Goal: Task Accomplishment & Management: Manage account settings

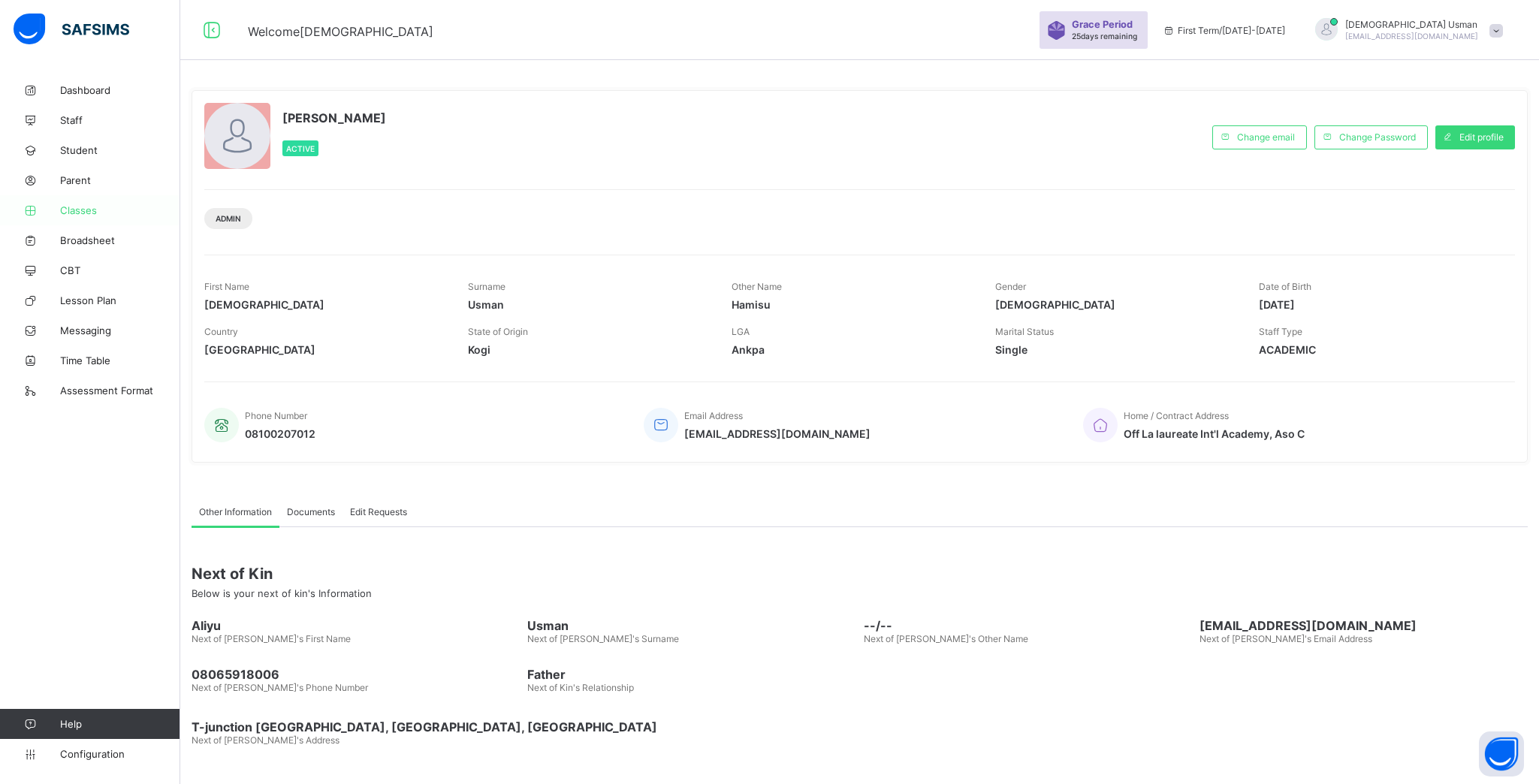
click at [86, 211] on span "Classes" at bounding box center [120, 210] width 120 height 12
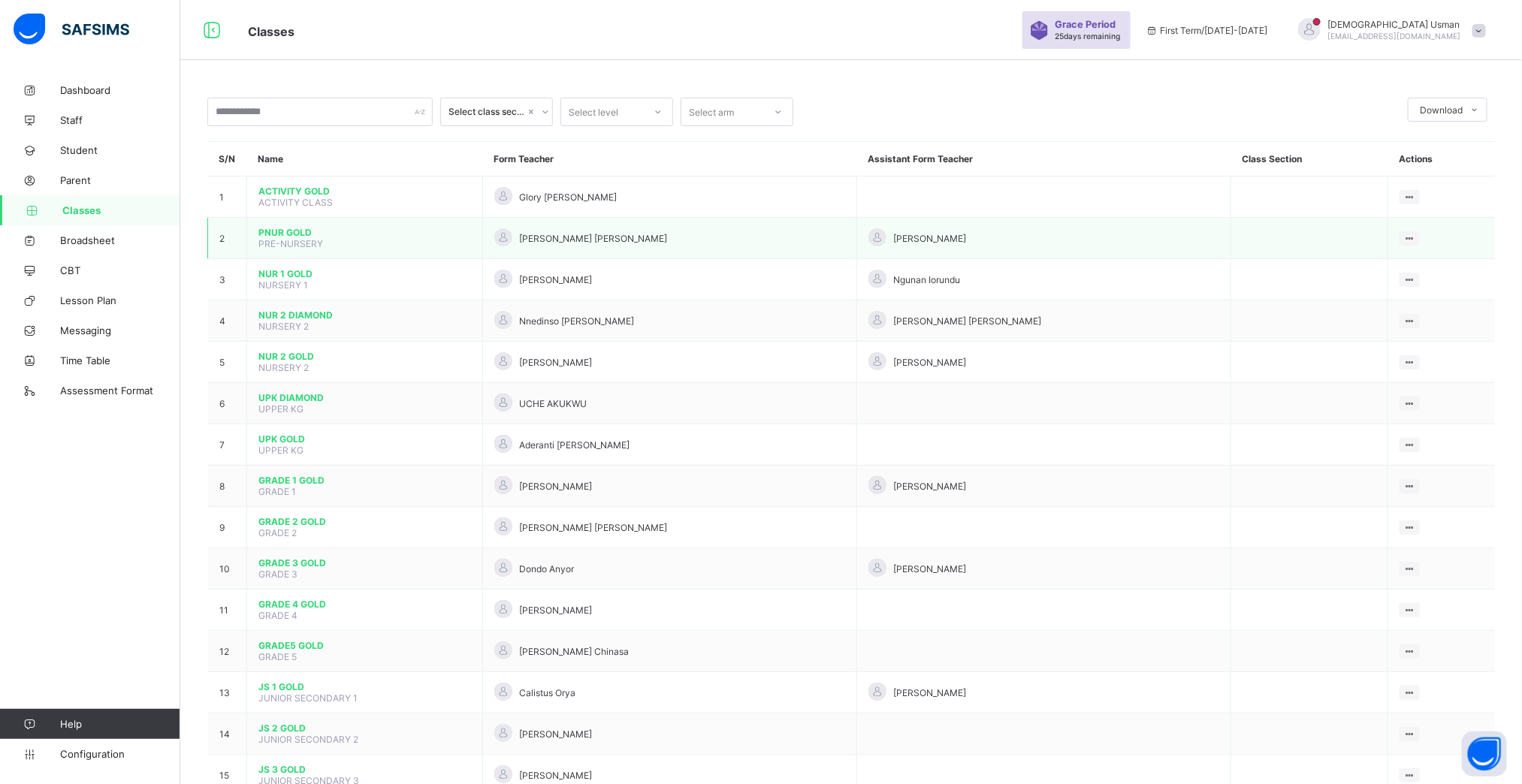
click at [290, 225] on td "PNUR GOLD PRE-NURSERY" at bounding box center [365, 238] width 236 height 41
click at [290, 233] on span "PNUR GOLD" at bounding box center [364, 233] width 212 height 11
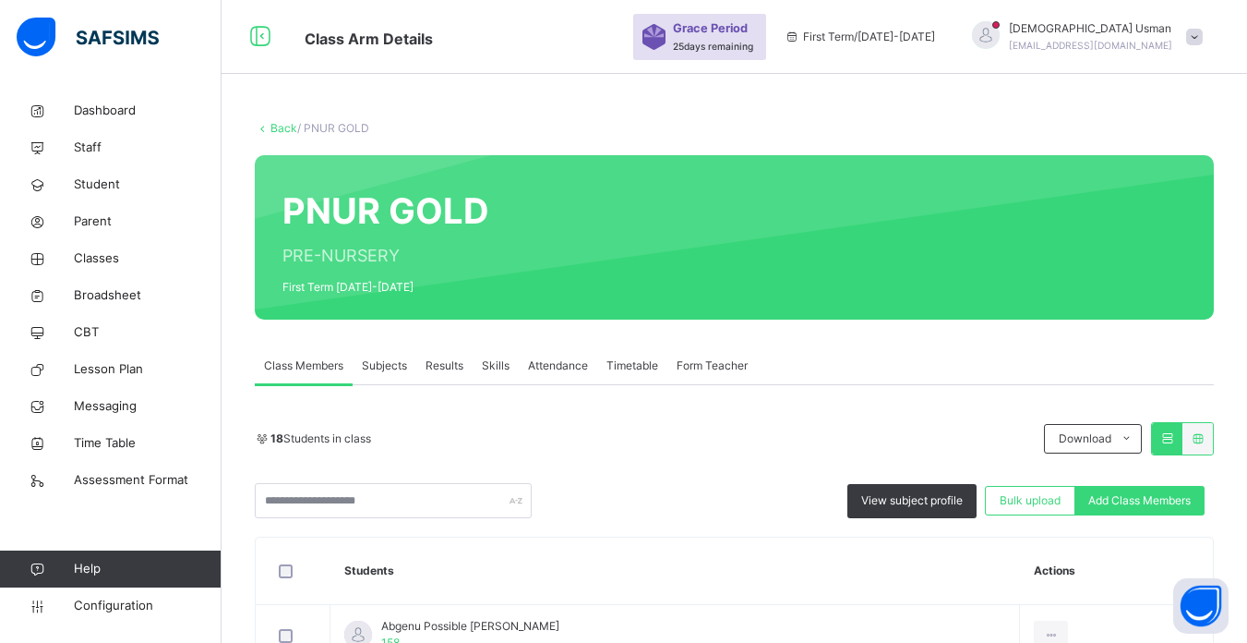
drag, startPoint x: 1602, startPoint y: 0, endPoint x: 1091, endPoint y: 113, distance: 522.9
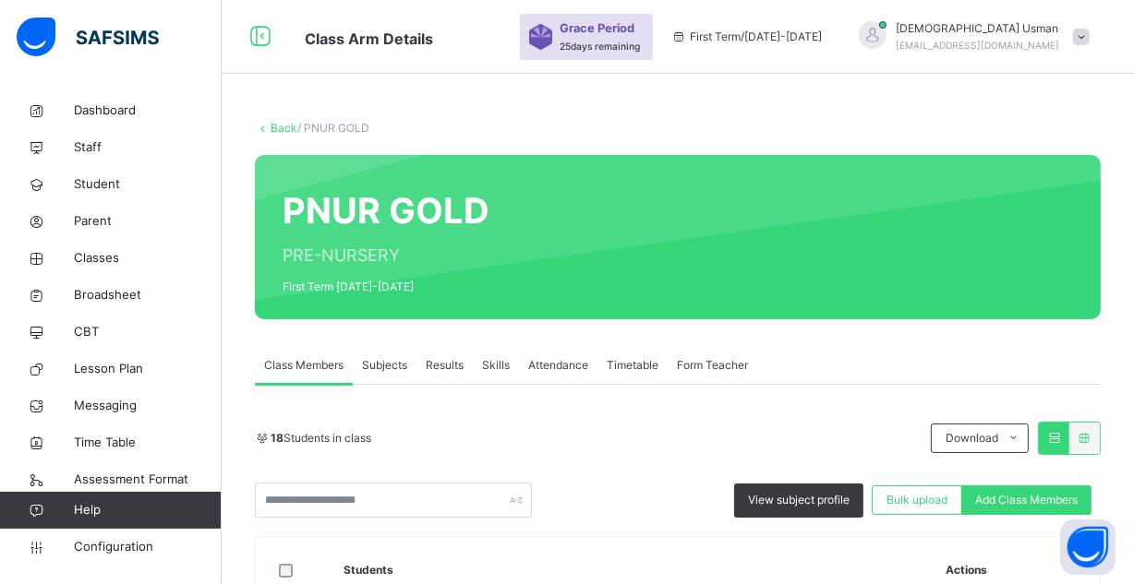
scroll to position [242, 0]
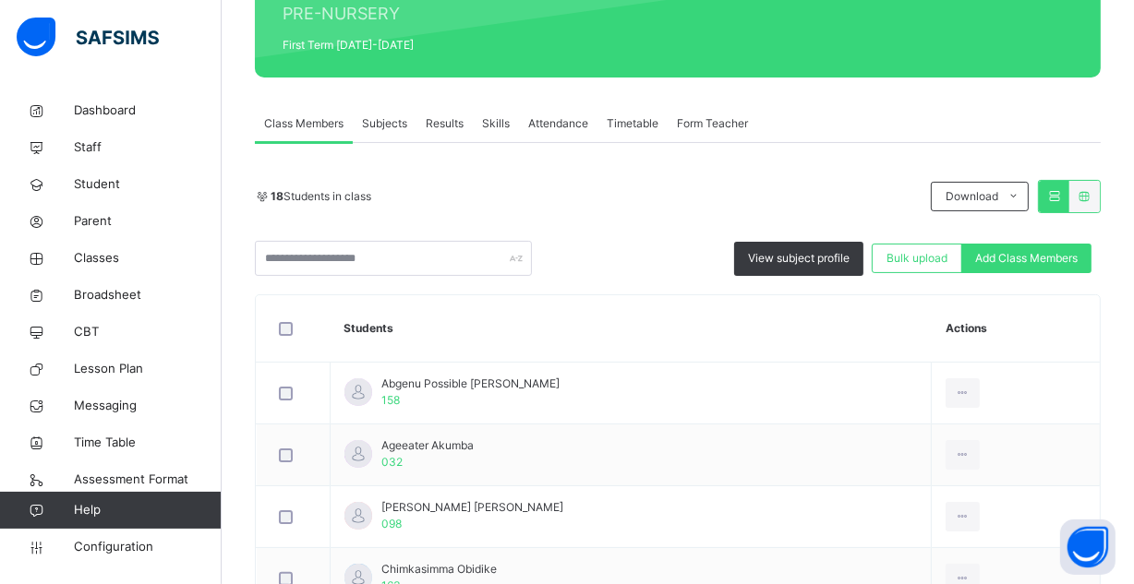
click at [388, 117] on span "Subjects" at bounding box center [384, 123] width 45 height 17
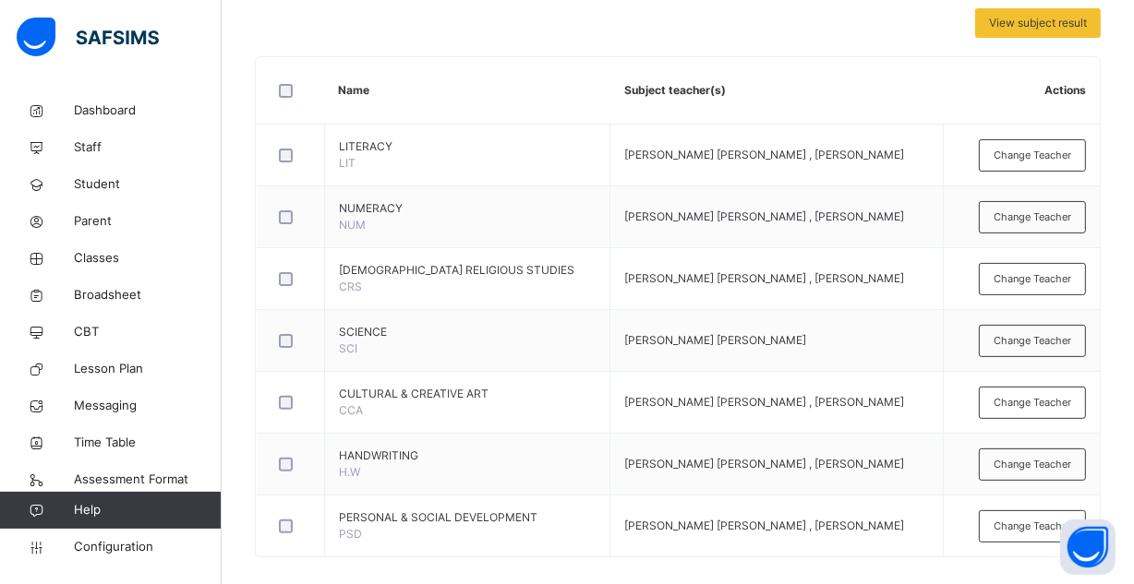
scroll to position [410, 0]
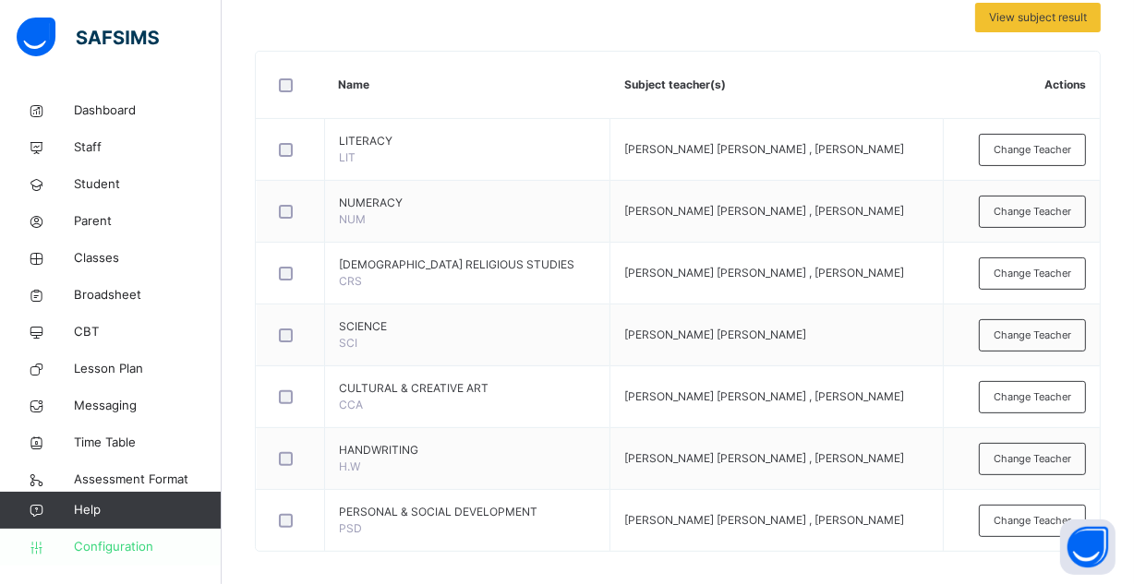
click at [119, 548] on span "Configuration" at bounding box center [147, 547] width 147 height 18
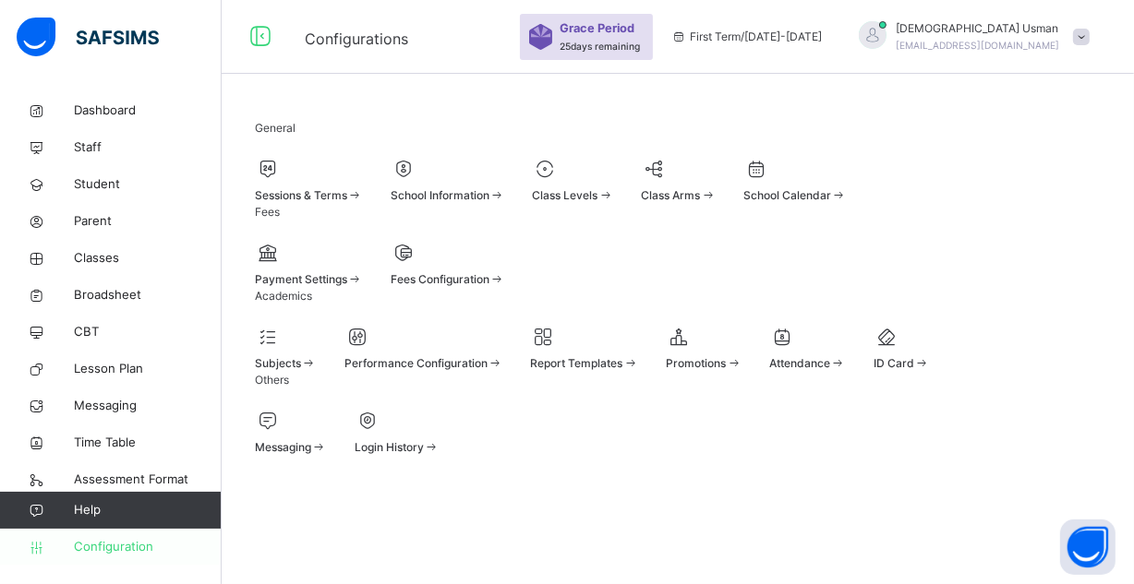
scroll to position [283, 0]
click at [126, 261] on span "Classes" at bounding box center [148, 258] width 148 height 18
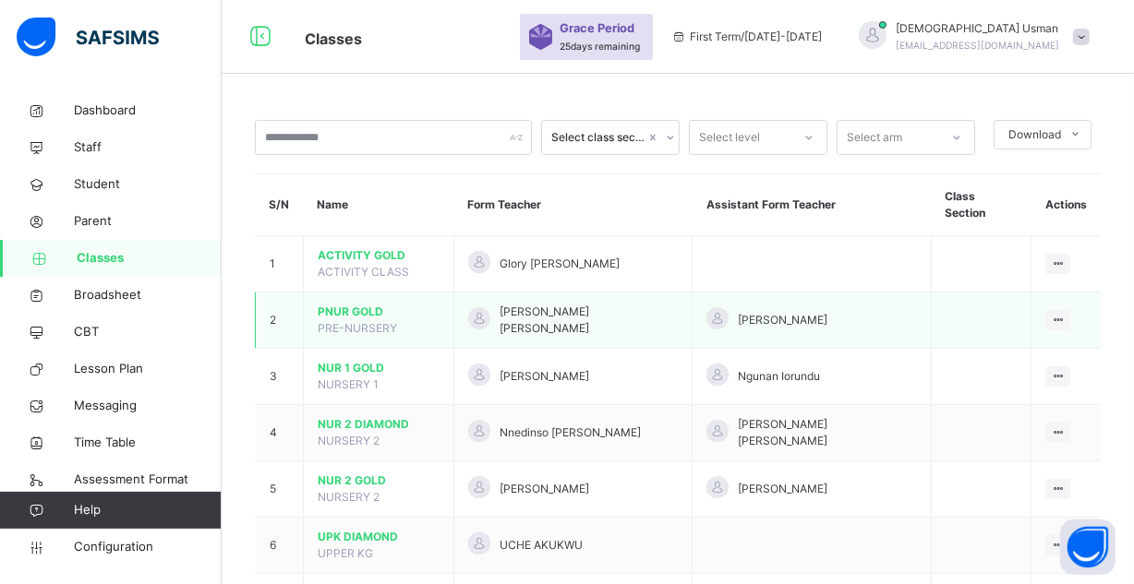
click at [372, 304] on span "PNUR GOLD" at bounding box center [379, 312] width 122 height 17
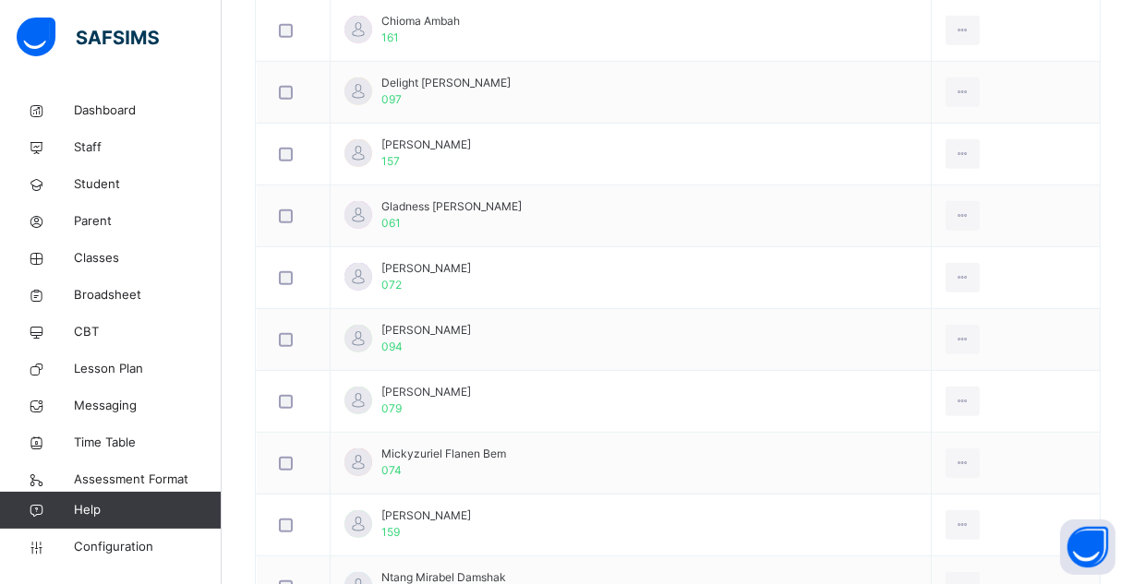
scroll to position [311, 0]
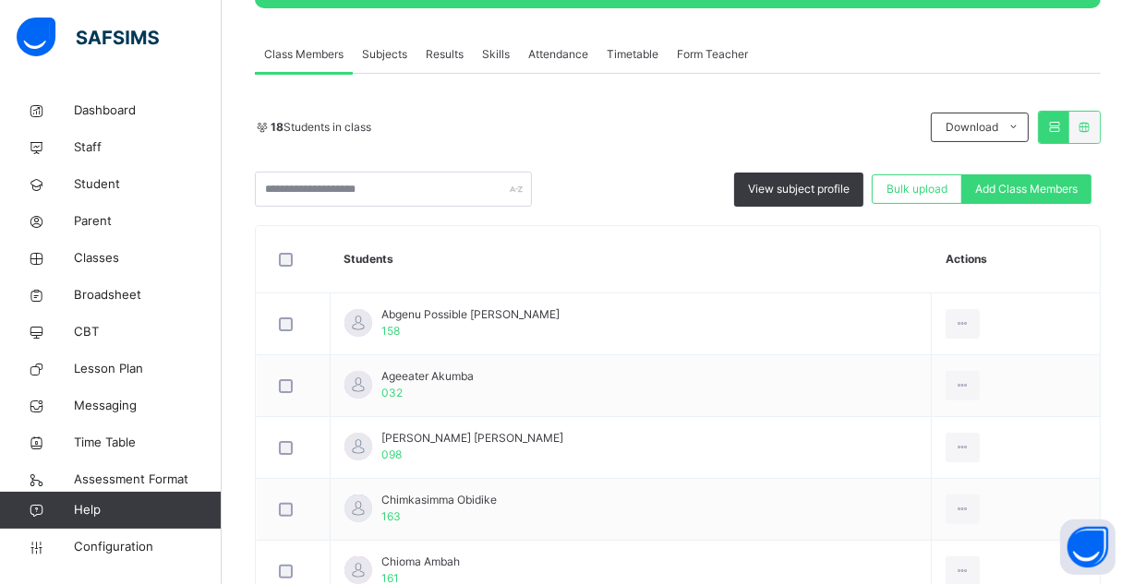
click at [396, 56] on span "Subjects" at bounding box center [384, 54] width 45 height 17
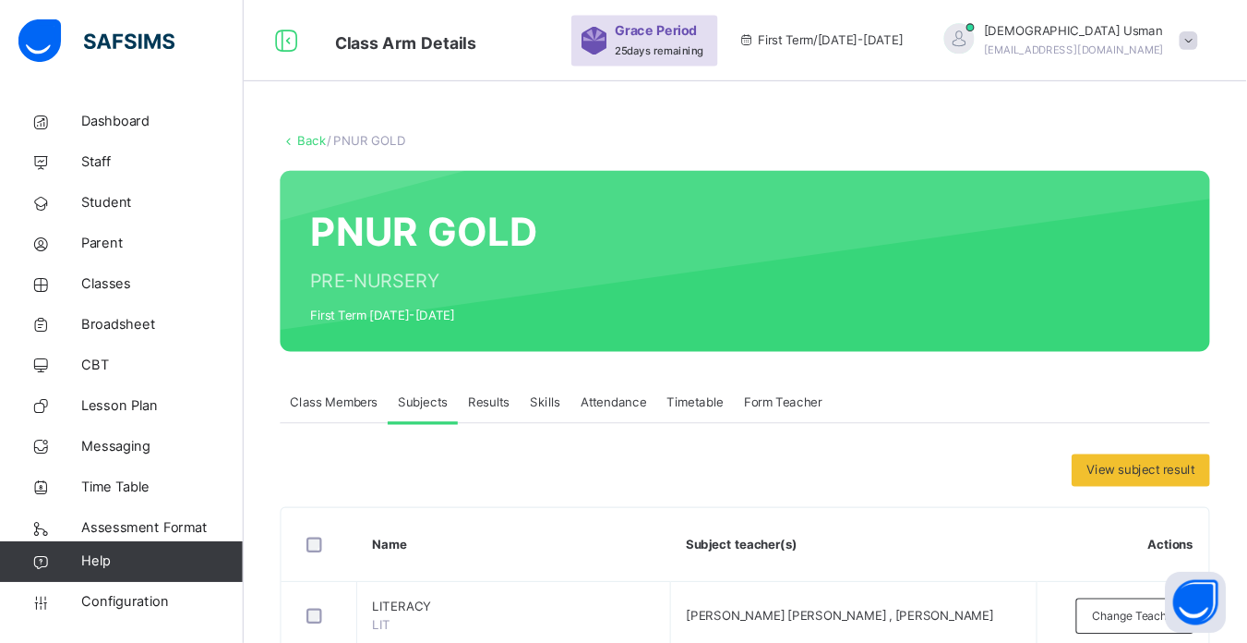
scroll to position [366, 0]
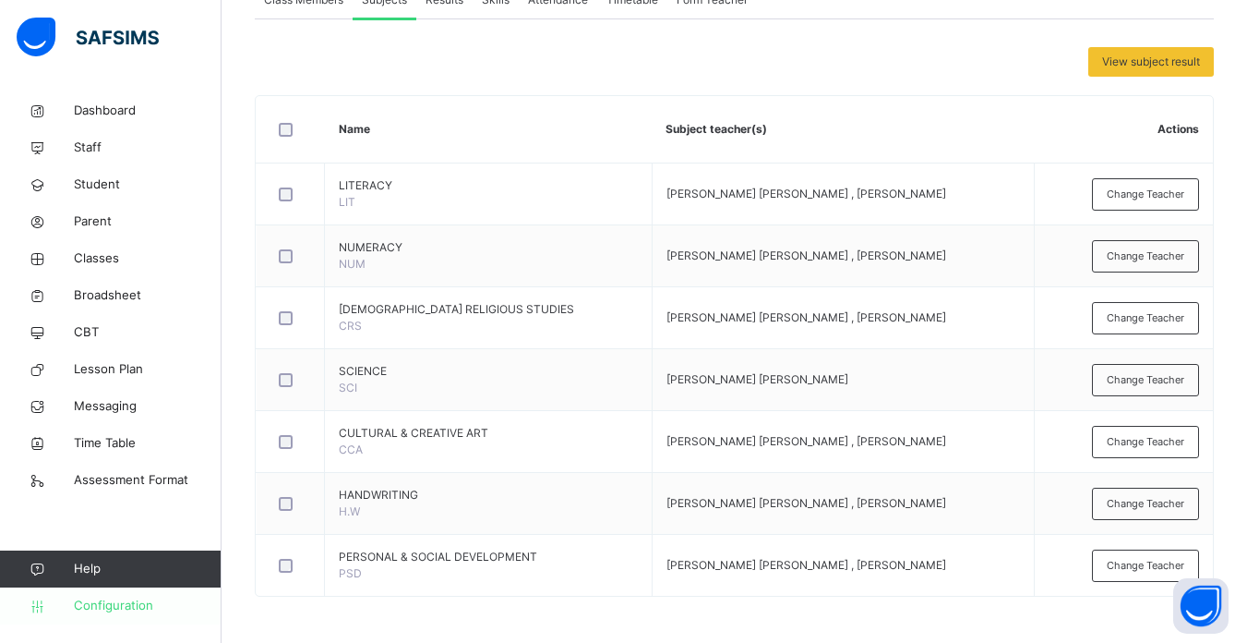
click at [107, 593] on link "Configuration" at bounding box center [110, 605] width 221 height 37
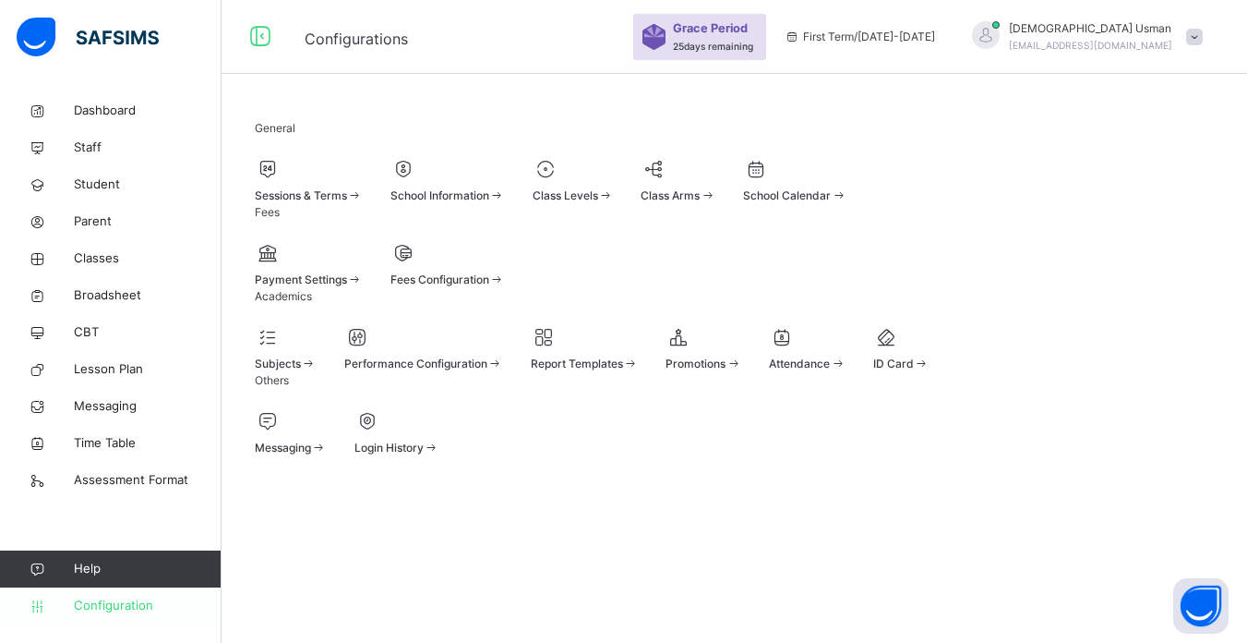
scroll to position [126, 0]
click at [315, 358] on div "Subjects" at bounding box center [286, 363] width 62 height 17
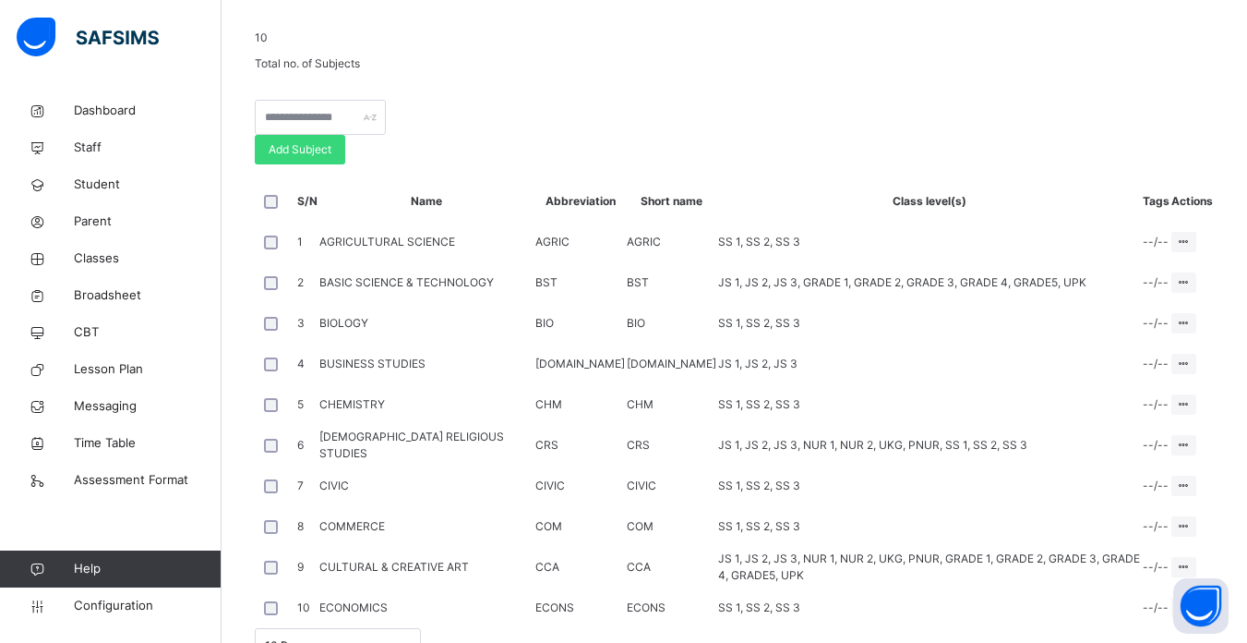
scroll to position [366, 0]
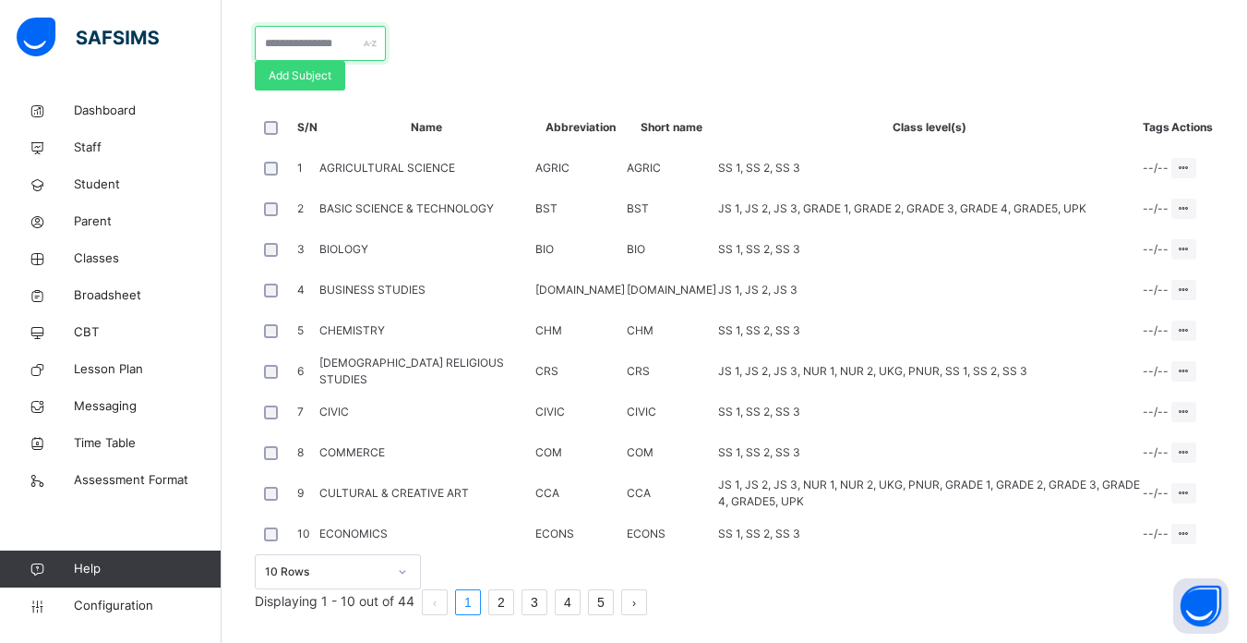
click at [356, 61] on input "text" at bounding box center [320, 43] width 131 height 35
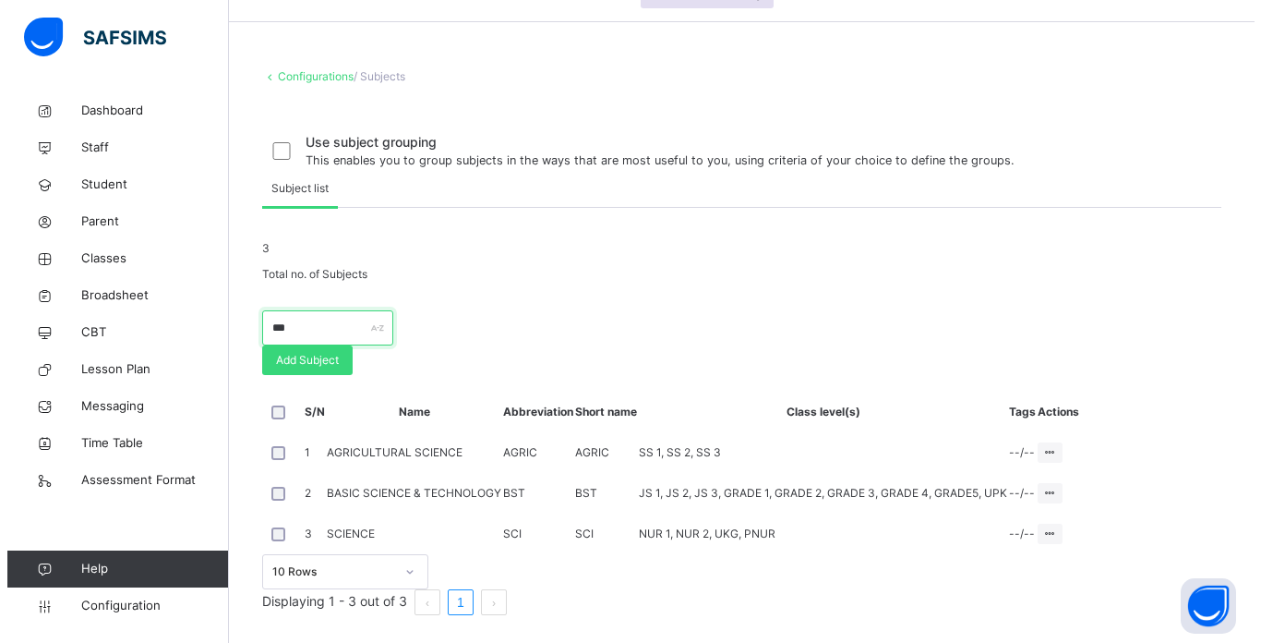
scroll to position [223, 0]
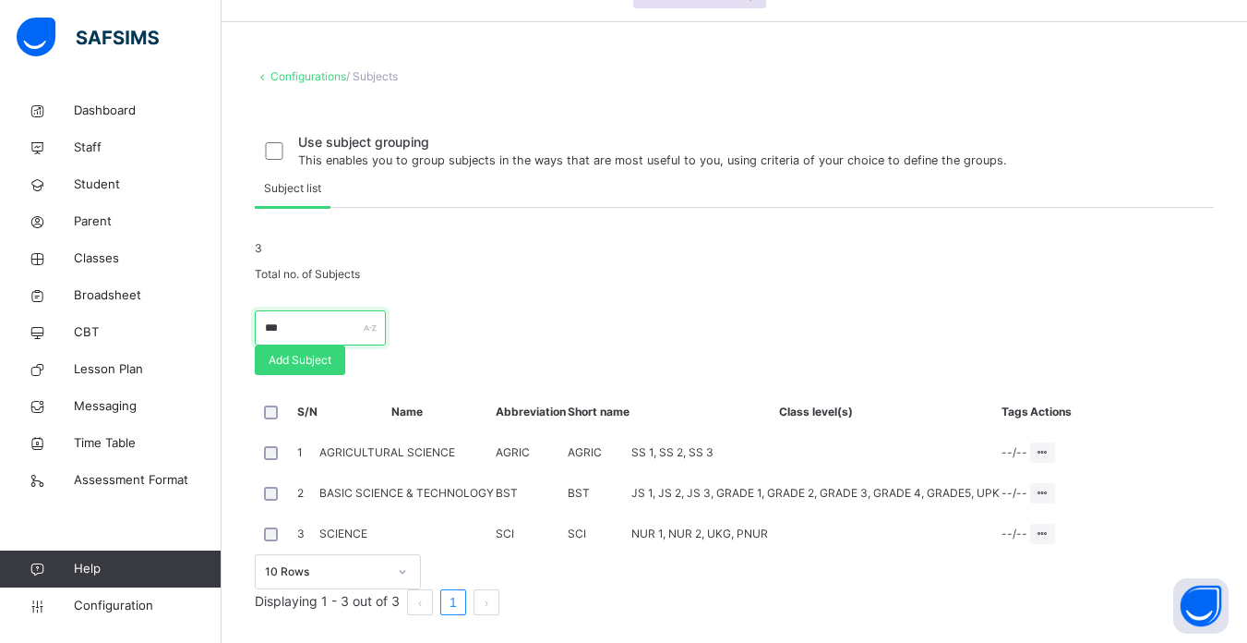
type input "***"
click at [398, 518] on td "SCIENCE" at bounding box center [407, 533] width 176 height 41
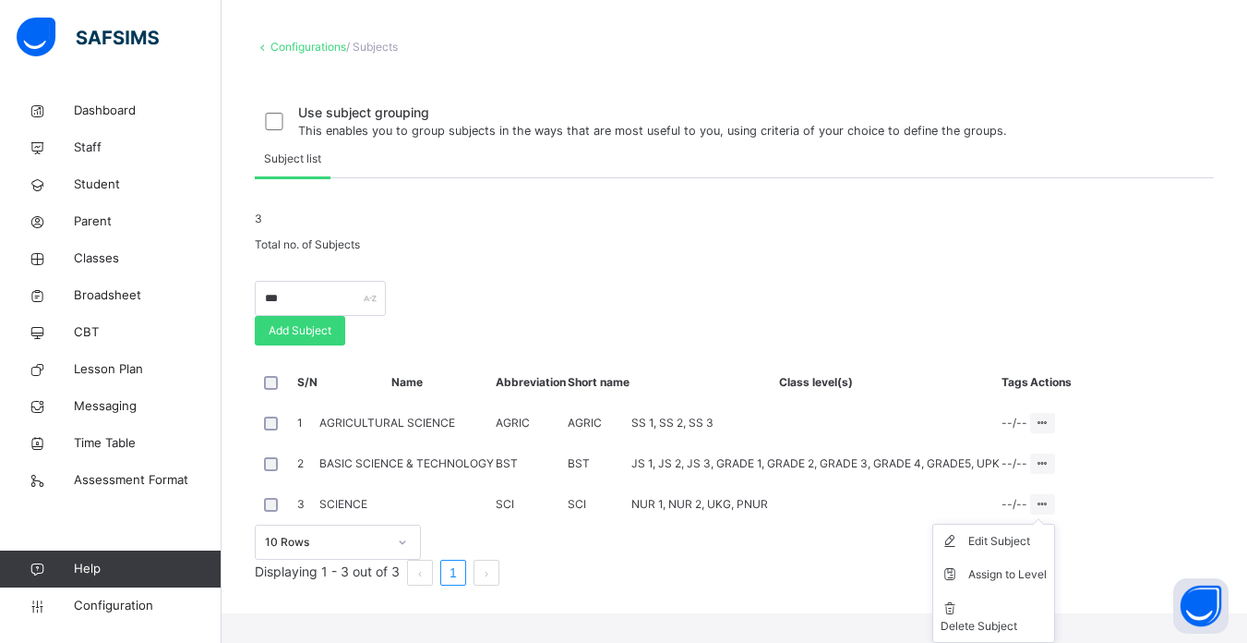
click at [1051, 511] on icon at bounding box center [1043, 504] width 16 height 14
click at [1047, 550] on div "Edit Subject" at bounding box center [1008, 541] width 78 height 18
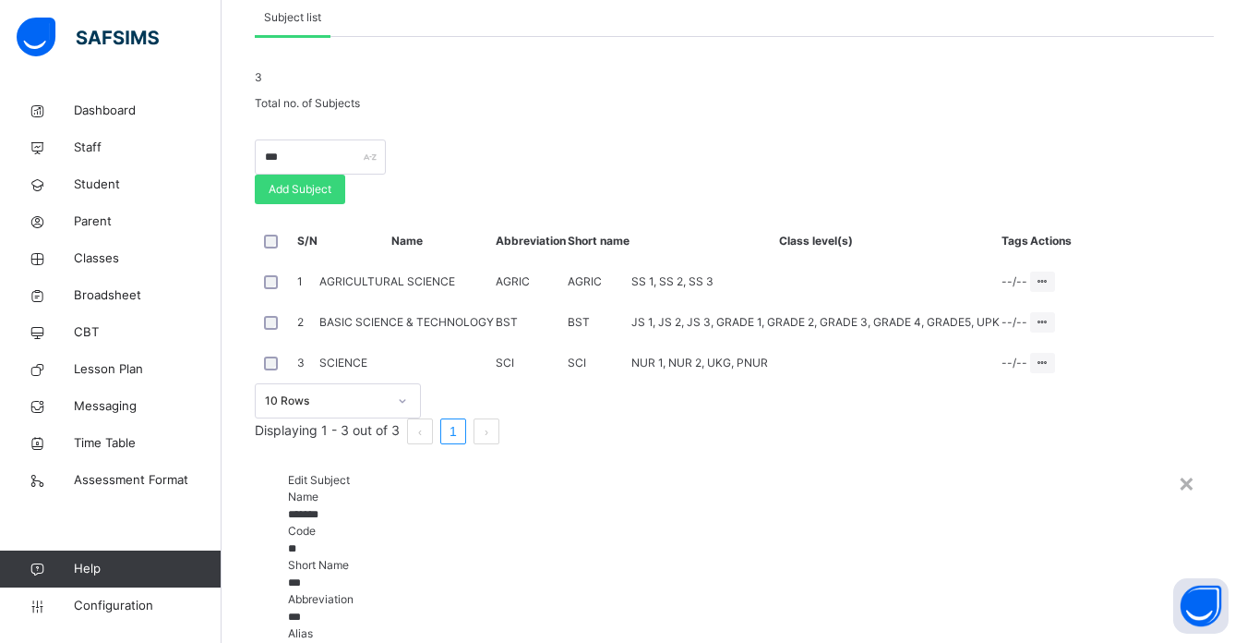
click at [414, 506] on input "*******" at bounding box center [734, 514] width 893 height 17
type input "*"
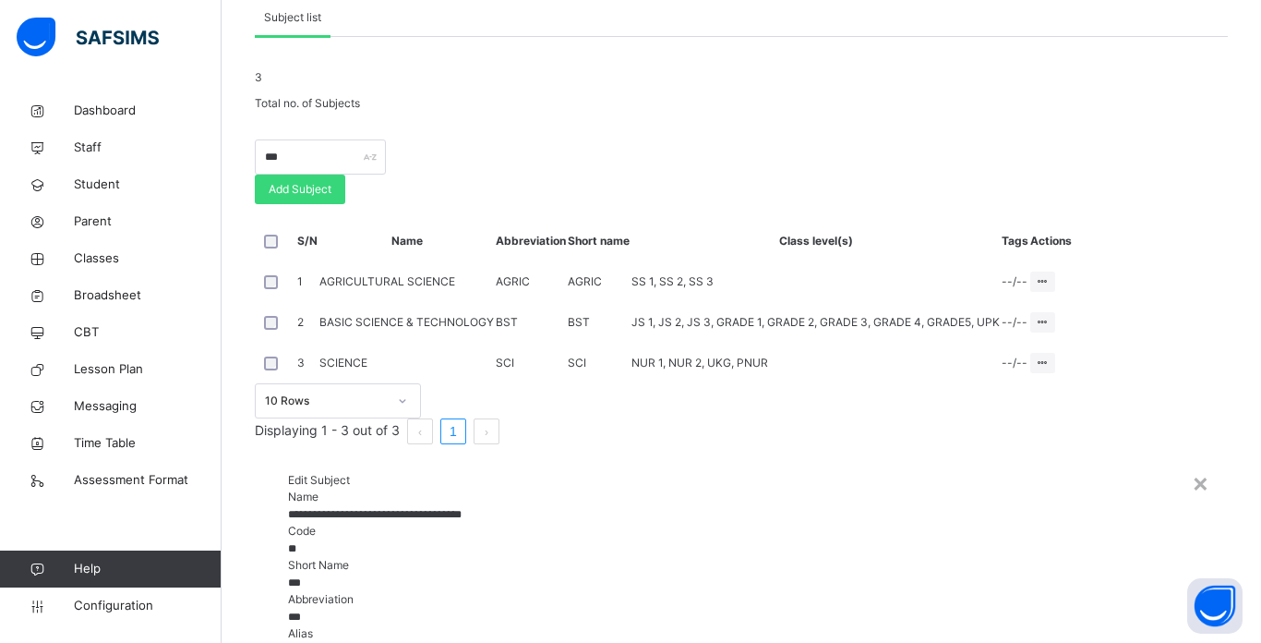
type input "**********"
click at [418, 540] on input "**" at bounding box center [741, 548] width 907 height 17
click at [430, 574] on input "***" at bounding box center [741, 582] width 907 height 17
type input "*"
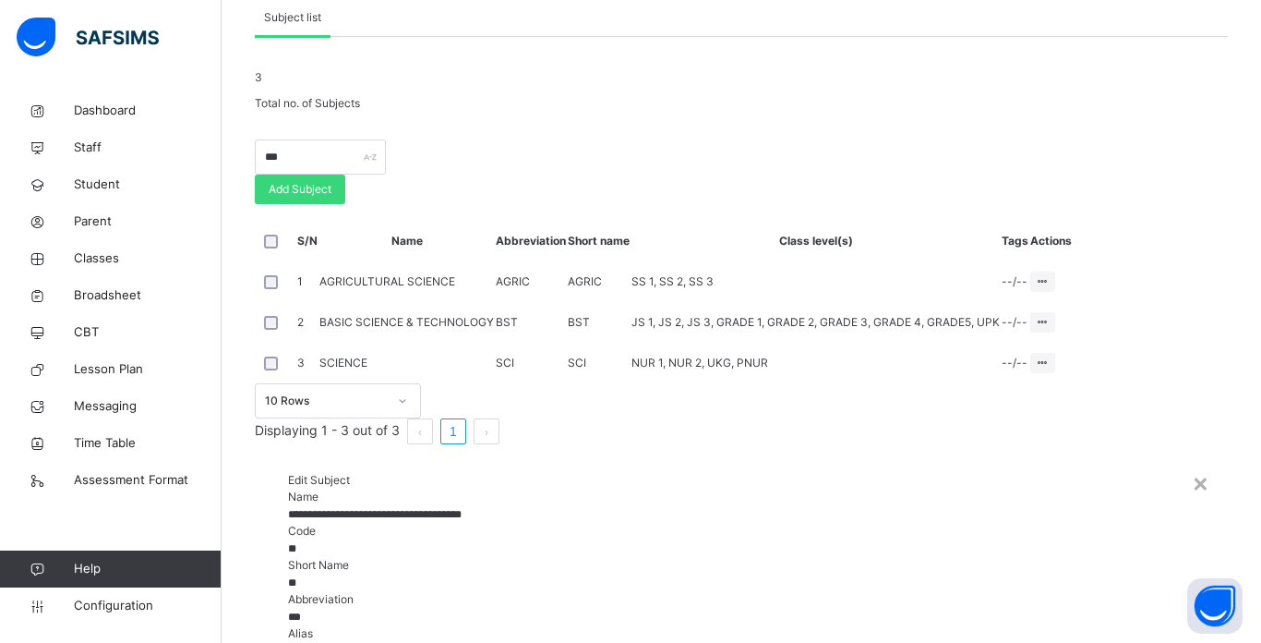
type input "*"
type input "****"
click at [689, 608] on input "***" at bounding box center [741, 616] width 907 height 17
type input "*"
type input "****"
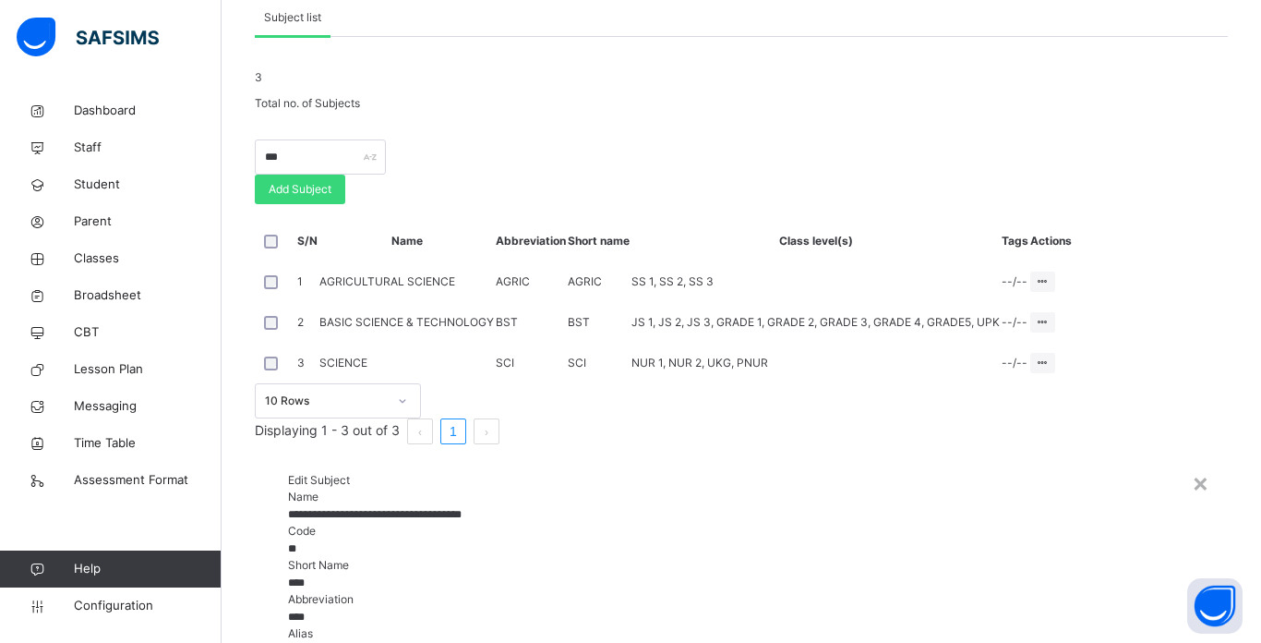
click at [457, 574] on input "****" at bounding box center [741, 582] width 907 height 17
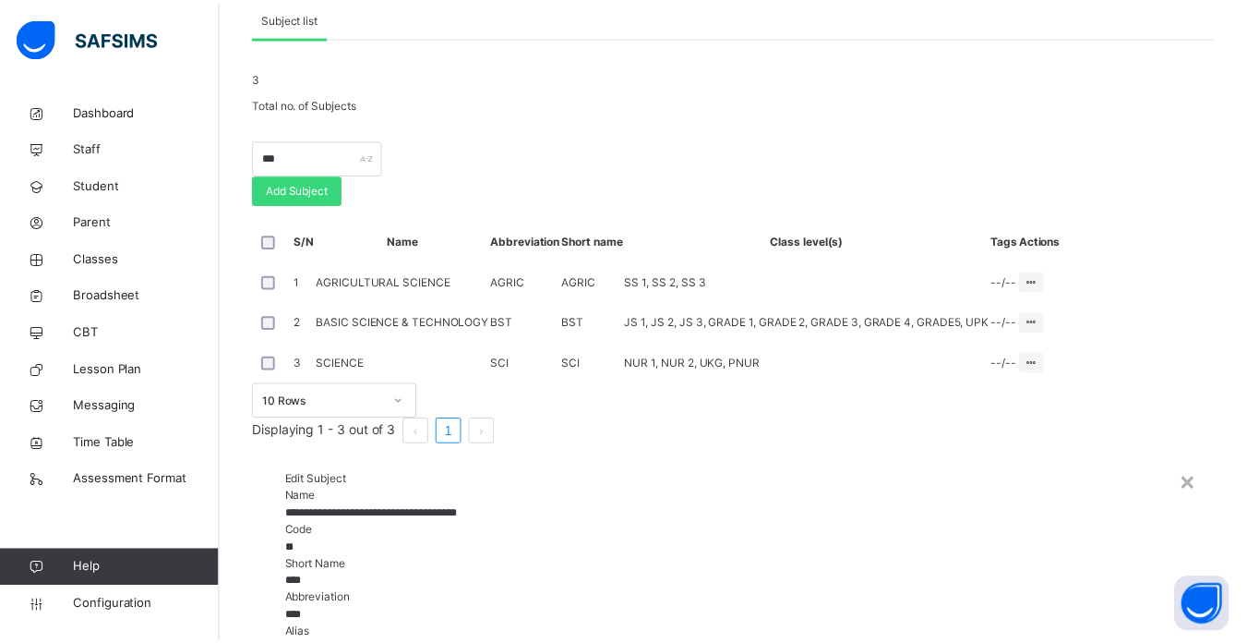
scroll to position [244, 0]
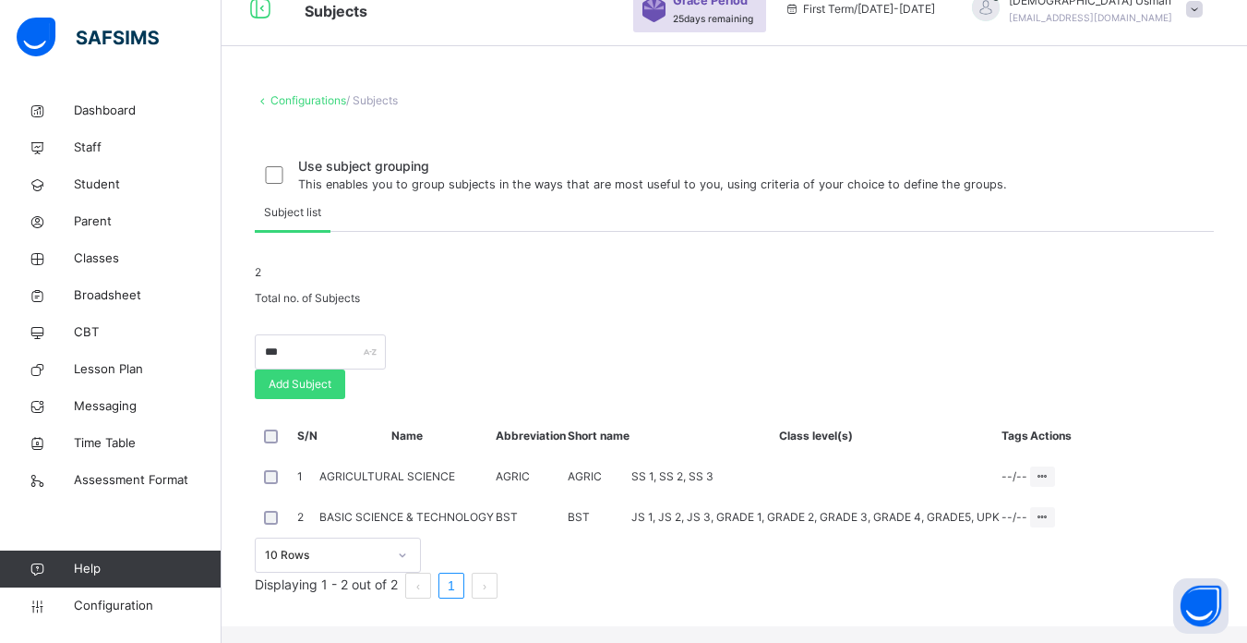
scroll to position [161, 0]
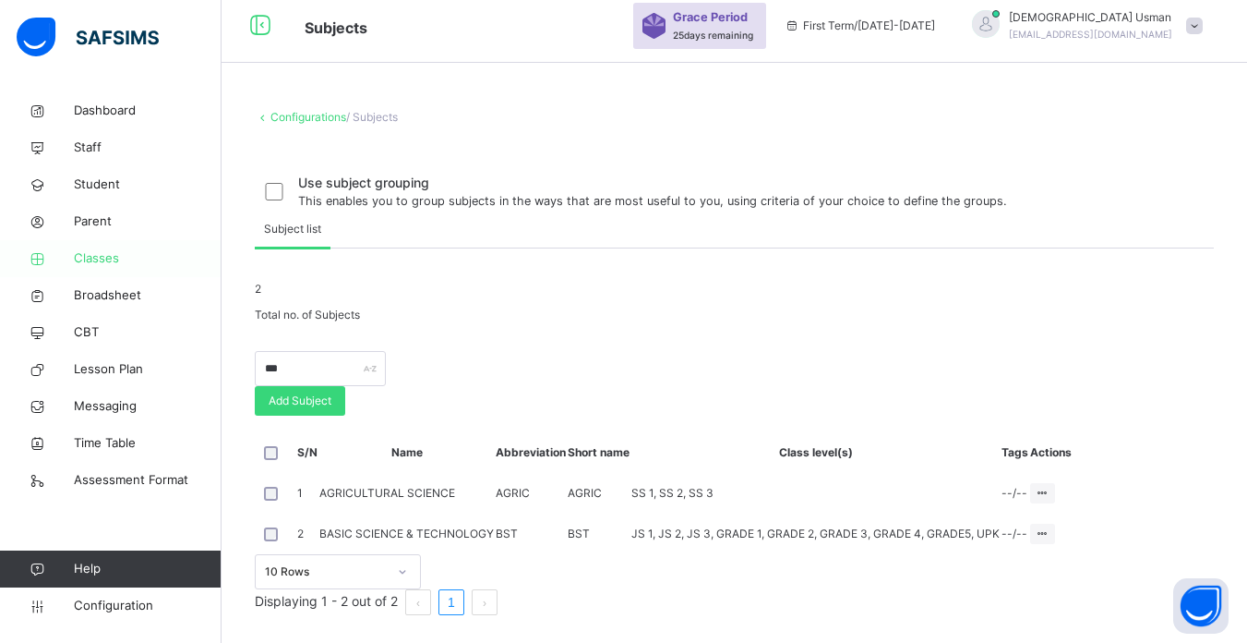
click at [97, 262] on span "Classes" at bounding box center [148, 258] width 148 height 18
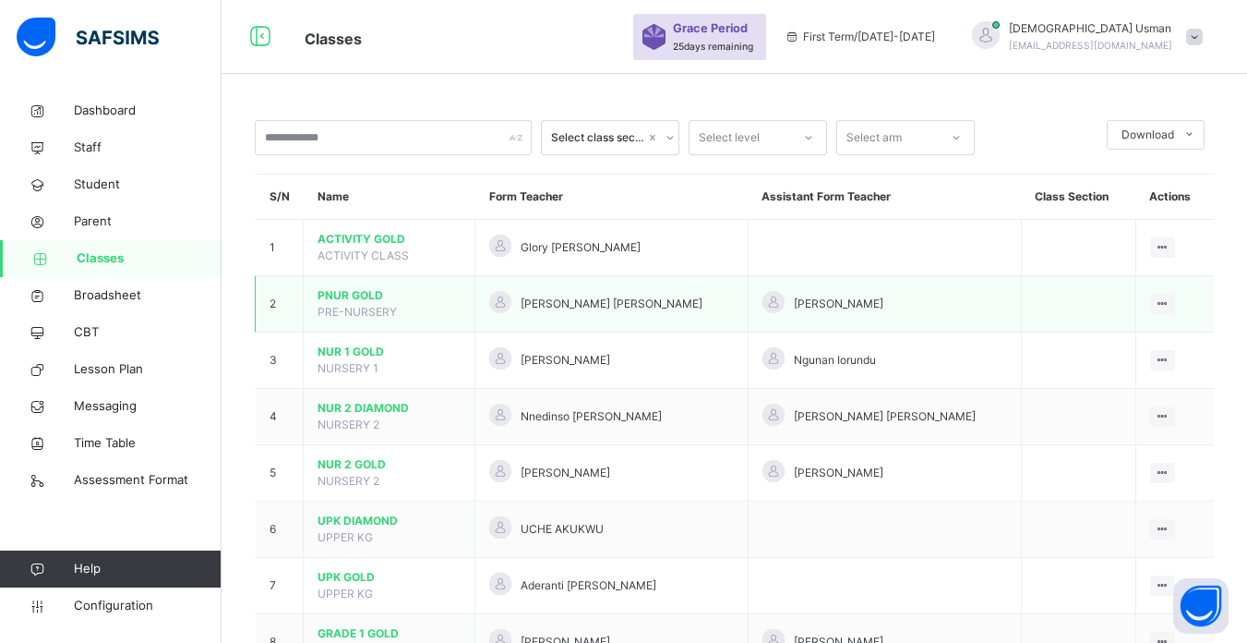
click at [359, 295] on span "PNUR GOLD" at bounding box center [389, 295] width 143 height 17
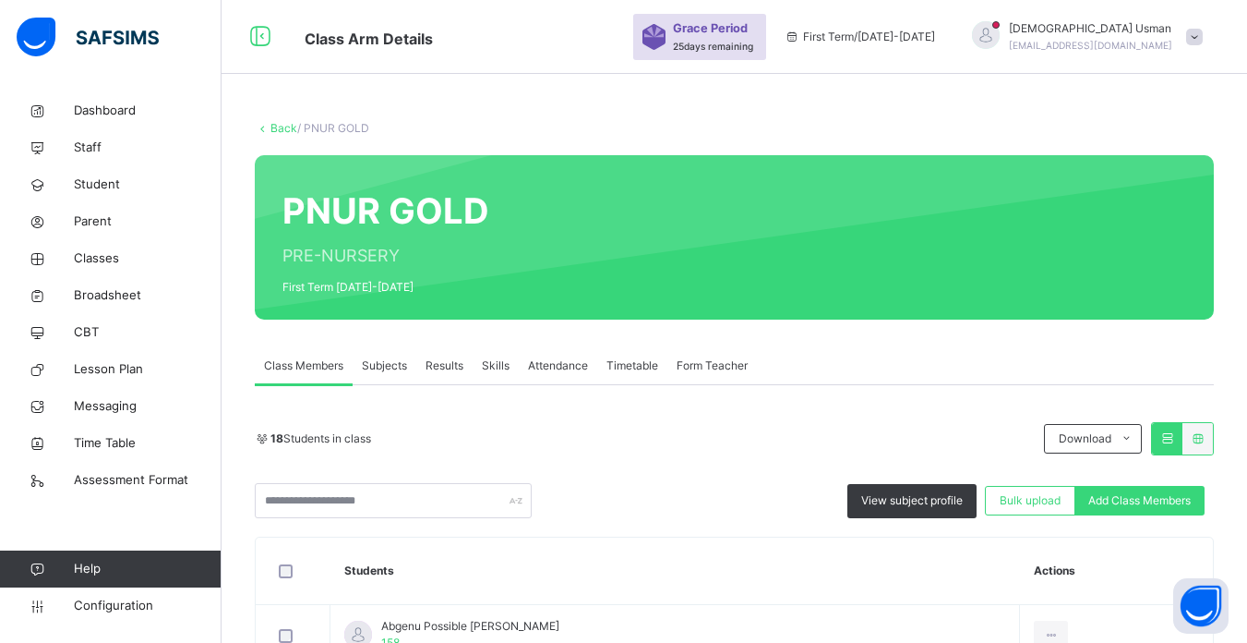
click at [389, 355] on div "Subjects" at bounding box center [385, 365] width 64 height 37
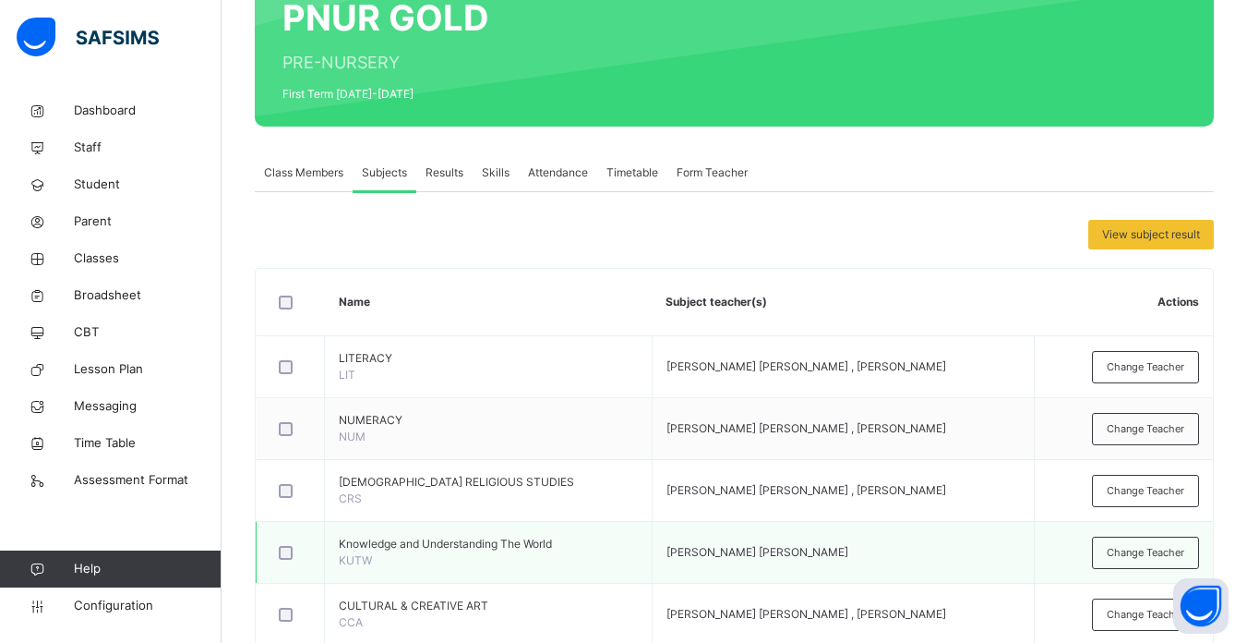
scroll to position [366, 0]
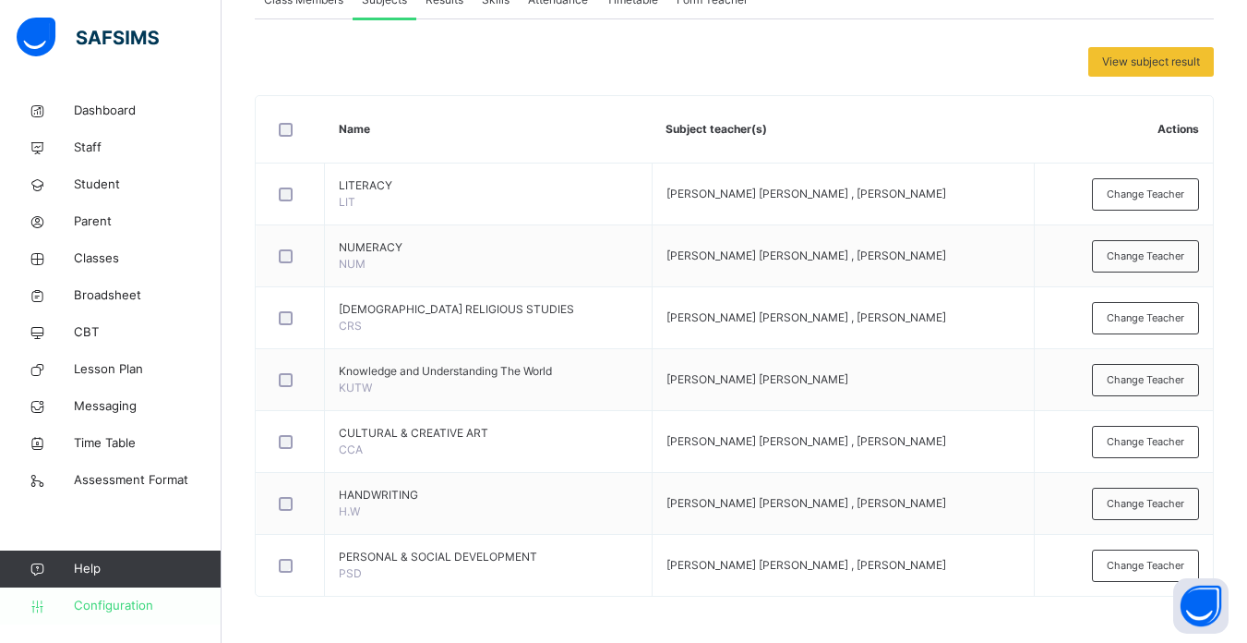
click at [119, 606] on span "Configuration" at bounding box center [147, 605] width 147 height 18
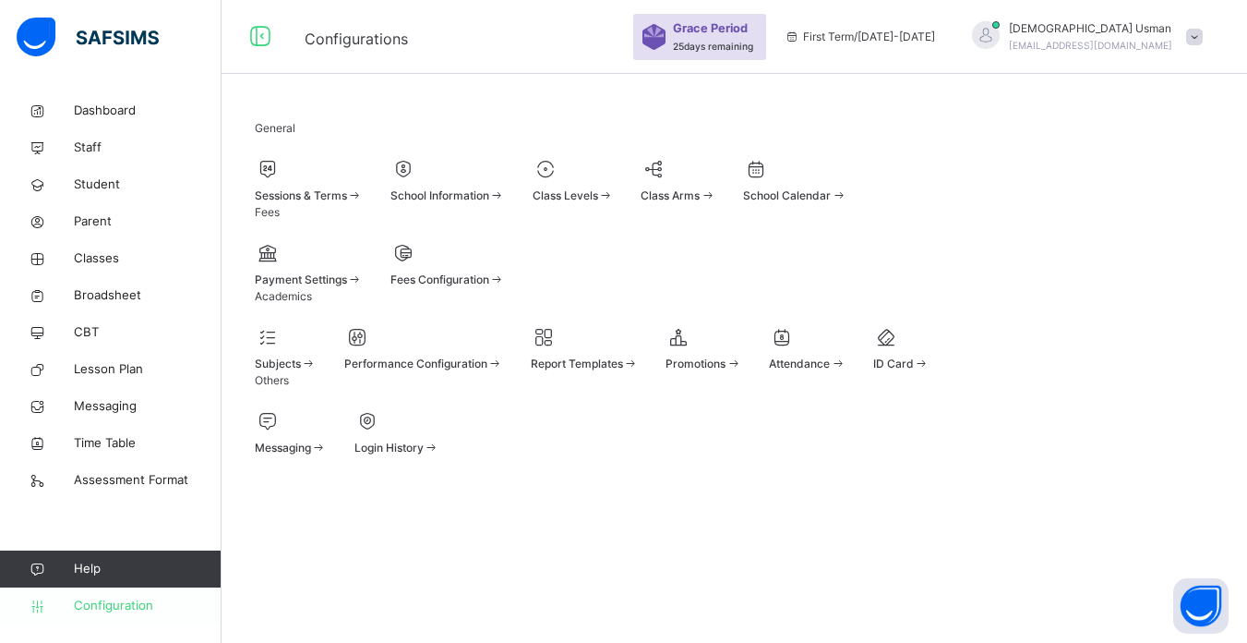
scroll to position [126, 0]
click at [317, 338] on div at bounding box center [286, 337] width 62 height 28
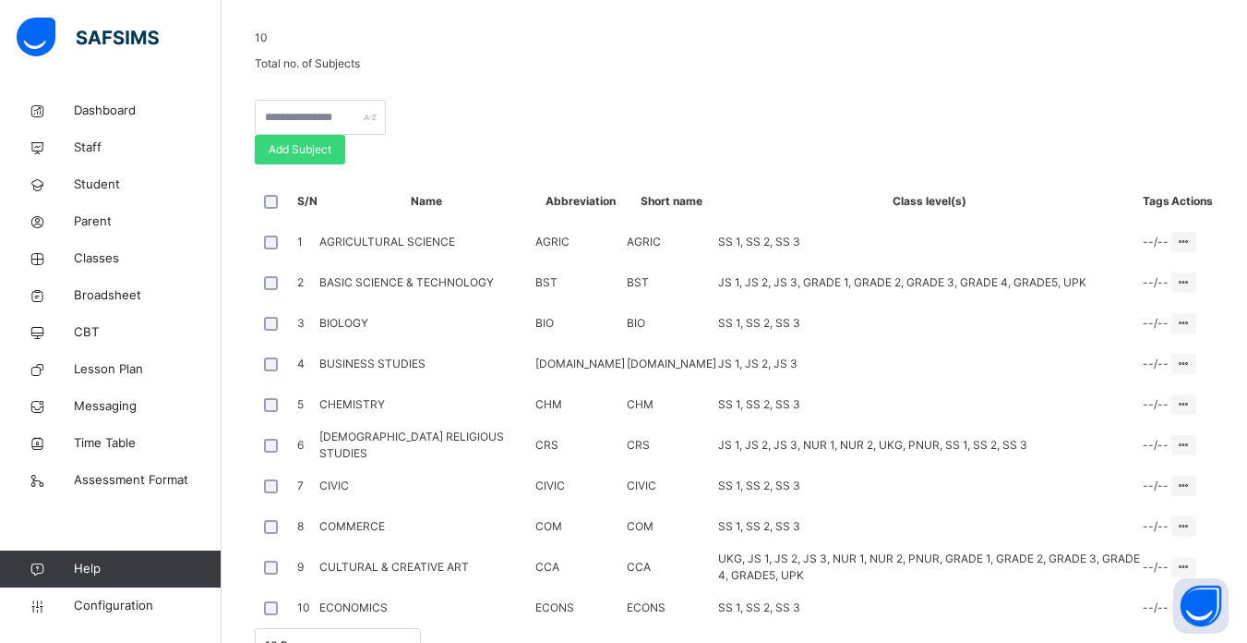
scroll to position [366, 0]
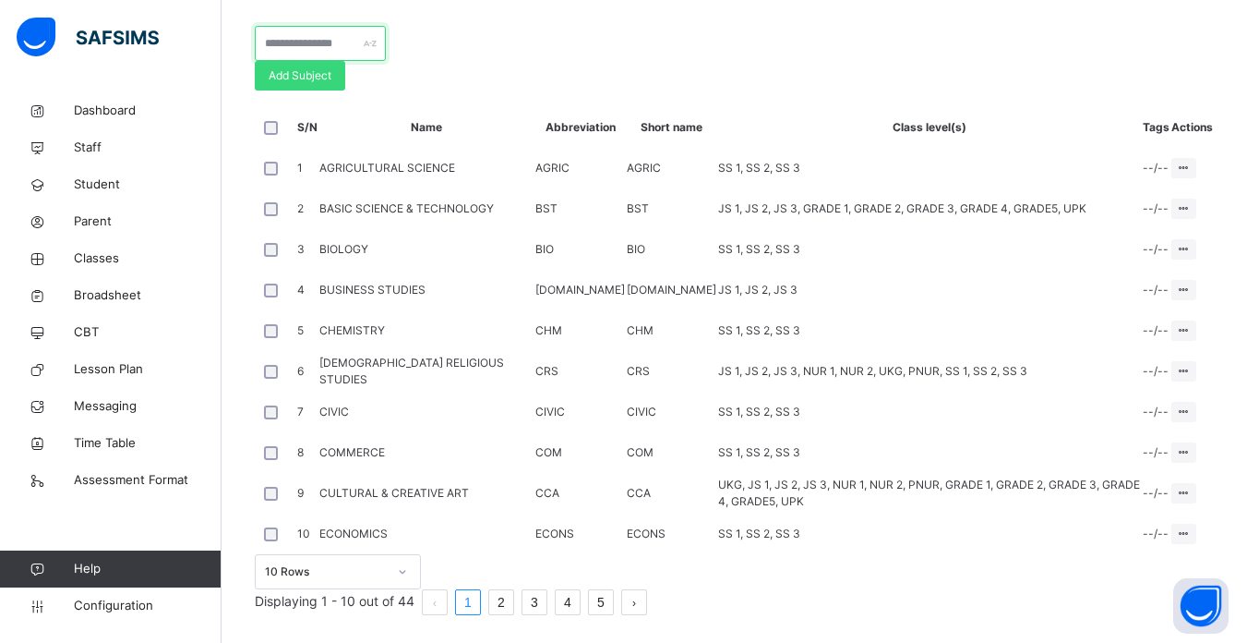
click at [312, 61] on input "text" at bounding box center [320, 43] width 131 height 35
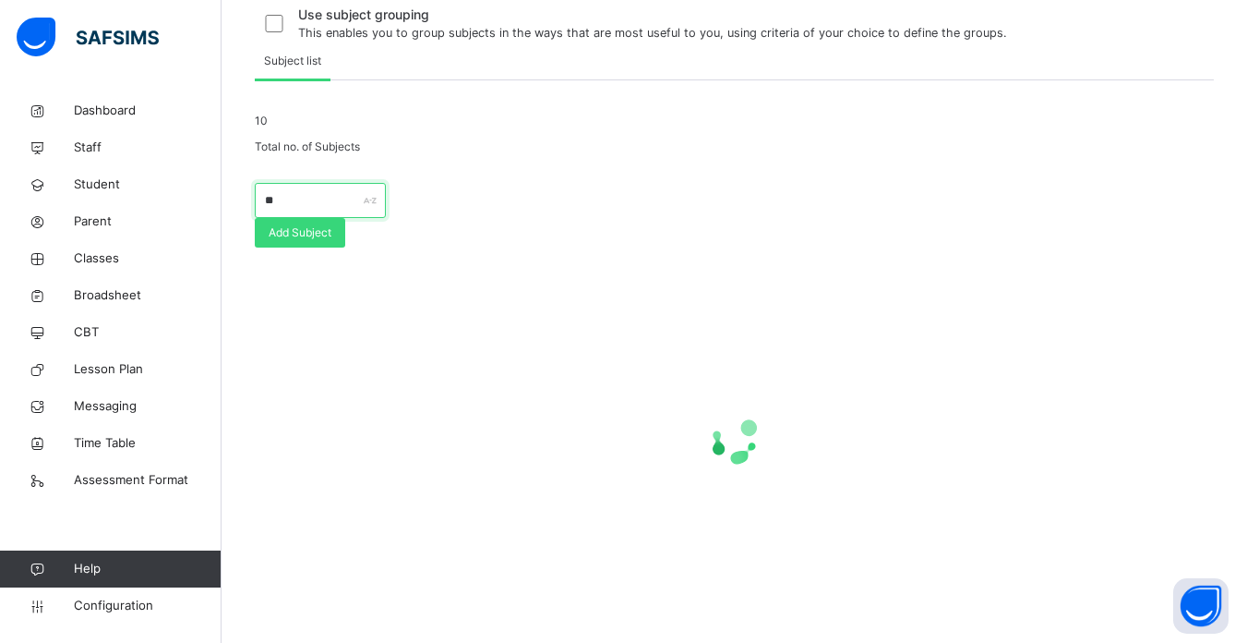
scroll to position [262, 0]
type input "*"
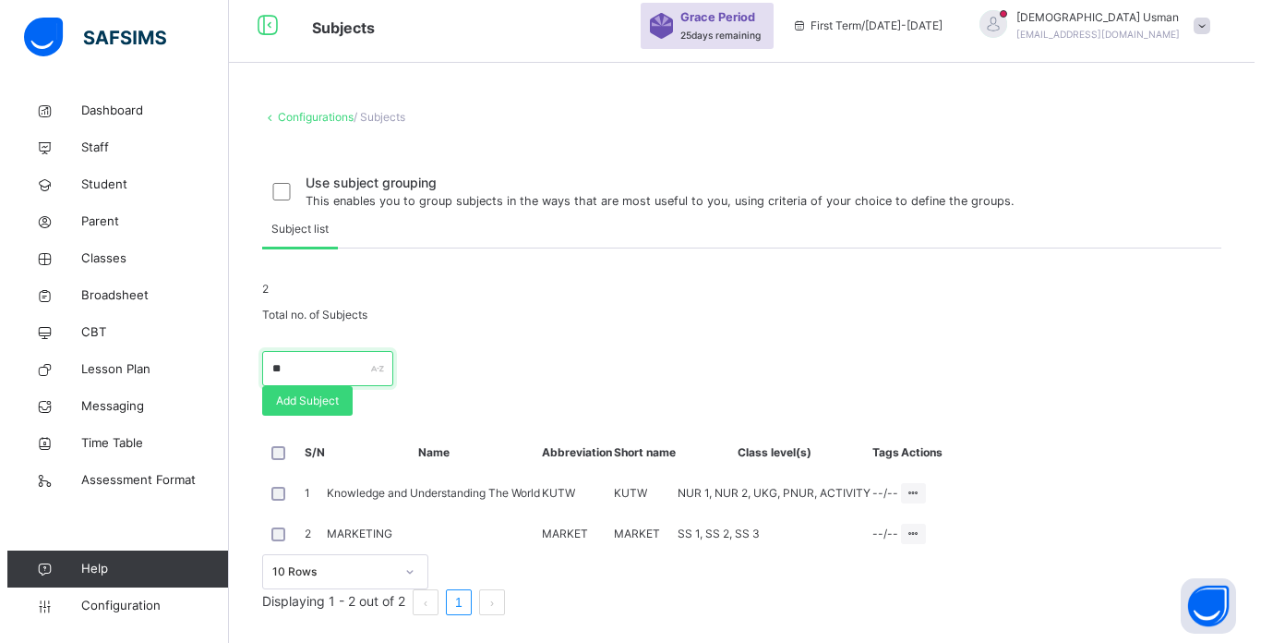
scroll to position [161, 0]
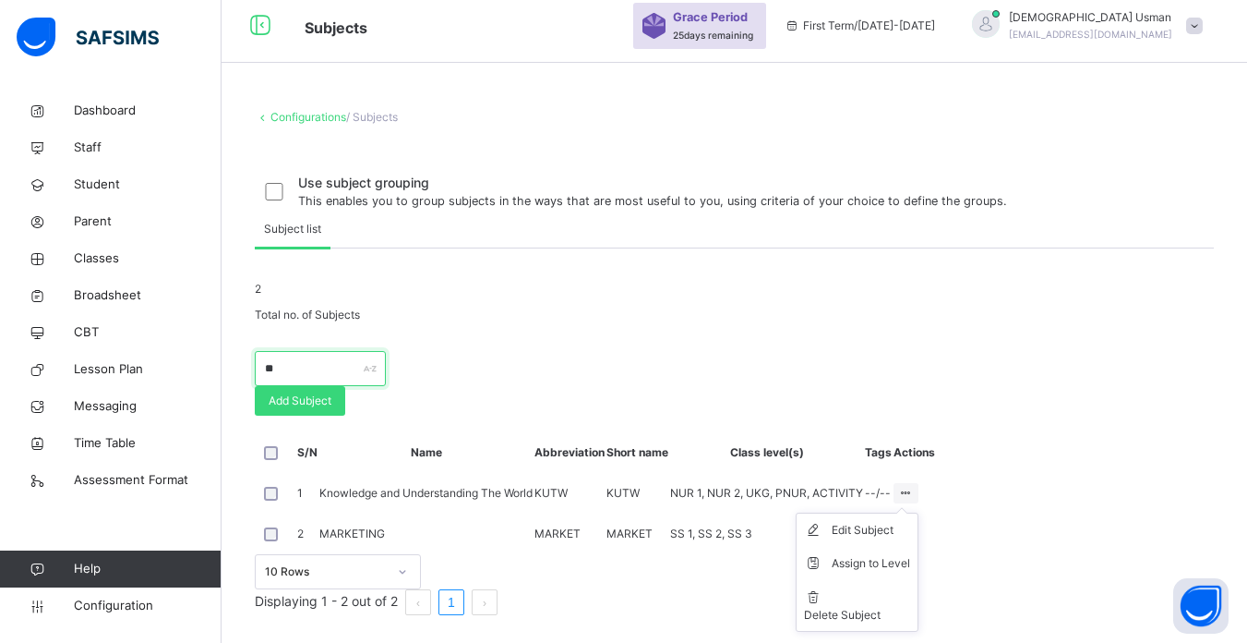
type input "**"
click at [914, 486] on icon at bounding box center [906, 493] width 16 height 14
click at [910, 521] on div "Edit Subject" at bounding box center [871, 530] width 78 height 18
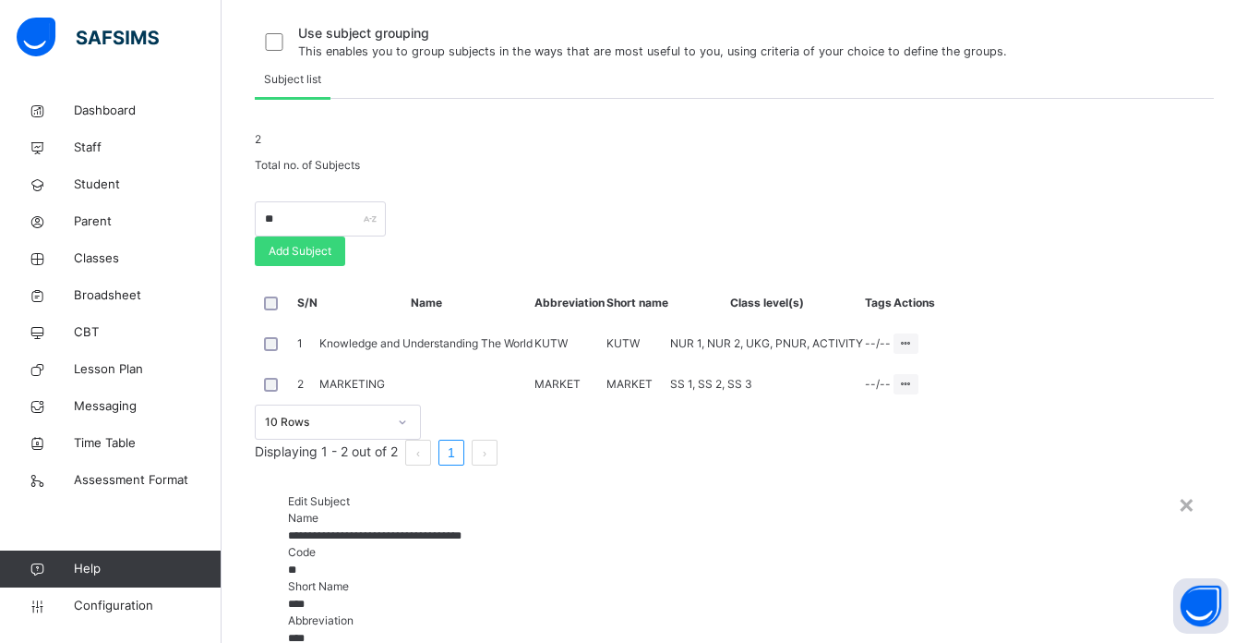
click at [616, 527] on input "**********" at bounding box center [734, 535] width 893 height 17
type input "*"
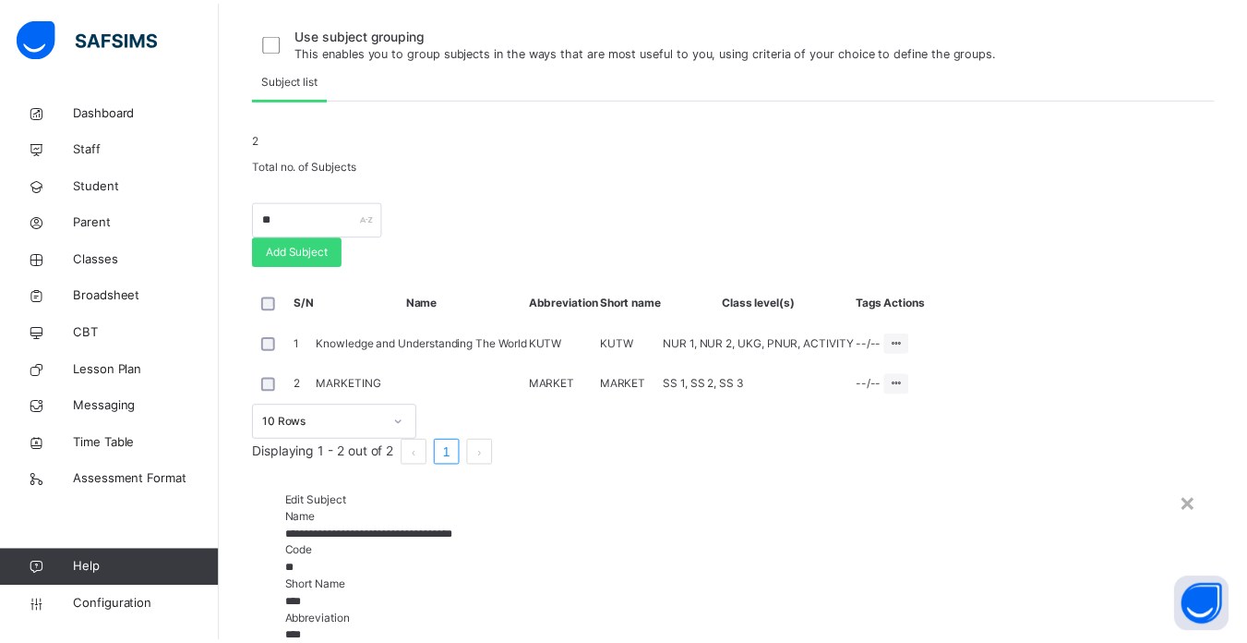
scroll to position [184, 0]
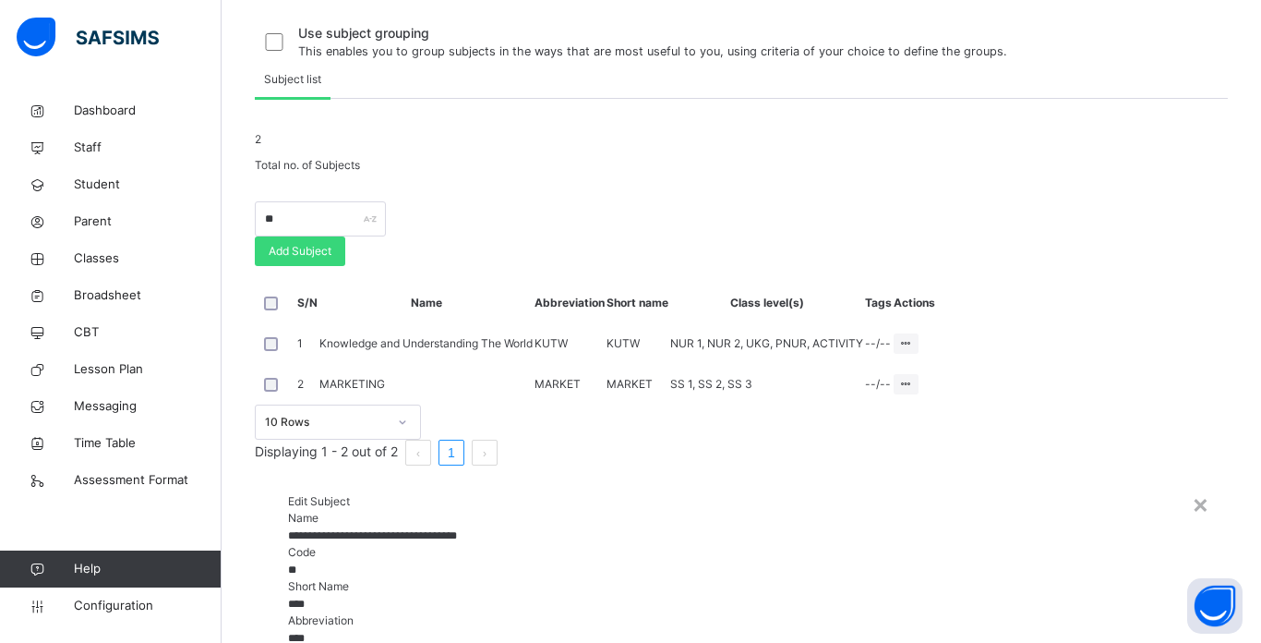
type input "**********"
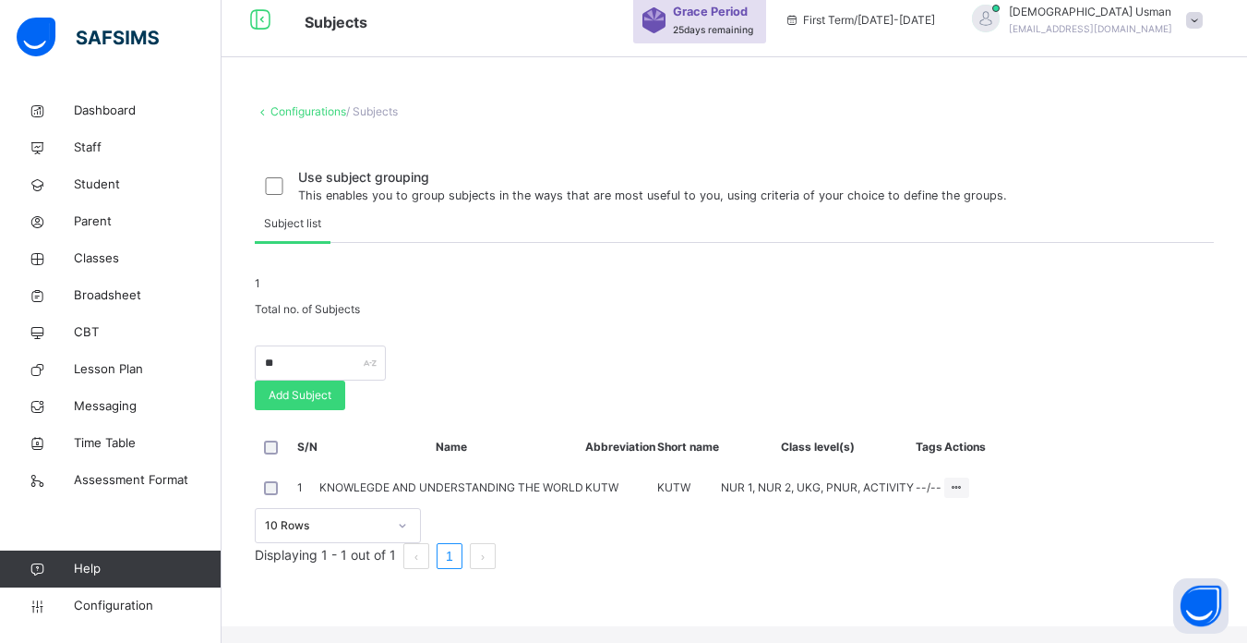
scroll to position [99, 0]
click at [75, 252] on span "Classes" at bounding box center [148, 258] width 148 height 18
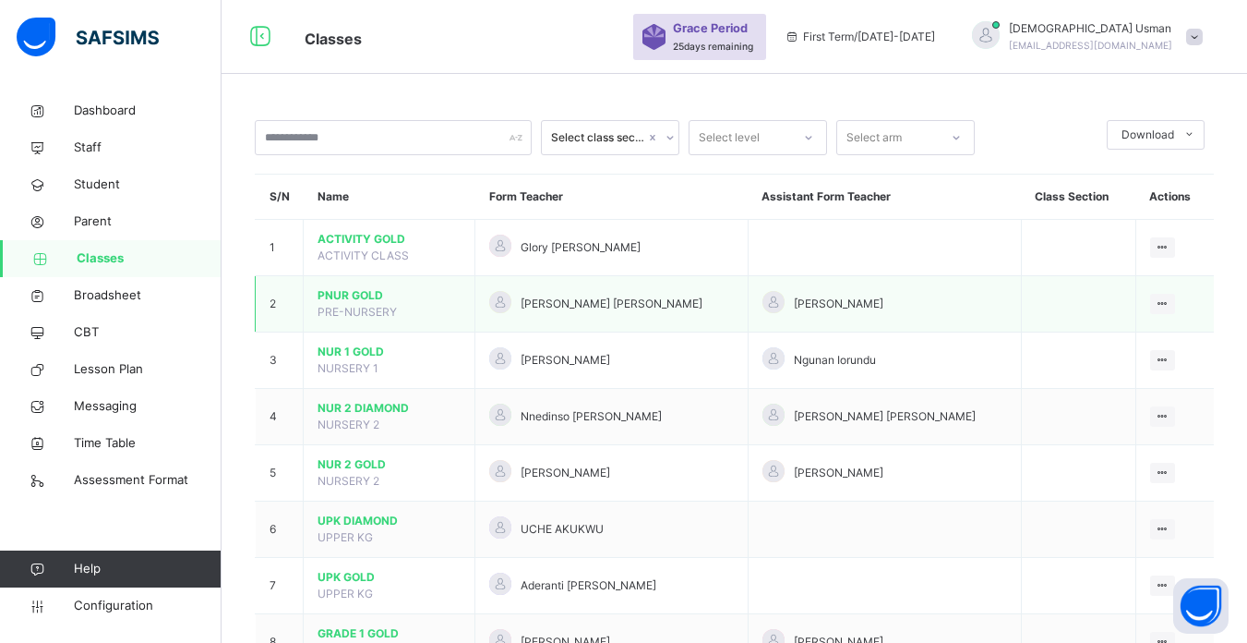
click at [379, 300] on span "PNUR GOLD" at bounding box center [389, 295] width 143 height 17
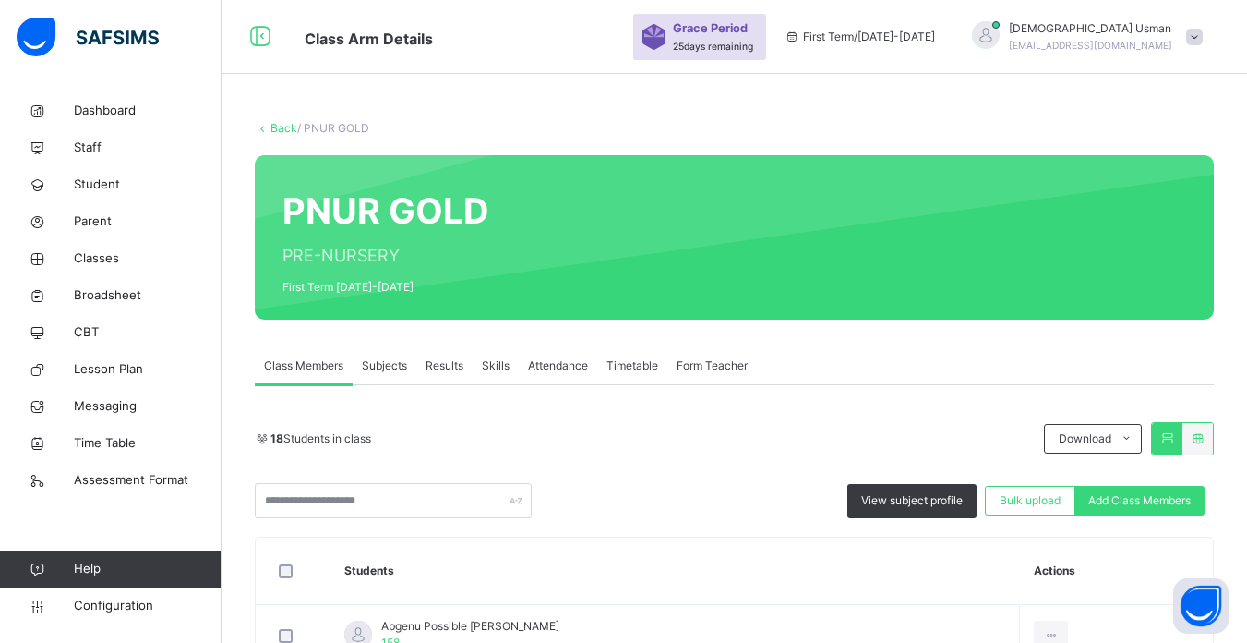
click at [379, 364] on span "Subjects" at bounding box center [384, 365] width 45 height 17
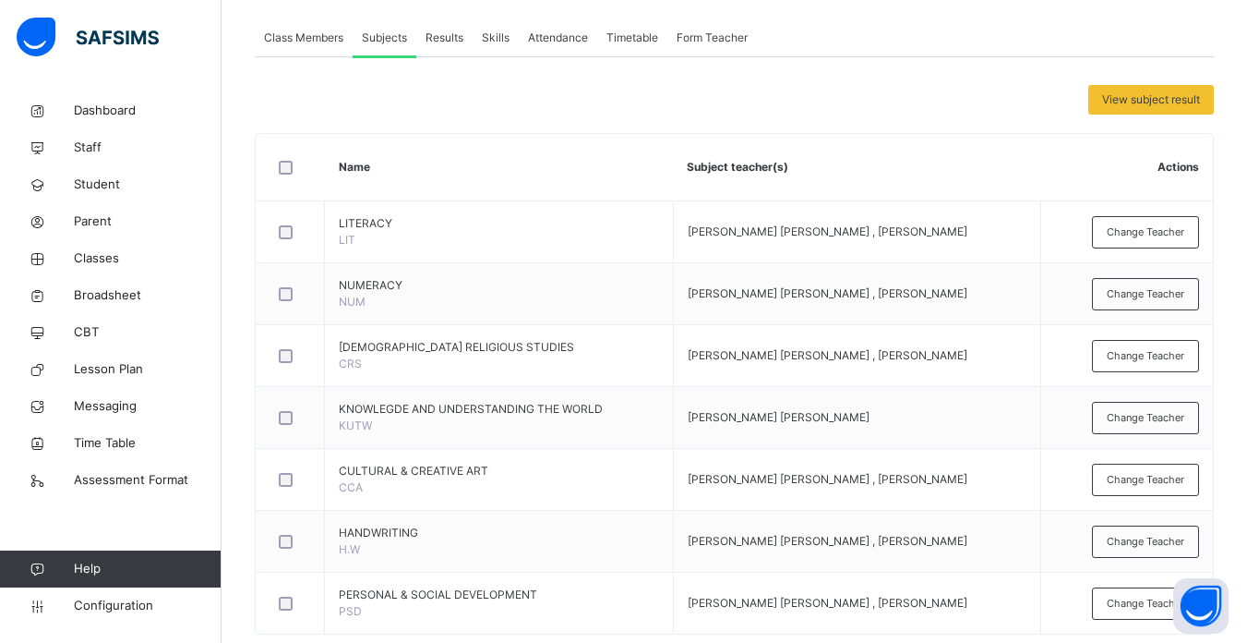
scroll to position [200, 0]
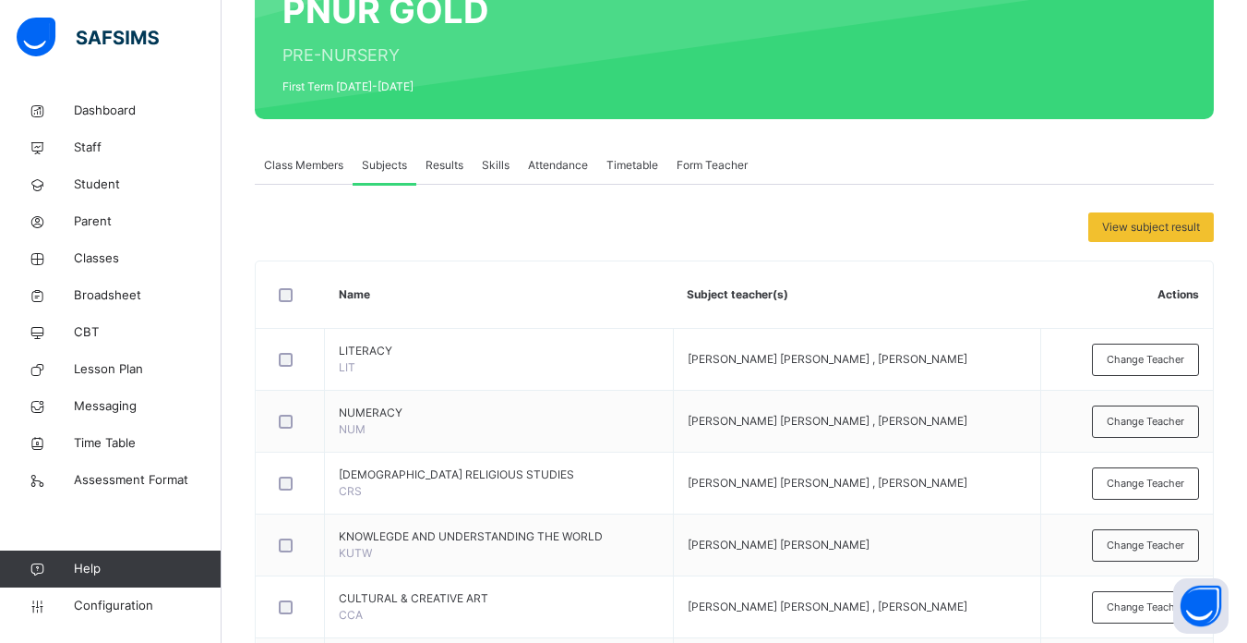
click at [308, 169] on span "Class Members" at bounding box center [303, 165] width 79 height 17
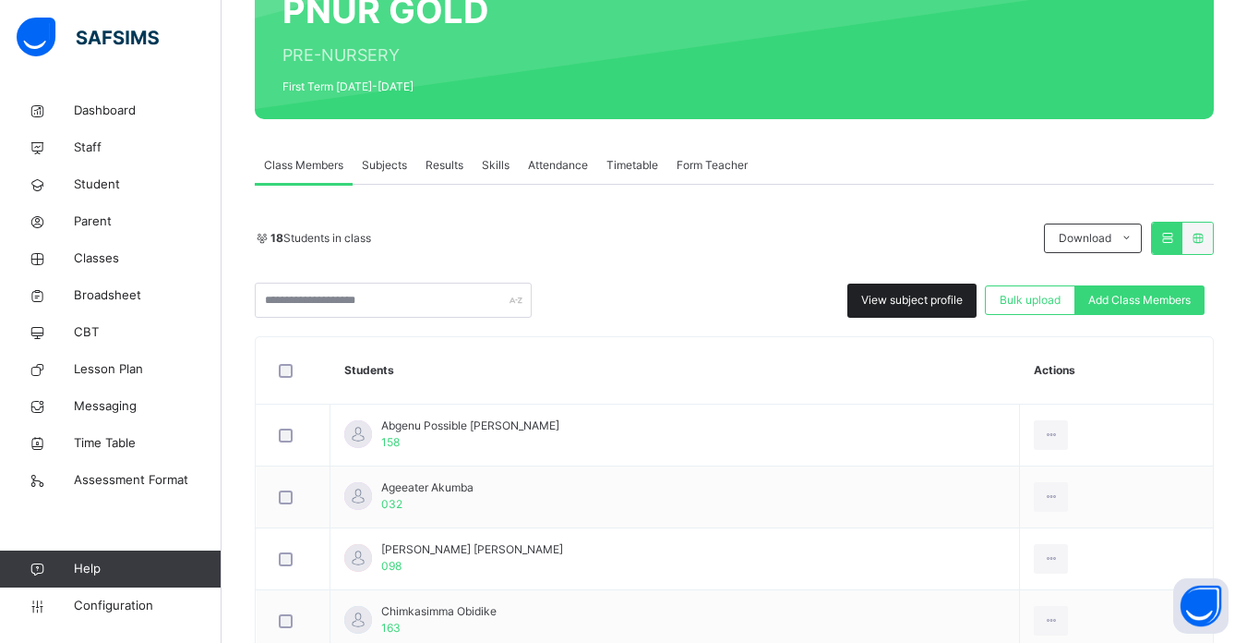
click at [901, 299] on span "View subject profile" at bounding box center [912, 300] width 102 height 17
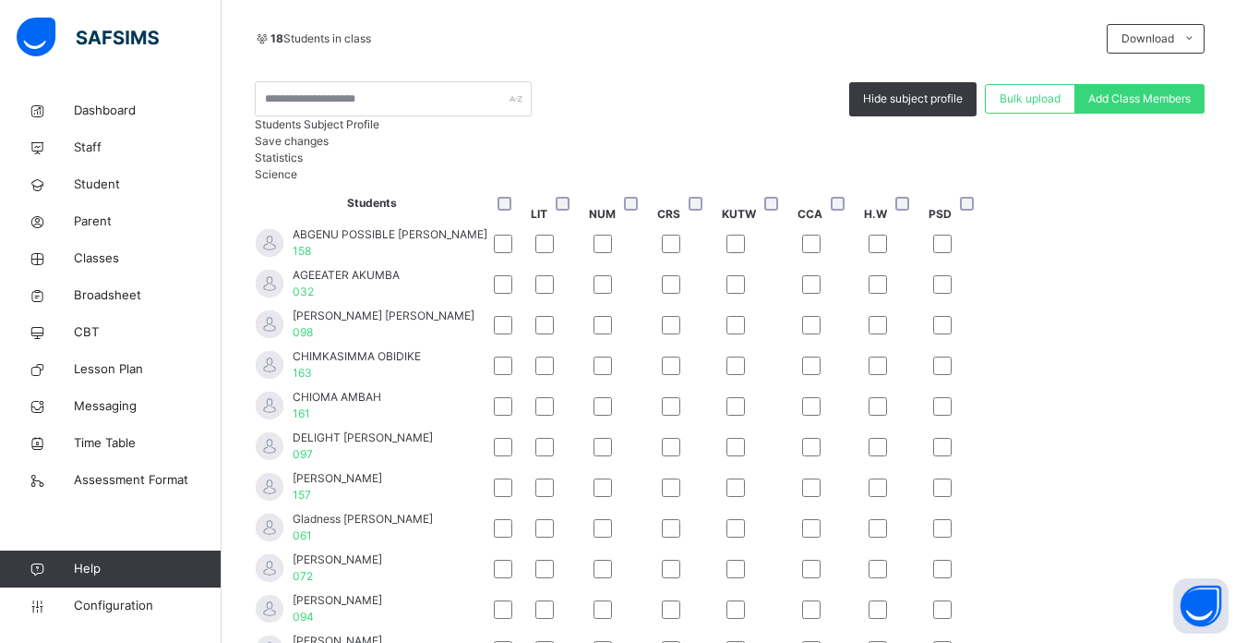
scroll to position [405, 0]
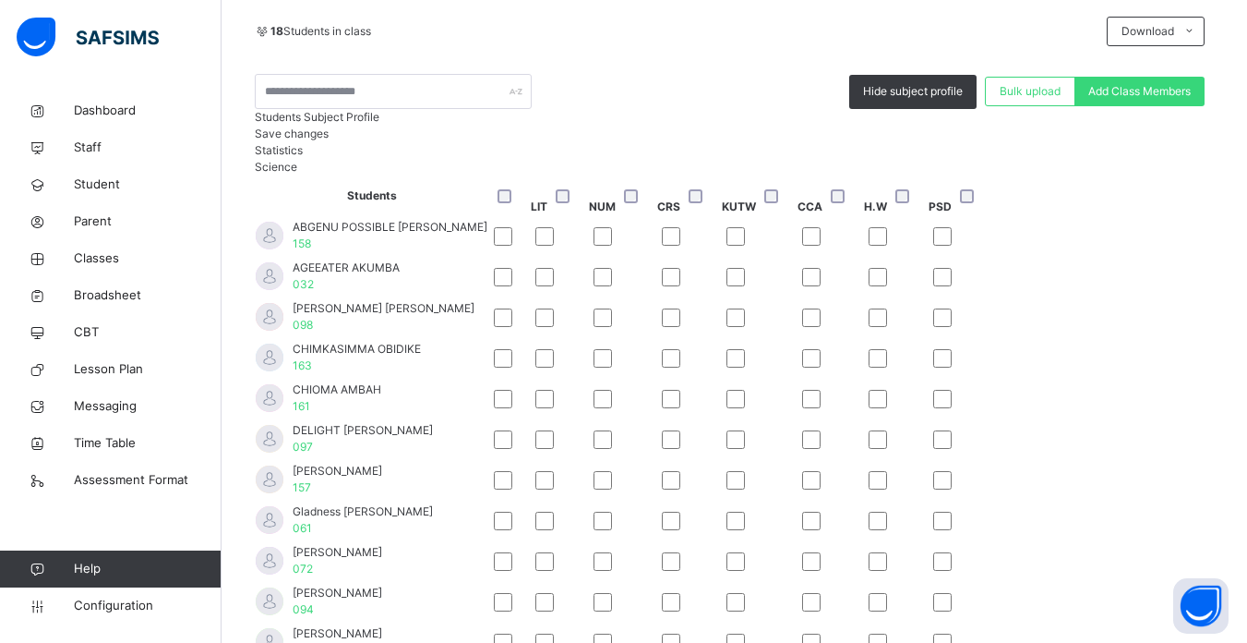
click at [329, 140] on span "Save changes" at bounding box center [292, 133] width 74 height 14
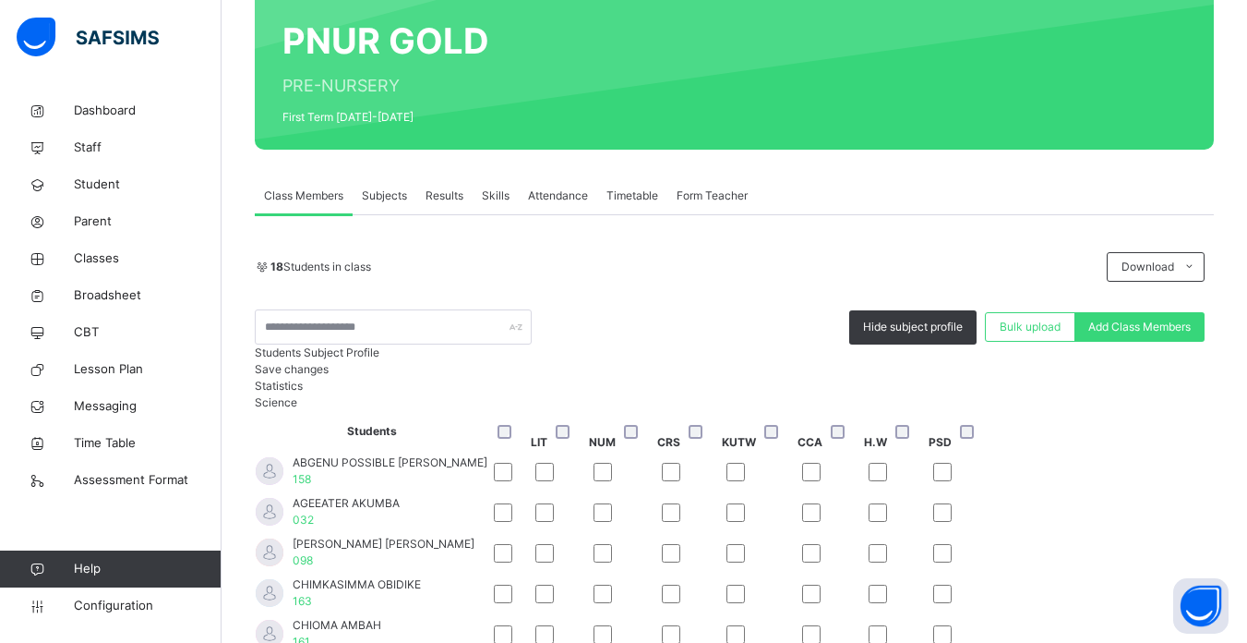
scroll to position [164, 0]
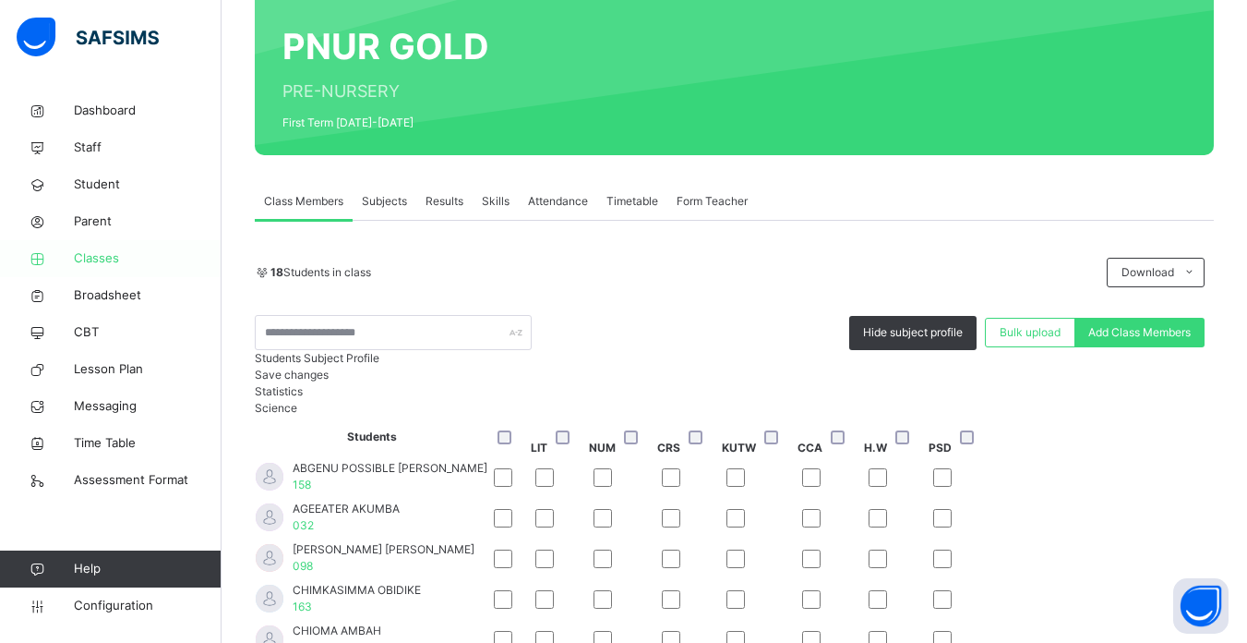
click at [84, 261] on span "Classes" at bounding box center [148, 258] width 148 height 18
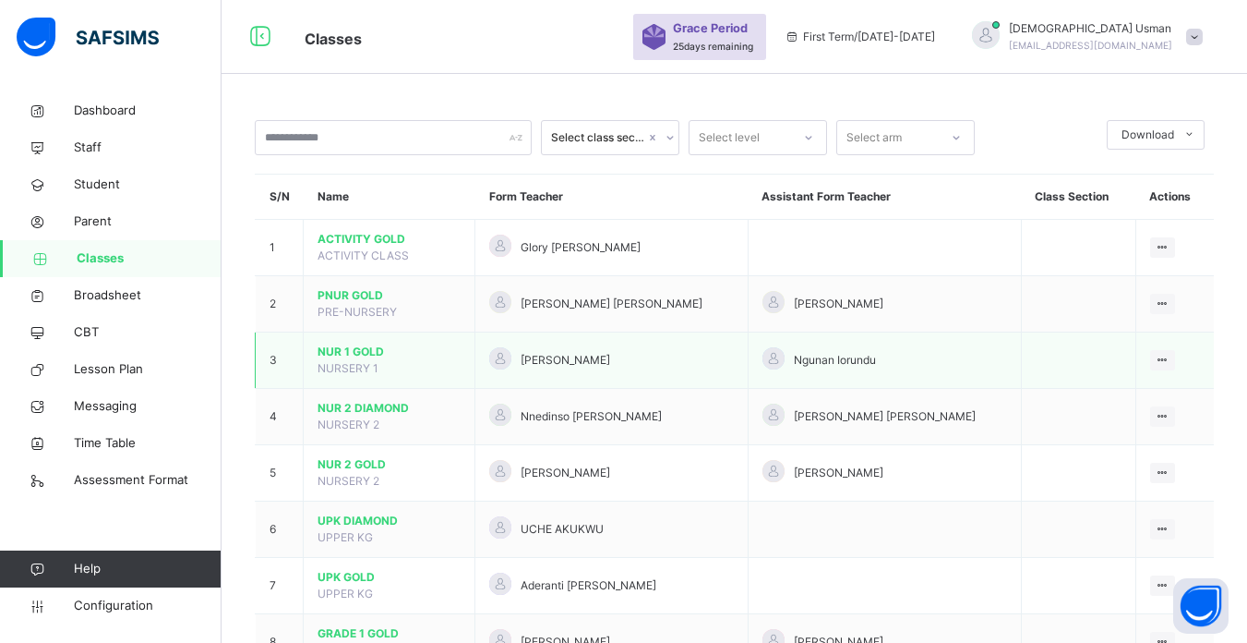
click at [367, 362] on span "NURSERY 1" at bounding box center [348, 368] width 61 height 14
click at [345, 343] on span "NUR 1 GOLD" at bounding box center [389, 351] width 143 height 17
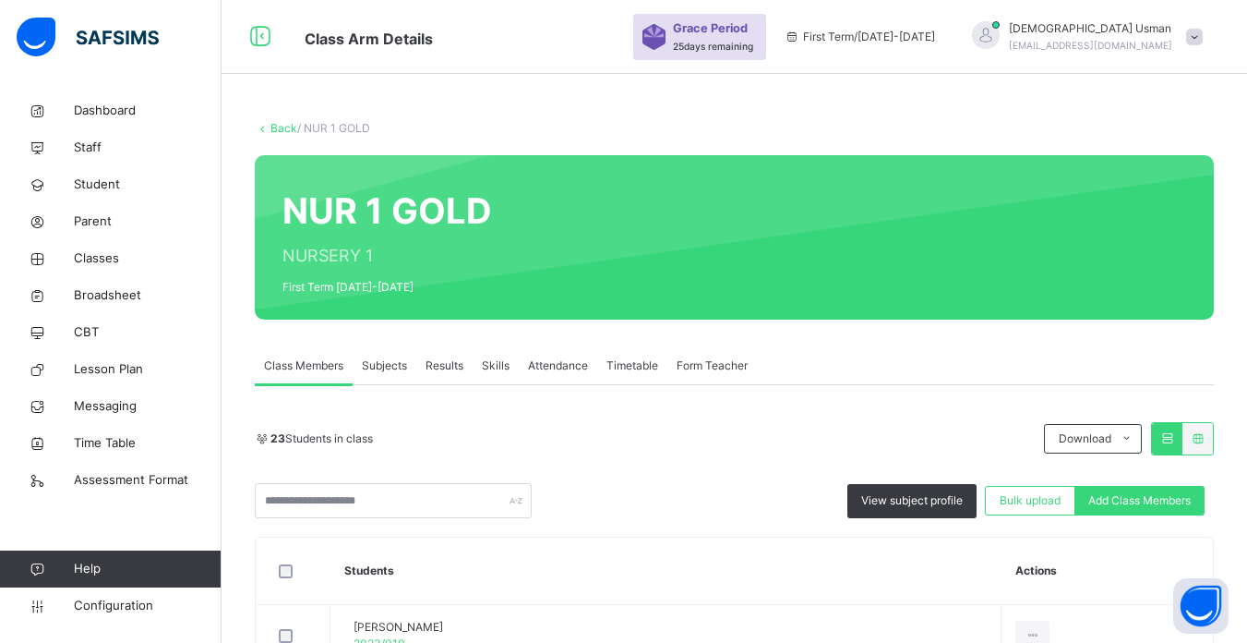
click at [377, 370] on span "Subjects" at bounding box center [384, 365] width 45 height 17
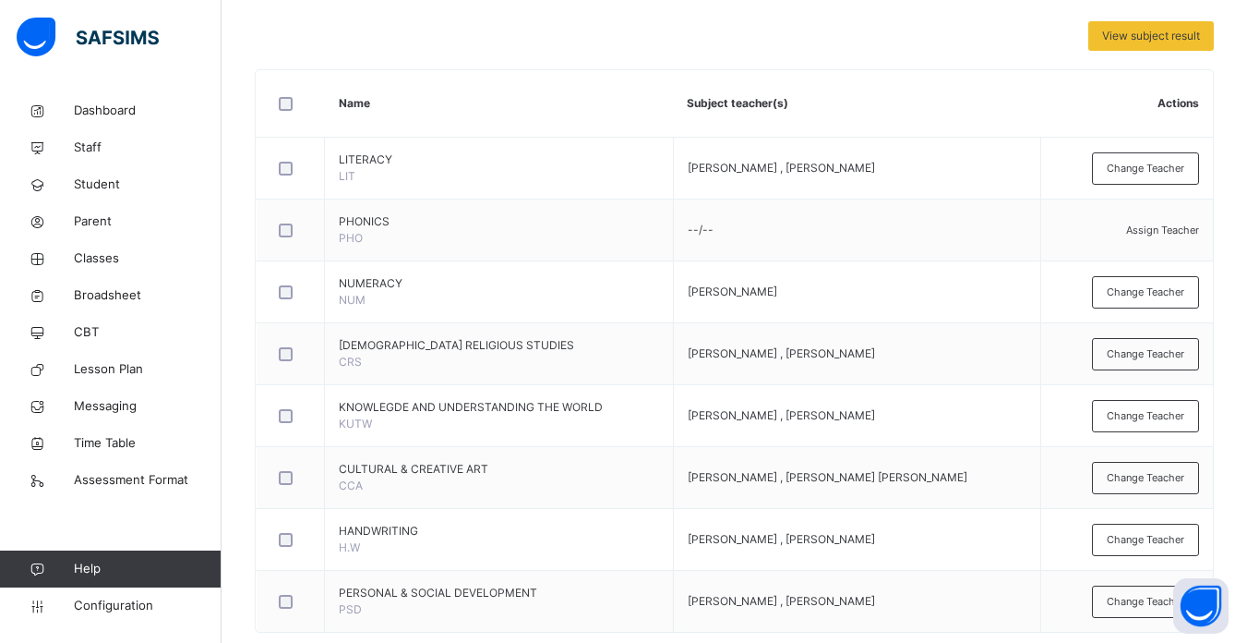
scroll to position [398, 0]
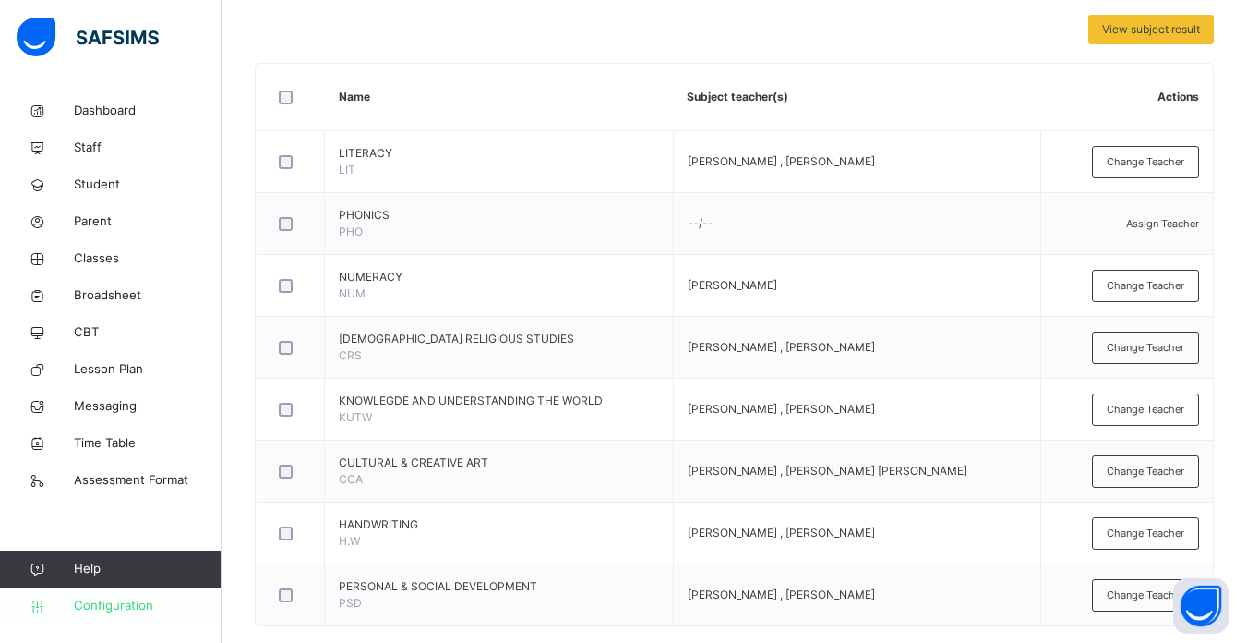
click at [142, 608] on span "Configuration" at bounding box center [147, 605] width 147 height 18
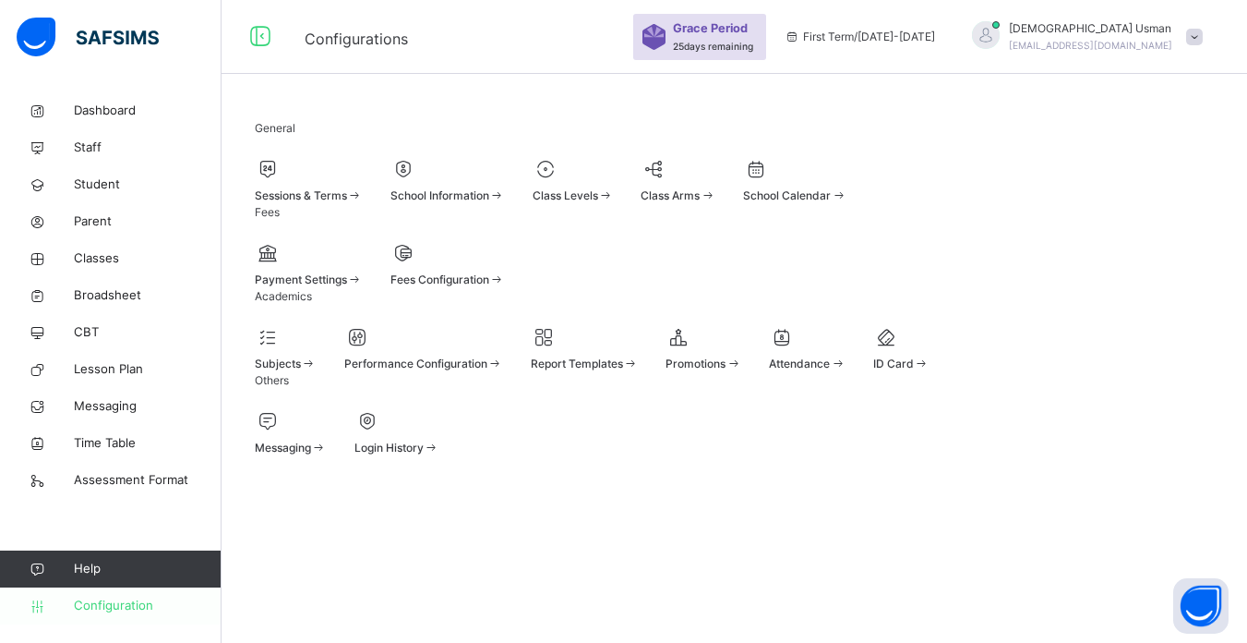
scroll to position [126, 0]
click at [317, 351] on span at bounding box center [286, 353] width 62 height 5
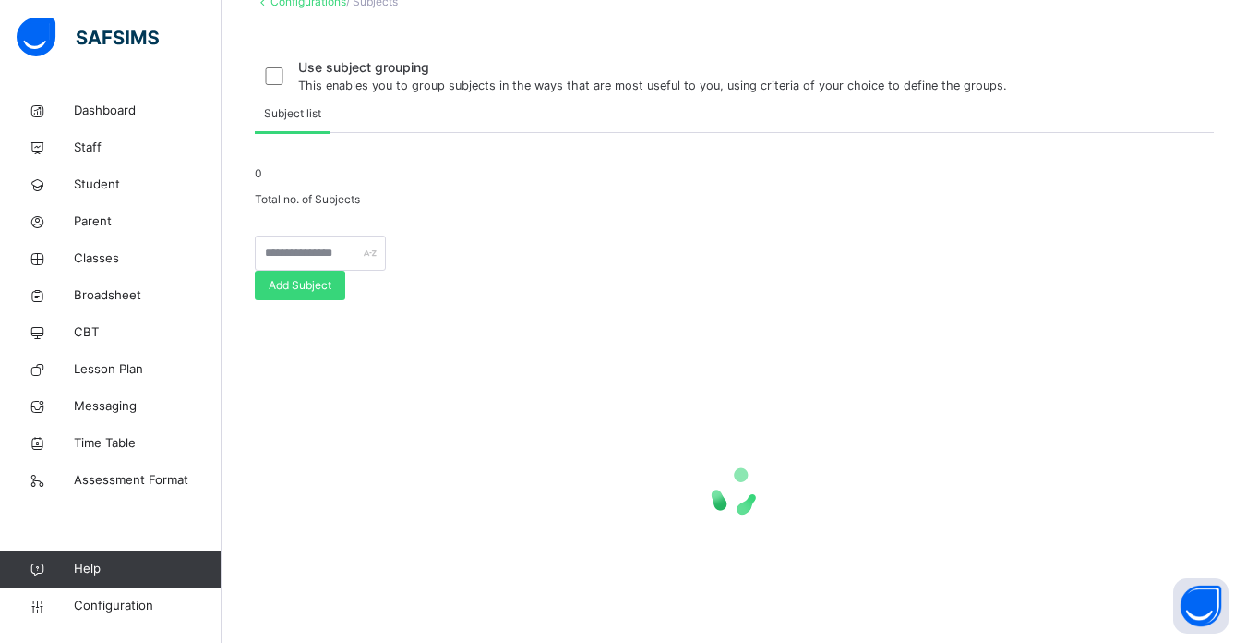
scroll to position [262, 0]
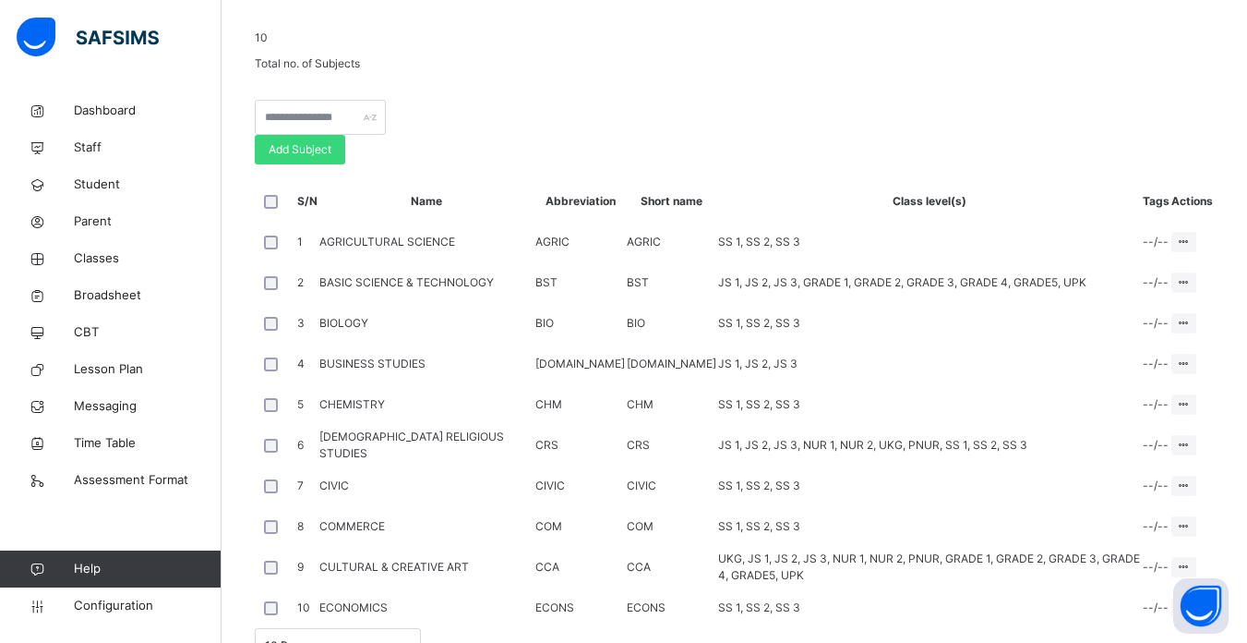
click at [319, 232] on td "1" at bounding box center [307, 242] width 22 height 41
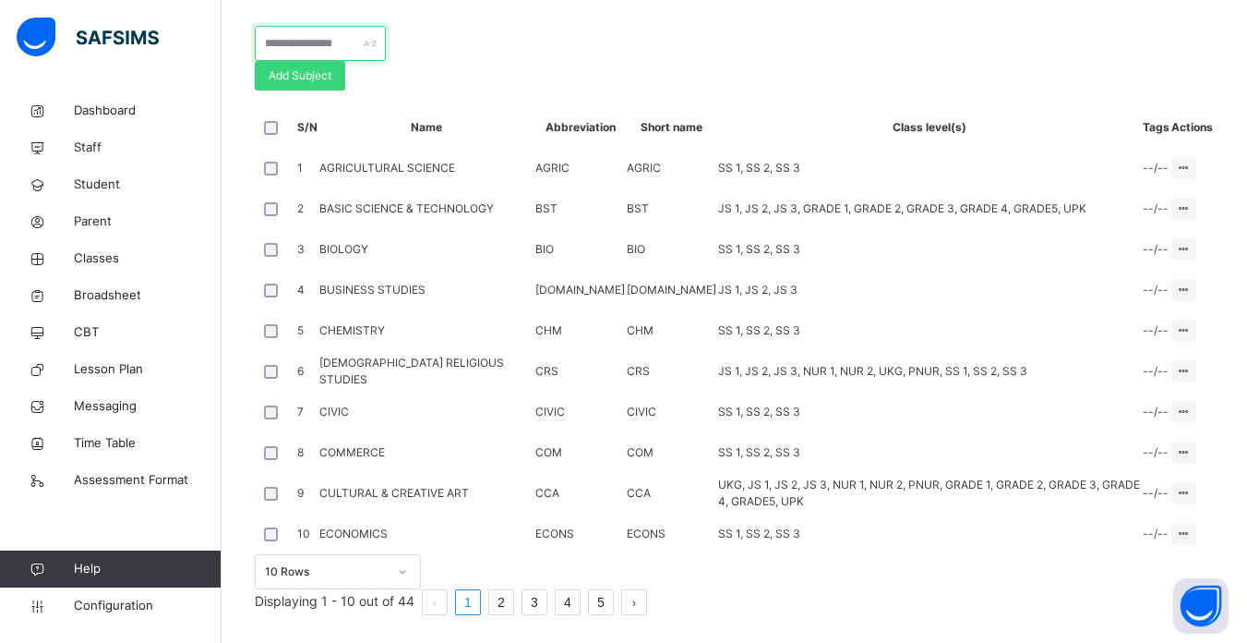
click at [343, 61] on input "text" at bounding box center [320, 43] width 131 height 35
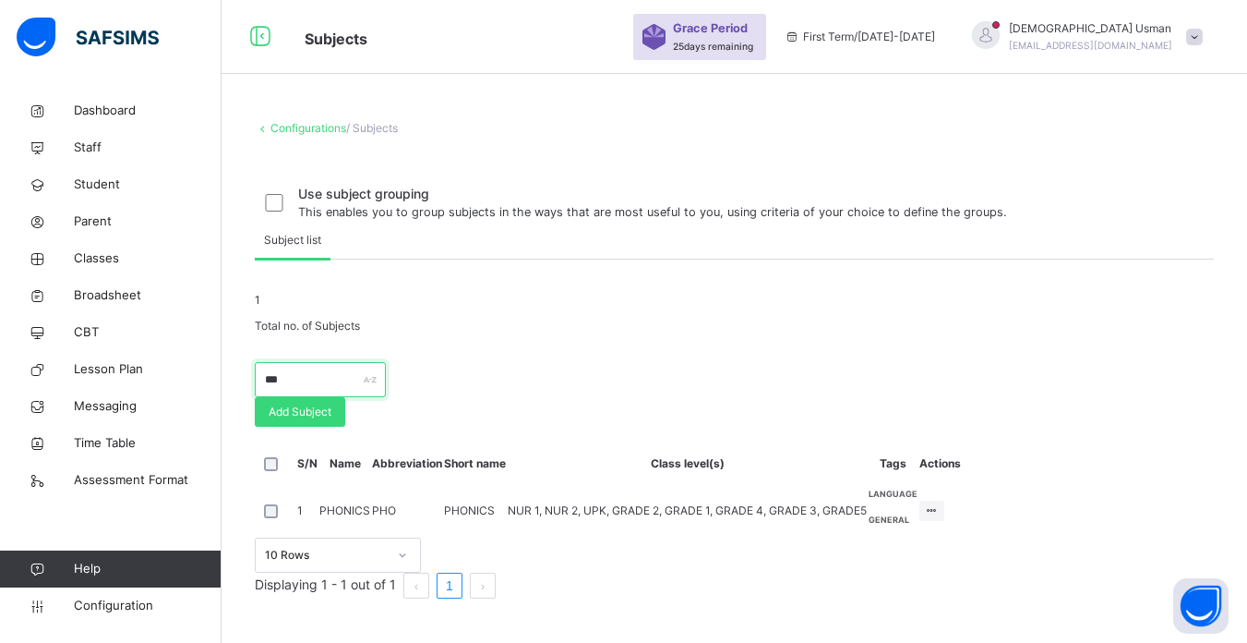
scroll to position [130, 0]
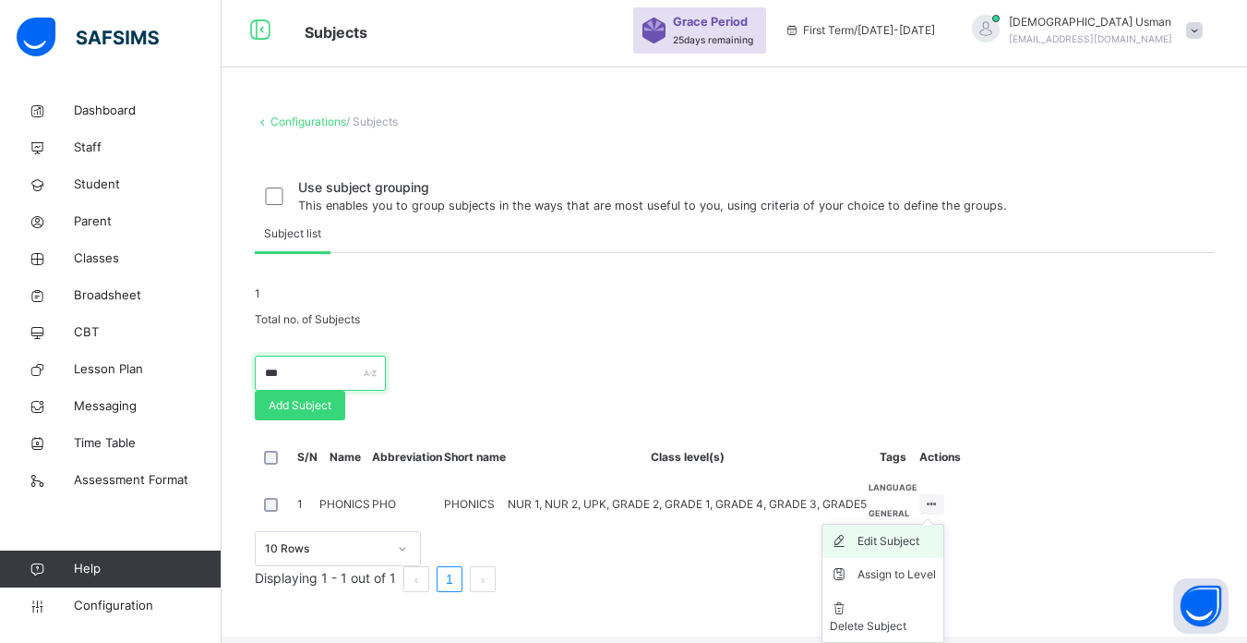
type input "***"
click at [936, 550] on div "Edit Subject" at bounding box center [897, 541] width 78 height 18
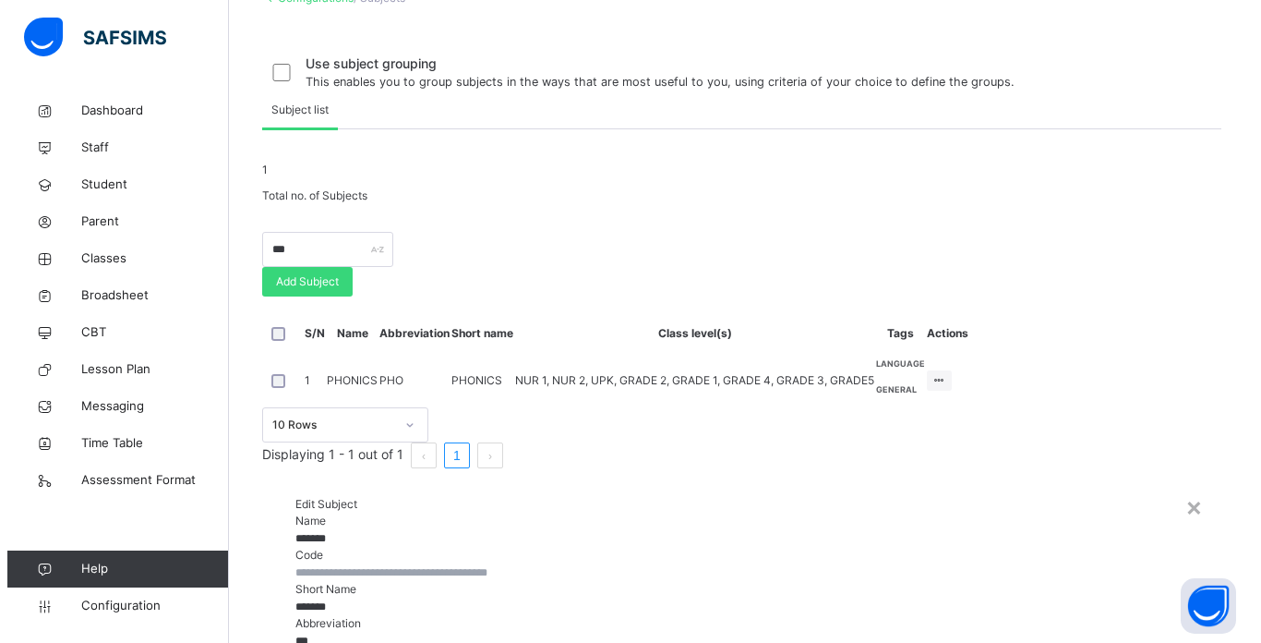
scroll to position [270, 0]
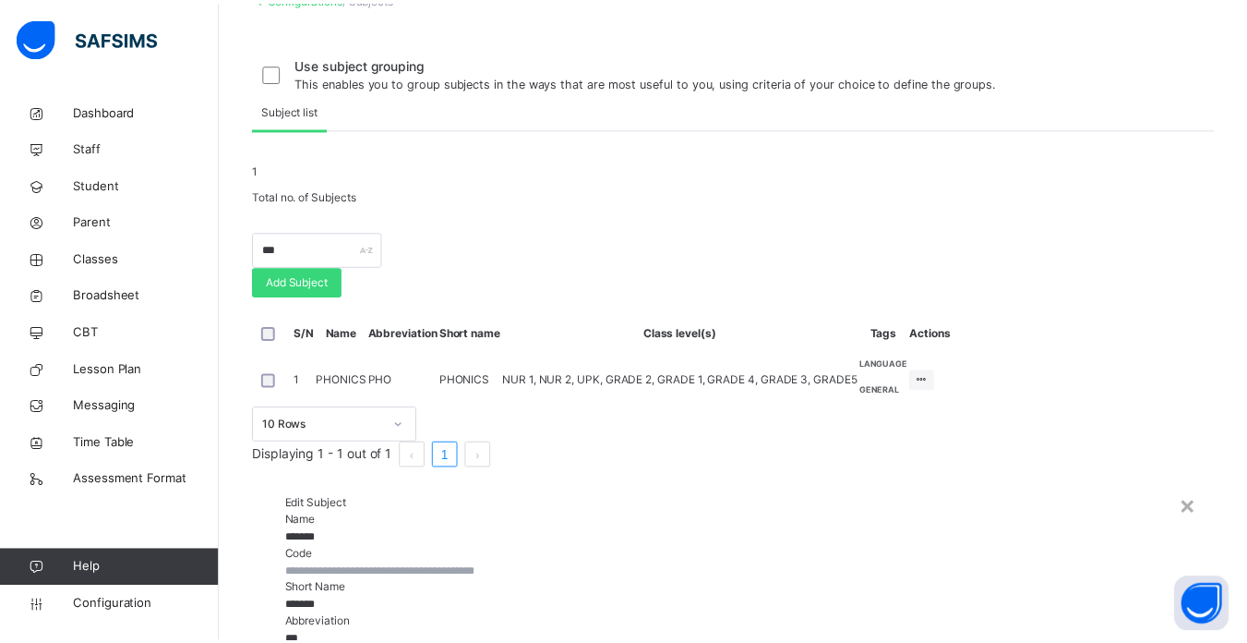
scroll to position [245, 0]
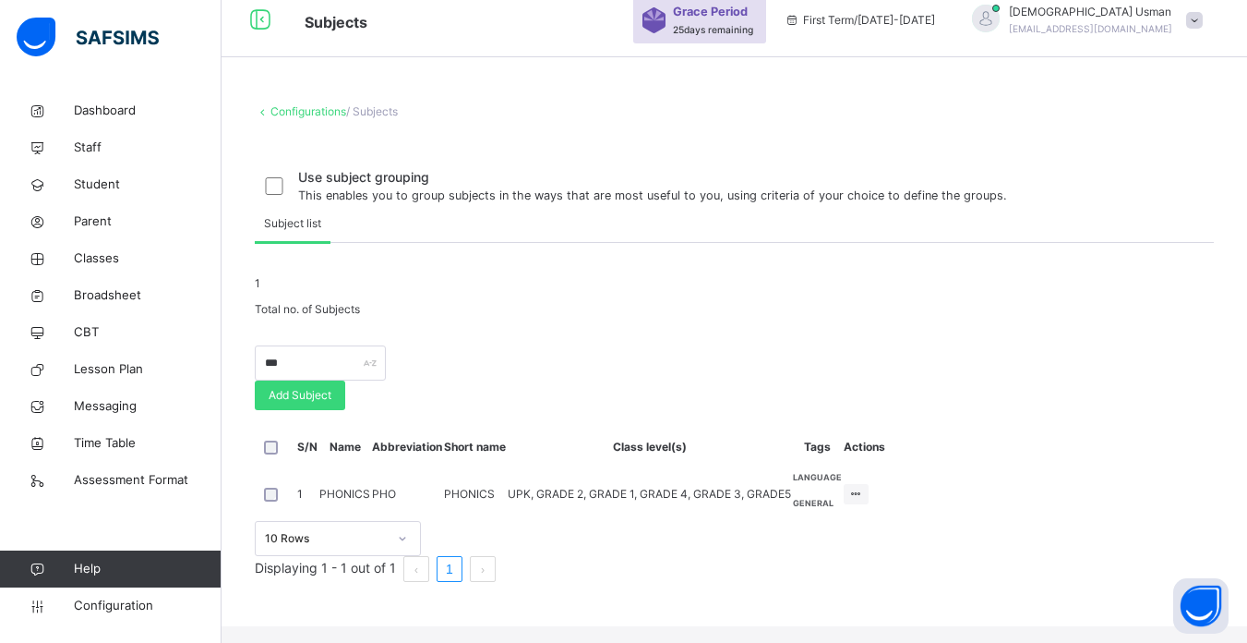
scroll to position [99, 0]
click at [108, 249] on span "Classes" at bounding box center [148, 258] width 148 height 18
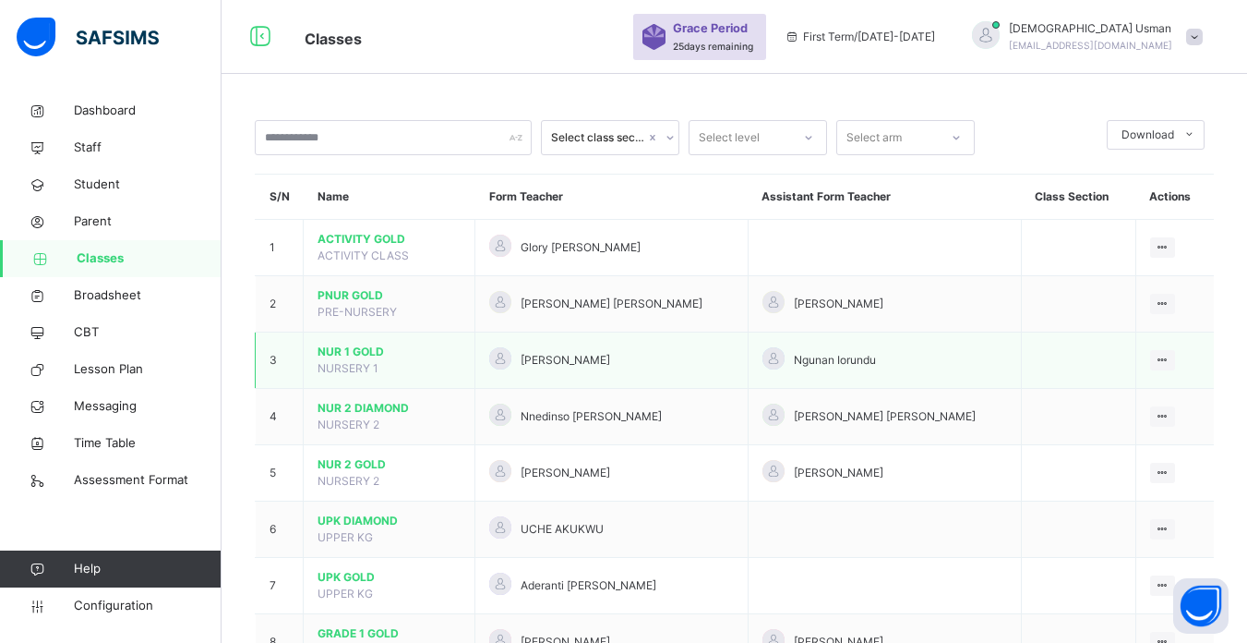
click at [356, 347] on span "NUR 1 GOLD" at bounding box center [389, 351] width 143 height 17
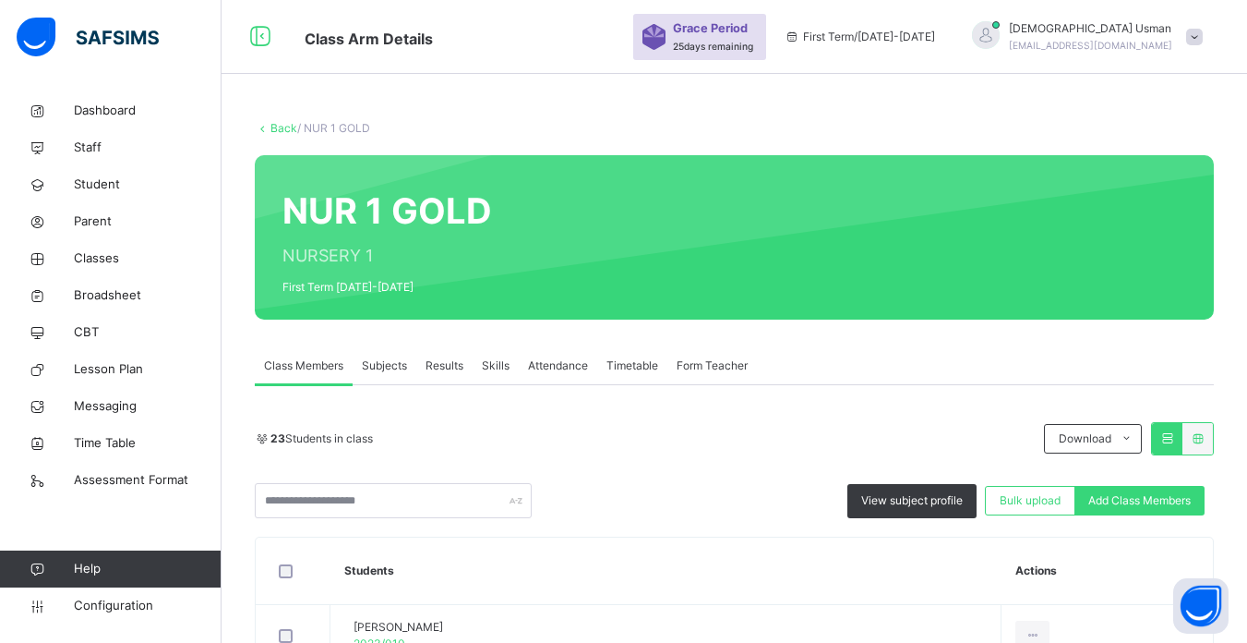
click at [389, 362] on span "Subjects" at bounding box center [384, 365] width 45 height 17
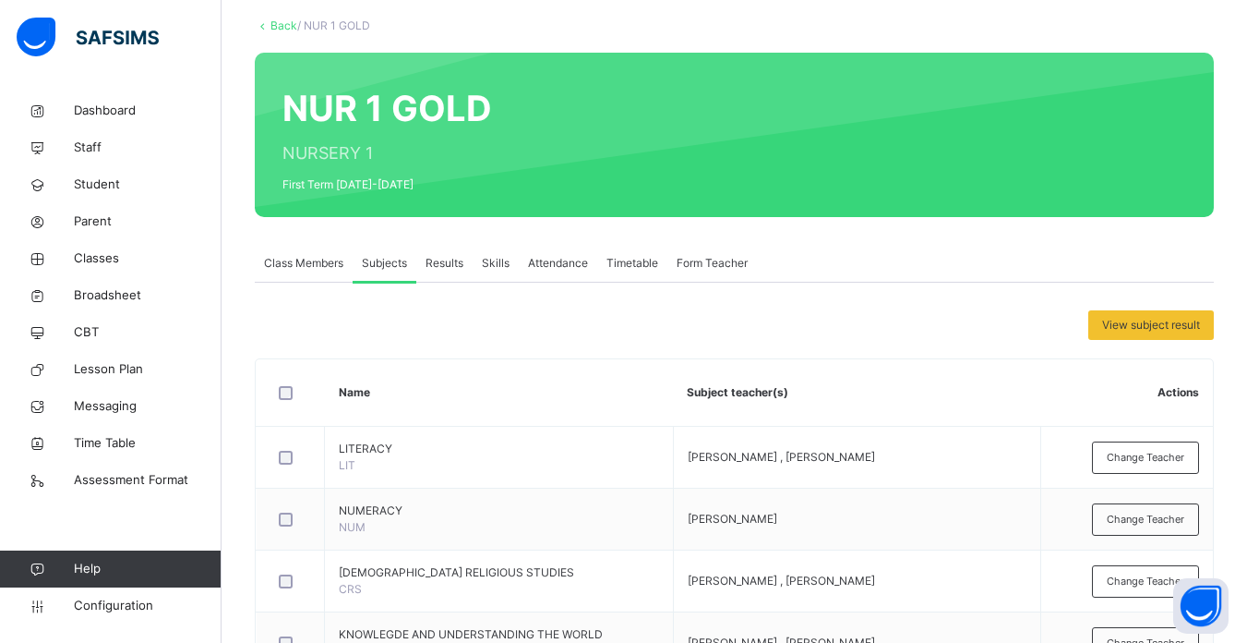
scroll to position [93, 0]
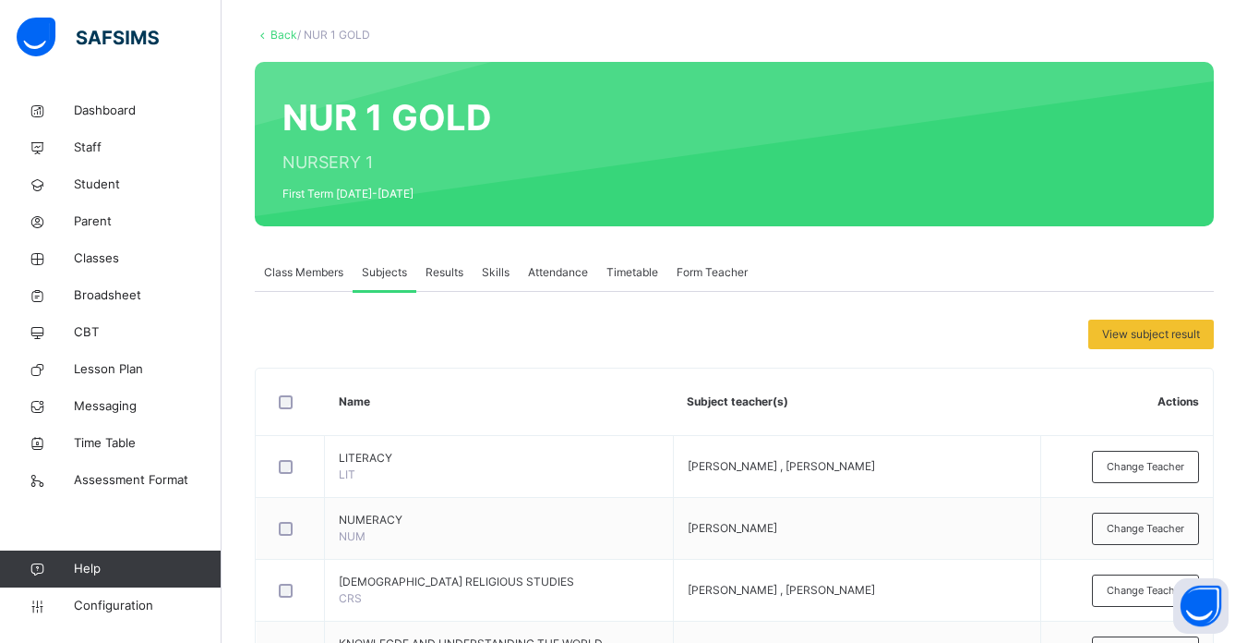
click at [312, 266] on span "Class Members" at bounding box center [303, 272] width 79 height 17
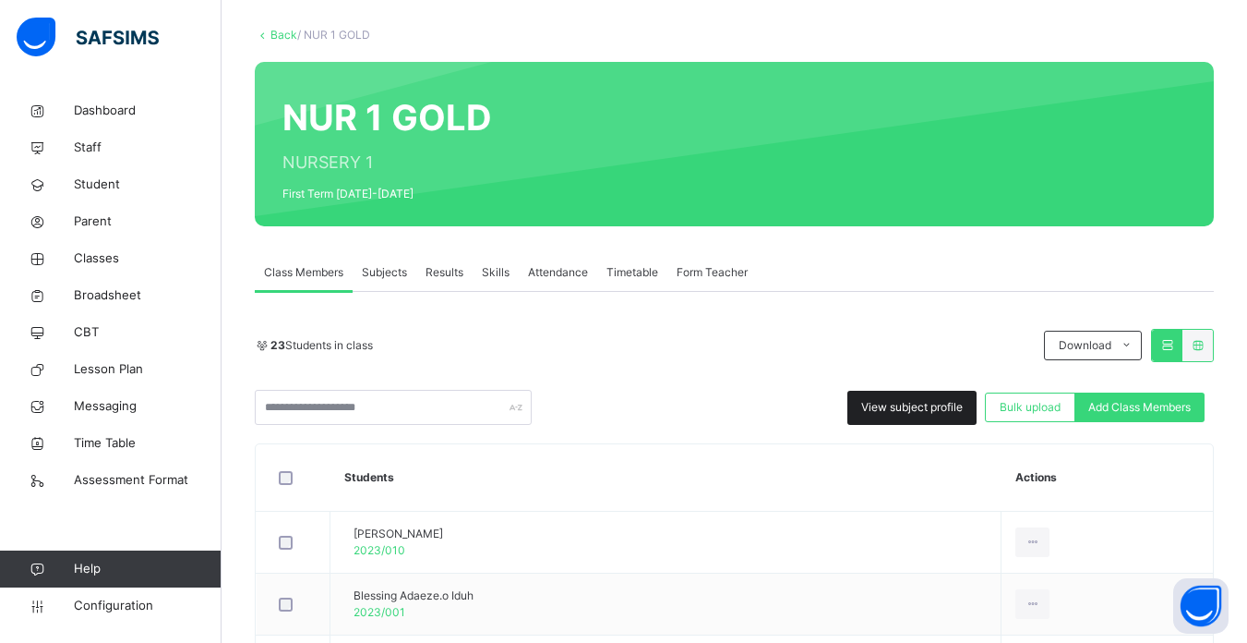
click at [911, 393] on div "View subject profile" at bounding box center [912, 408] width 129 height 34
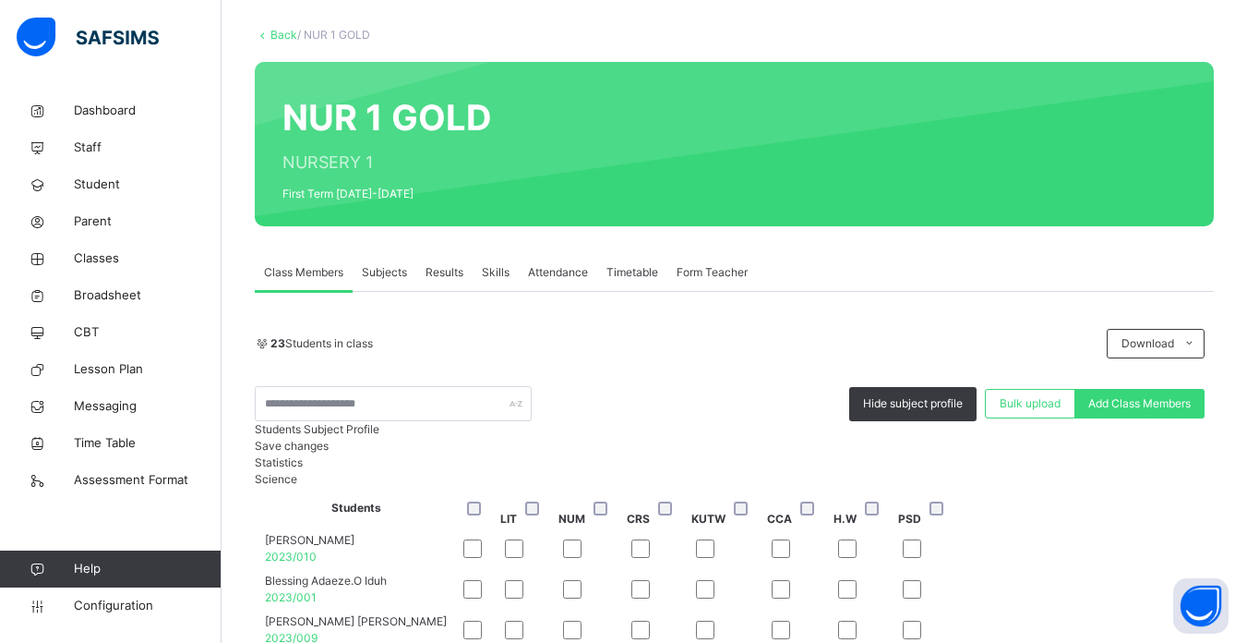
click at [329, 452] on span "Save changes" at bounding box center [292, 446] width 74 height 14
click at [58, 241] on link "Classes" at bounding box center [111, 258] width 222 height 37
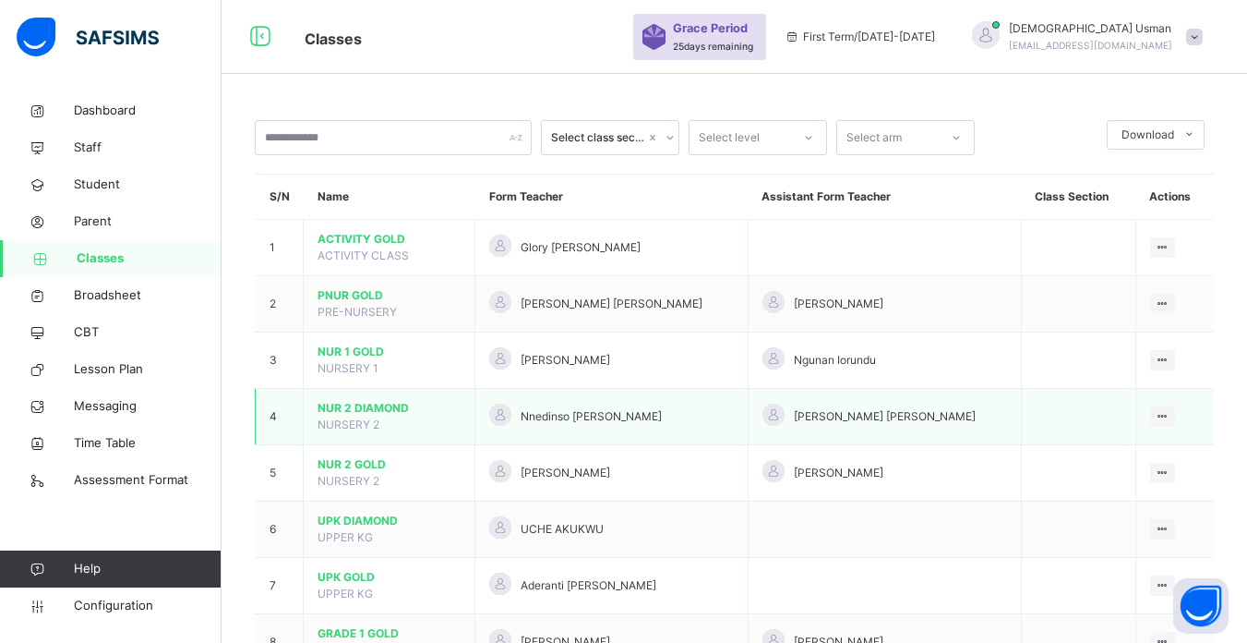
click at [387, 409] on span "NUR 2 DIAMOND" at bounding box center [389, 408] width 143 height 17
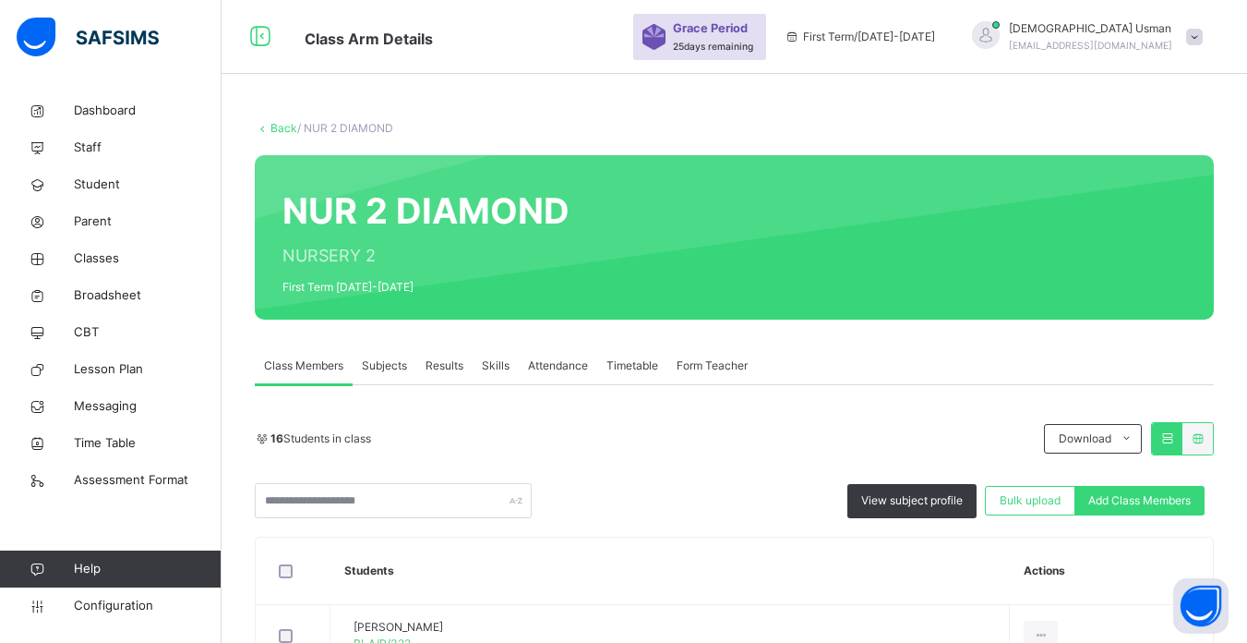
scroll to position [375, 0]
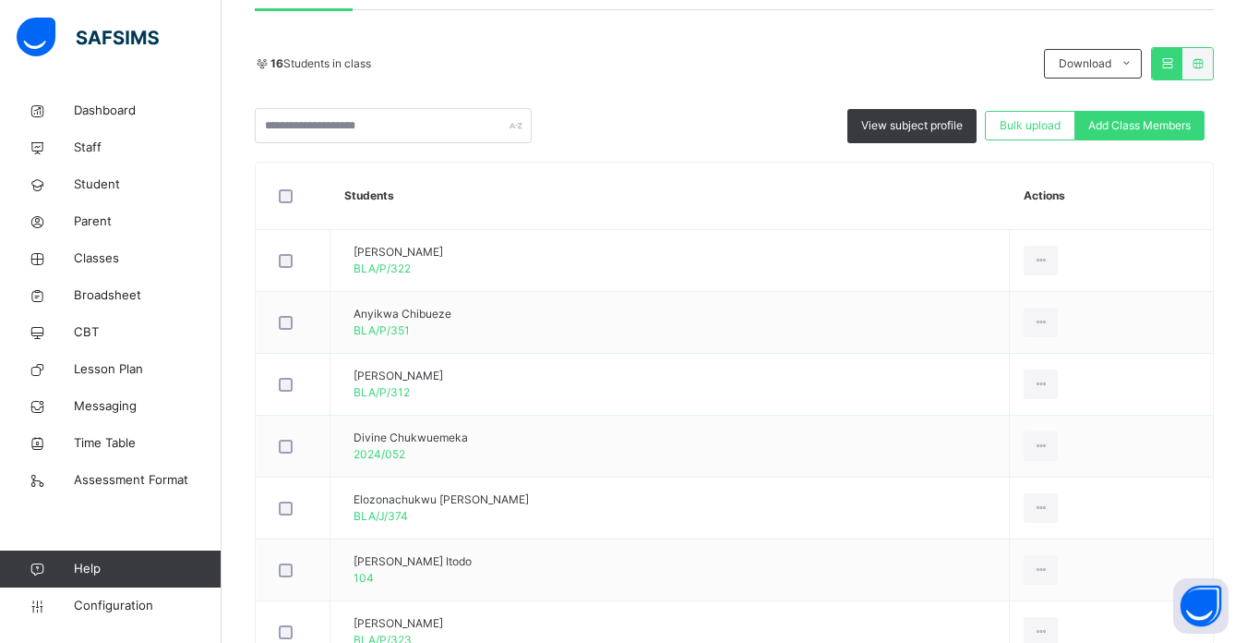
drag, startPoint x: 1244, startPoint y: 175, endPoint x: 969, endPoint y: 146, distance: 275.8
click at [1247, 180] on html "Class Arm Details Grace Period 25 days remaining First Term / [DATE]-[DATE] [DE…" at bounding box center [623, 473] width 1247 height 1696
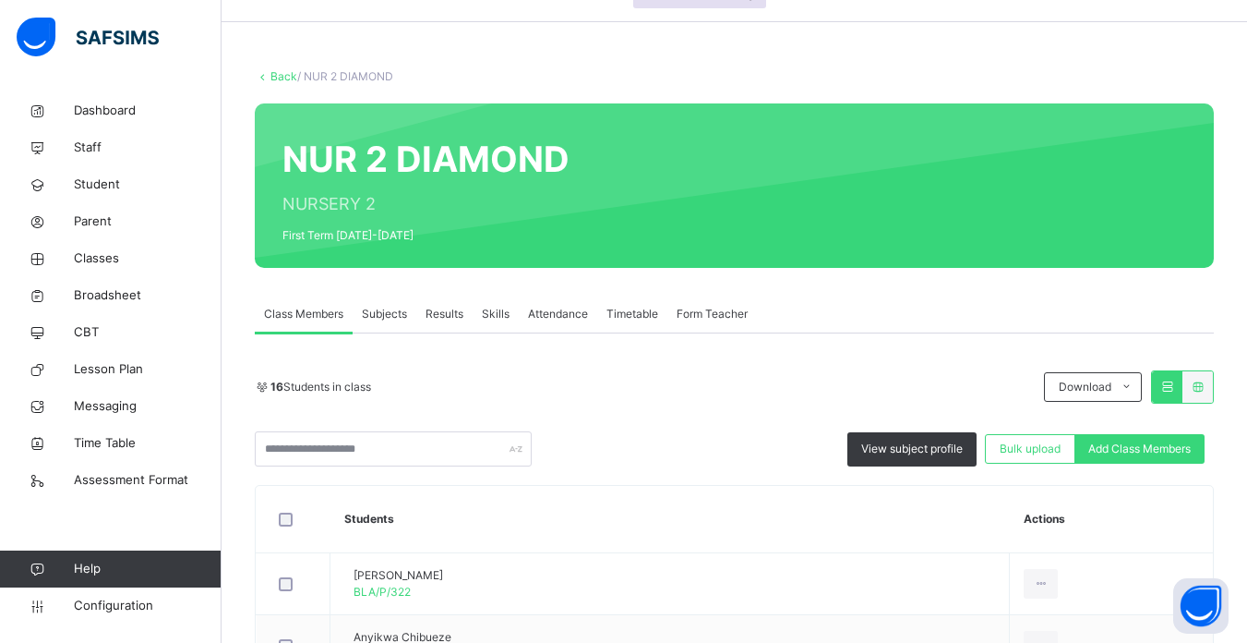
click at [400, 319] on span "Subjects" at bounding box center [384, 314] width 45 height 17
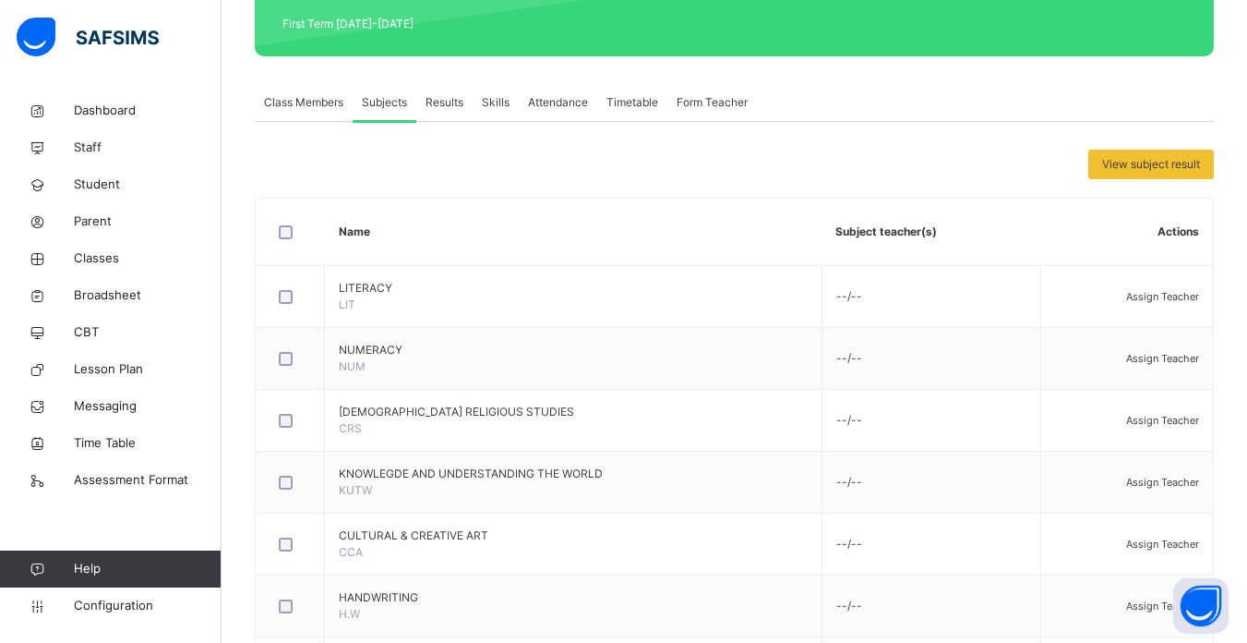
scroll to position [265, 0]
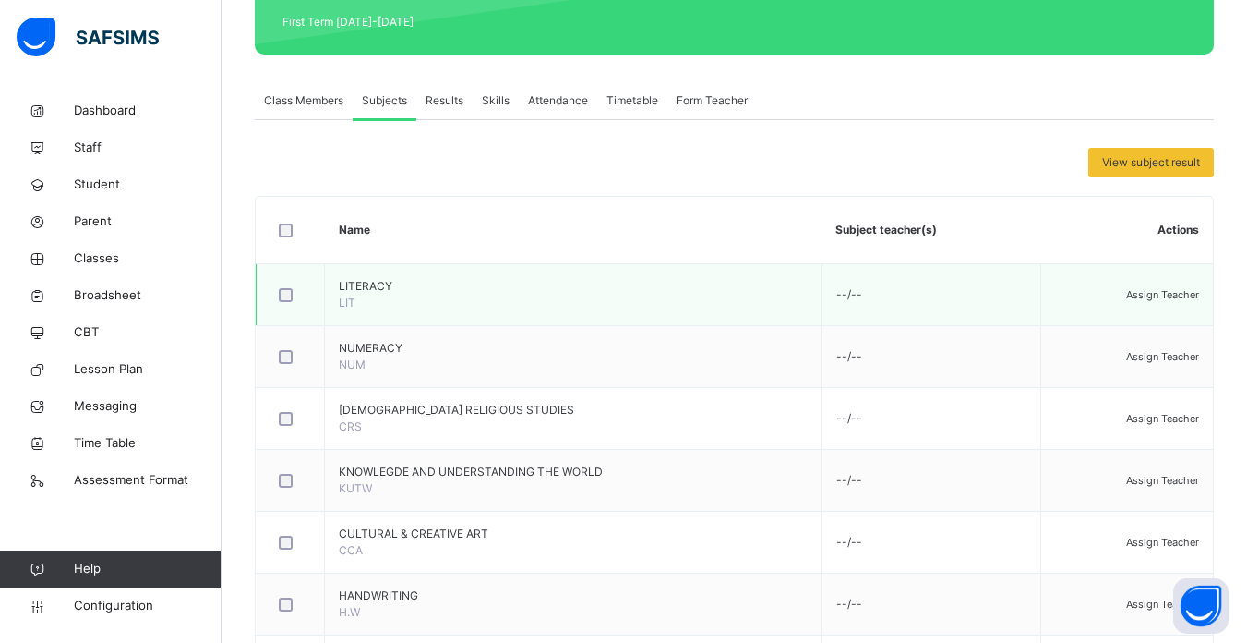
click at [1156, 294] on span "Assign Teacher" at bounding box center [1162, 294] width 73 height 13
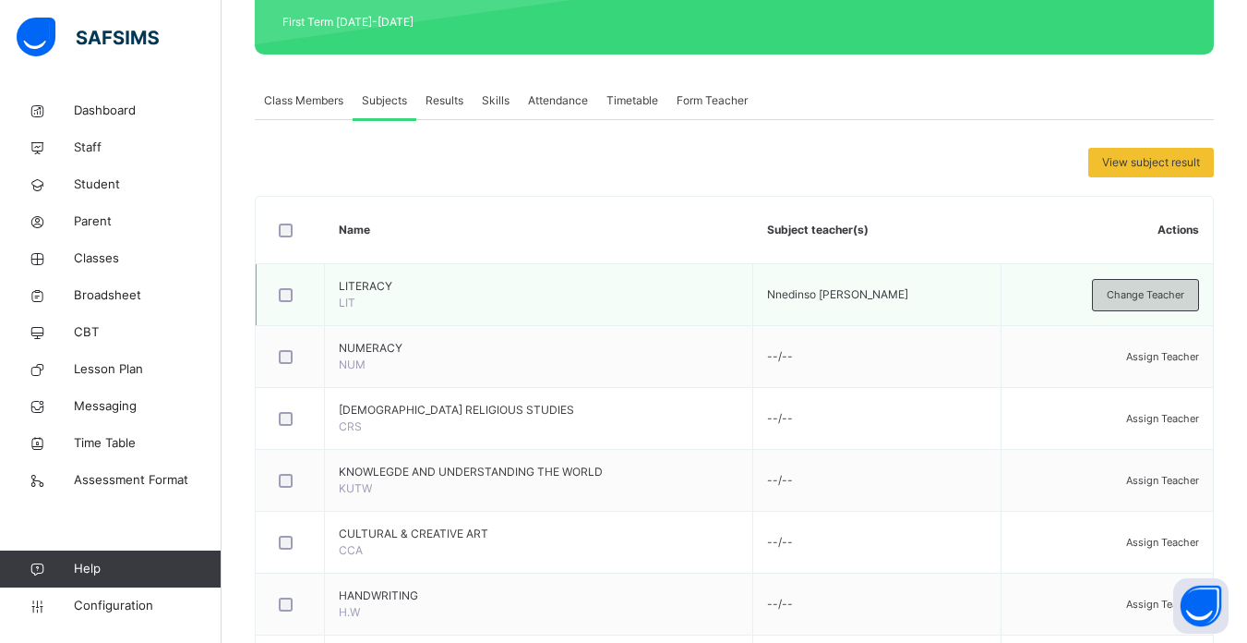
click at [1129, 289] on span "Change Teacher" at bounding box center [1146, 295] width 78 height 16
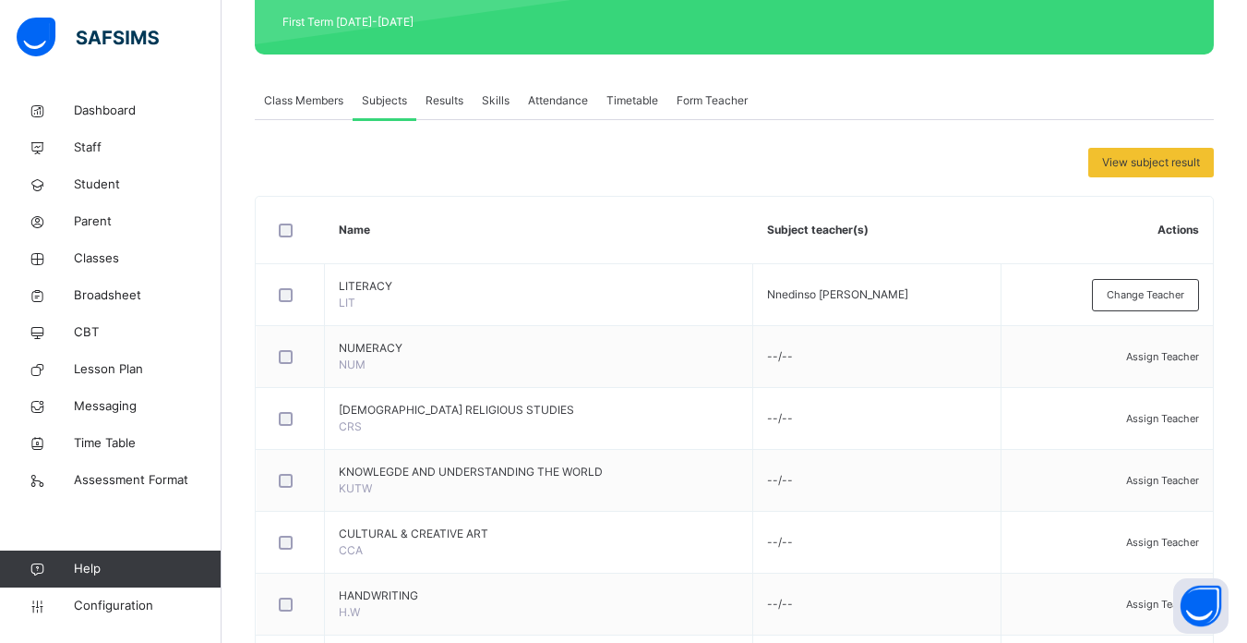
type input "***"
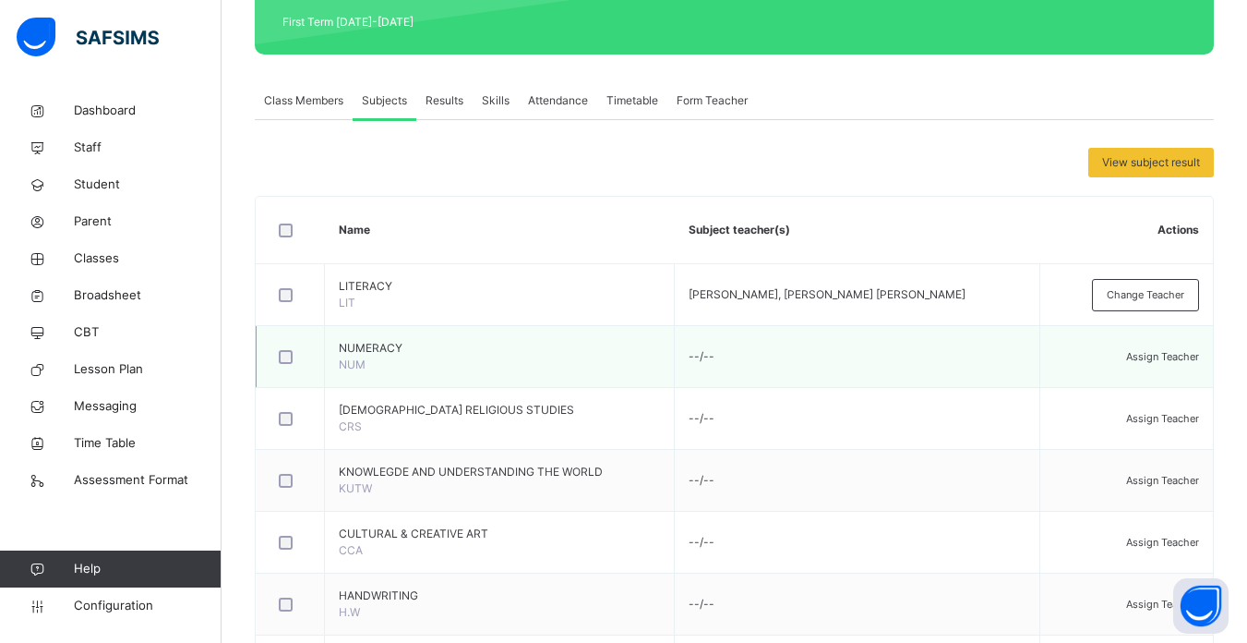
click at [1157, 348] on div "Assign Teacher" at bounding box center [1126, 356] width 145 height 17
click at [1154, 355] on span "Assign Teacher" at bounding box center [1162, 356] width 73 height 13
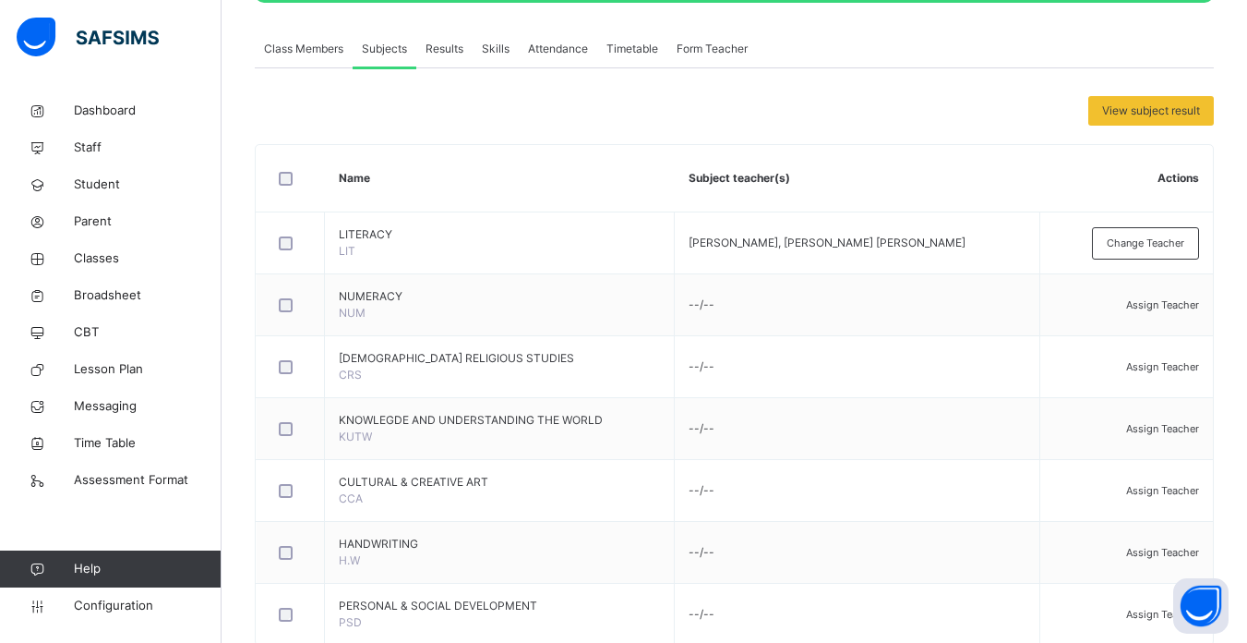
scroll to position [329, 0]
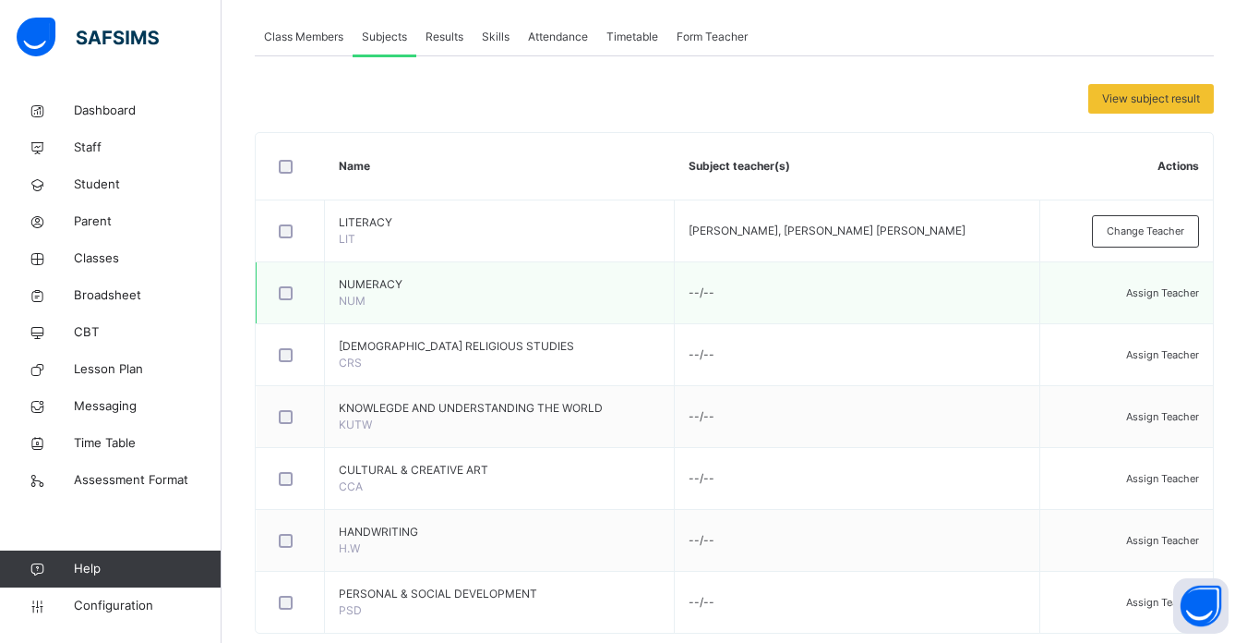
click at [1150, 301] on div "Assign Teacher" at bounding box center [1126, 292] width 145 height 17
type input "**"
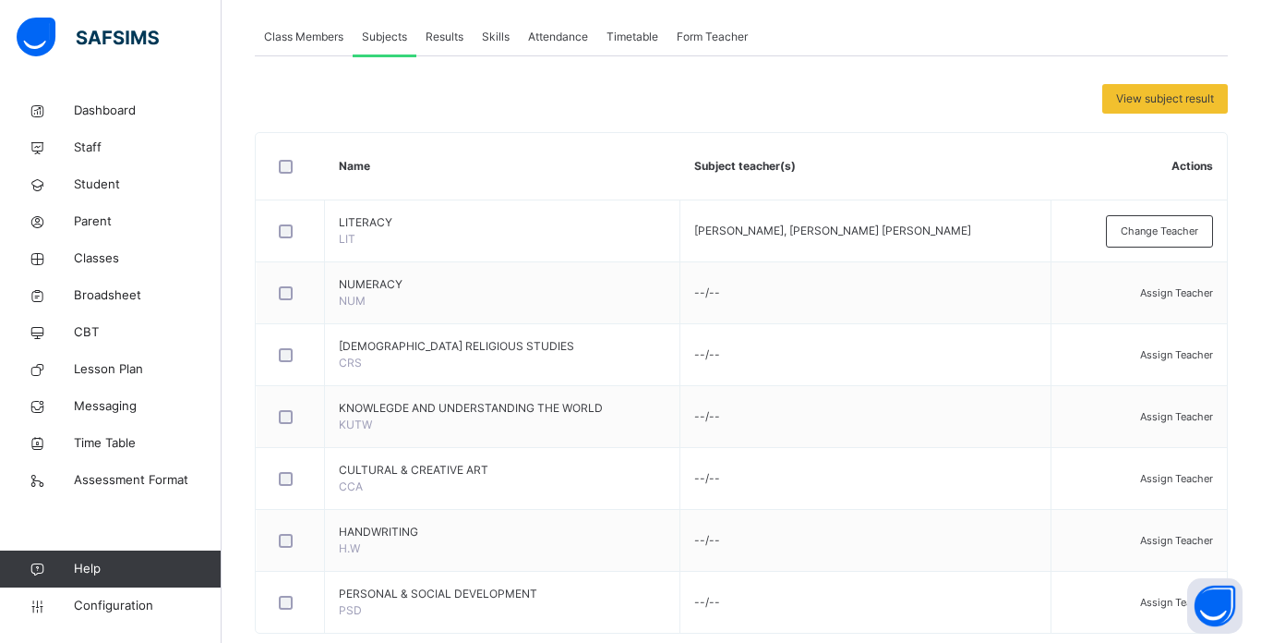
click at [1149, 295] on span "Assign Teacher" at bounding box center [1162, 292] width 73 height 13
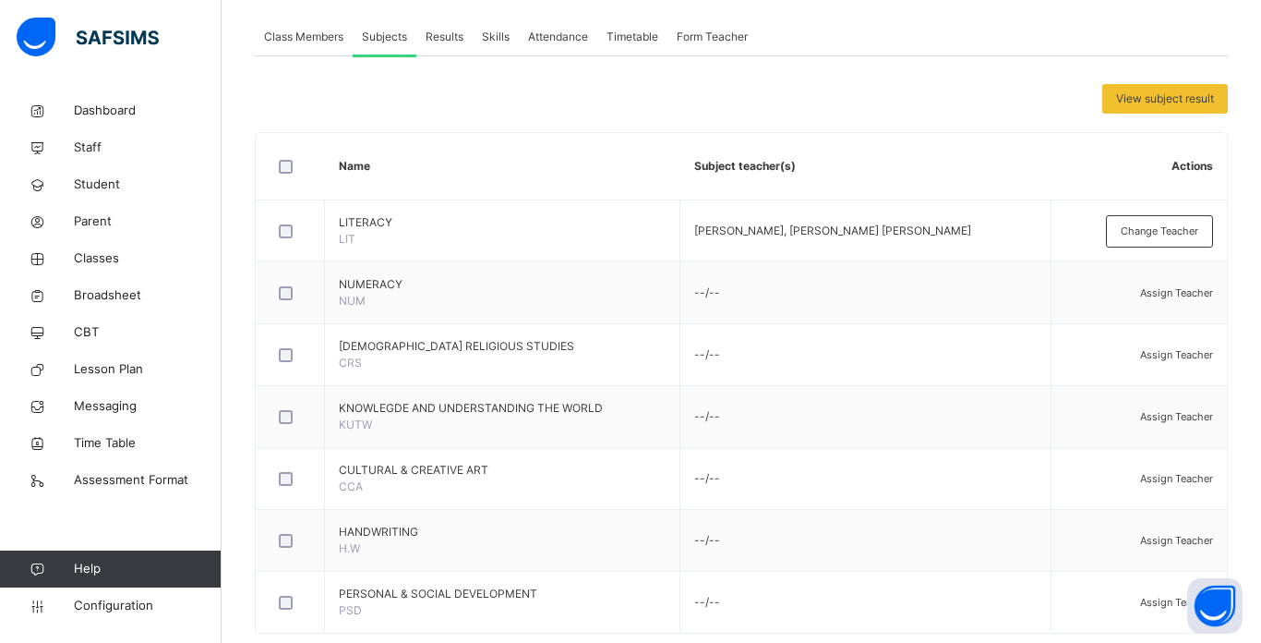
type input "***"
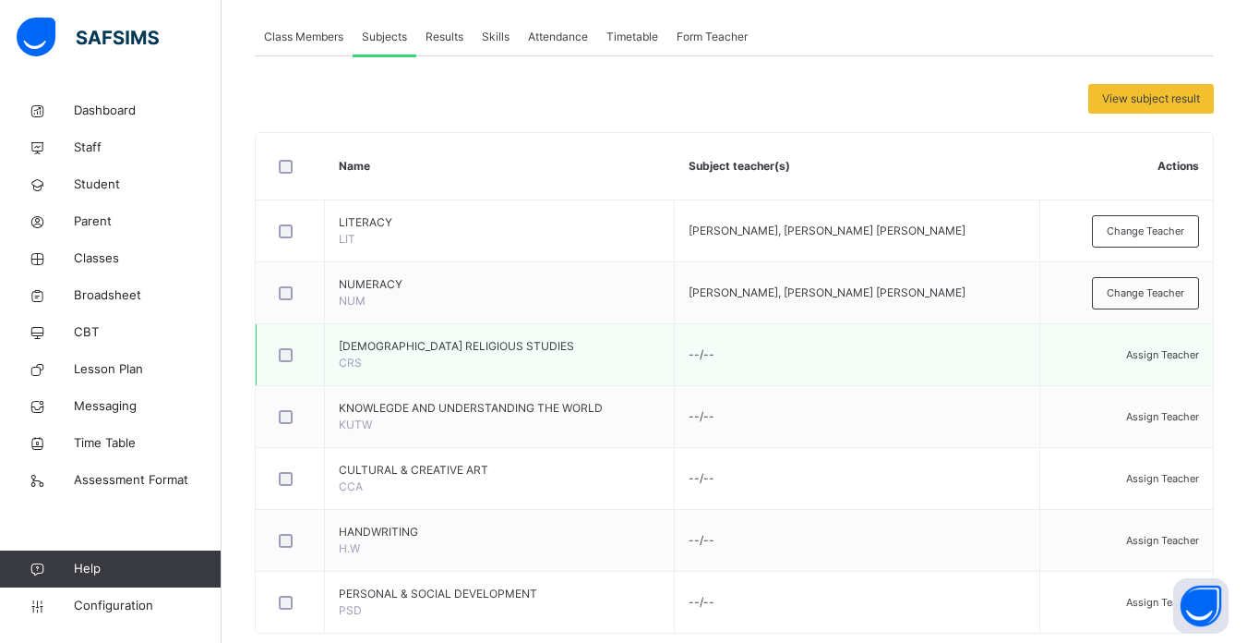
click at [1150, 352] on span "Assign Teacher" at bounding box center [1162, 354] width 73 height 13
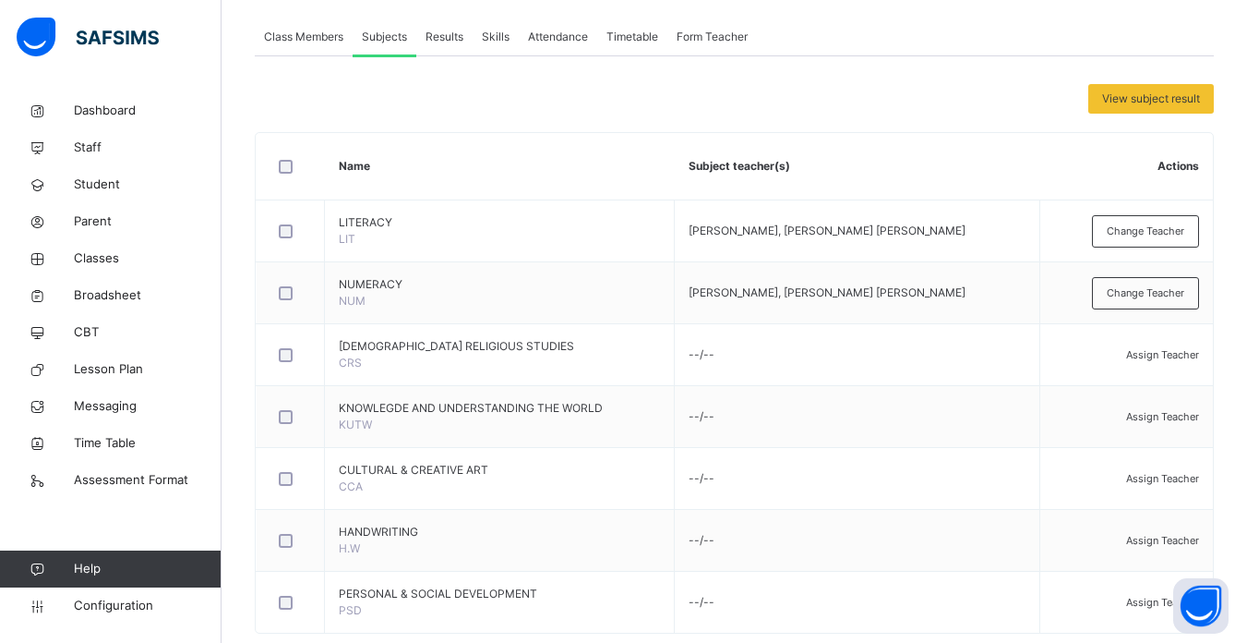
type input "****"
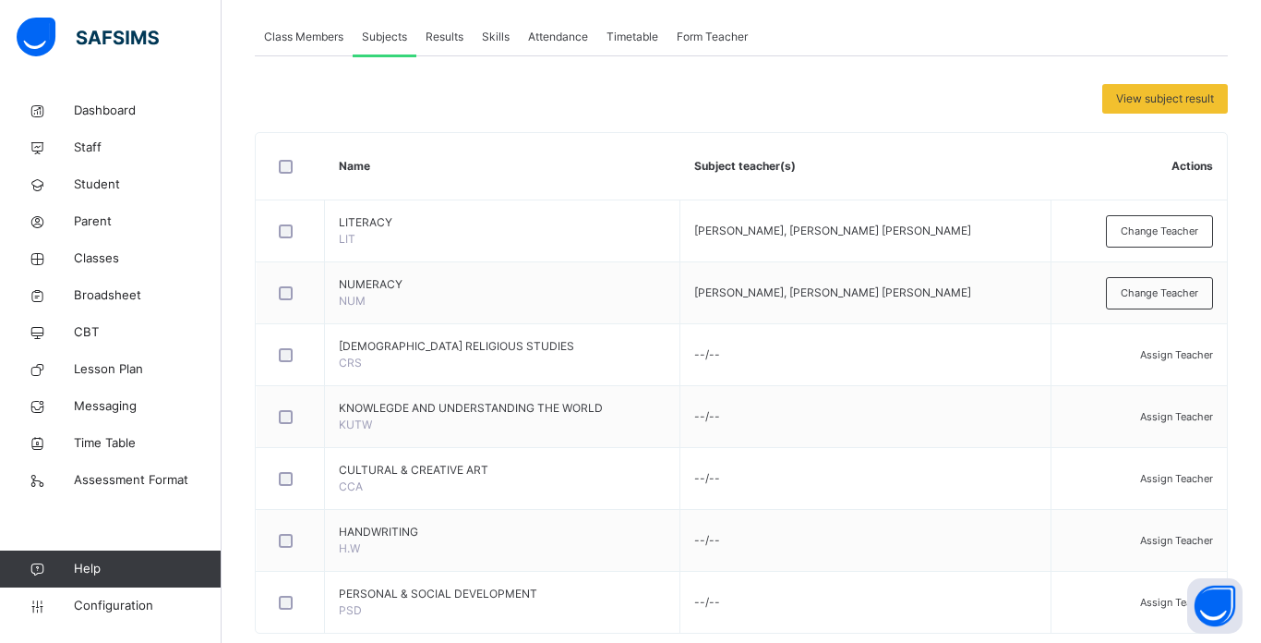
type input "****"
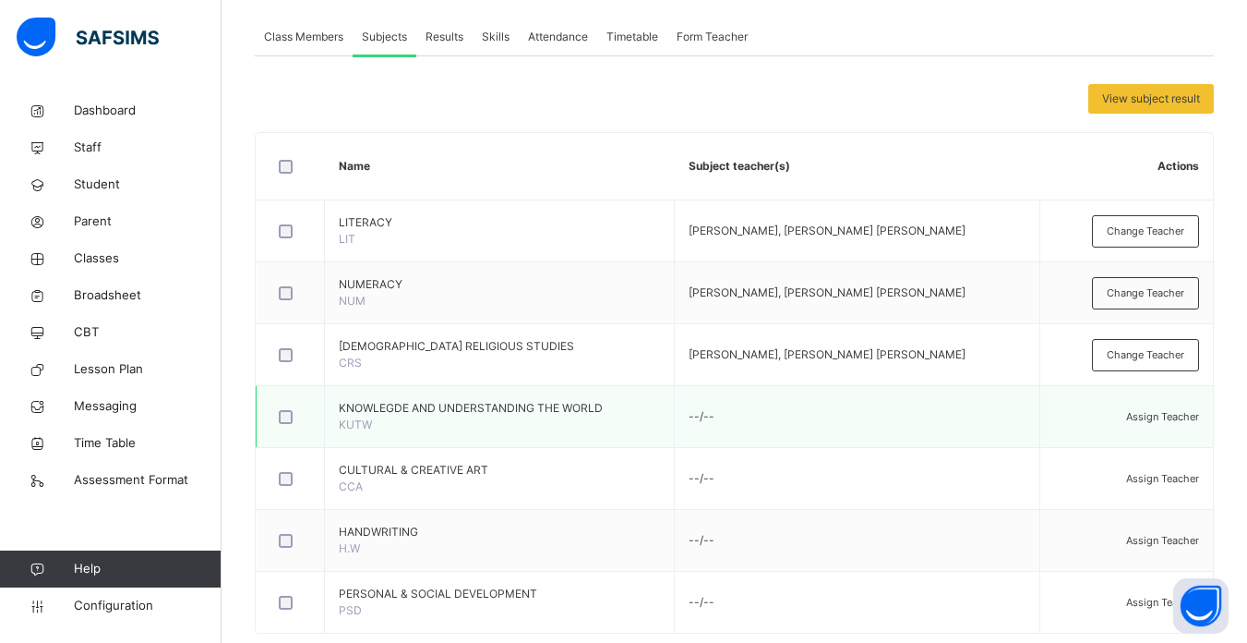
click at [1137, 417] on span "Assign Teacher" at bounding box center [1162, 416] width 73 height 13
type input "****"
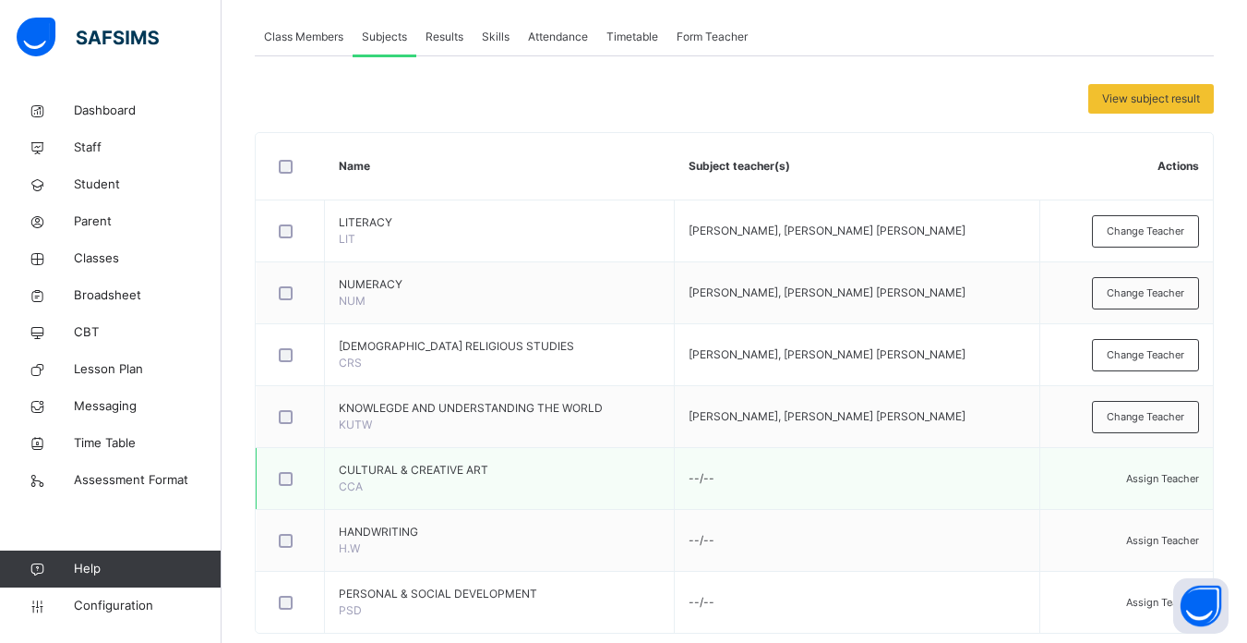
click at [1154, 485] on span "Assign Teacher" at bounding box center [1162, 478] width 73 height 13
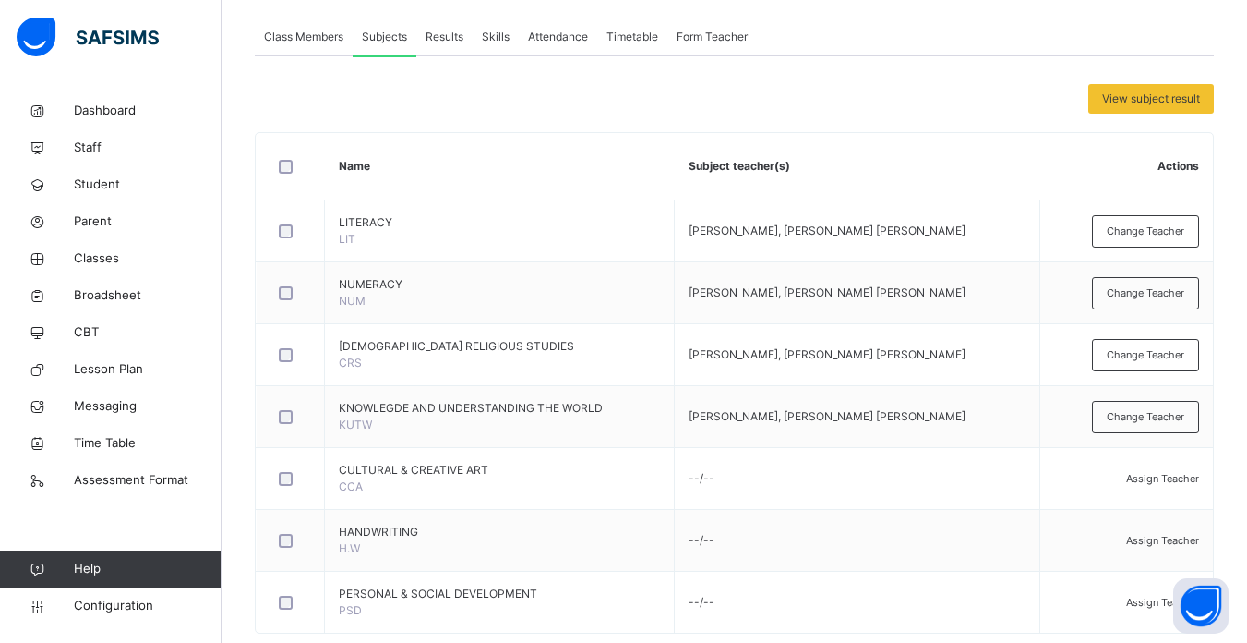
type input "****"
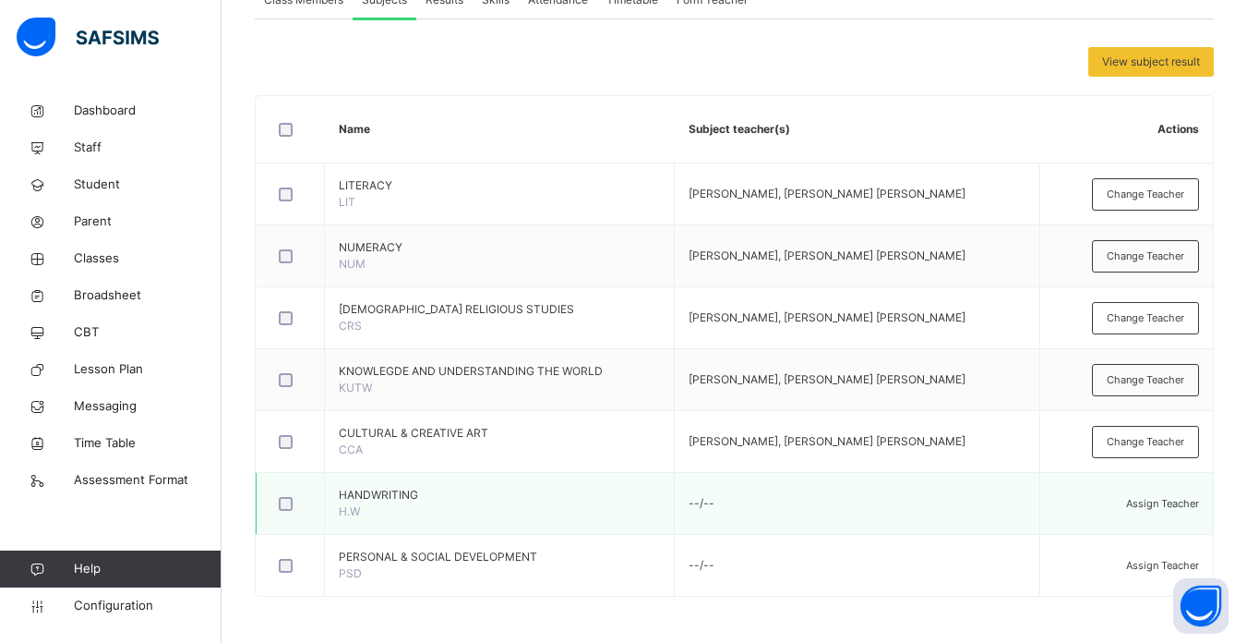
click at [1145, 501] on span "Assign Teacher" at bounding box center [1162, 503] width 73 height 13
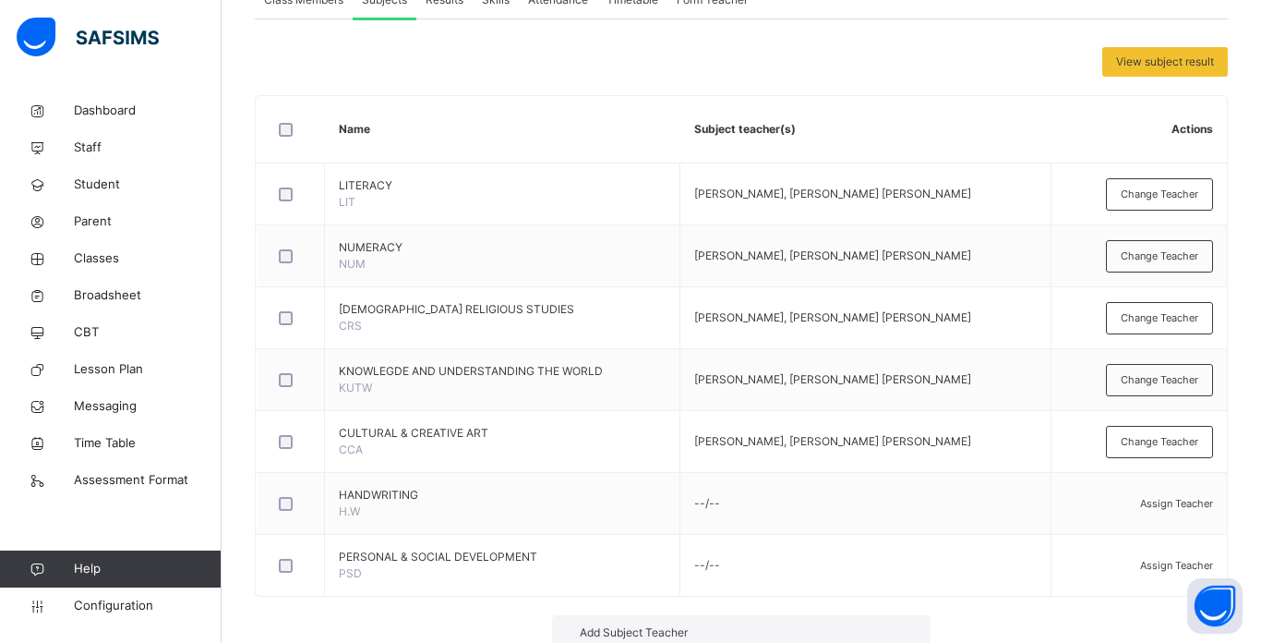
type input "****"
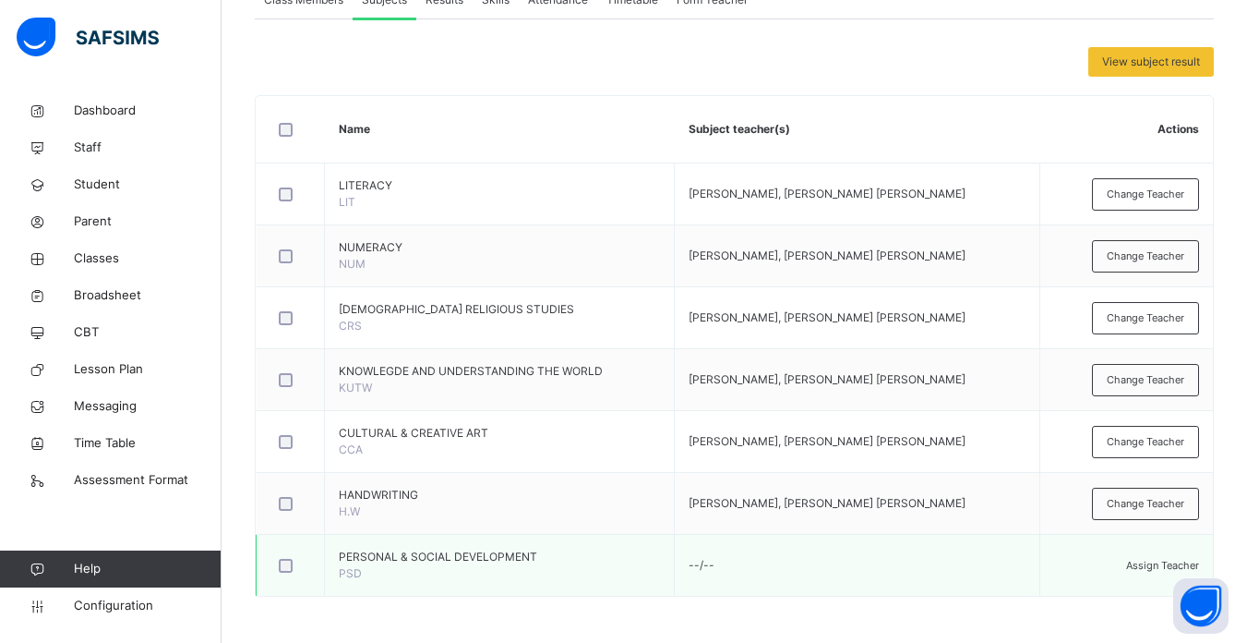
click at [1135, 564] on span "Assign Teacher" at bounding box center [1162, 565] width 73 height 13
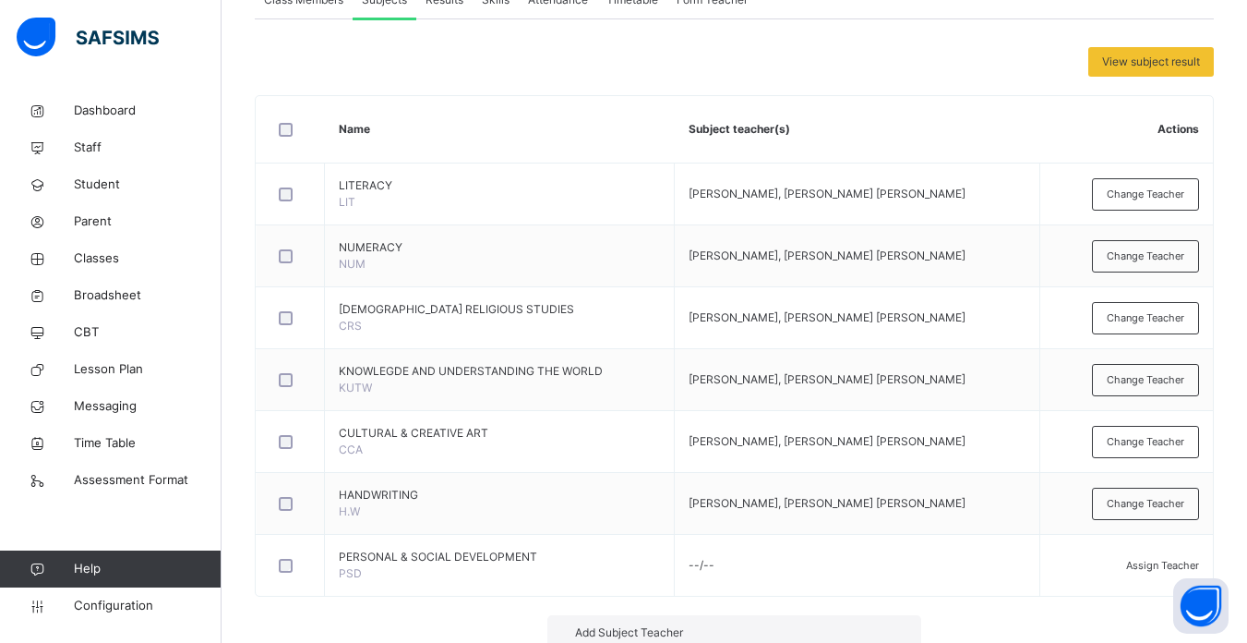
type input "****"
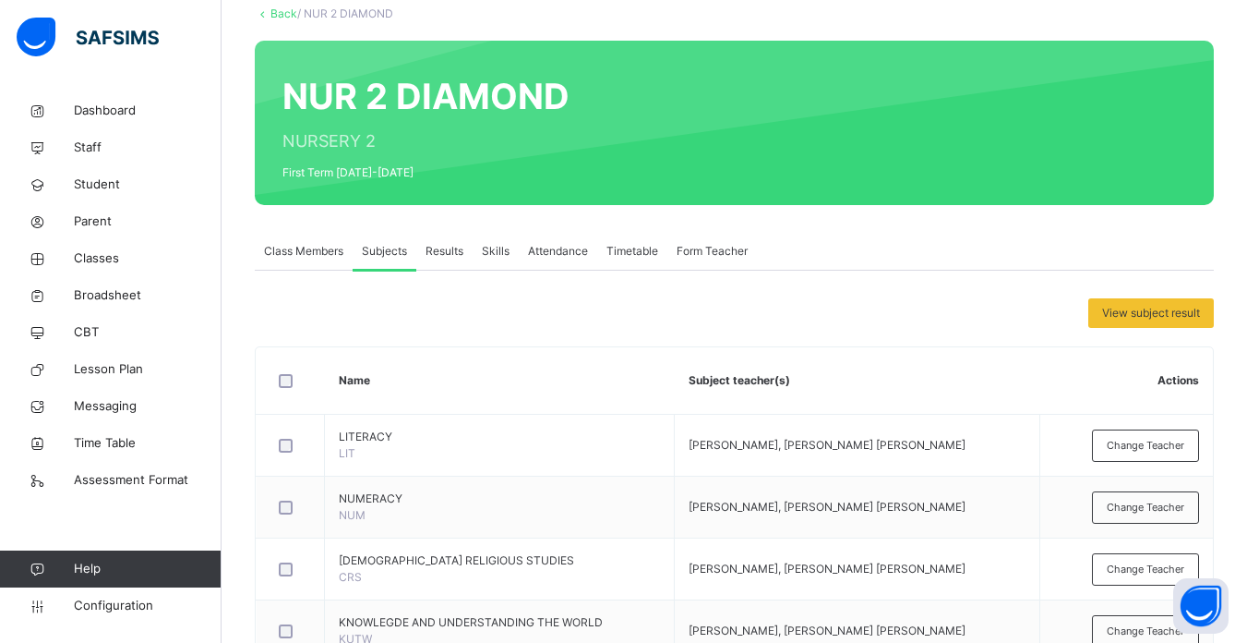
scroll to position [121, 0]
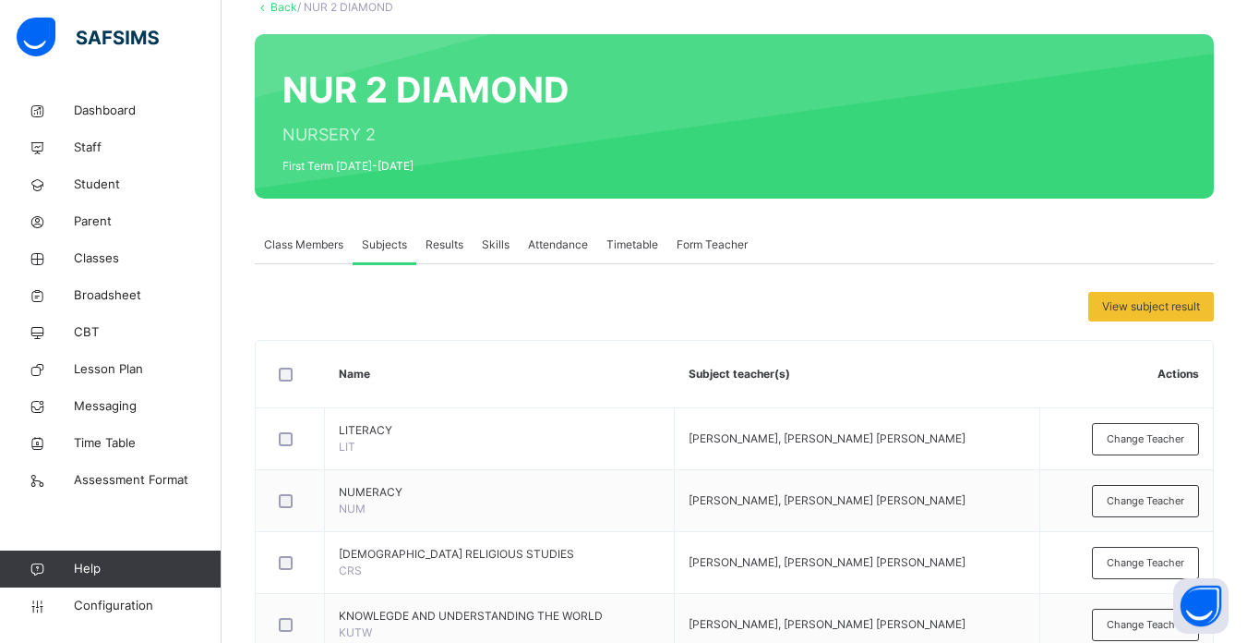
click at [285, 5] on link "Back" at bounding box center [284, 7] width 27 height 14
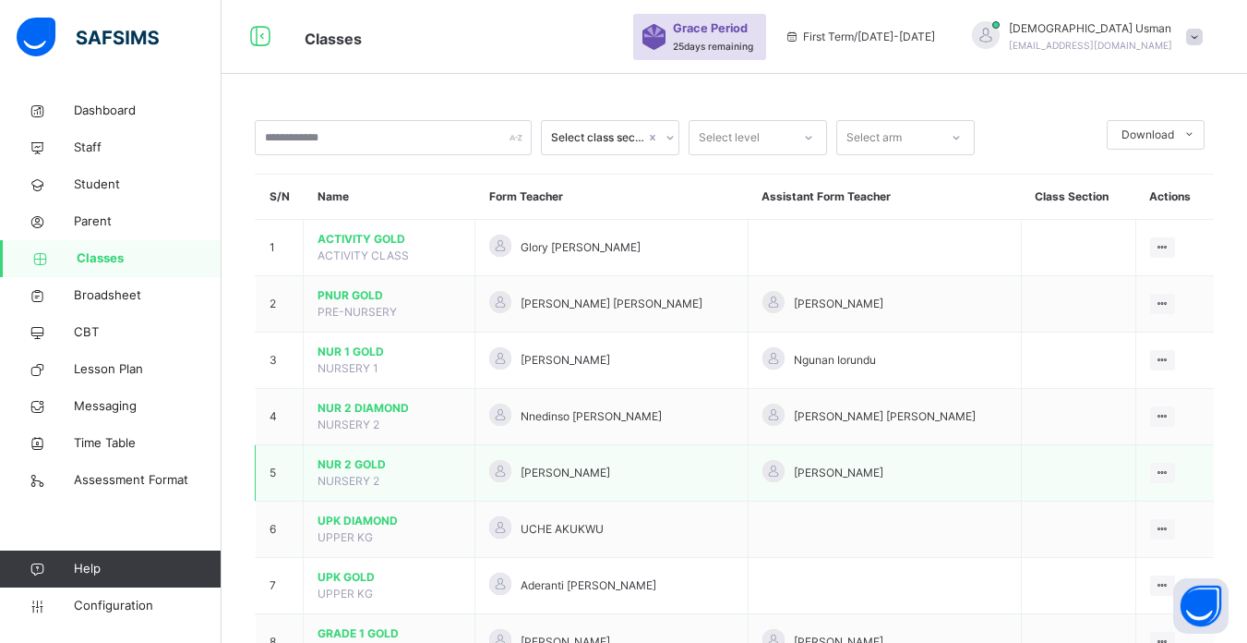
click at [384, 468] on span "NUR 2 GOLD" at bounding box center [389, 464] width 143 height 17
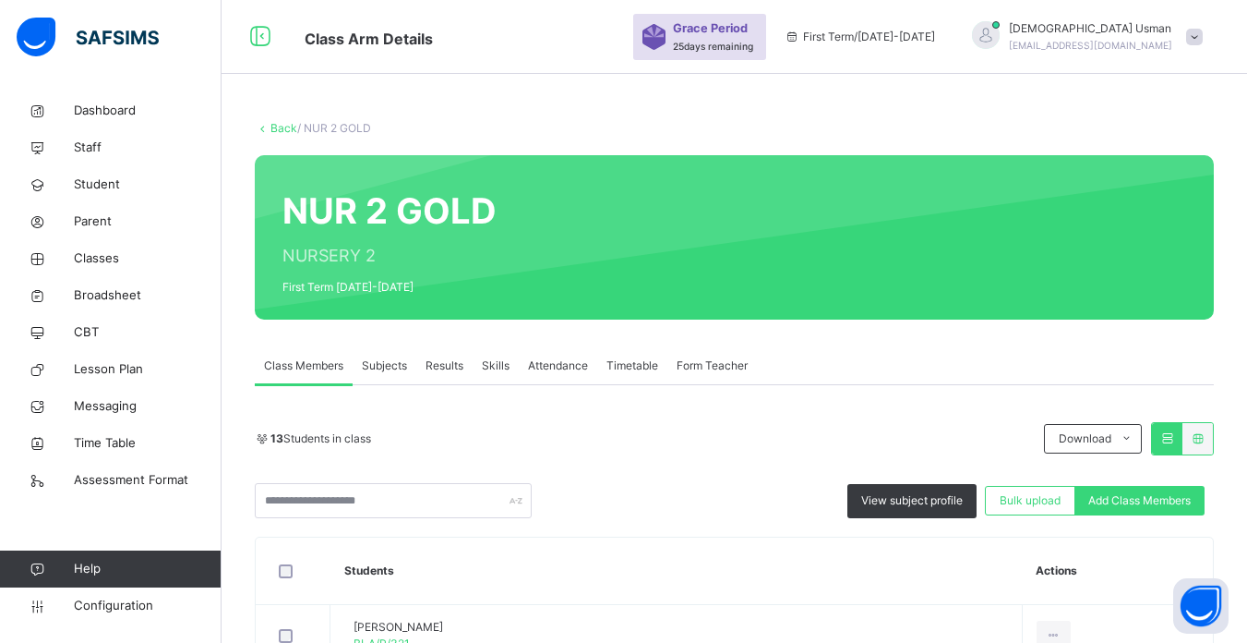
click at [387, 357] on span "Subjects" at bounding box center [384, 365] width 45 height 17
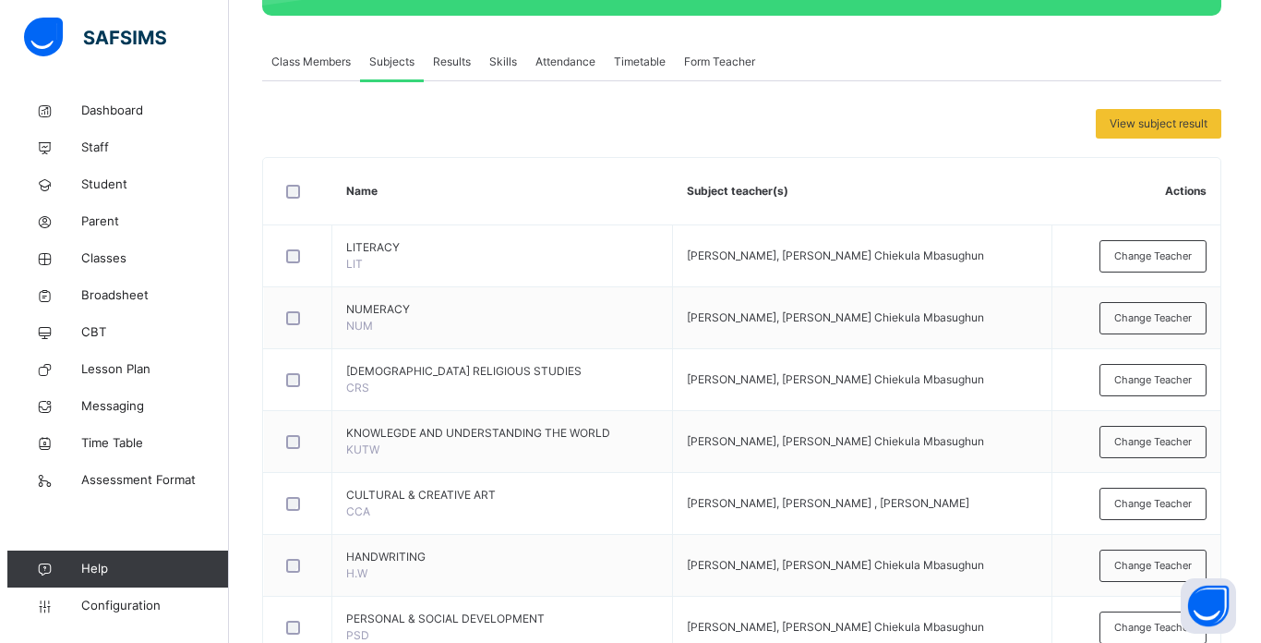
scroll to position [278, 0]
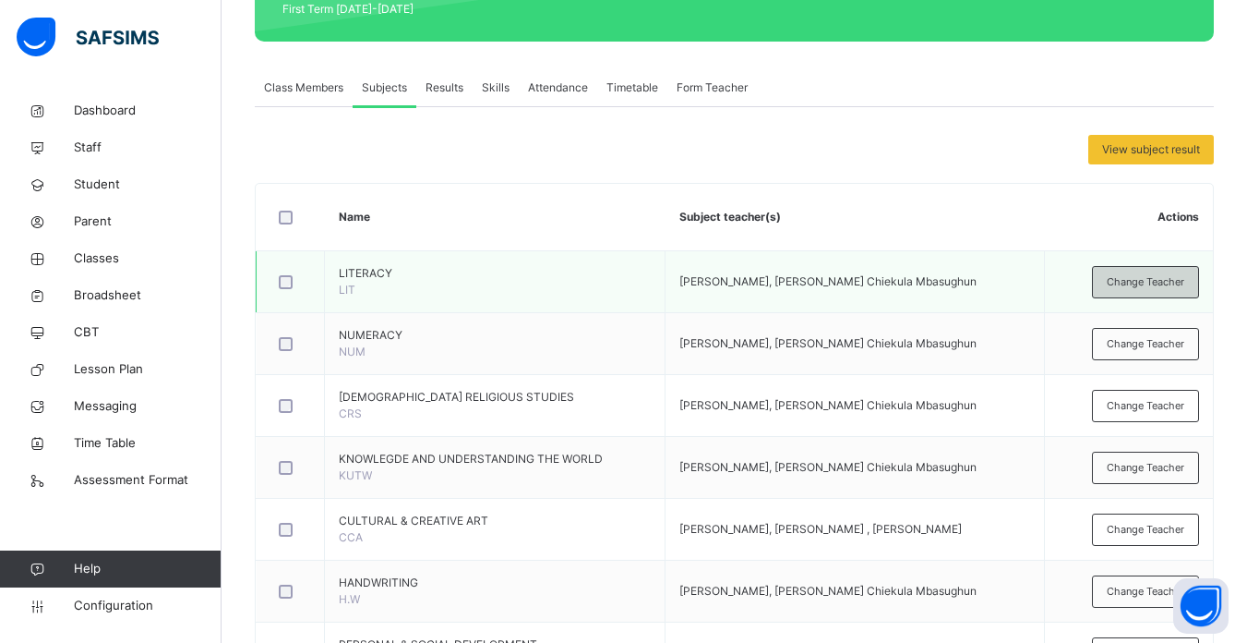
click at [1139, 274] on span "Change Teacher" at bounding box center [1146, 282] width 78 height 16
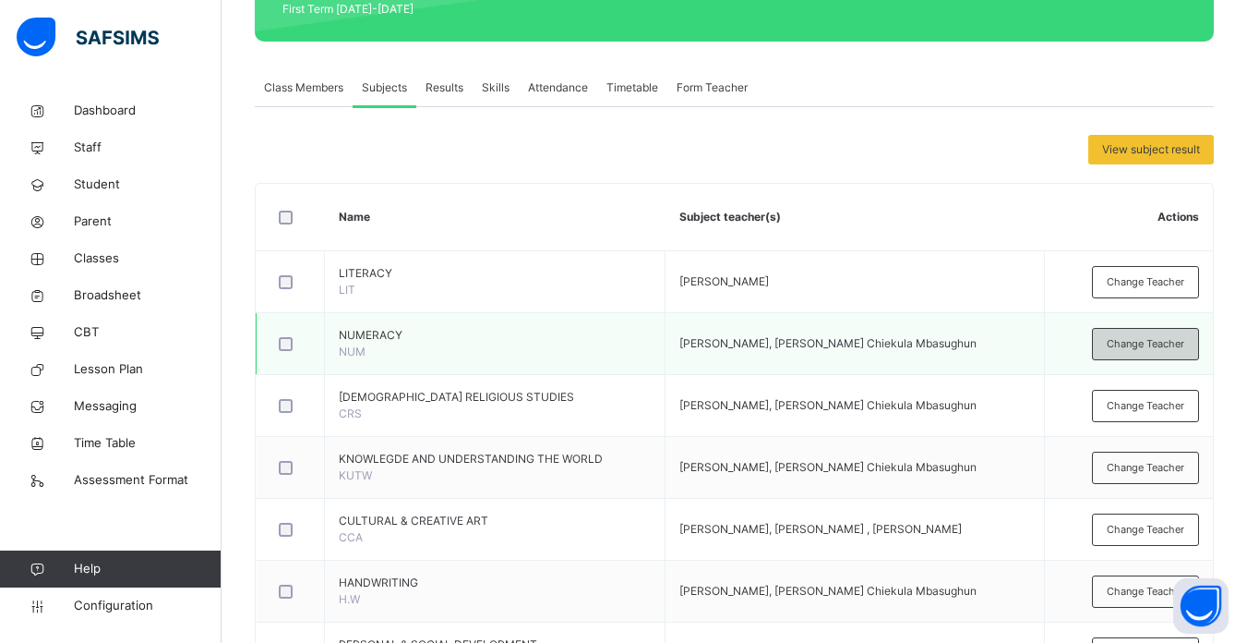
click at [1185, 344] on span "Change Teacher" at bounding box center [1146, 344] width 78 height 16
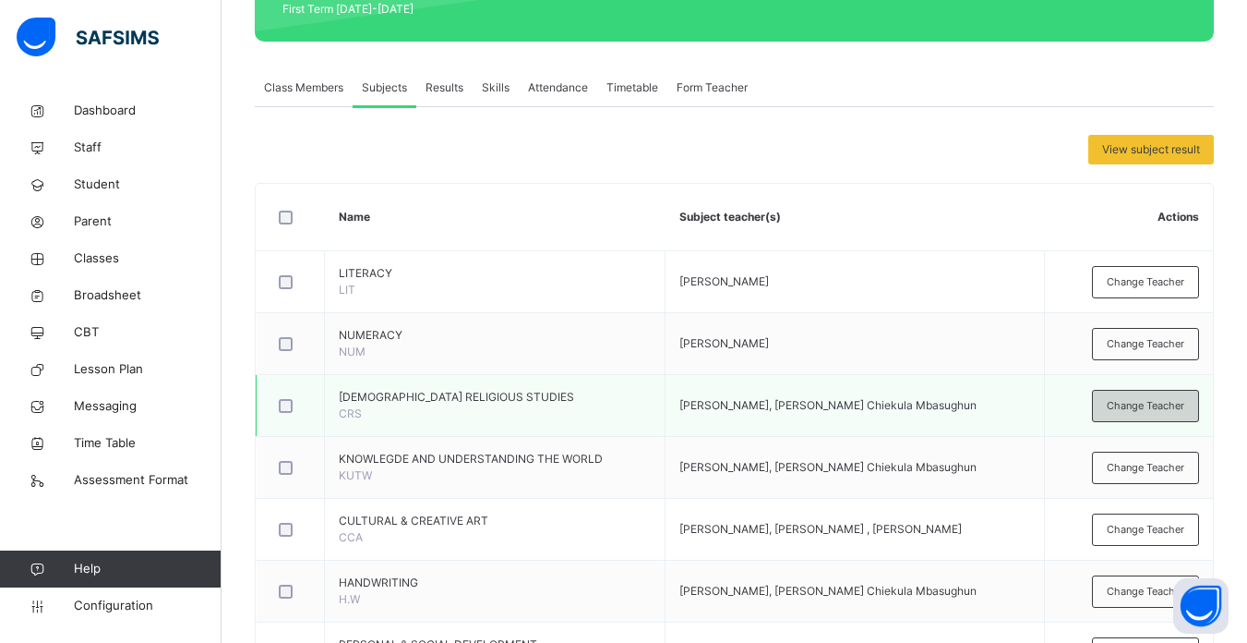
click at [1177, 398] on span "Change Teacher" at bounding box center [1146, 406] width 78 height 16
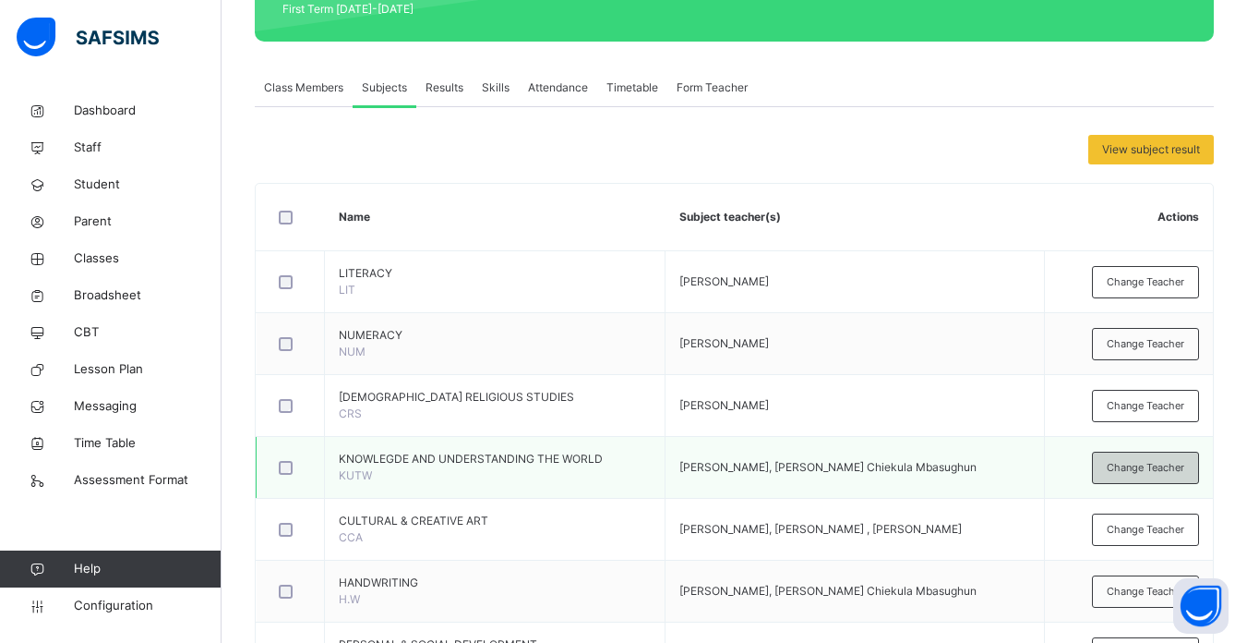
click at [1145, 476] on span "Change Teacher" at bounding box center [1146, 468] width 78 height 16
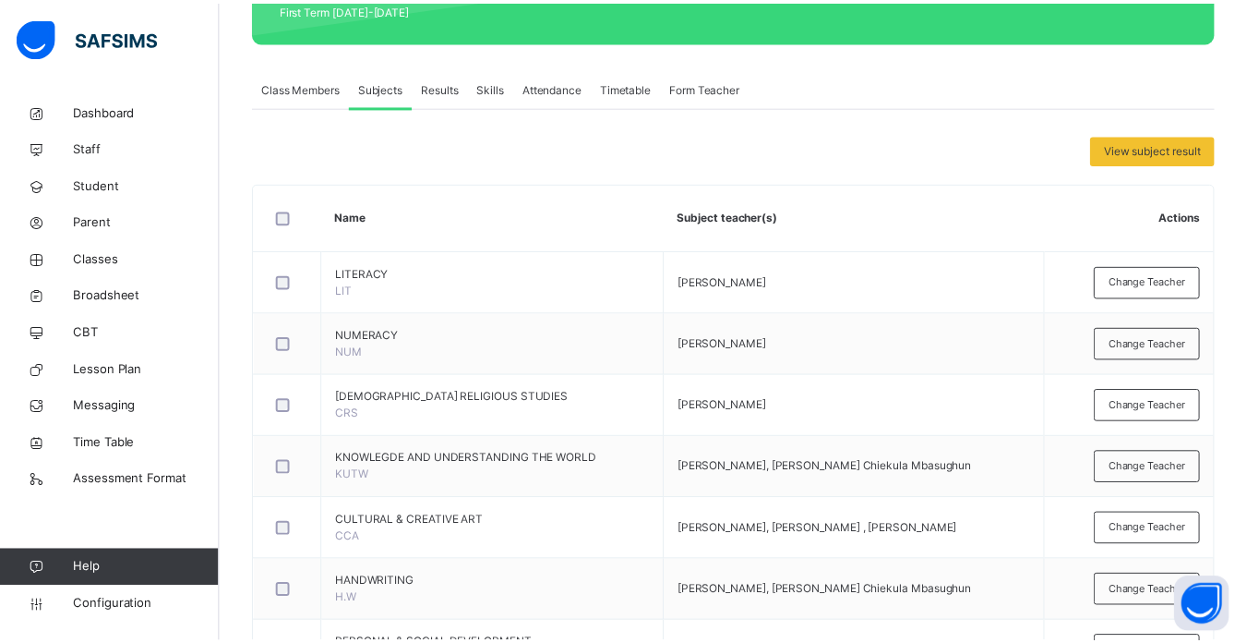
scroll to position [243, 0]
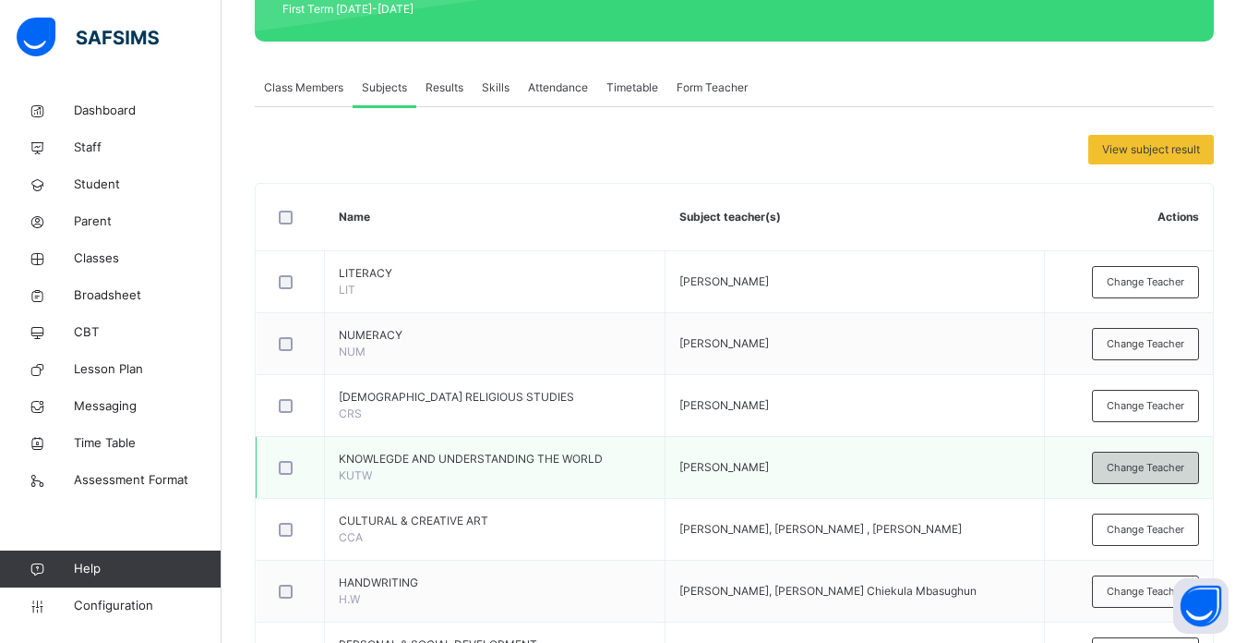
click at [1153, 476] on span "Change Teacher" at bounding box center [1146, 468] width 78 height 16
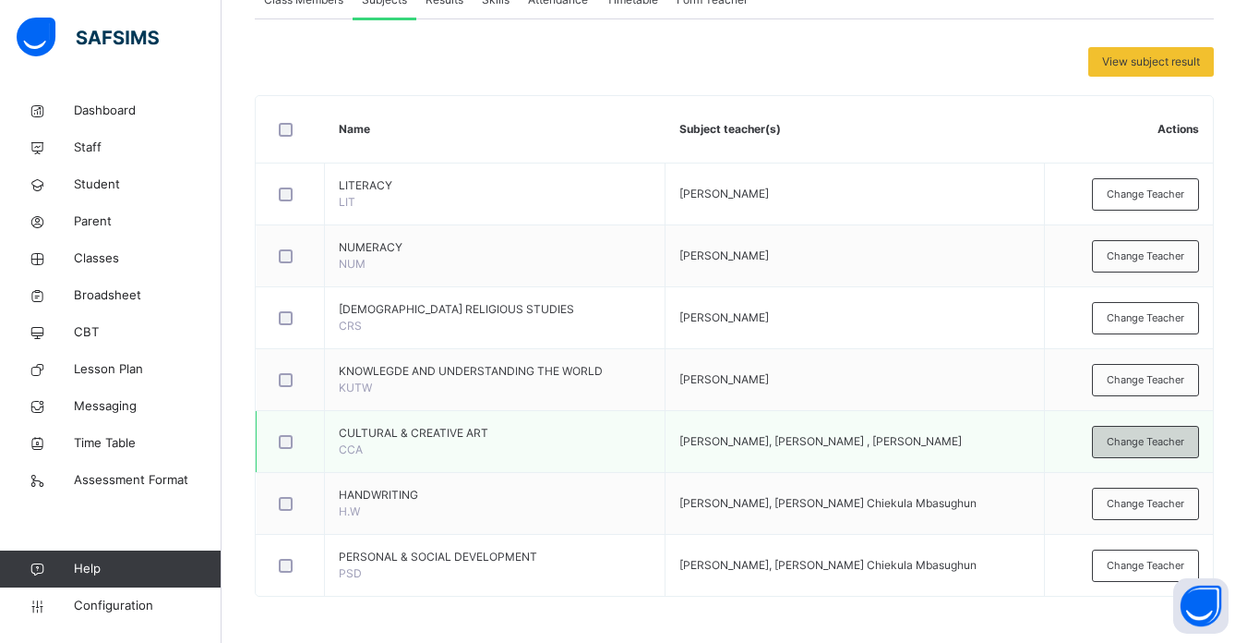
click at [1164, 448] on span "Change Teacher" at bounding box center [1146, 442] width 78 height 16
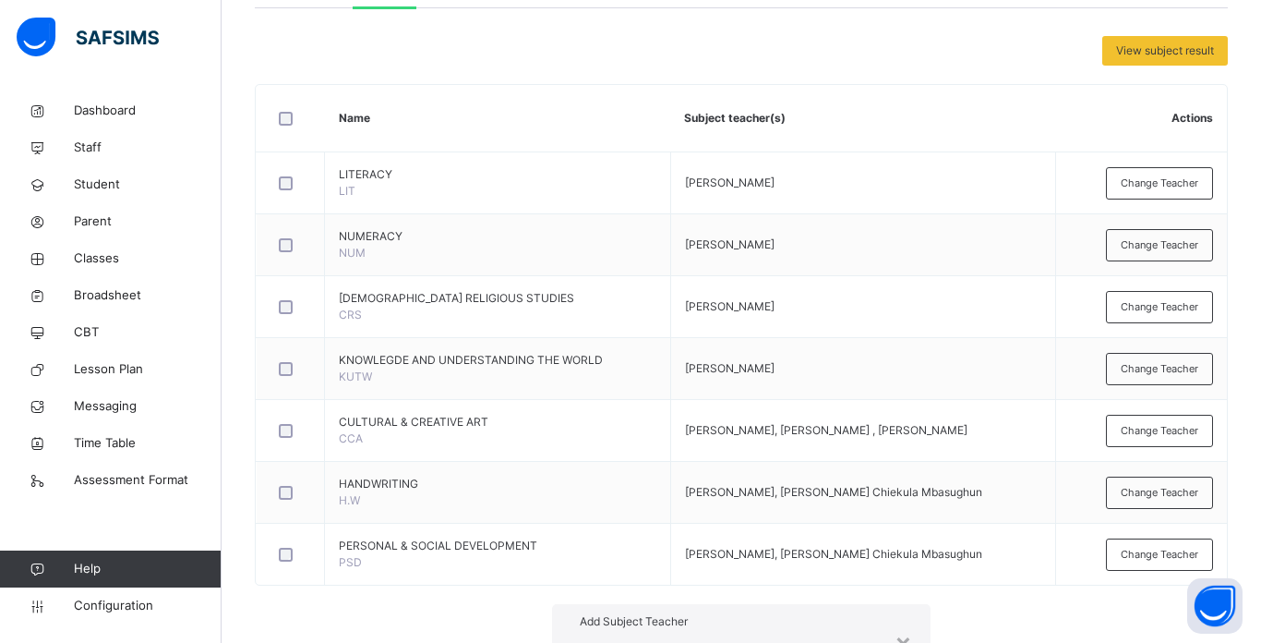
click at [704, 613] on h1 "Add Subject Teacher" at bounding box center [741, 621] width 323 height 17
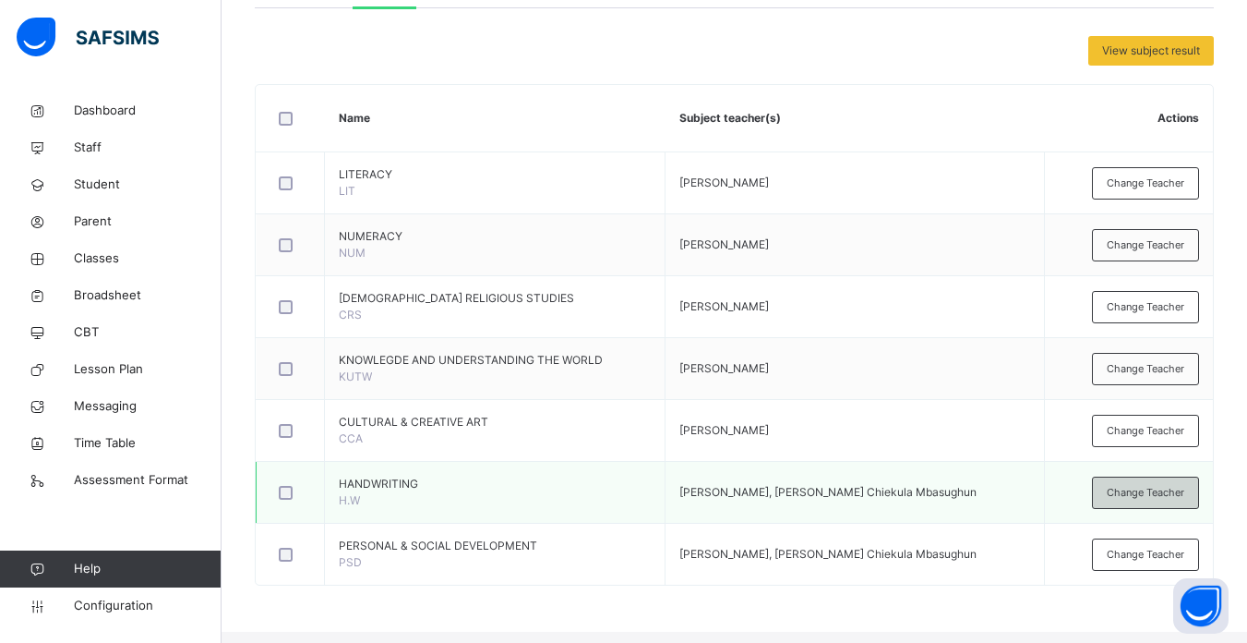
click at [1177, 500] on span "Change Teacher" at bounding box center [1146, 493] width 78 height 16
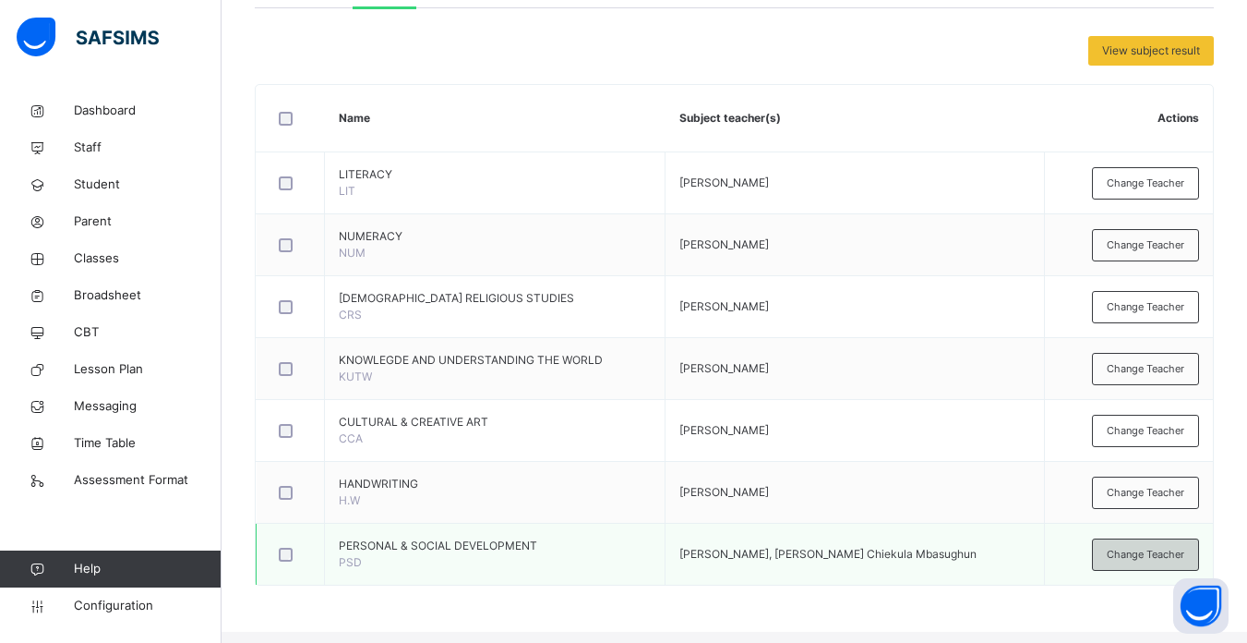
click at [1174, 559] on span "Change Teacher" at bounding box center [1146, 555] width 78 height 16
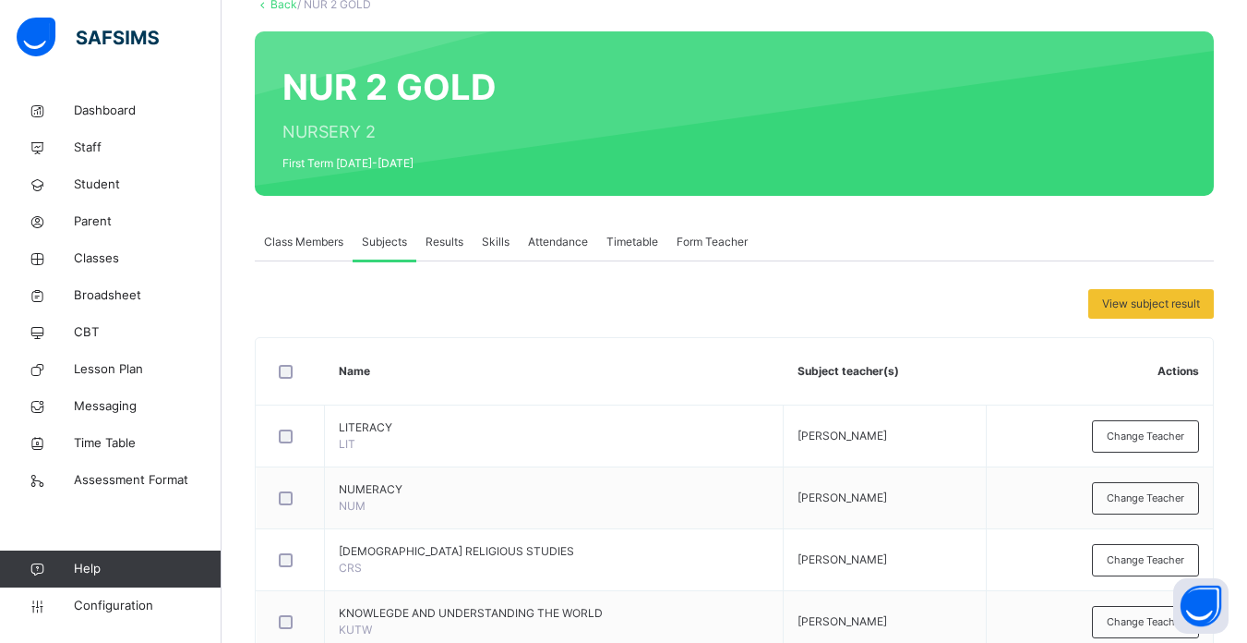
scroll to position [121, 0]
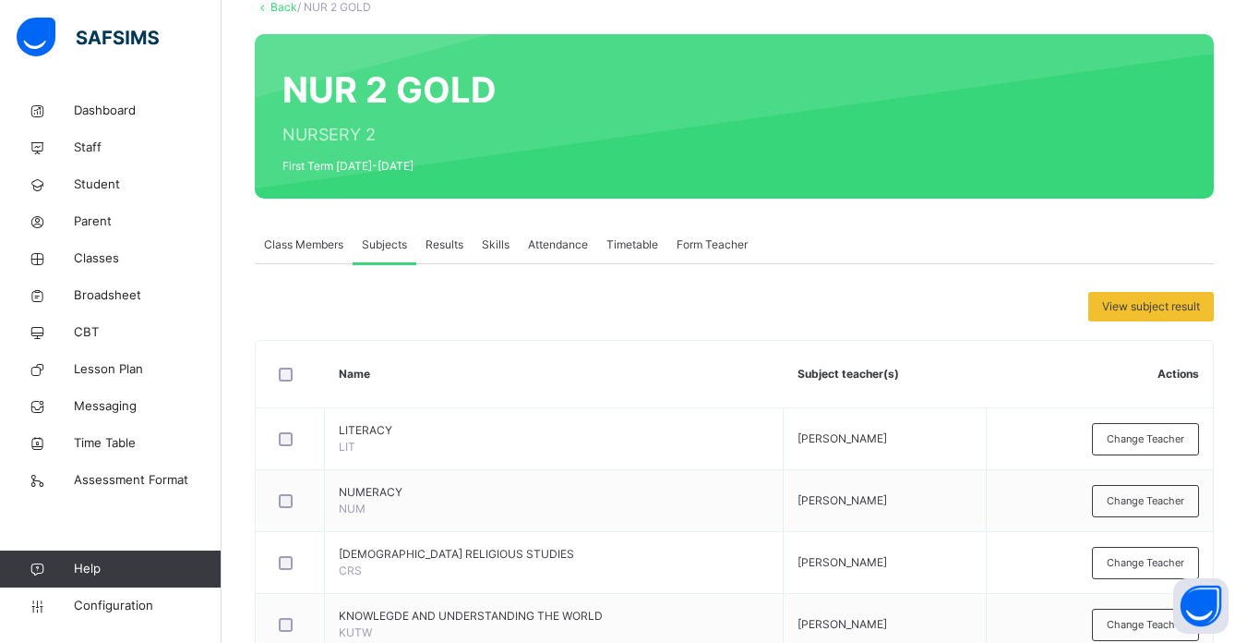
click at [318, 243] on span "Class Members" at bounding box center [303, 244] width 79 height 17
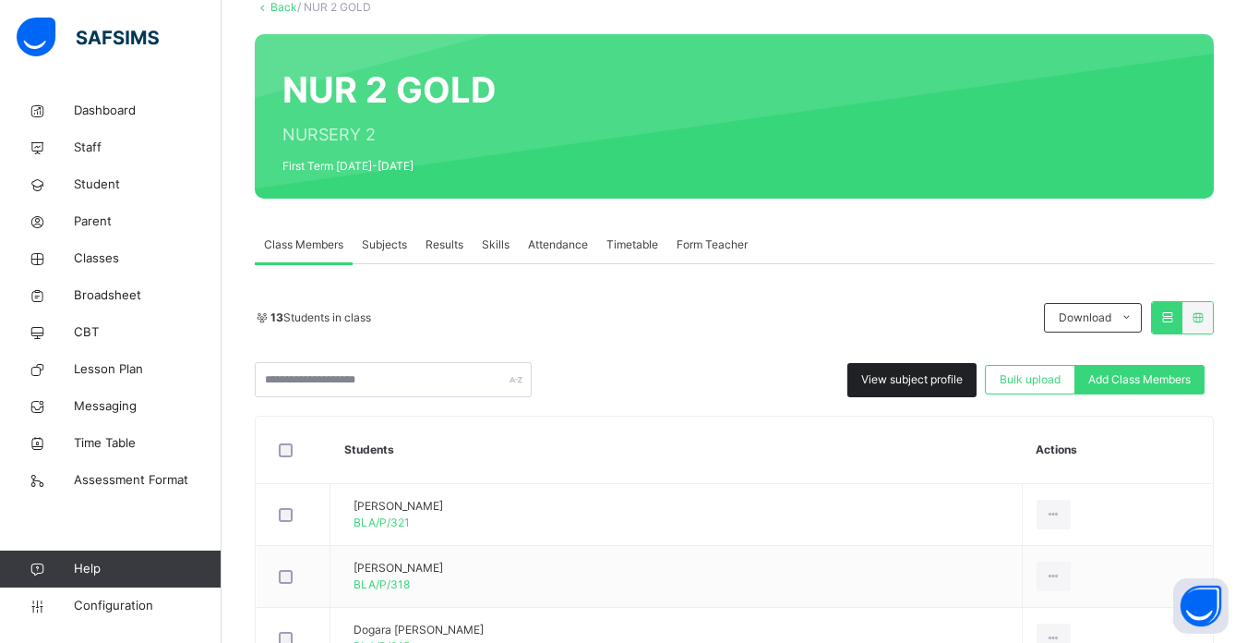
click at [901, 390] on div "View subject profile" at bounding box center [912, 380] width 129 height 34
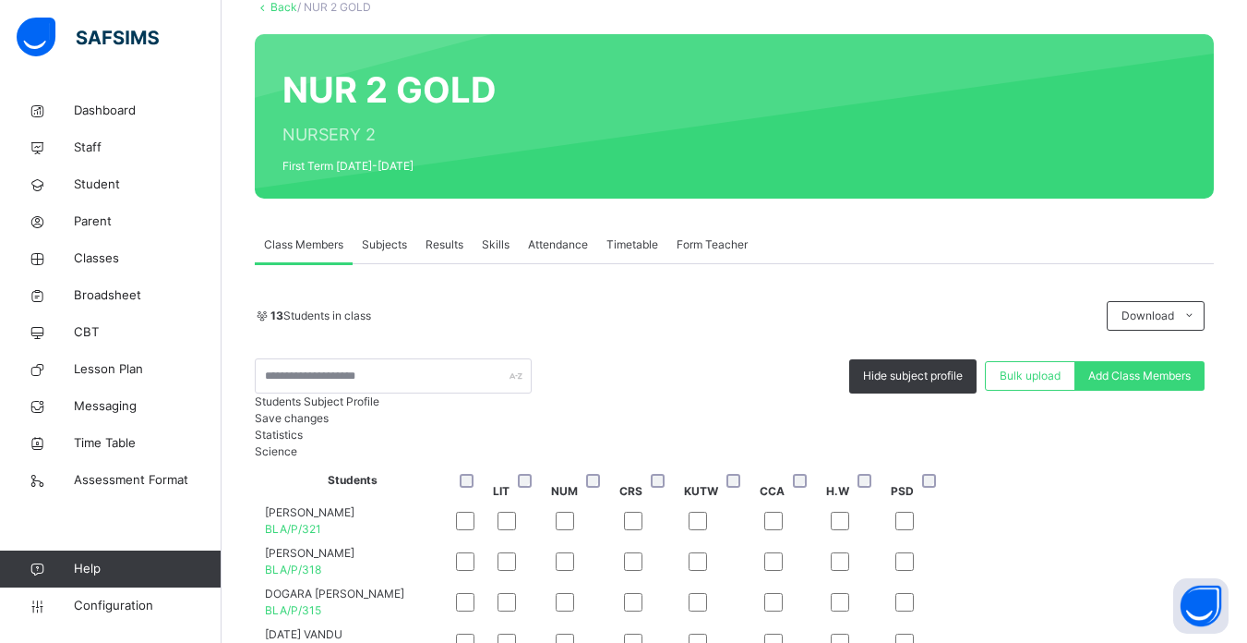
click at [329, 425] on span "Save changes" at bounding box center [292, 418] width 74 height 14
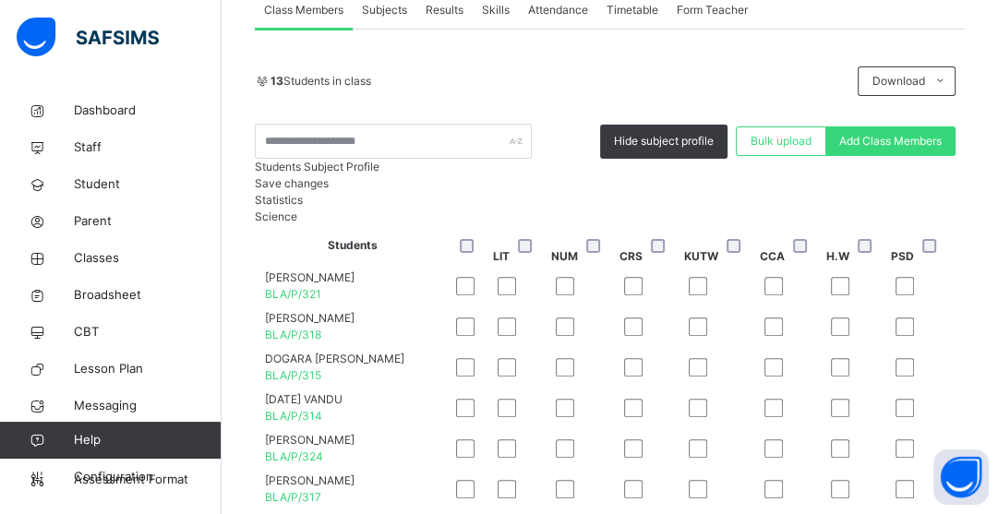
scroll to position [0, 0]
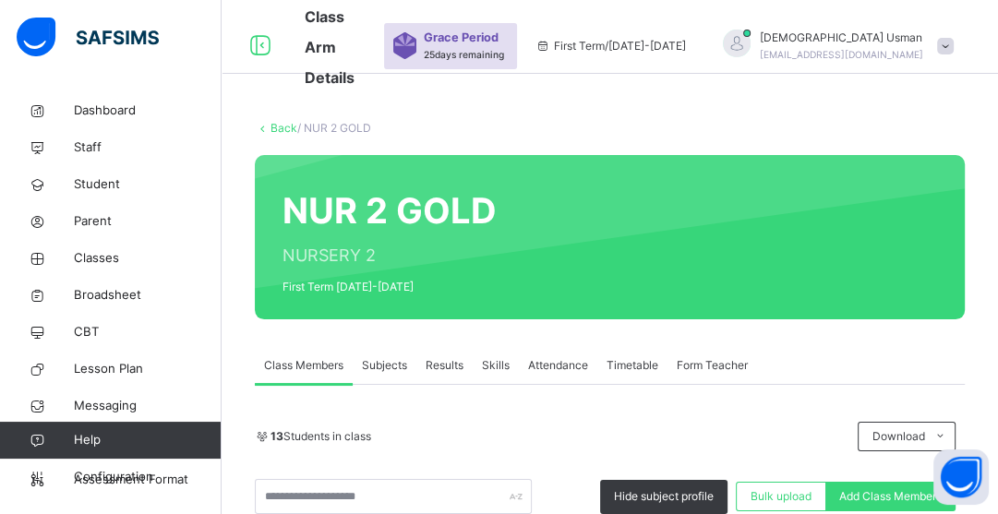
click at [272, 121] on link "Back" at bounding box center [284, 128] width 27 height 14
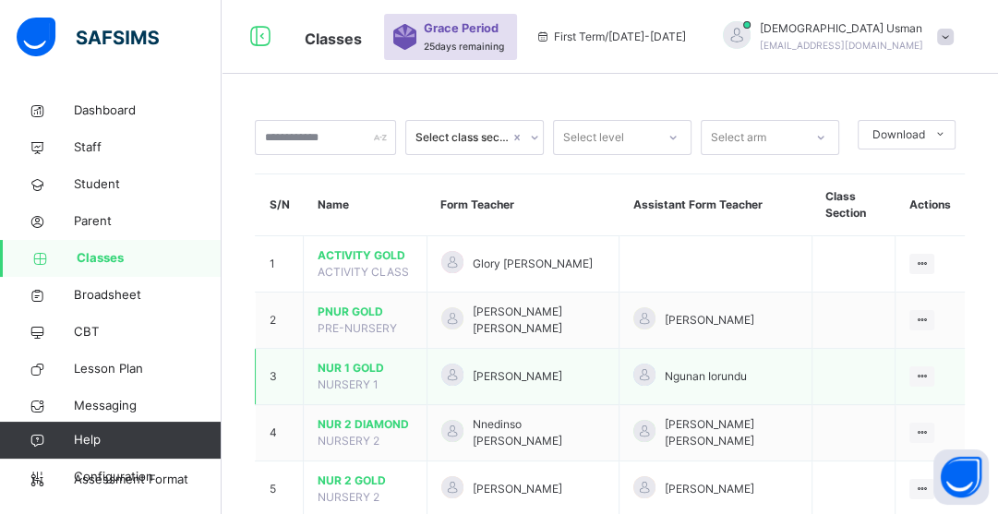
click at [335, 375] on span "NUR 1 GOLD" at bounding box center [365, 368] width 95 height 17
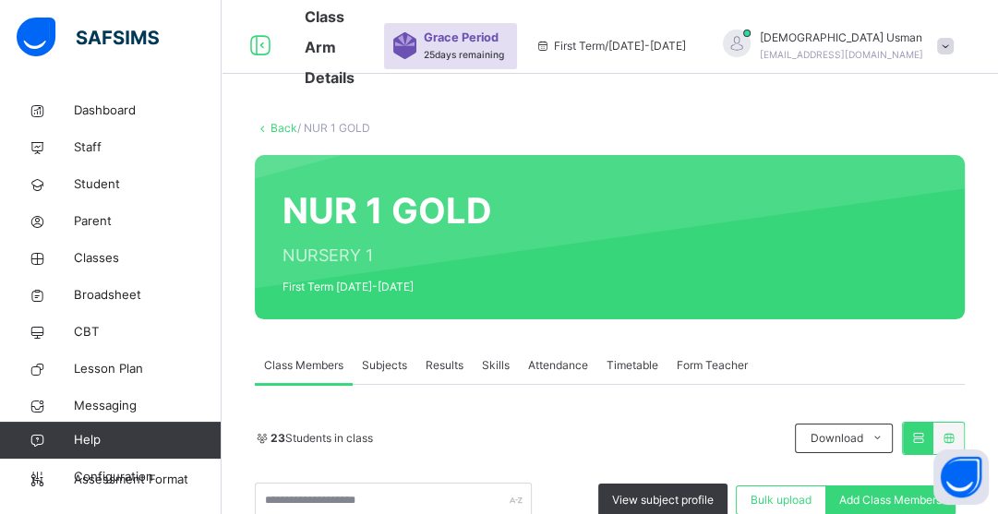
click at [270, 126] on icon at bounding box center [263, 128] width 16 height 14
click at [285, 133] on link "Back" at bounding box center [284, 128] width 27 height 14
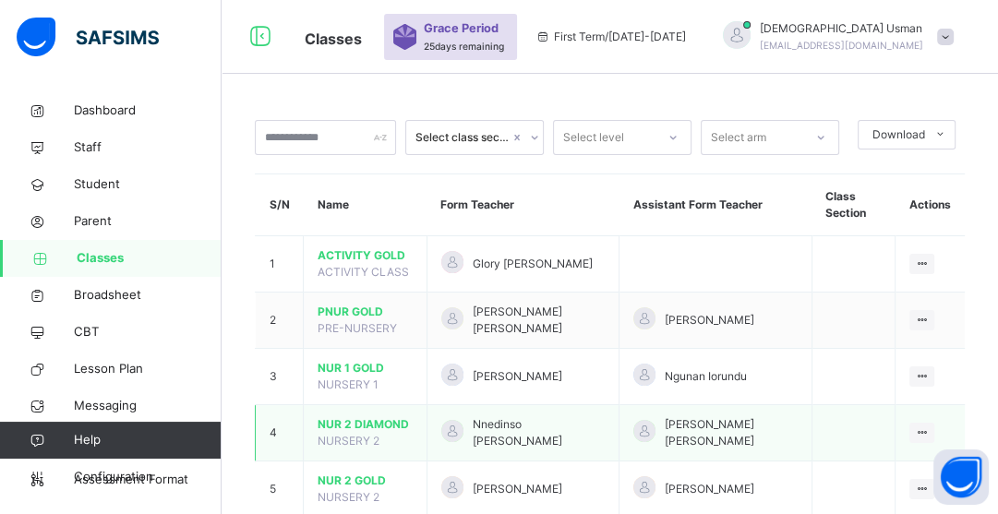
click at [345, 422] on span "NUR 2 DIAMOND" at bounding box center [365, 424] width 95 height 17
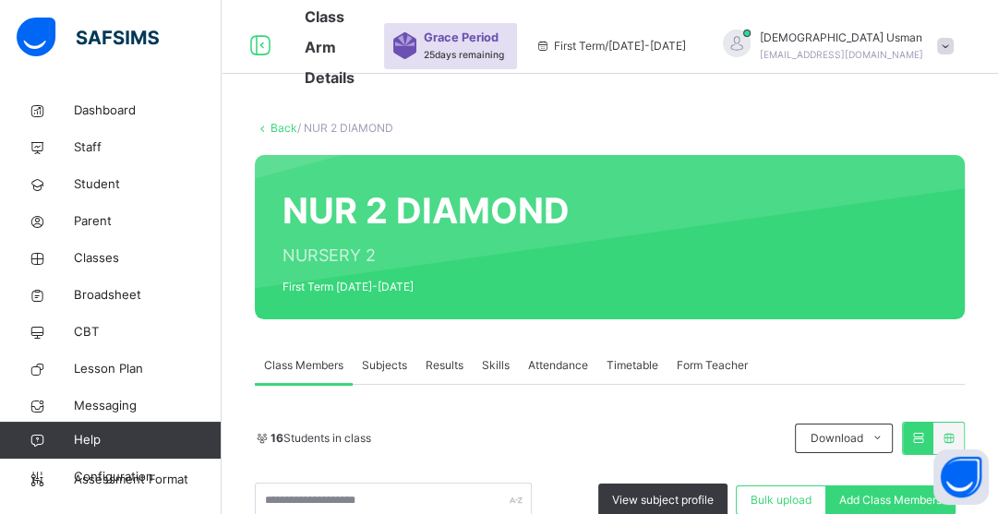
scroll to position [355, 0]
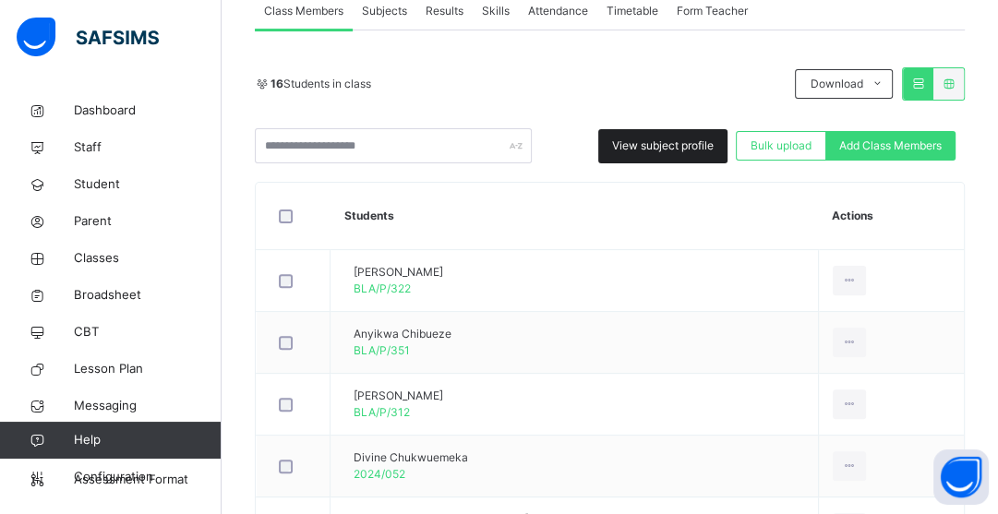
click at [676, 143] on span "View subject profile" at bounding box center [663, 146] width 102 height 17
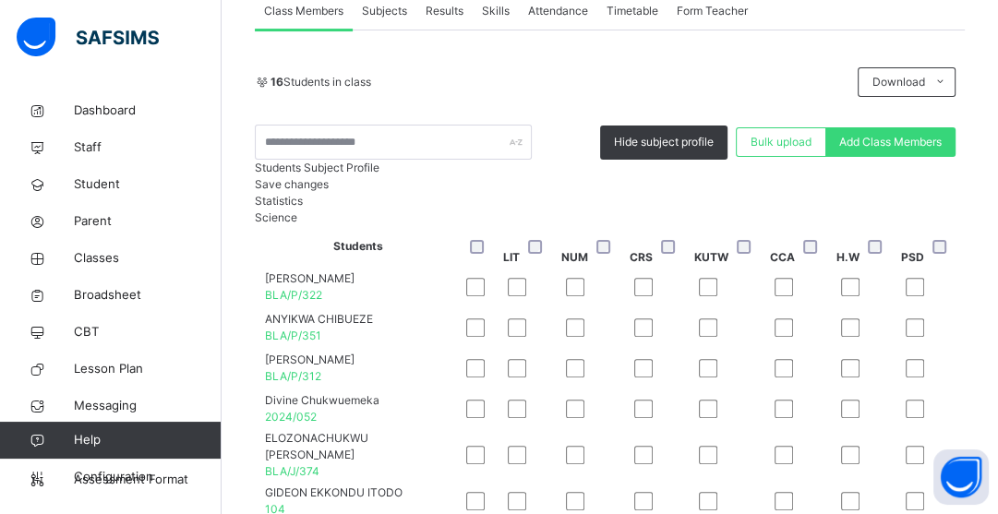
click at [501, 266] on div at bounding box center [482, 246] width 40 height 39
click at [922, 193] on div "Save changes" at bounding box center [610, 184] width 710 height 17
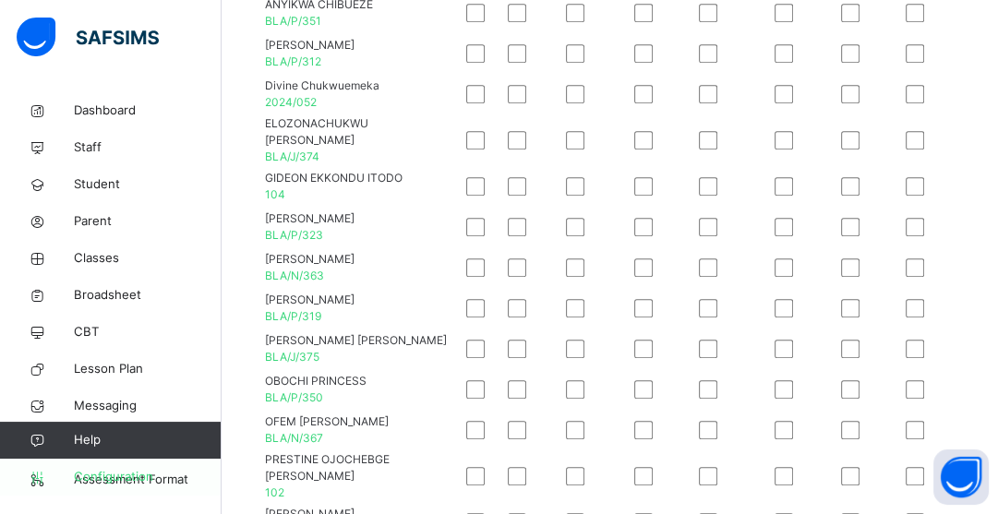
click at [87, 476] on span "Configuration" at bounding box center [147, 477] width 147 height 18
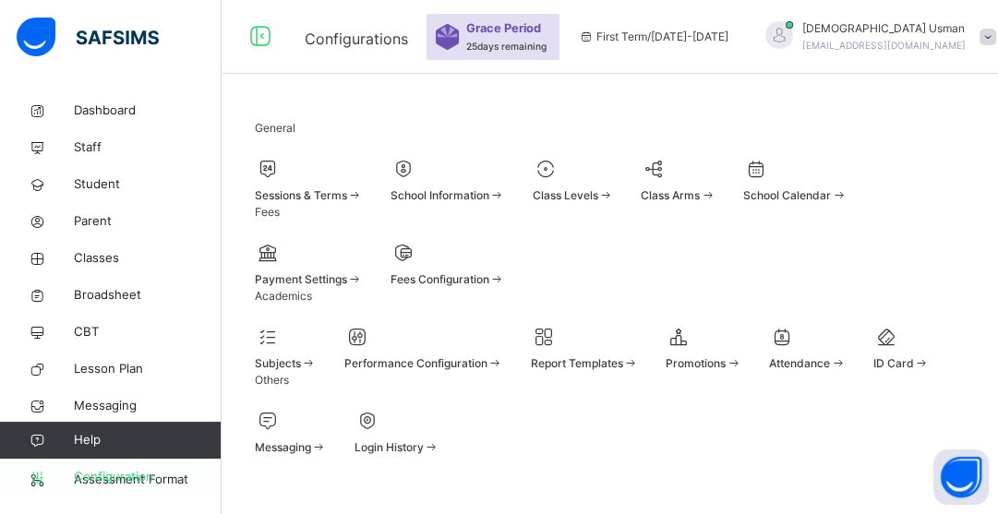
scroll to position [351, 0]
click at [666, 323] on div at bounding box center [704, 337] width 76 height 28
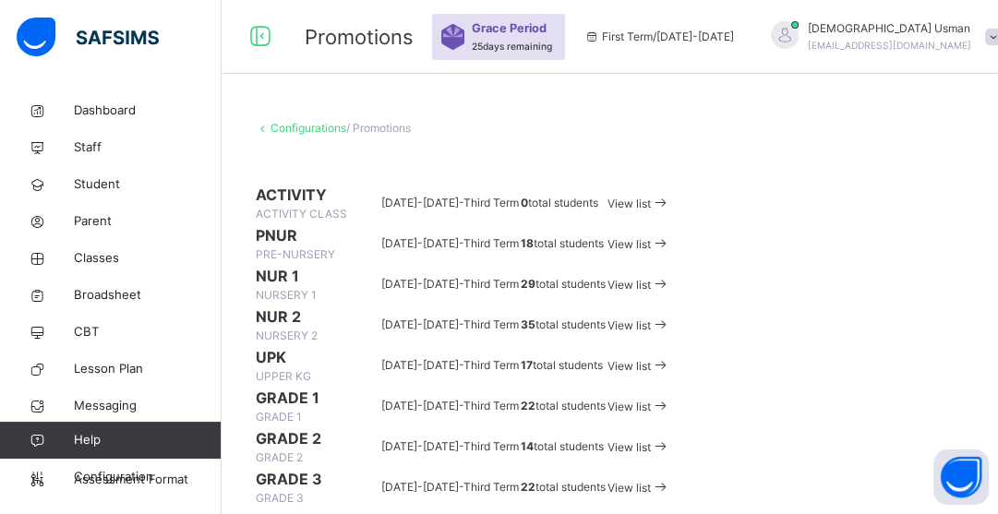
click at [339, 287] on span "NUR 1" at bounding box center [318, 276] width 124 height 22
click at [319, 287] on span "NUR 1" at bounding box center [318, 276] width 124 height 22
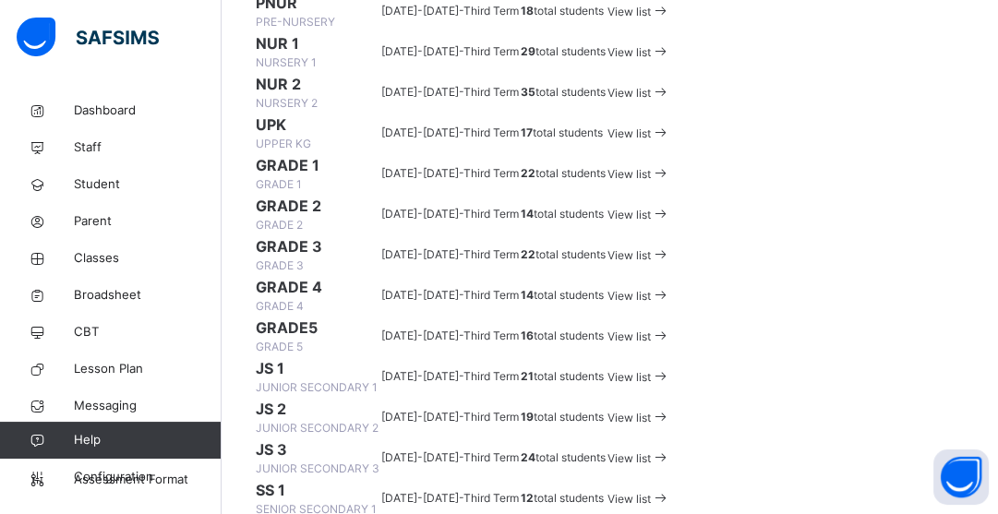
scroll to position [257, 0]
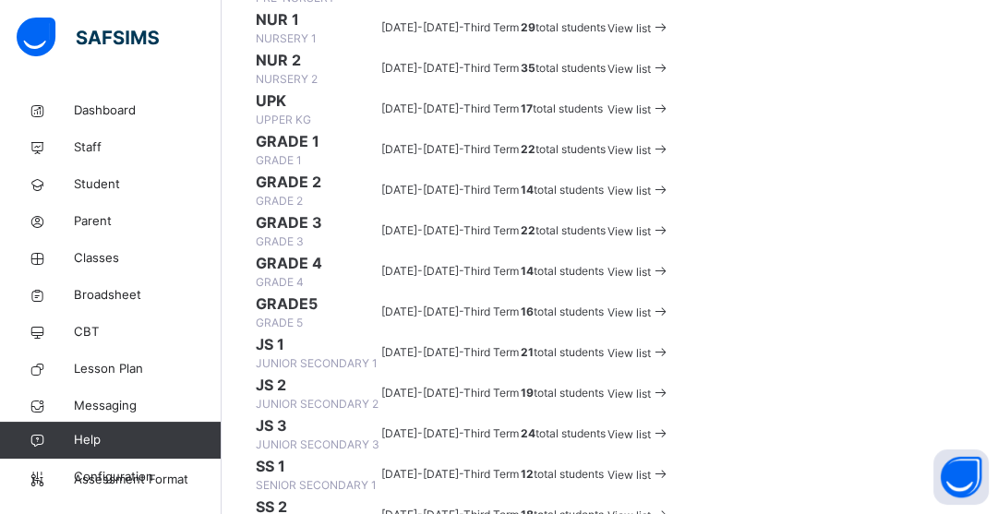
click at [319, 30] on span "NUR 1" at bounding box center [318, 19] width 124 height 22
click at [607, 48] on td "29 total students" at bounding box center [563, 27] width 87 height 41
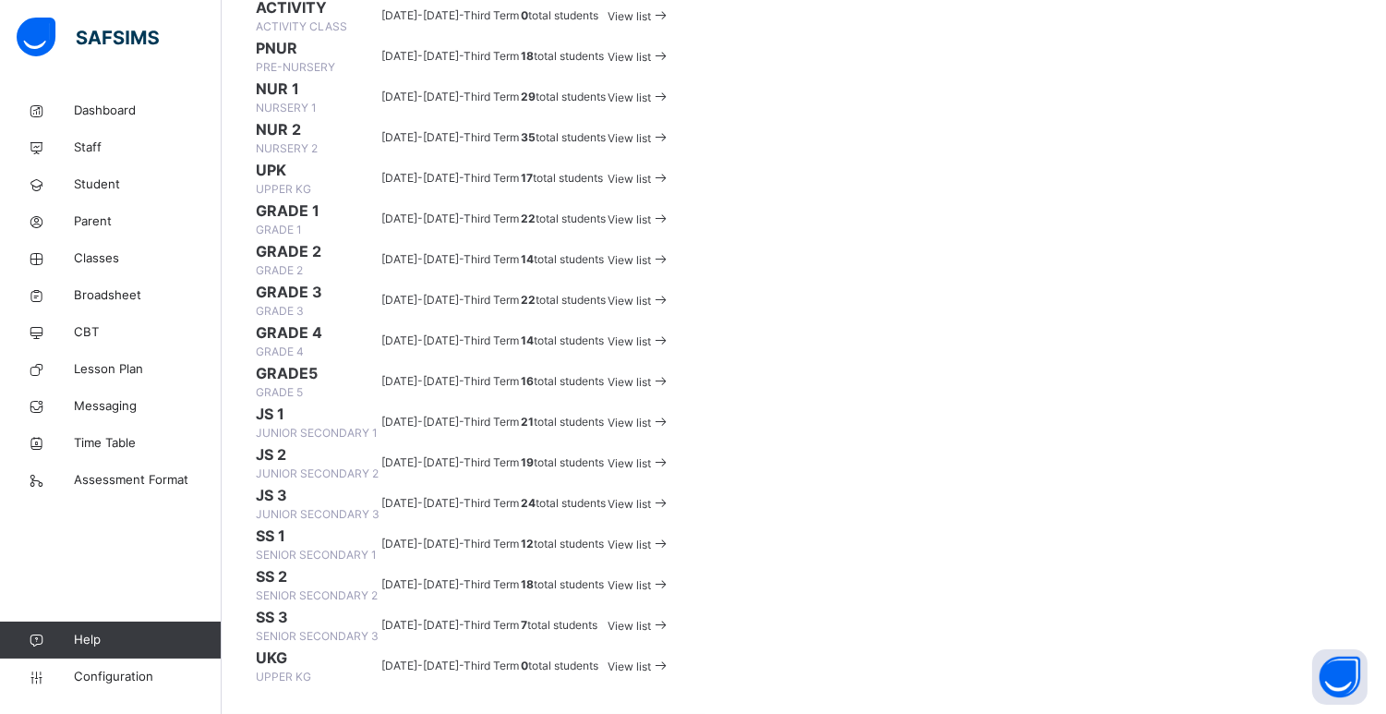
drag, startPoint x: 907, startPoint y: 2, endPoint x: 1111, endPoint y: 283, distance: 347.0
click at [607, 158] on td "35 total students" at bounding box center [563, 137] width 87 height 41
click at [670, 108] on div "View list" at bounding box center [639, 97] width 63 height 21
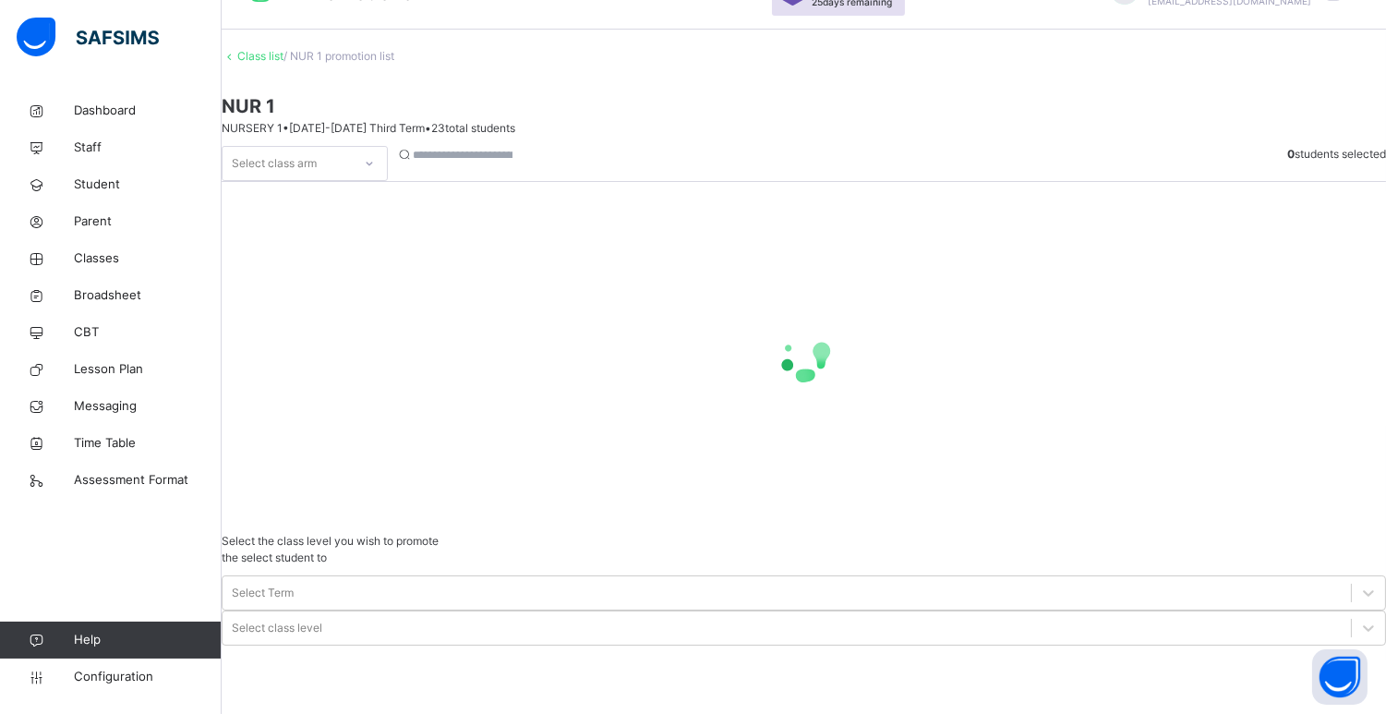
scroll to position [72, 0]
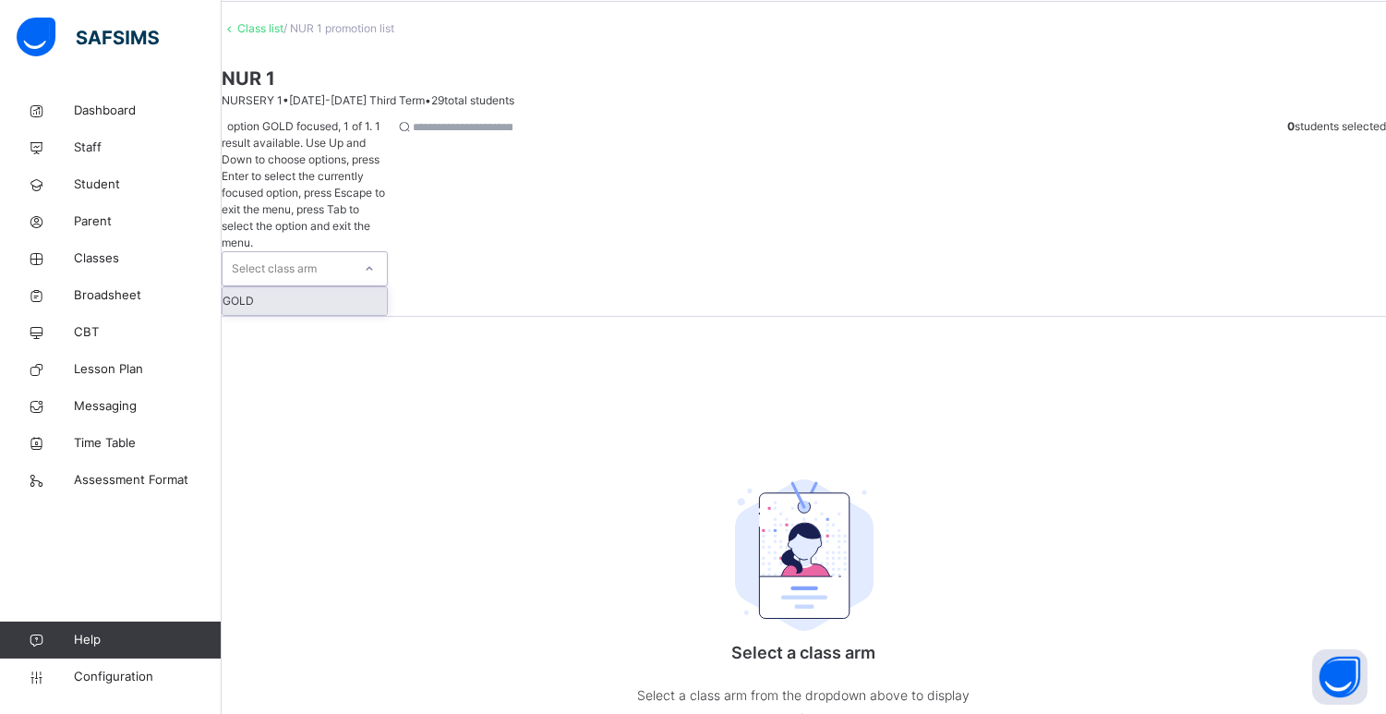
click at [317, 251] on div "Select class arm" at bounding box center [274, 268] width 85 height 35
click at [343, 287] on div "GOLD" at bounding box center [305, 301] width 164 height 28
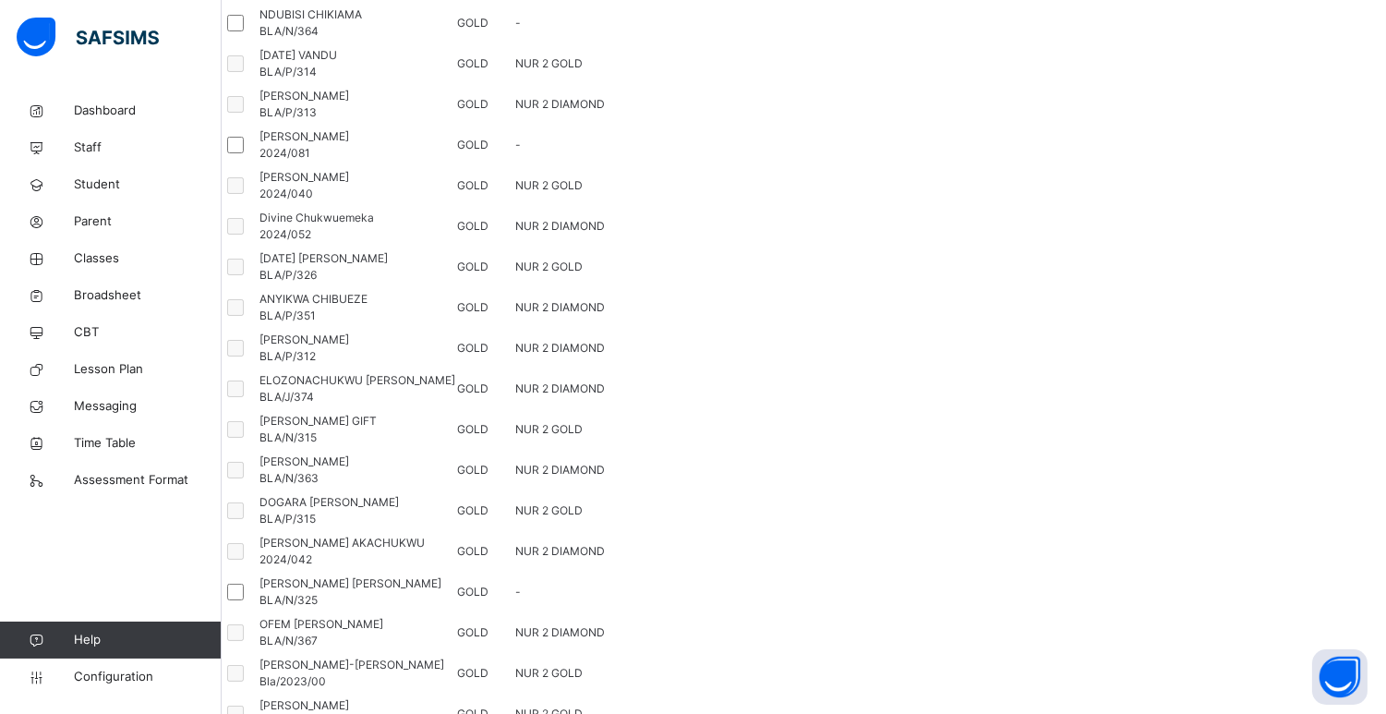
scroll to position [0, 0]
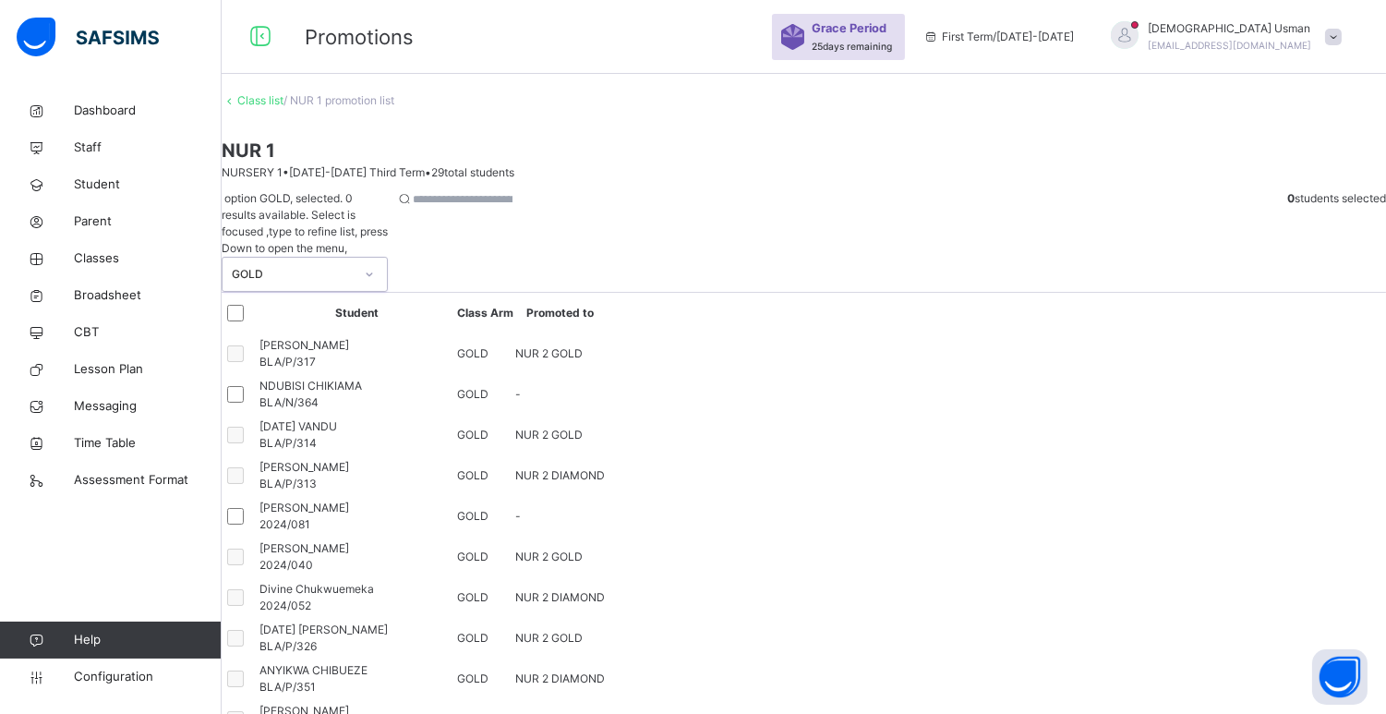
click at [294, 109] on div "Class list / NUR 1 promotion list" at bounding box center [804, 100] width 1164 height 17
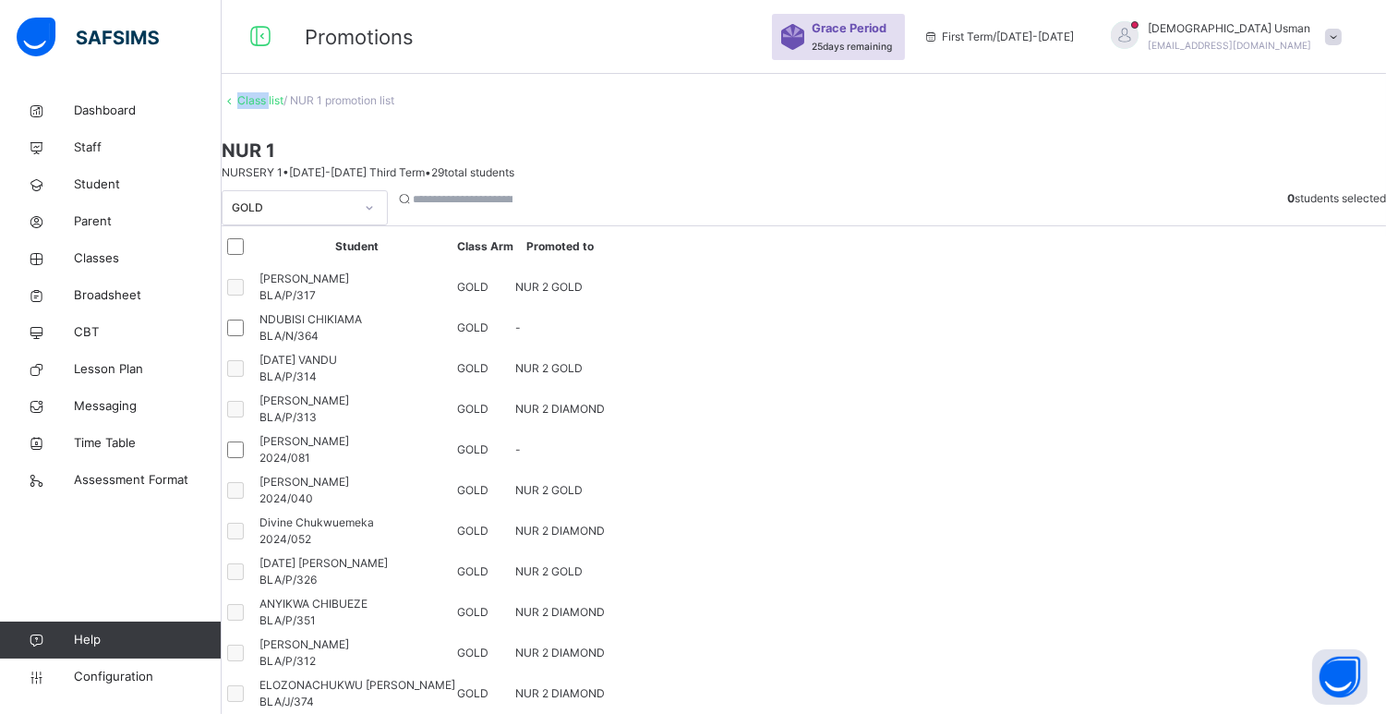
click at [294, 109] on div "Class list / NUR 1 promotion list" at bounding box center [804, 100] width 1164 height 17
drag, startPoint x: 294, startPoint y: 120, endPoint x: 302, endPoint y: 130, distance: 13.1
click at [283, 107] on link "Class list" at bounding box center [260, 100] width 46 height 14
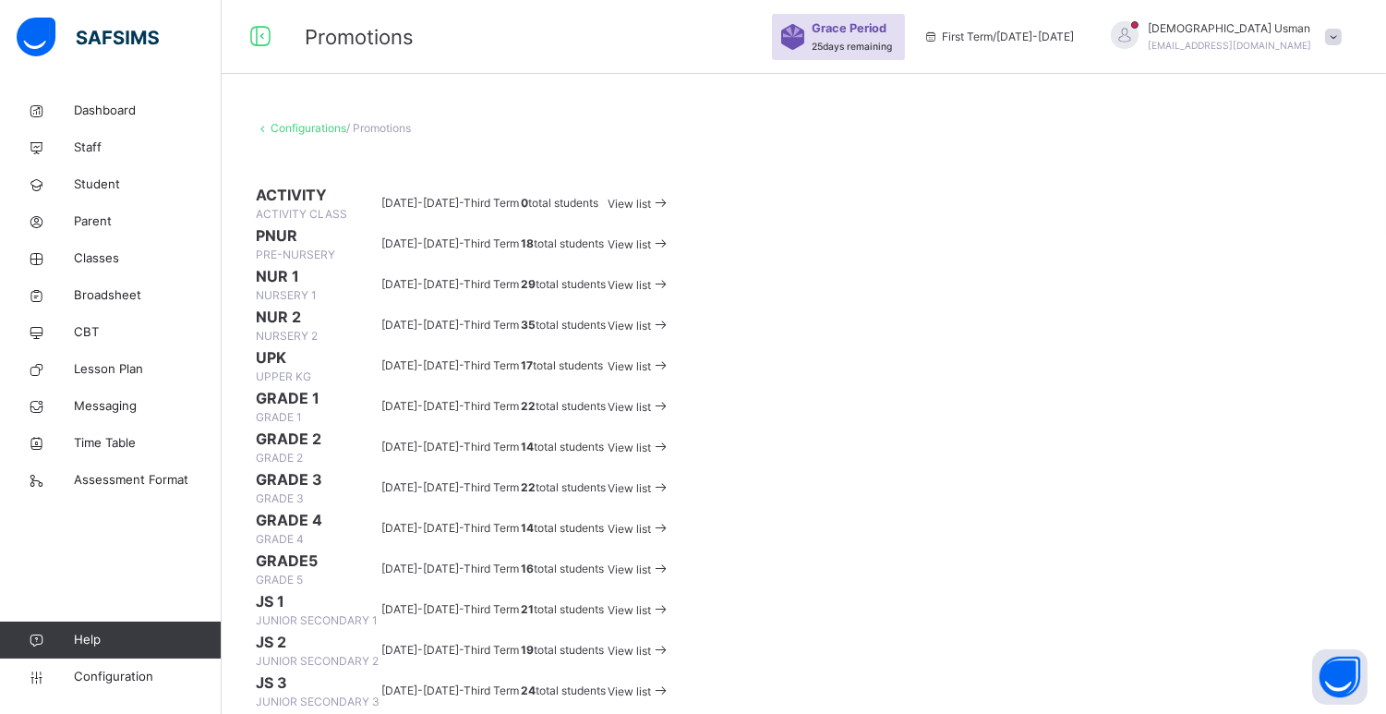
click at [651, 251] on span "View list" at bounding box center [629, 244] width 43 height 14
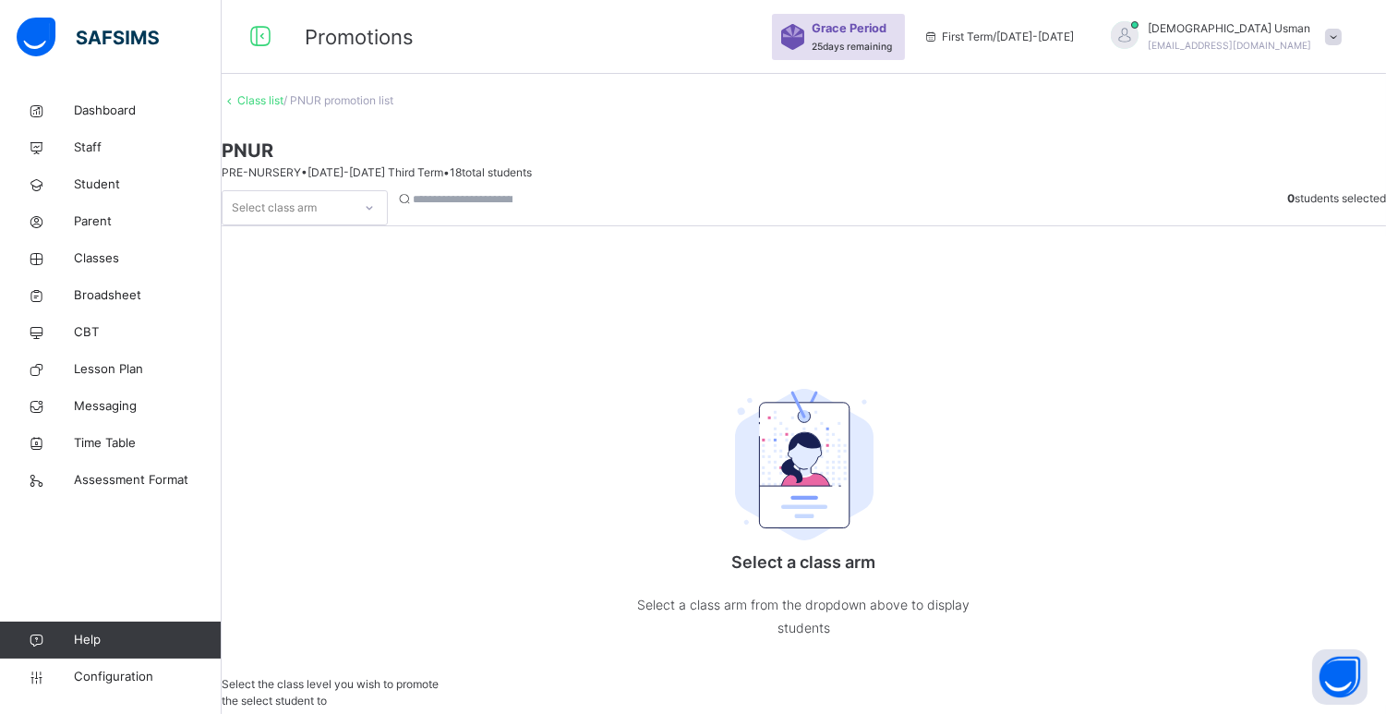
click at [385, 223] on div at bounding box center [369, 208] width 31 height 30
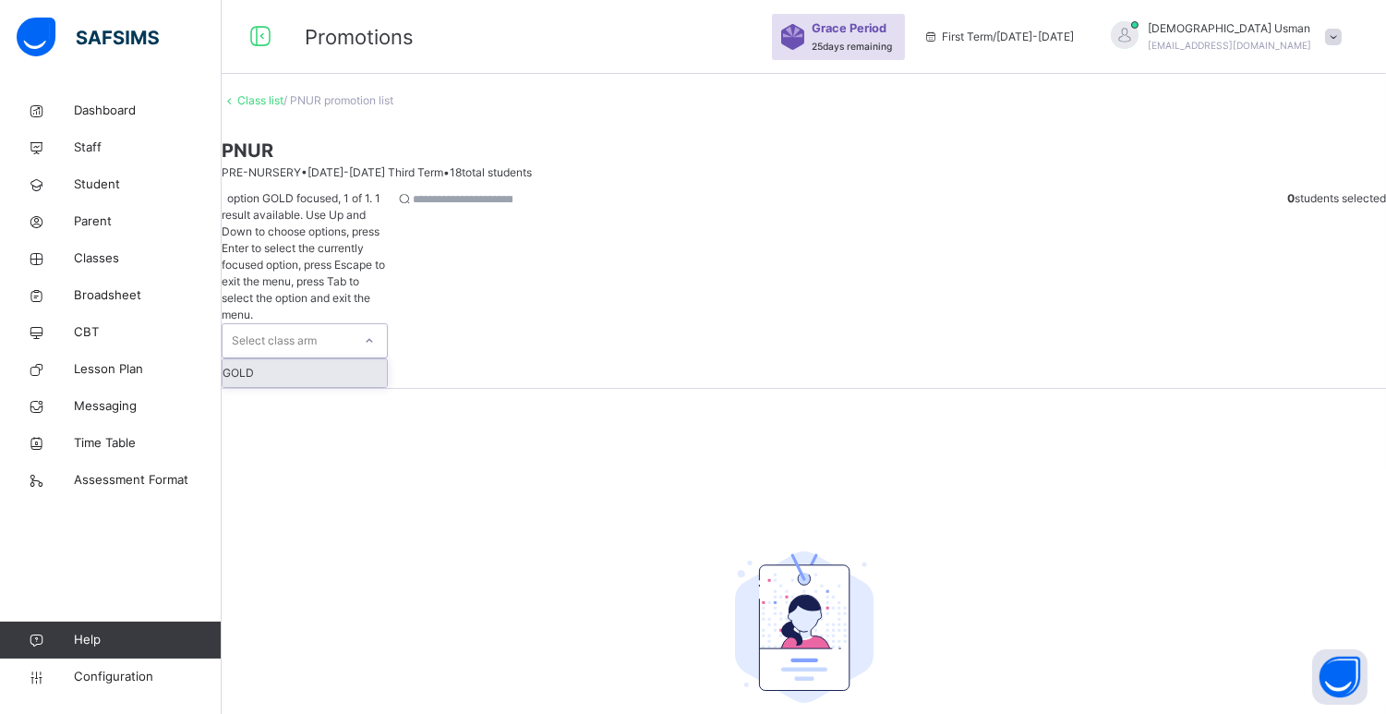
click at [383, 359] on div "GOLD" at bounding box center [305, 373] width 164 height 28
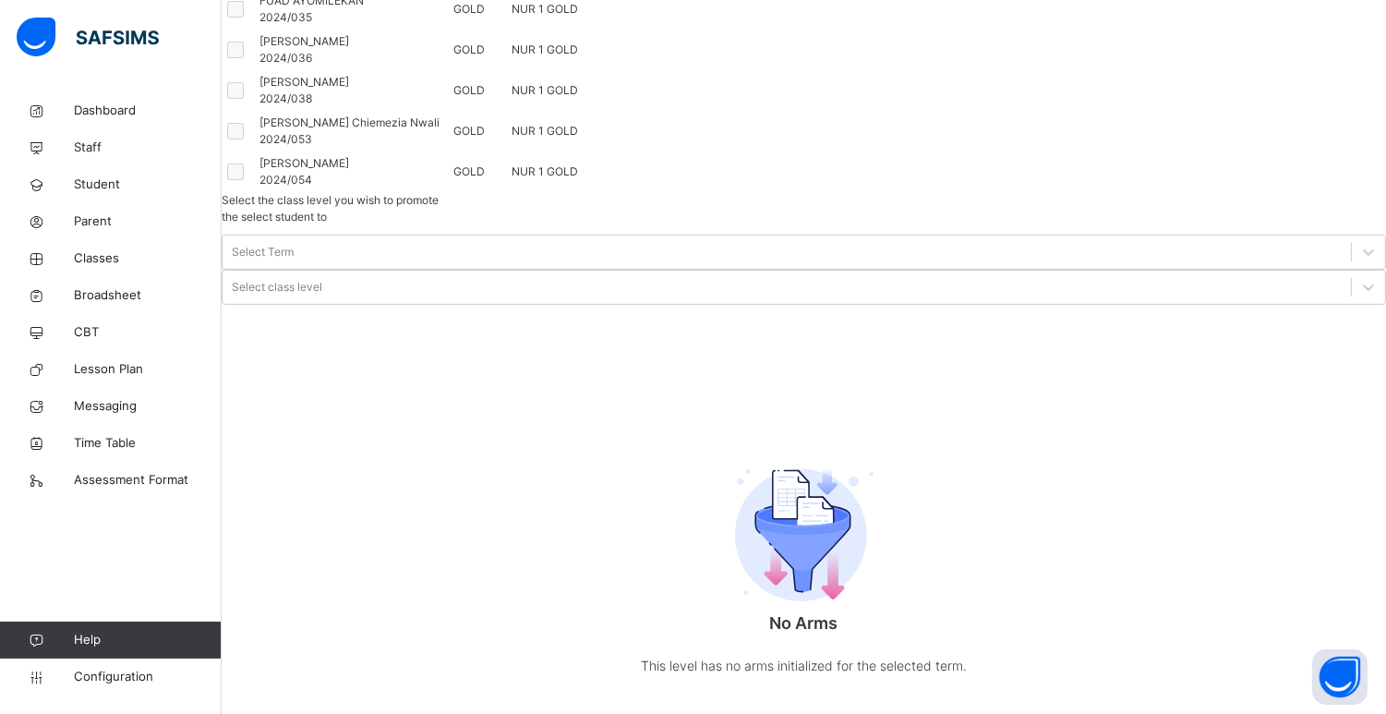
scroll to position [898, 0]
click at [258, 110] on div at bounding box center [240, 90] width 35 height 39
click at [580, 111] on td "NUR 1 GOLD" at bounding box center [545, 90] width 69 height 41
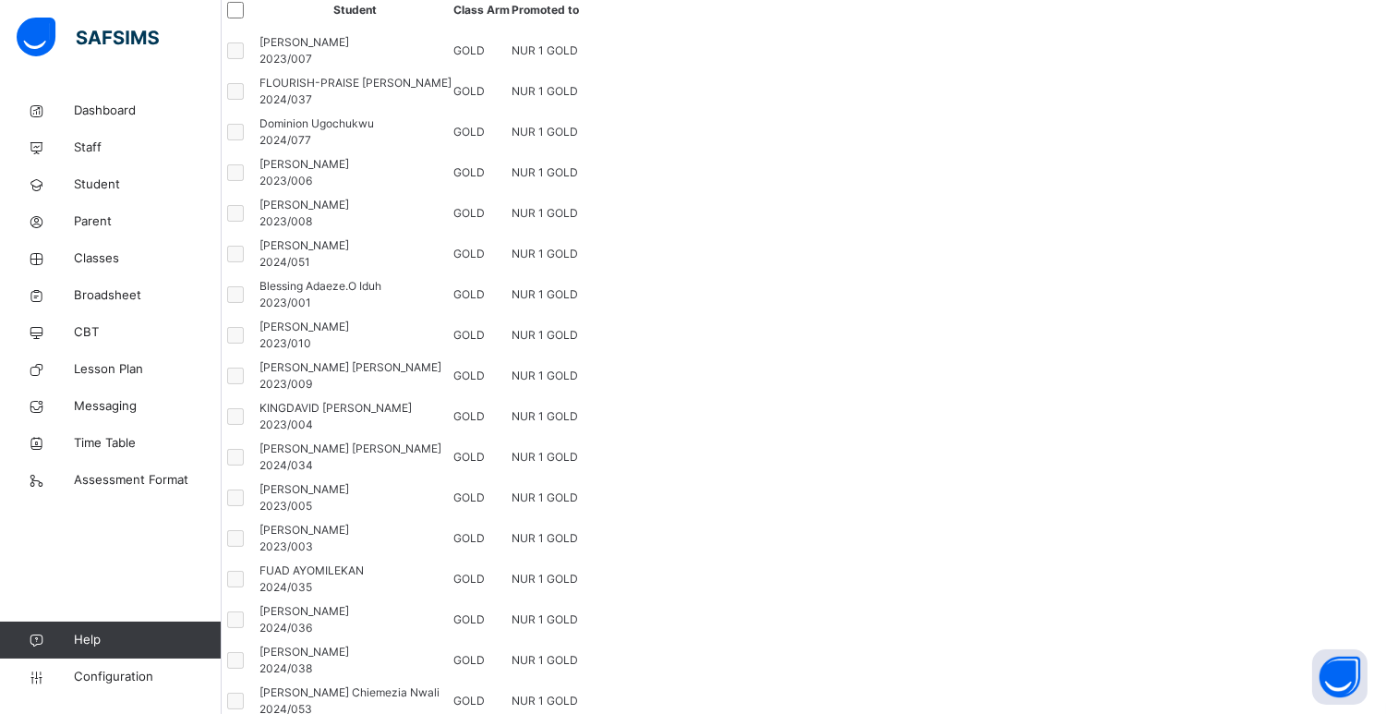
scroll to position [168, 0]
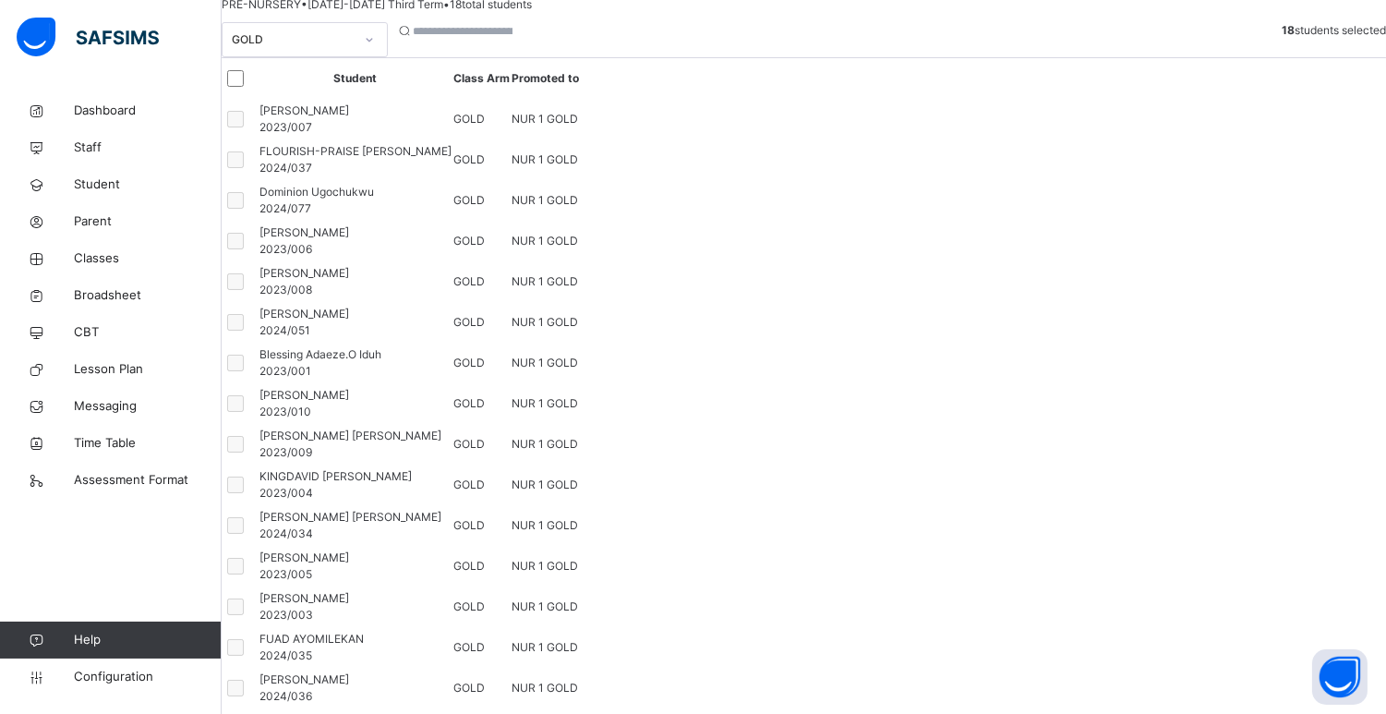
click at [258, 260] on div at bounding box center [240, 241] width 35 height 39
drag, startPoint x: 287, startPoint y: 475, endPoint x: 291, endPoint y: 679, distance: 204.1
click at [258, 382] on div at bounding box center [240, 362] width 35 height 39
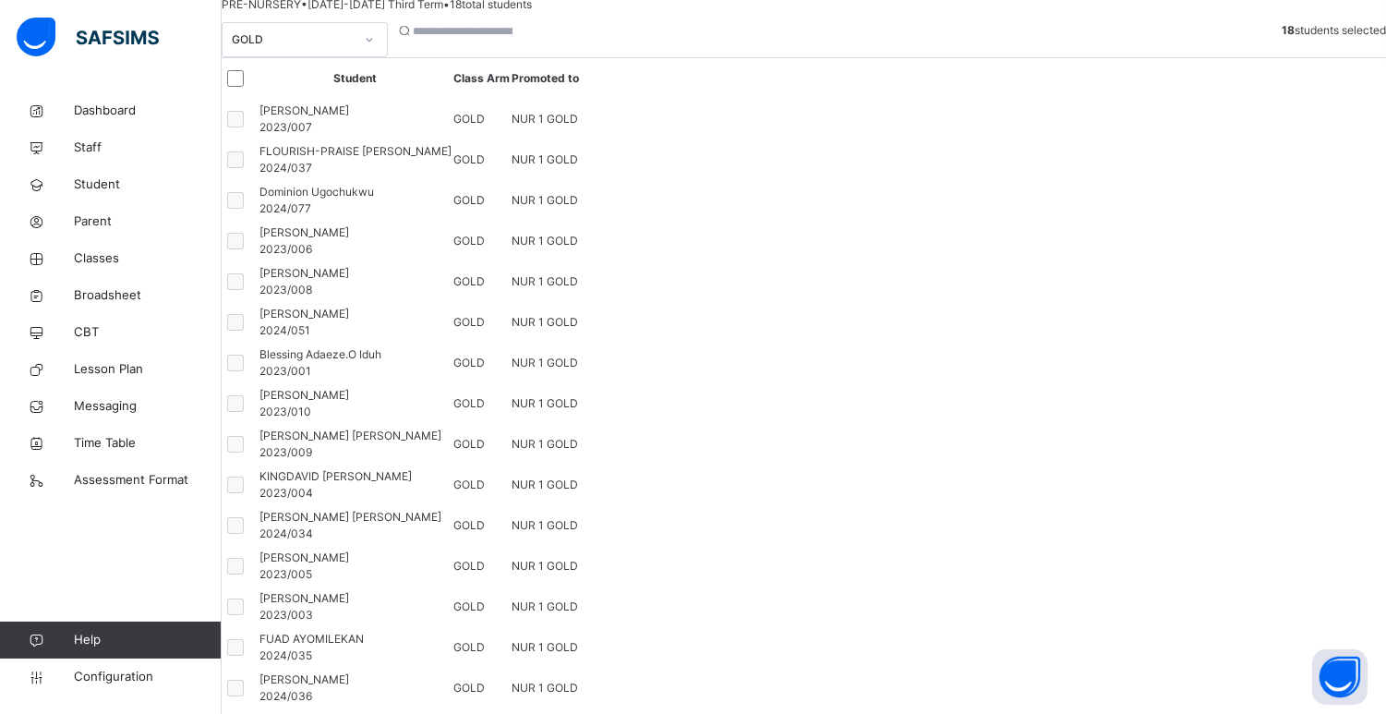
click at [258, 382] on div at bounding box center [240, 362] width 35 height 39
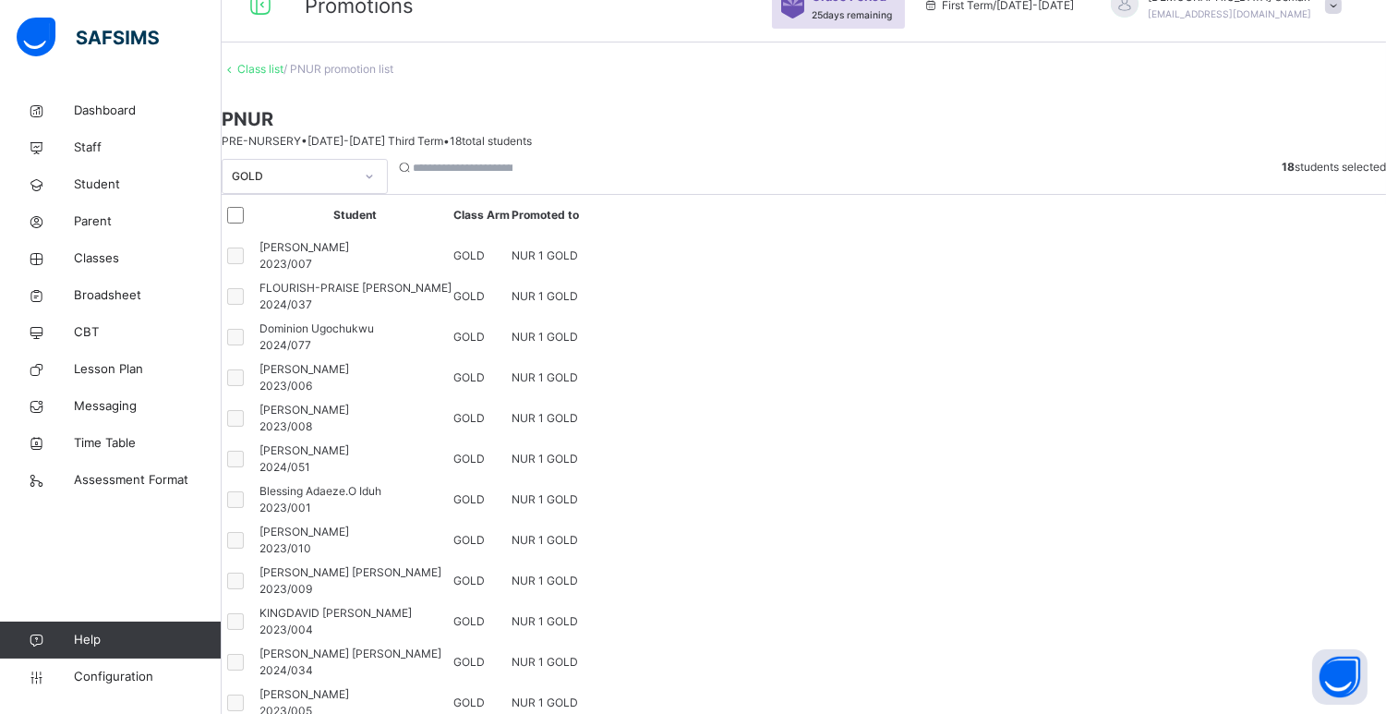
scroll to position [0, 0]
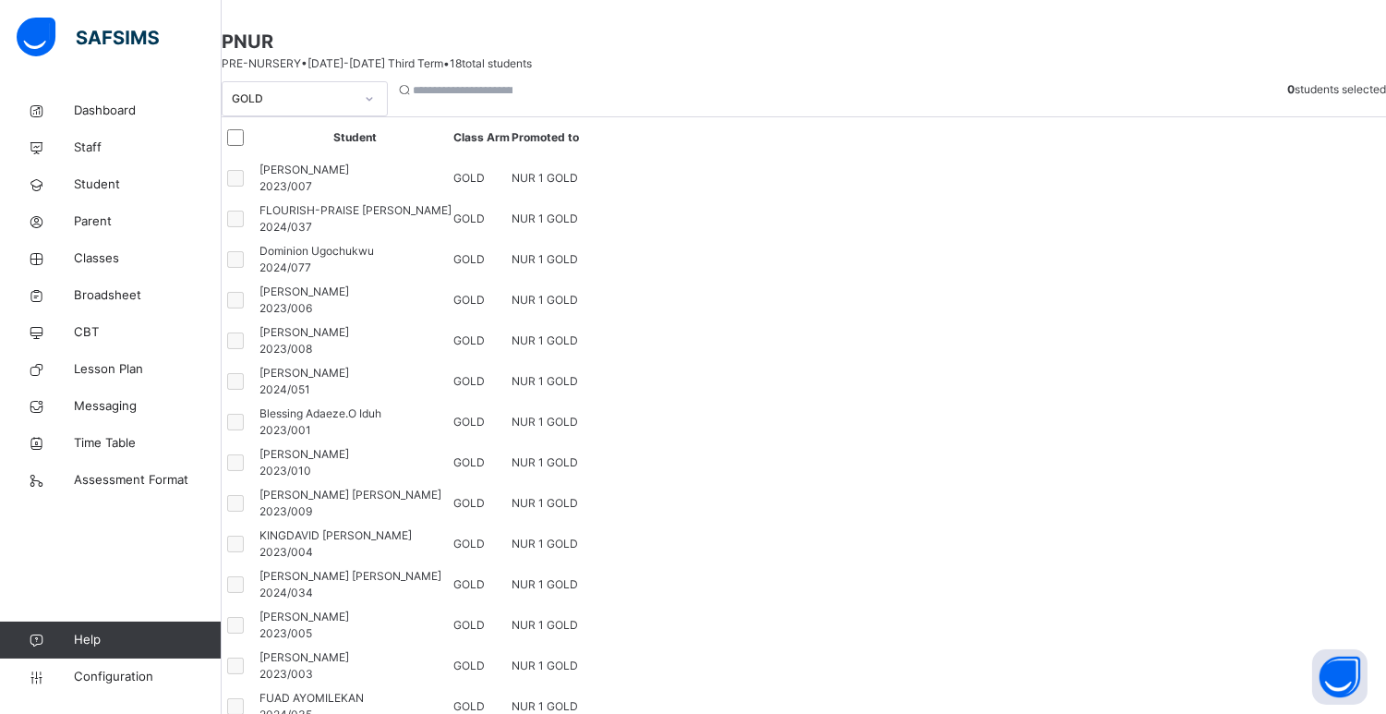
scroll to position [107, 0]
click at [111, 171] on link "Student" at bounding box center [111, 184] width 222 height 37
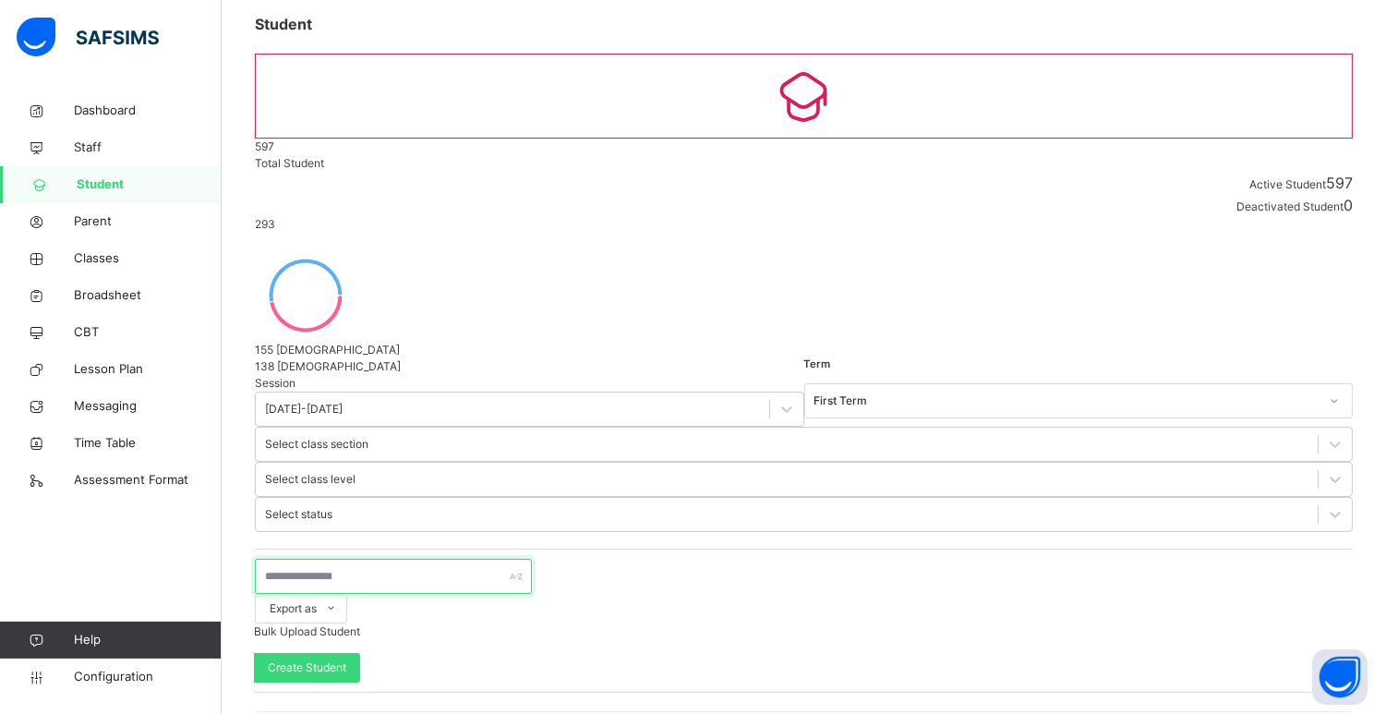
click at [400, 559] on input "text" at bounding box center [393, 576] width 277 height 35
type input "******"
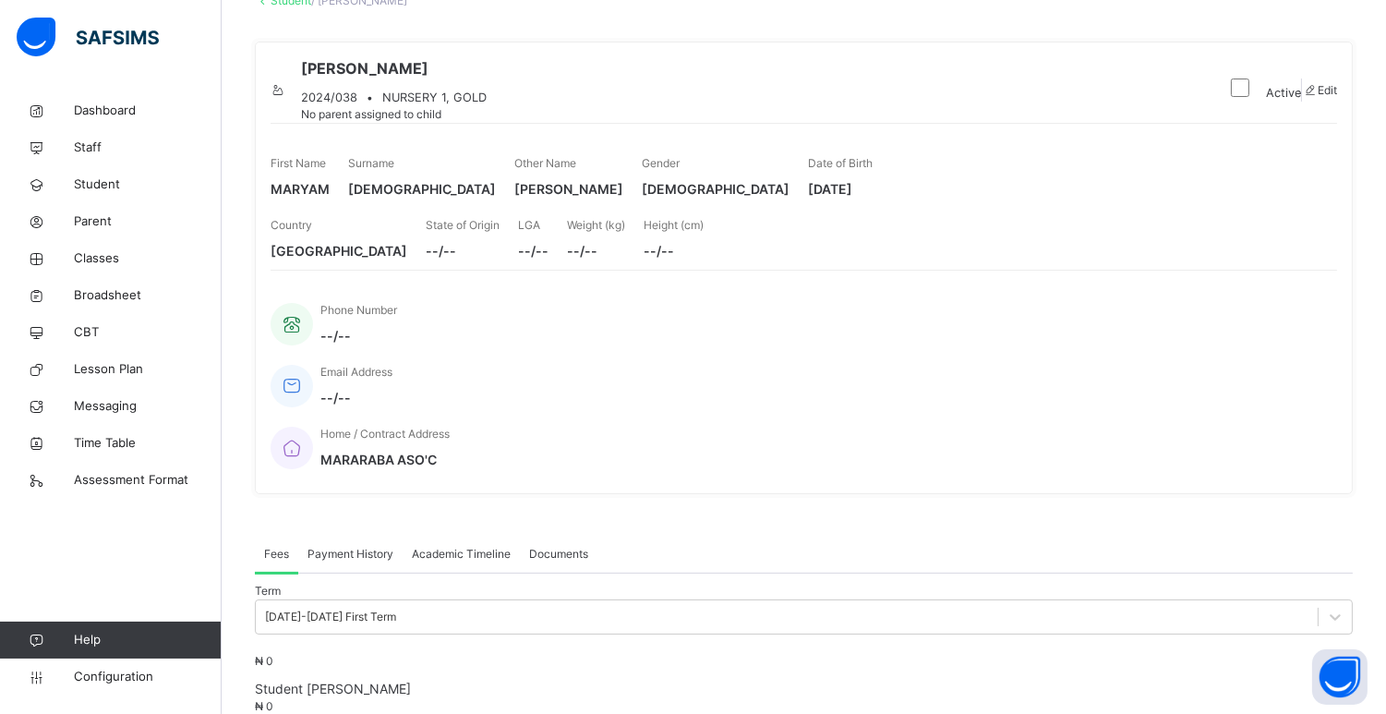
scroll to position [126, 0]
click at [1304, 87] on span at bounding box center [1310, 92] width 16 height 14
select select "**"
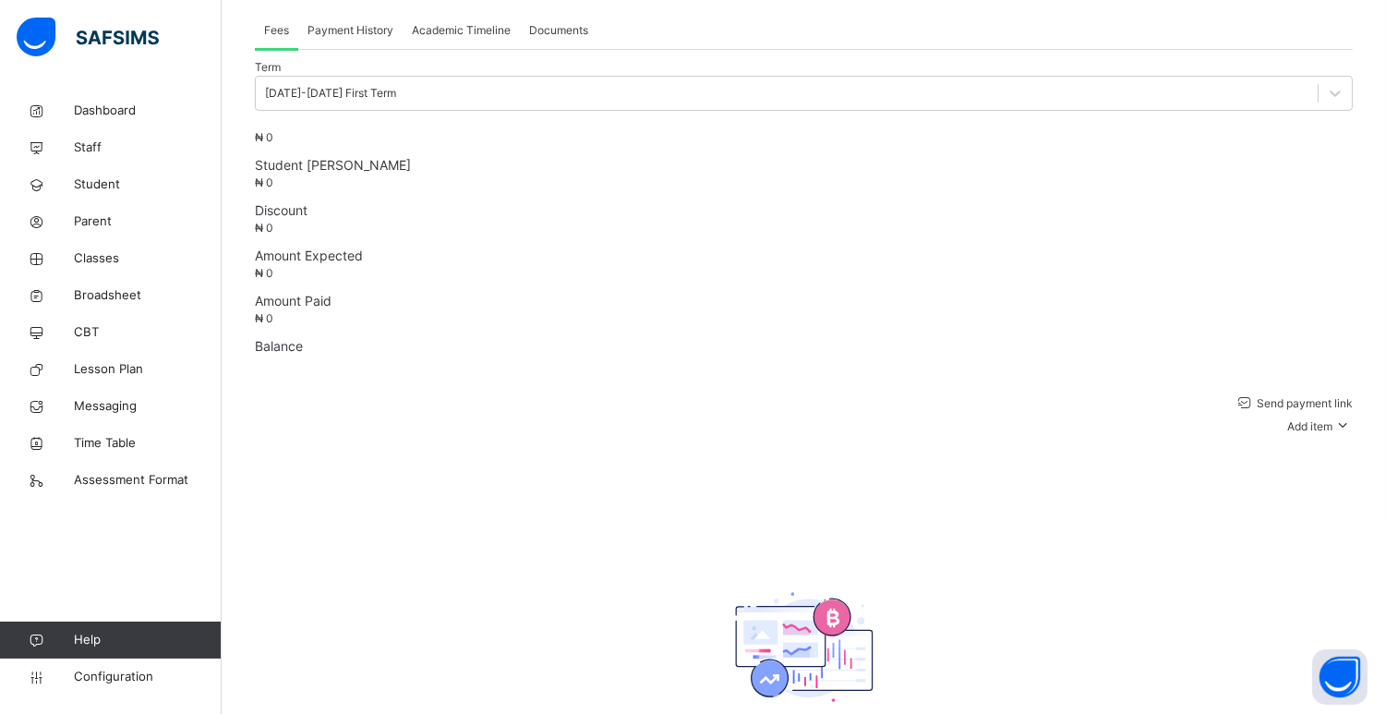
scroll to position [20, 0]
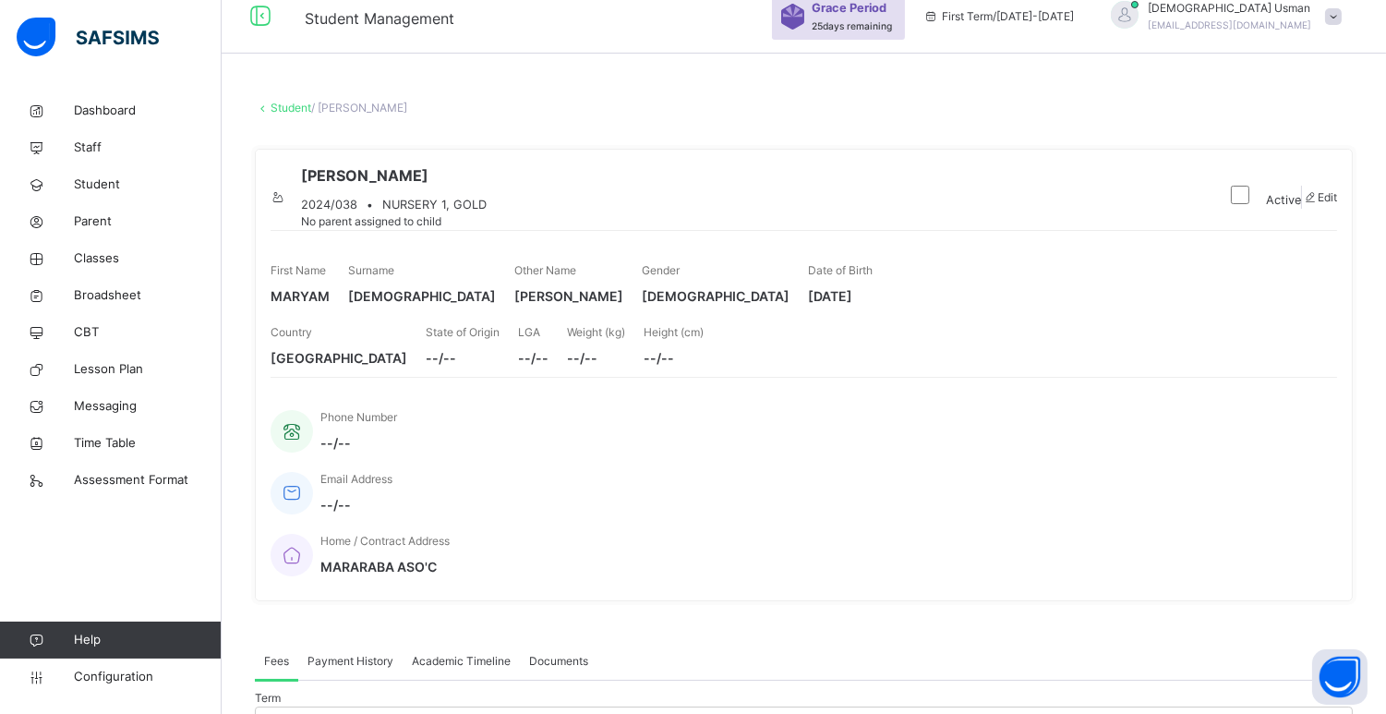
click at [299, 109] on link "Student" at bounding box center [291, 108] width 41 height 14
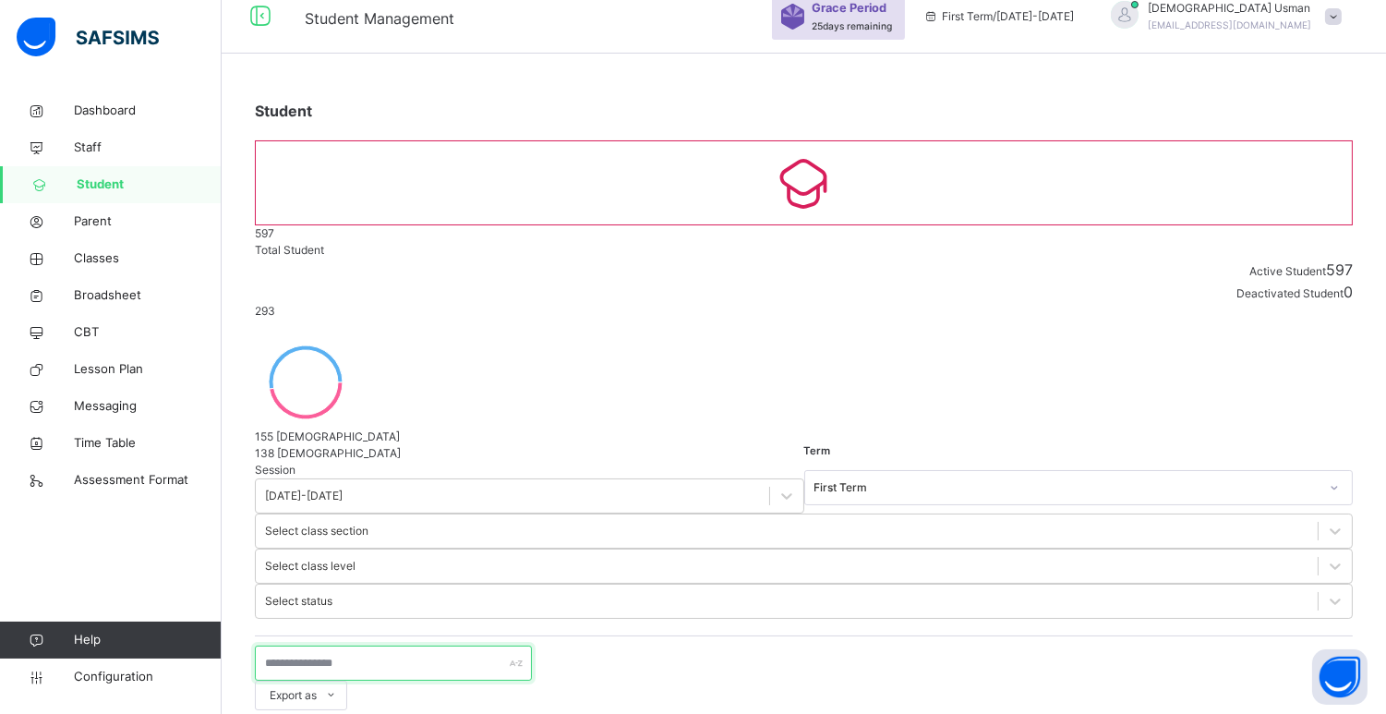
click at [421, 645] on input "text" at bounding box center [393, 662] width 277 height 35
type input "******"
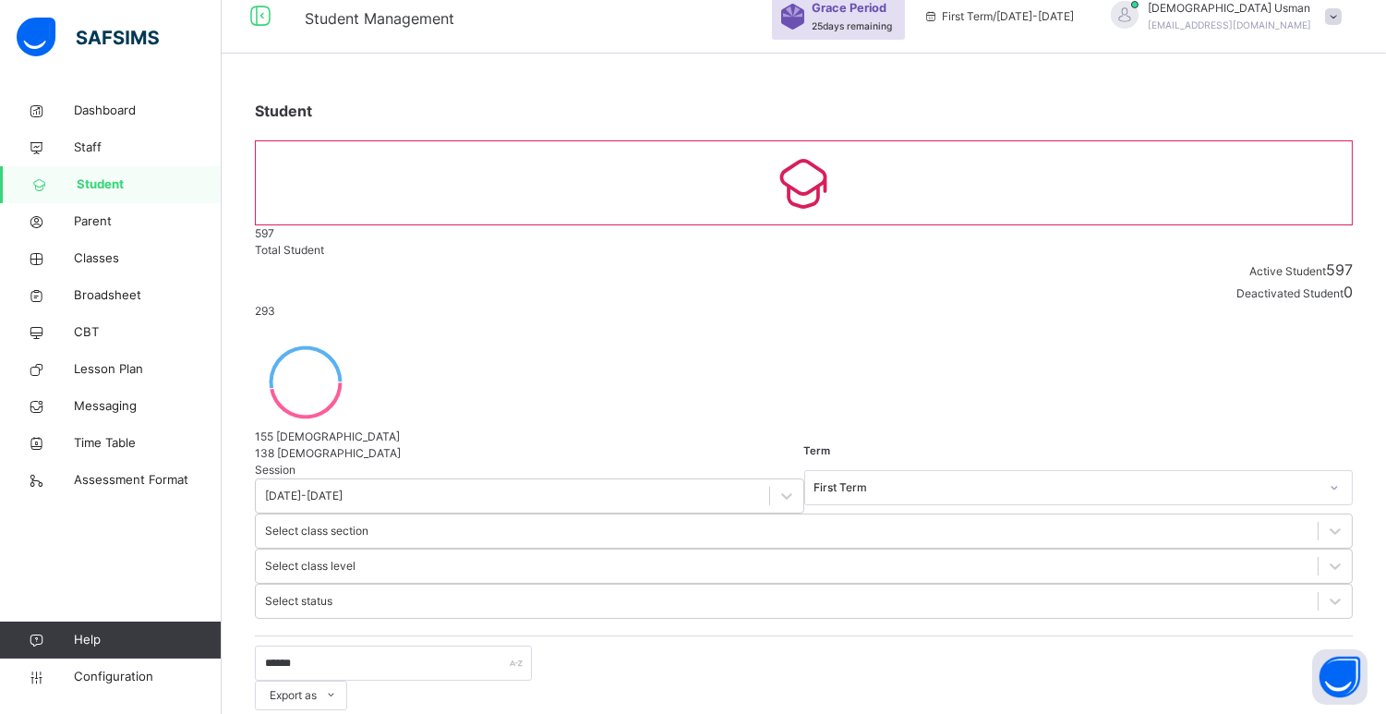
drag, startPoint x: 827, startPoint y: 628, endPoint x: 779, endPoint y: 634, distance: 48.4
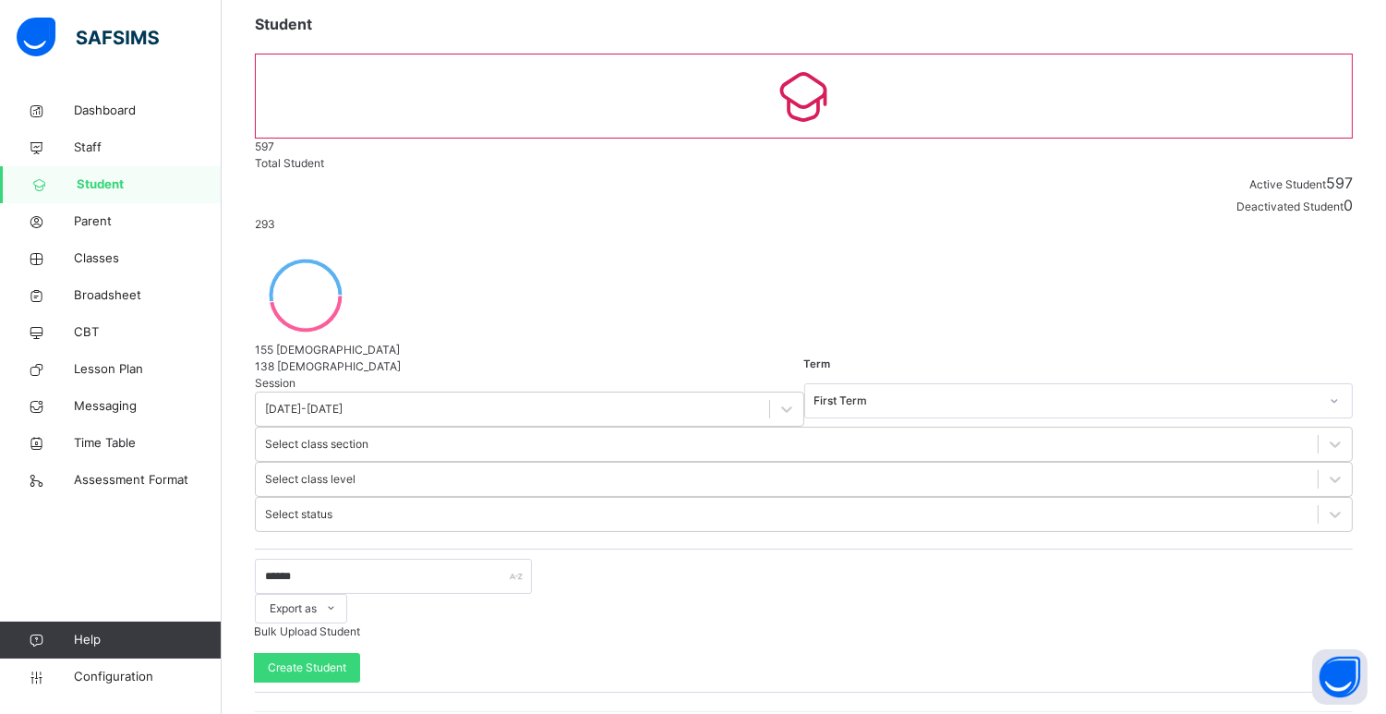
scroll to position [130, 0]
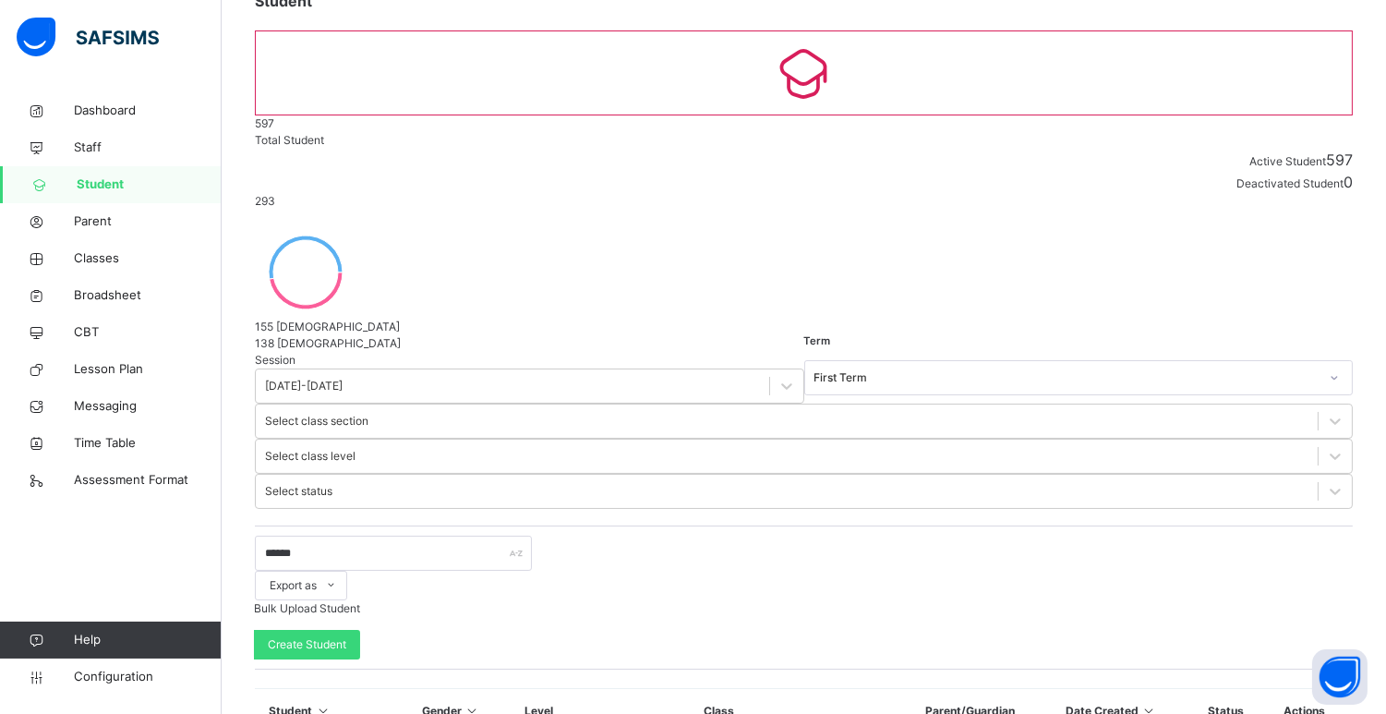
select select "**"
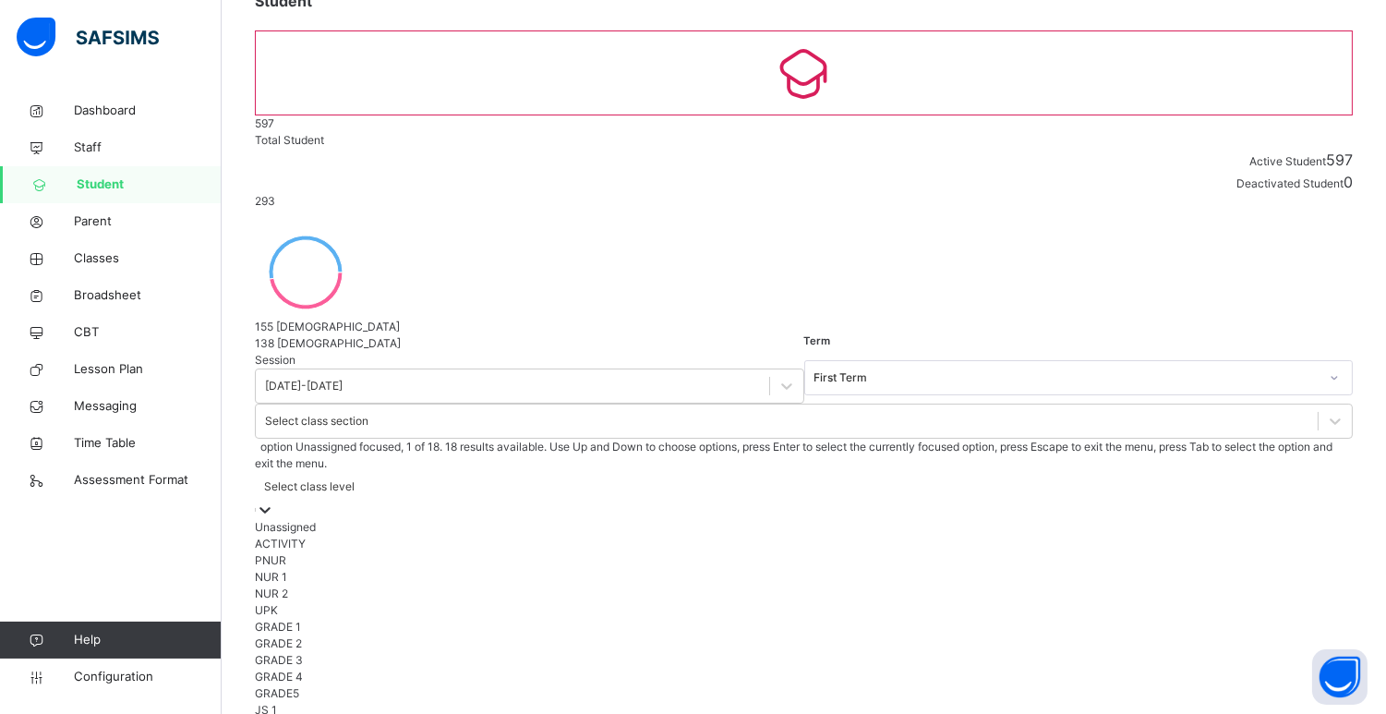
click at [274, 500] on div at bounding box center [265, 509] width 18 height 18
click at [781, 569] on div "NUR 1" at bounding box center [804, 577] width 1098 height 17
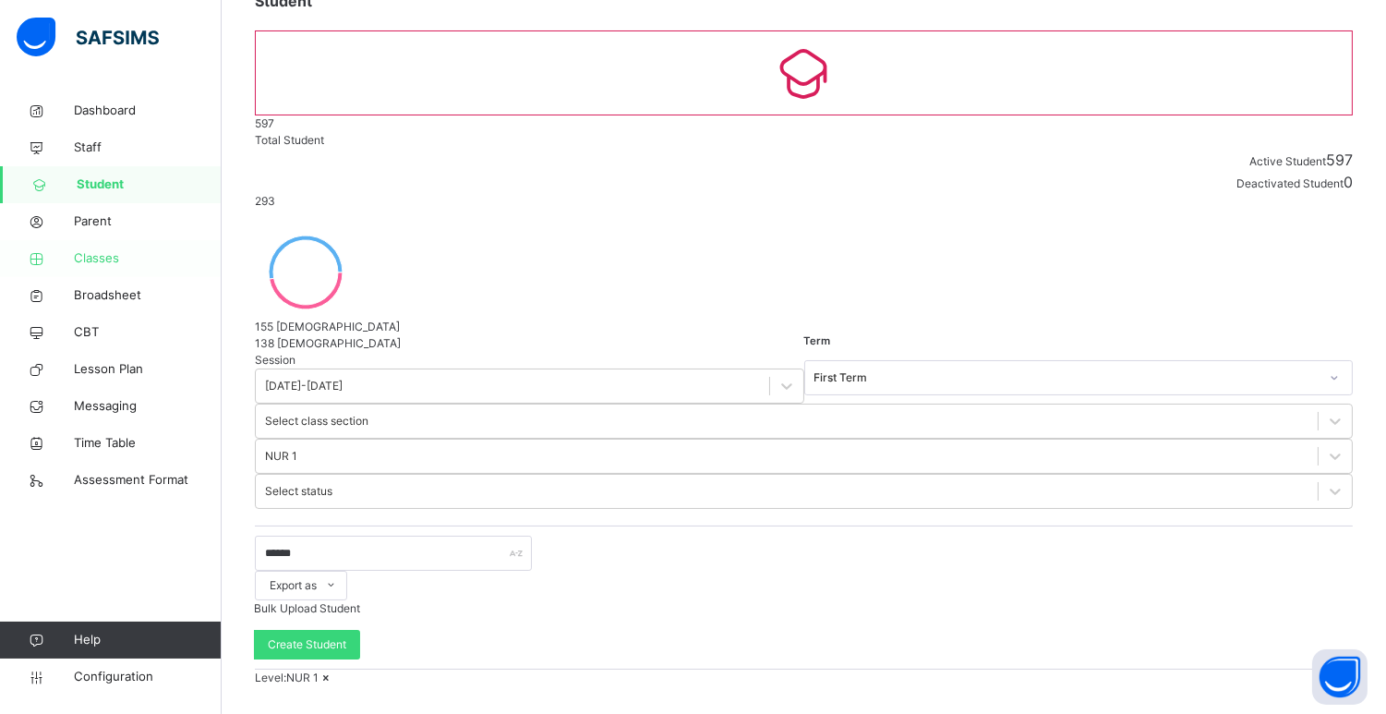
click at [74, 268] on link "Classes" at bounding box center [111, 258] width 222 height 37
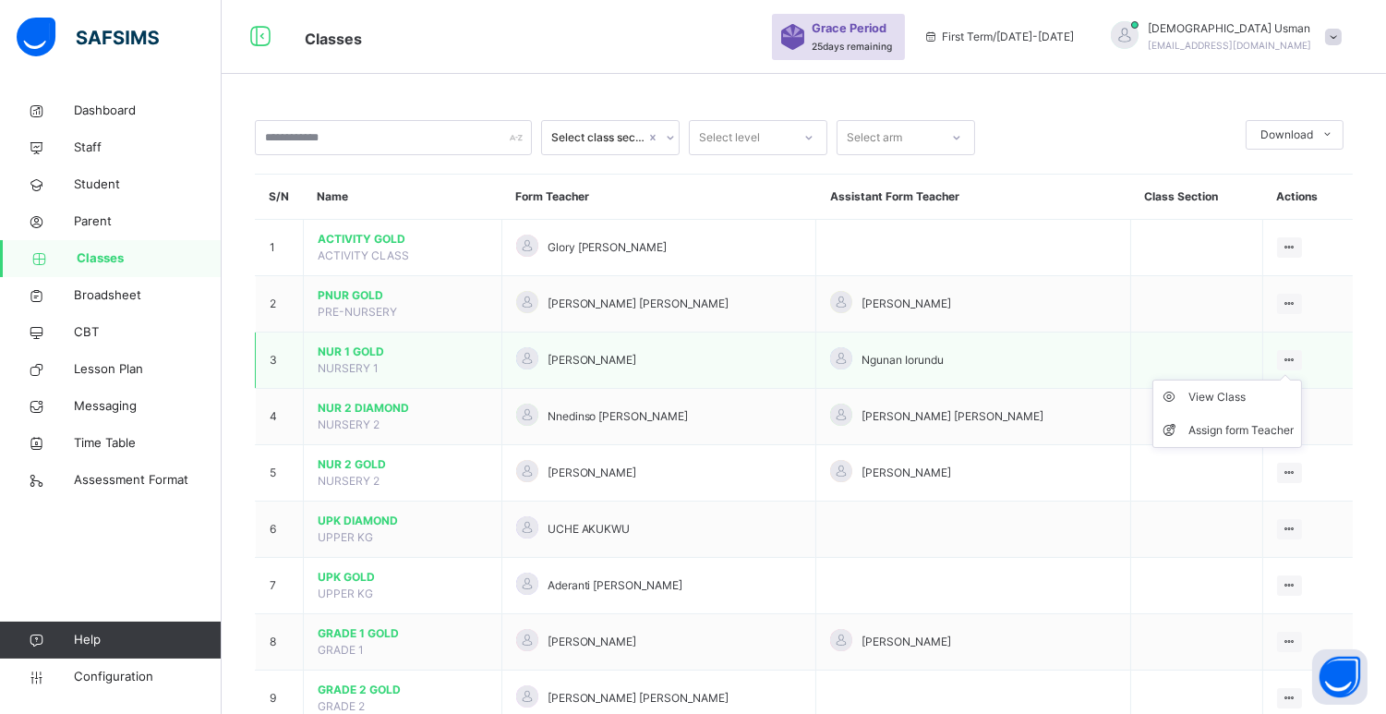
click at [1291, 361] on icon at bounding box center [1290, 360] width 16 height 14
click at [1243, 407] on li "View Class" at bounding box center [1227, 396] width 148 height 33
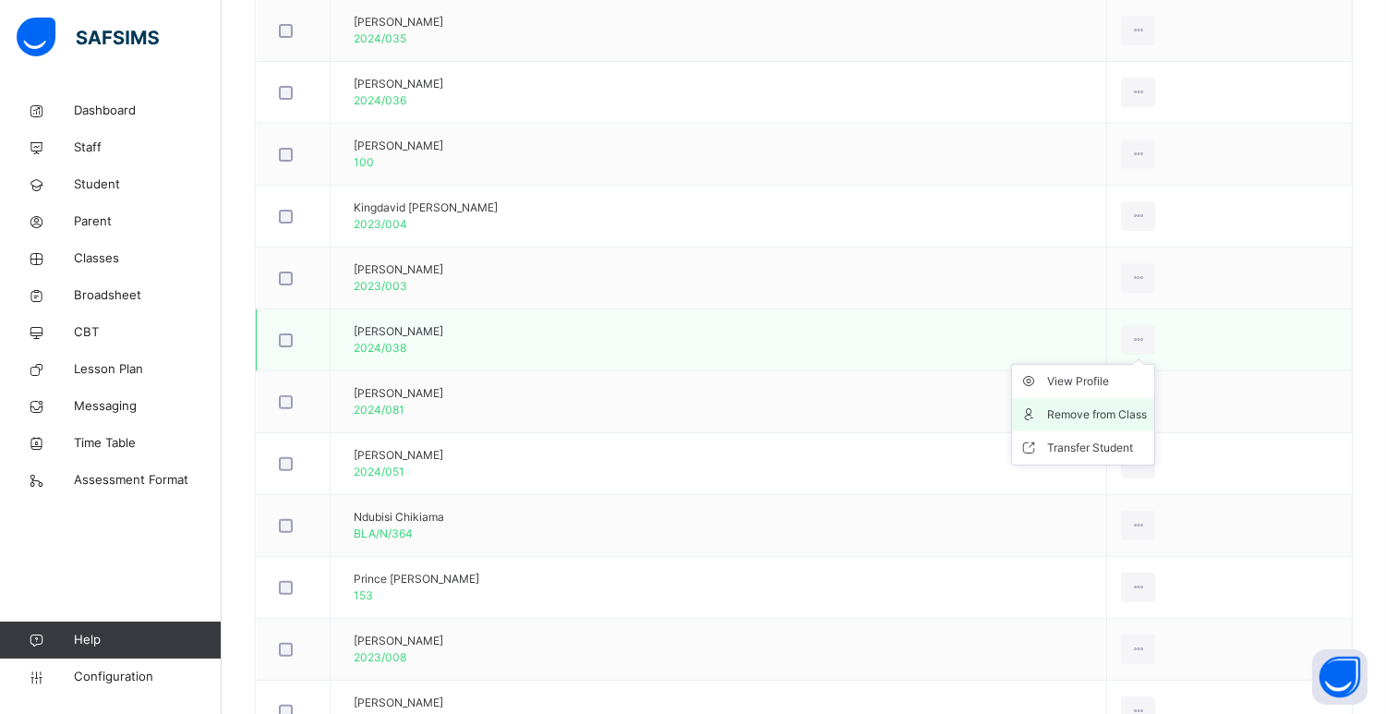
click at [1124, 404] on li "Remove from Class" at bounding box center [1083, 414] width 142 height 33
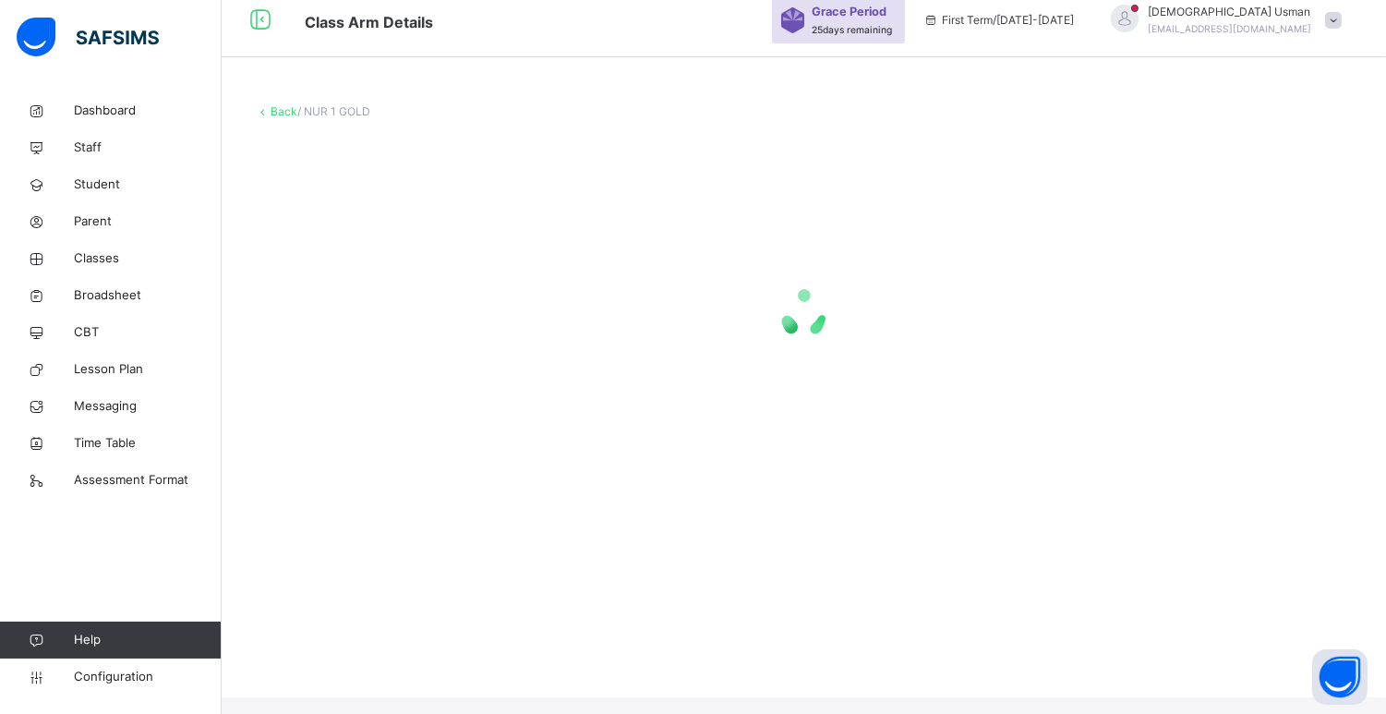
scroll to position [0, 0]
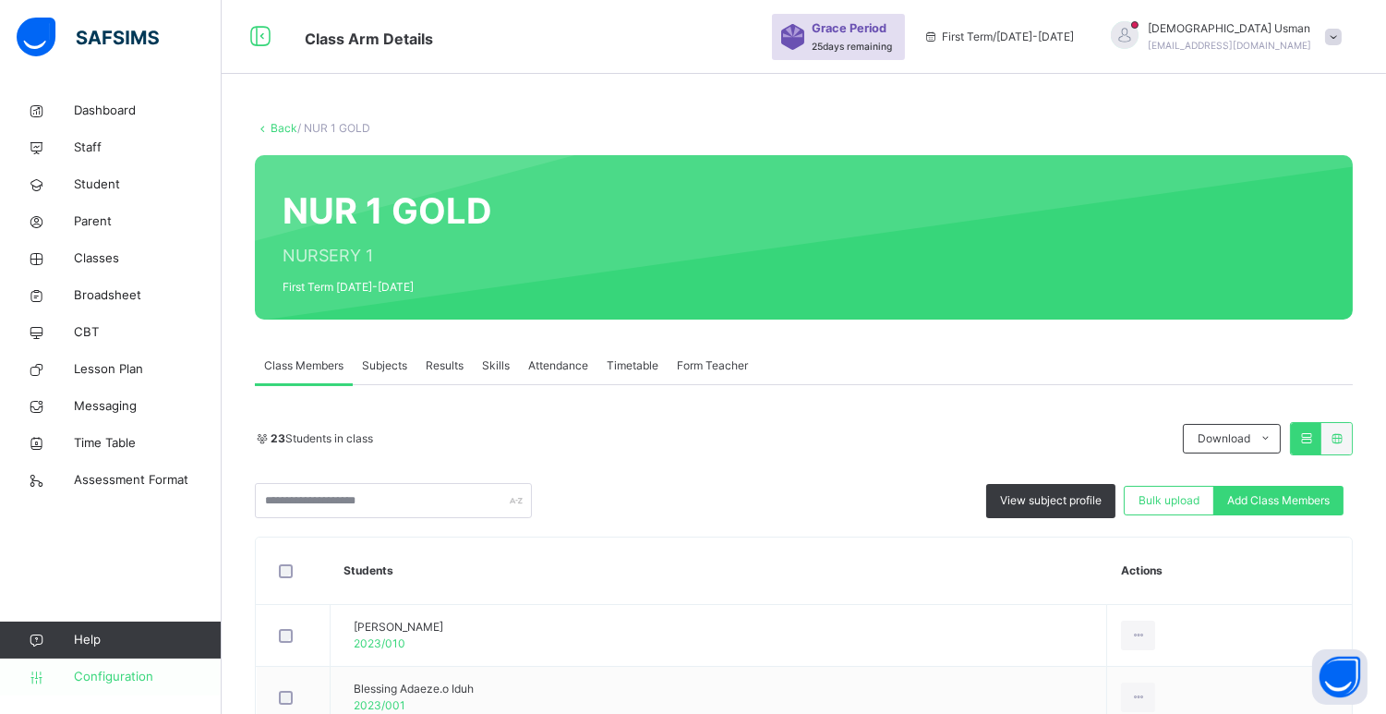
click at [122, 677] on span "Configuration" at bounding box center [147, 677] width 147 height 18
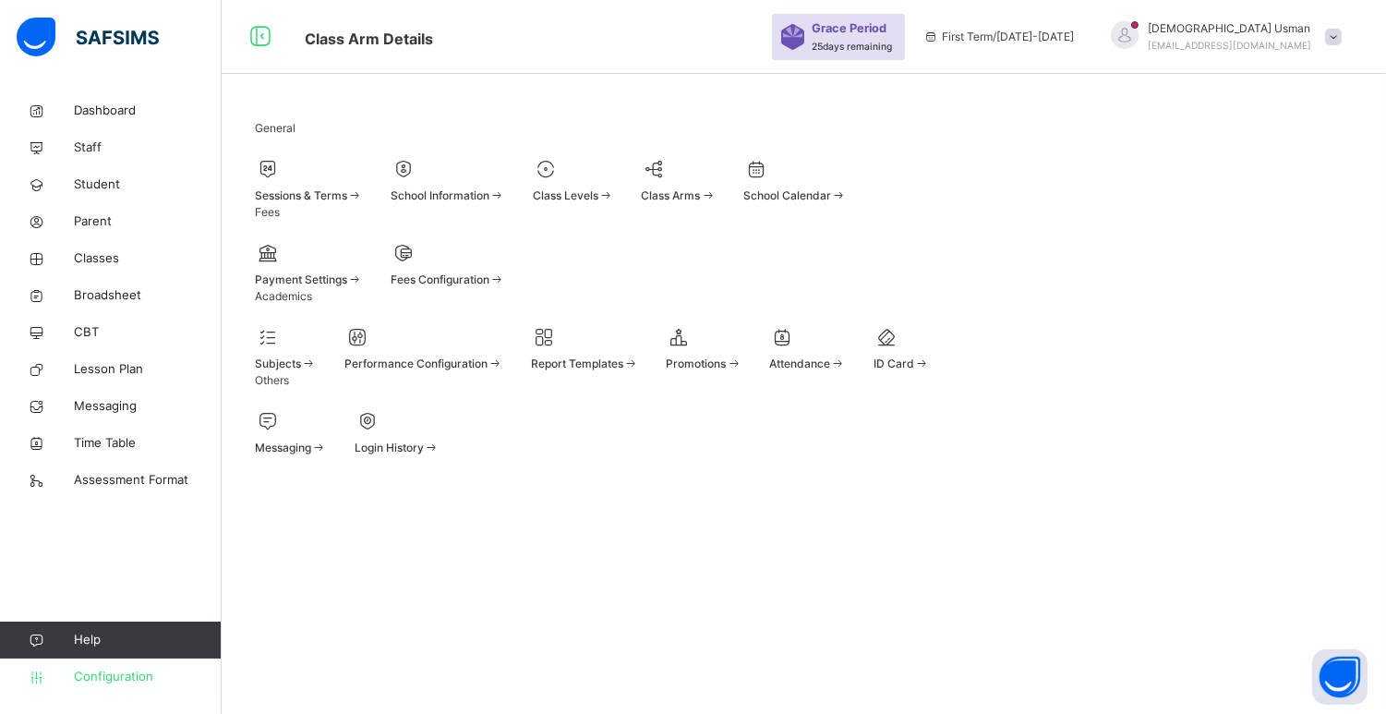
click at [94, 678] on span "Configuration" at bounding box center [147, 677] width 147 height 18
click at [741, 351] on div at bounding box center [704, 337] width 76 height 28
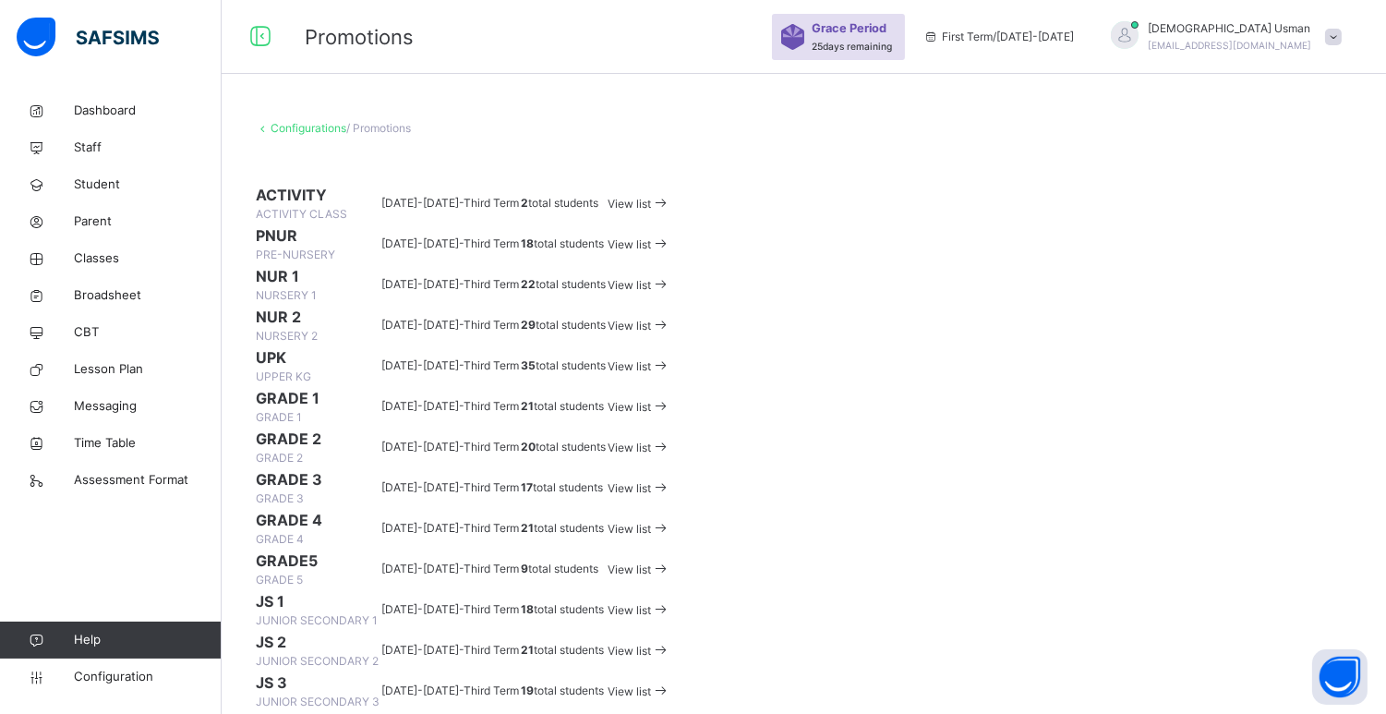
click at [651, 292] on span "View list" at bounding box center [629, 285] width 43 height 14
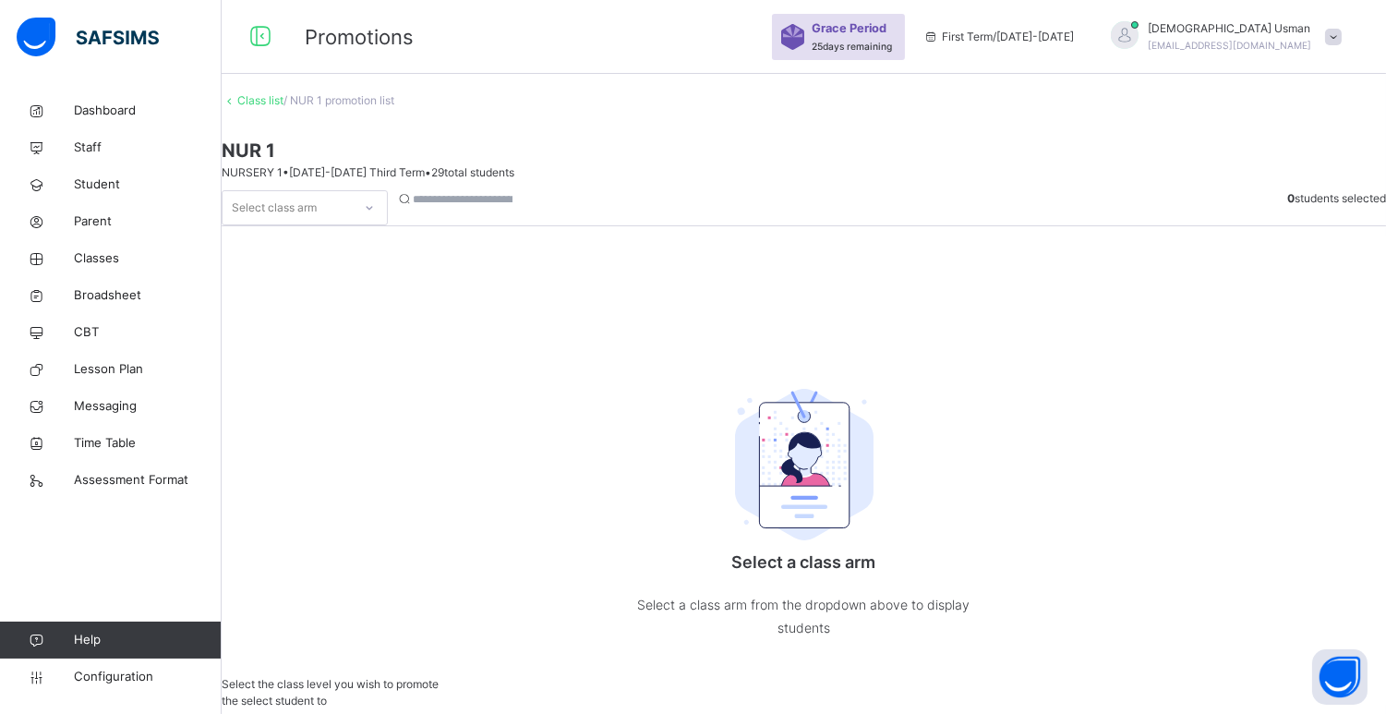
click at [352, 216] on div "Select class arm" at bounding box center [287, 208] width 129 height 29
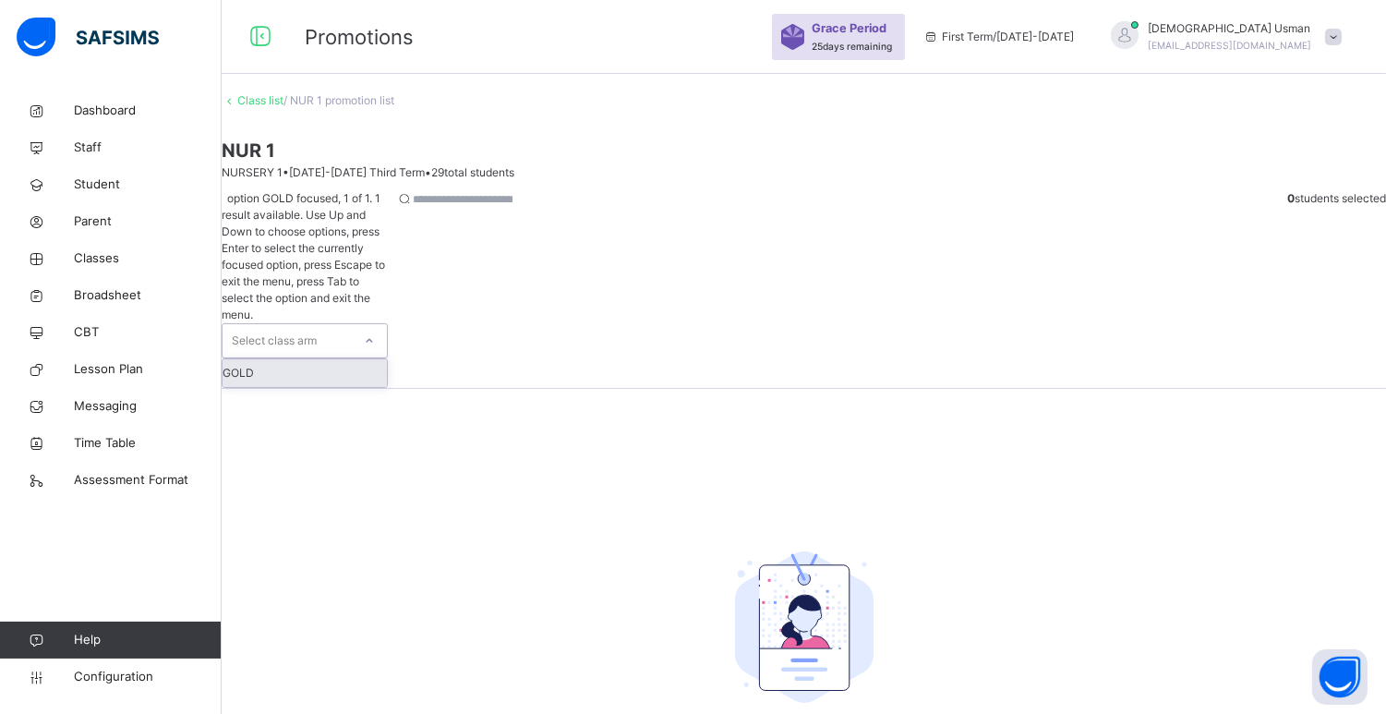
click at [367, 359] on div "GOLD" at bounding box center [305, 373] width 164 height 28
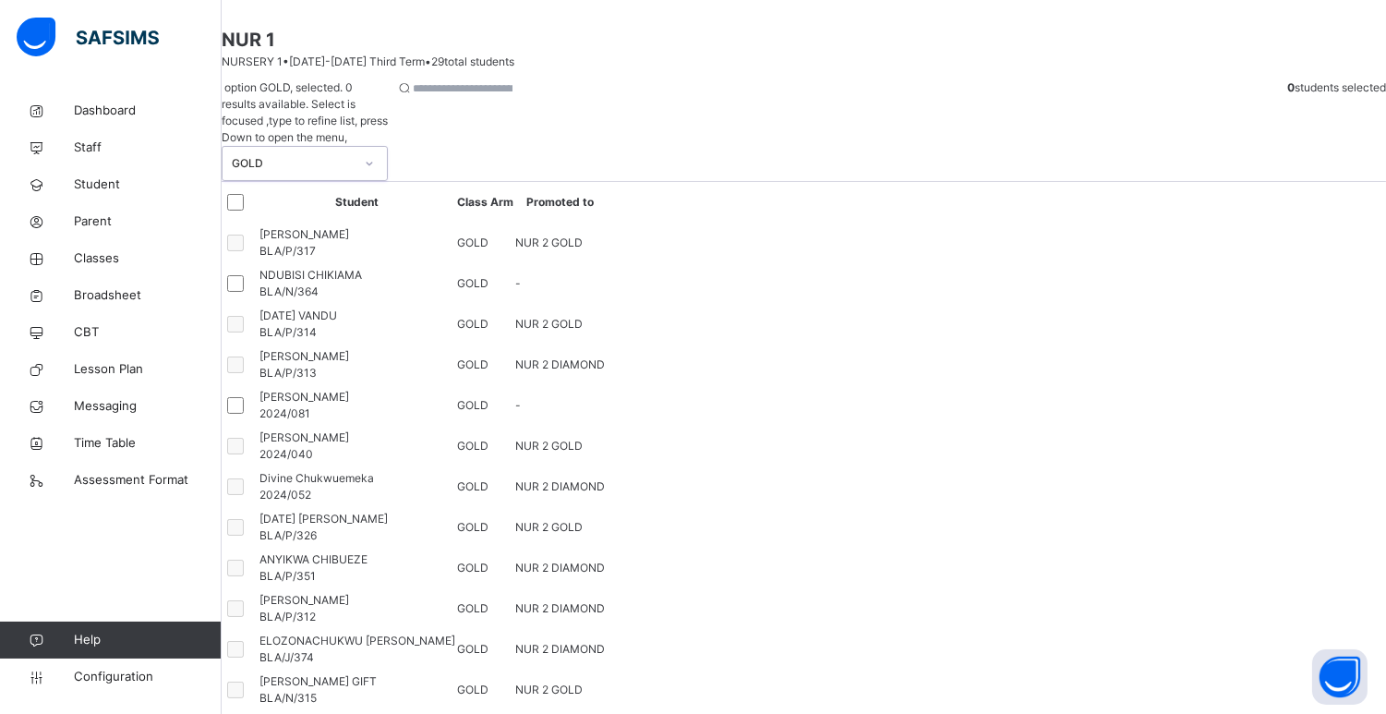
scroll to position [89, 0]
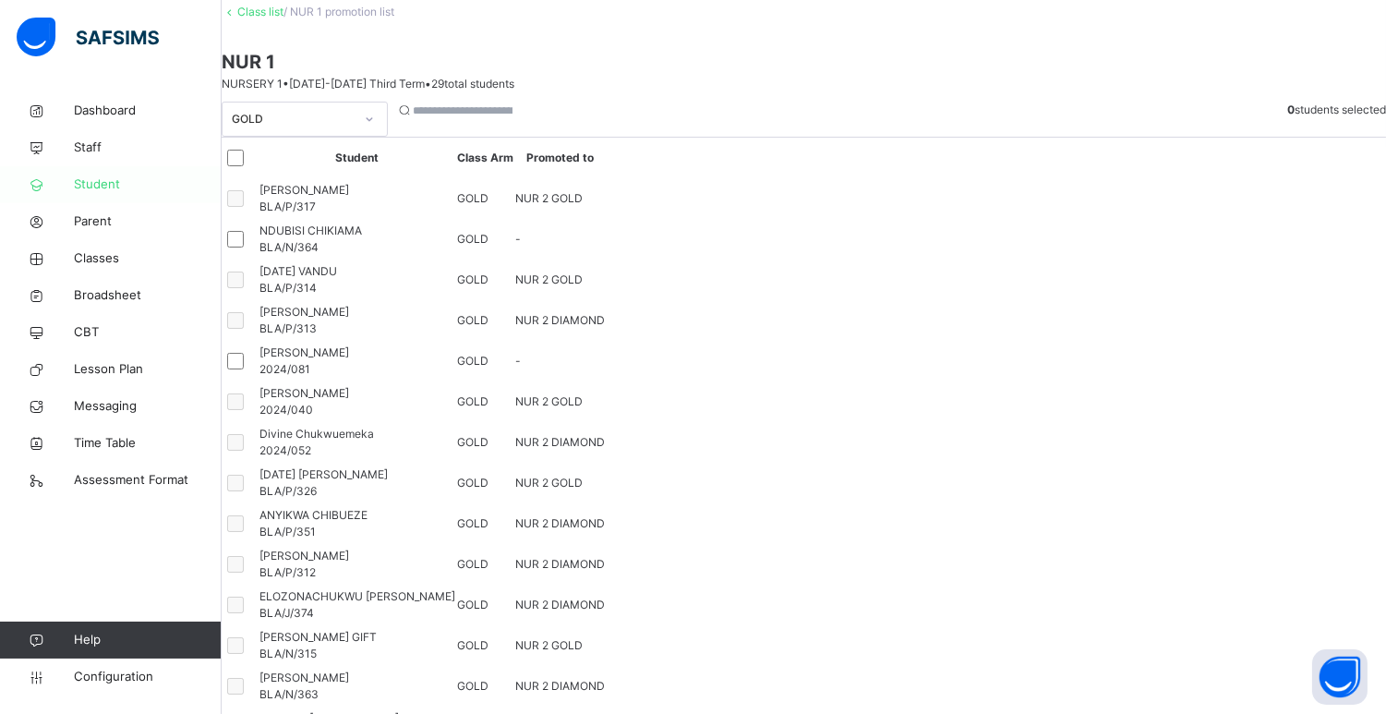
click at [106, 188] on span "Student" at bounding box center [148, 184] width 148 height 18
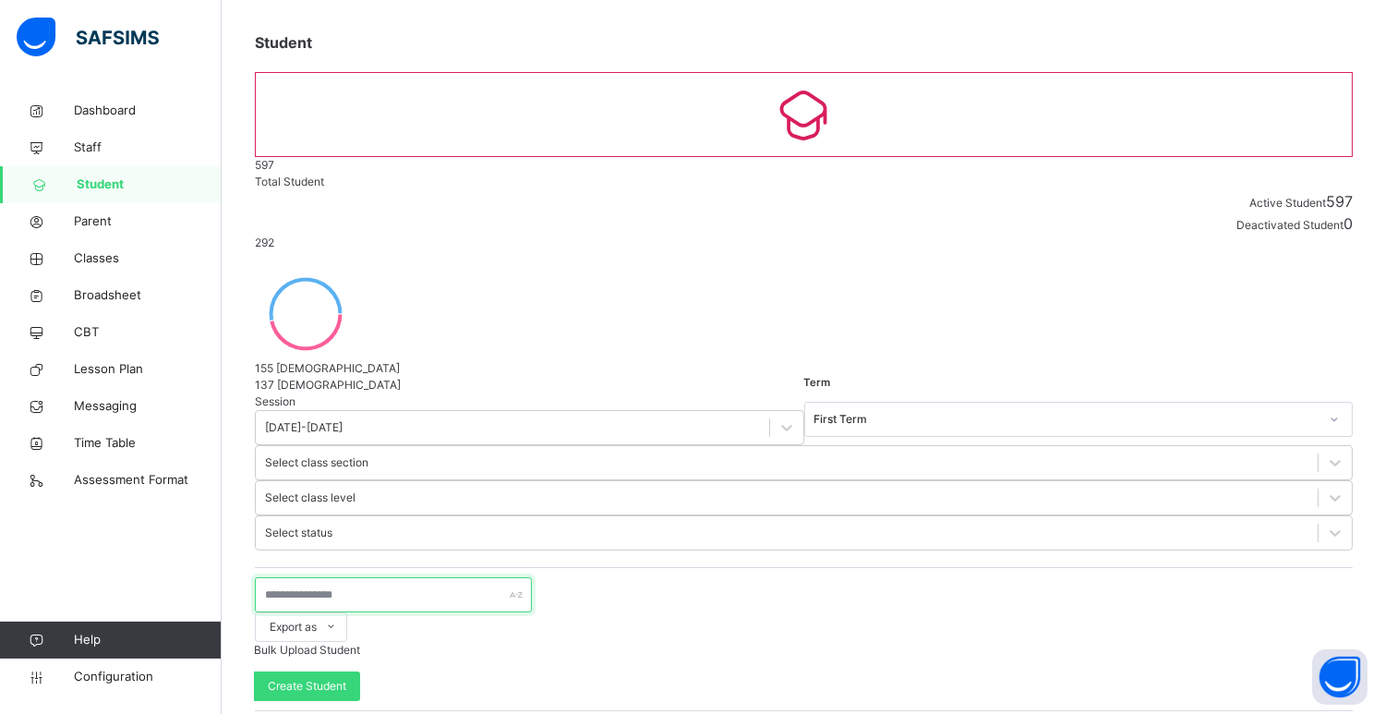
click at [379, 577] on input "text" at bounding box center [393, 594] width 277 height 35
type input "******"
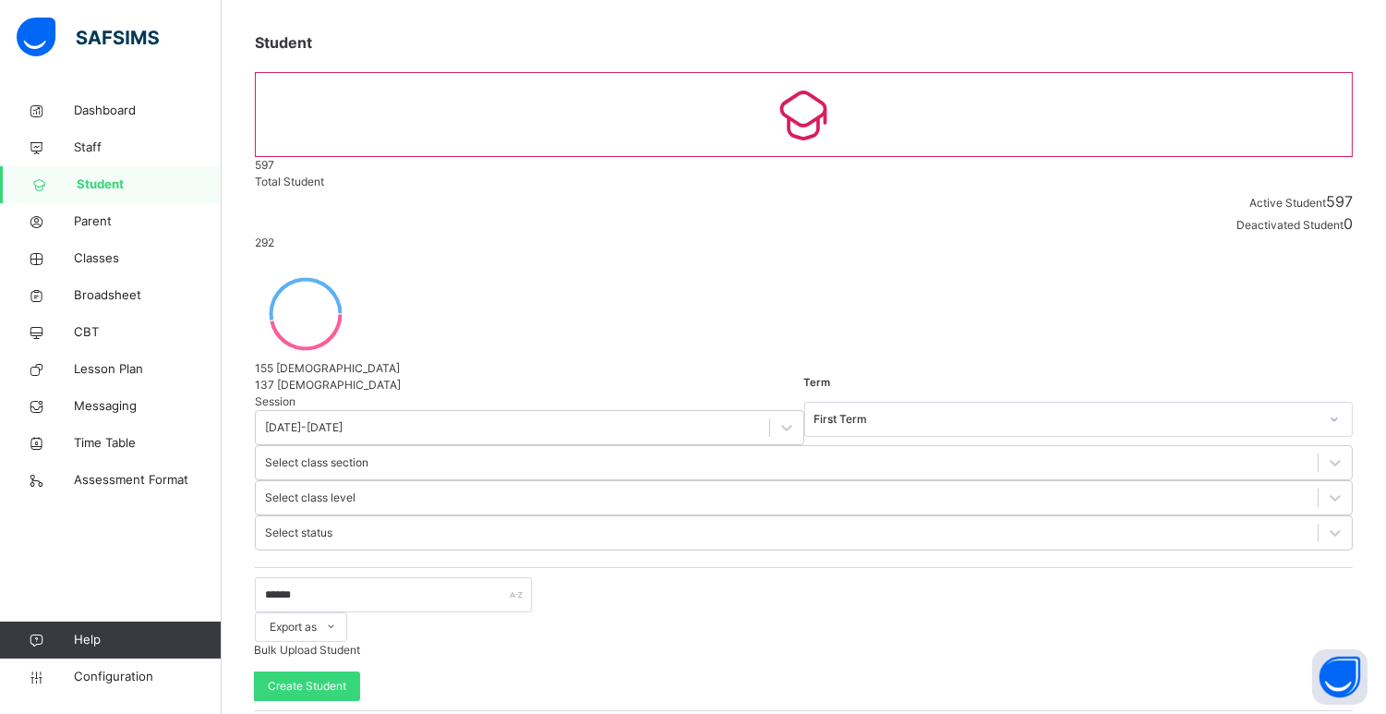
scroll to position [287, 0]
click at [97, 260] on span "Classes" at bounding box center [148, 258] width 148 height 18
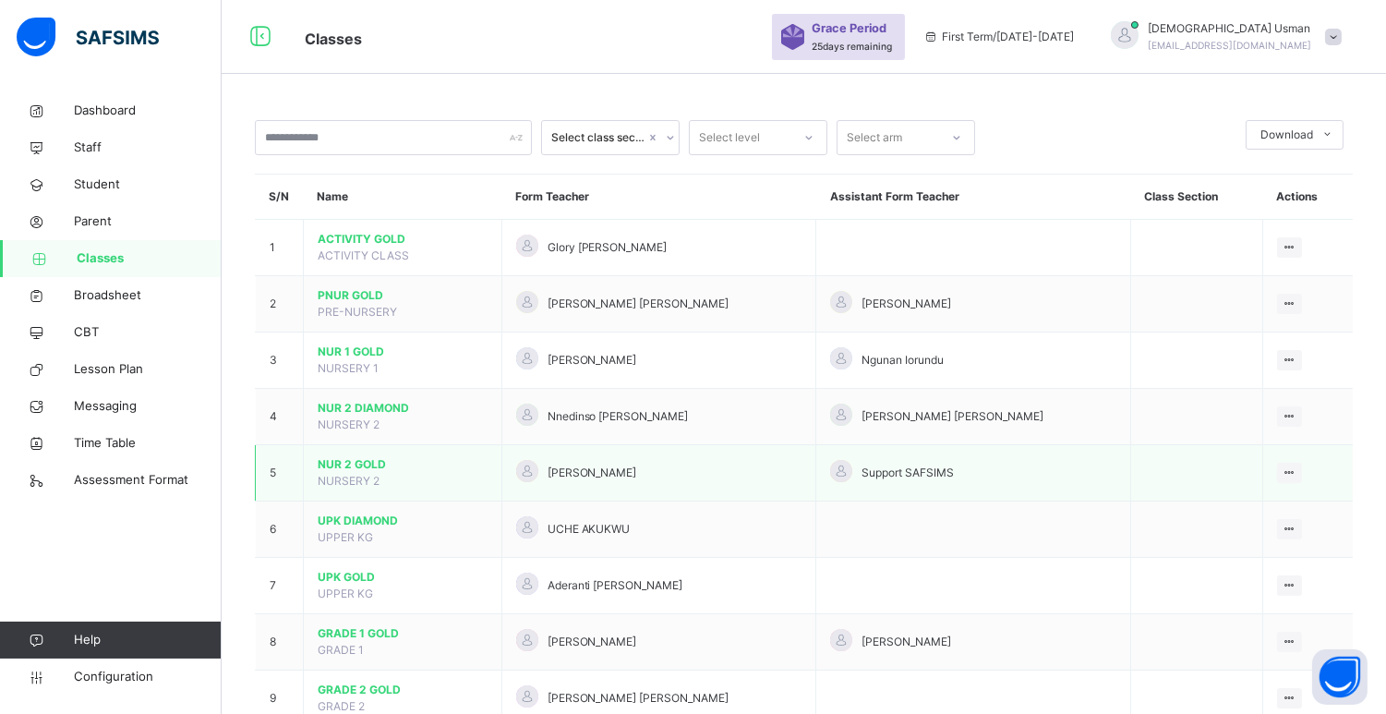
click at [420, 459] on span "NUR 2 GOLD" at bounding box center [403, 464] width 170 height 17
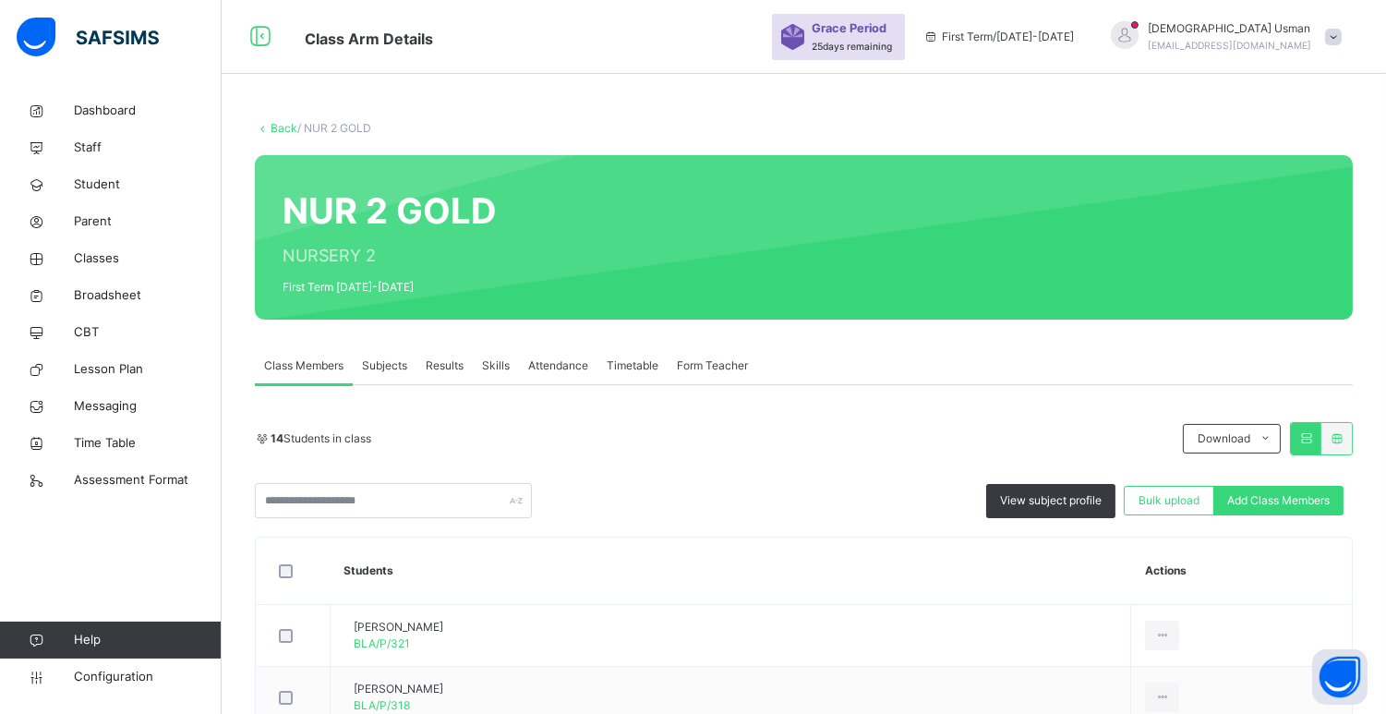
click at [272, 124] on link "Back" at bounding box center [284, 128] width 27 height 14
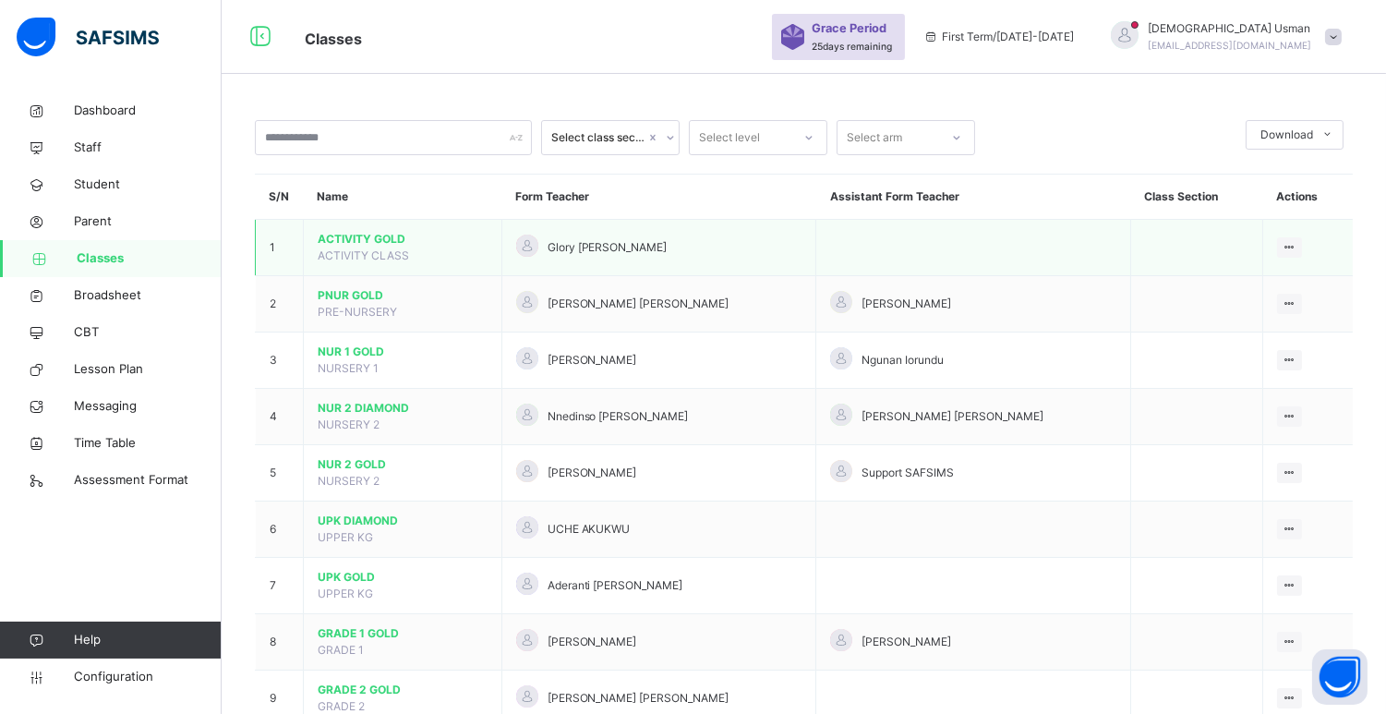
click at [384, 253] on span "ACTIVITY CLASS" at bounding box center [363, 255] width 91 height 14
click at [372, 244] on span "ACTIVITY GOLD" at bounding box center [403, 239] width 170 height 17
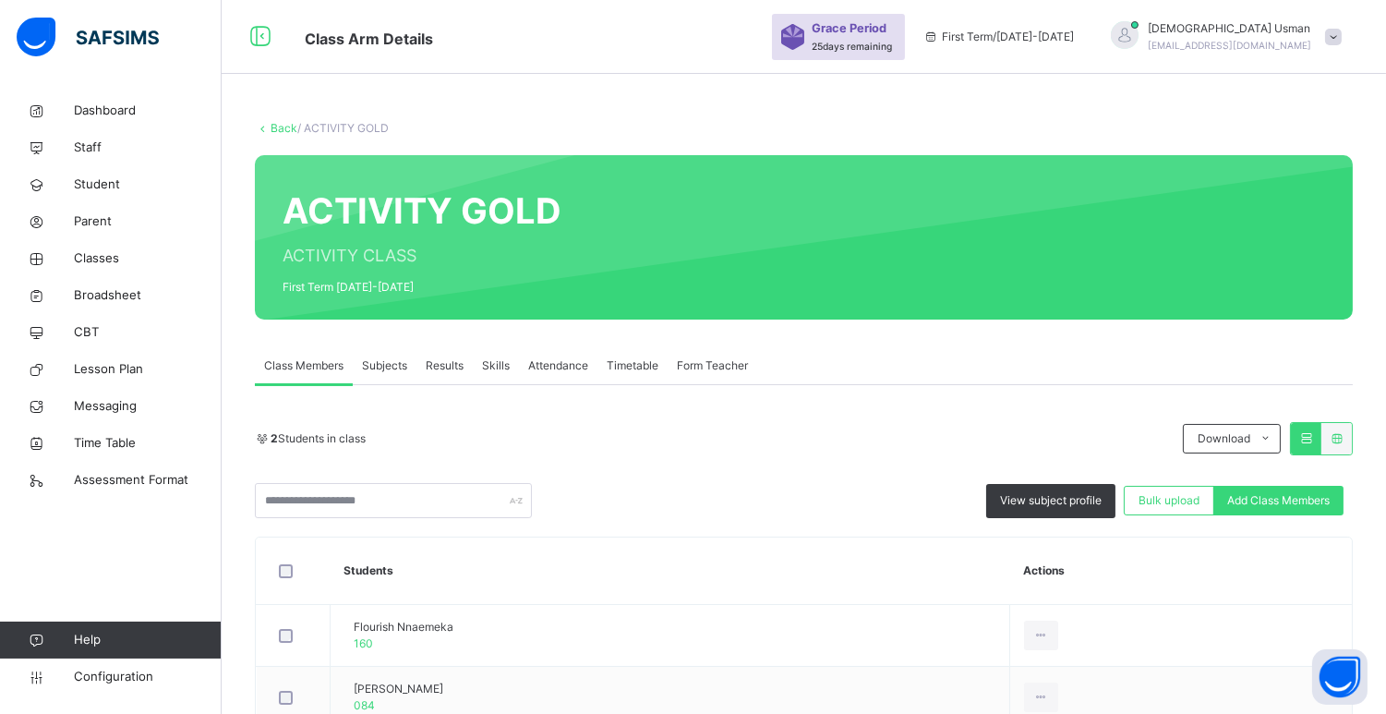
scroll to position [116, 0]
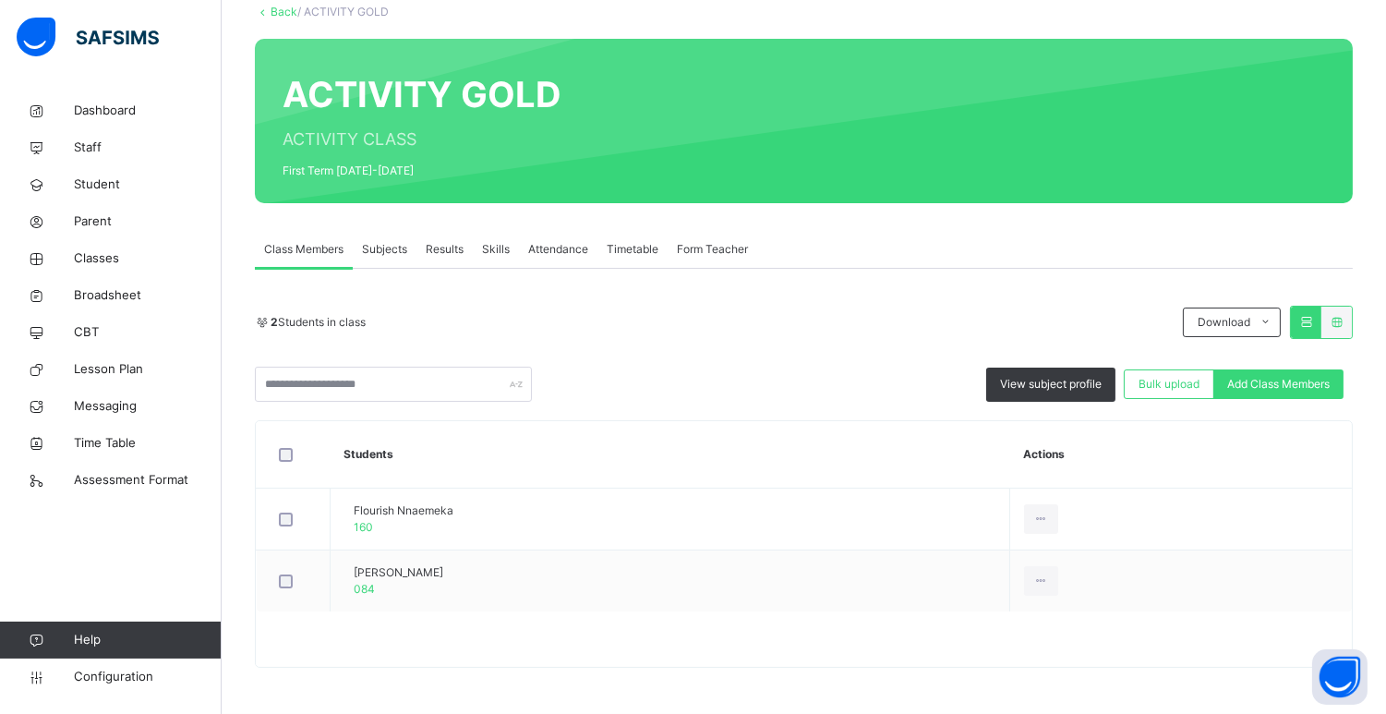
click at [393, 253] on span "Subjects" at bounding box center [384, 249] width 45 height 17
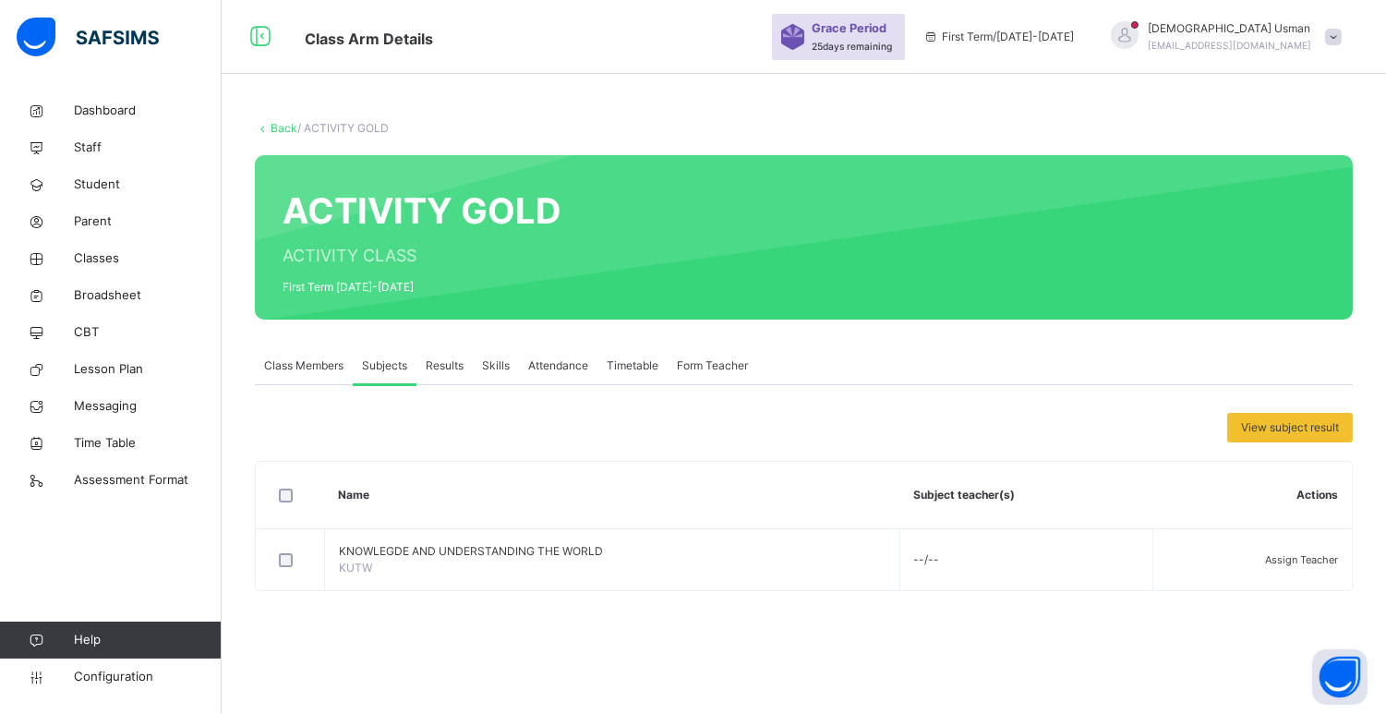
scroll to position [0, 0]
click at [308, 357] on span "Class Members" at bounding box center [303, 365] width 79 height 17
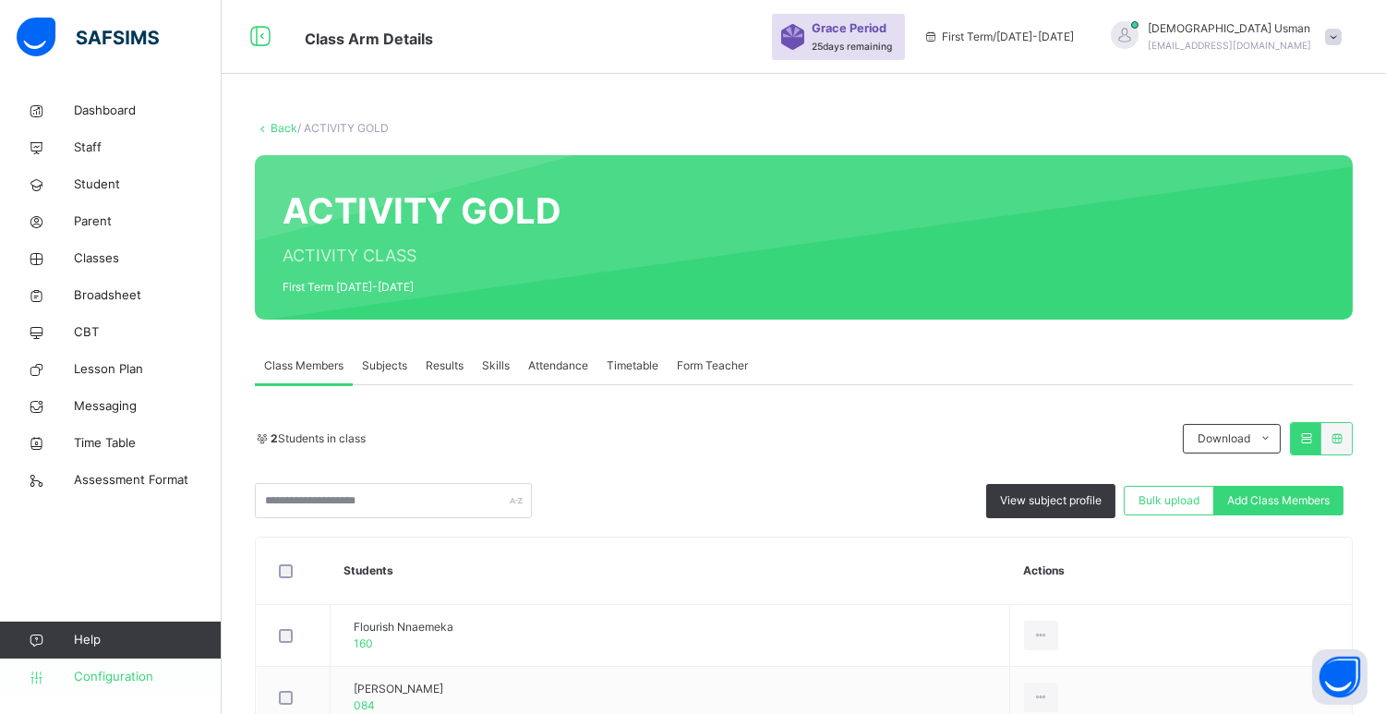
click at [152, 668] on span "Configuration" at bounding box center [147, 677] width 147 height 18
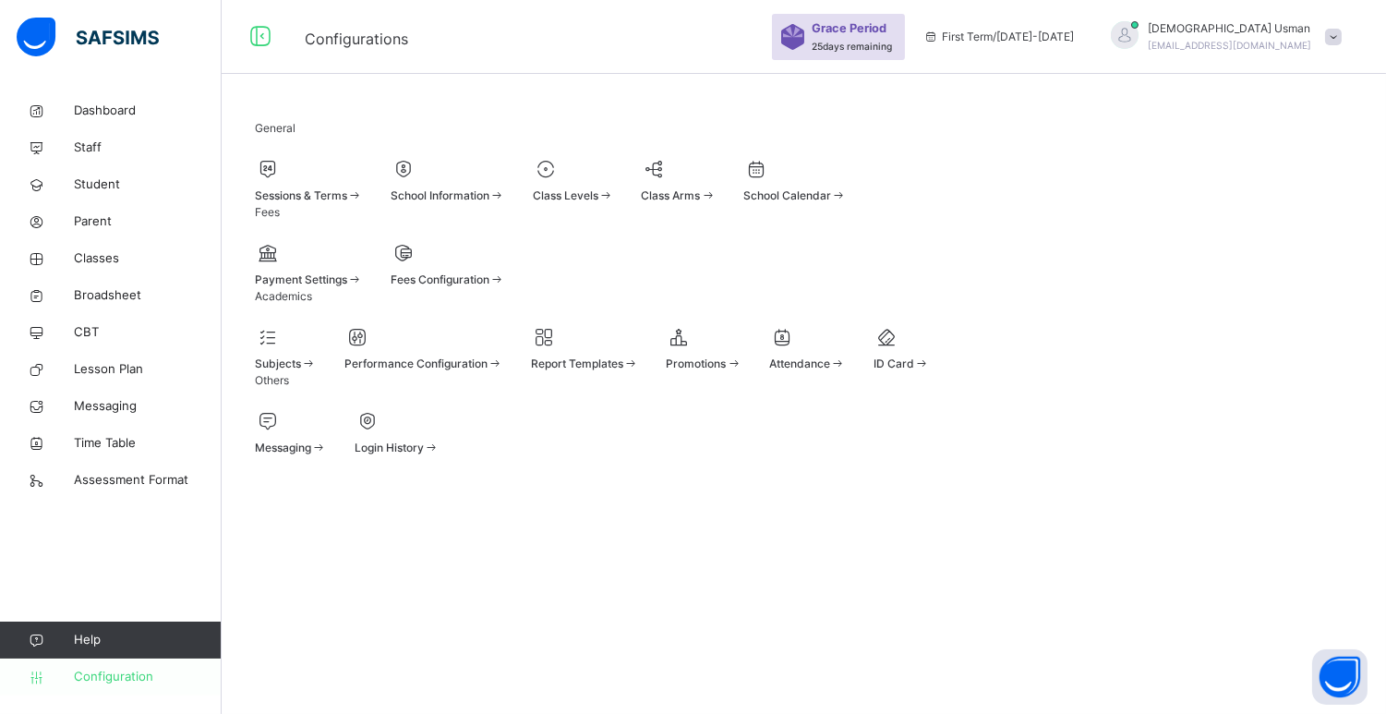
click at [152, 668] on span "Configuration" at bounding box center [147, 677] width 147 height 18
click at [317, 351] on div at bounding box center [286, 337] width 62 height 28
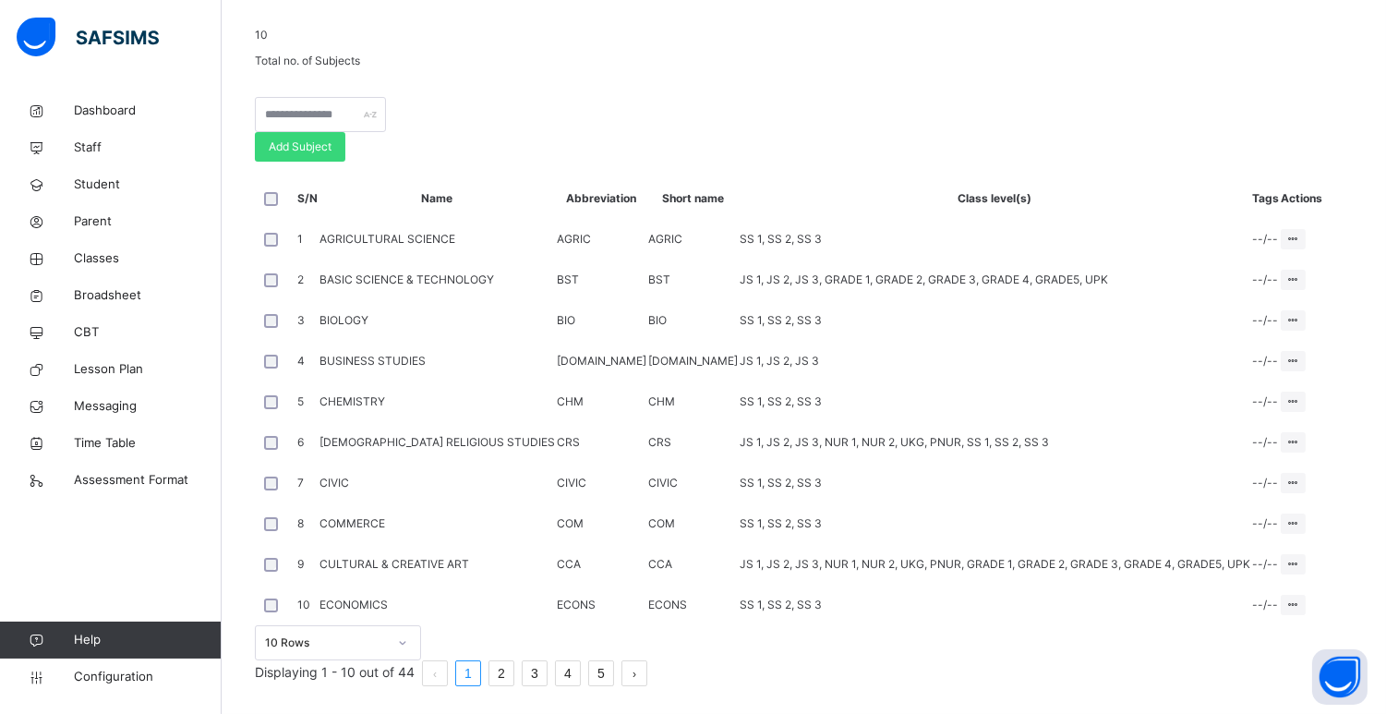
scroll to position [162, 0]
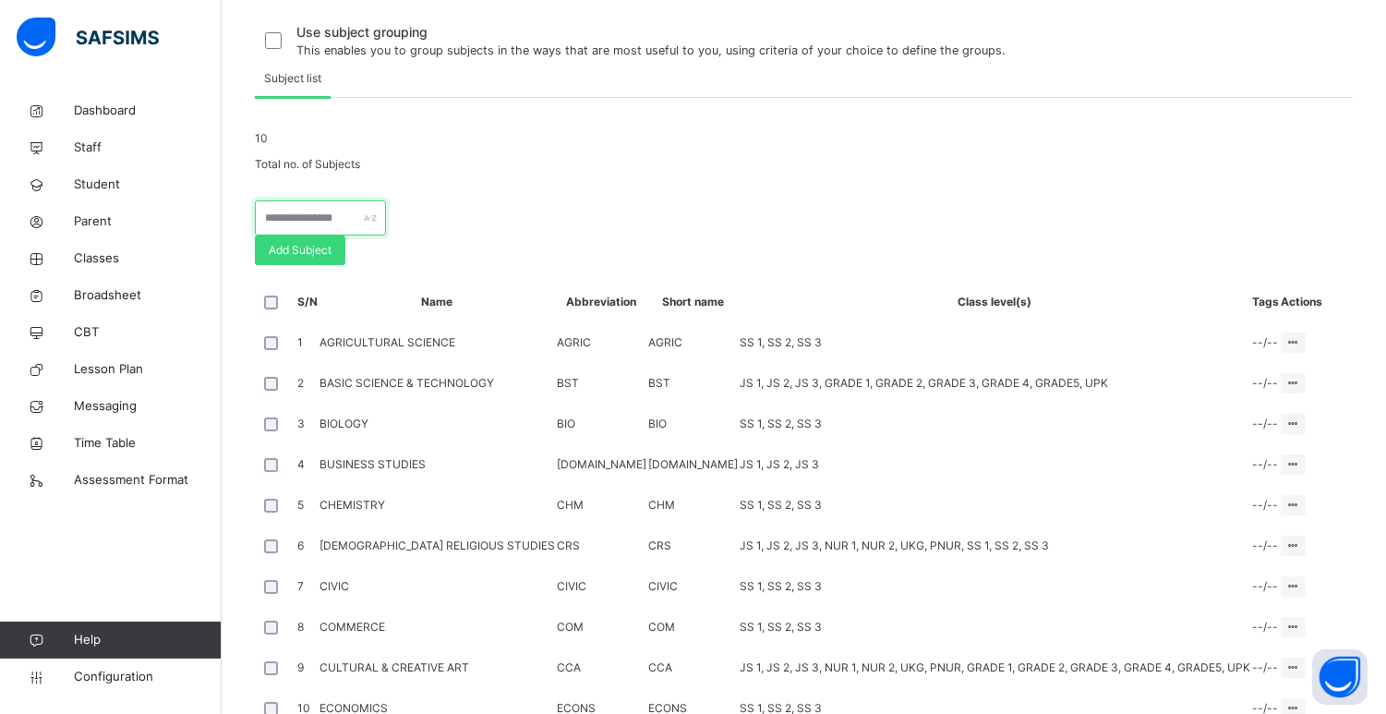
click at [386, 235] on input "text" at bounding box center [320, 217] width 131 height 35
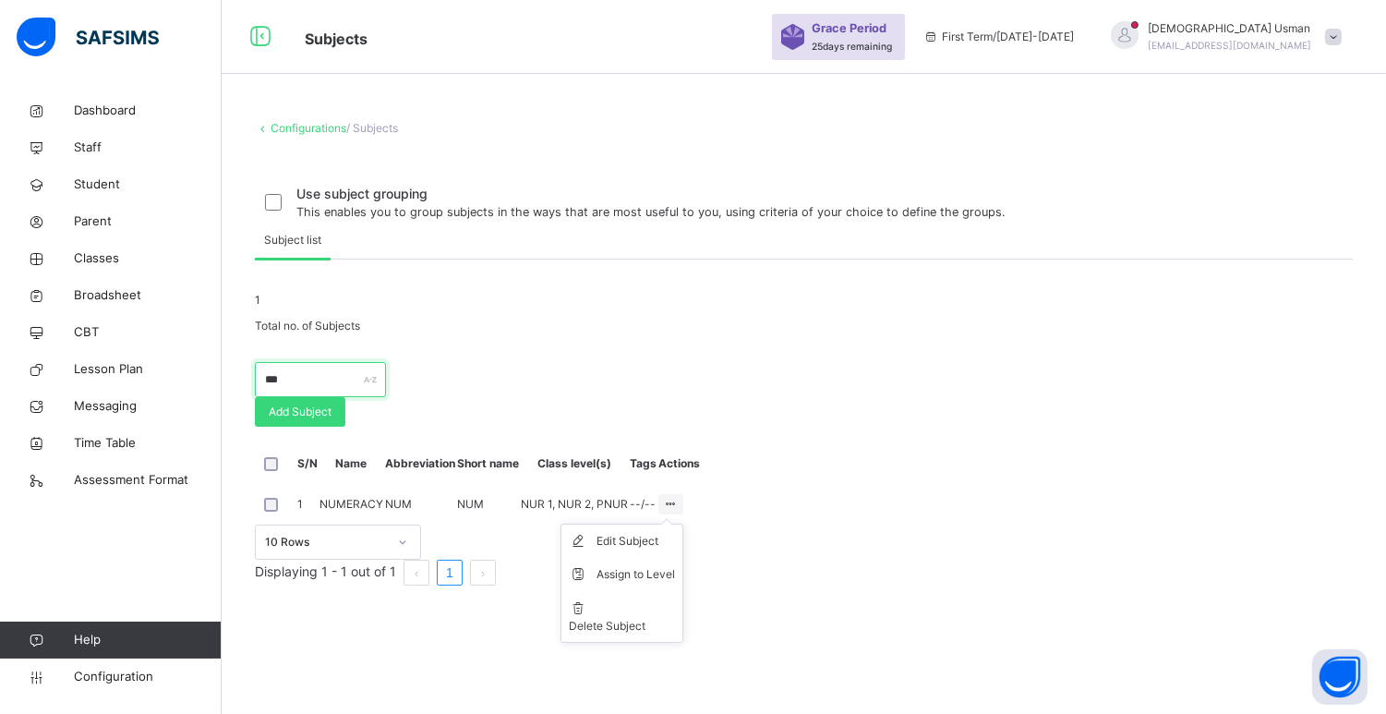
scroll to position [33, 0]
click at [683, 595] on ul "Edit Subject Assign to Level Delete Subject" at bounding box center [621, 583] width 123 height 119
click at [675, 584] on div "Assign to Level" at bounding box center [635, 574] width 78 height 18
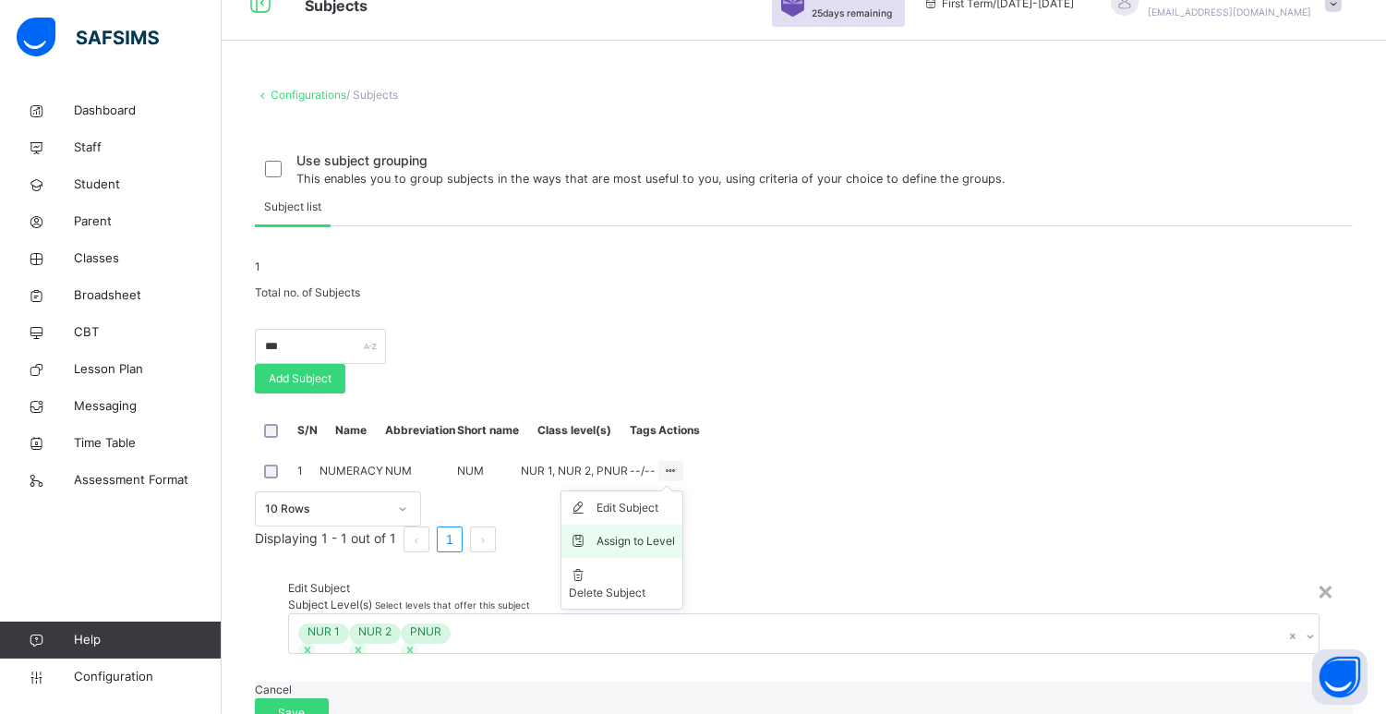
scroll to position [28, 0]
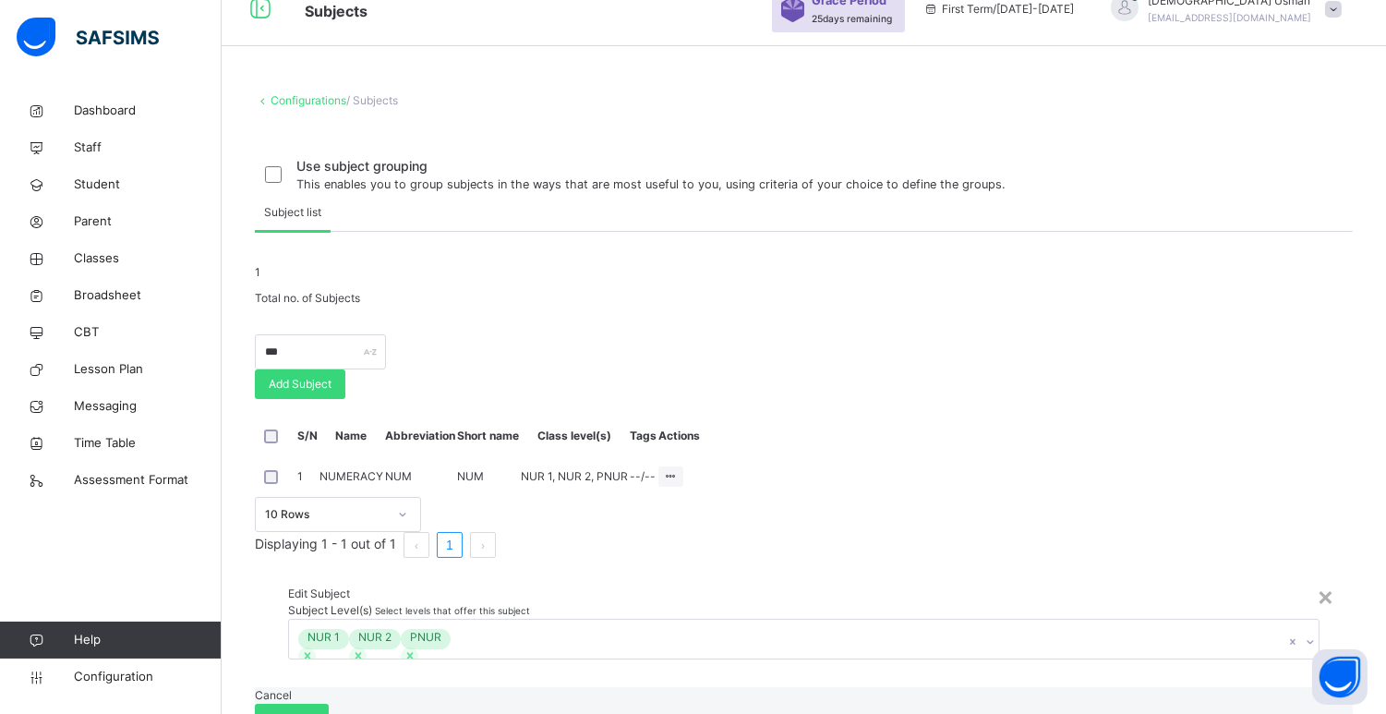
click at [1306, 641] on icon at bounding box center [1309, 643] width 6 height 4
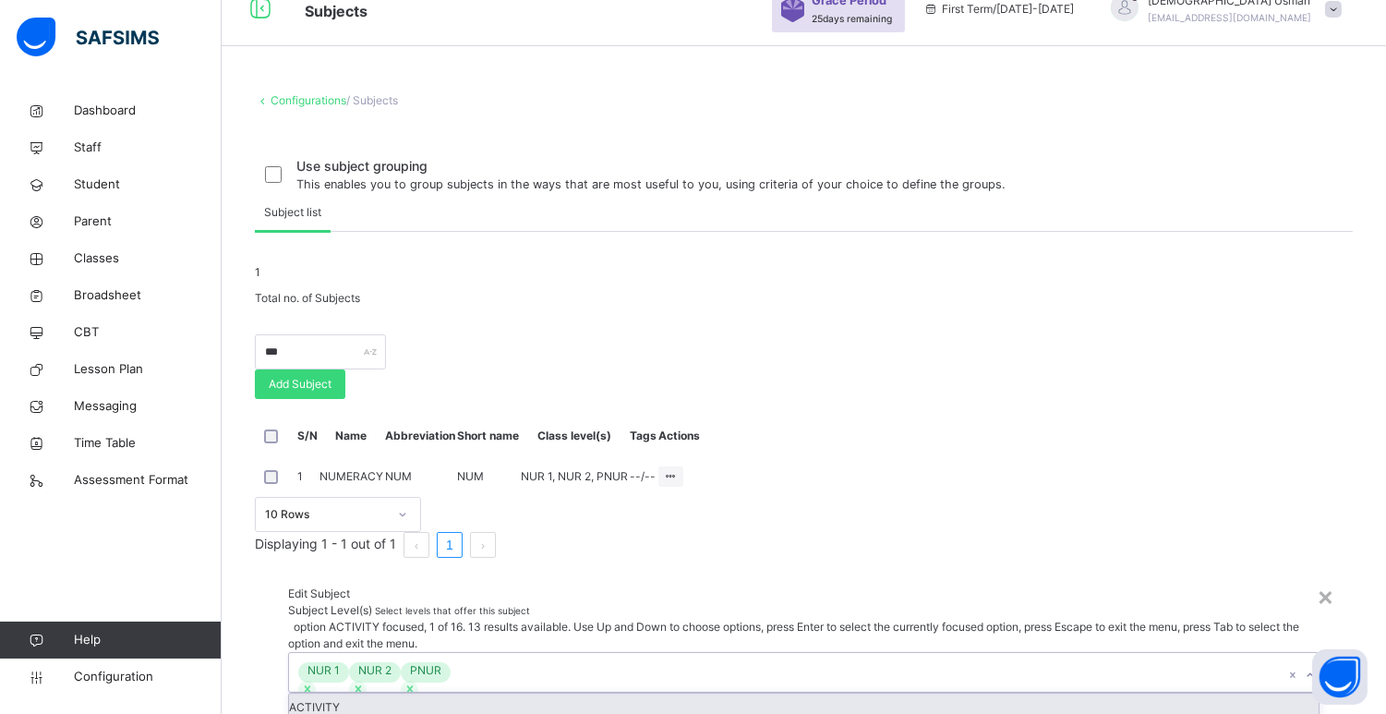
click at [549, 693] on div "ACTIVITY" at bounding box center [803, 707] width 1029 height 28
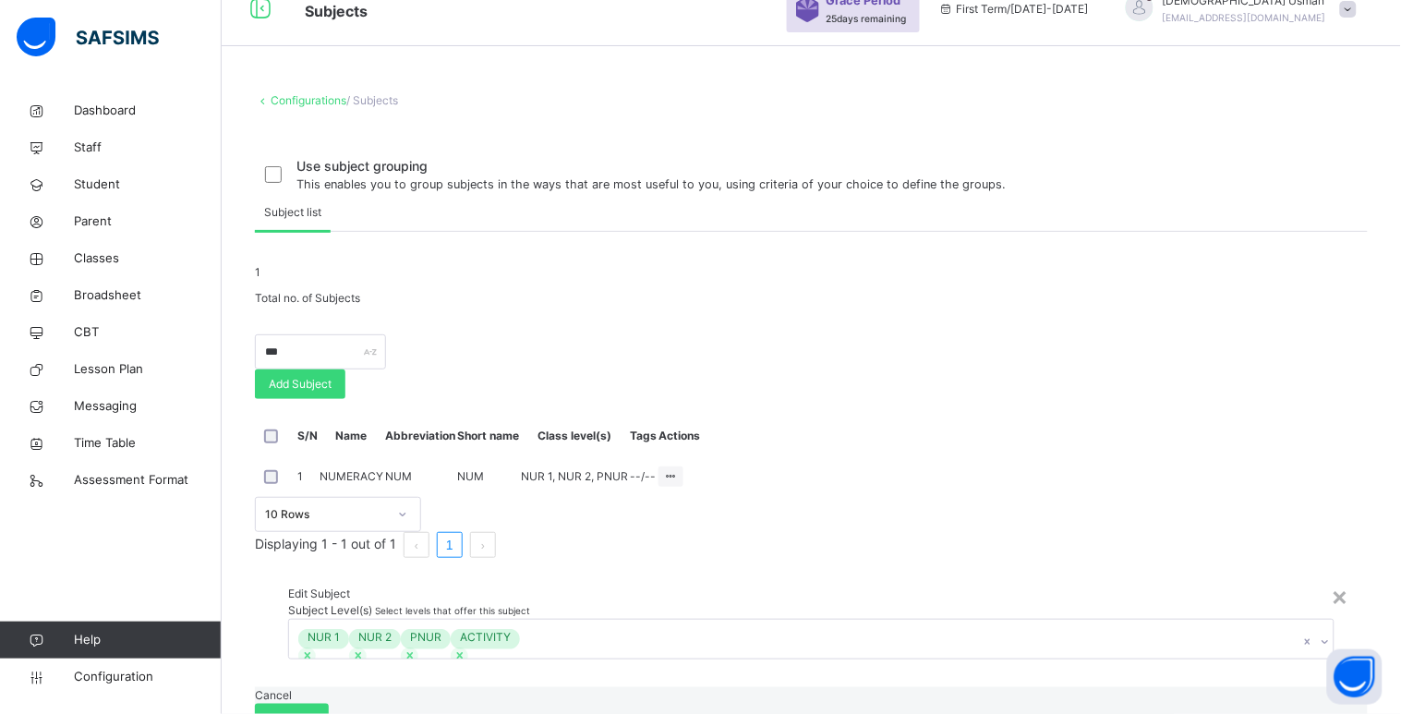
click at [864, 585] on div "Edit Subject" at bounding box center [811, 593] width 1046 height 17
click at [315, 710] on span "Save" at bounding box center [292, 718] width 46 height 17
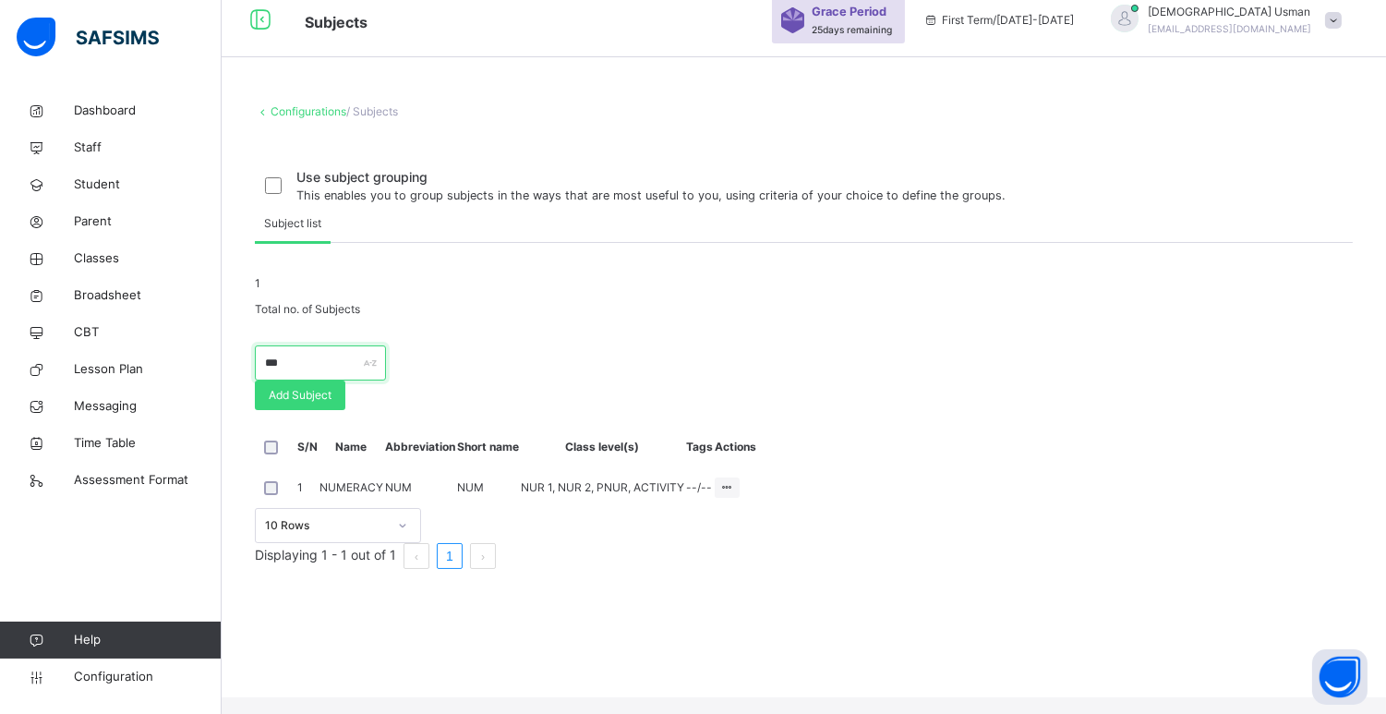
click at [362, 380] on input "***" at bounding box center [320, 362] width 131 height 35
type input "*"
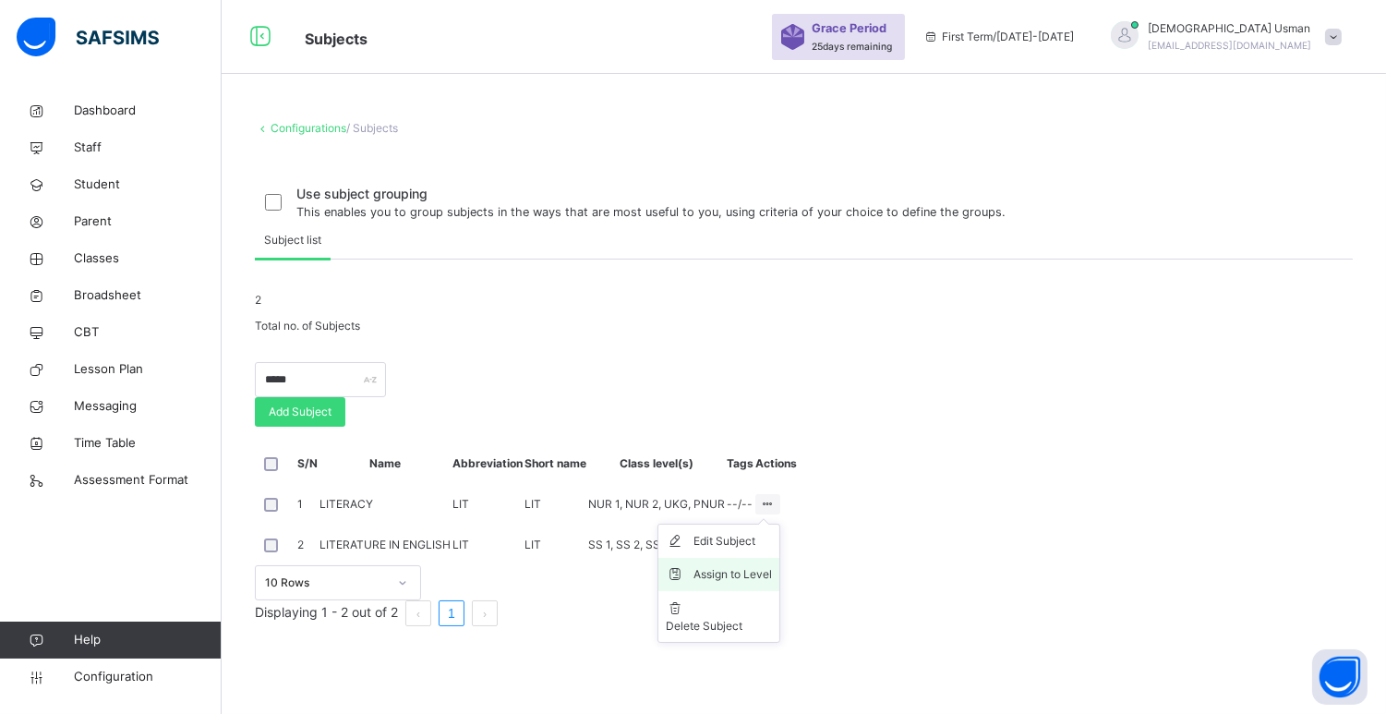
click at [772, 584] on div "Assign to Level" at bounding box center [732, 574] width 78 height 18
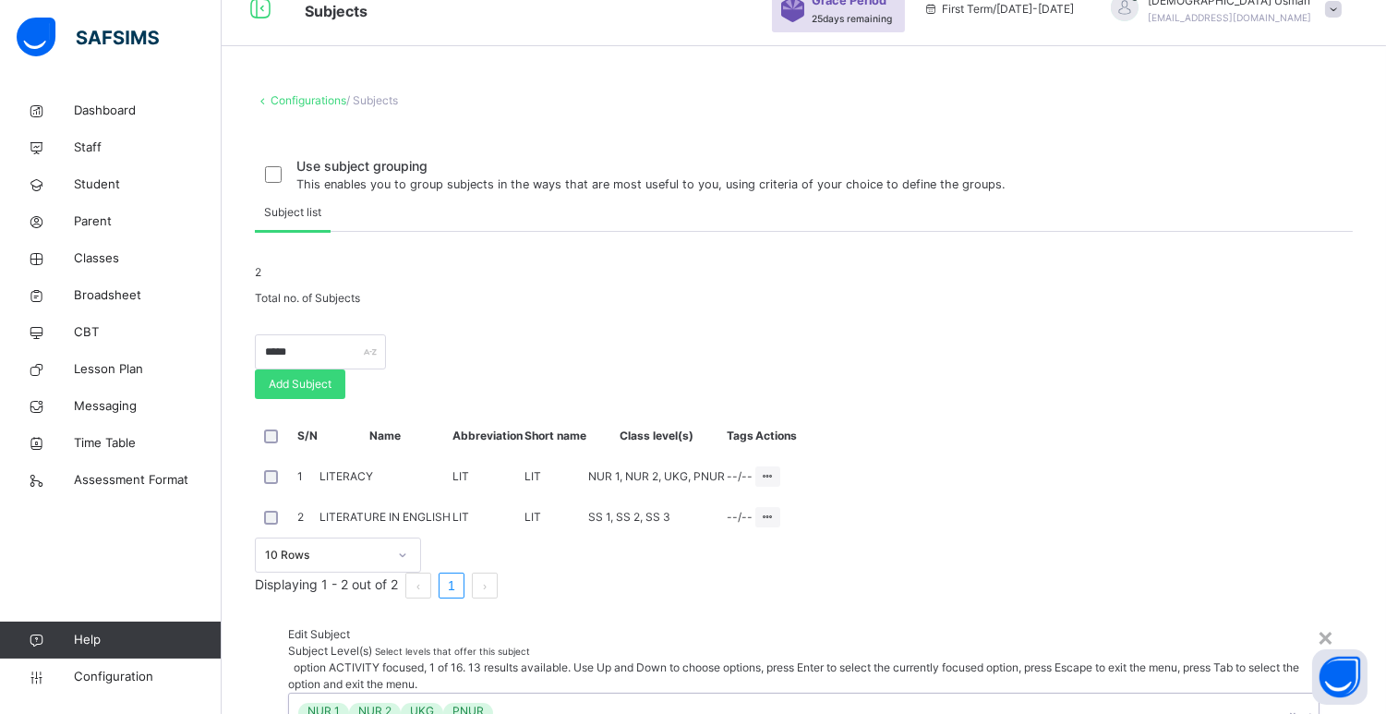
click at [1305, 706] on icon at bounding box center [1310, 715] width 11 height 18
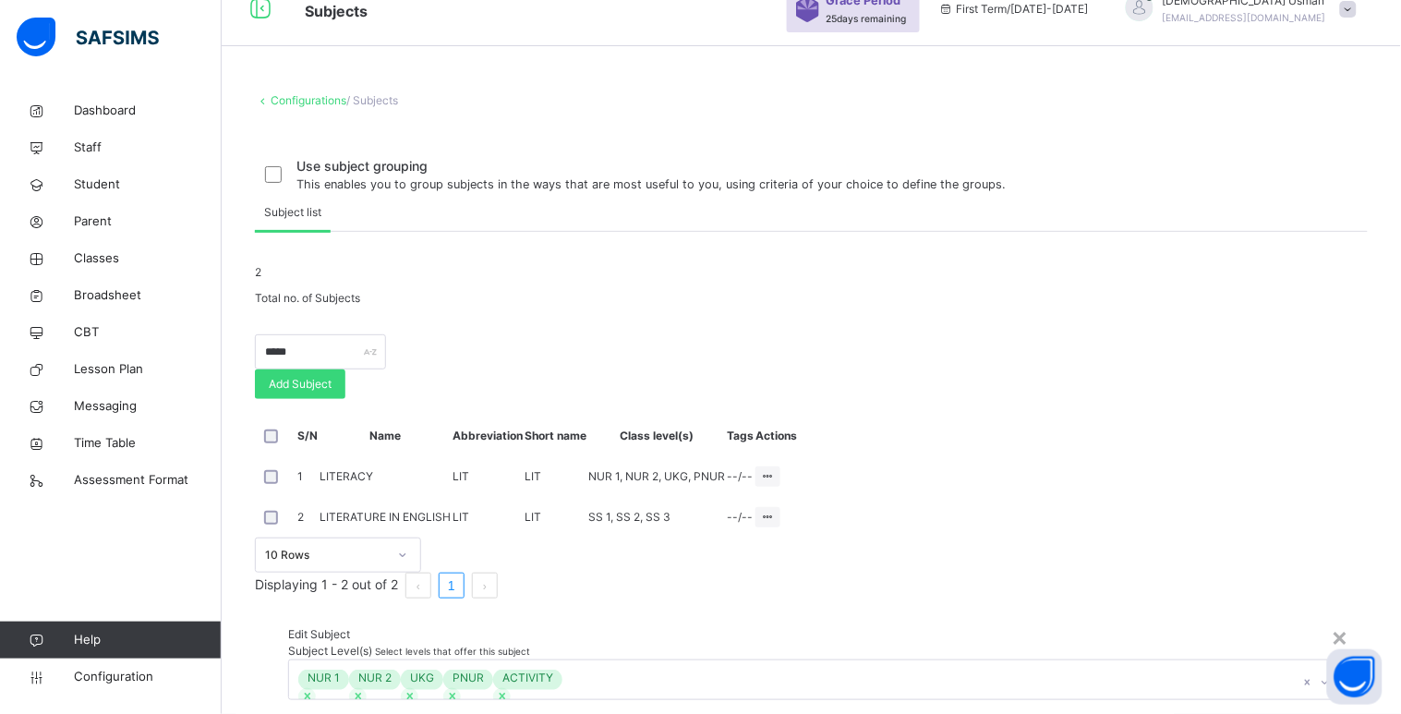
click at [982, 598] on div "Edit Subject Subject Level(s) Select levels that offer this subject NUR 1 NUR 2…" at bounding box center [811, 662] width 1113 height 129
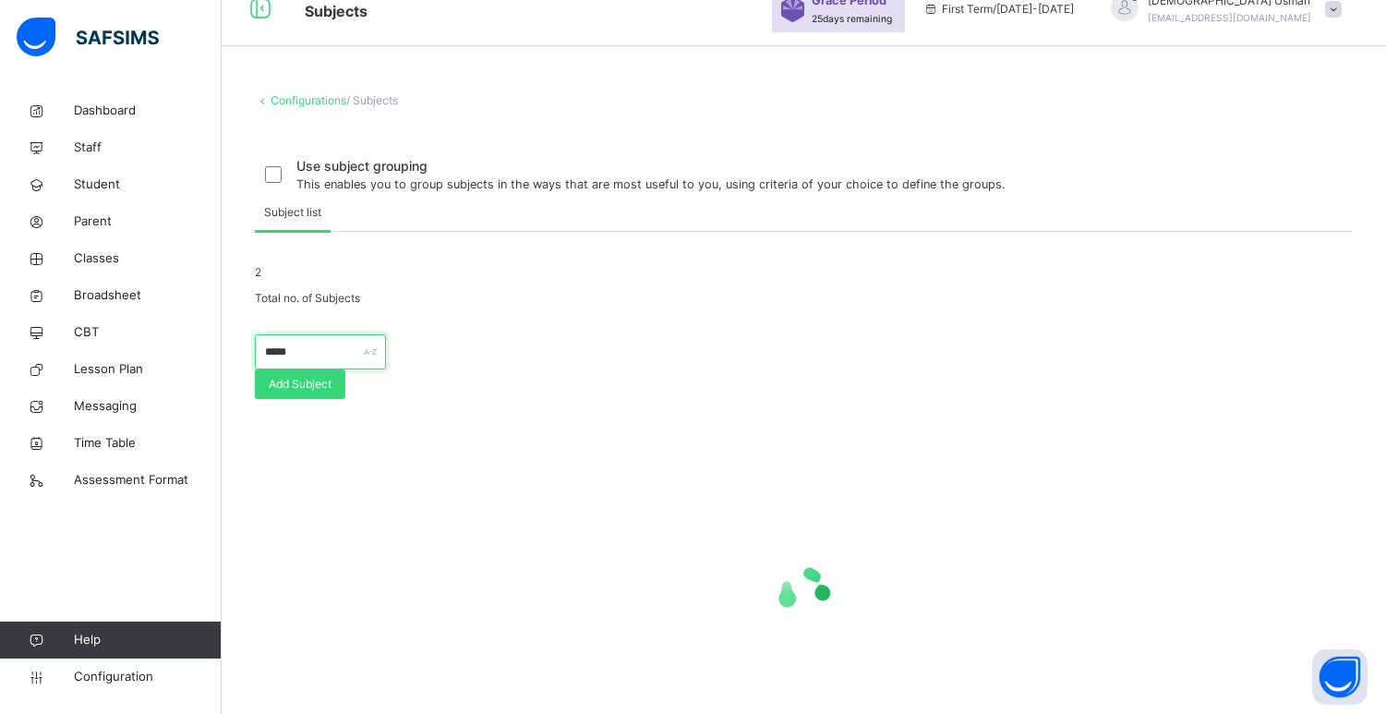
click at [386, 369] on input "*****" at bounding box center [320, 351] width 131 height 35
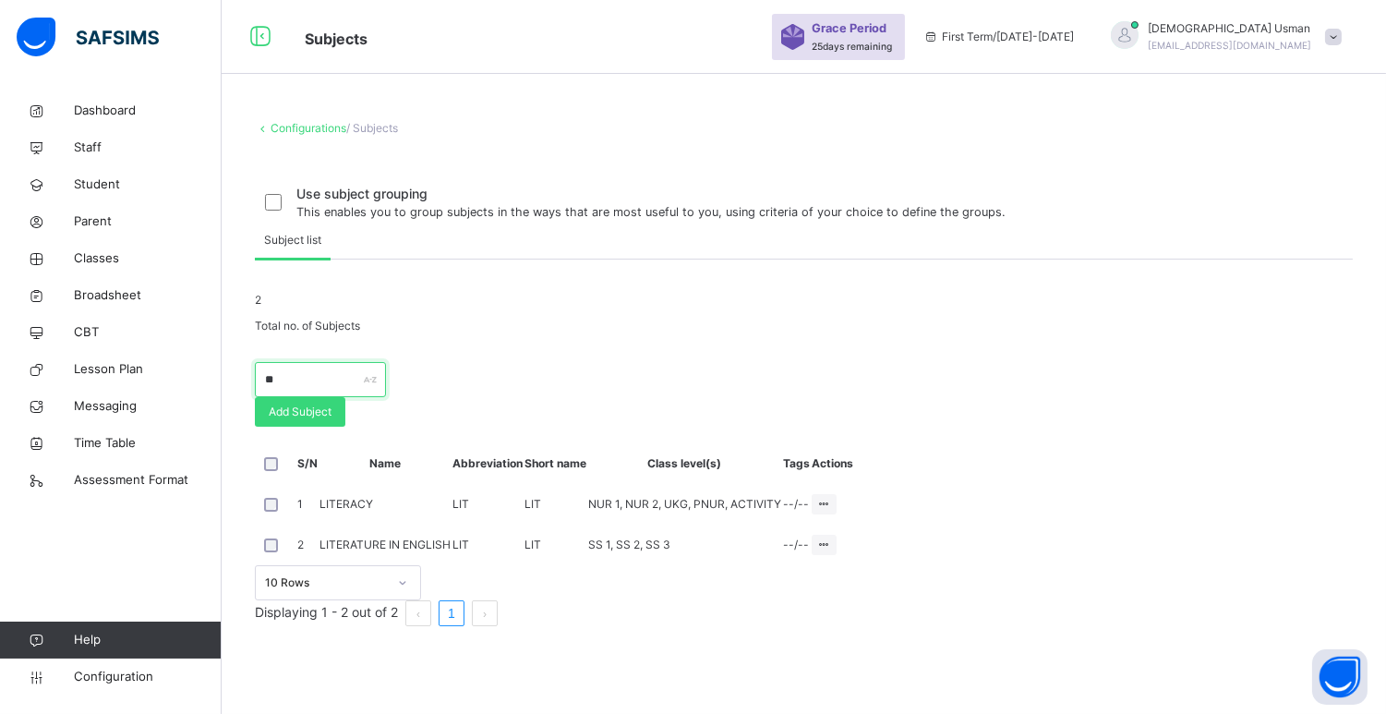
type input "*"
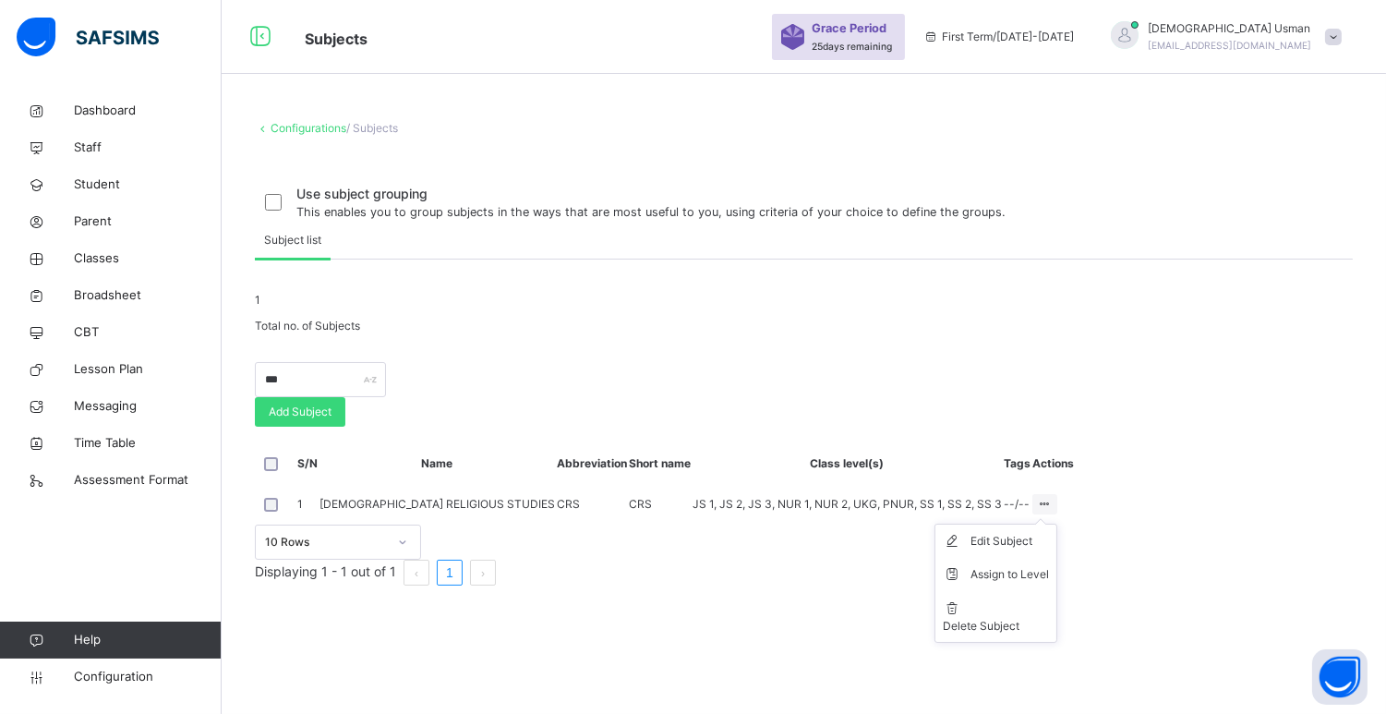
click at [1053, 511] on icon at bounding box center [1045, 504] width 16 height 14
click at [1056, 591] on li "Assign to Level" at bounding box center [995, 574] width 121 height 33
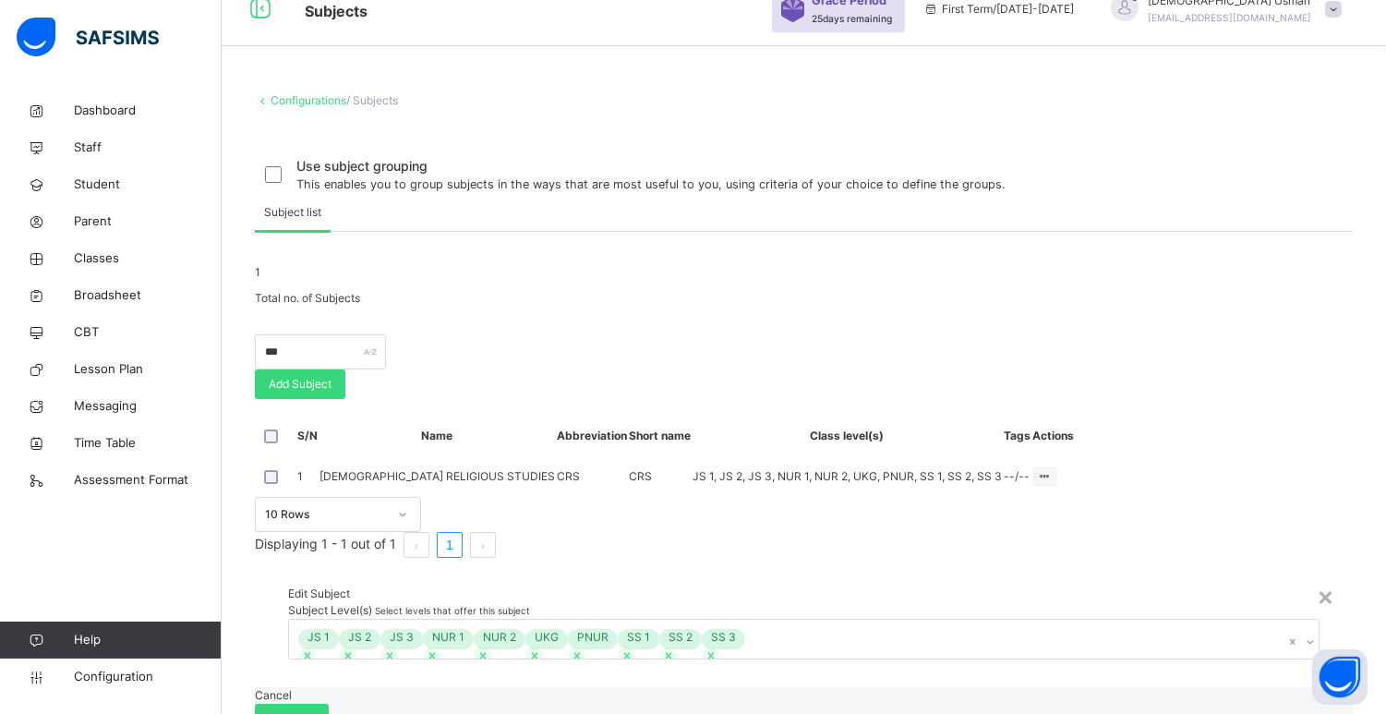
click at [1305, 632] on icon at bounding box center [1310, 641] width 11 height 18
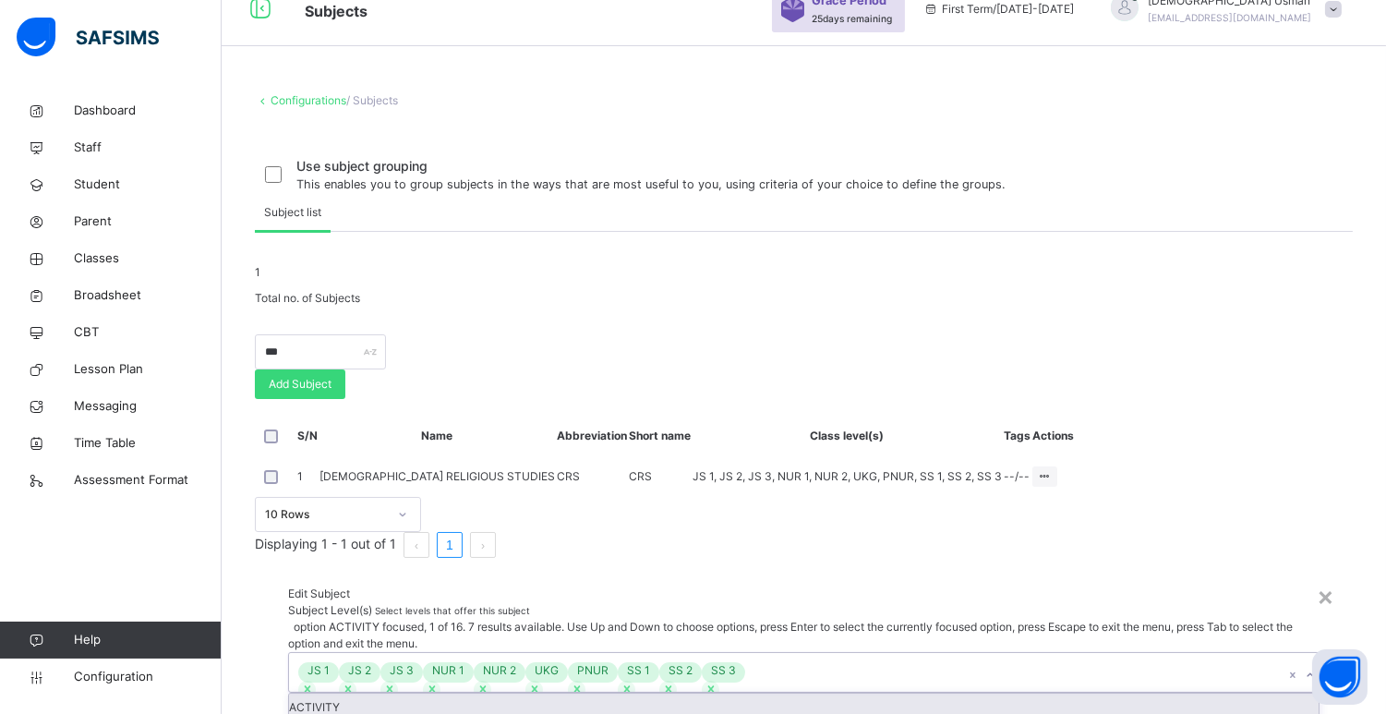
click at [607, 693] on div "ACTIVITY" at bounding box center [803, 707] width 1029 height 28
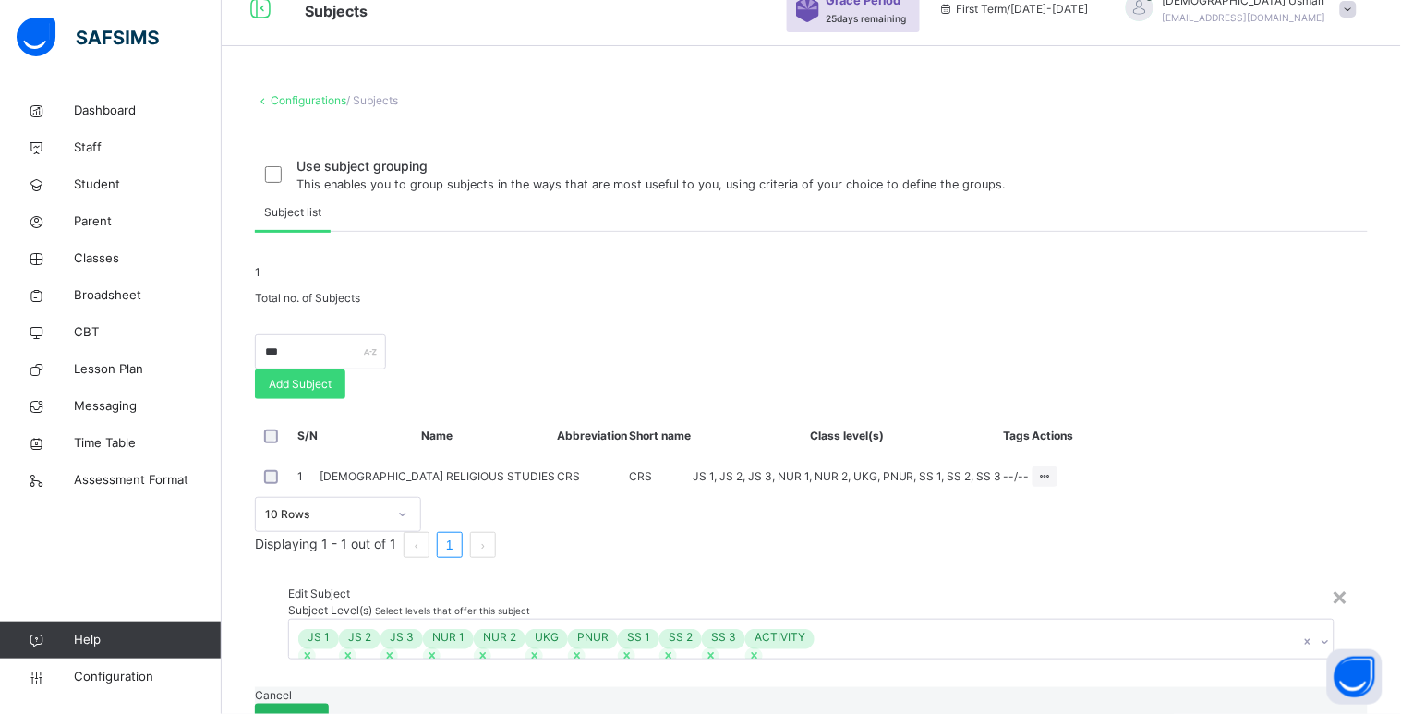
click at [315, 710] on span "Save" at bounding box center [292, 718] width 46 height 17
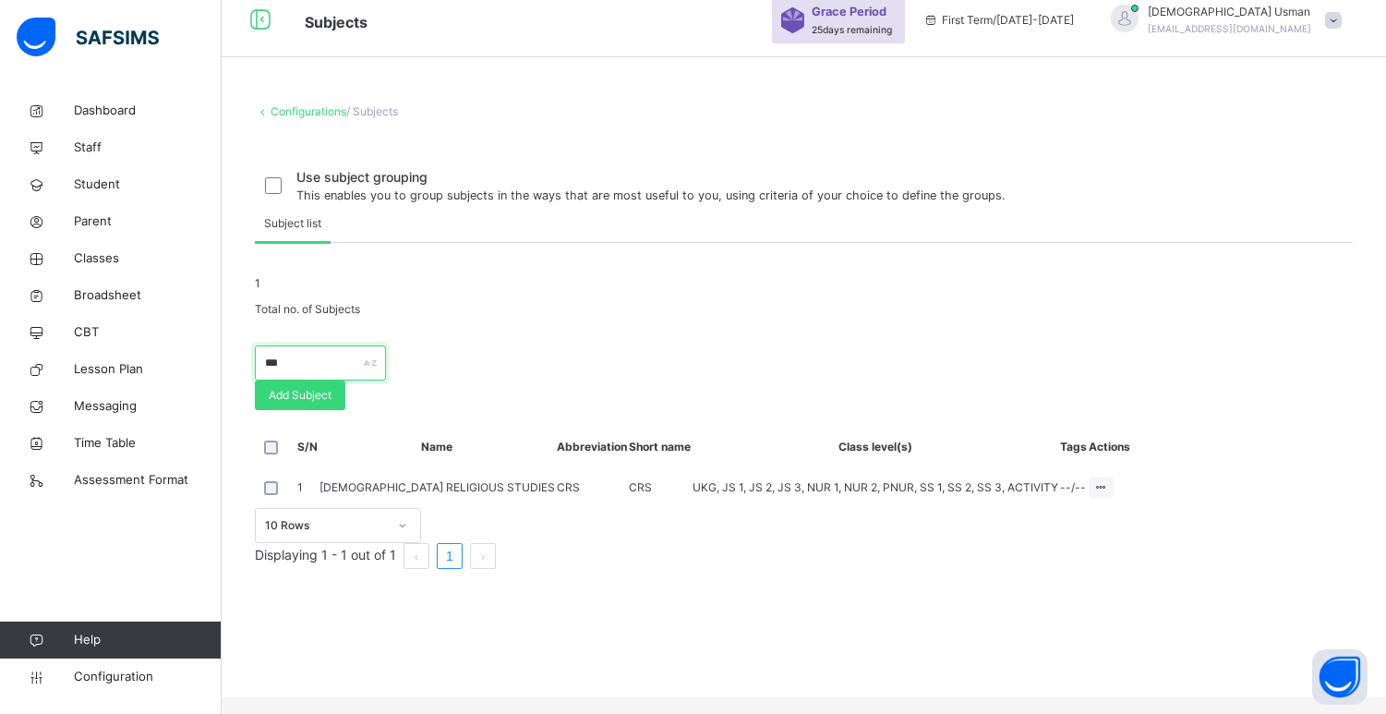
click at [386, 380] on input "***" at bounding box center [320, 362] width 131 height 35
type input "*"
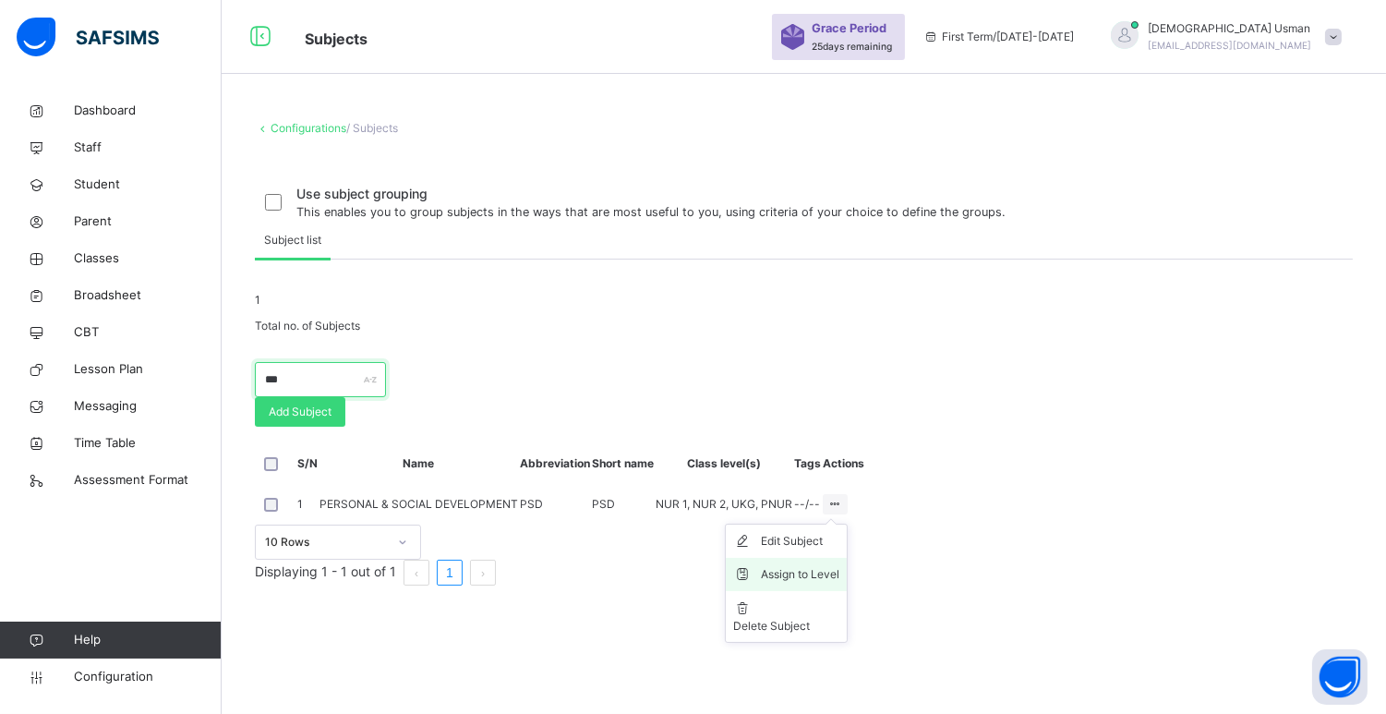
type input "***"
click at [847, 591] on li "Assign to Level" at bounding box center [786, 574] width 121 height 33
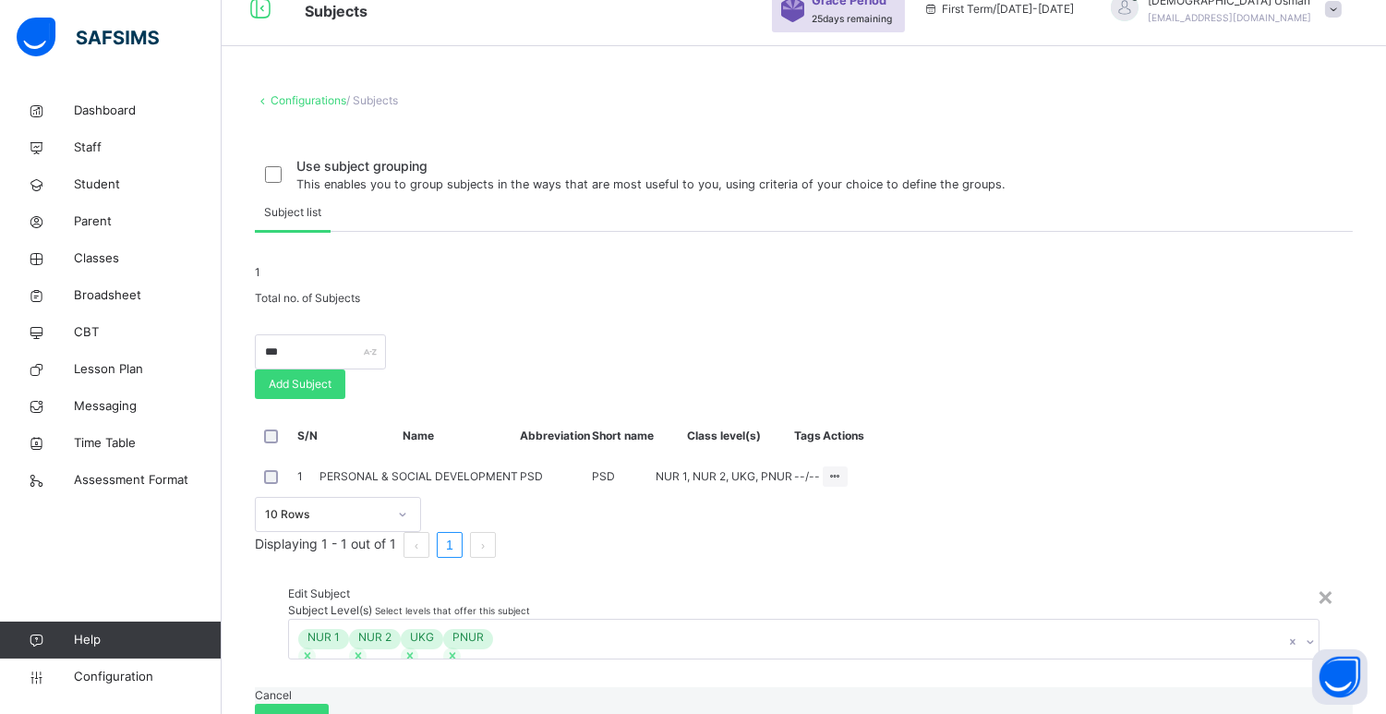
click at [1305, 632] on icon at bounding box center [1310, 641] width 11 height 18
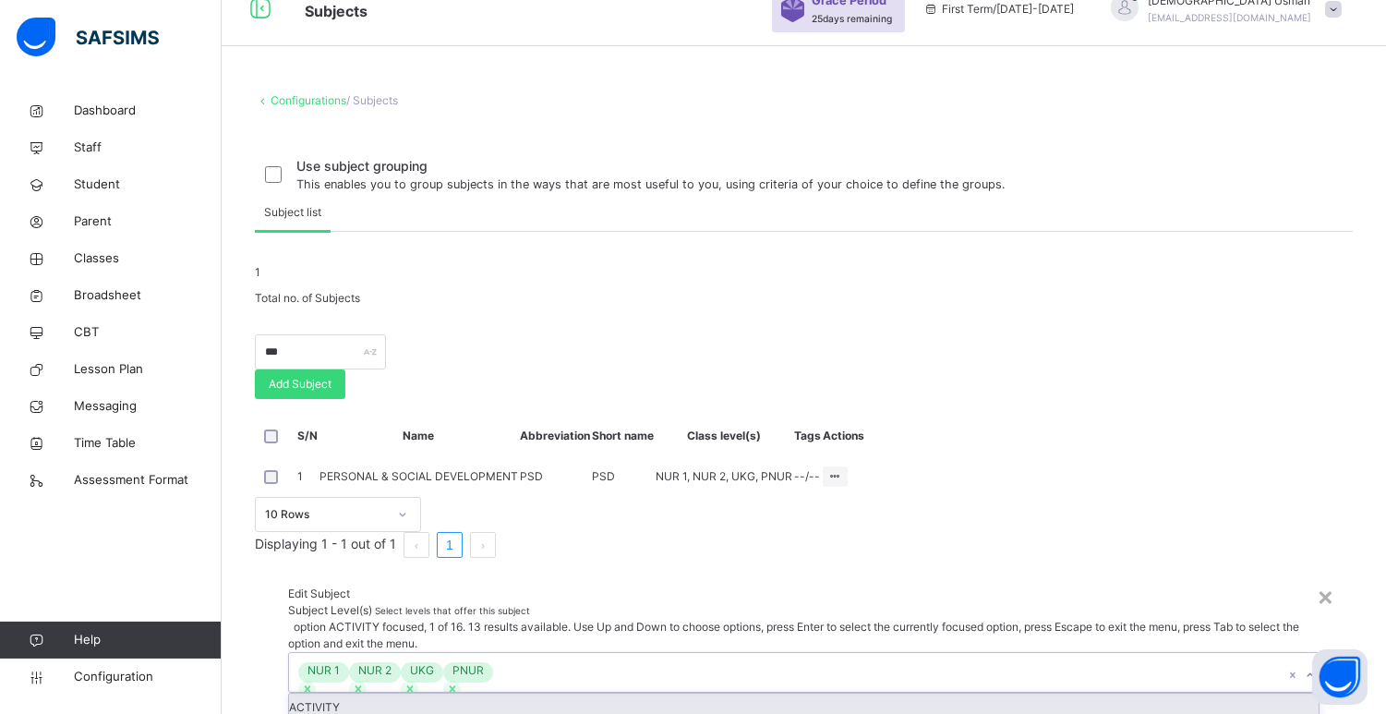
click at [706, 693] on div "ACTIVITY" at bounding box center [803, 707] width 1029 height 28
click at [825, 585] on div "Edit Subject" at bounding box center [811, 593] width 1046 height 17
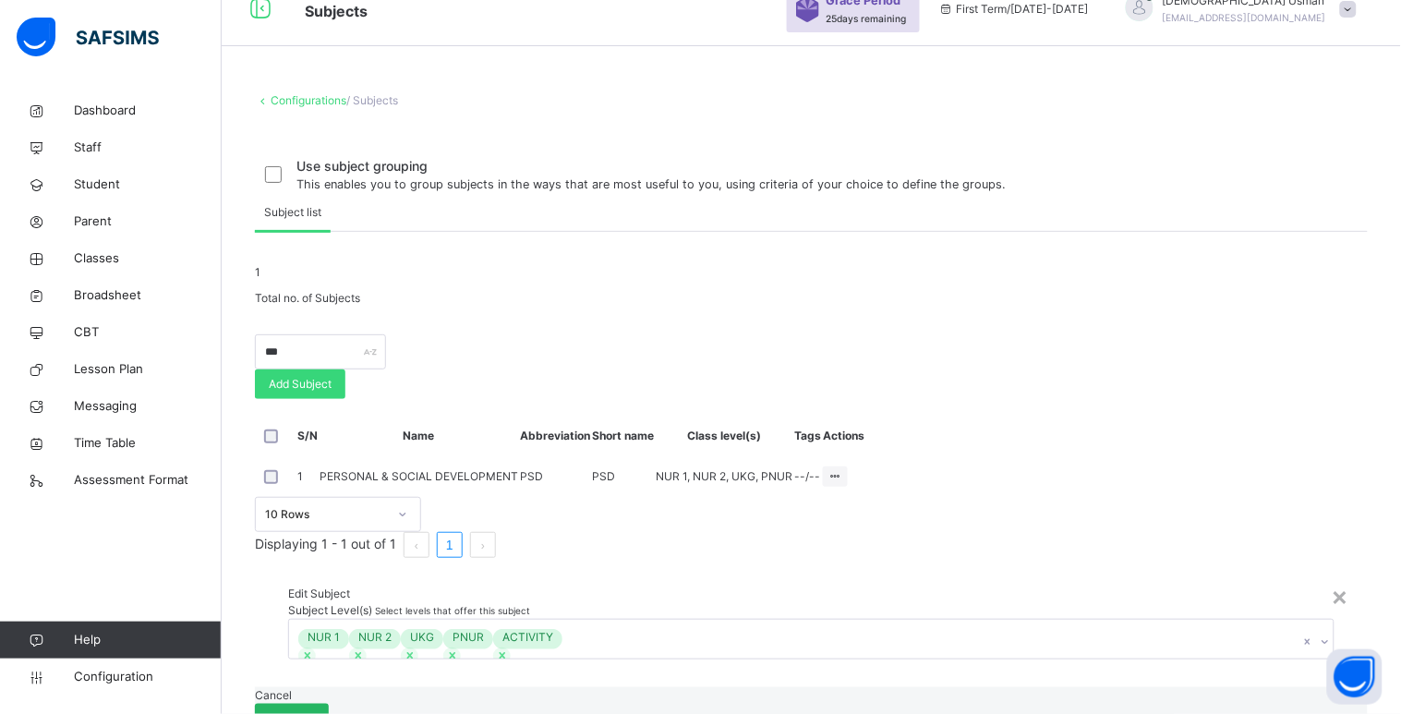
click at [315, 710] on span "Save" at bounding box center [292, 718] width 46 height 17
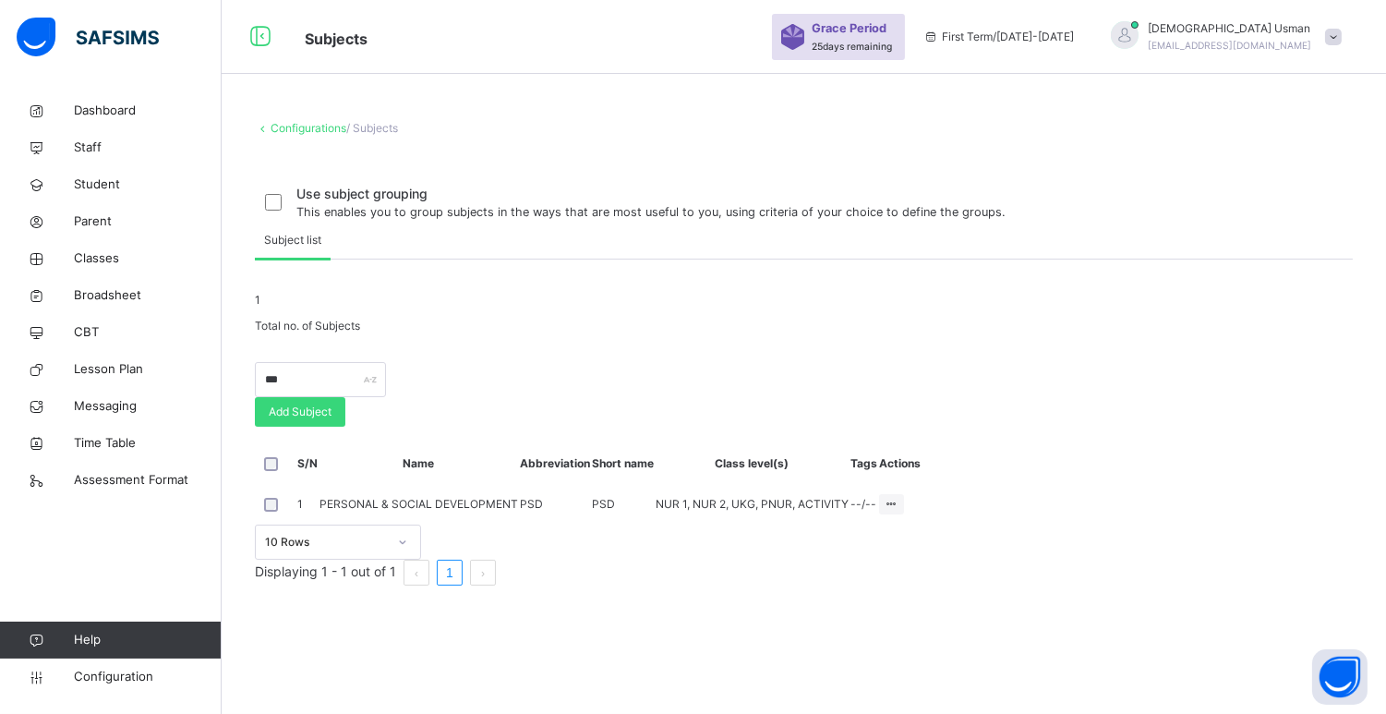
click at [730, 334] on div "1 Total no. of Subjects" at bounding box center [804, 313] width 1098 height 42
click at [136, 242] on link "Classes" at bounding box center [111, 258] width 222 height 37
click at [138, 251] on span "Classes" at bounding box center [148, 258] width 148 height 18
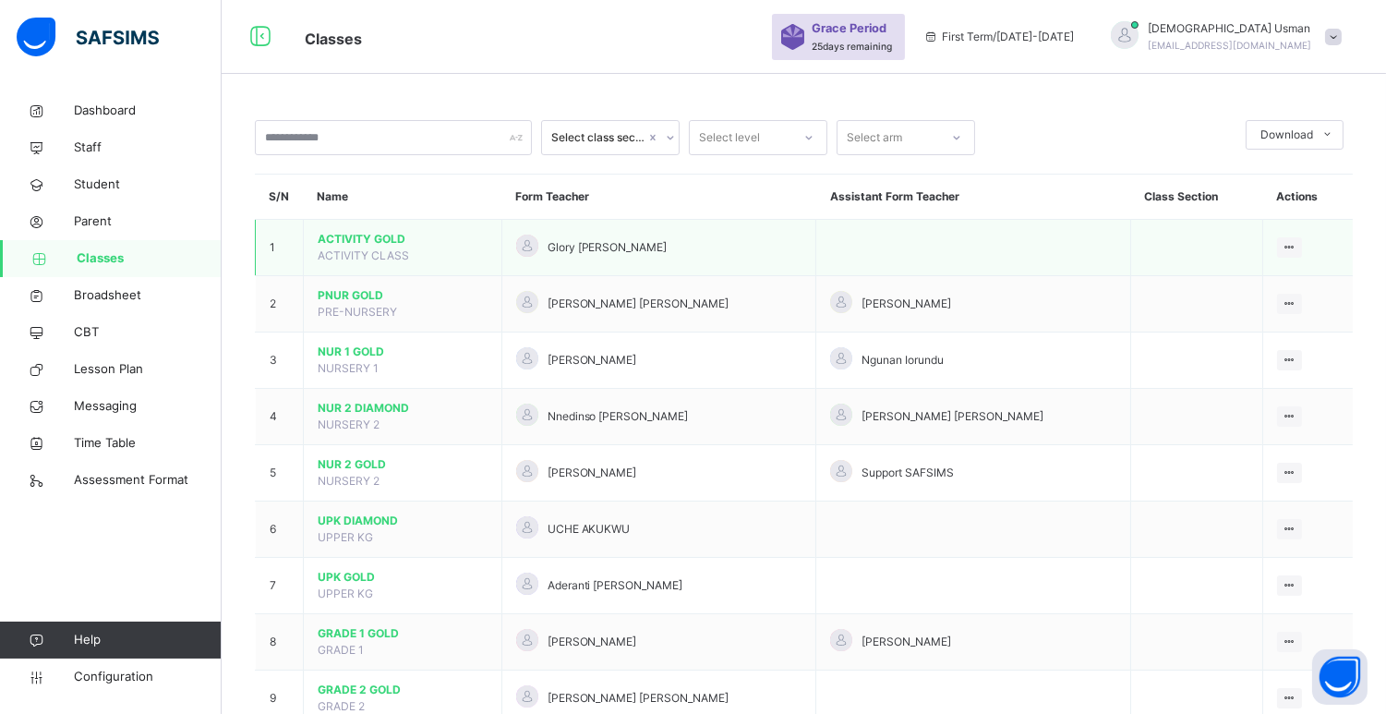
click at [365, 235] on span "ACTIVITY GOLD" at bounding box center [403, 239] width 170 height 17
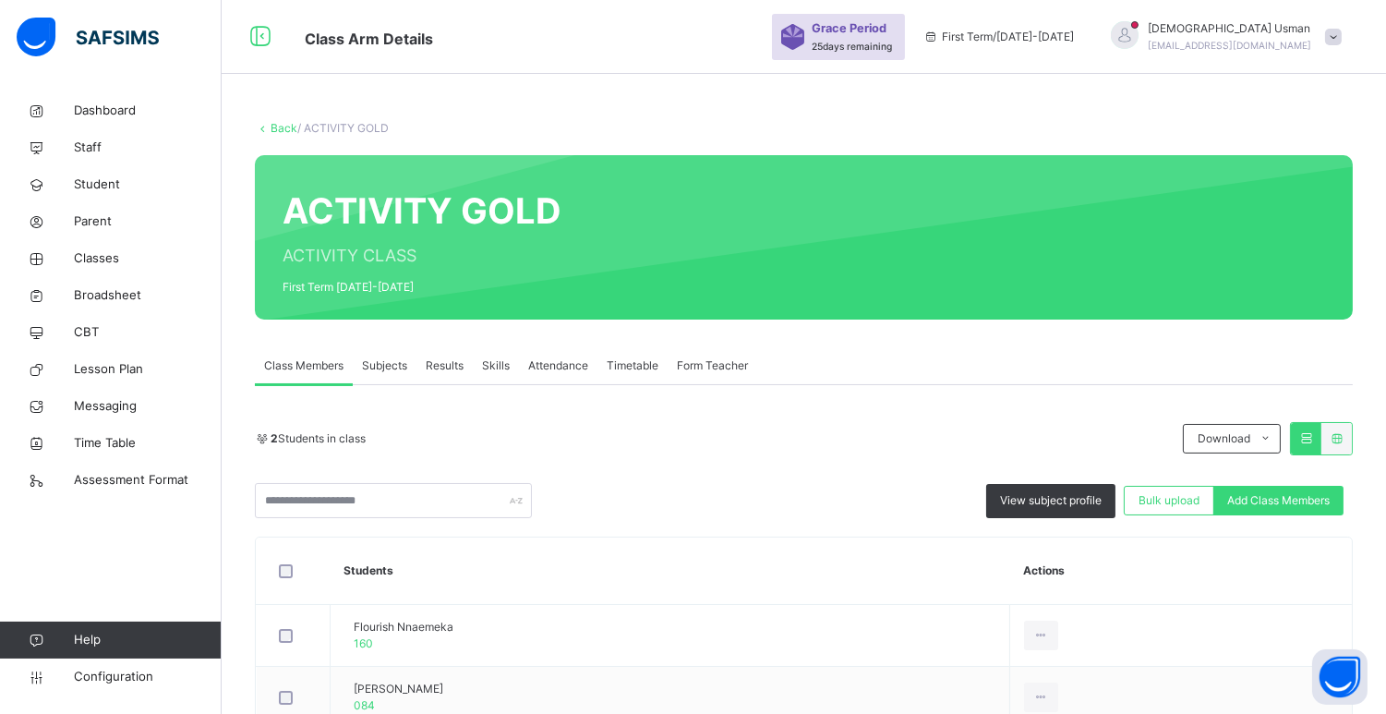
click at [388, 366] on span "Subjects" at bounding box center [384, 365] width 45 height 17
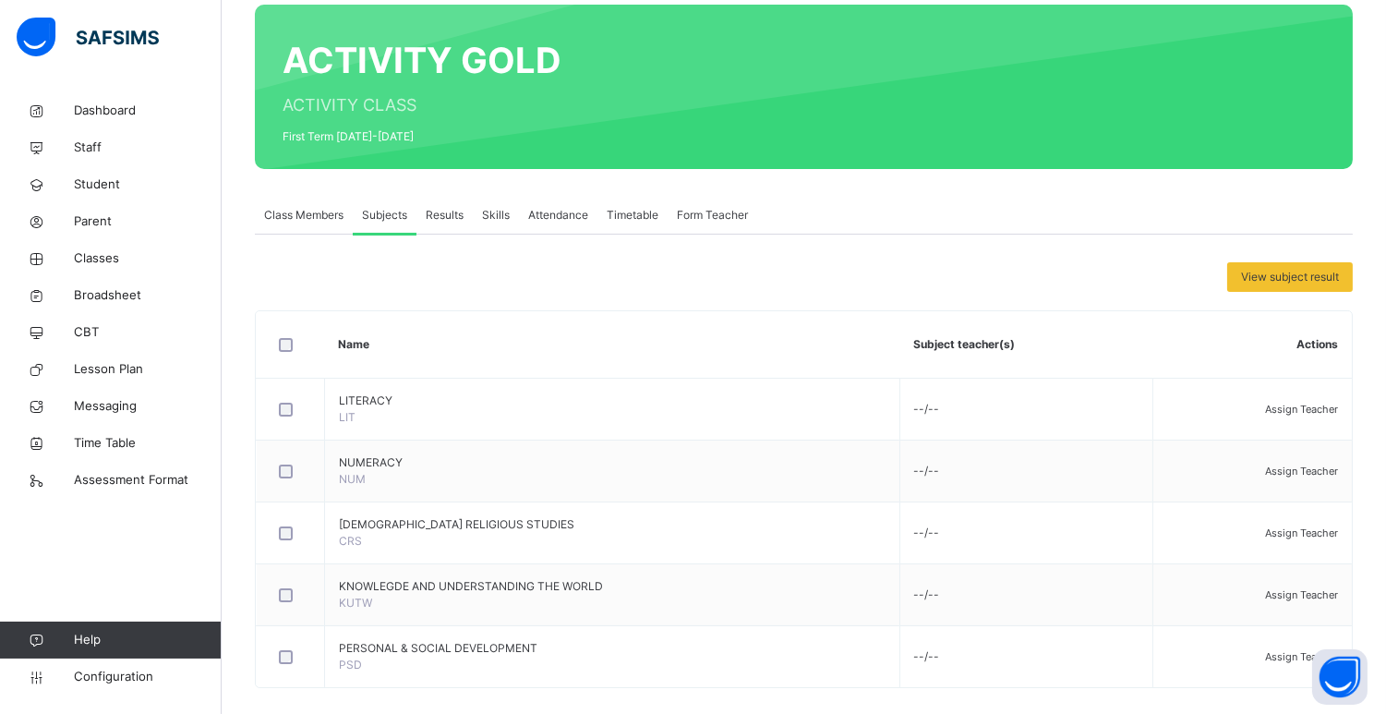
scroll to position [171, 0]
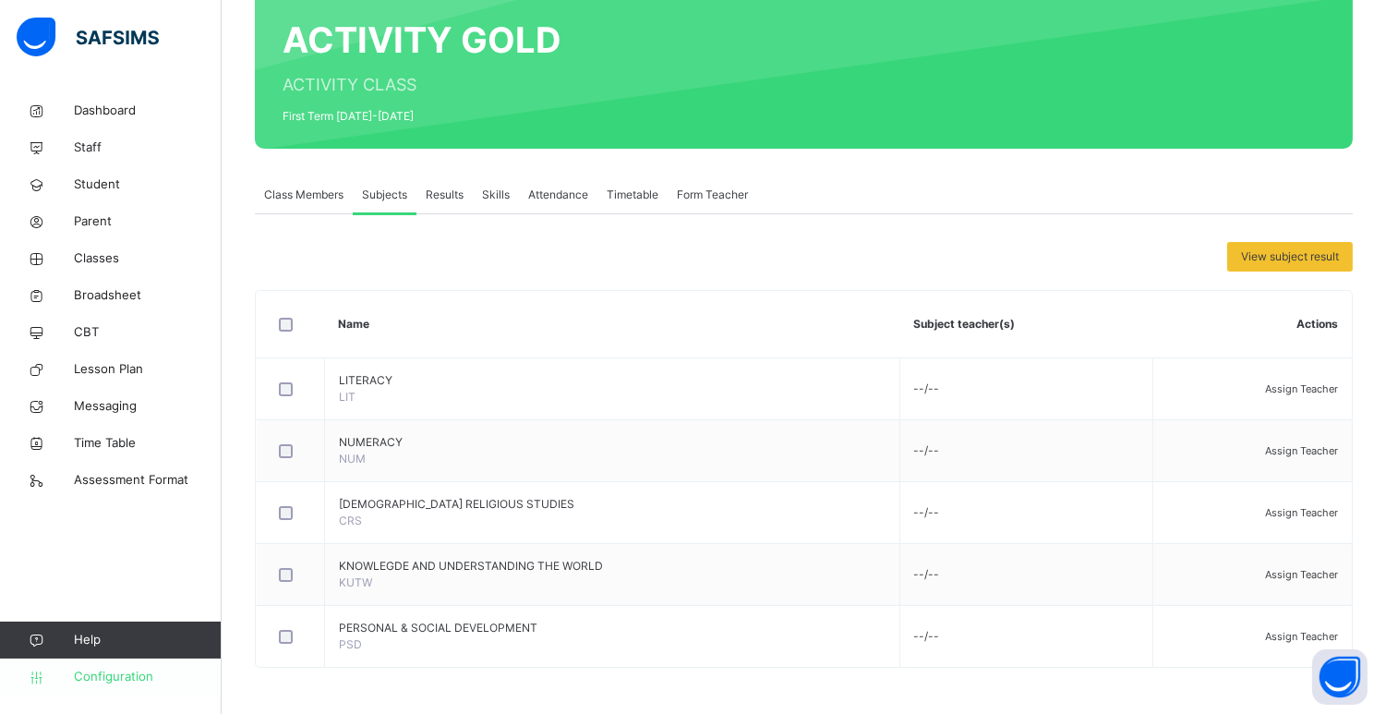
click at [122, 679] on span "Configuration" at bounding box center [147, 677] width 147 height 18
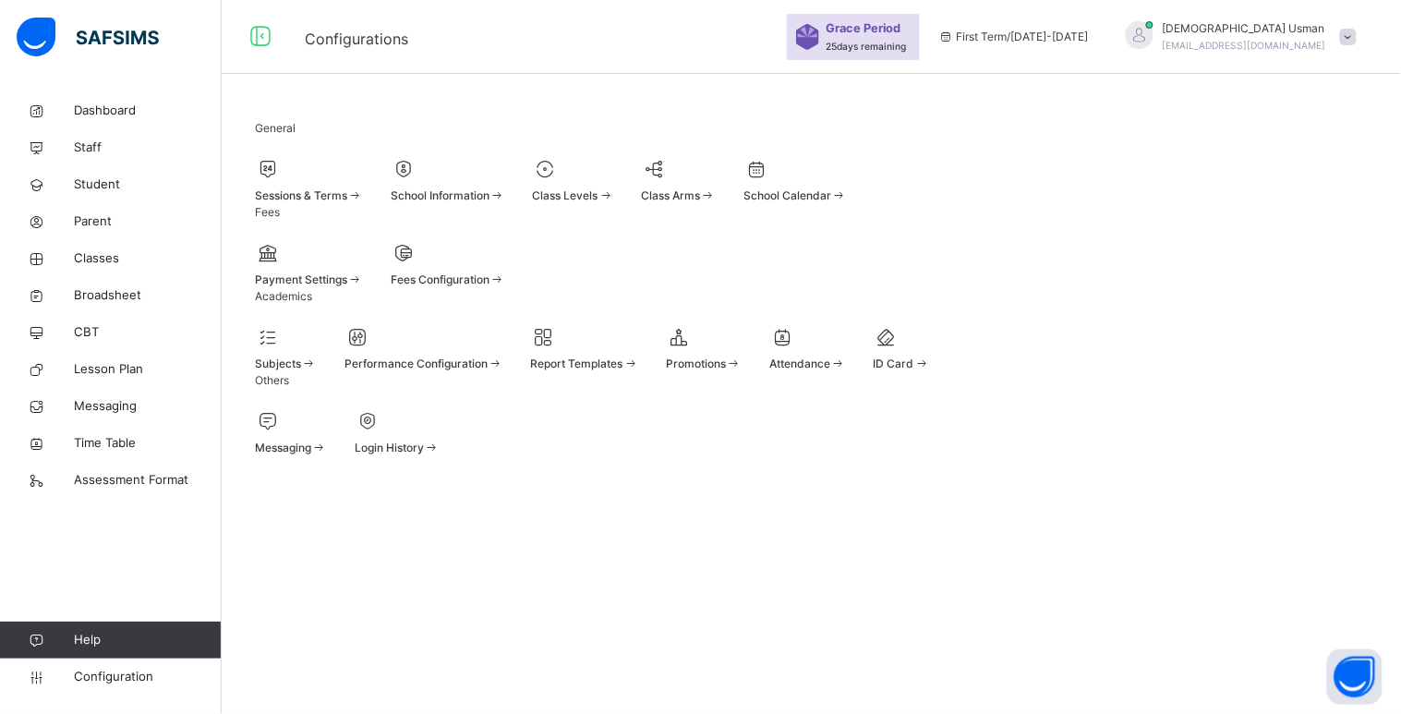
click at [317, 372] on div "Subjects" at bounding box center [286, 363] width 62 height 17
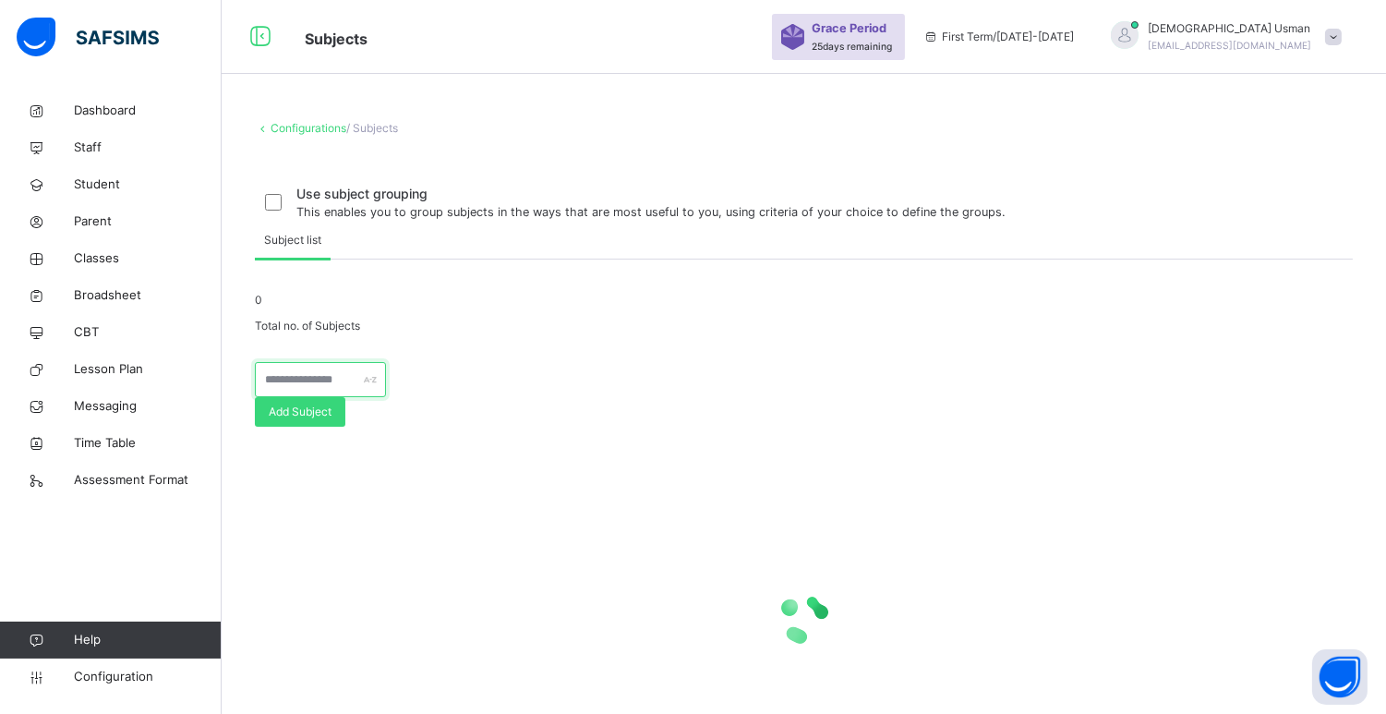
click at [386, 397] on input "text" at bounding box center [320, 379] width 131 height 35
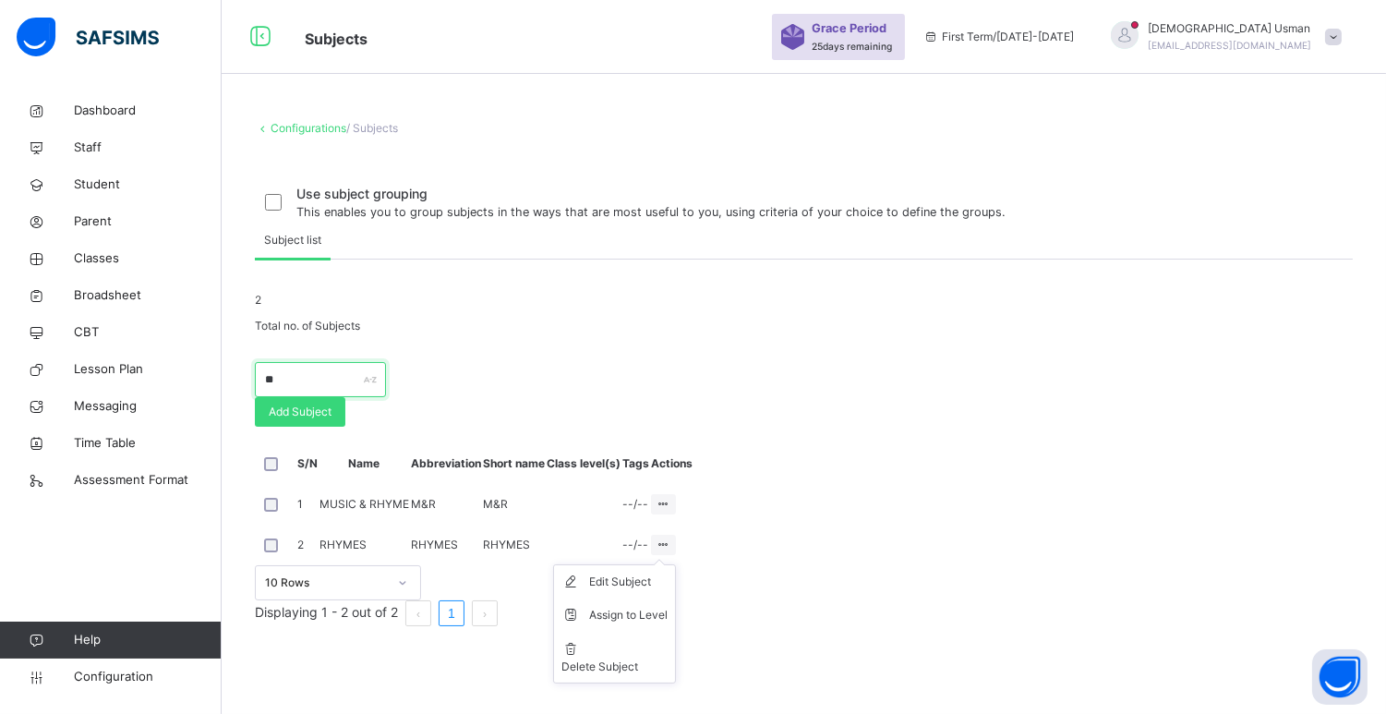
type input "**"
click at [676, 555] on div at bounding box center [663, 545] width 25 height 20
click at [671, 511] on icon at bounding box center [664, 504] width 16 height 14
click at [1058, 362] on span at bounding box center [804, 348] width 1098 height 28
click at [671, 551] on icon at bounding box center [664, 544] width 16 height 14
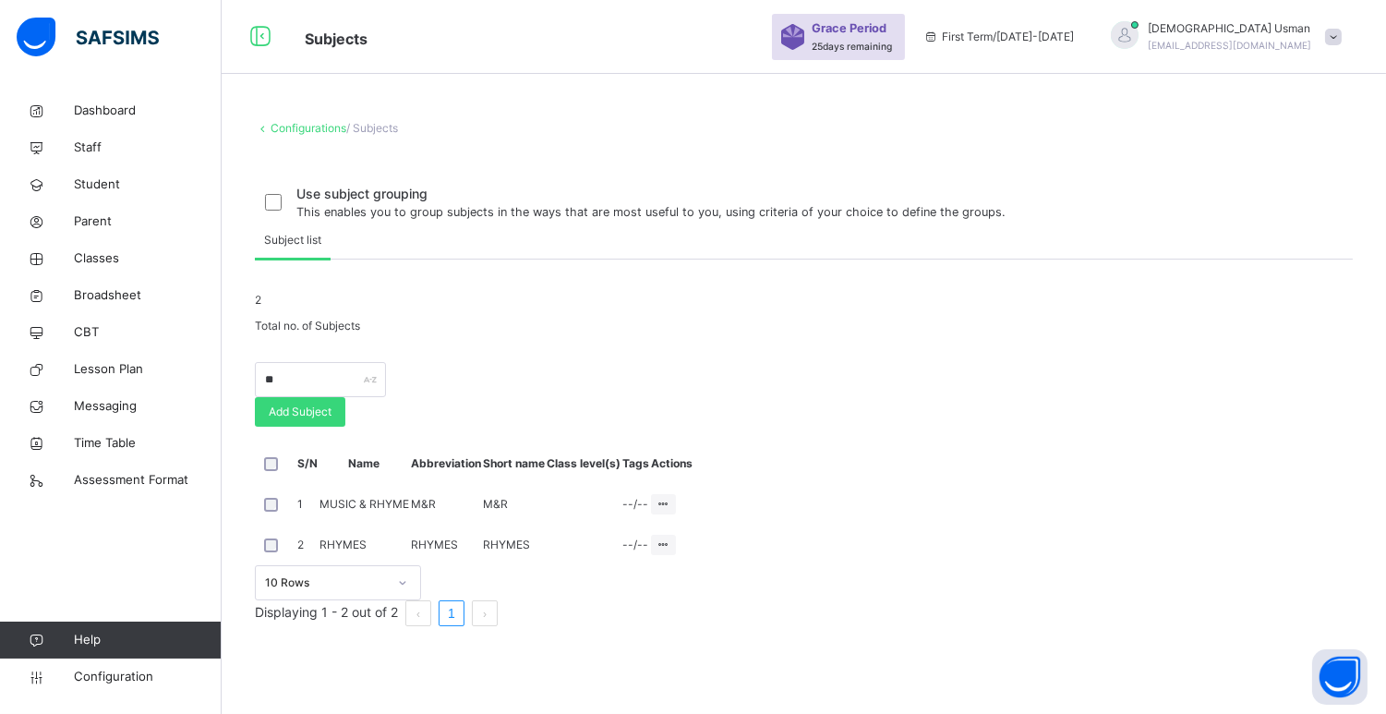
scroll to position [89, 0]
click at [675, 632] on li "Assign to Level" at bounding box center [614, 614] width 121 height 33
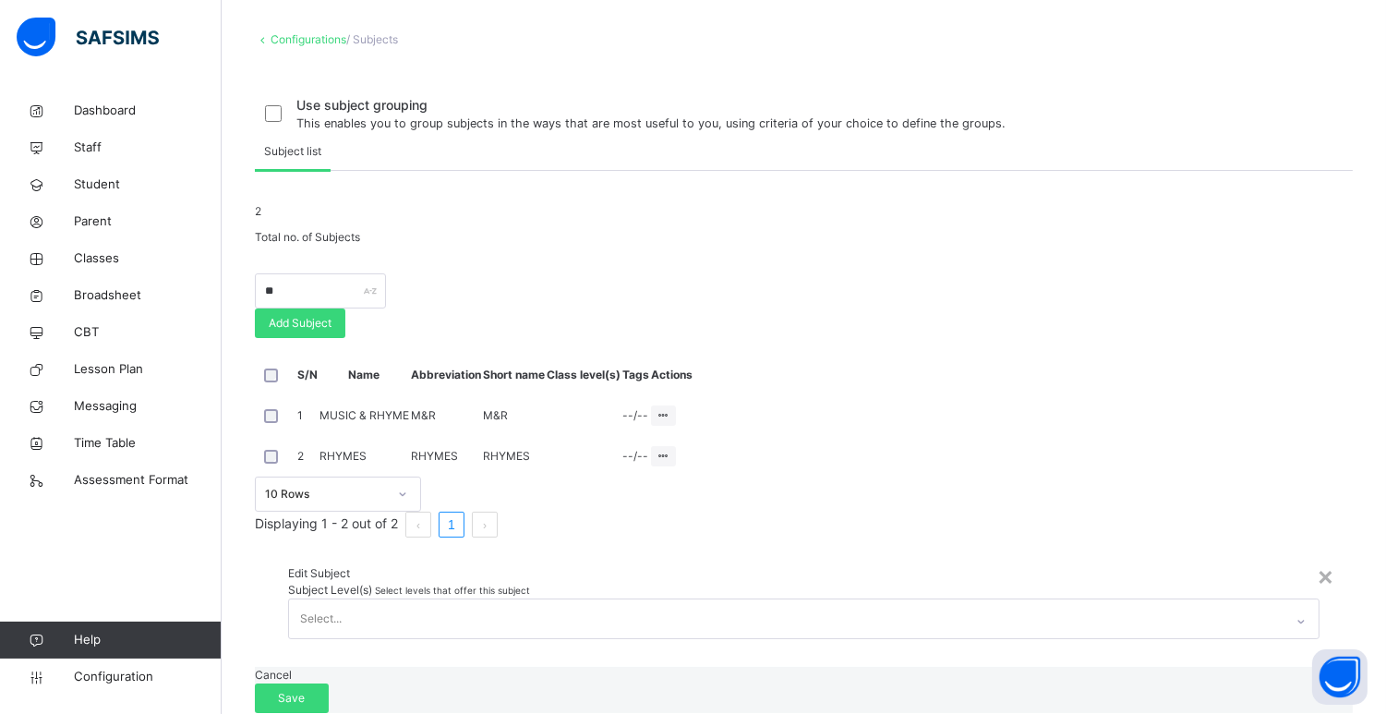
click at [1295, 612] on icon at bounding box center [1300, 621] width 11 height 18
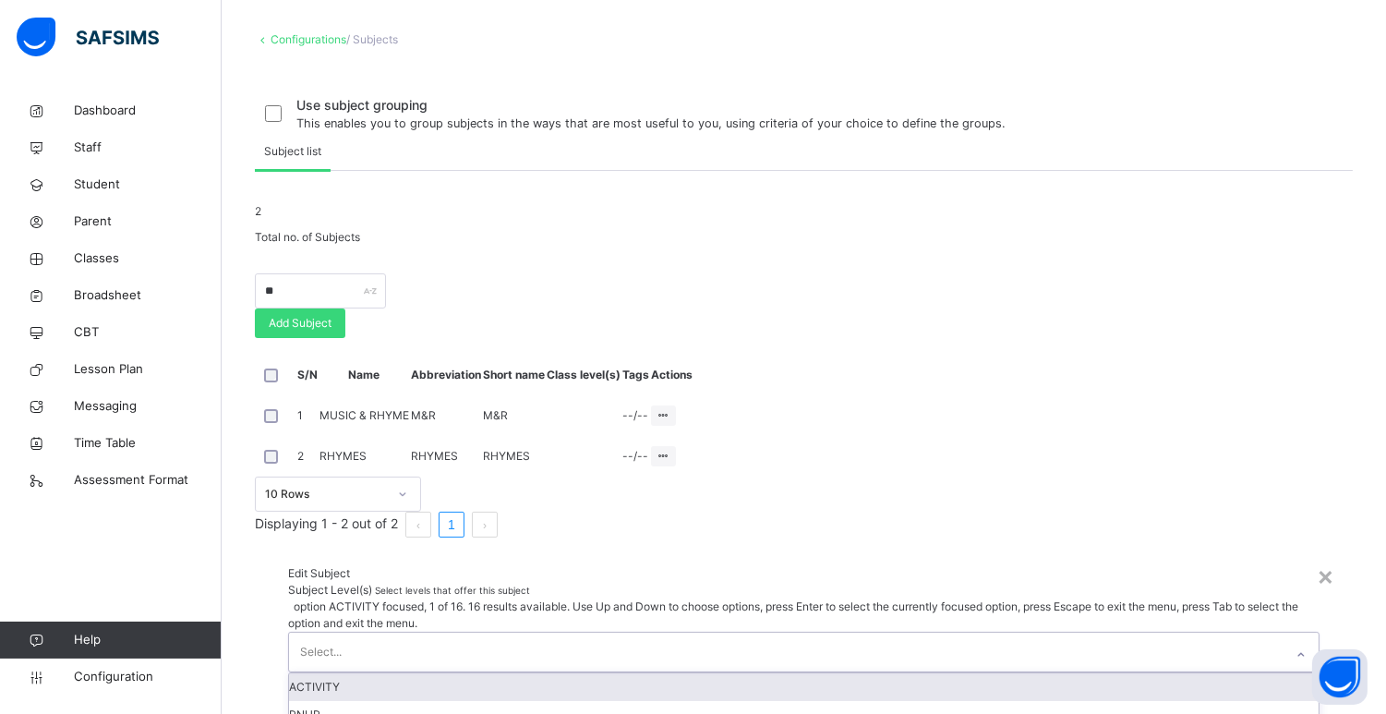
click at [621, 673] on div "ACTIVITY" at bounding box center [803, 687] width 1029 height 28
click at [375, 583] on span "Subject Level(s)" at bounding box center [331, 590] width 87 height 14
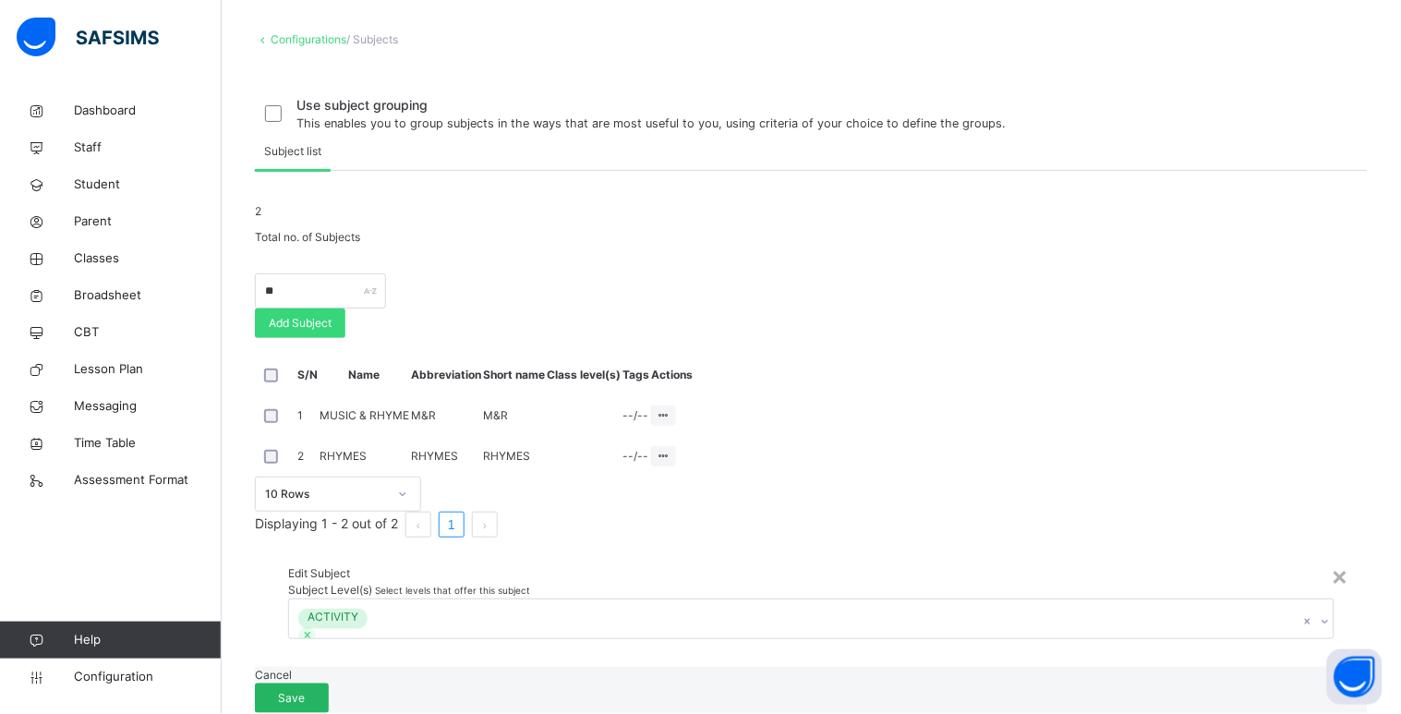
click at [315, 690] on span "Save" at bounding box center [292, 698] width 46 height 17
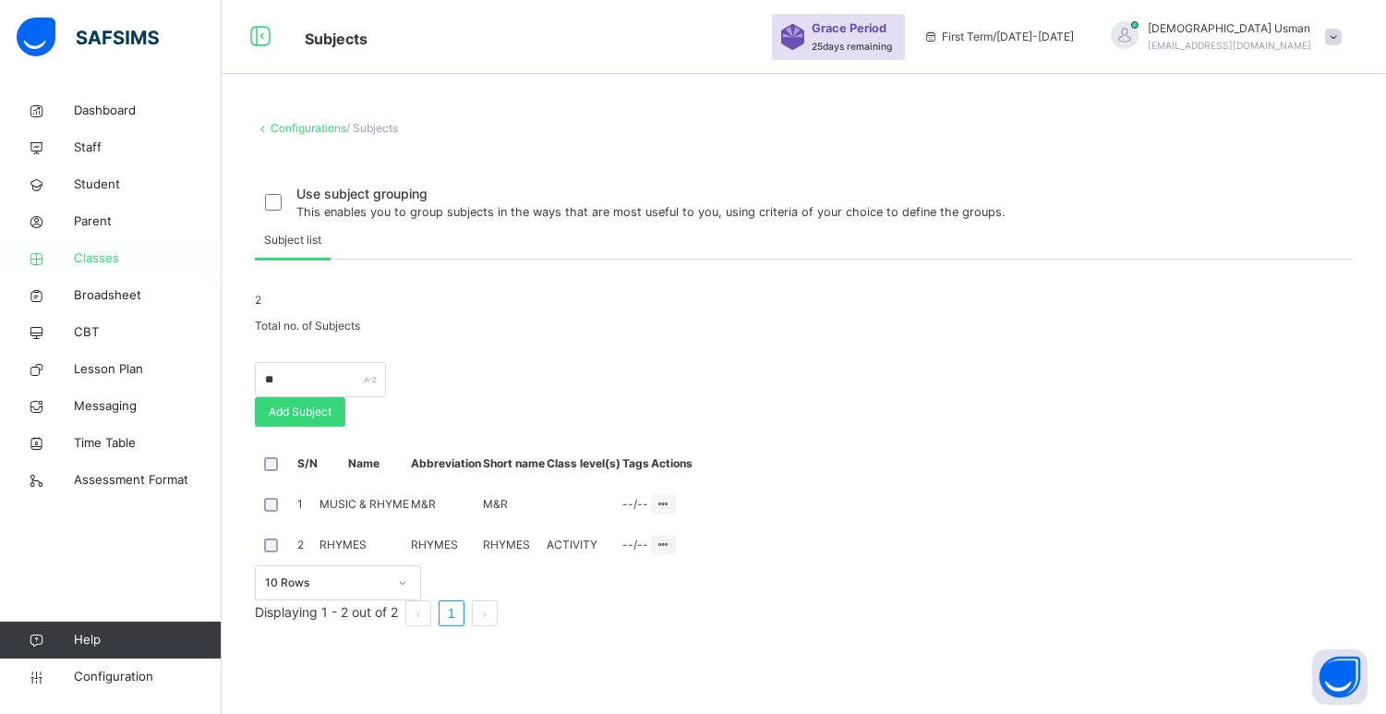
click at [117, 252] on span "Classes" at bounding box center [148, 258] width 148 height 18
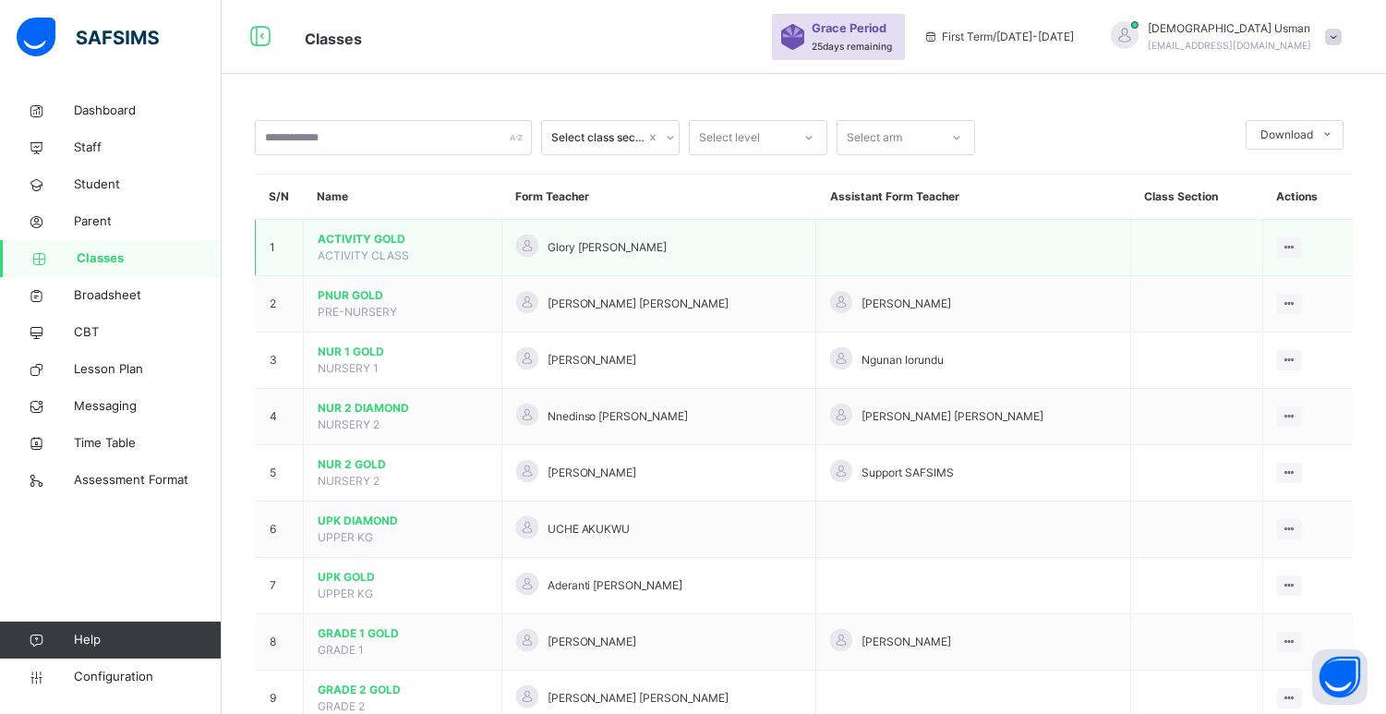
click at [346, 247] on td "ACTIVITY GOLD ACTIVITY CLASS" at bounding box center [403, 248] width 199 height 56
click at [346, 246] on span "ACTIVITY GOLD" at bounding box center [403, 239] width 170 height 17
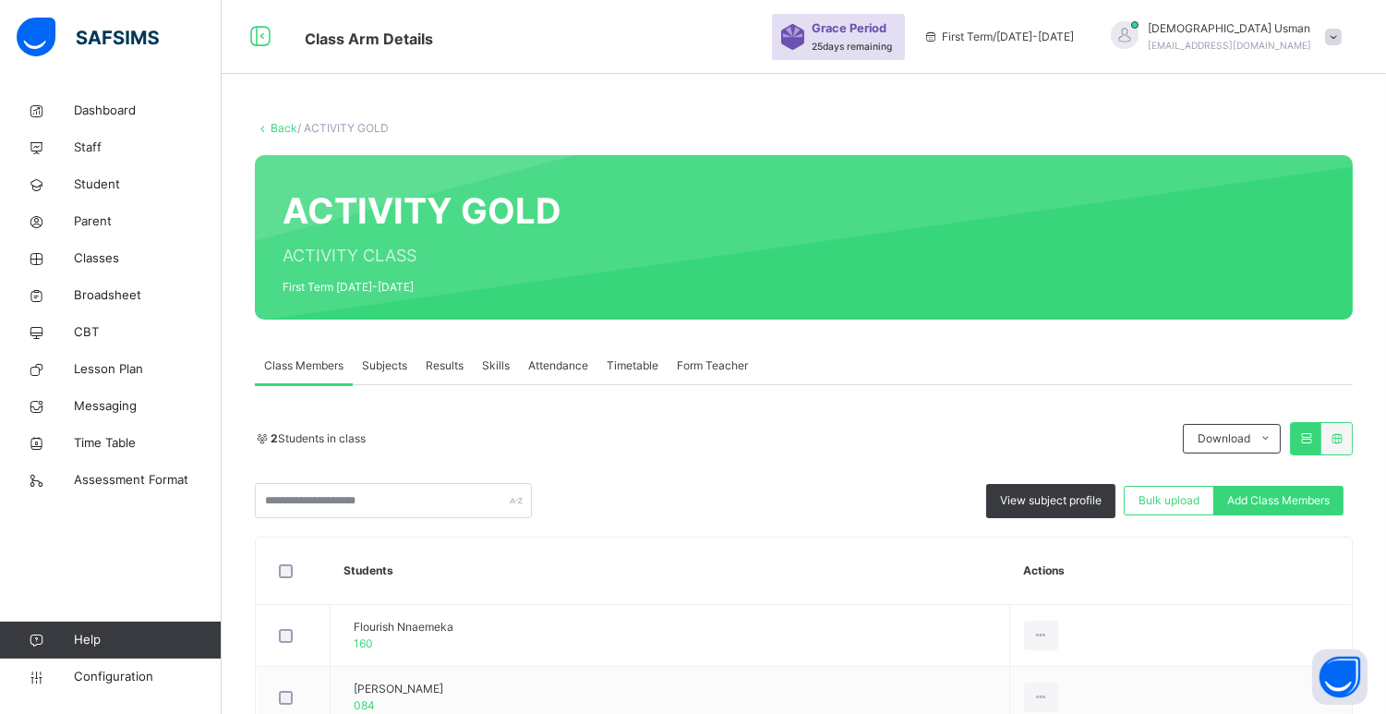
click at [386, 353] on div "Subjects" at bounding box center [385, 365] width 64 height 37
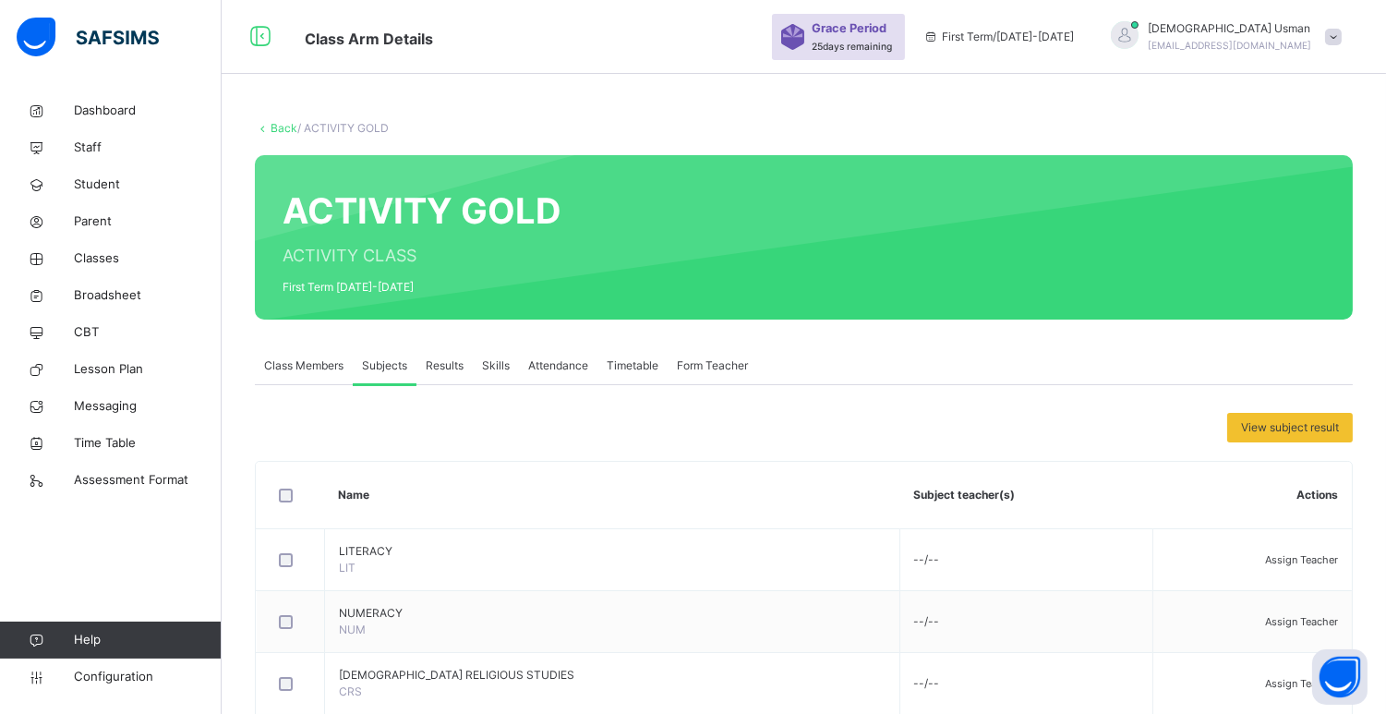
scroll to position [233, 0]
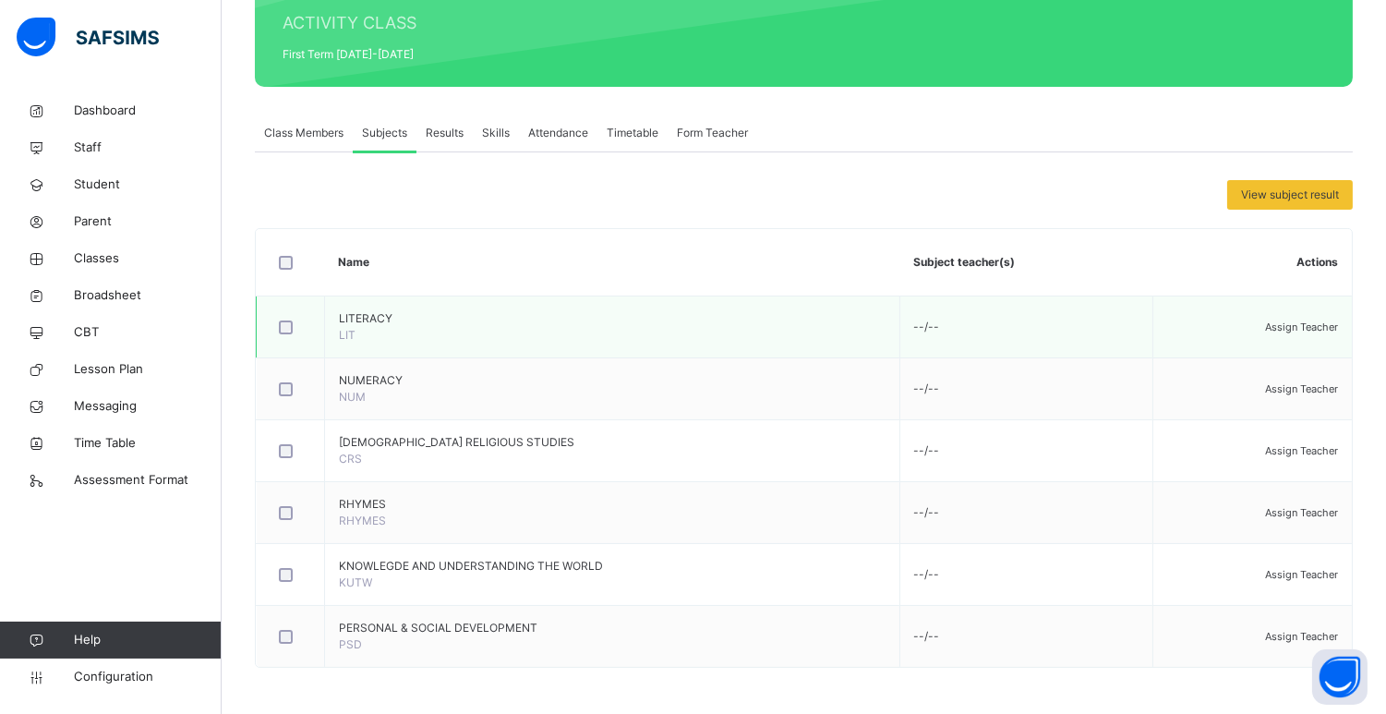
click at [1312, 319] on div "Assign Teacher" at bounding box center [1252, 327] width 171 height 17
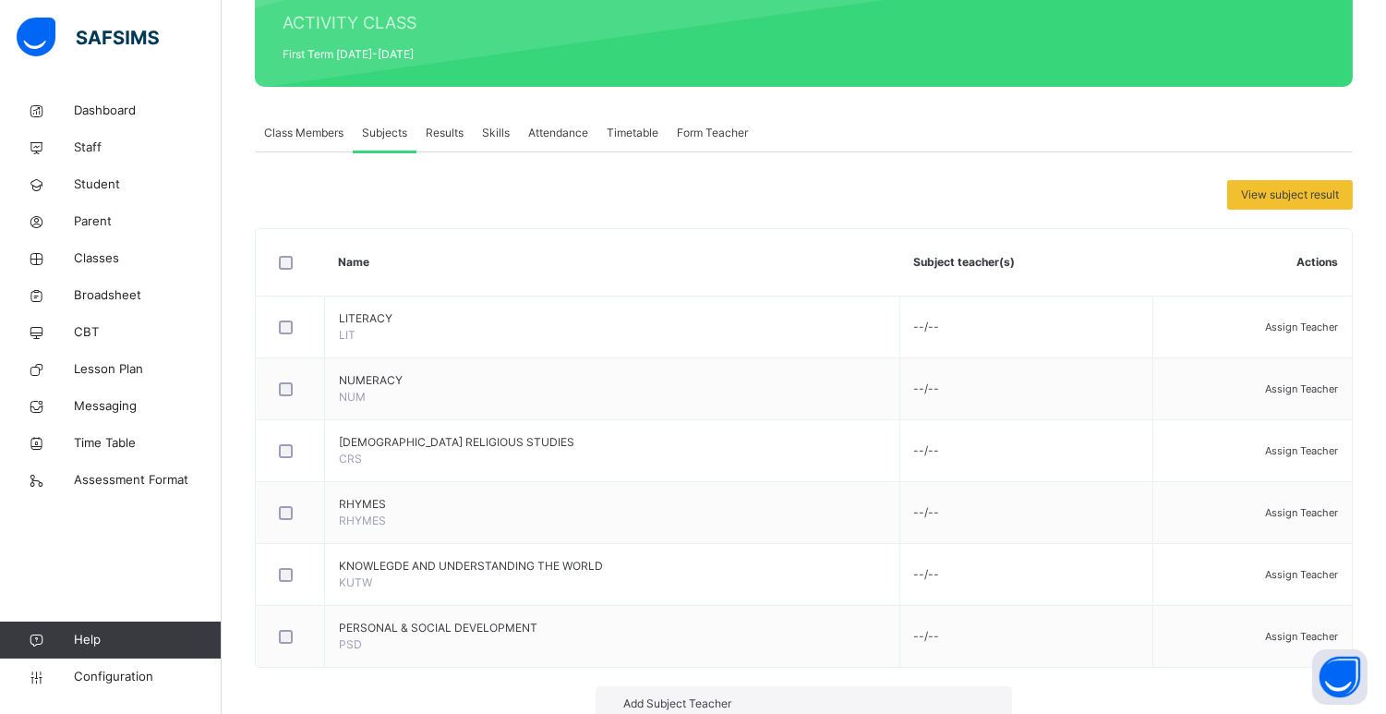
type input "***"
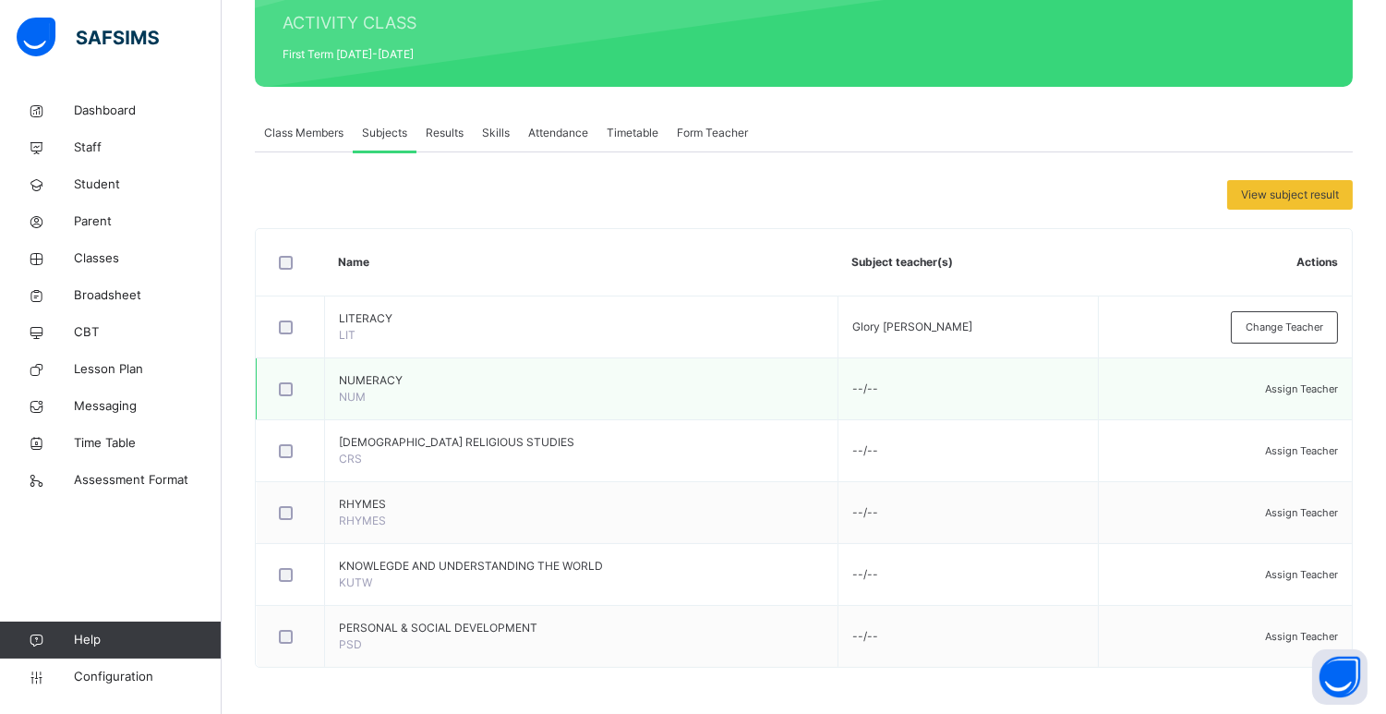
click at [1263, 380] on div "Assign Teacher" at bounding box center [1225, 388] width 225 height 17
type input "***"
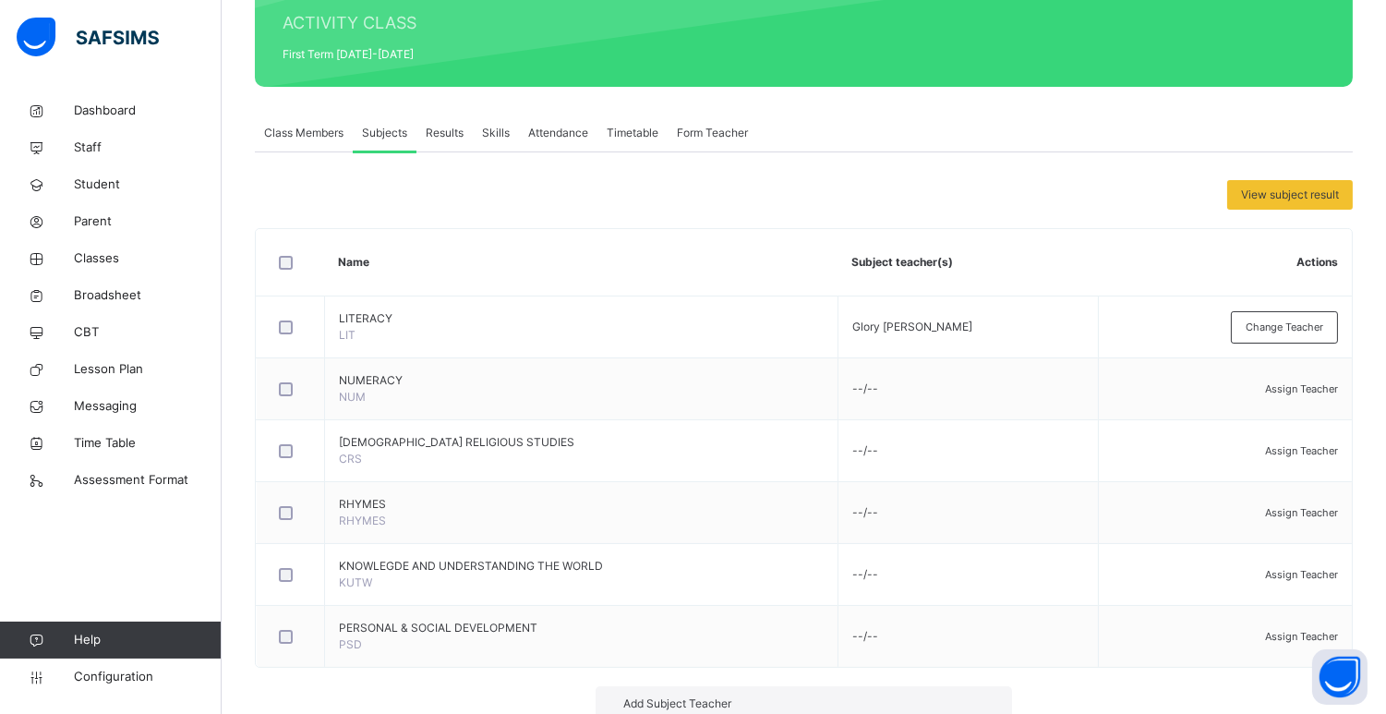
type input "***"
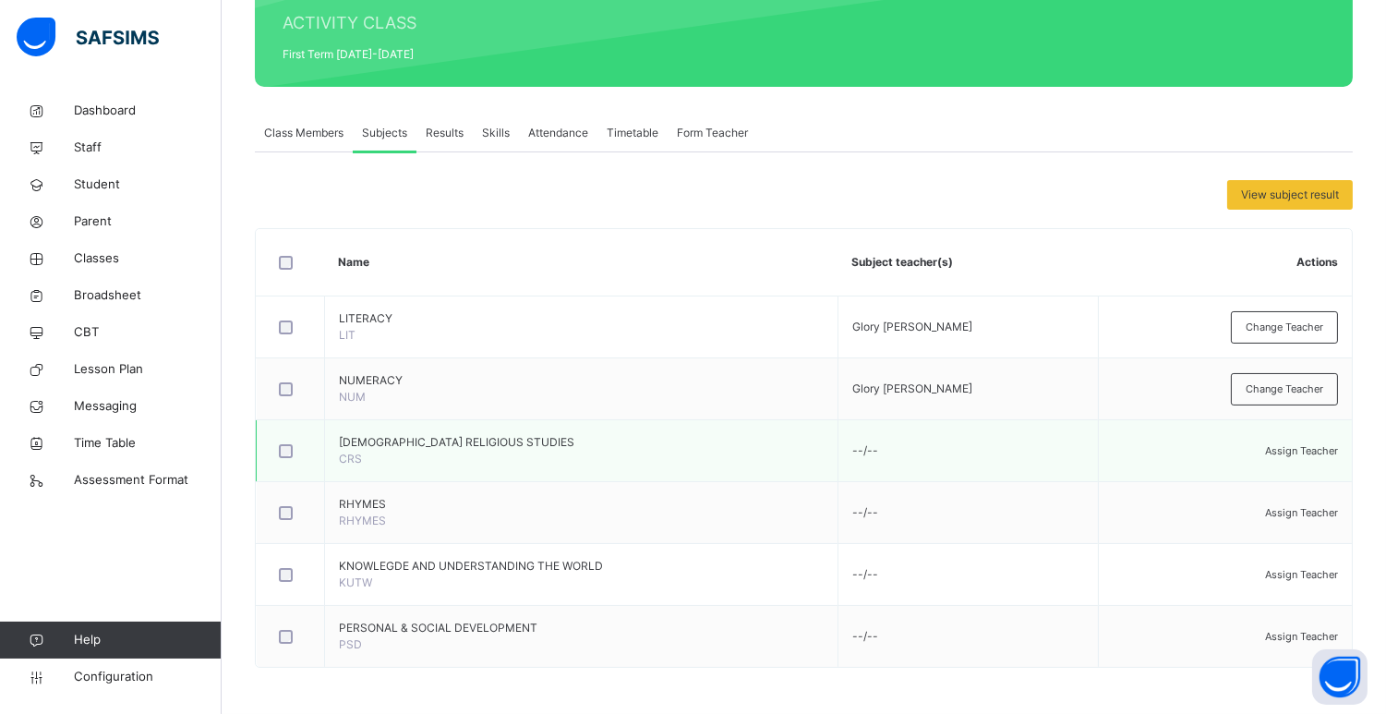
click at [1306, 444] on span "Assign Teacher" at bounding box center [1301, 450] width 73 height 13
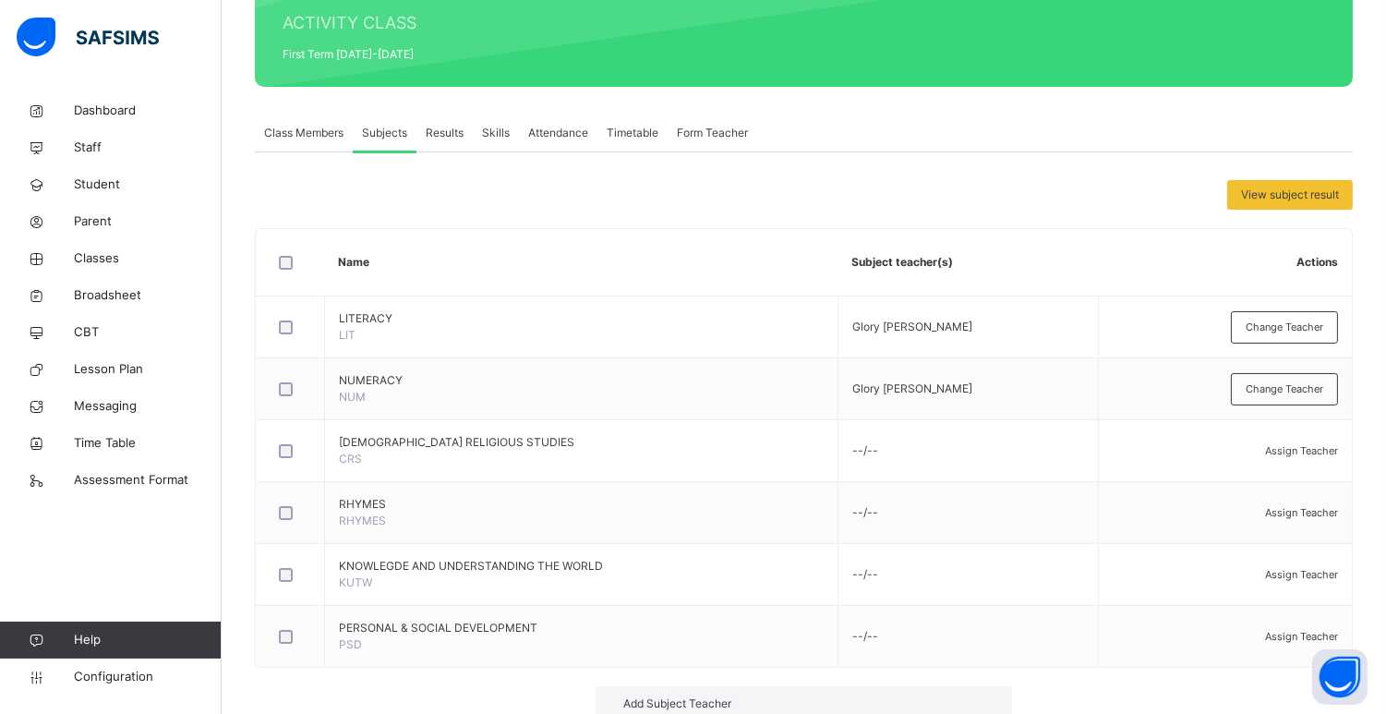
type input "***"
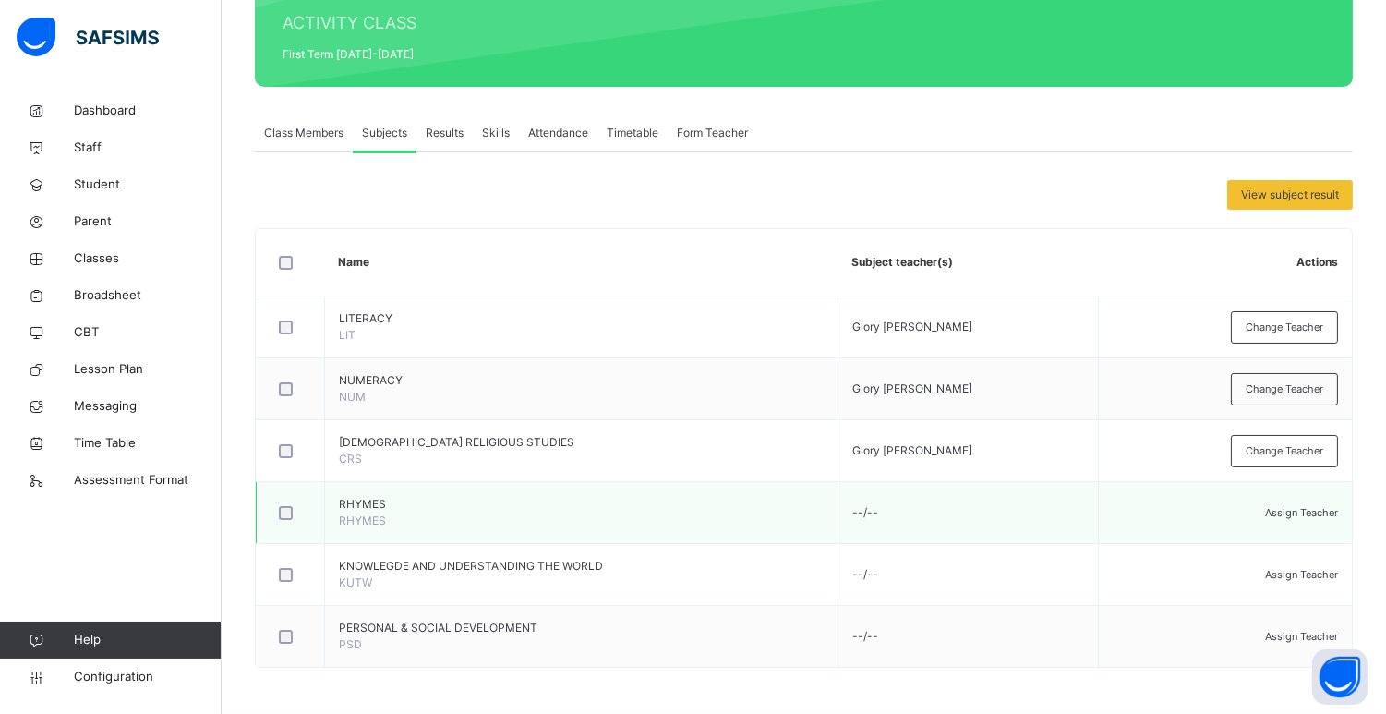
click at [1306, 504] on div "Assign Teacher" at bounding box center [1225, 512] width 225 height 17
type input "***"
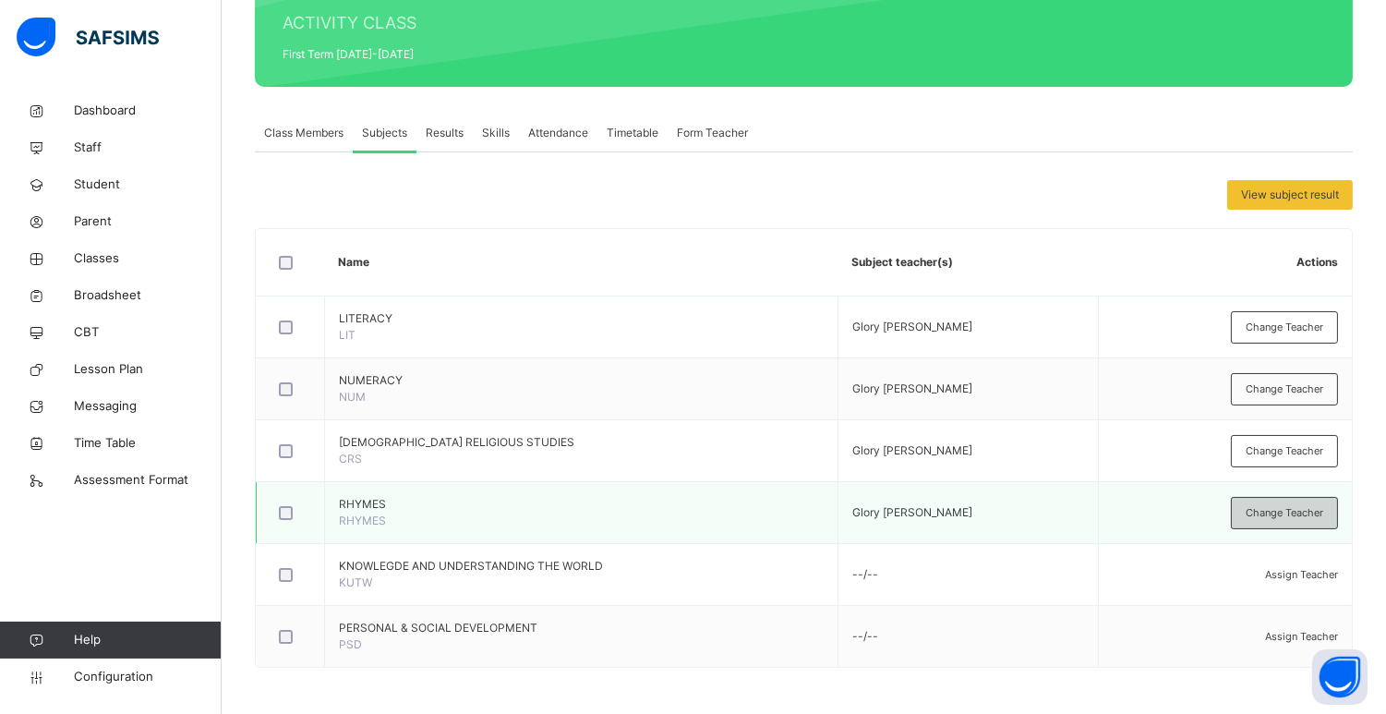
click at [1314, 520] on span "Change Teacher" at bounding box center [1285, 513] width 78 height 16
click at [976, 704] on div "×" at bounding box center [985, 723] width 18 height 39
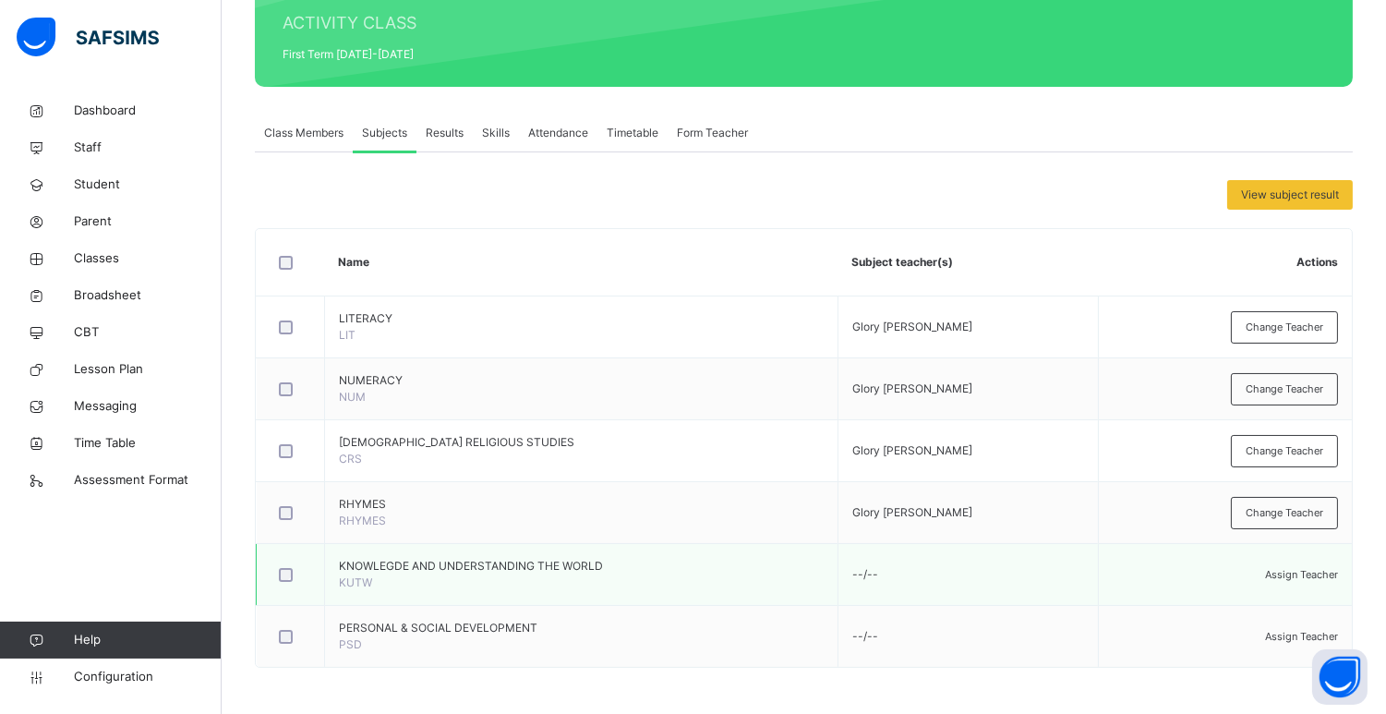
click at [1295, 575] on span "Assign Teacher" at bounding box center [1301, 574] width 73 height 13
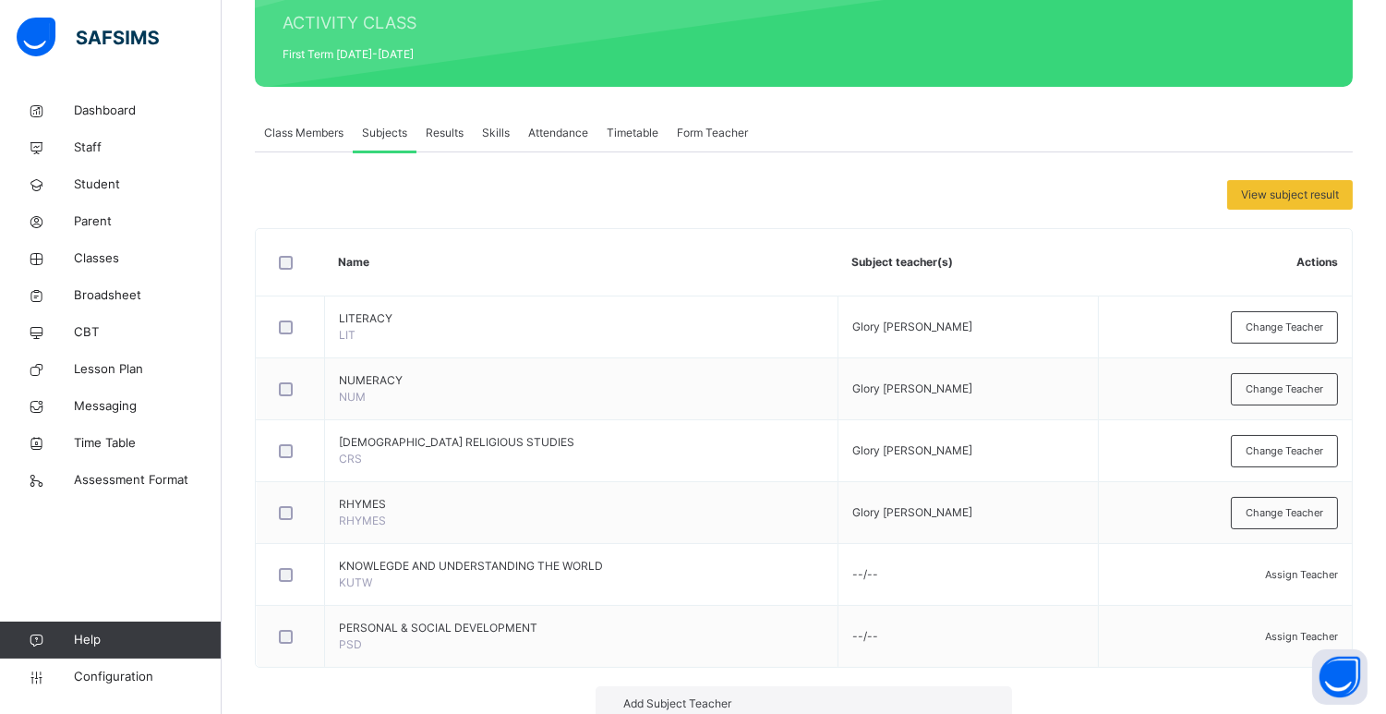
type input "***"
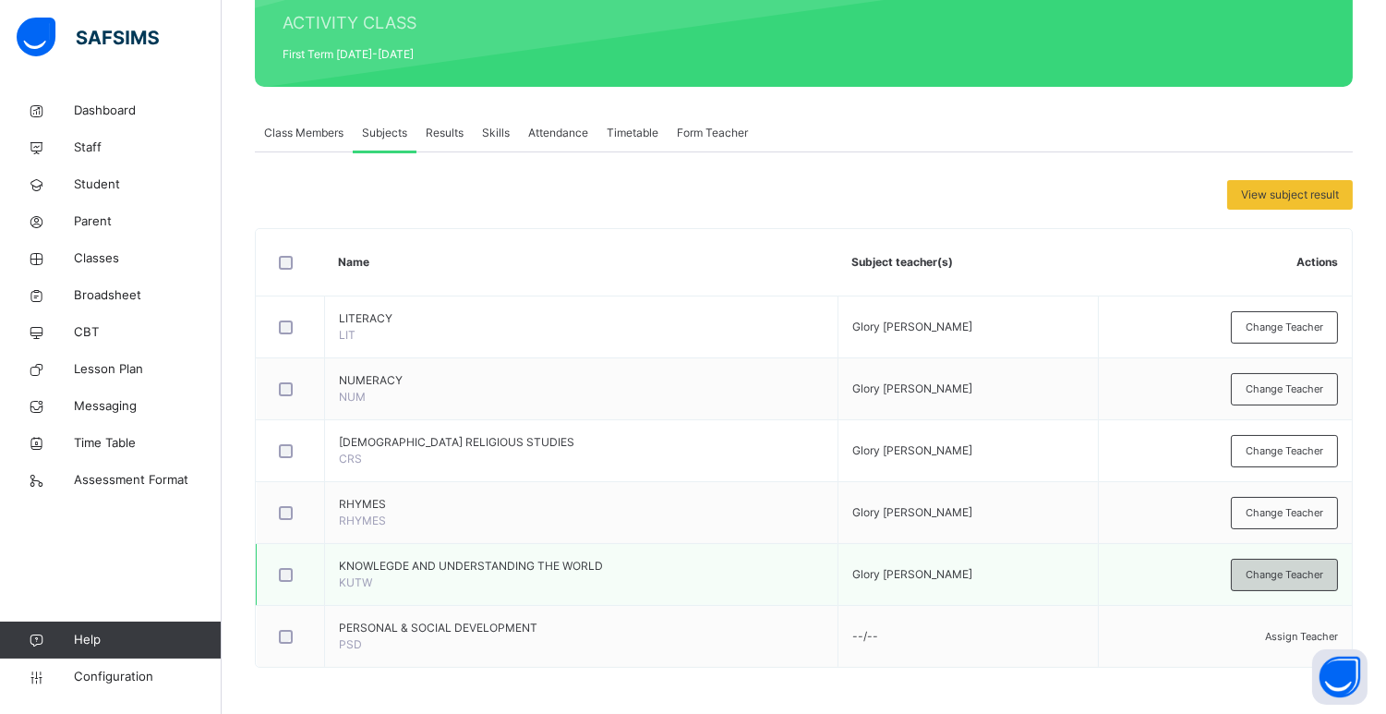
click at [1291, 569] on span "Change Teacher" at bounding box center [1285, 575] width 78 height 16
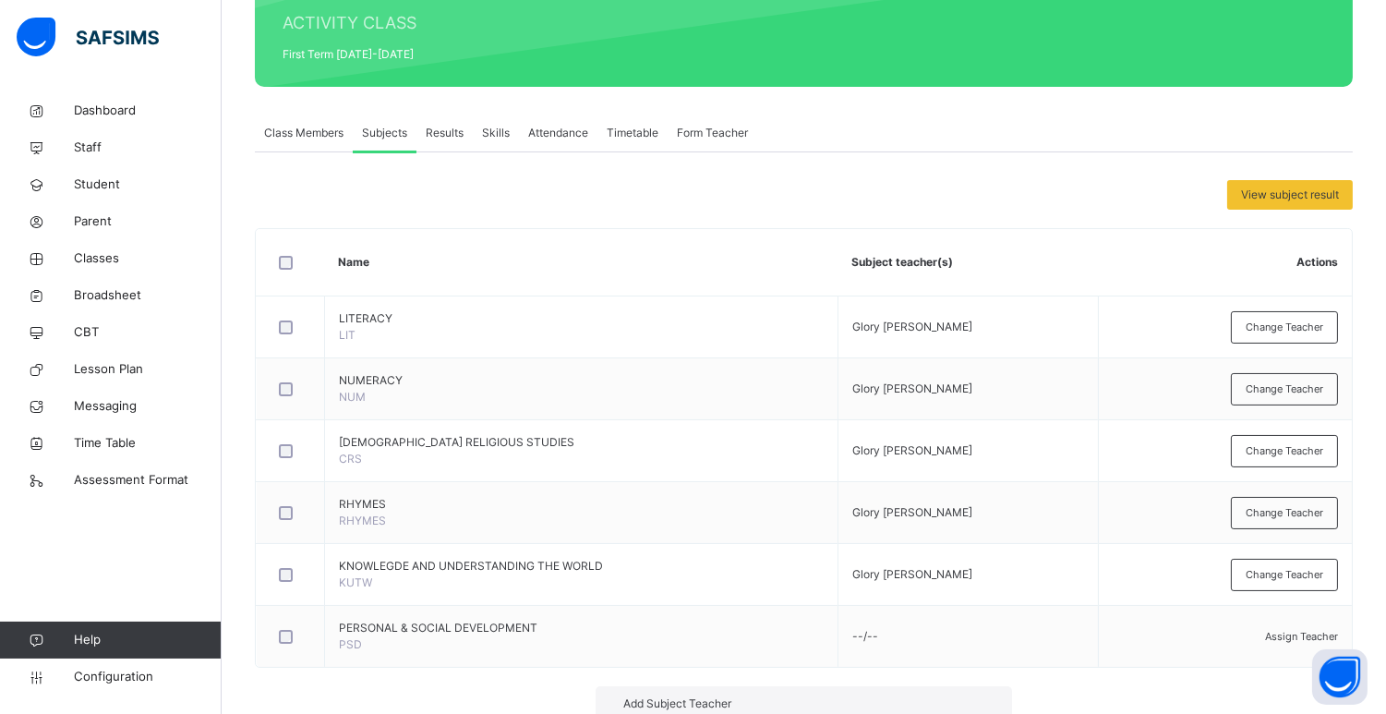
drag, startPoint x: 1105, startPoint y: 451, endPoint x: 825, endPoint y: 257, distance: 340.4
drag, startPoint x: 825, startPoint y: 257, endPoint x: 870, endPoint y: 269, distance: 45.9
click at [976, 704] on div "×" at bounding box center [985, 723] width 18 height 39
click at [1286, 637] on span "Assign Teacher" at bounding box center [1301, 636] width 73 height 13
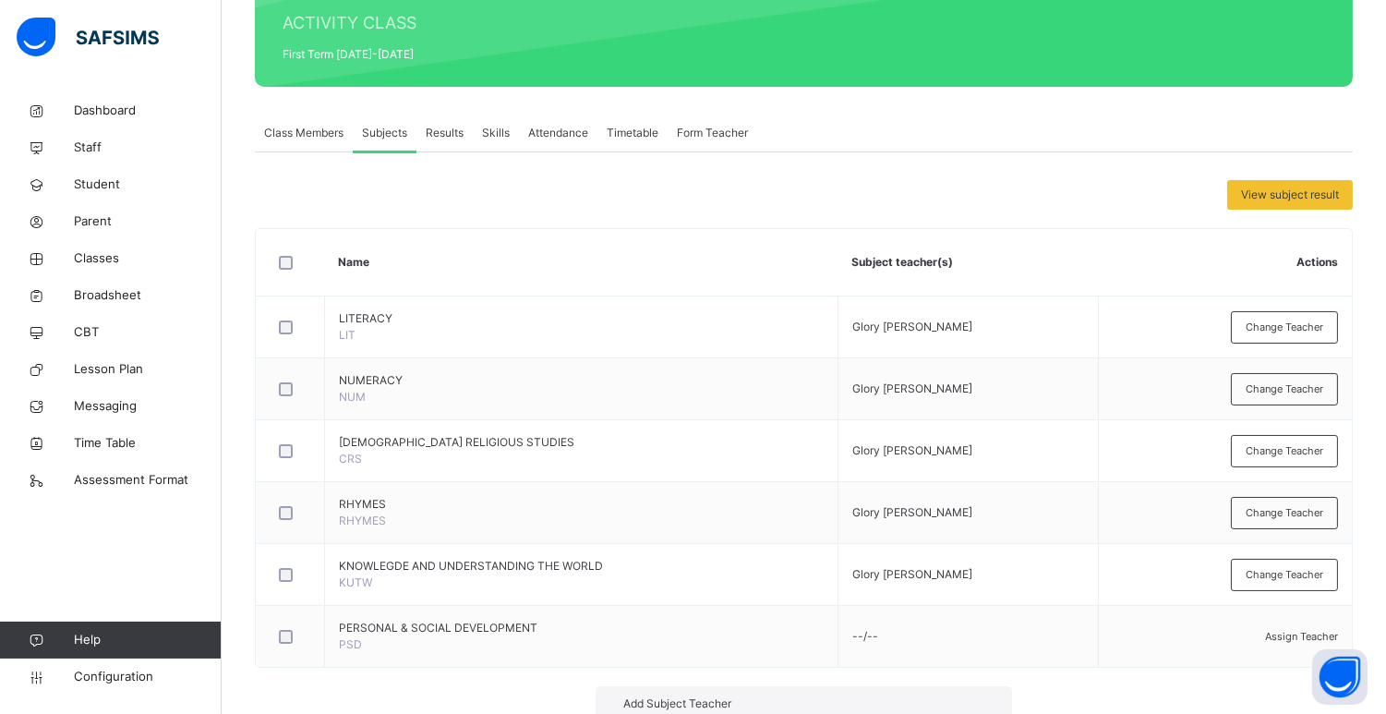
type input "***"
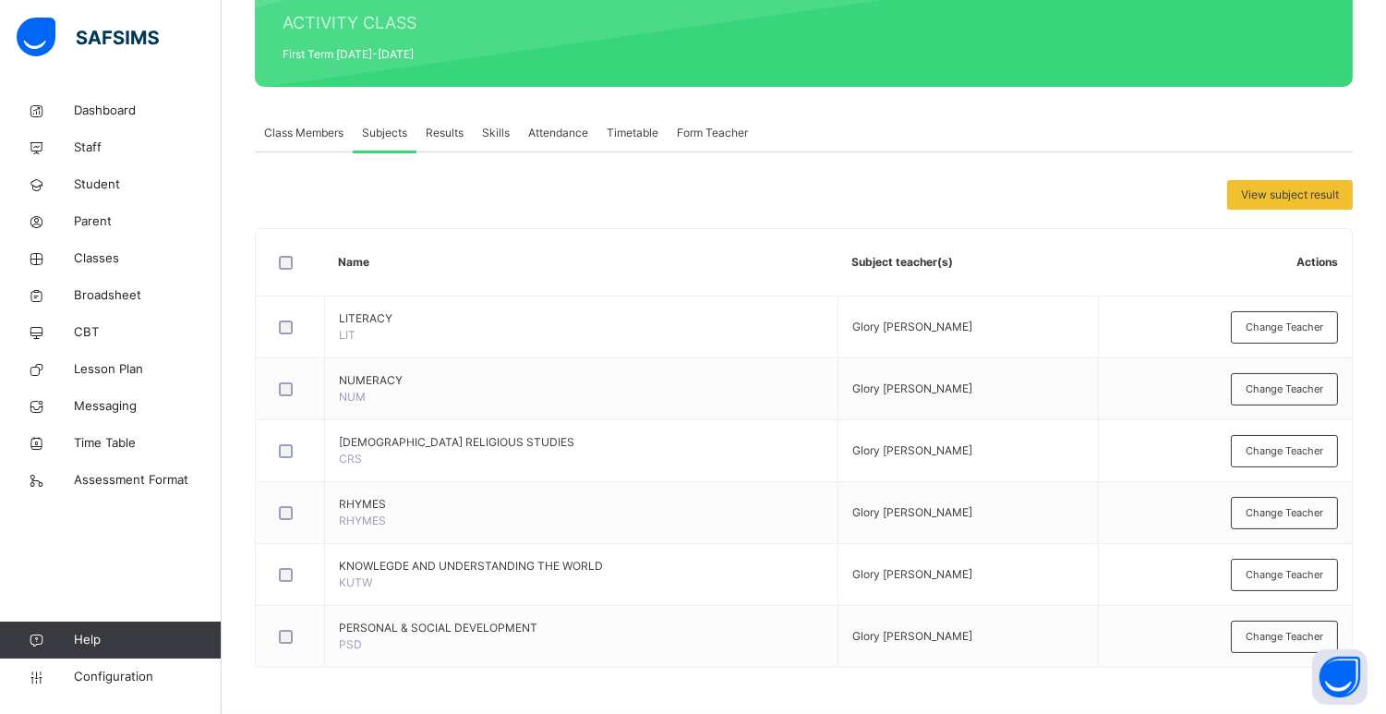
click at [319, 130] on span "Class Members" at bounding box center [303, 133] width 79 height 17
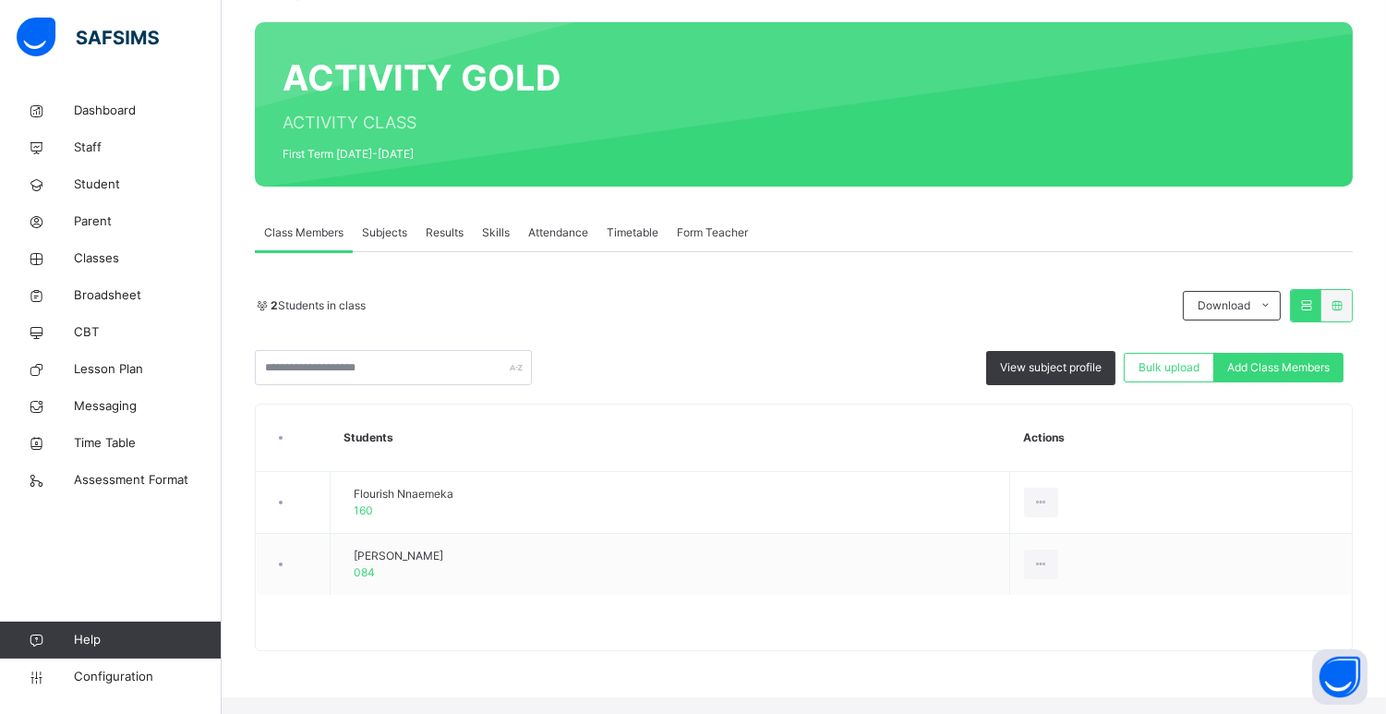
scroll to position [116, 0]
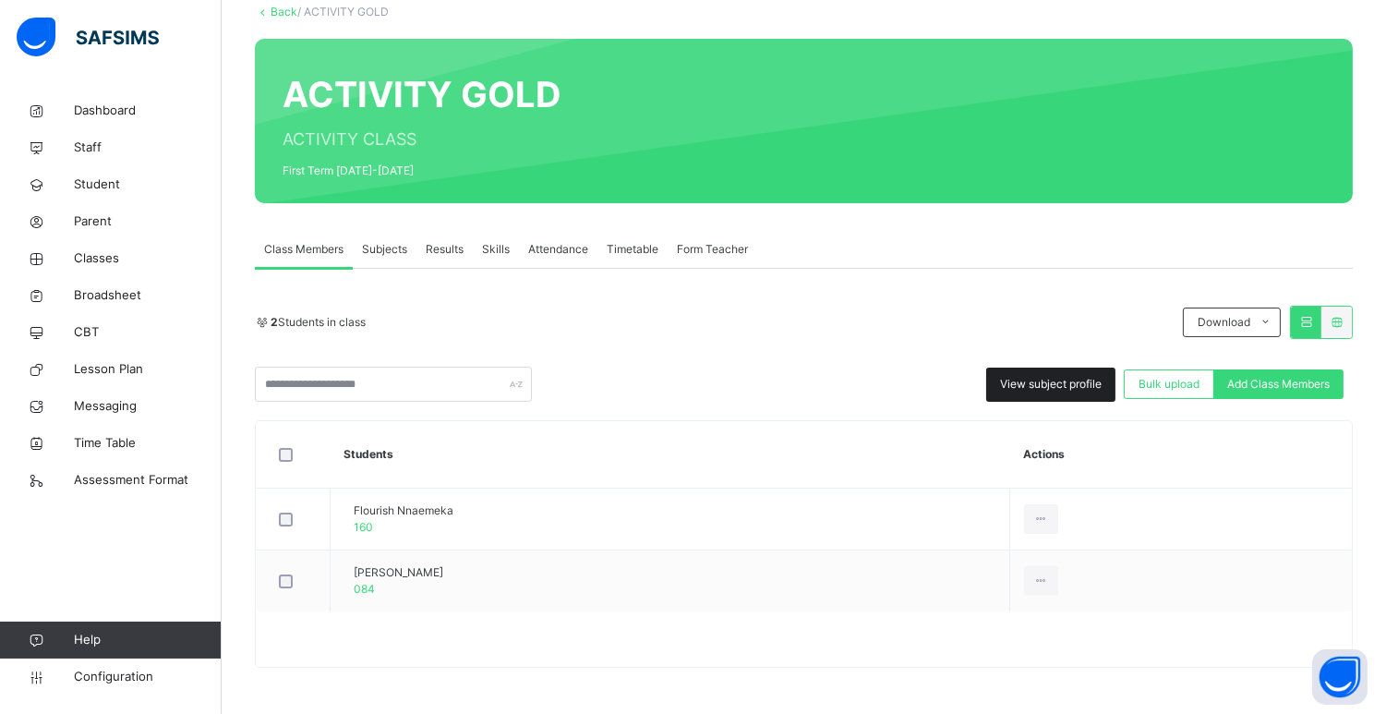
click at [1077, 379] on span "View subject profile" at bounding box center [1051, 384] width 102 height 17
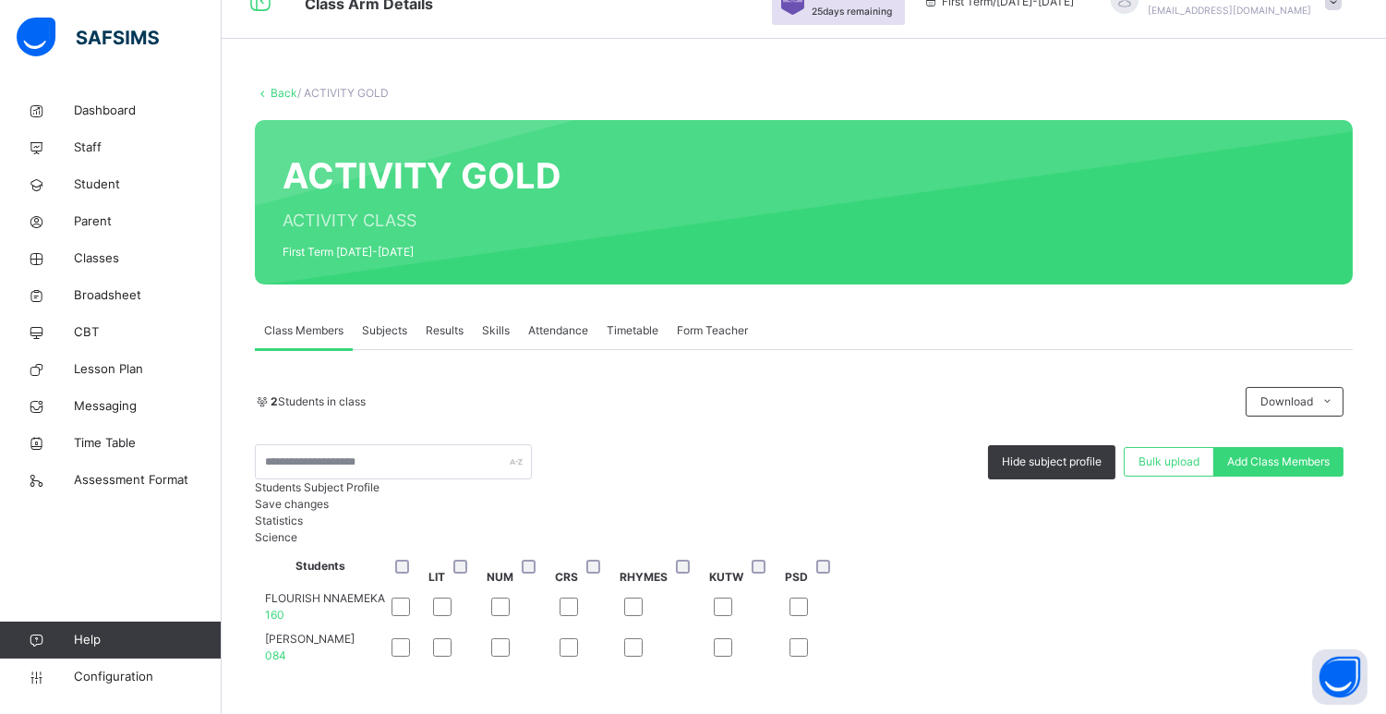
scroll to position [220, 0]
click at [329, 497] on span "Save changes" at bounding box center [292, 504] width 74 height 14
click at [392, 322] on span "Subjects" at bounding box center [384, 330] width 45 height 17
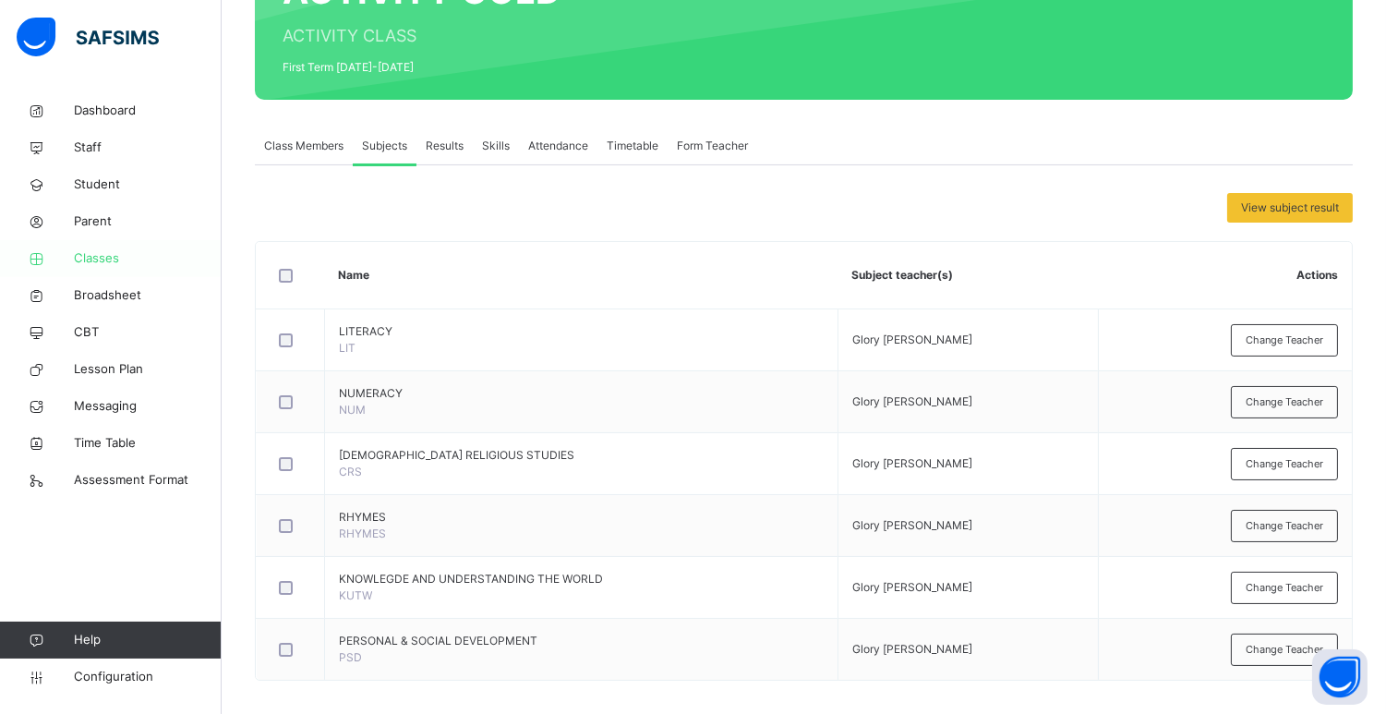
click at [113, 261] on span "Classes" at bounding box center [148, 258] width 148 height 18
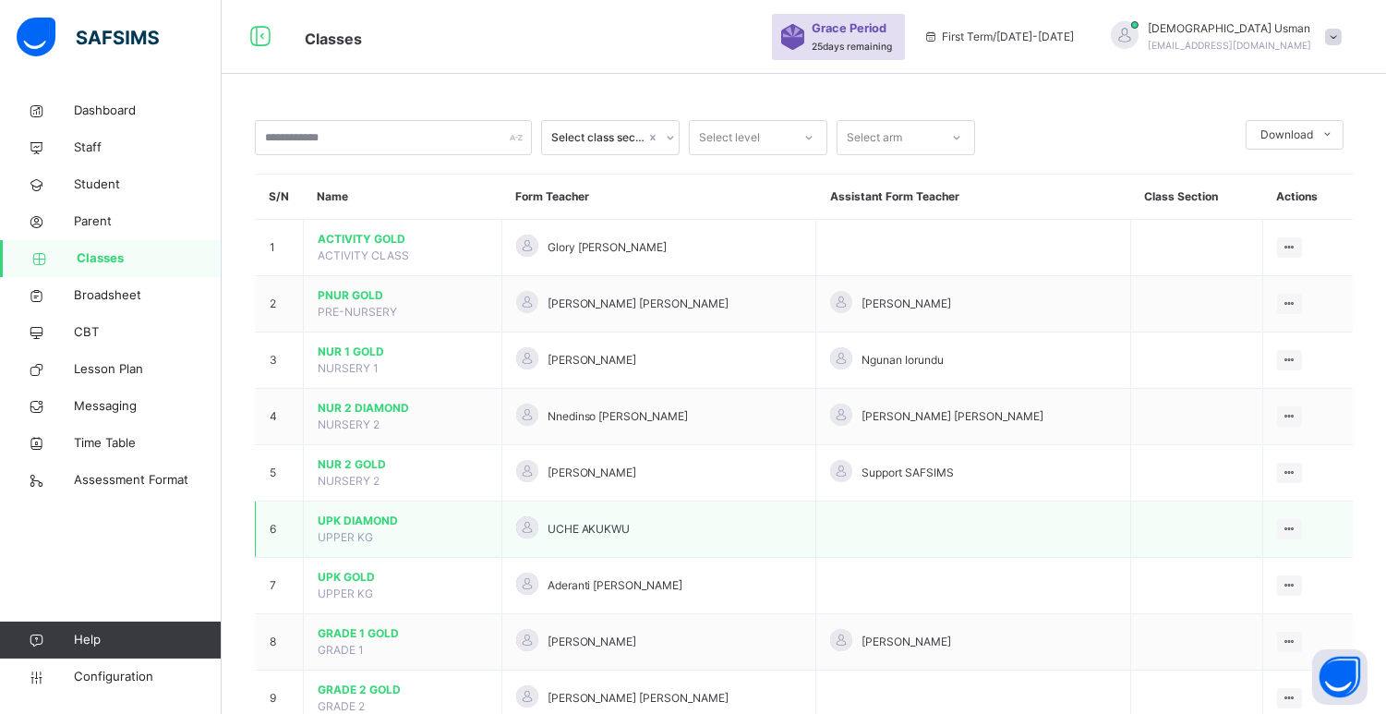
click at [355, 523] on span "UPK DIAMOND" at bounding box center [403, 520] width 170 height 17
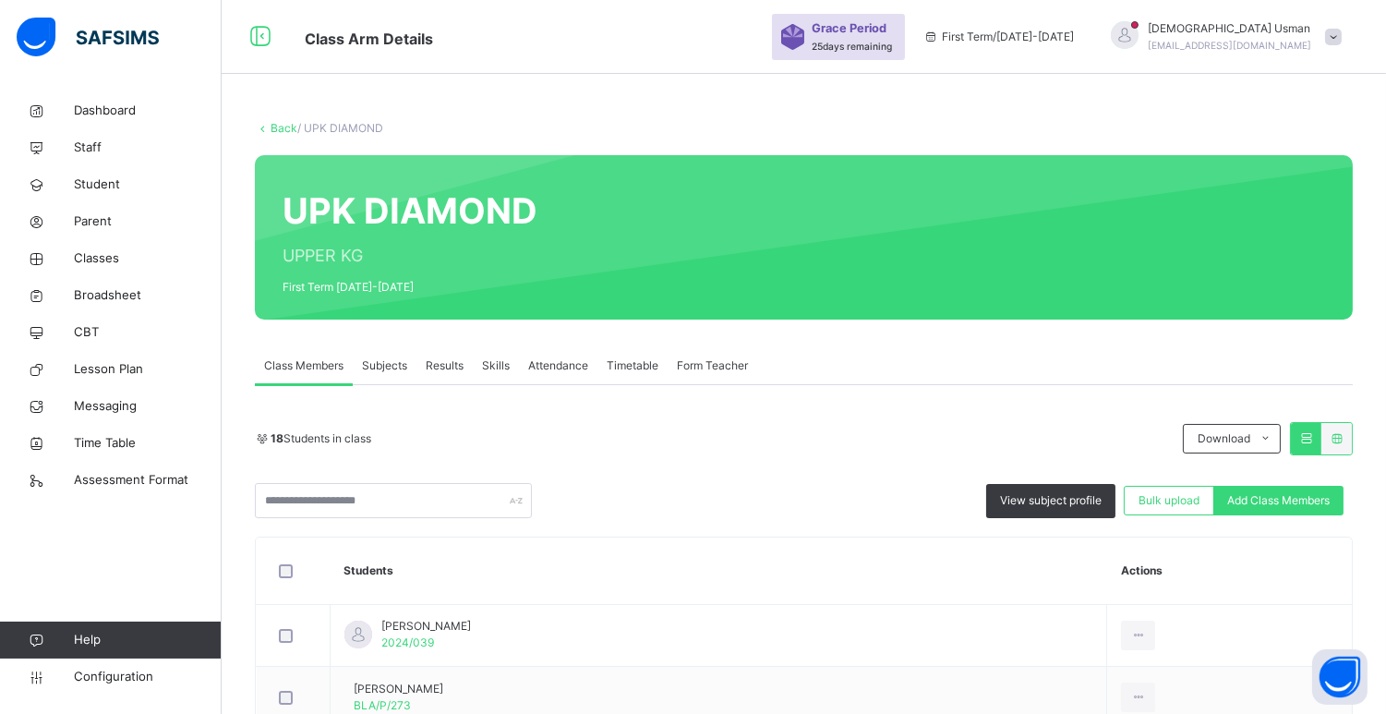
click at [282, 125] on link "Back" at bounding box center [284, 128] width 27 height 14
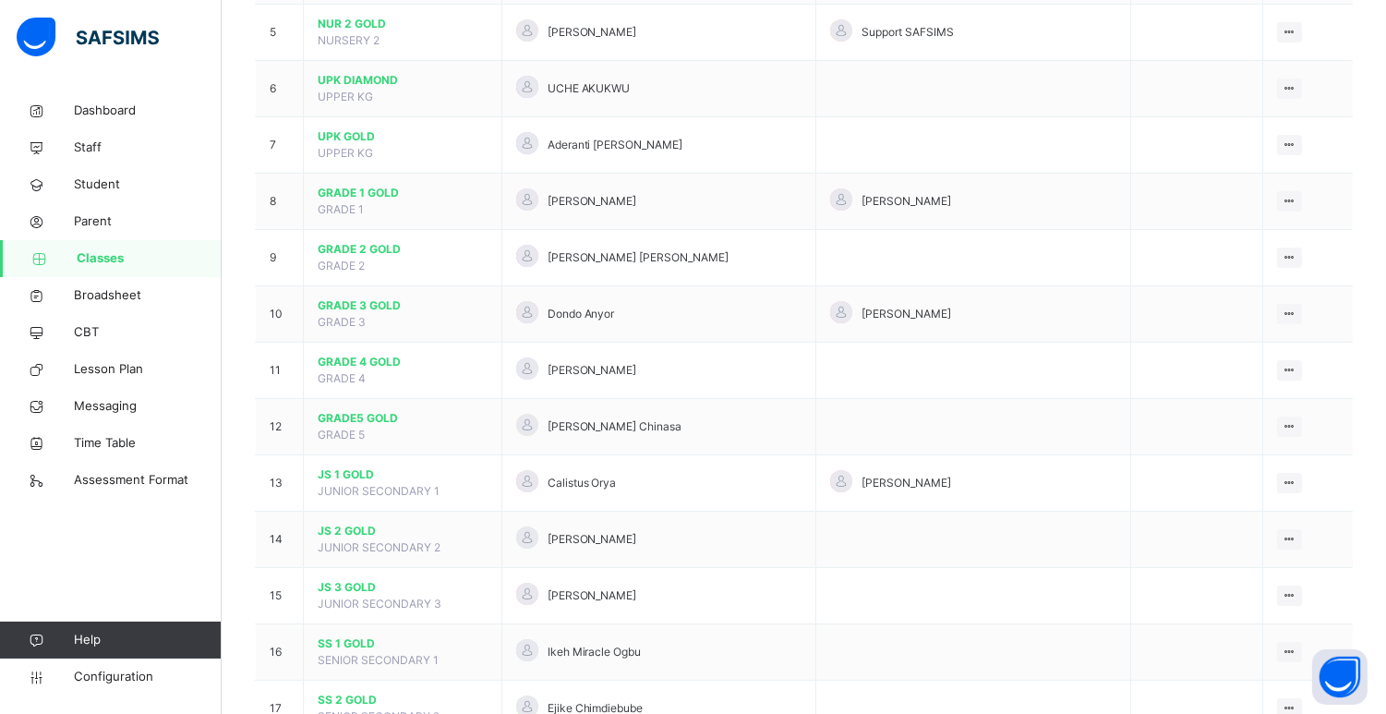
scroll to position [450, 0]
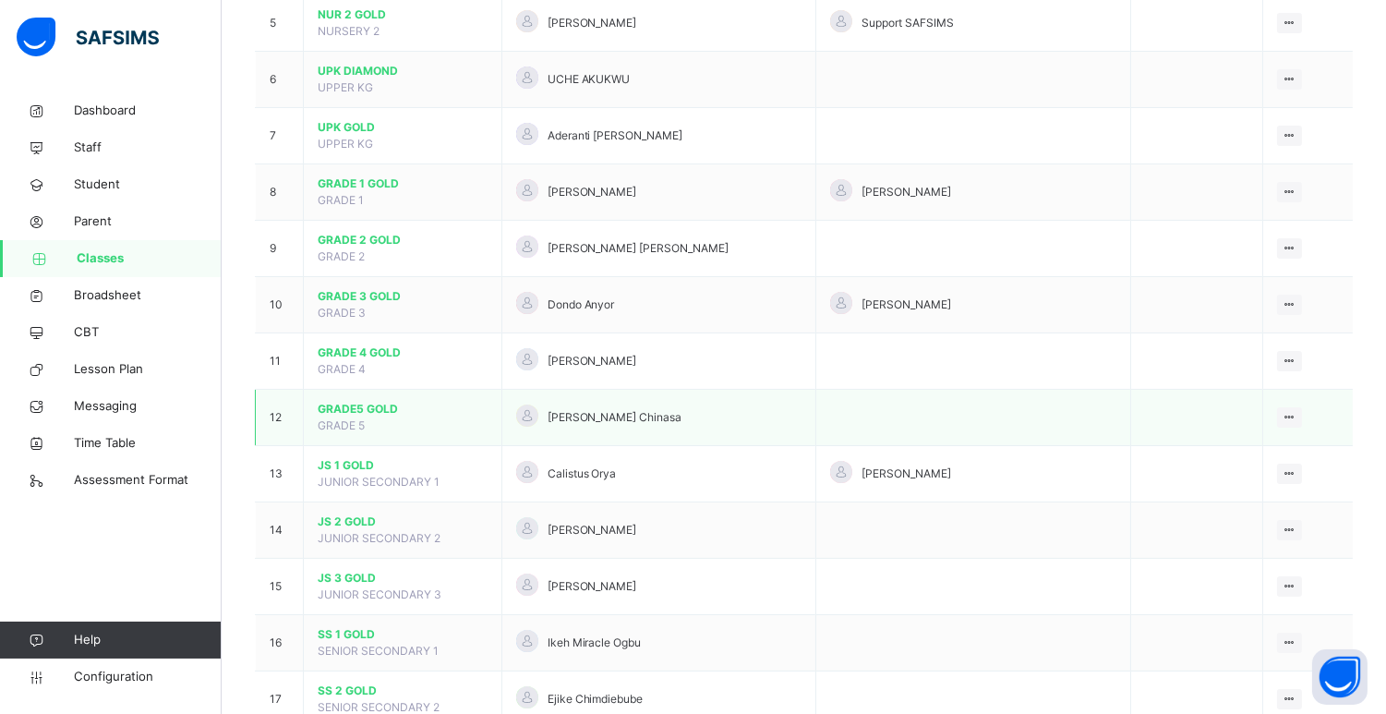
click at [365, 402] on span "GRADE5 GOLD" at bounding box center [403, 409] width 170 height 17
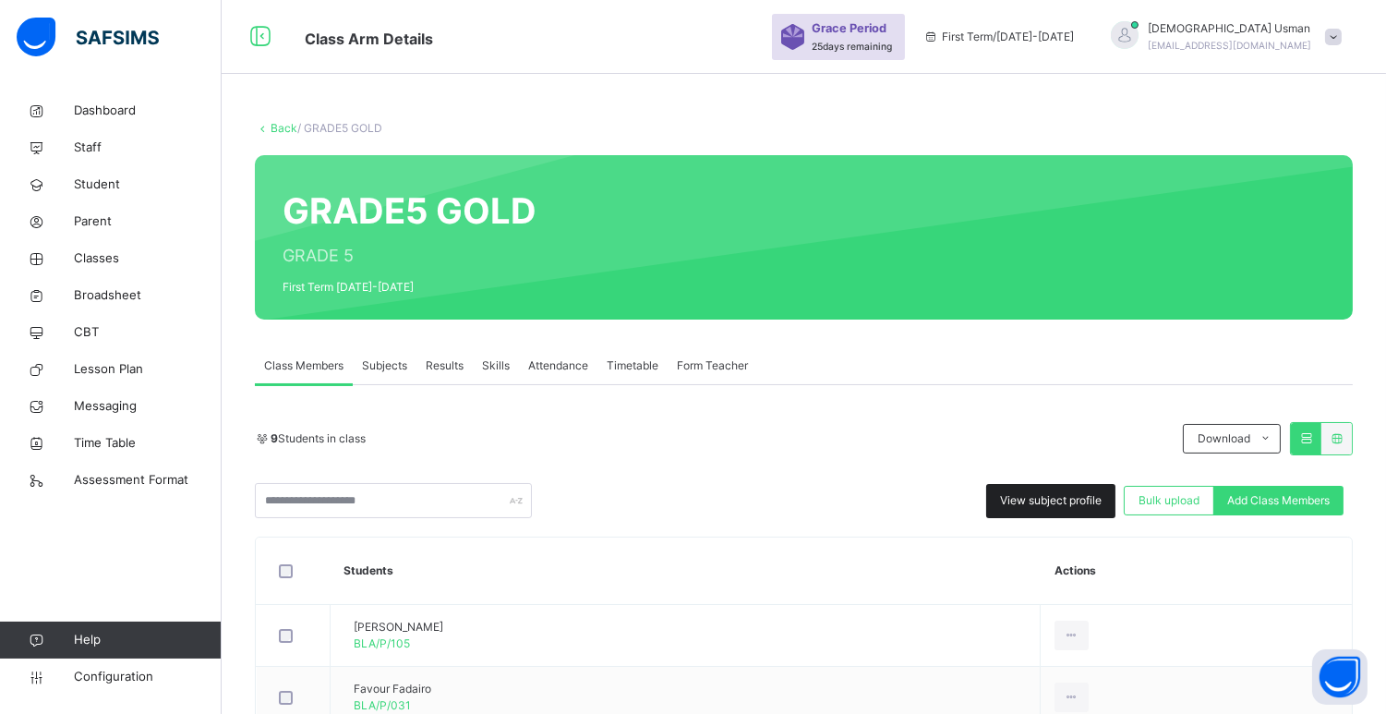
click at [1047, 496] on span "View subject profile" at bounding box center [1051, 500] width 102 height 17
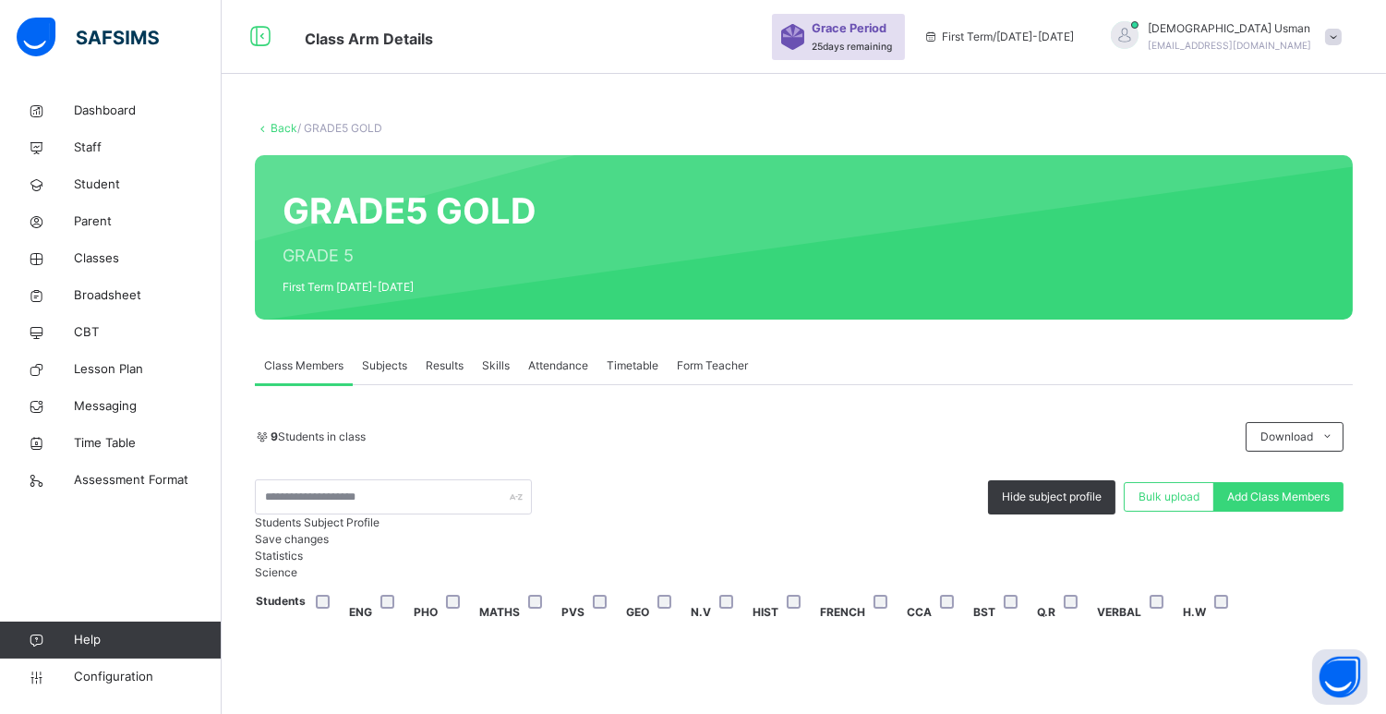
scroll to position [286, 0]
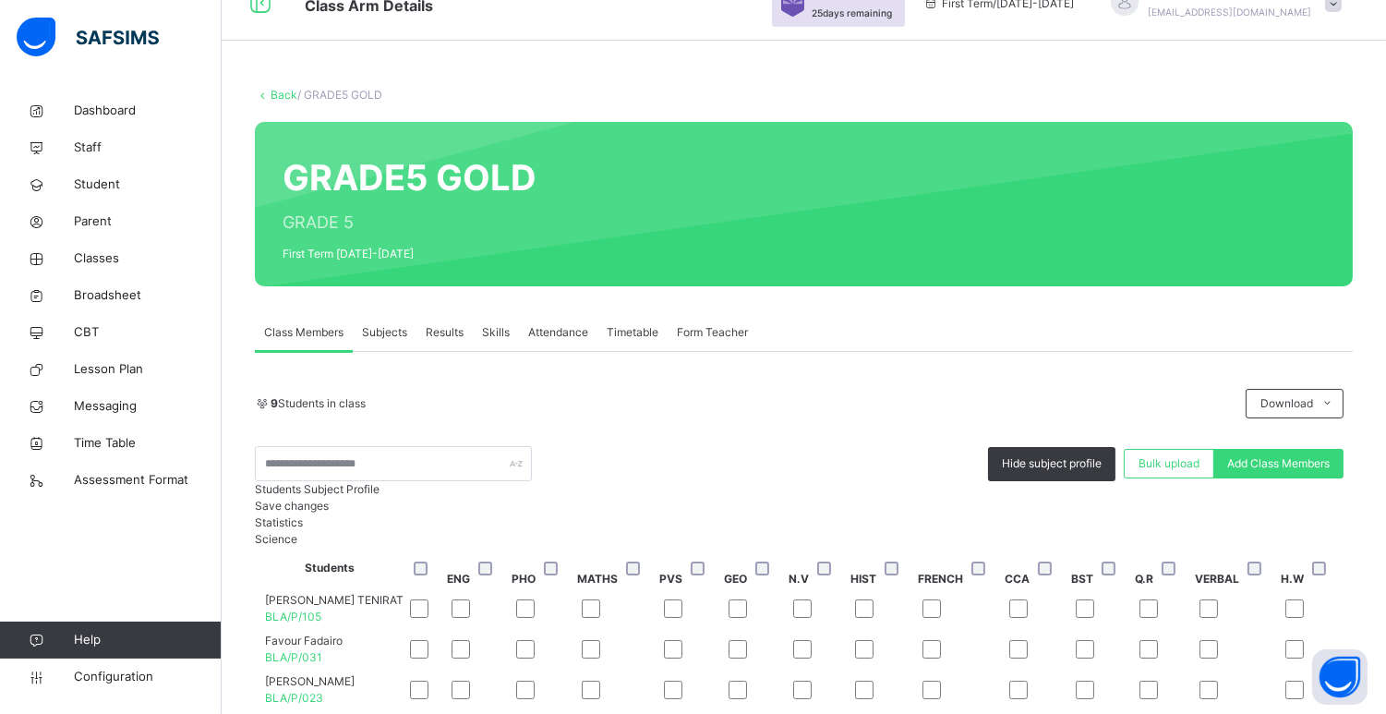
scroll to position [30, 0]
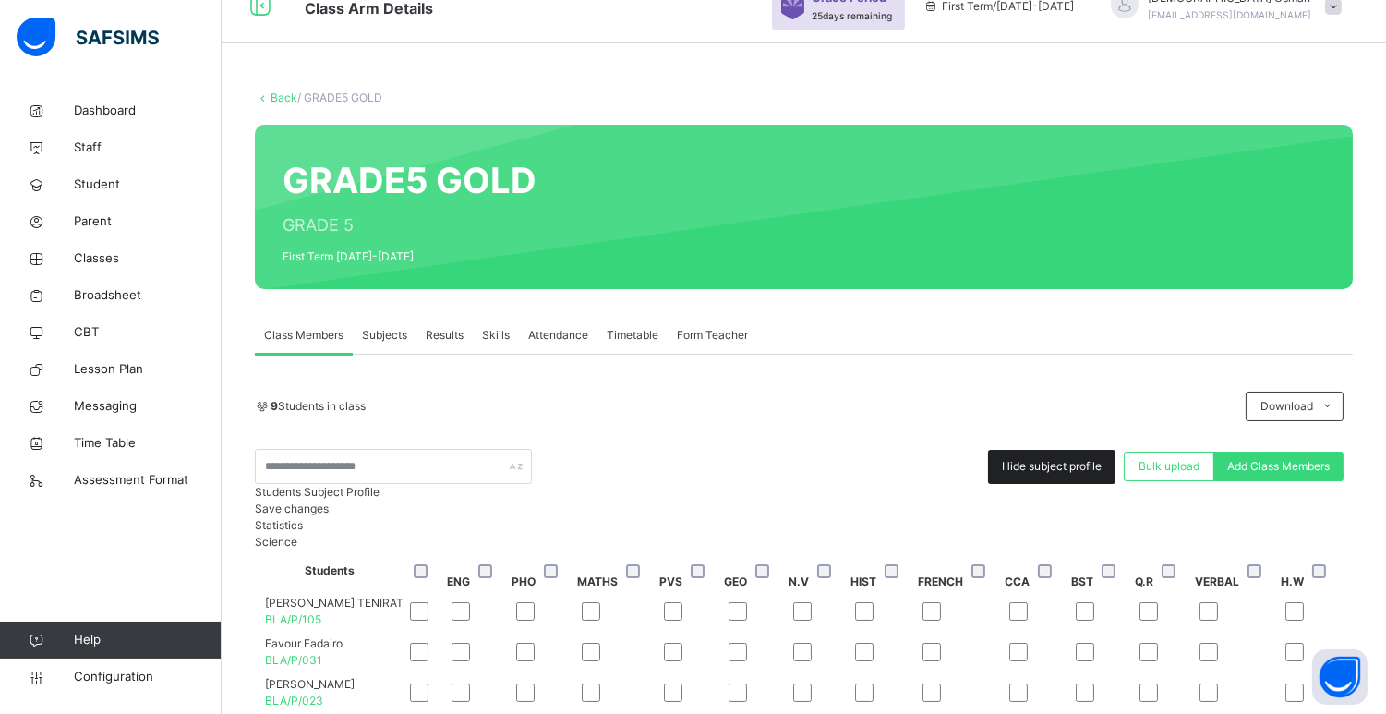
click at [1034, 460] on span "Hide subject profile" at bounding box center [1052, 466] width 100 height 17
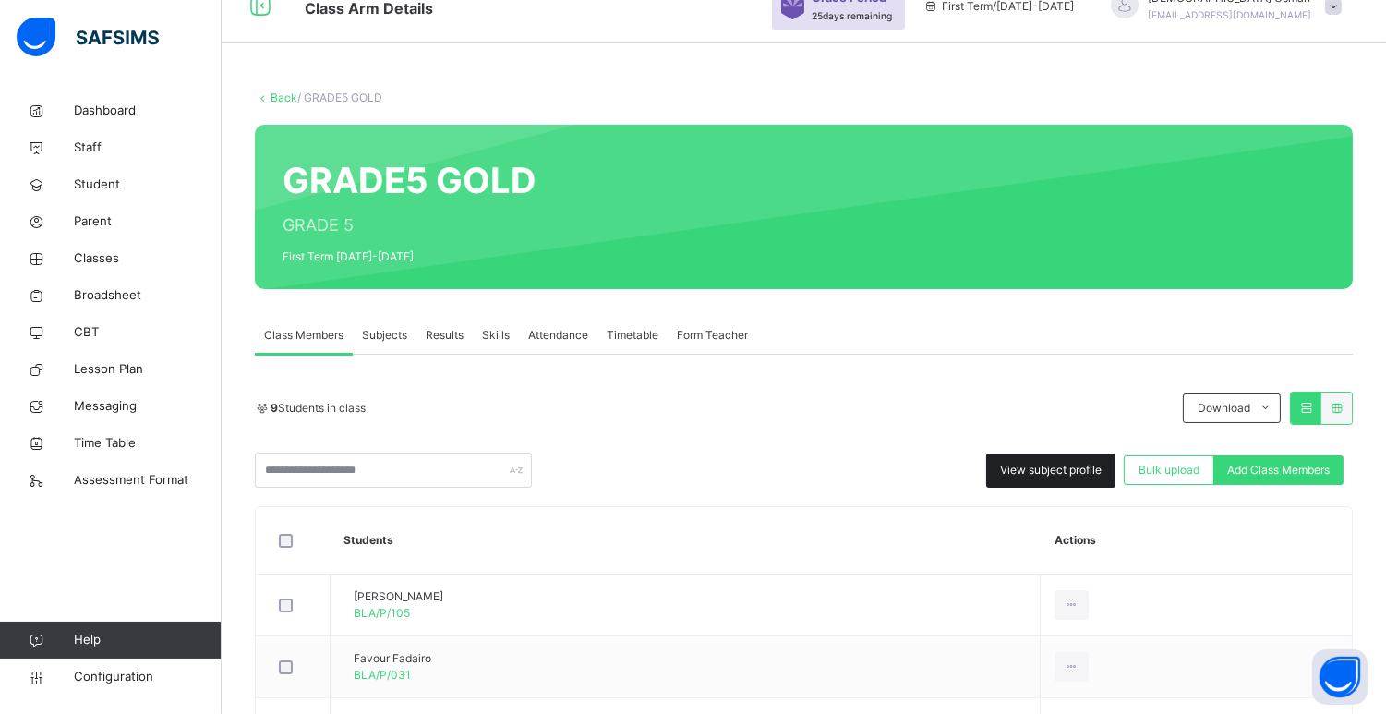
click at [1027, 477] on span "View subject profile" at bounding box center [1051, 470] width 102 height 17
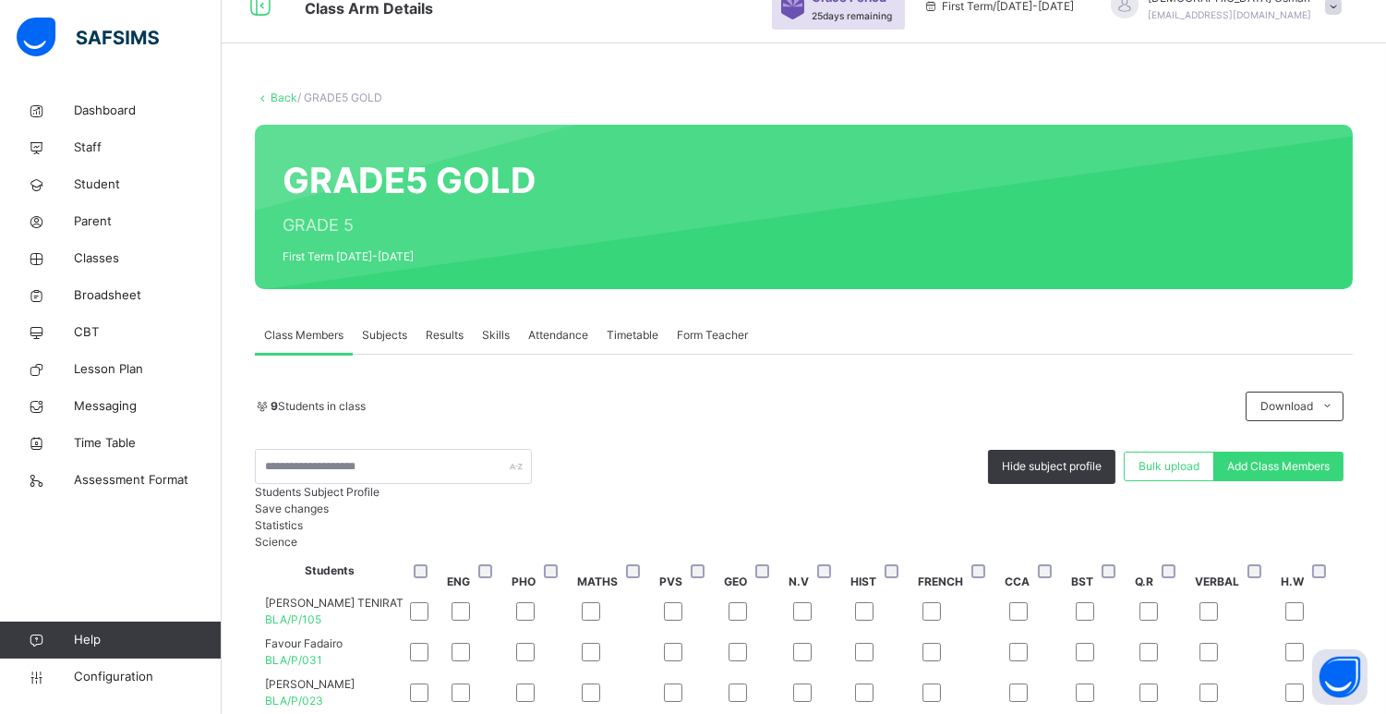
click at [1306, 517] on div "Save changes" at bounding box center [804, 508] width 1098 height 17
click at [124, 669] on span "Configuration" at bounding box center [147, 677] width 147 height 18
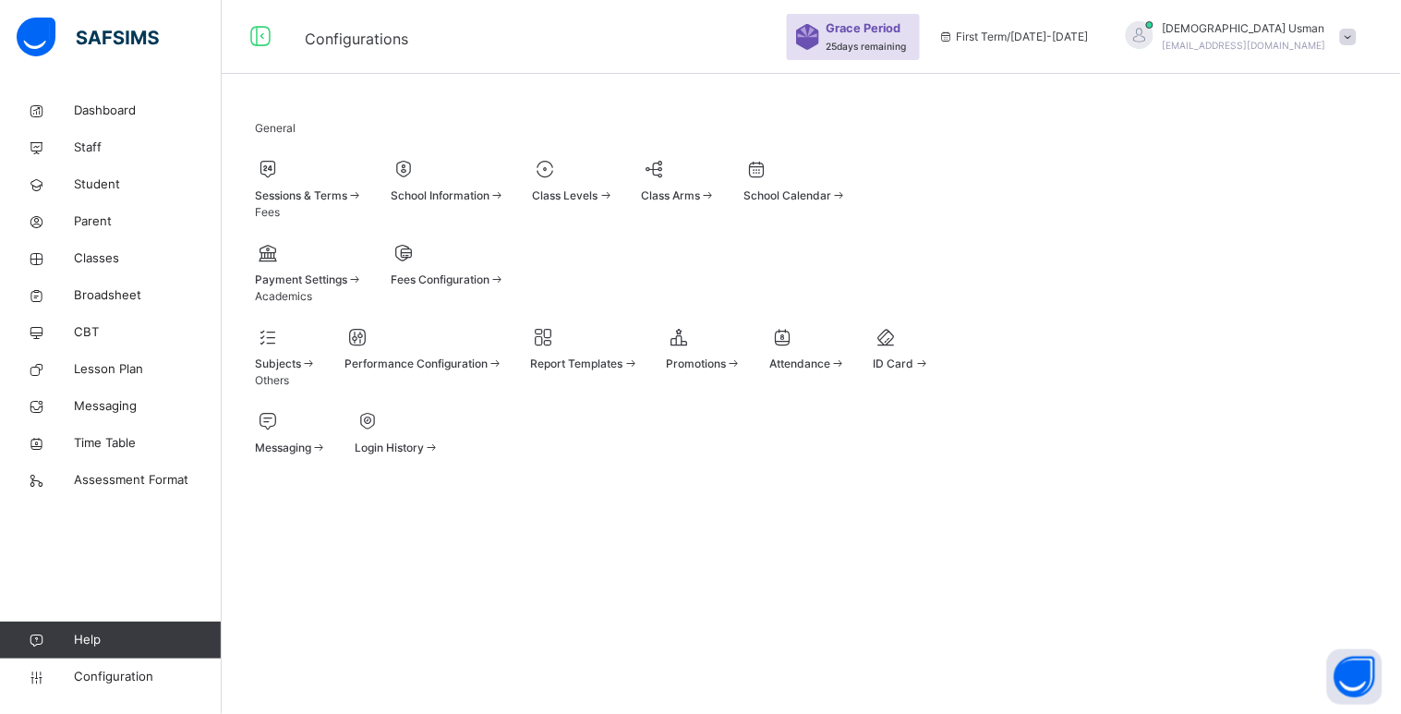
click at [301, 370] on span "Subjects" at bounding box center [278, 363] width 46 height 14
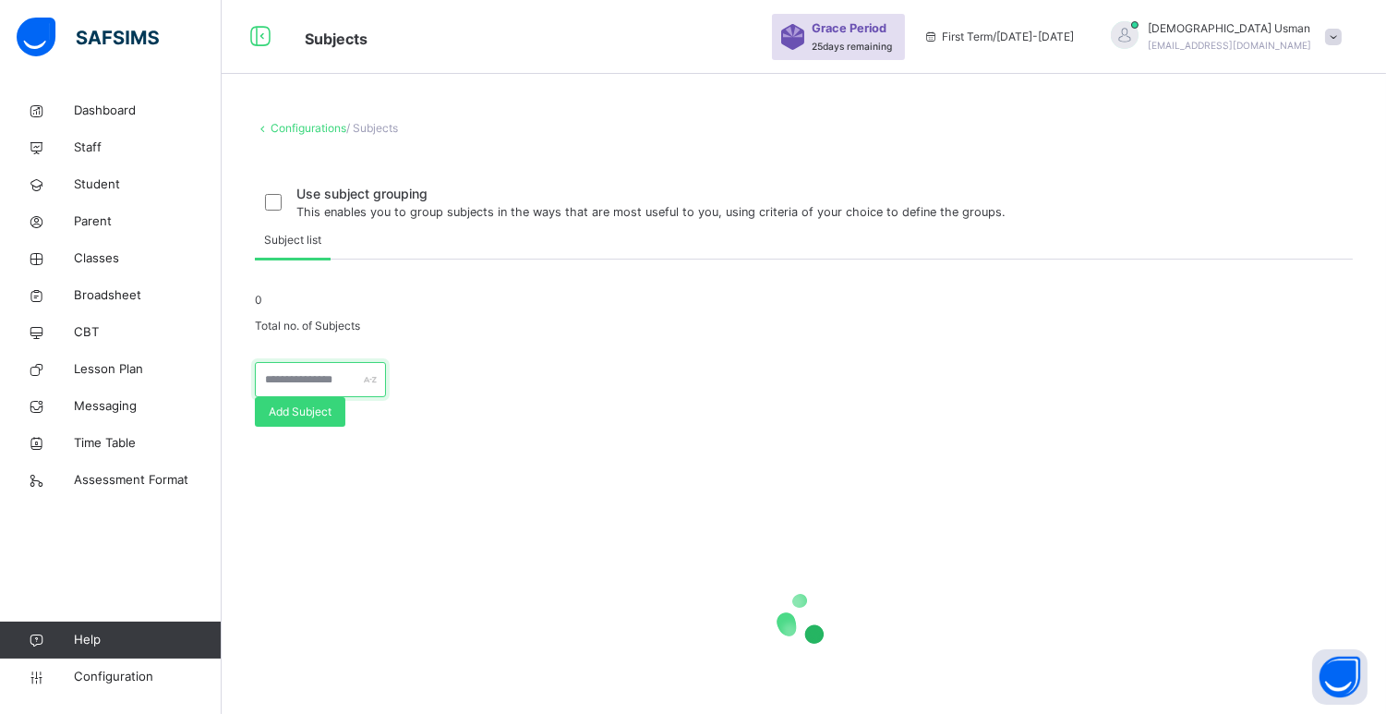
click at [386, 397] on input "text" at bounding box center [320, 379] width 131 height 35
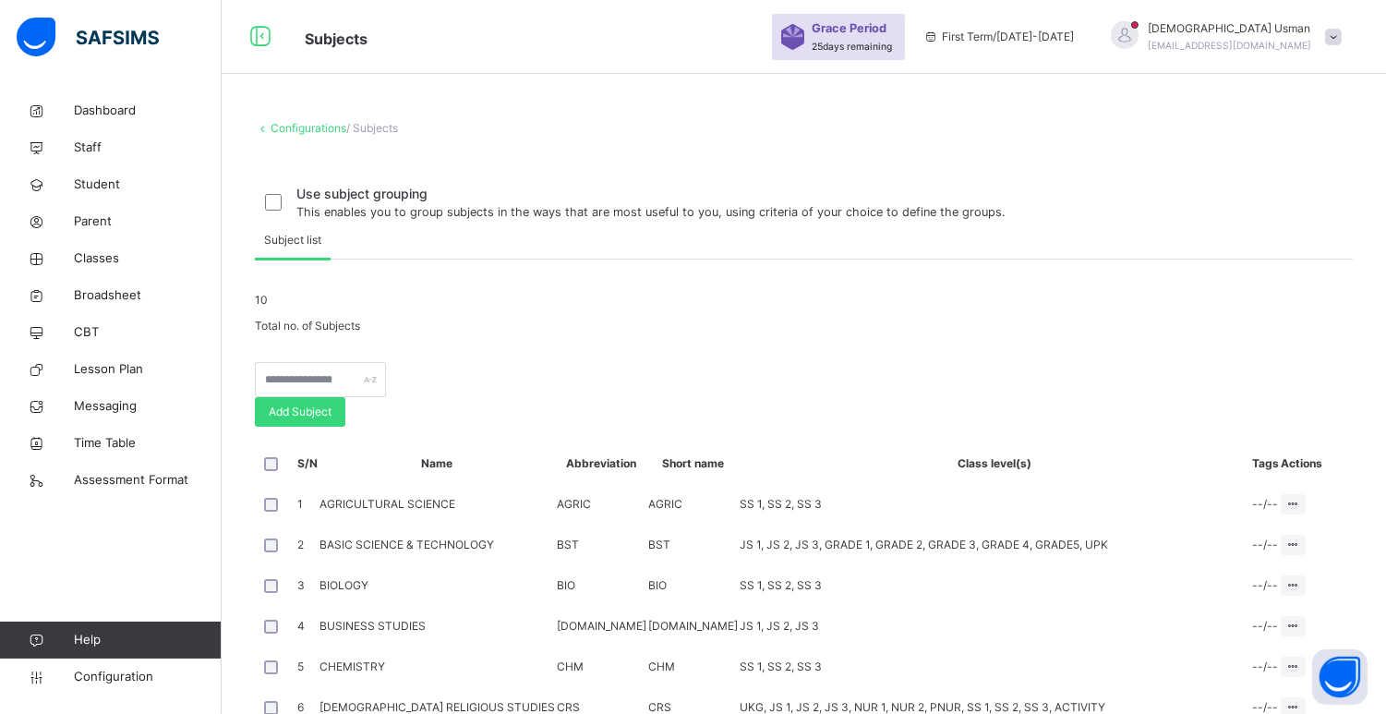
click at [879, 334] on div "10 Total no. of Subjects" at bounding box center [804, 313] width 1098 height 42
click at [371, 397] on input "text" at bounding box center [320, 379] width 131 height 35
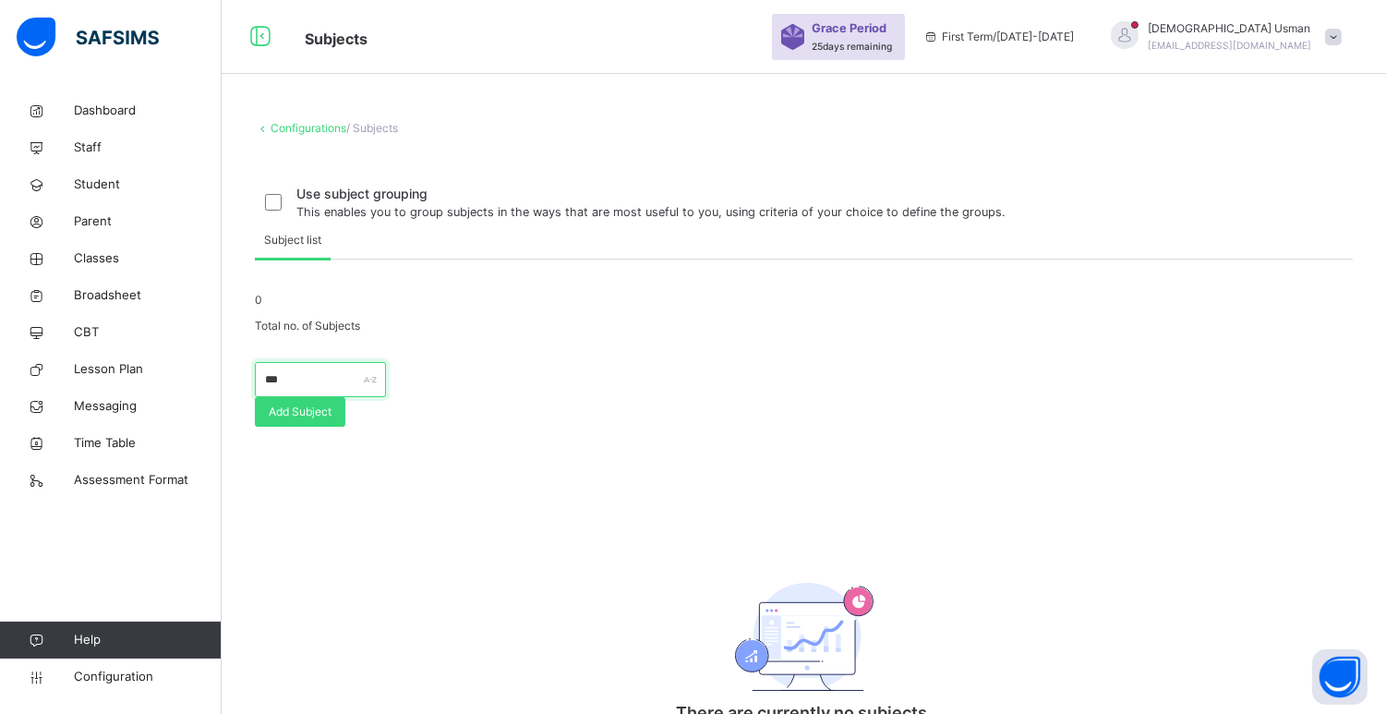
scroll to position [79, 0]
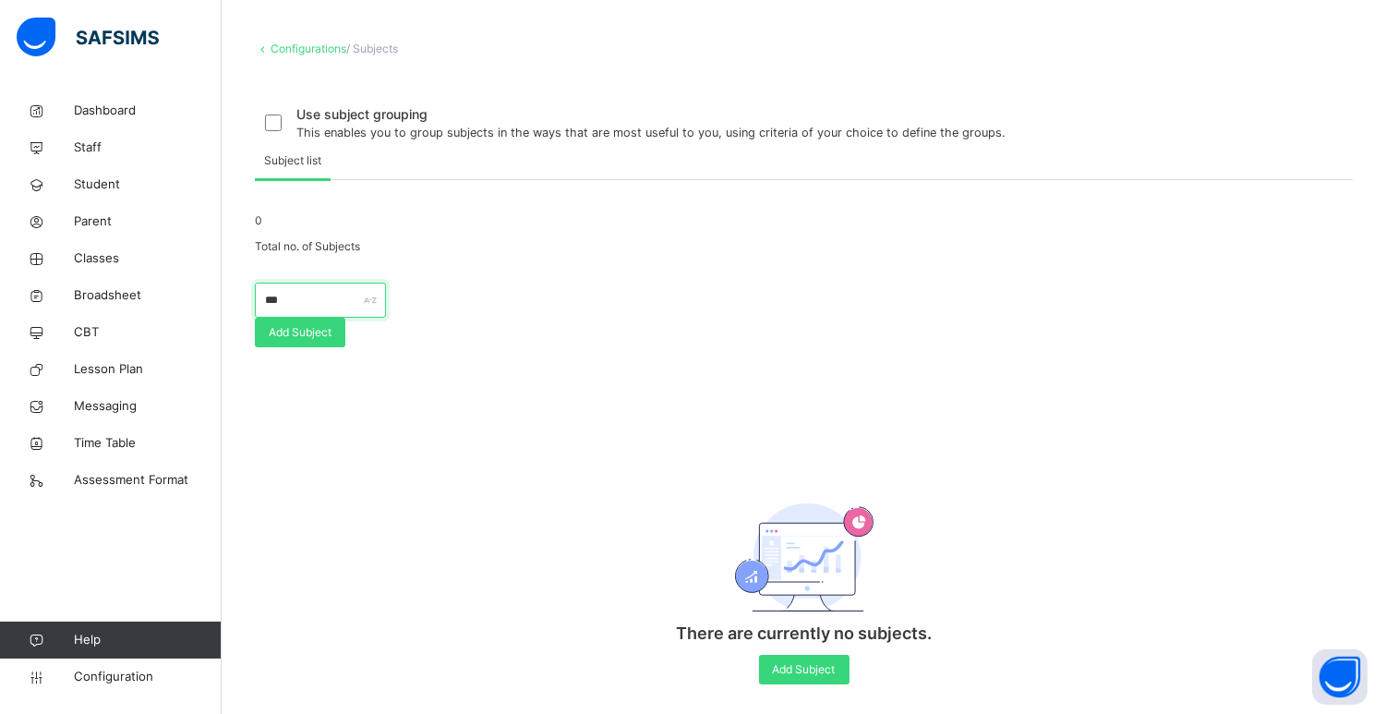
type input "***"
click at [307, 42] on link "Configurations" at bounding box center [309, 49] width 76 height 14
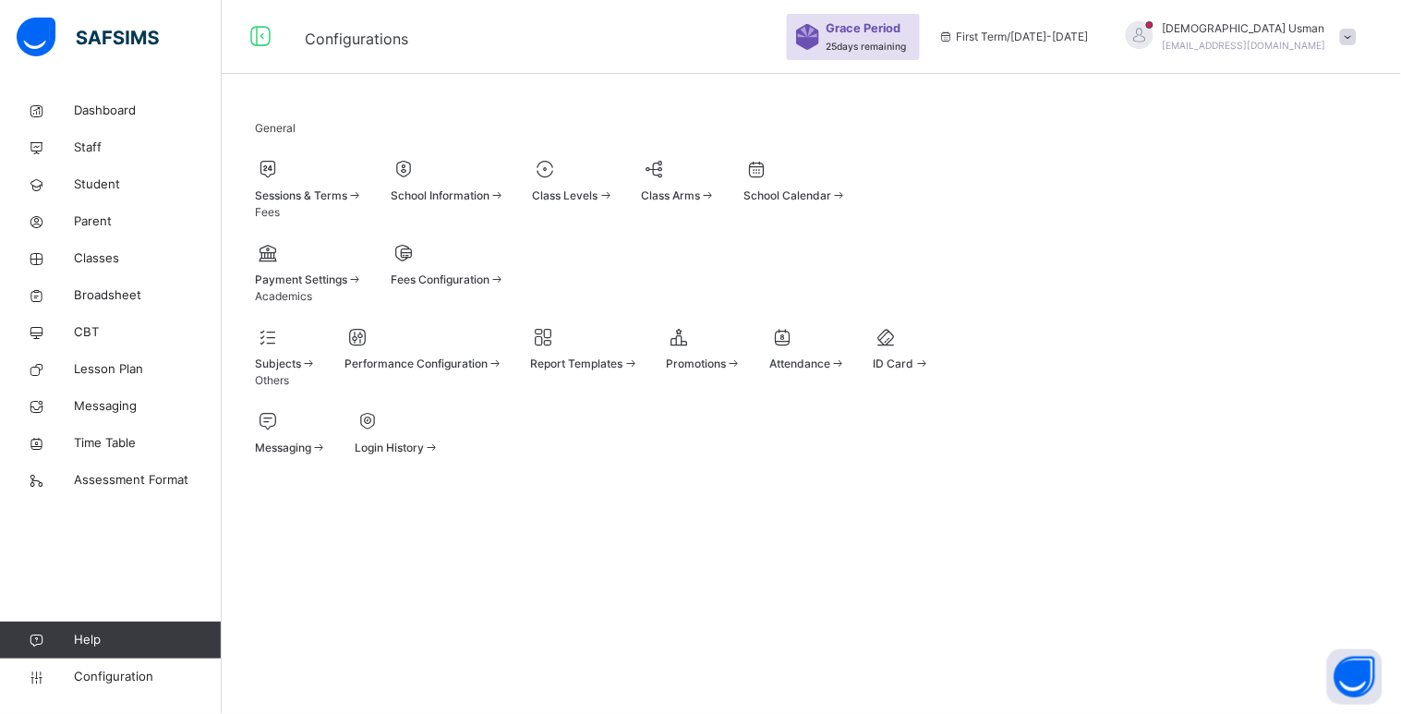
drag, startPoint x: 307, startPoint y: 42, endPoint x: 342, endPoint y: 441, distance: 400.3
click at [342, 441] on div "Configurations Grace Period 25 days remaining First Term / [DATE]-[DATE] [DEMOG…" at bounding box center [700, 357] width 1401 height 714
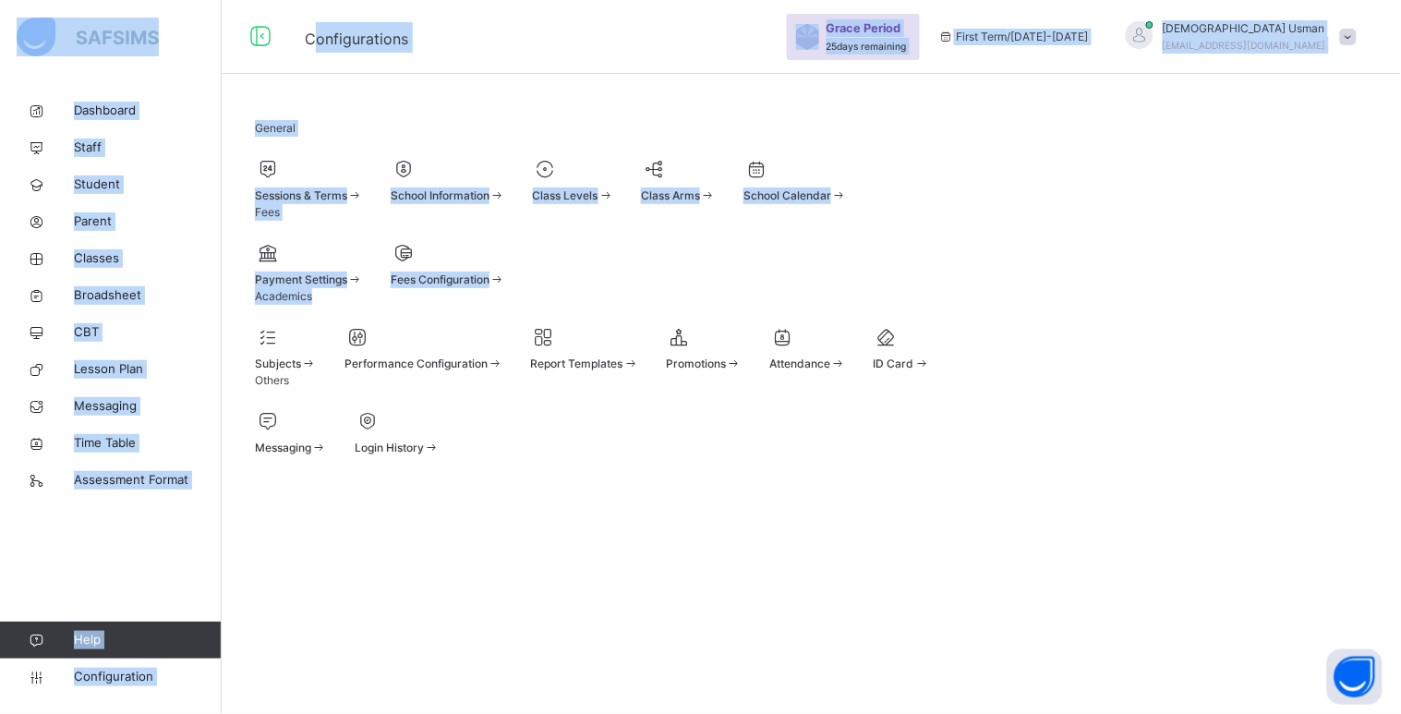
click at [737, 376] on div "General Sessions & Terms School Information Class Levels Class Arms School Cale…" at bounding box center [811, 287] width 1179 height 391
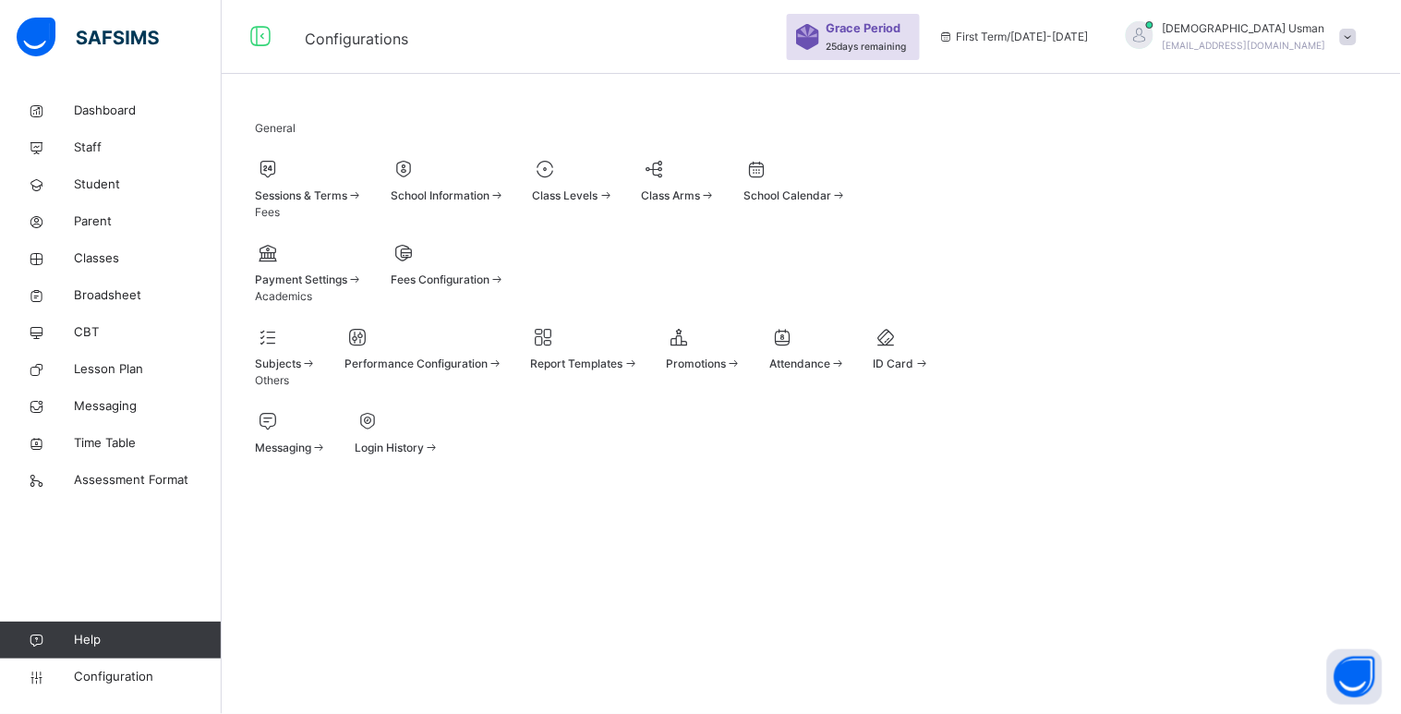
click at [281, 370] on span "Subjects" at bounding box center [278, 363] width 46 height 14
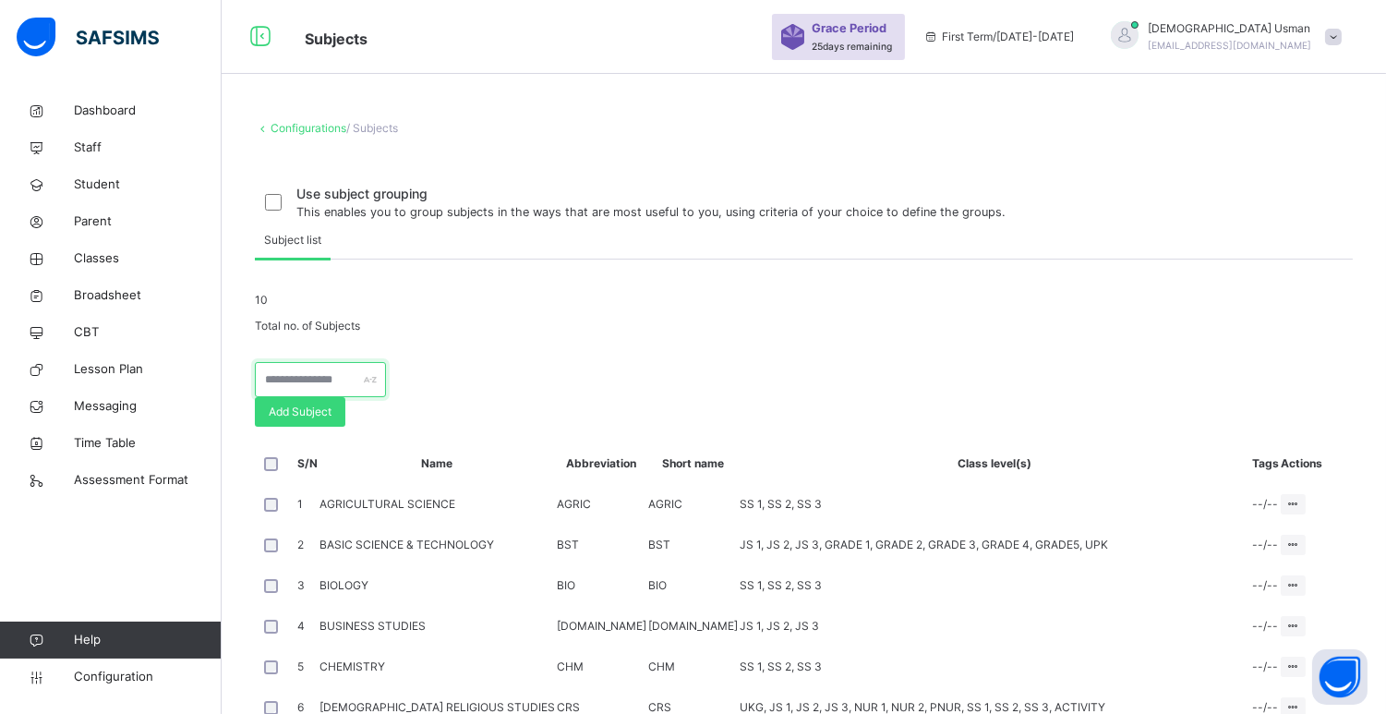
click at [386, 397] on input "text" at bounding box center [320, 379] width 131 height 35
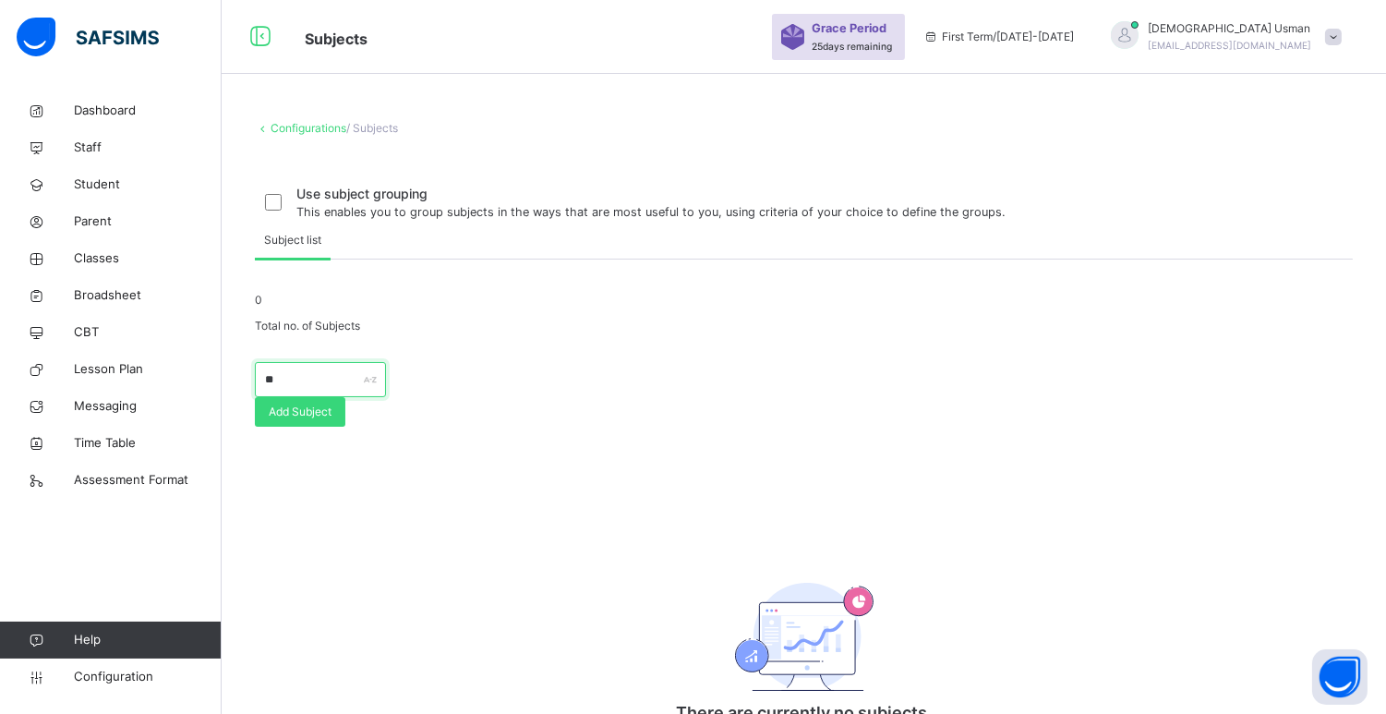
type input "*"
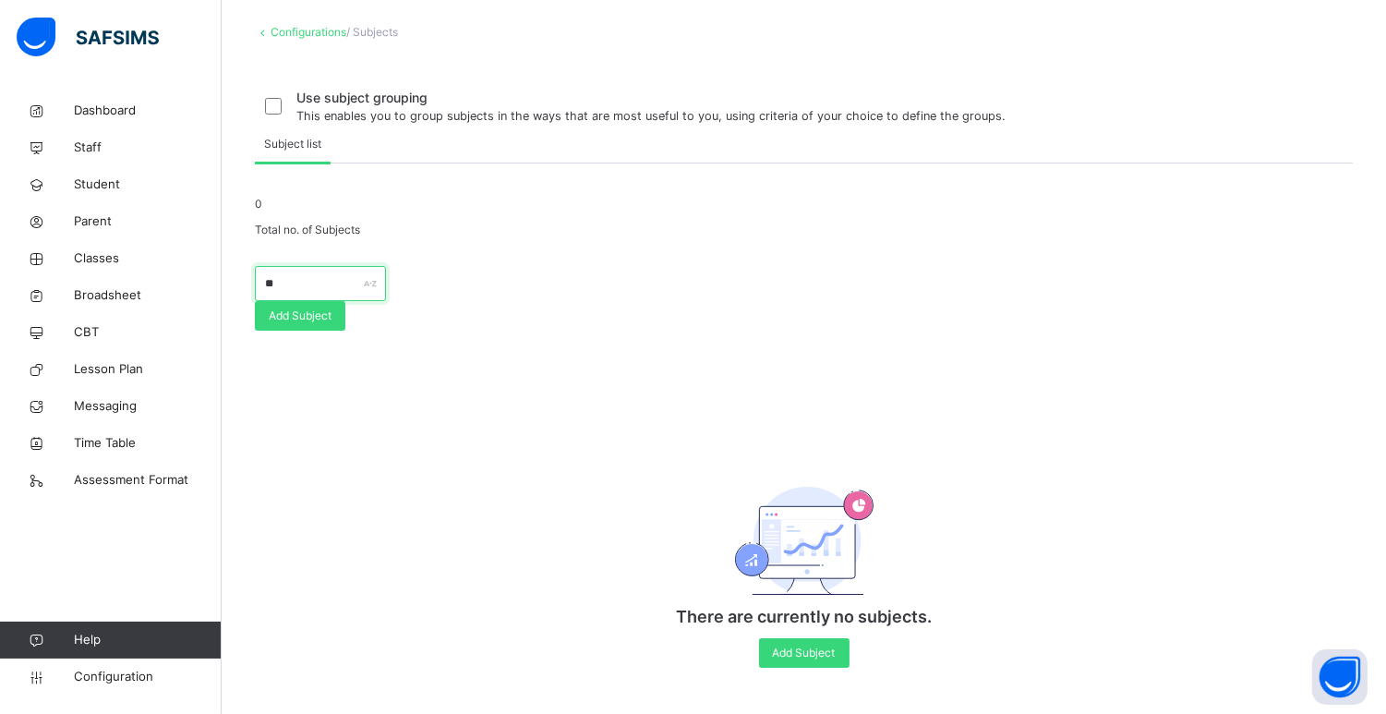
click at [303, 301] on input "**" at bounding box center [320, 283] width 131 height 35
type input "*"
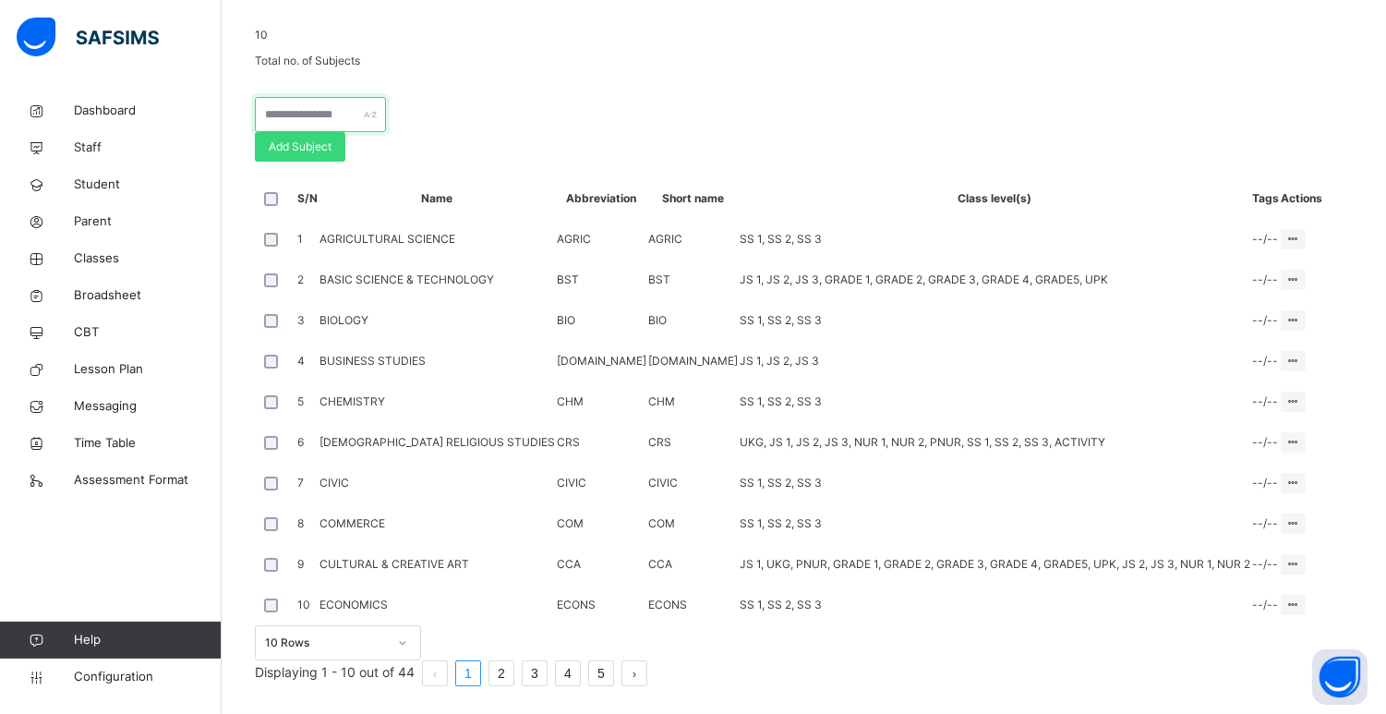
scroll to position [0, 0]
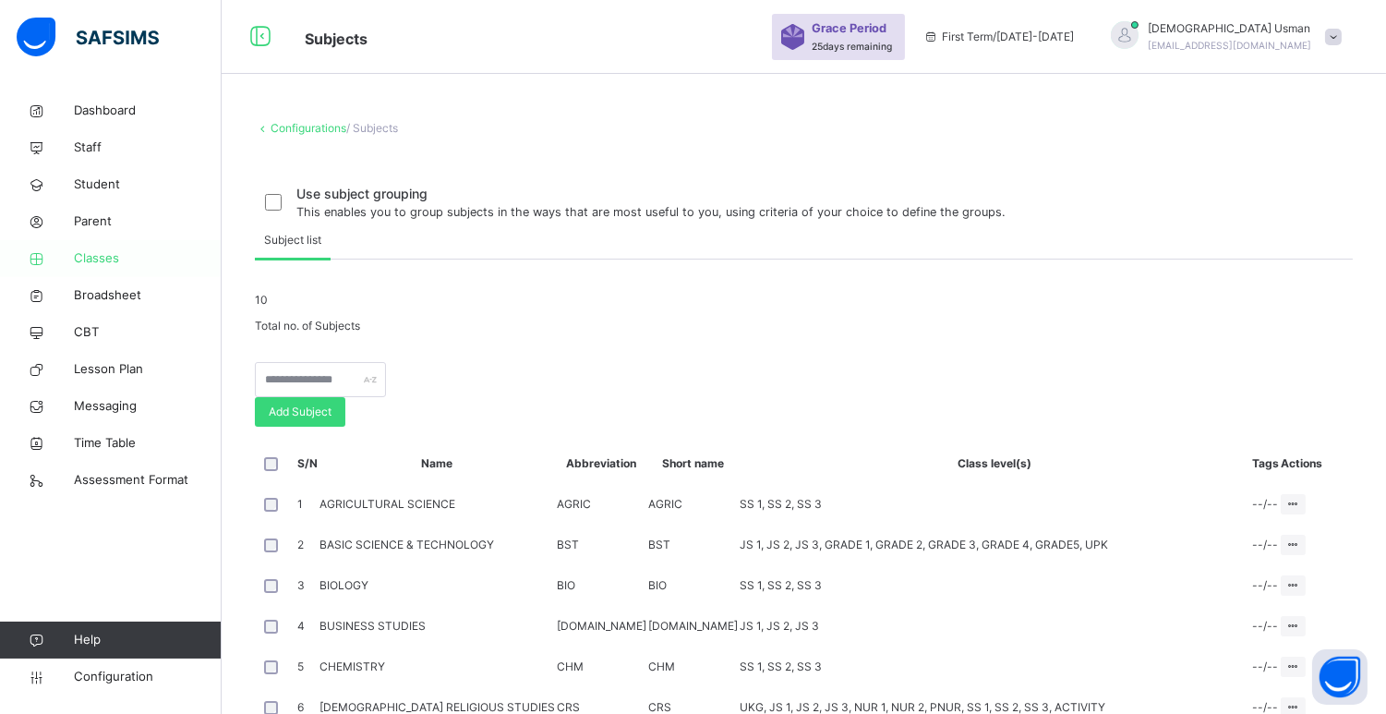
click at [136, 243] on link "Classes" at bounding box center [111, 258] width 222 height 37
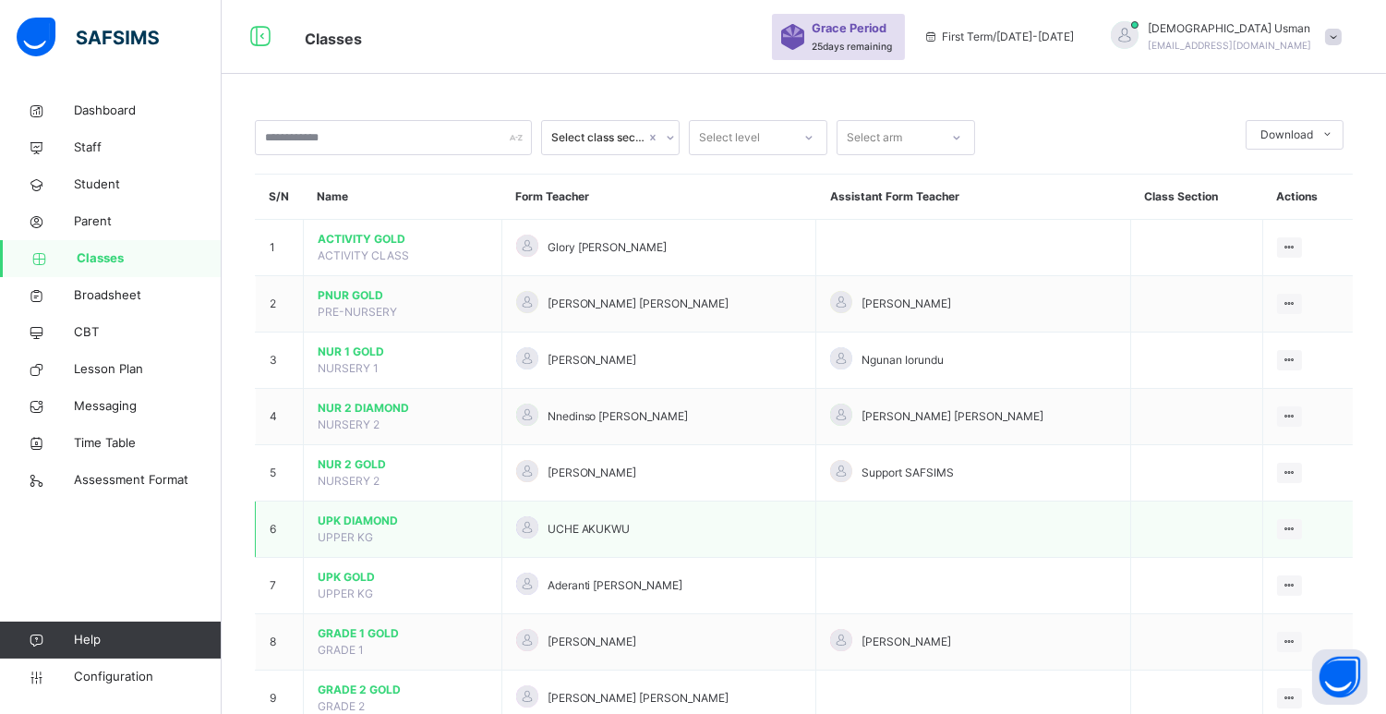
click at [358, 512] on td "UPK DIAMOND UPPER KG" at bounding box center [403, 529] width 199 height 56
click at [362, 524] on span "UPK DIAMOND" at bounding box center [403, 520] width 170 height 17
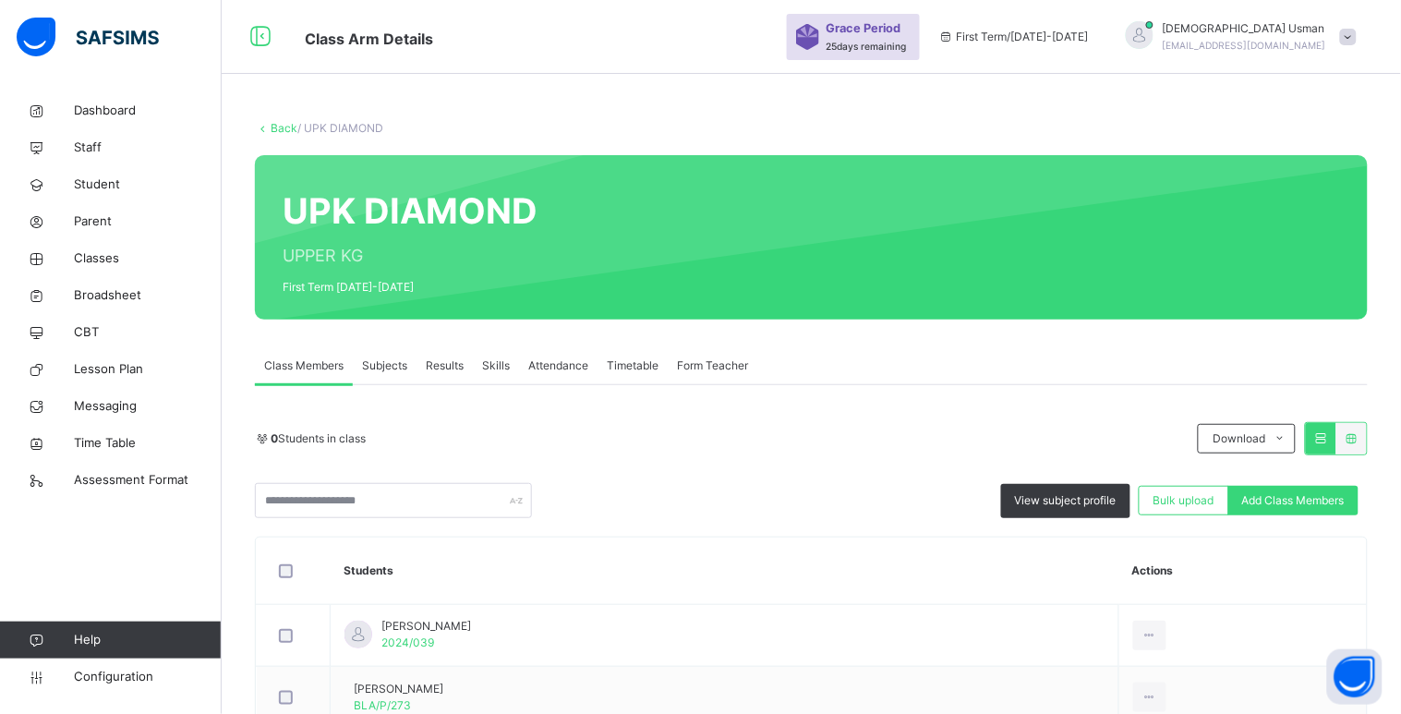
click at [389, 366] on span "Subjects" at bounding box center [384, 365] width 45 height 17
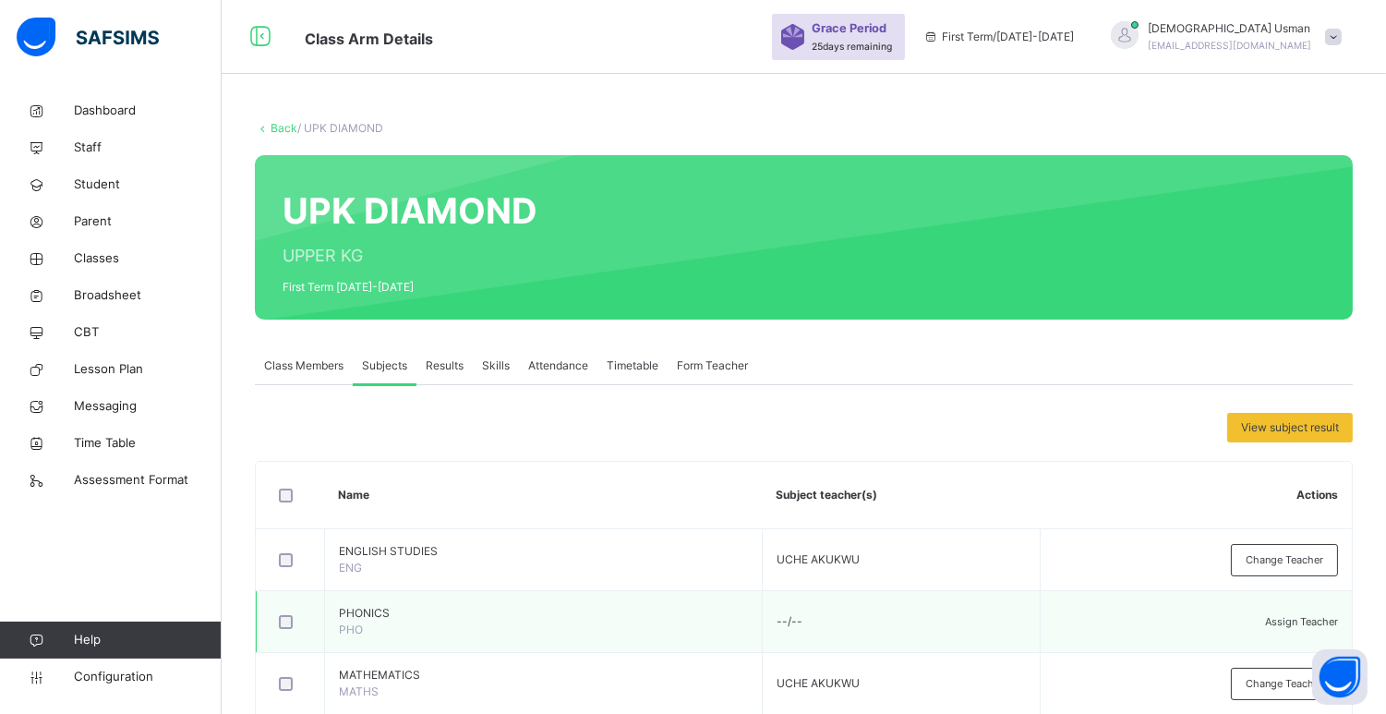
click at [1277, 615] on span "Assign Teacher" at bounding box center [1301, 621] width 73 height 13
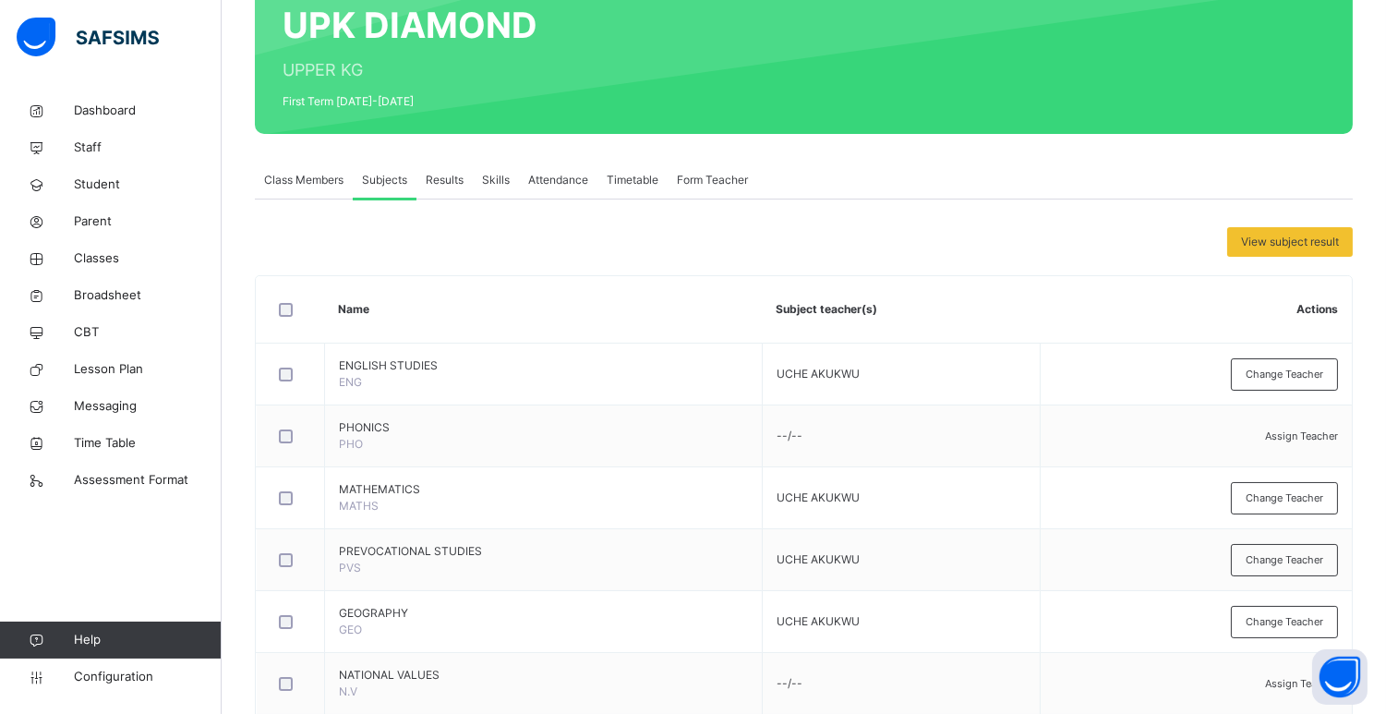
type input "***"
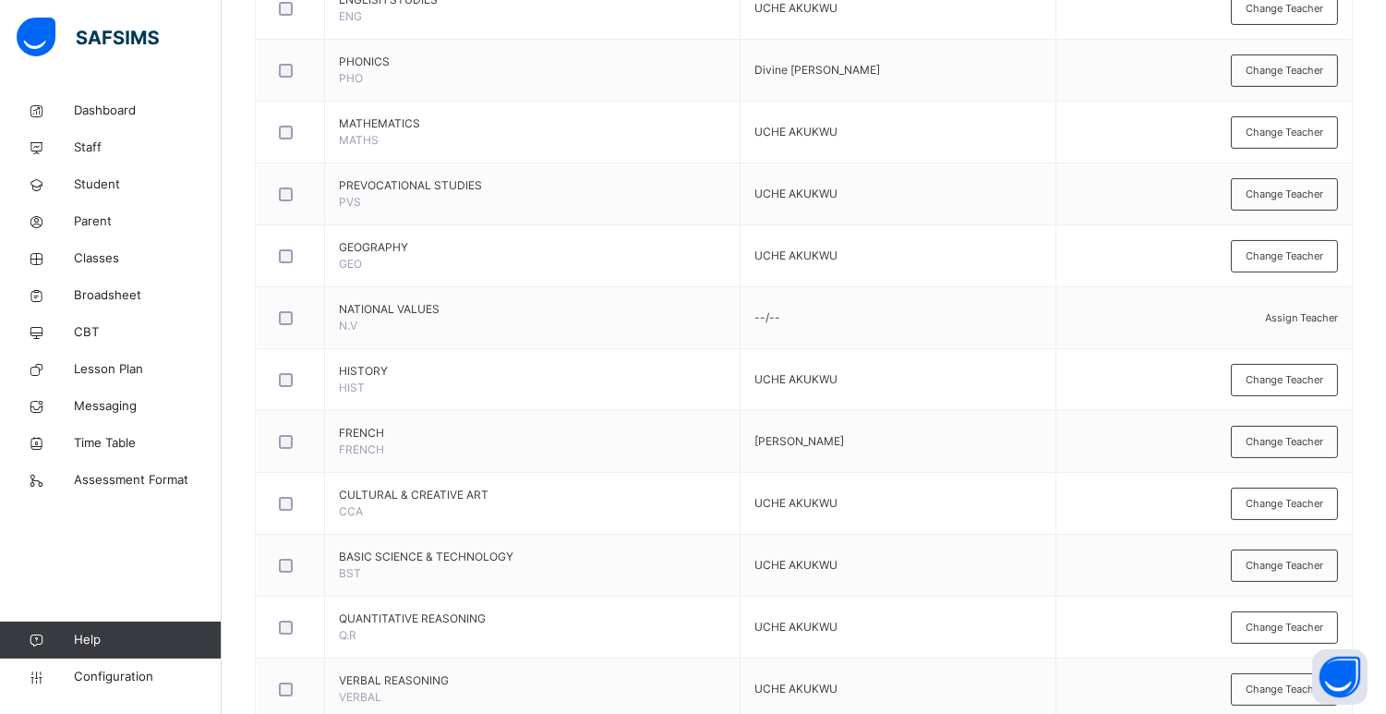
scroll to position [667, 0]
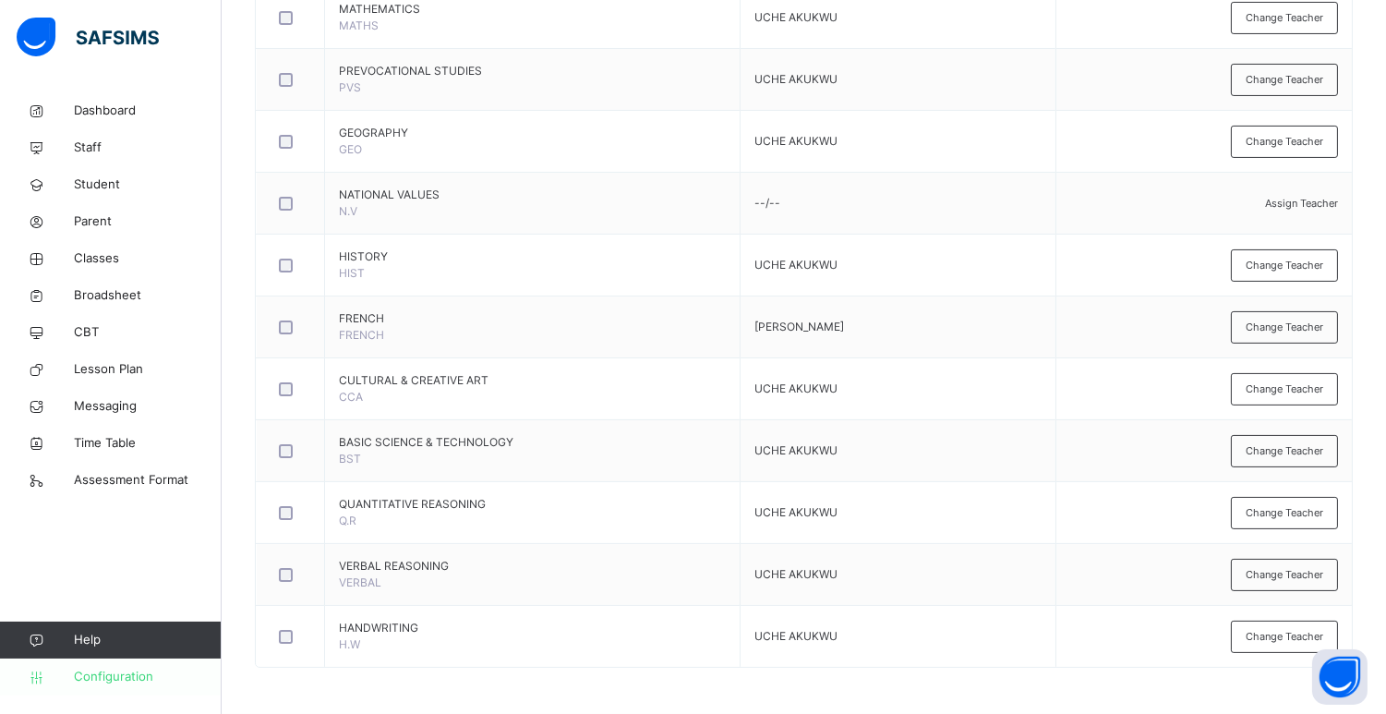
click at [97, 666] on link "Configuration" at bounding box center [110, 676] width 221 height 37
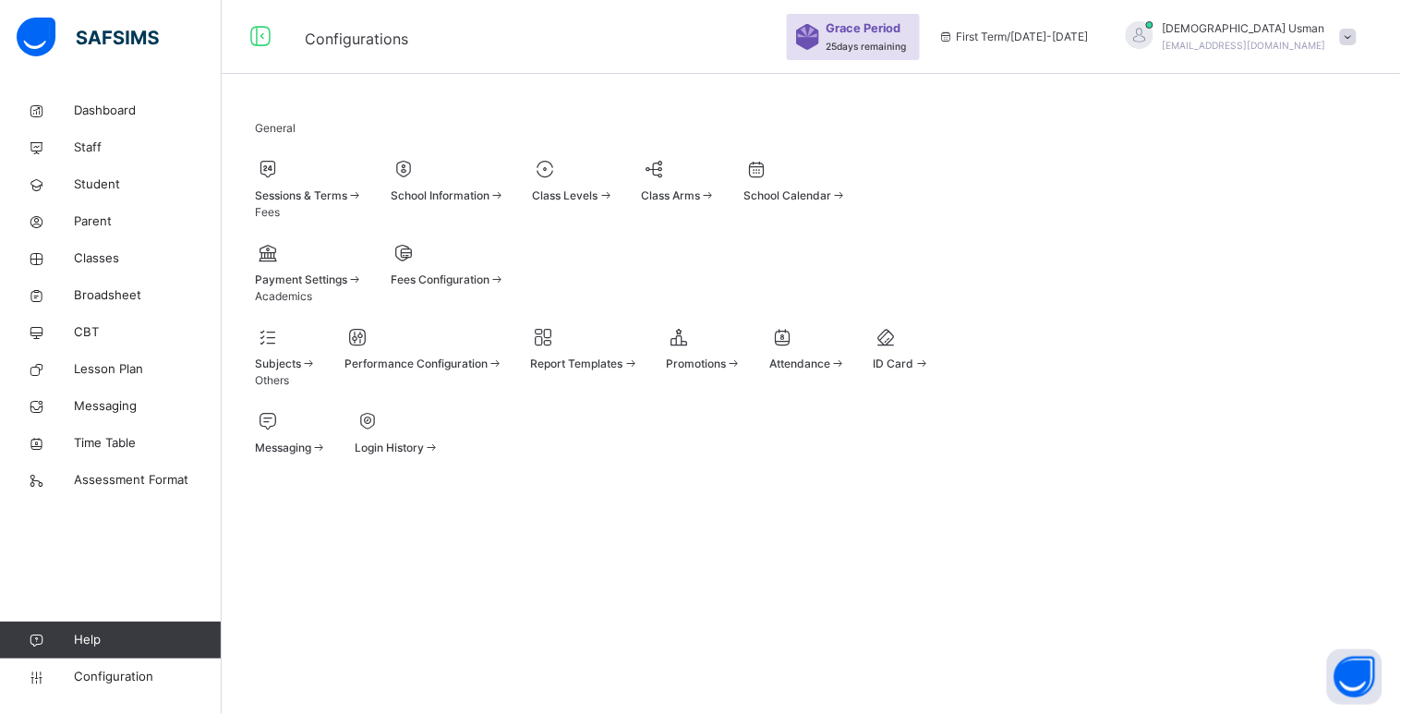
click at [312, 372] on div "Subjects" at bounding box center [286, 363] width 62 height 17
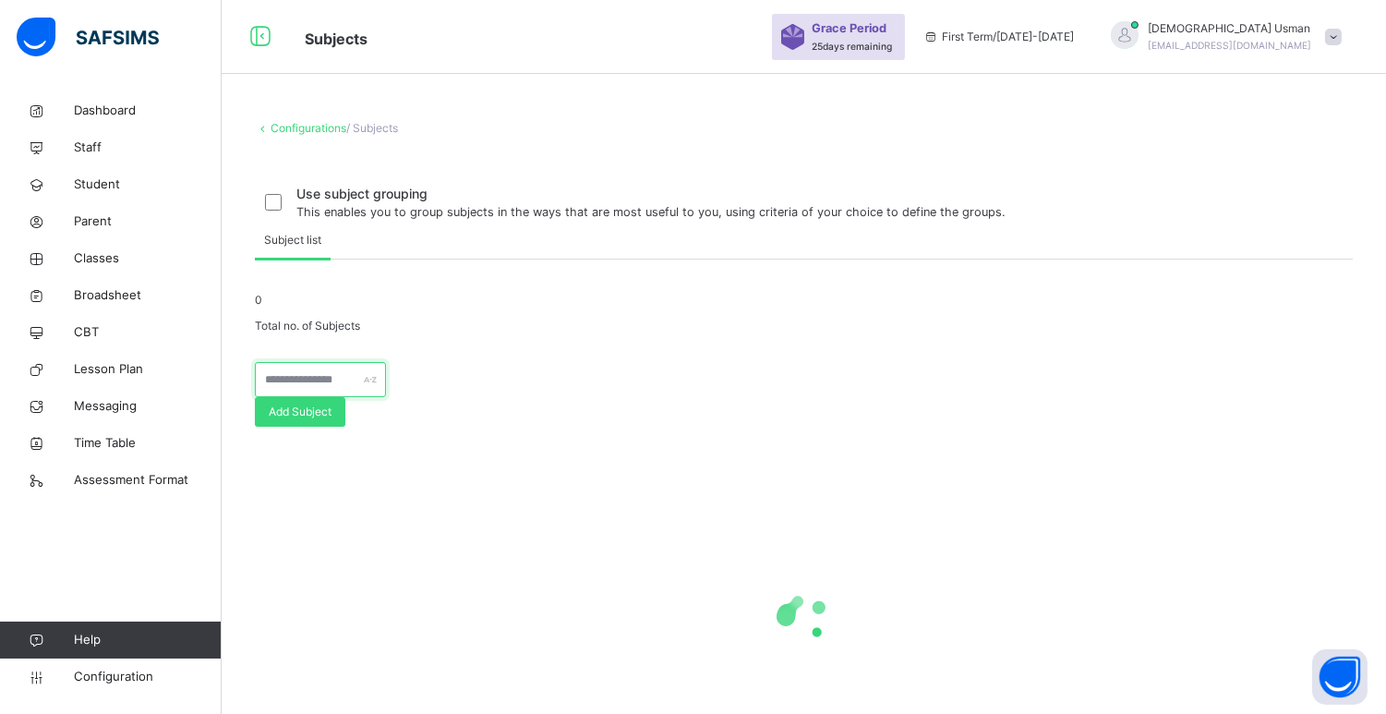
click at [323, 397] on input "text" at bounding box center [320, 379] width 131 height 35
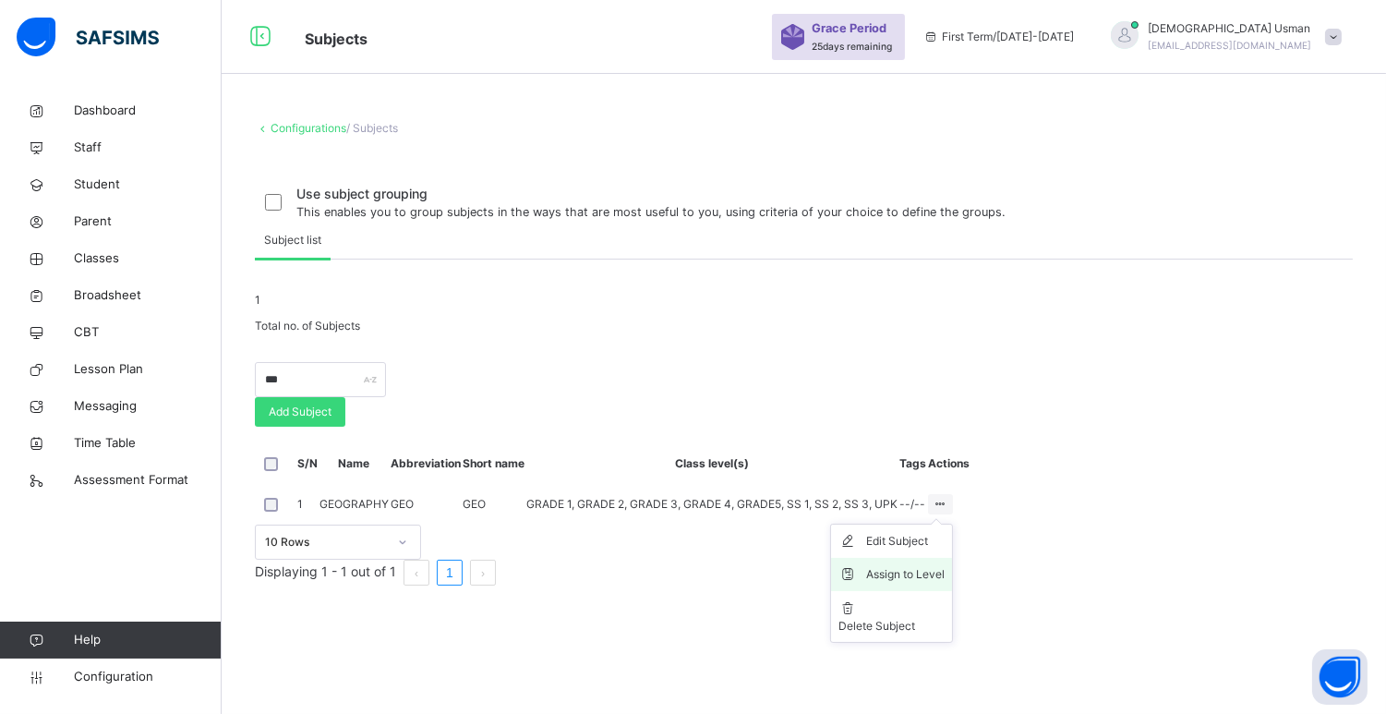
click at [952, 591] on li "Assign to Level" at bounding box center [891, 574] width 121 height 33
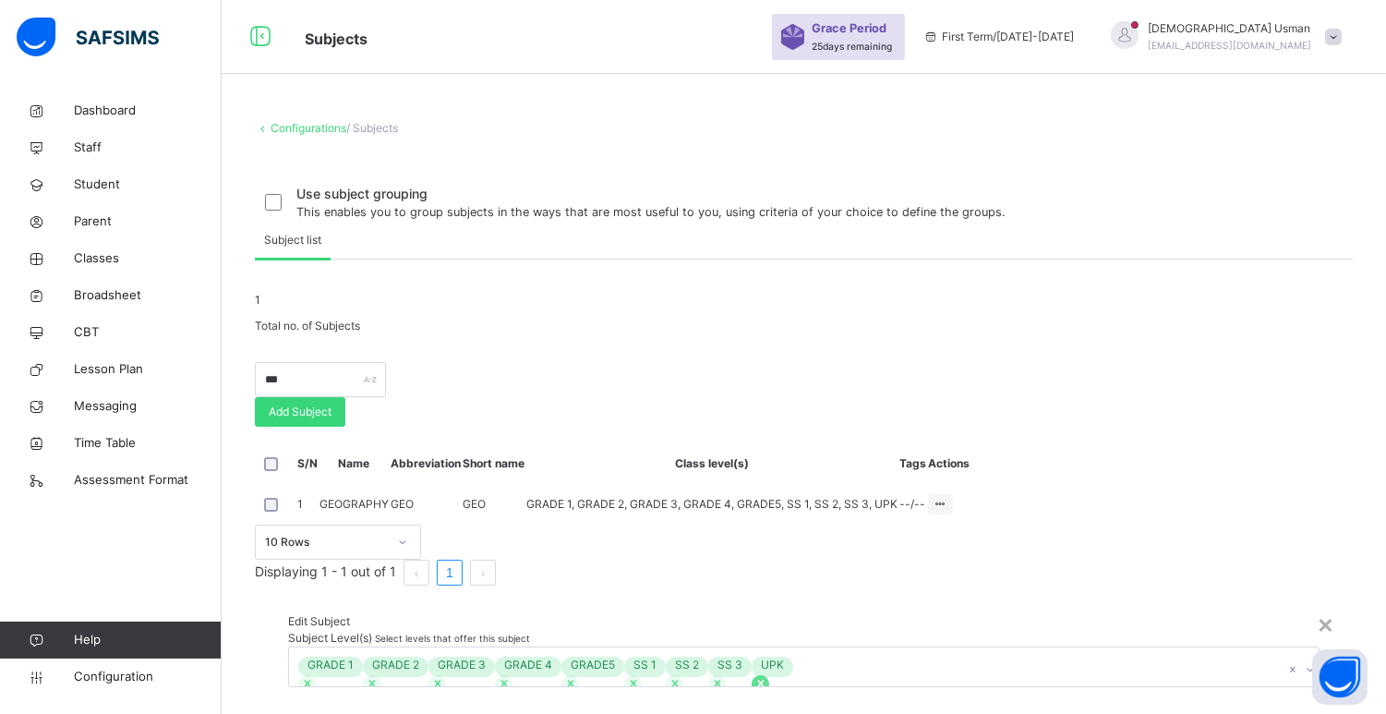
click at [754, 677] on icon at bounding box center [760, 683] width 13 height 13
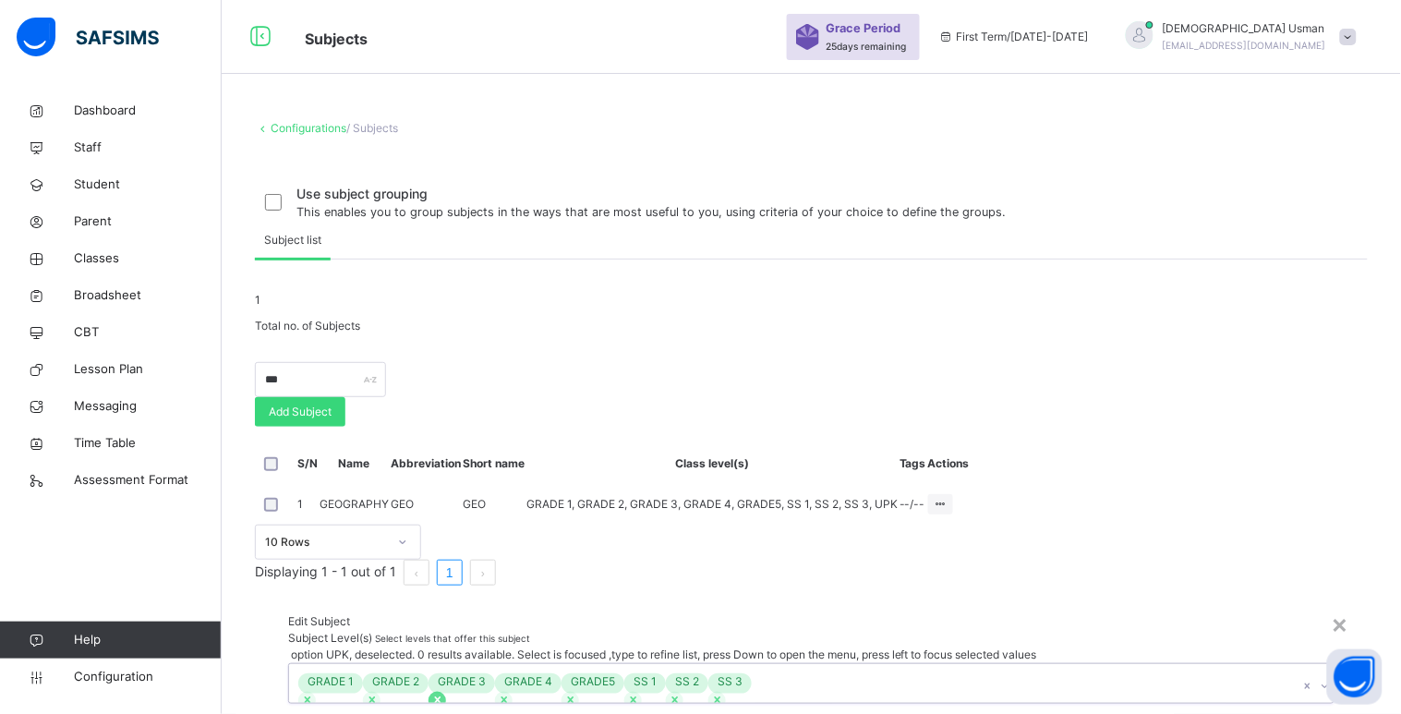
click at [444, 693] on icon at bounding box center [437, 699] width 13 height 13
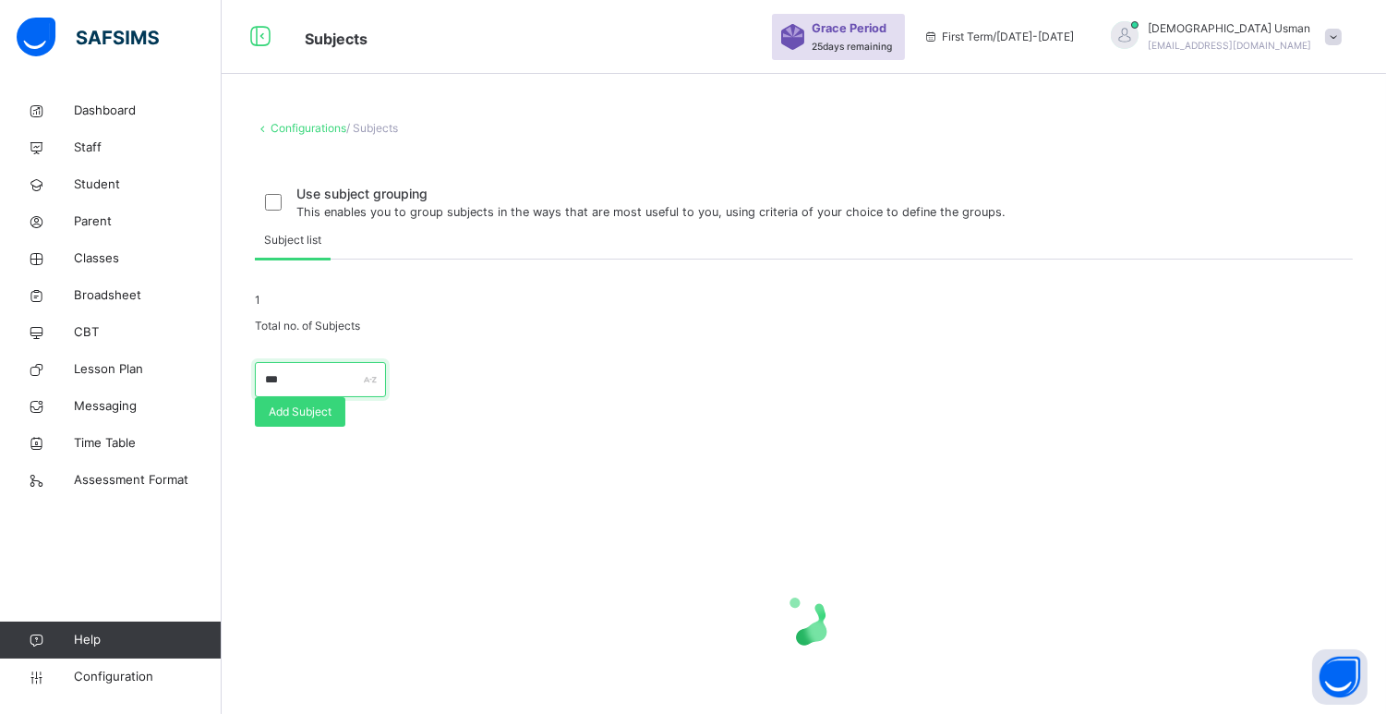
click at [386, 397] on input "***" at bounding box center [320, 379] width 131 height 35
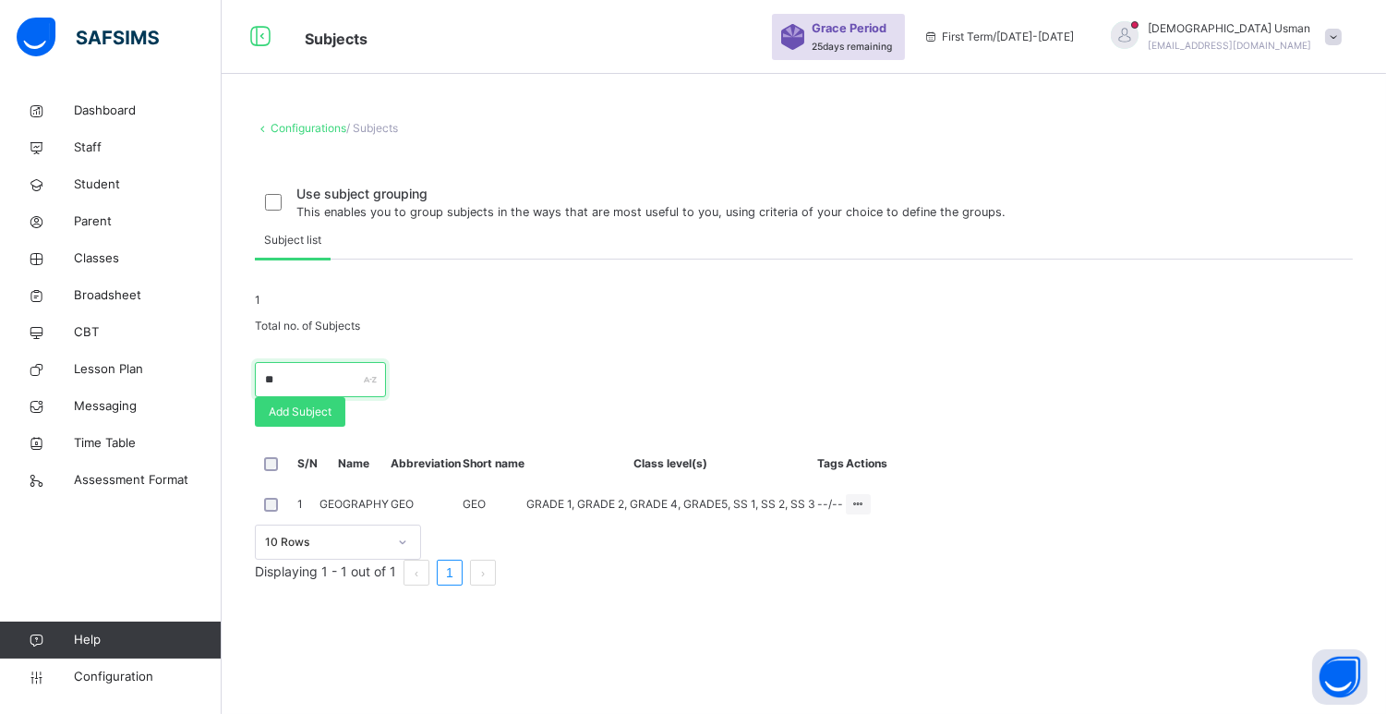
type input "*"
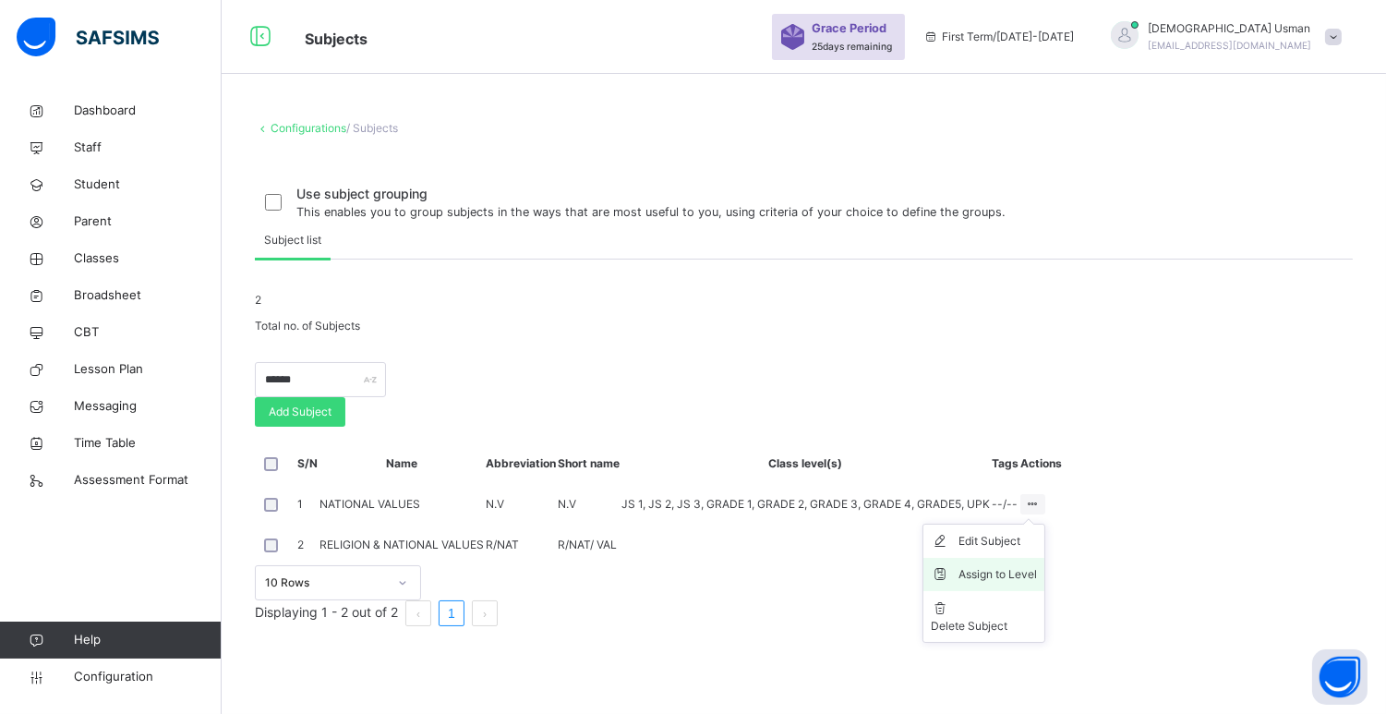
click at [1044, 591] on li "Assign to Level" at bounding box center [983, 574] width 121 height 33
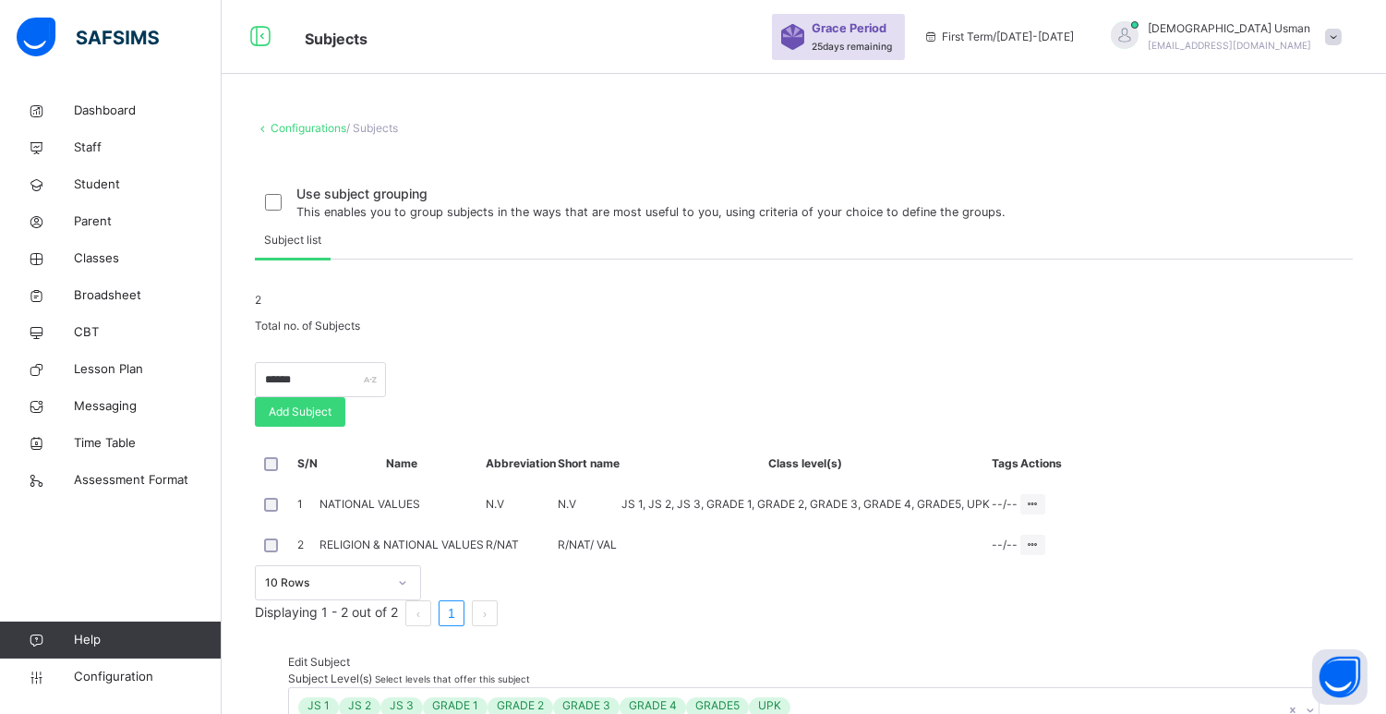
click at [752, 717] on icon at bounding box center [758, 723] width 13 height 13
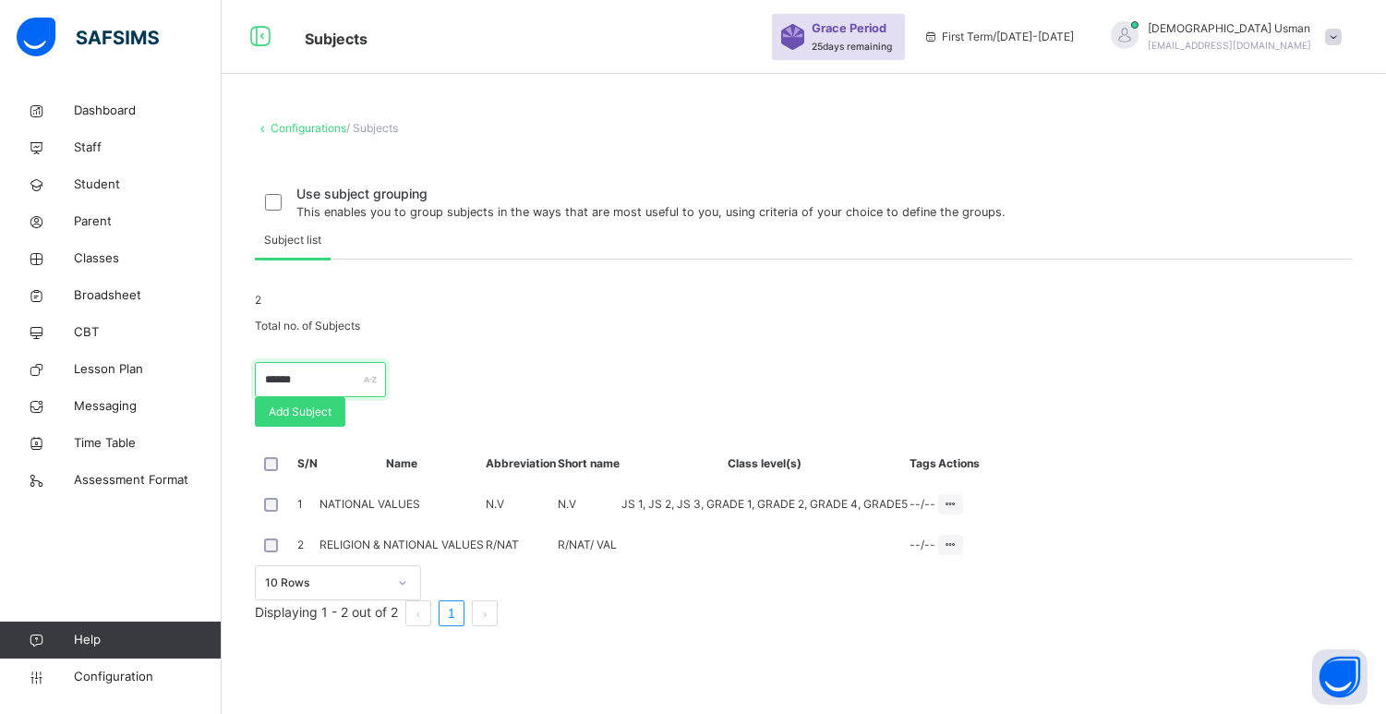
click at [386, 397] on input "******" at bounding box center [320, 379] width 131 height 35
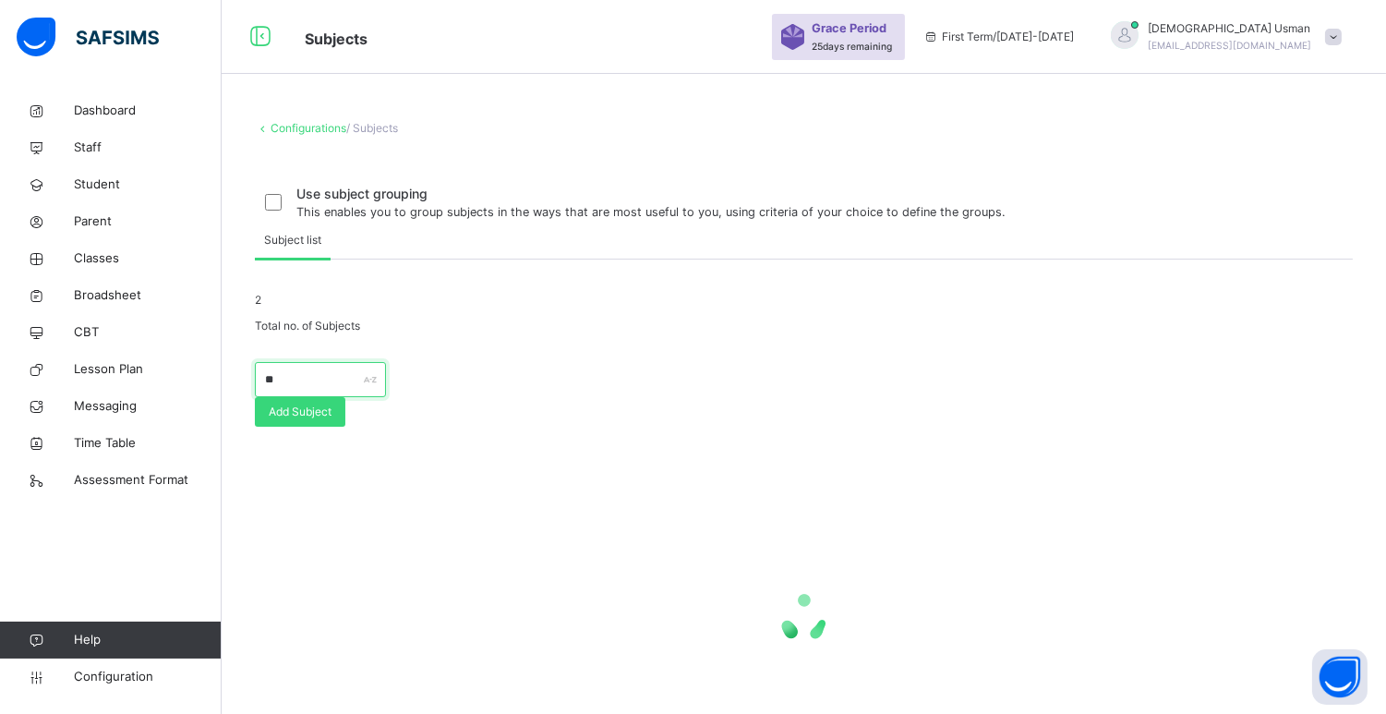
type input "*"
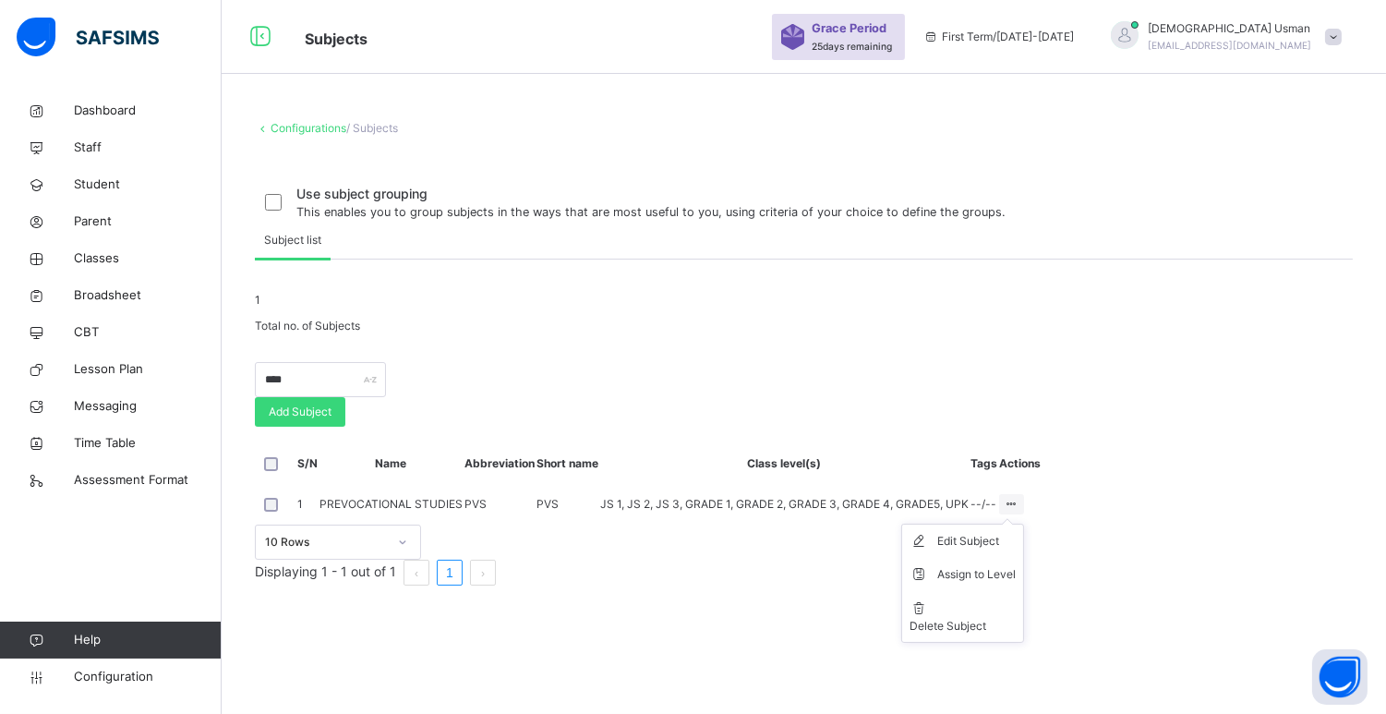
click at [1019, 511] on icon at bounding box center [1012, 504] width 16 height 14
click at [1016, 584] on div "Assign to Level" at bounding box center [976, 574] width 78 height 18
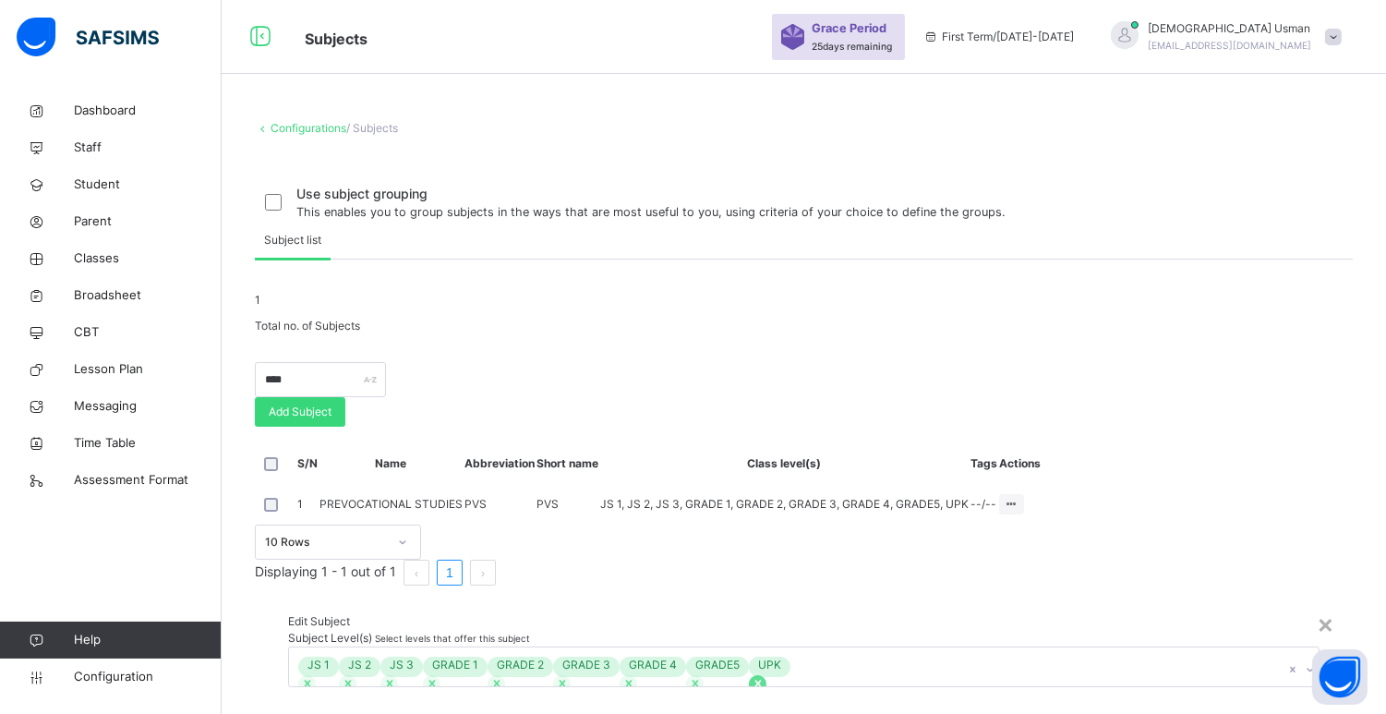
click at [752, 677] on icon at bounding box center [758, 683] width 13 height 13
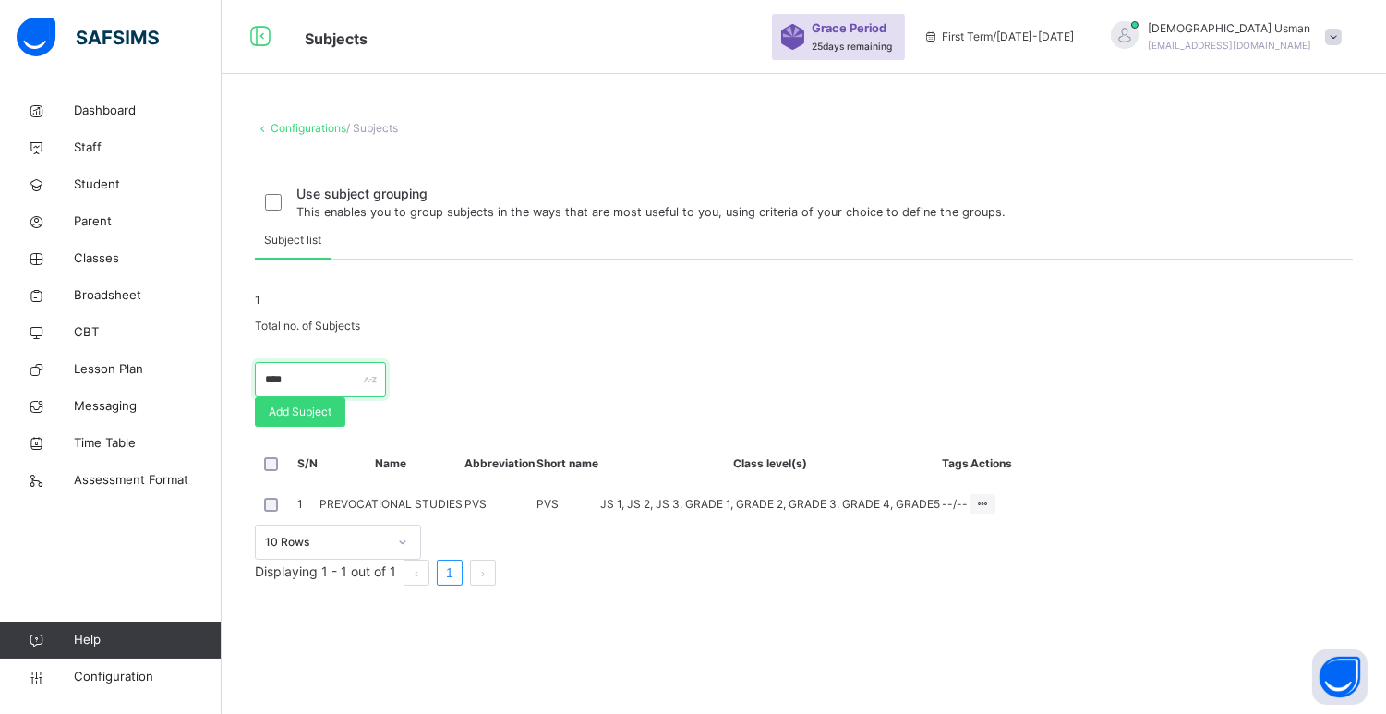
click at [379, 397] on input "****" at bounding box center [320, 379] width 131 height 35
type input "*"
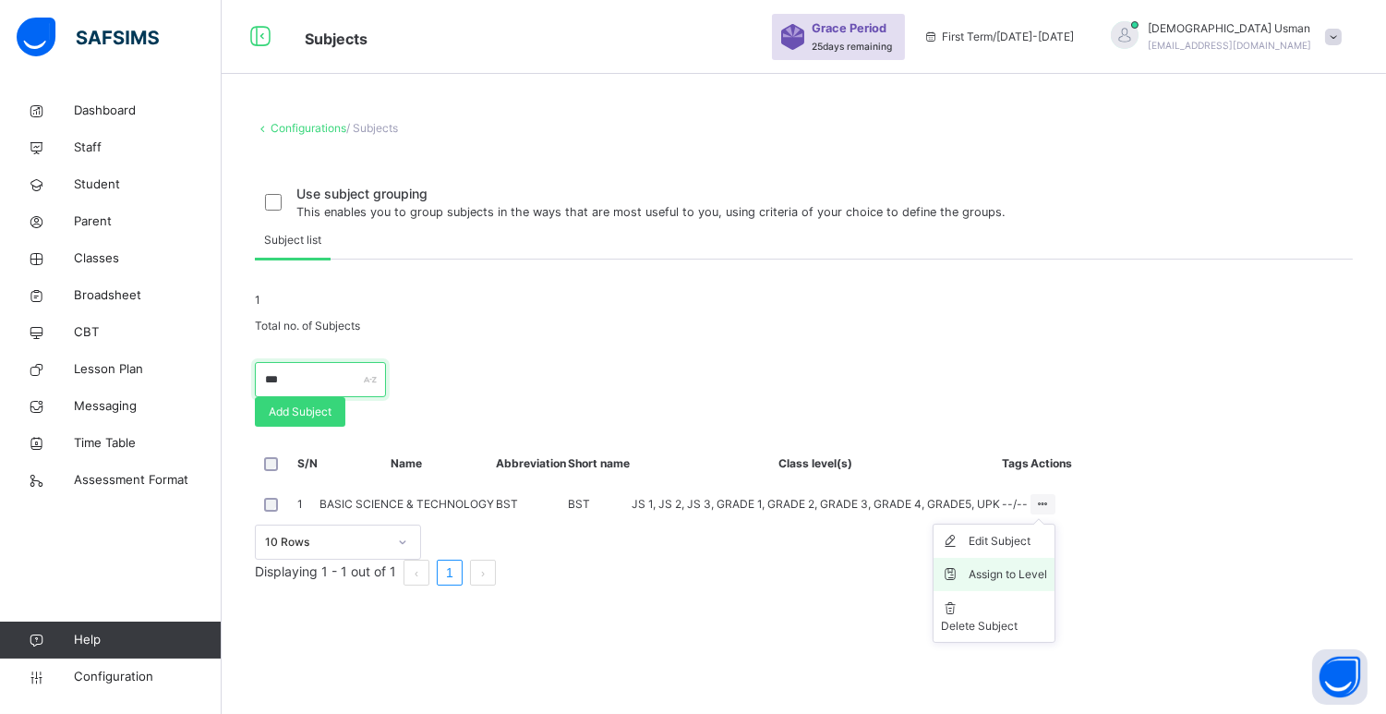
type input "***"
click at [1047, 584] on div "Assign to Level" at bounding box center [1008, 574] width 78 height 18
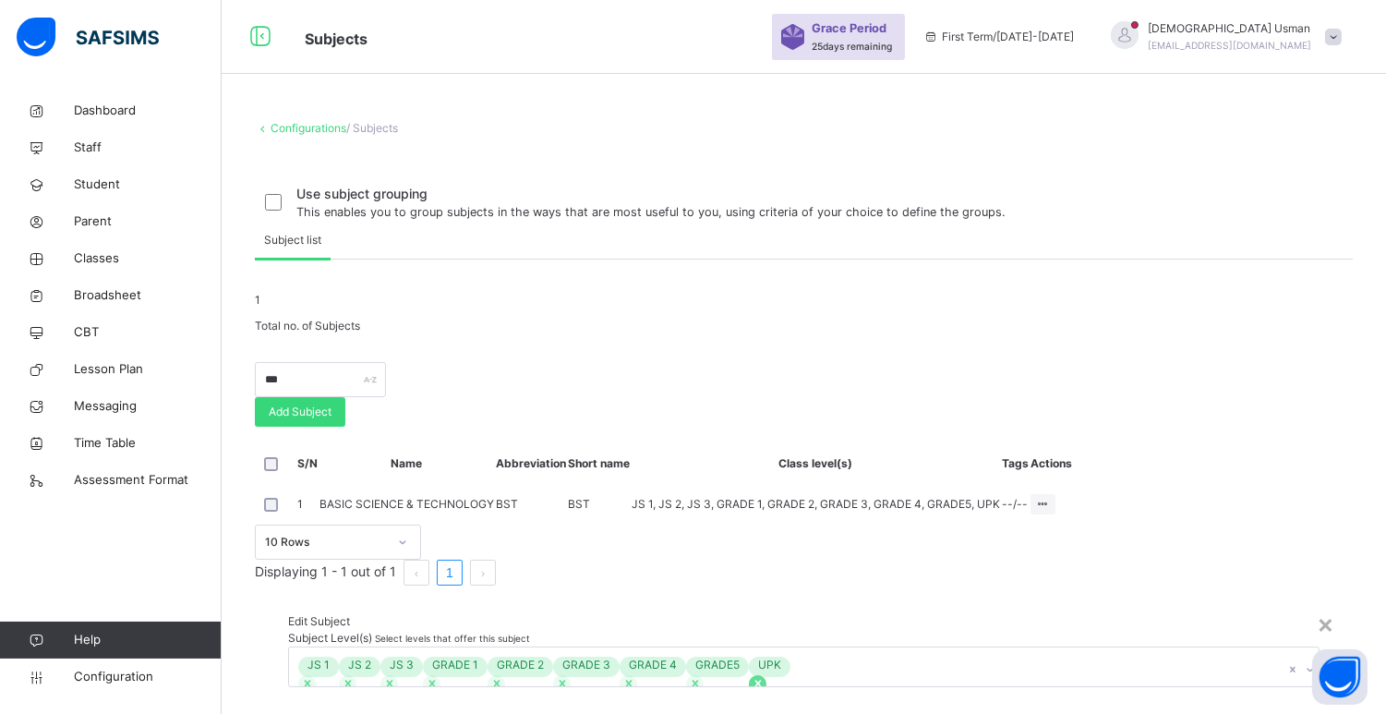
click at [752, 677] on icon at bounding box center [758, 683] width 13 height 13
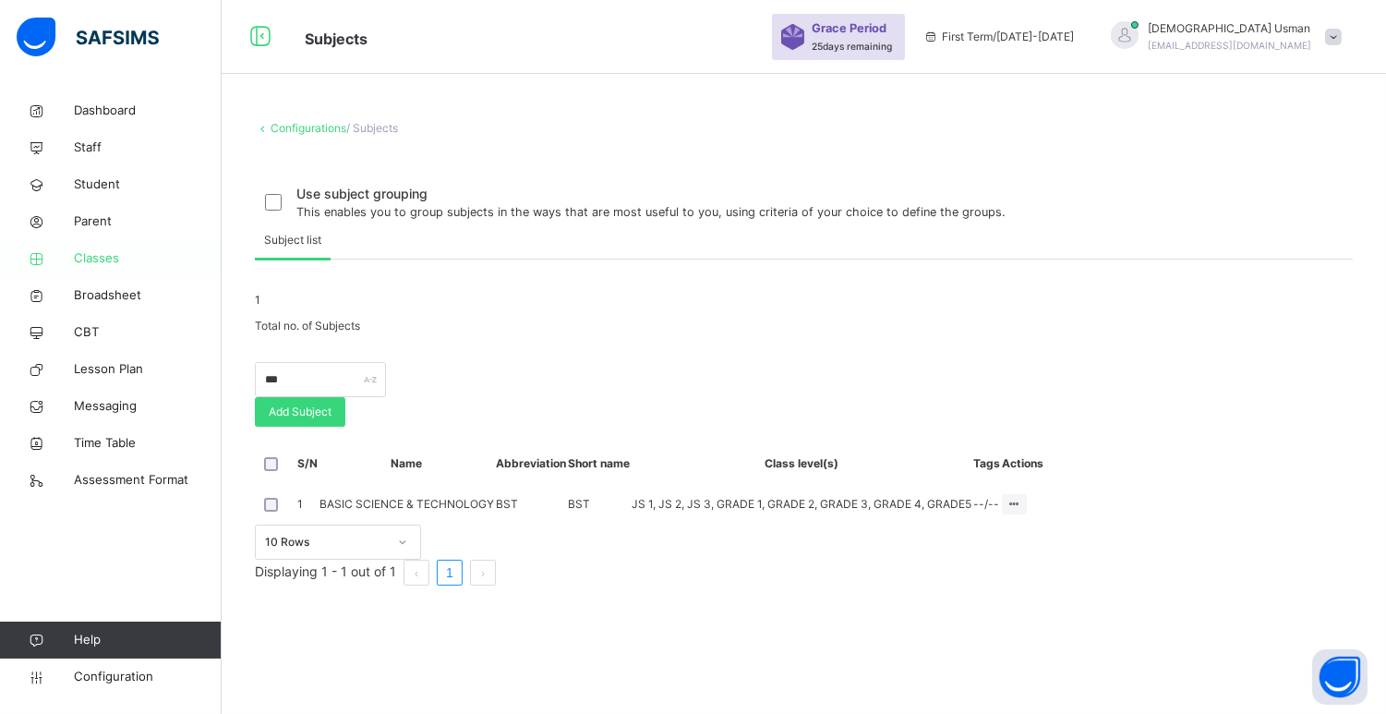
click at [134, 257] on span "Classes" at bounding box center [148, 258] width 148 height 18
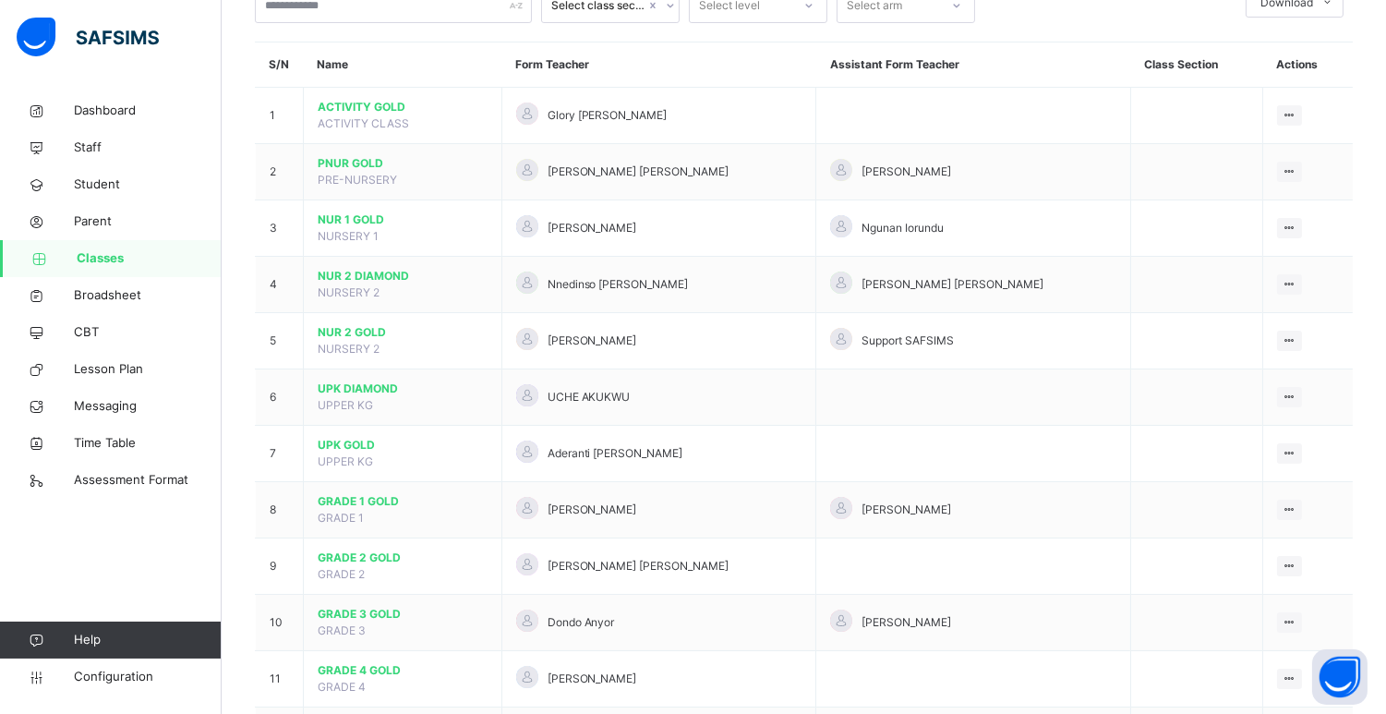
scroll to position [161, 0]
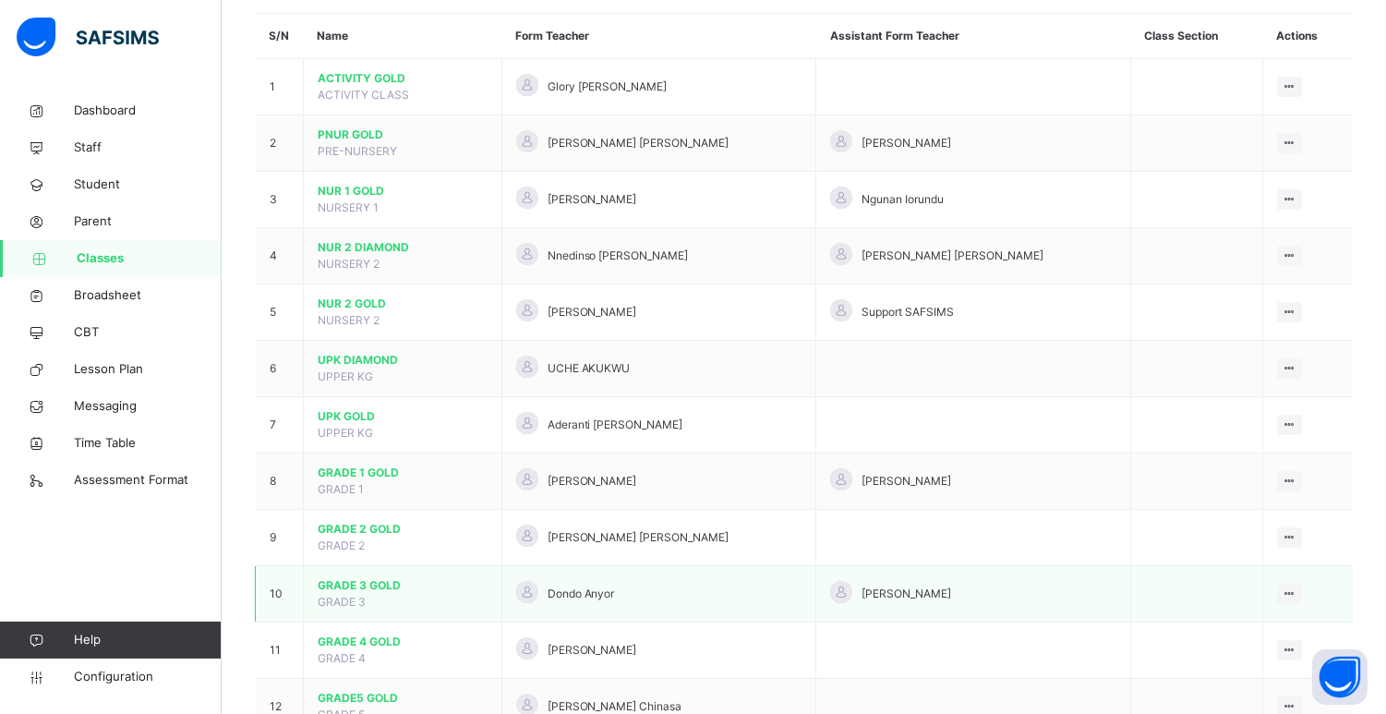
click at [377, 573] on td "GRADE 3 GOLD GRADE 3" at bounding box center [403, 594] width 199 height 56
click at [369, 578] on span "GRADE 3 GOLD" at bounding box center [403, 585] width 170 height 17
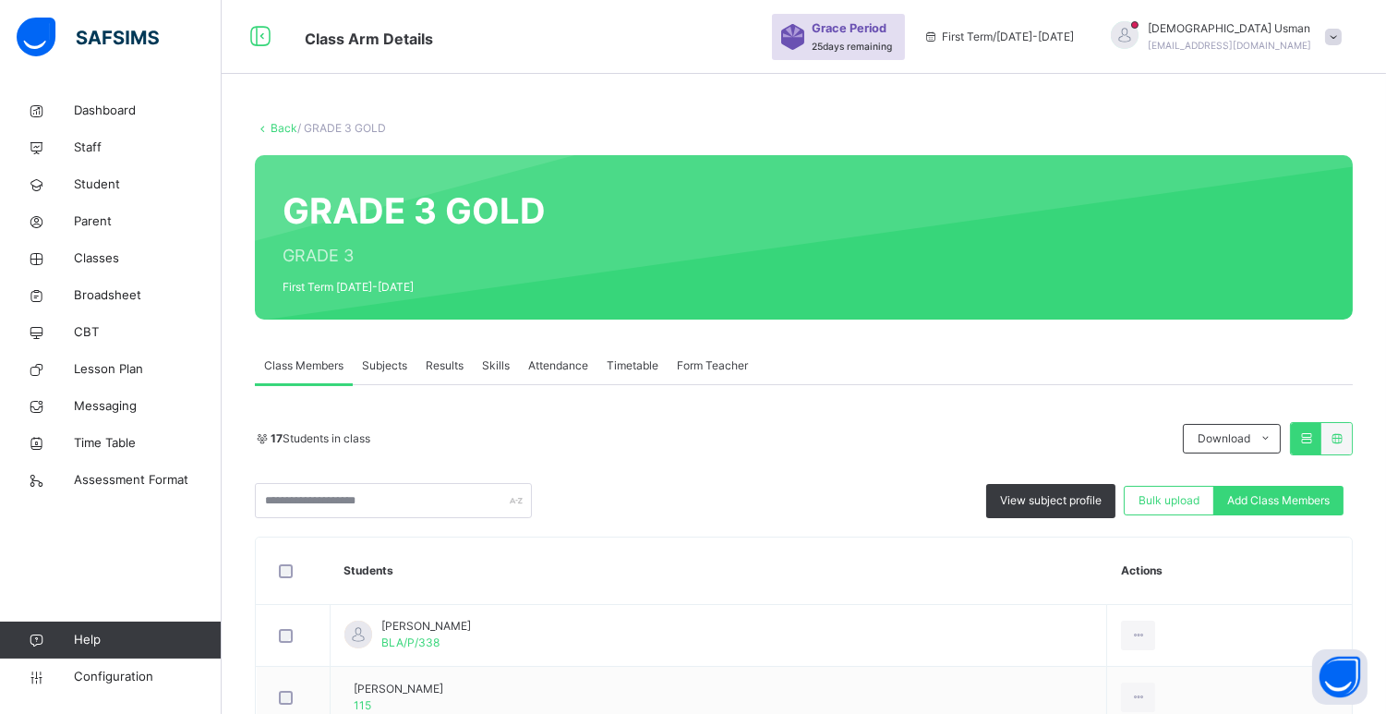
scroll to position [133, 0]
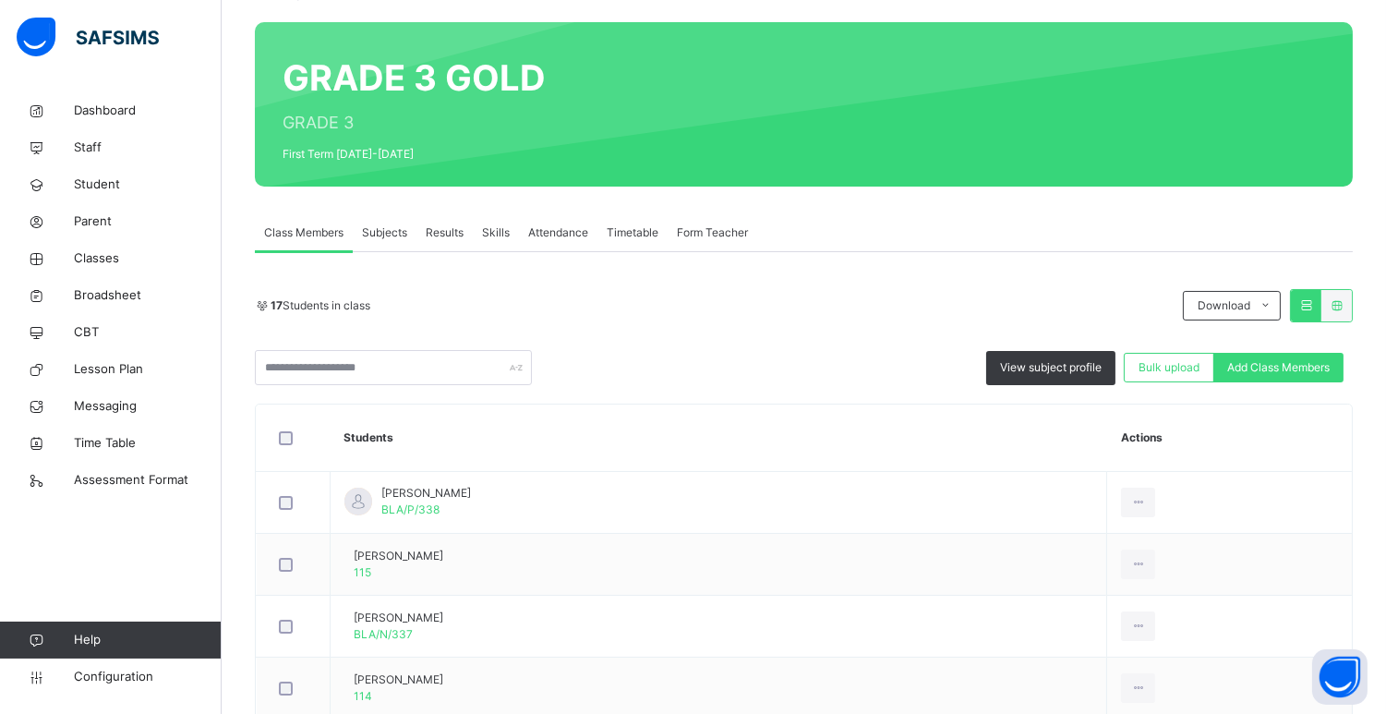
click at [380, 224] on span "Subjects" at bounding box center [384, 232] width 45 height 17
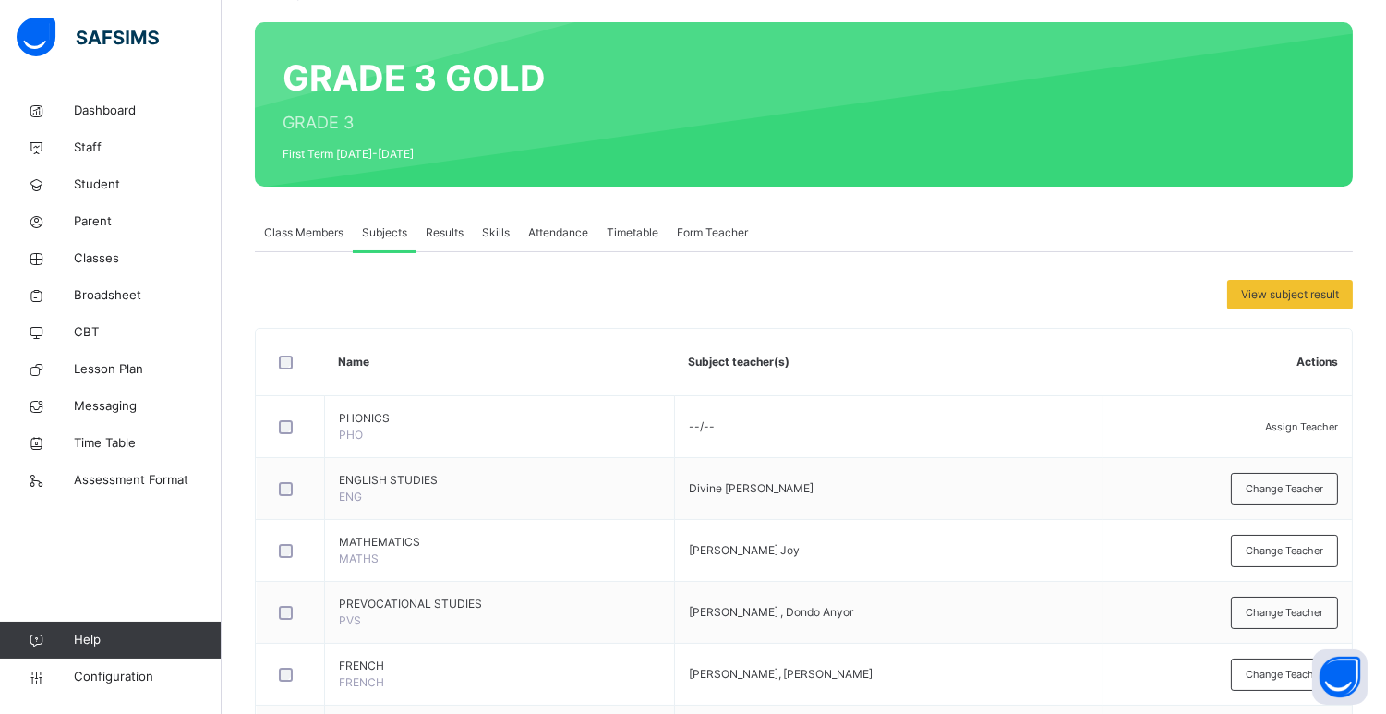
click at [380, 224] on span "Subjects" at bounding box center [384, 232] width 45 height 17
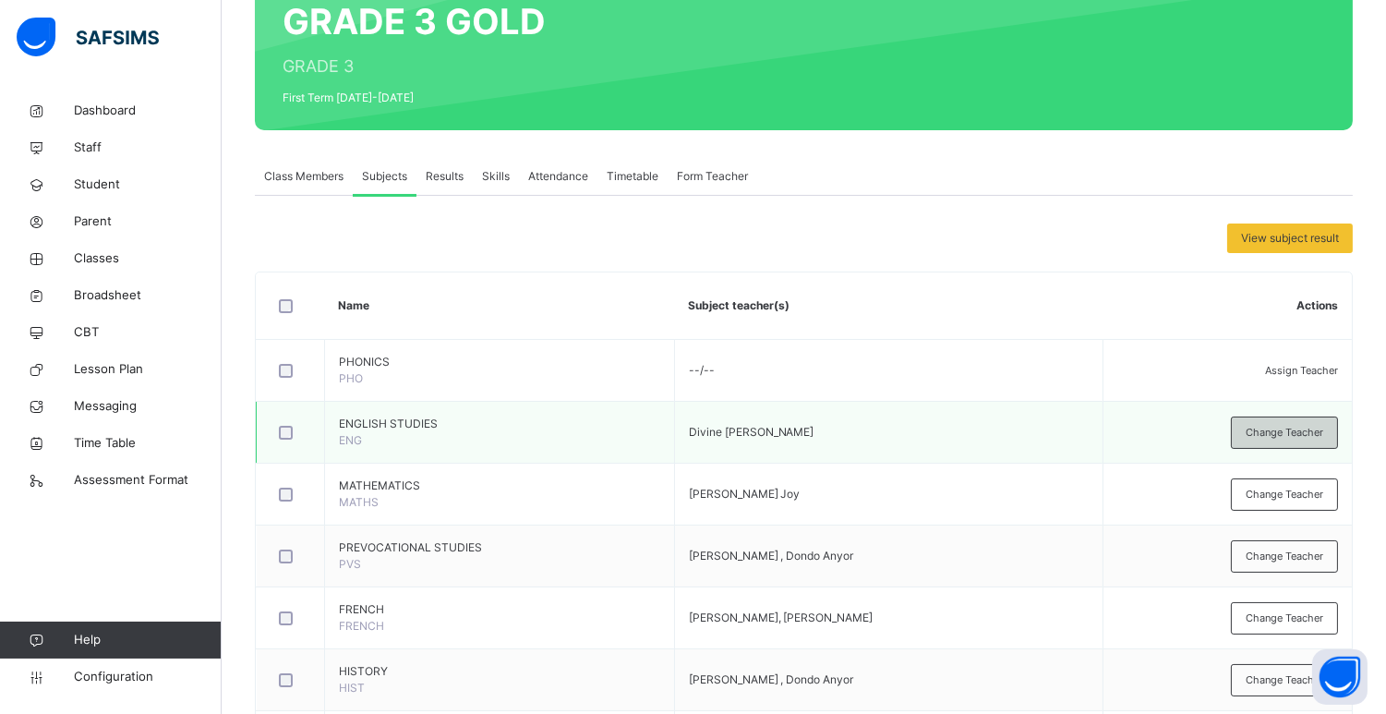
click at [1306, 364] on span "Assign Teacher" at bounding box center [1301, 370] width 73 height 13
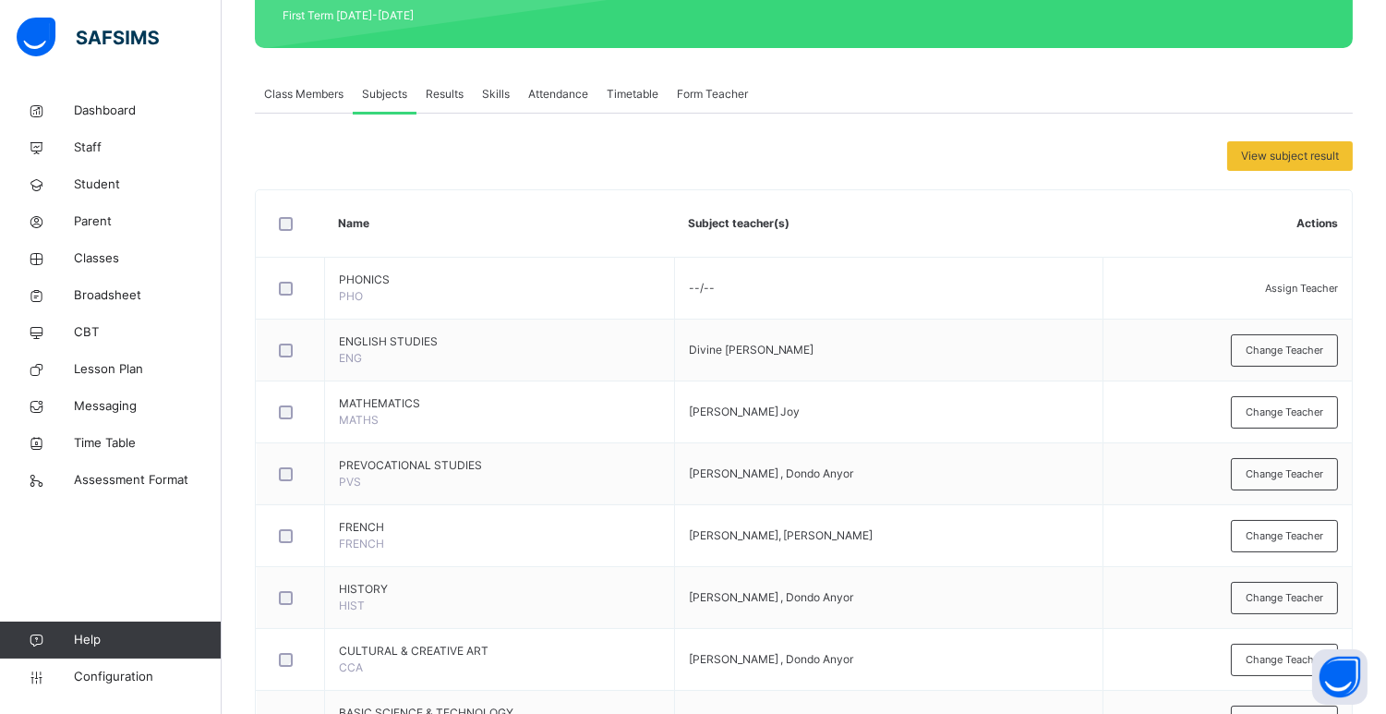
type input "***"
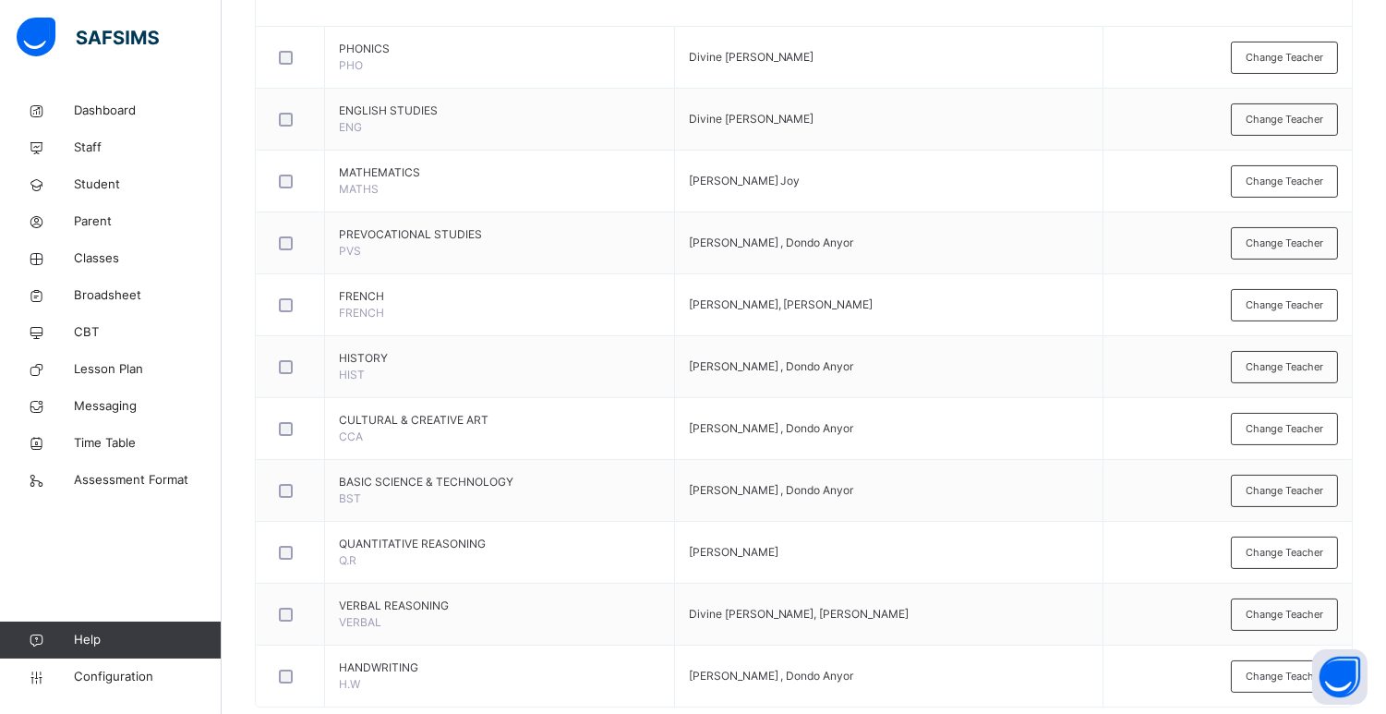
scroll to position [496, 0]
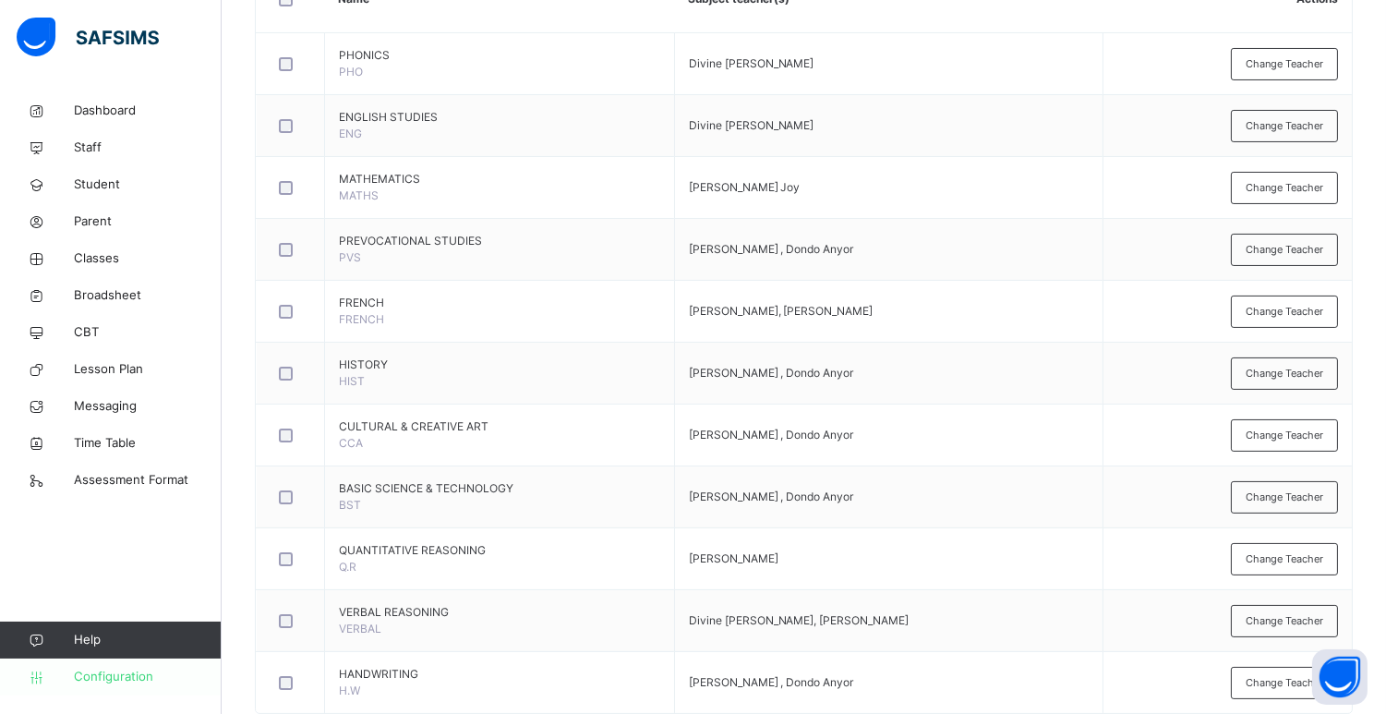
click at [163, 676] on span "Configuration" at bounding box center [147, 677] width 147 height 18
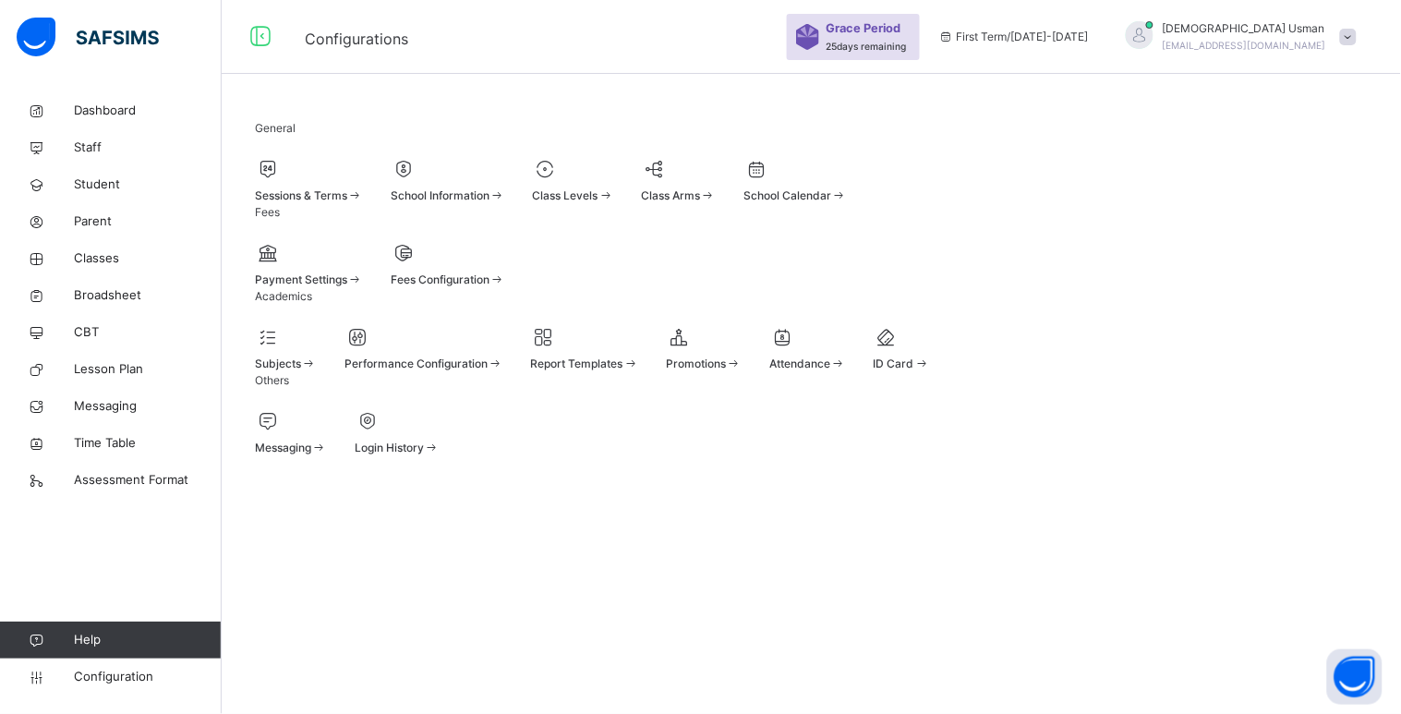
click at [317, 355] on span at bounding box center [286, 353] width 62 height 5
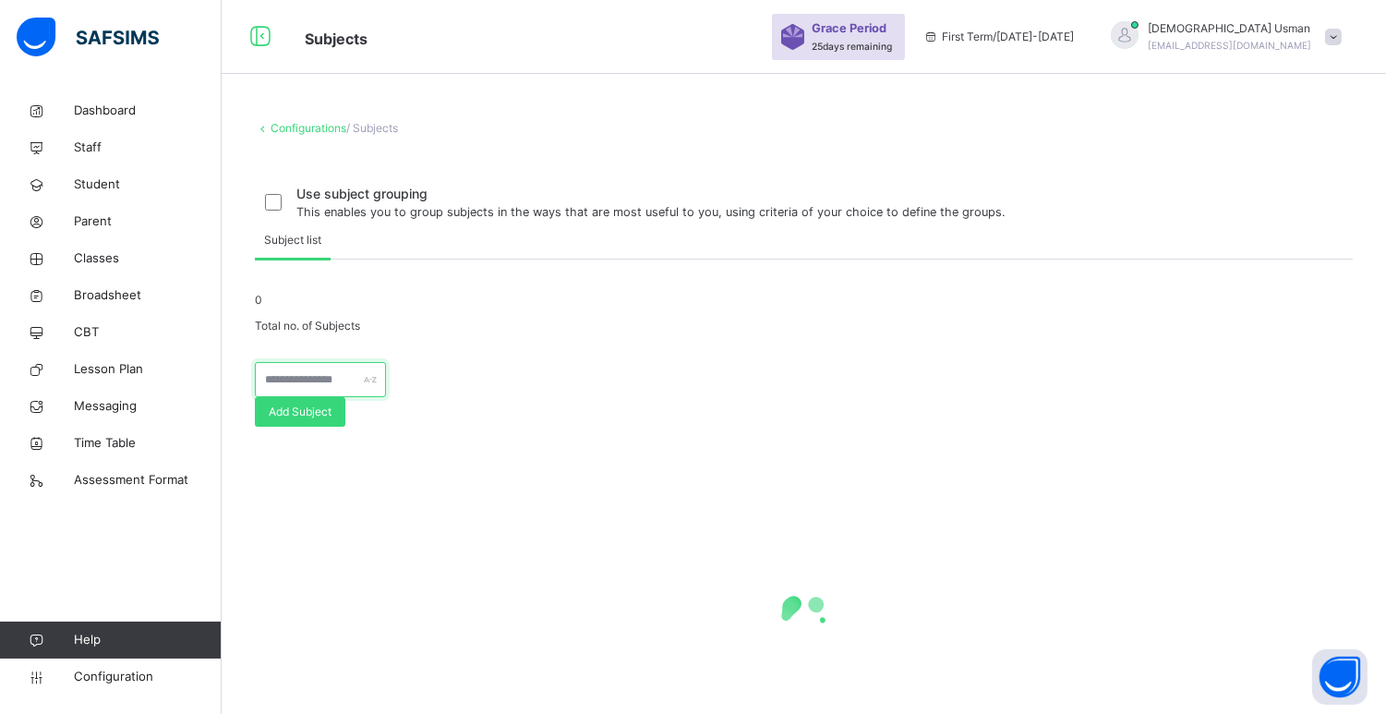
click at [328, 397] on input "text" at bounding box center [320, 379] width 131 height 35
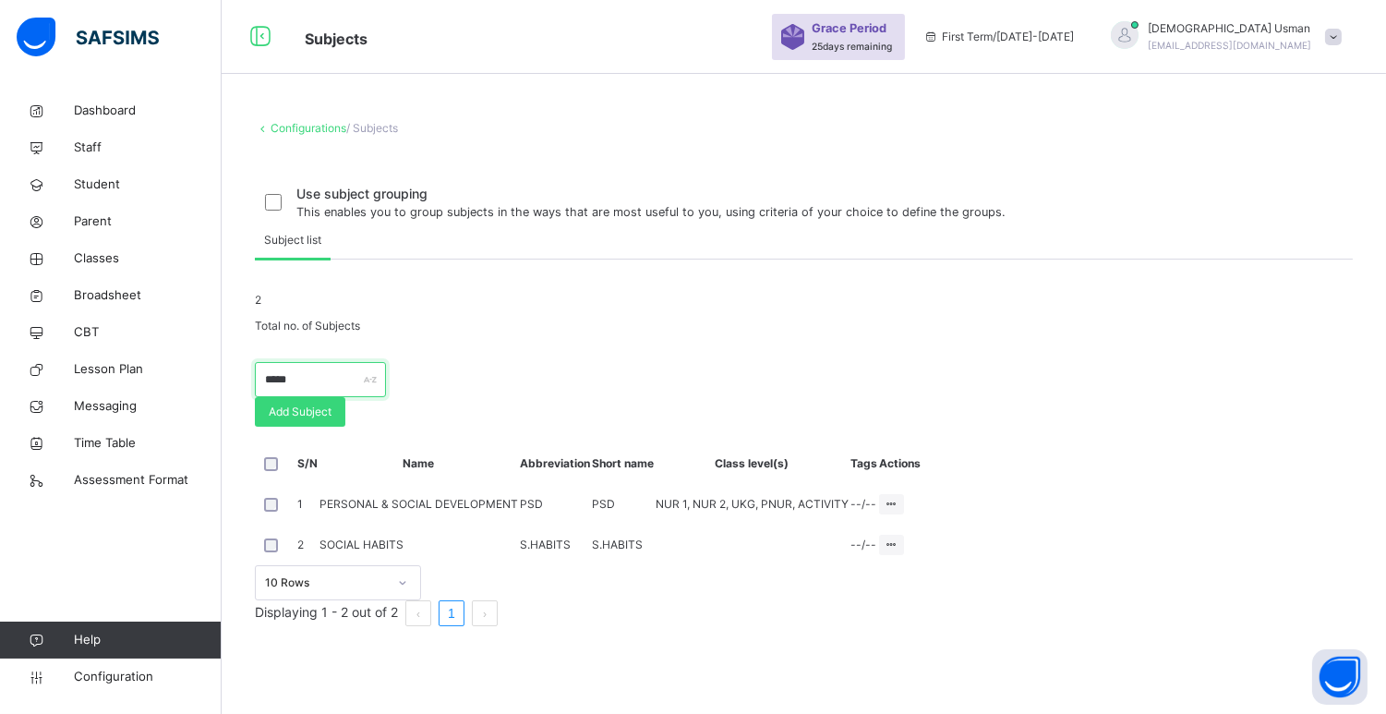
scroll to position [89, 0]
type input "*****"
click at [345, 411] on div "Add Subject" at bounding box center [300, 412] width 90 height 30
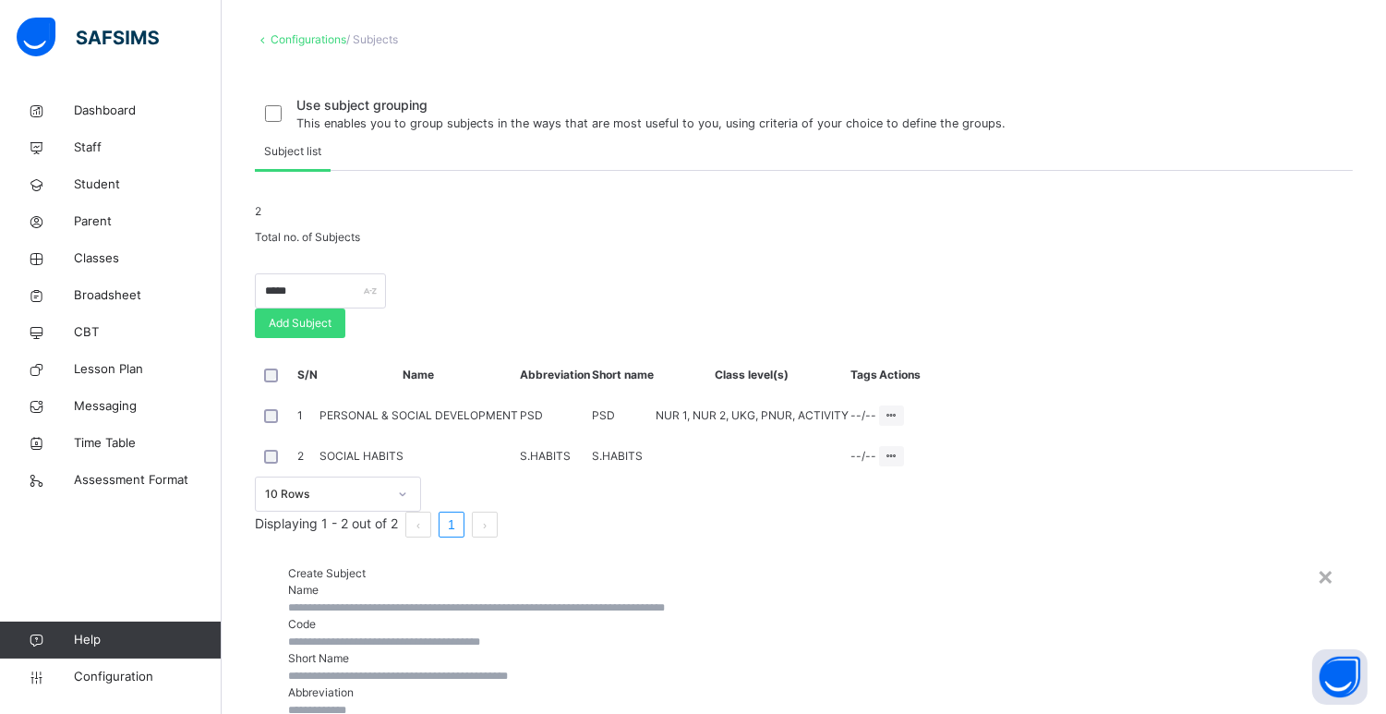
click at [600, 599] on input "text" at bounding box center [803, 607] width 1031 height 17
click at [872, 633] on input "text" at bounding box center [803, 641] width 1031 height 17
click at [520, 668] on input "text" at bounding box center [803, 676] width 1031 height 17
click at [840, 702] on input "text" at bounding box center [803, 710] width 1031 height 17
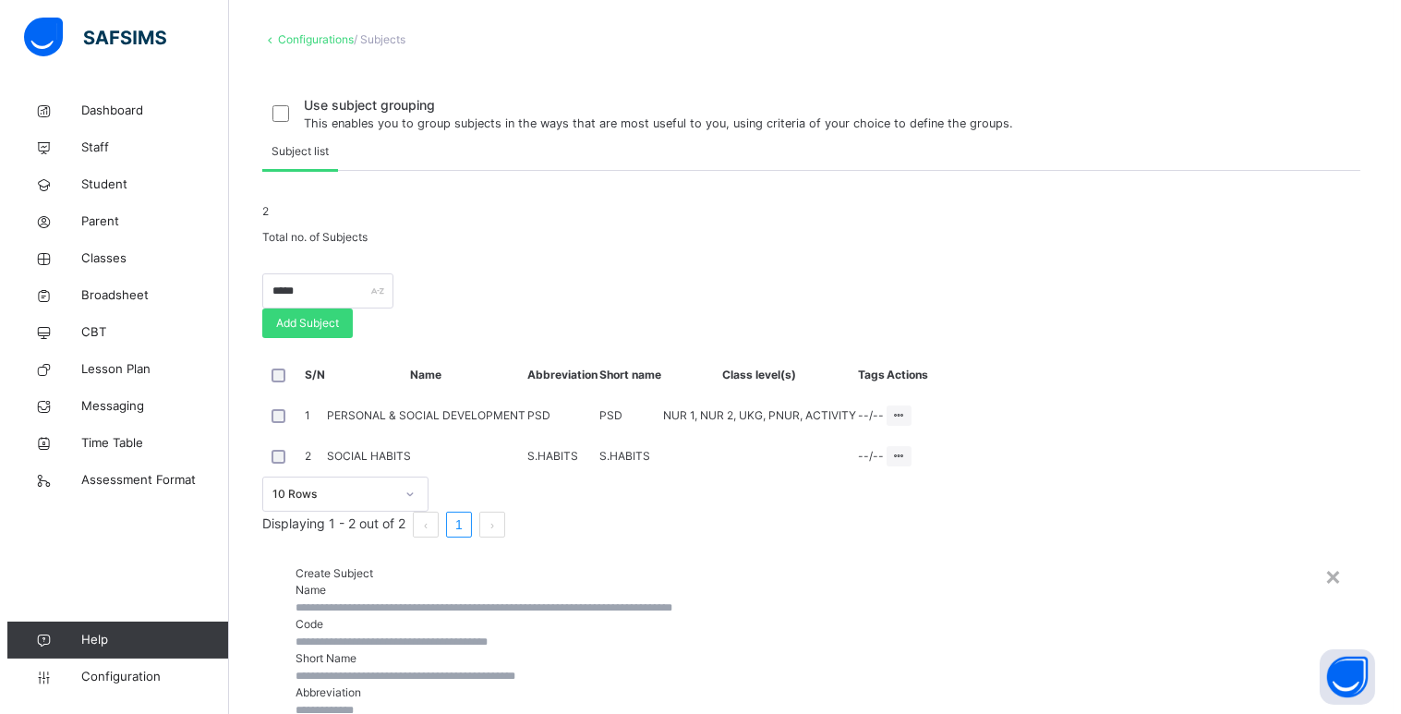
scroll to position [290, 0]
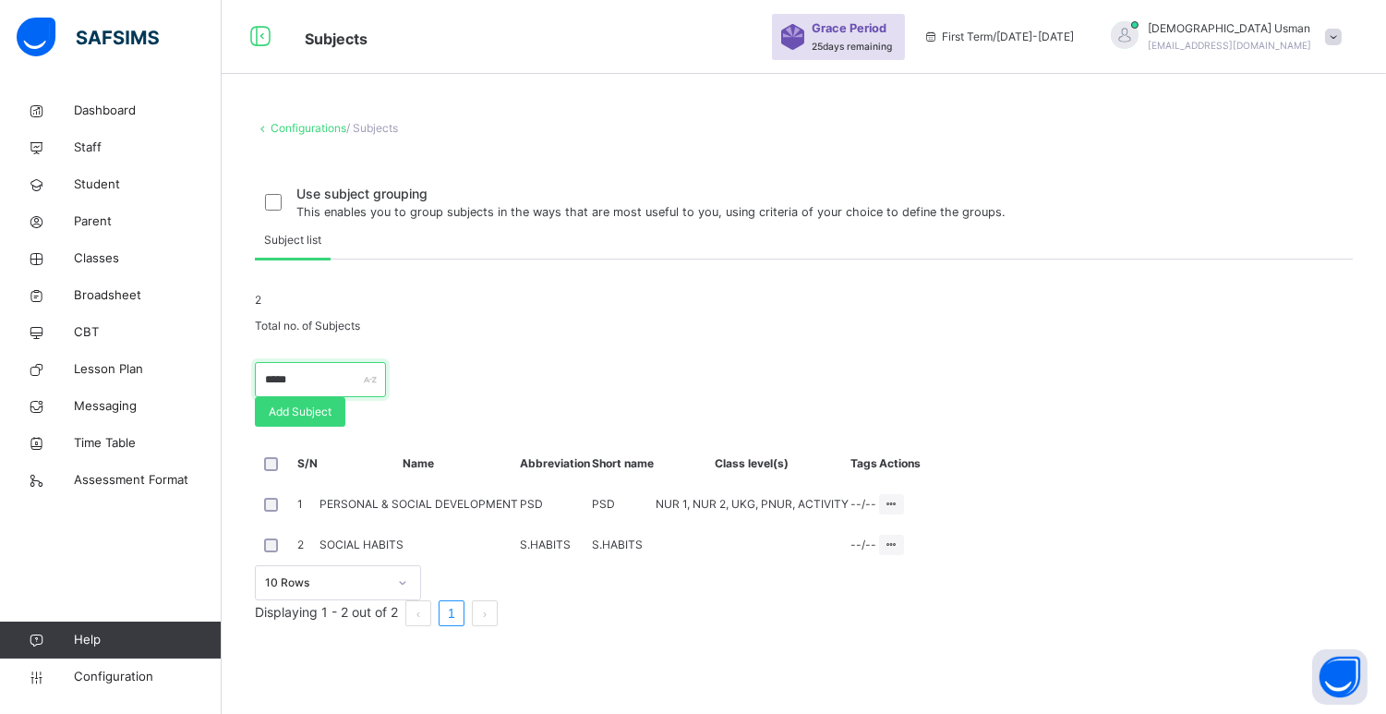
click at [335, 397] on input "*****" at bounding box center [320, 379] width 131 height 35
click at [331, 406] on span "Add Subject" at bounding box center [300, 411] width 63 height 17
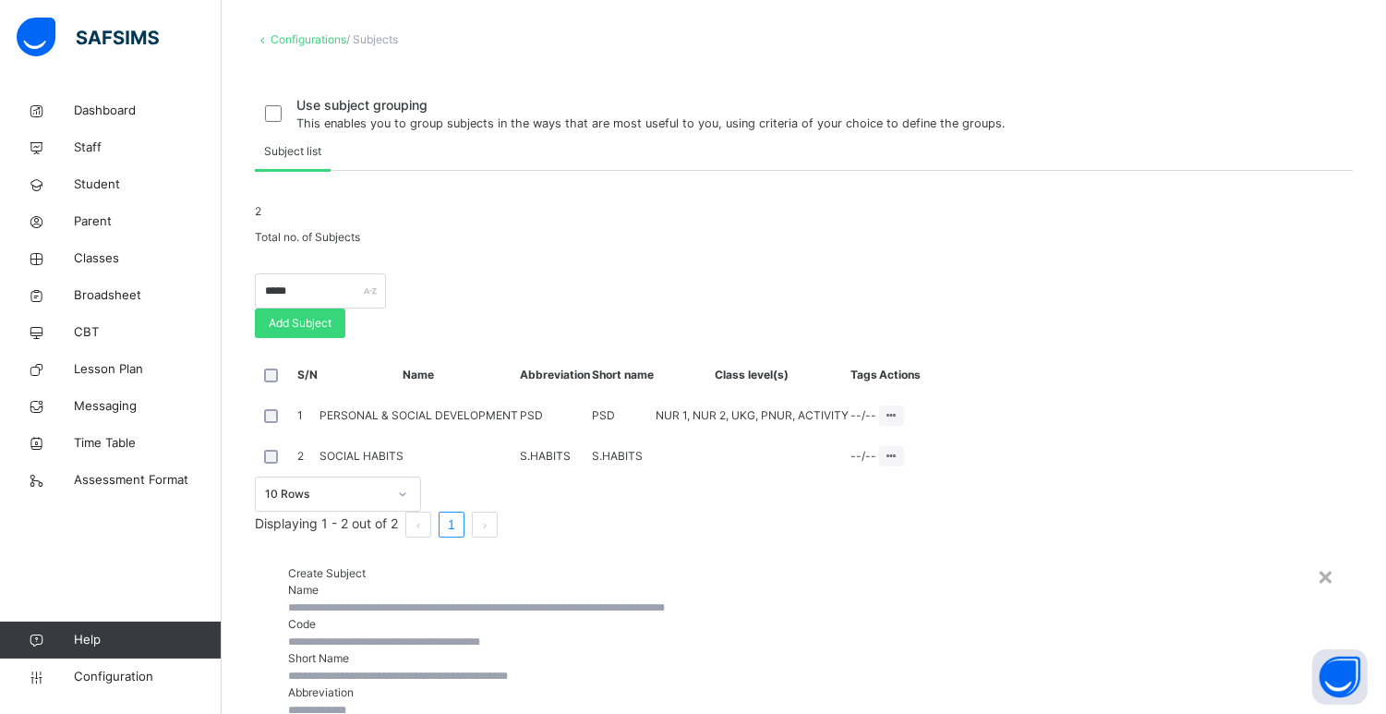
click at [488, 599] on input "text" at bounding box center [803, 607] width 1031 height 17
type input "*"
click at [488, 599] on input "**********" at bounding box center [811, 607] width 1046 height 17
type input "**********"
click at [475, 668] on input "text" at bounding box center [811, 676] width 1046 height 17
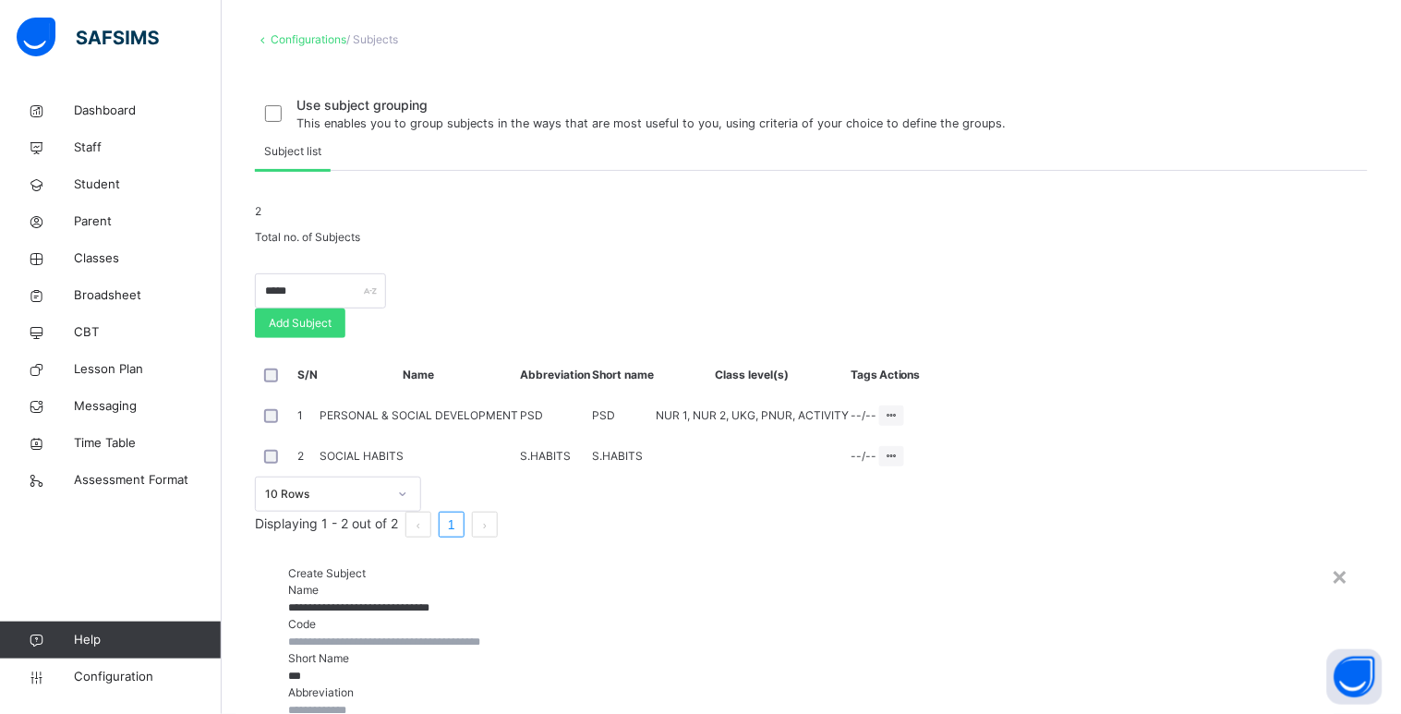
type input "***"
click at [826, 702] on input "text" at bounding box center [811, 710] width 1046 height 17
type input "***"
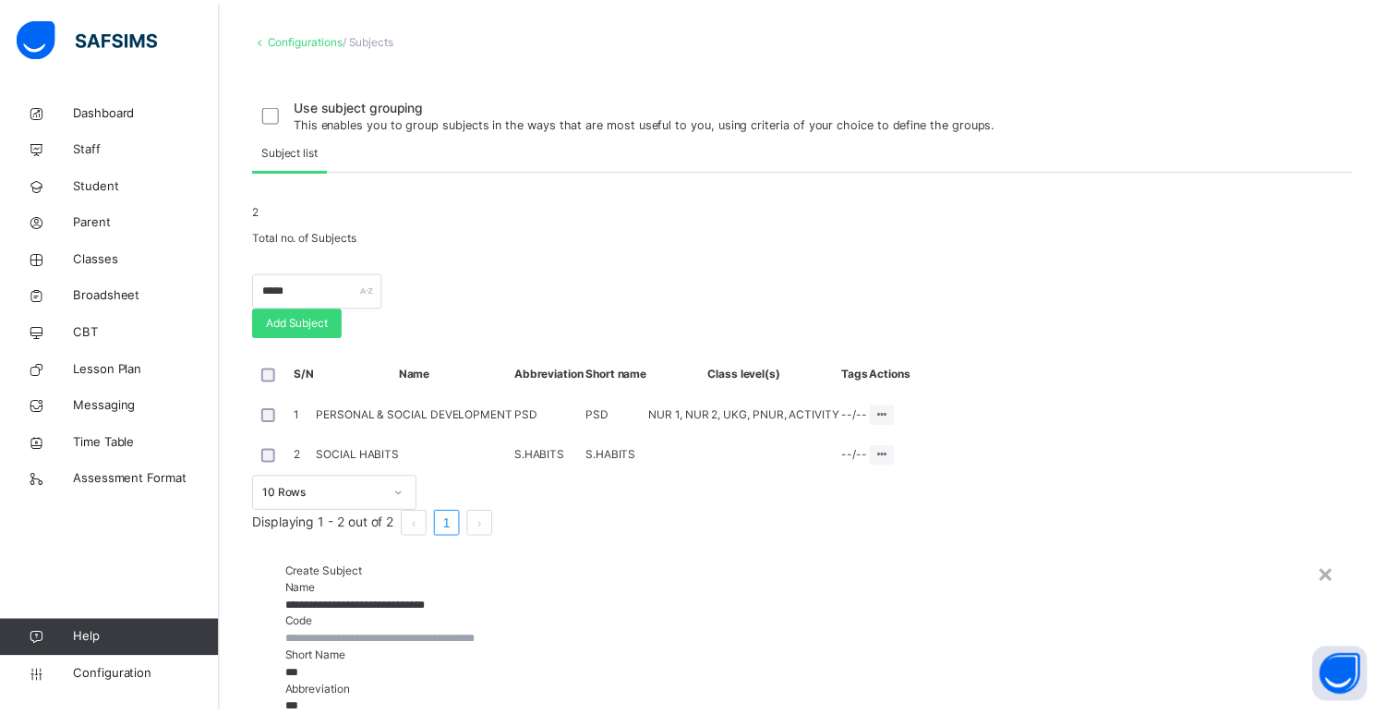
scroll to position [173, 0]
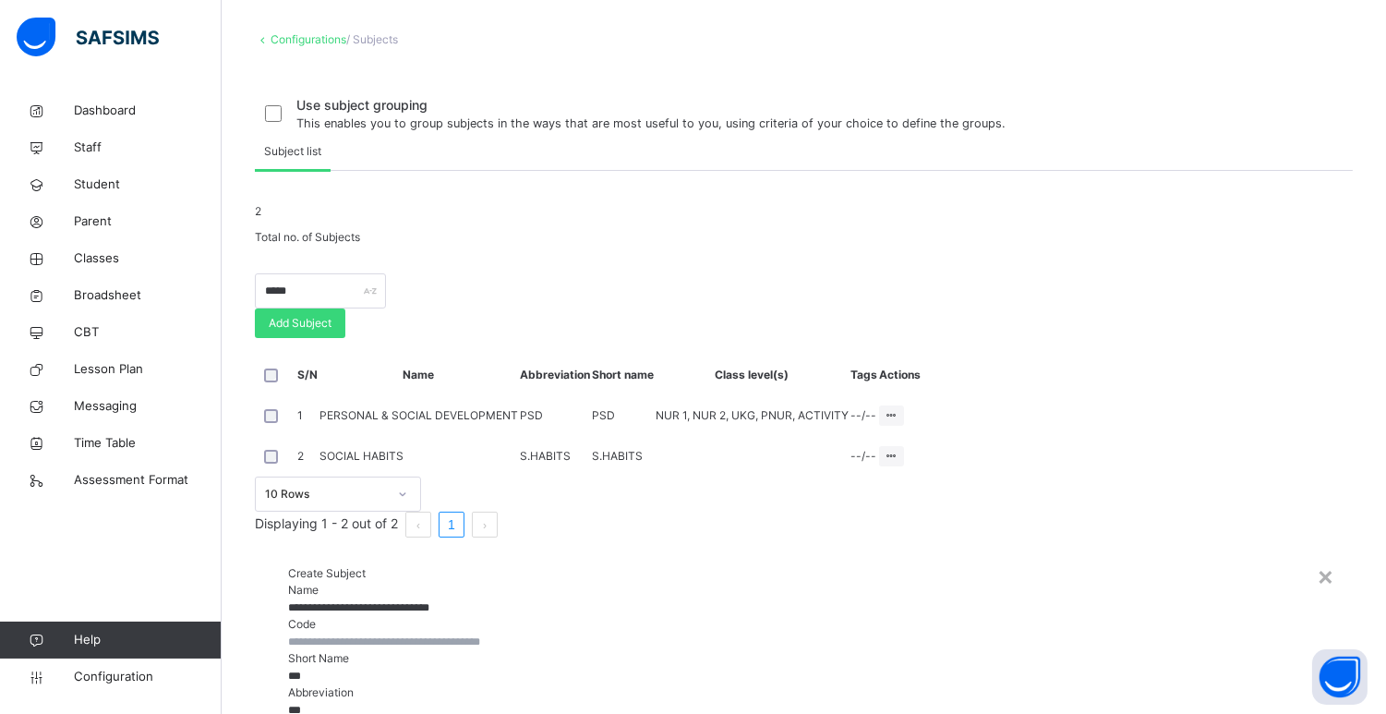
type input "*"
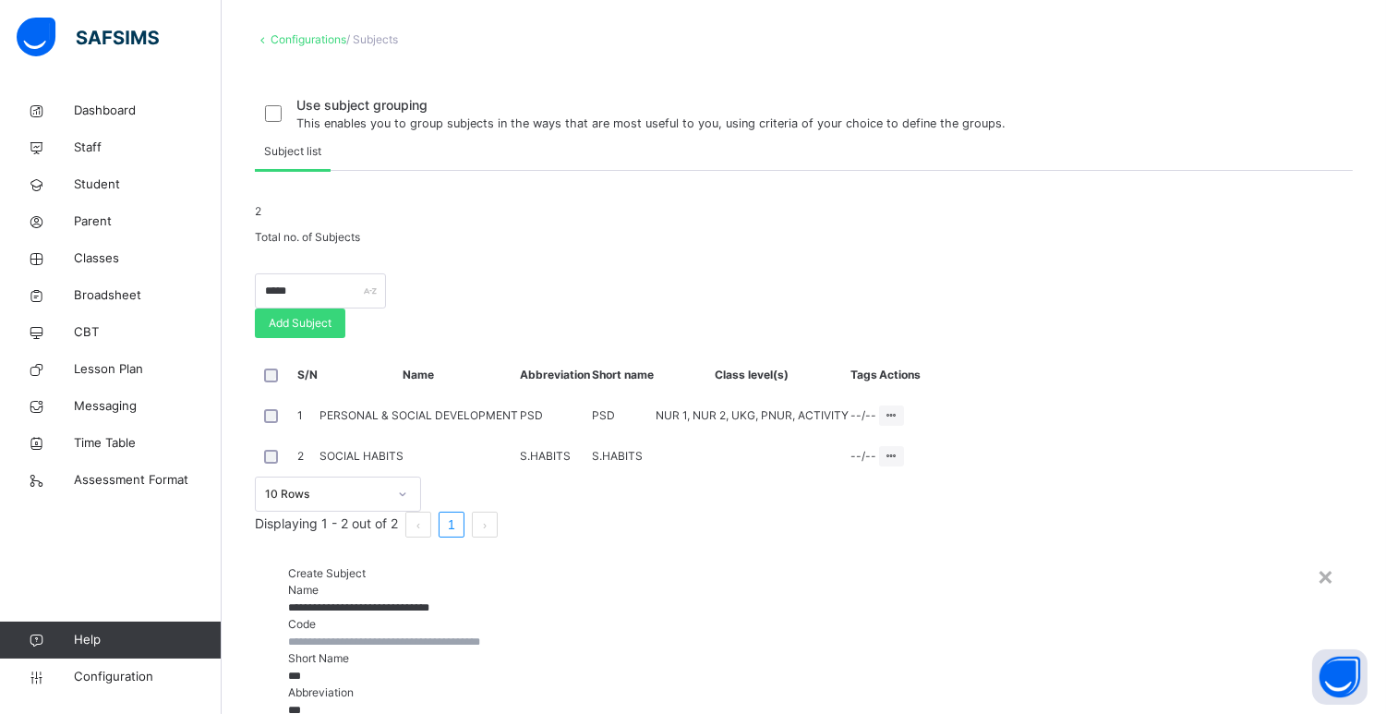
type input "*"
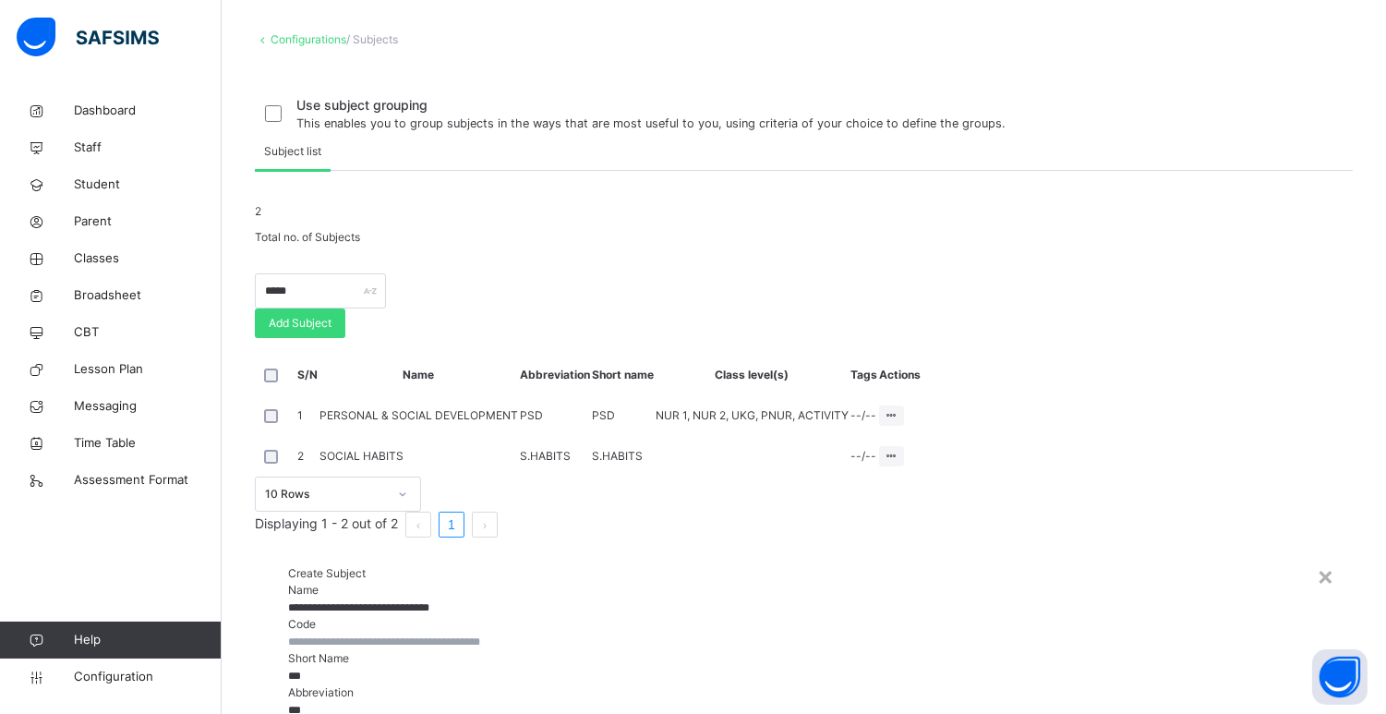
type input "*"
type input "***"
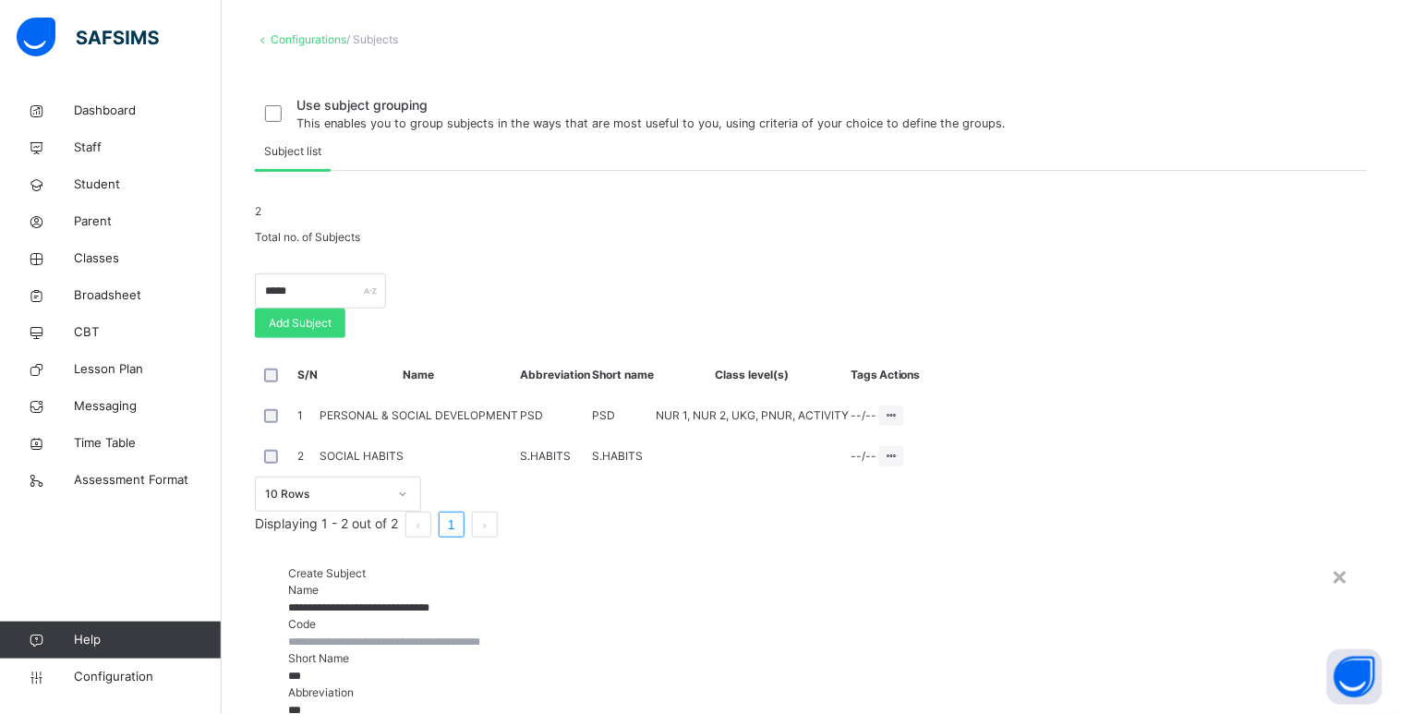
type input "*"
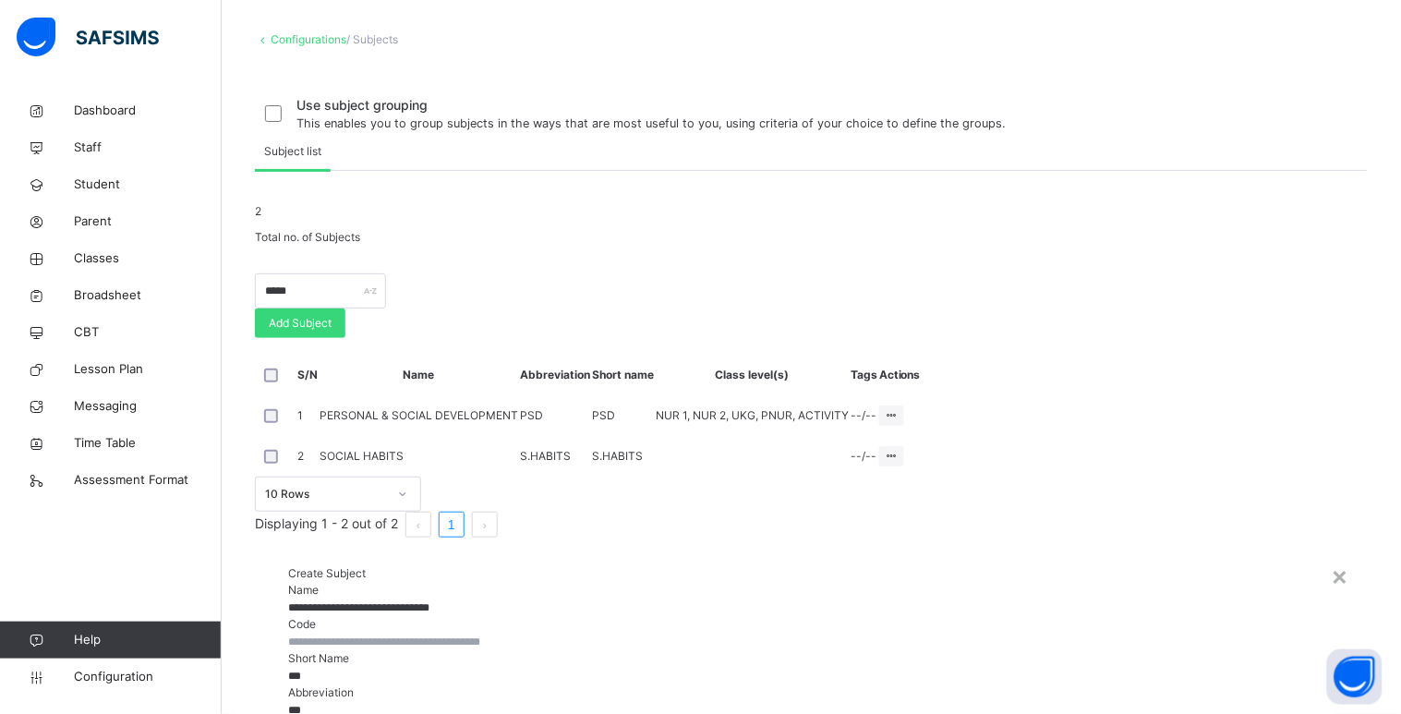
type input "*"
type input "**"
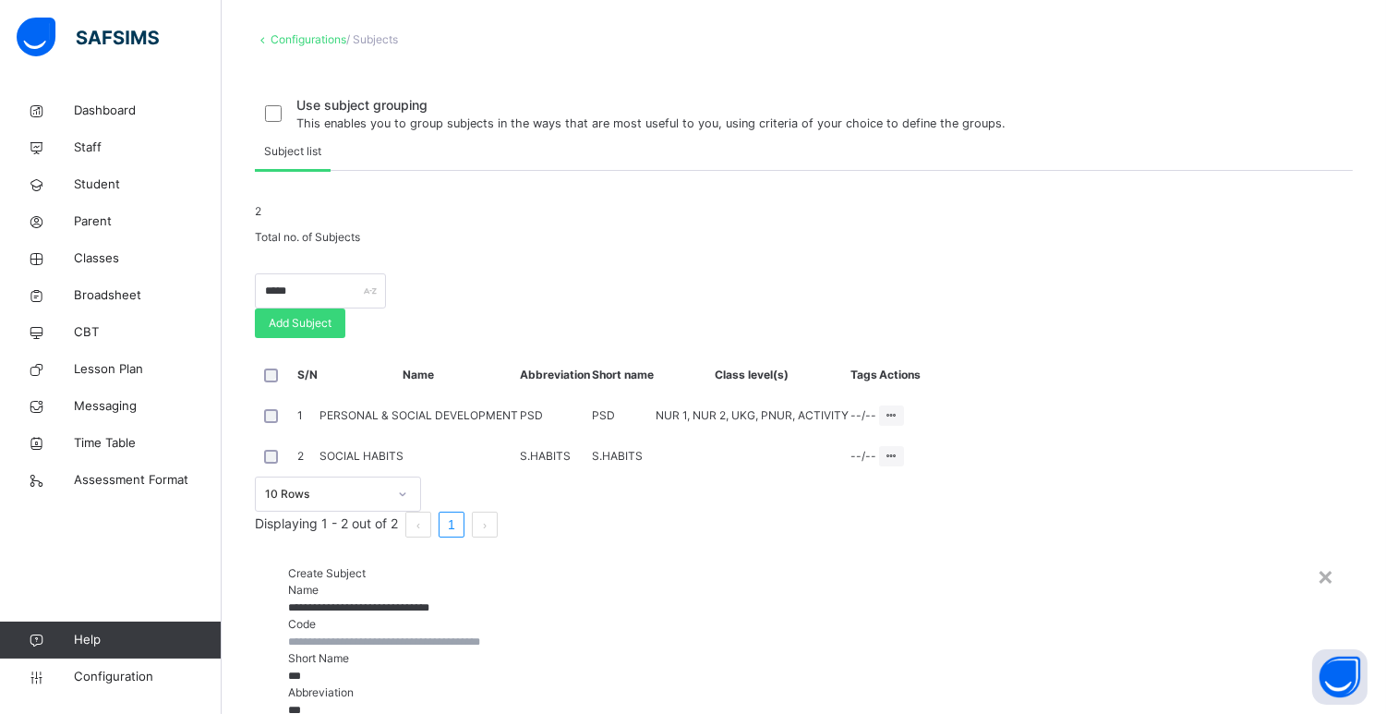
type input "*"
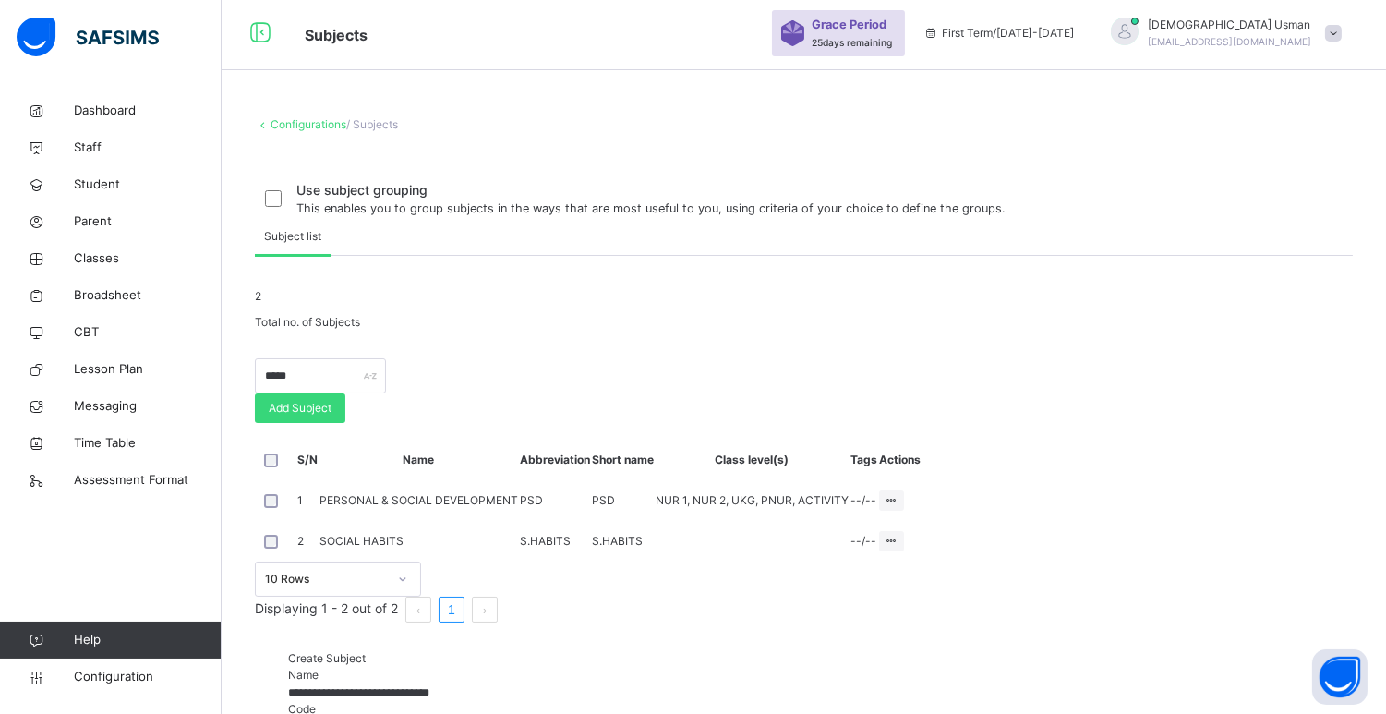
scroll to position [0, 0]
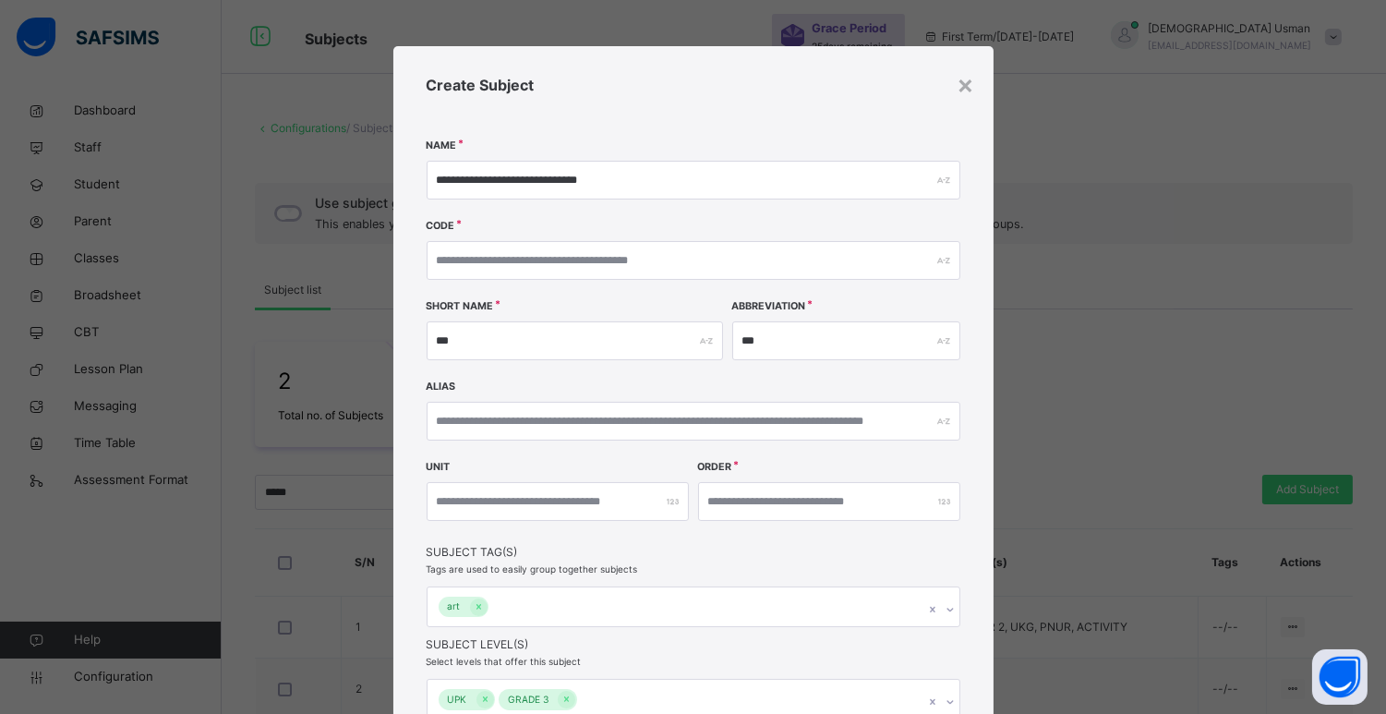
scroll to position [173, 0]
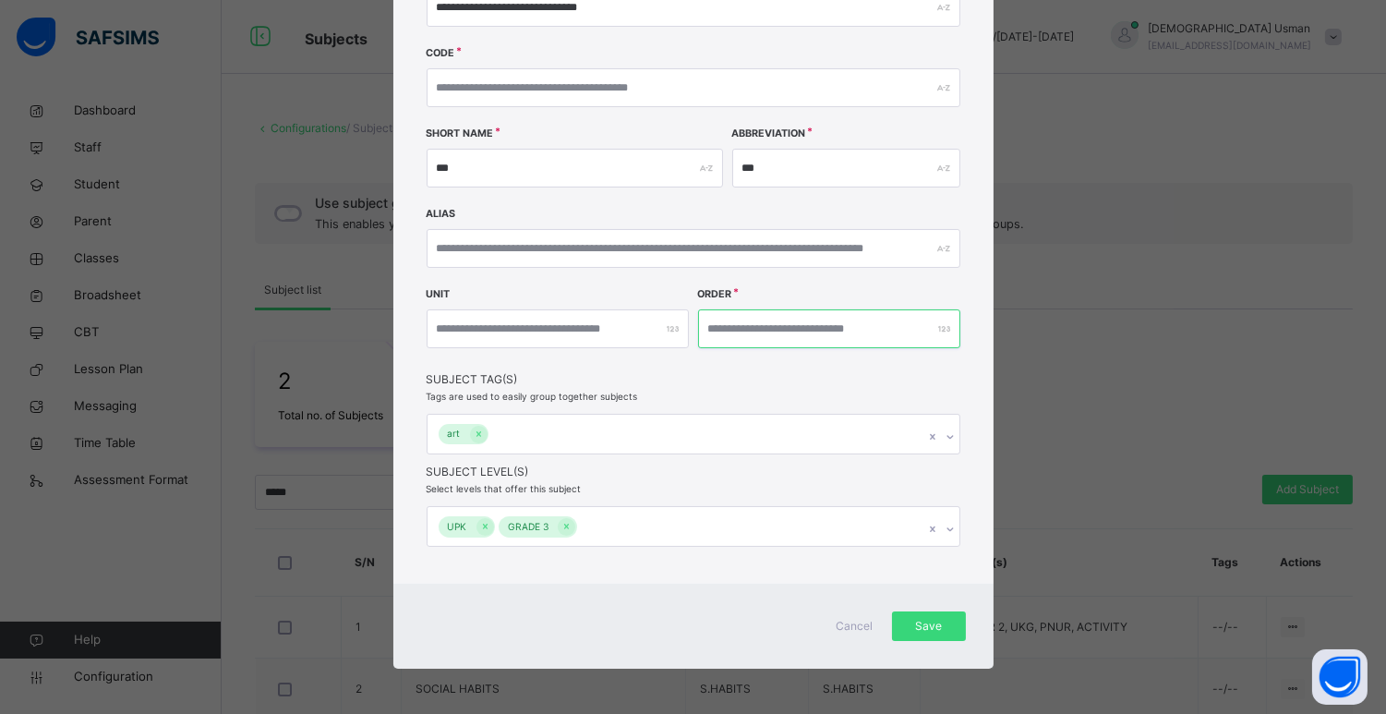
click at [721, 327] on input "**" at bounding box center [829, 328] width 262 height 39
type input "*"
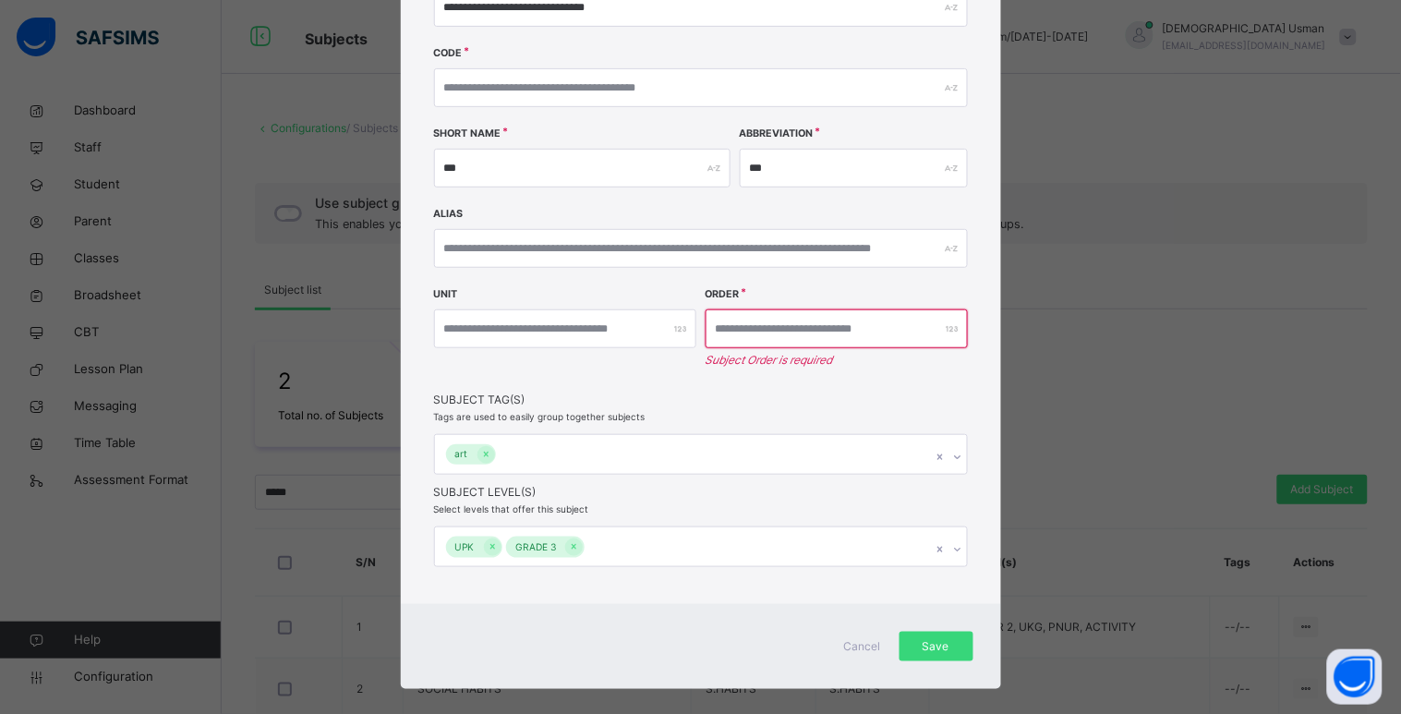
click at [952, 329] on div at bounding box center [836, 328] width 262 height 39
click at [716, 321] on input "number" at bounding box center [836, 328] width 262 height 39
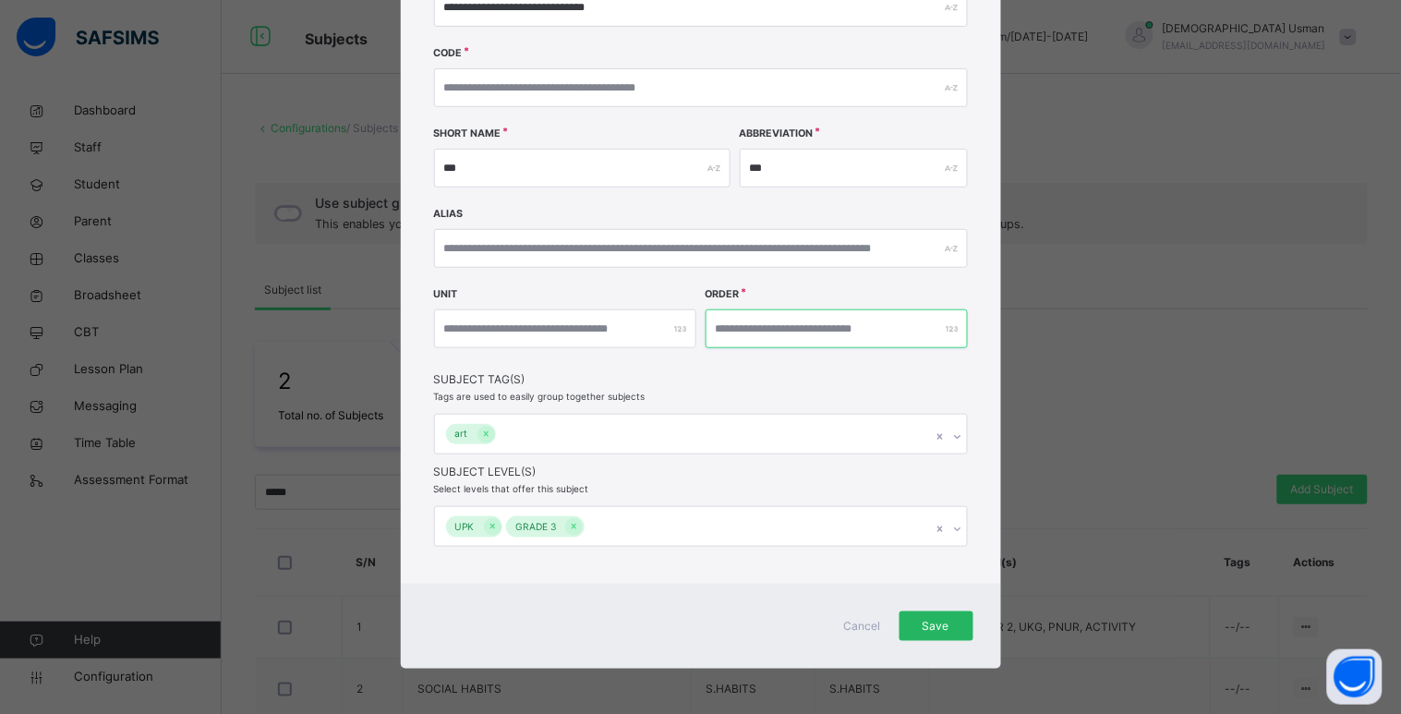
type input "*"
click at [955, 625] on div "Save" at bounding box center [936, 626] width 74 height 30
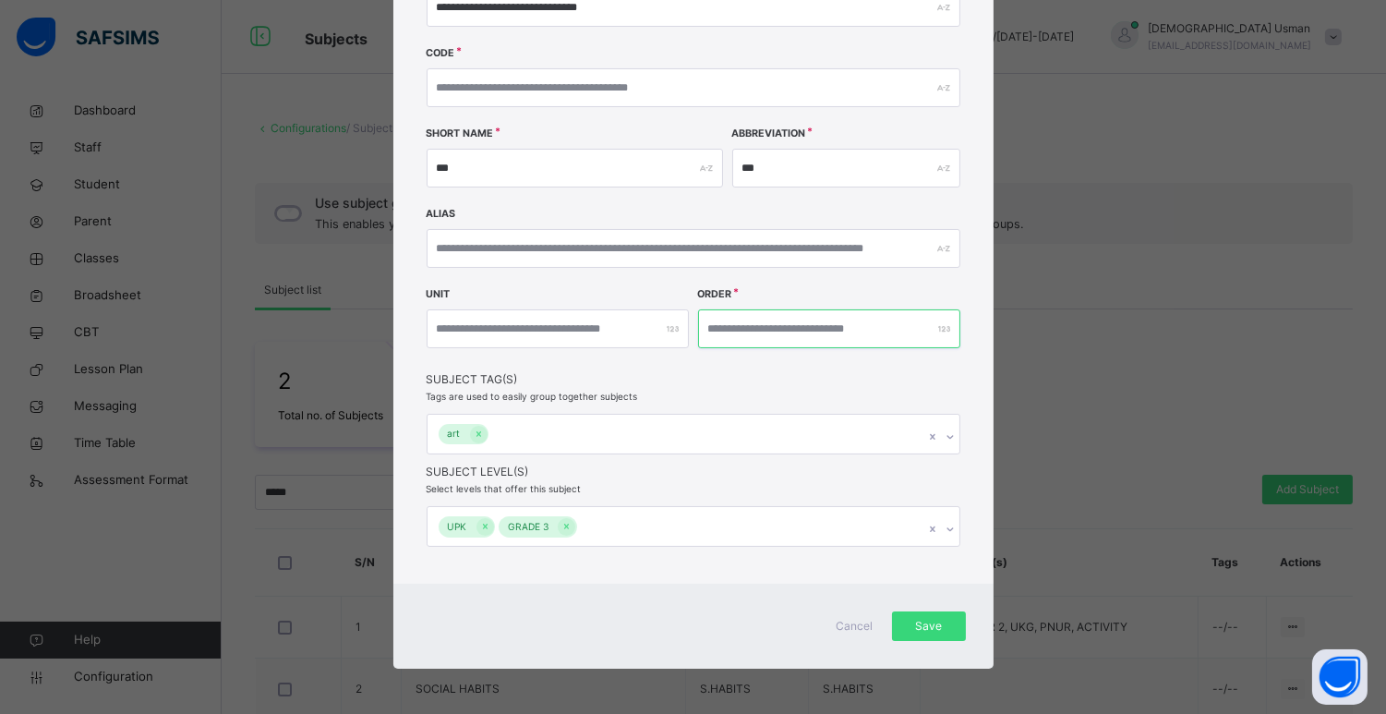
click at [718, 319] on input "*" at bounding box center [829, 328] width 262 height 39
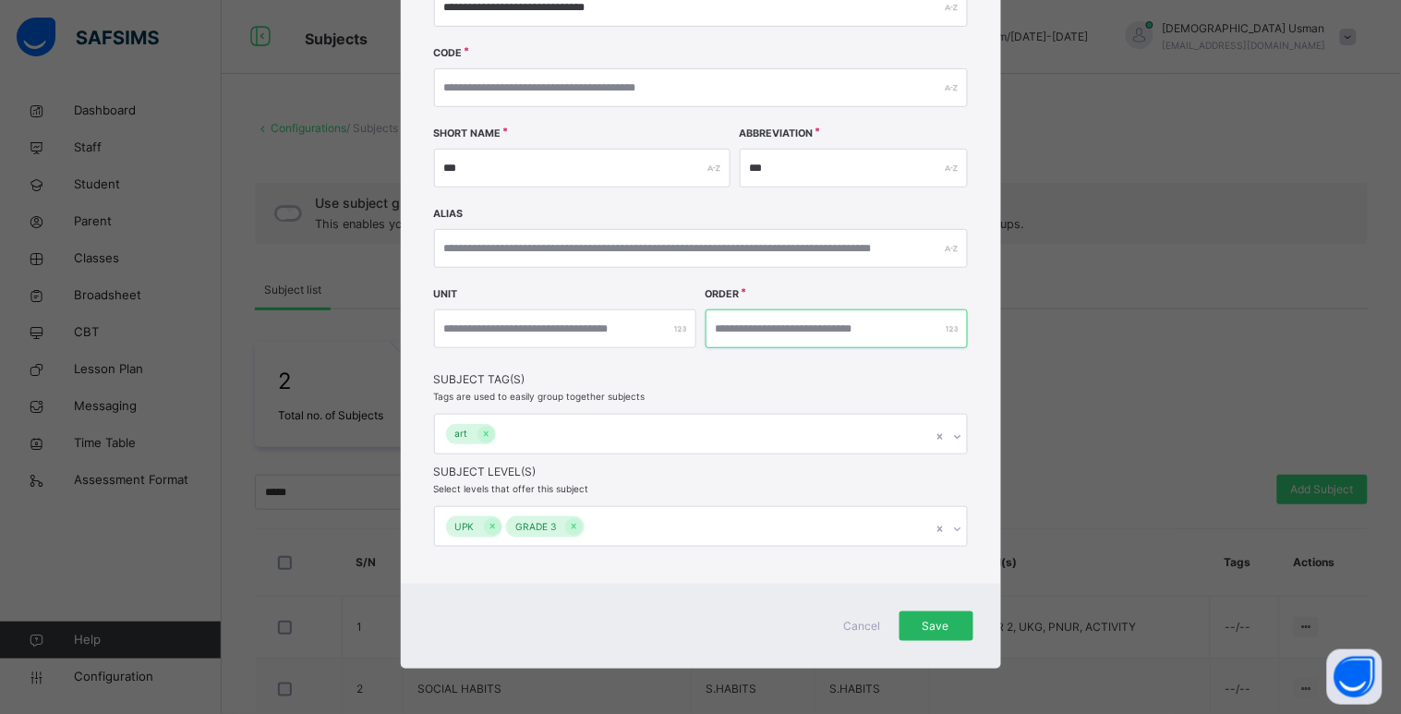
type input "*"
click at [935, 629] on span "Save" at bounding box center [936, 626] width 46 height 17
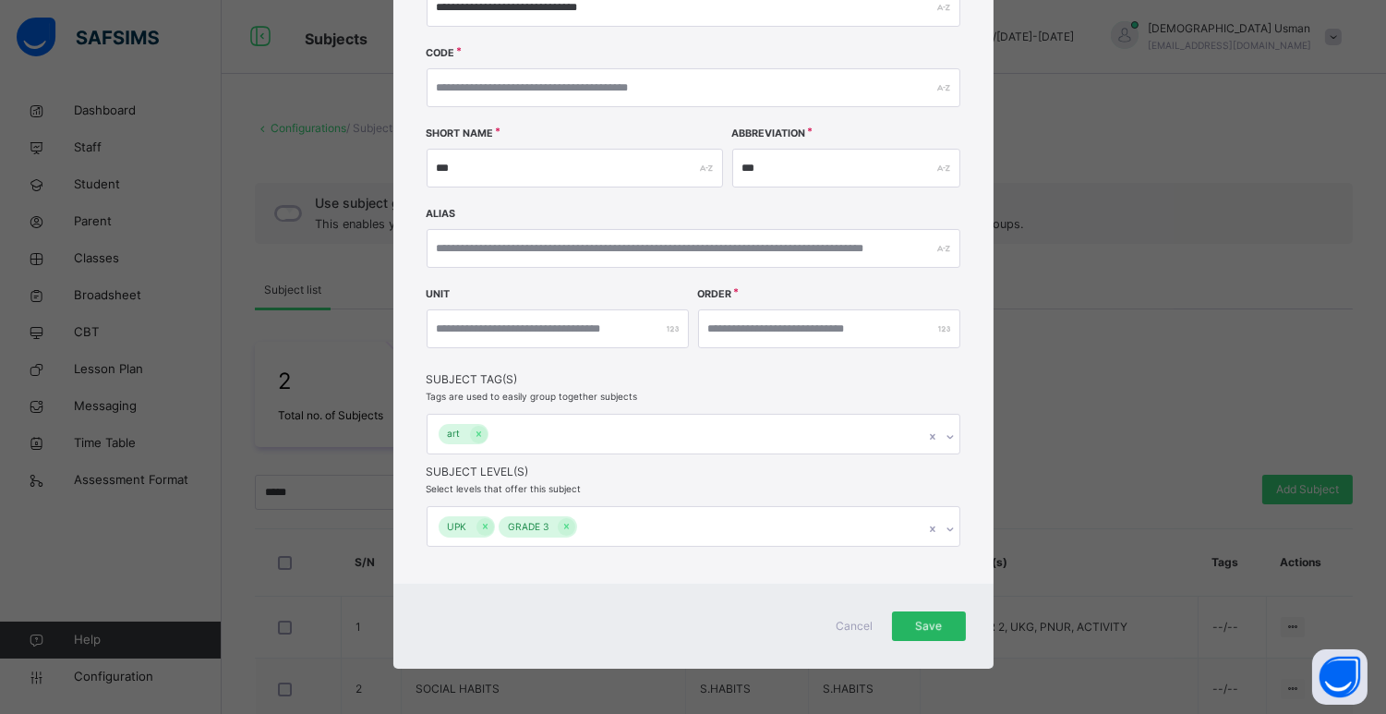
click at [935, 629] on span "Save" at bounding box center [929, 626] width 46 height 17
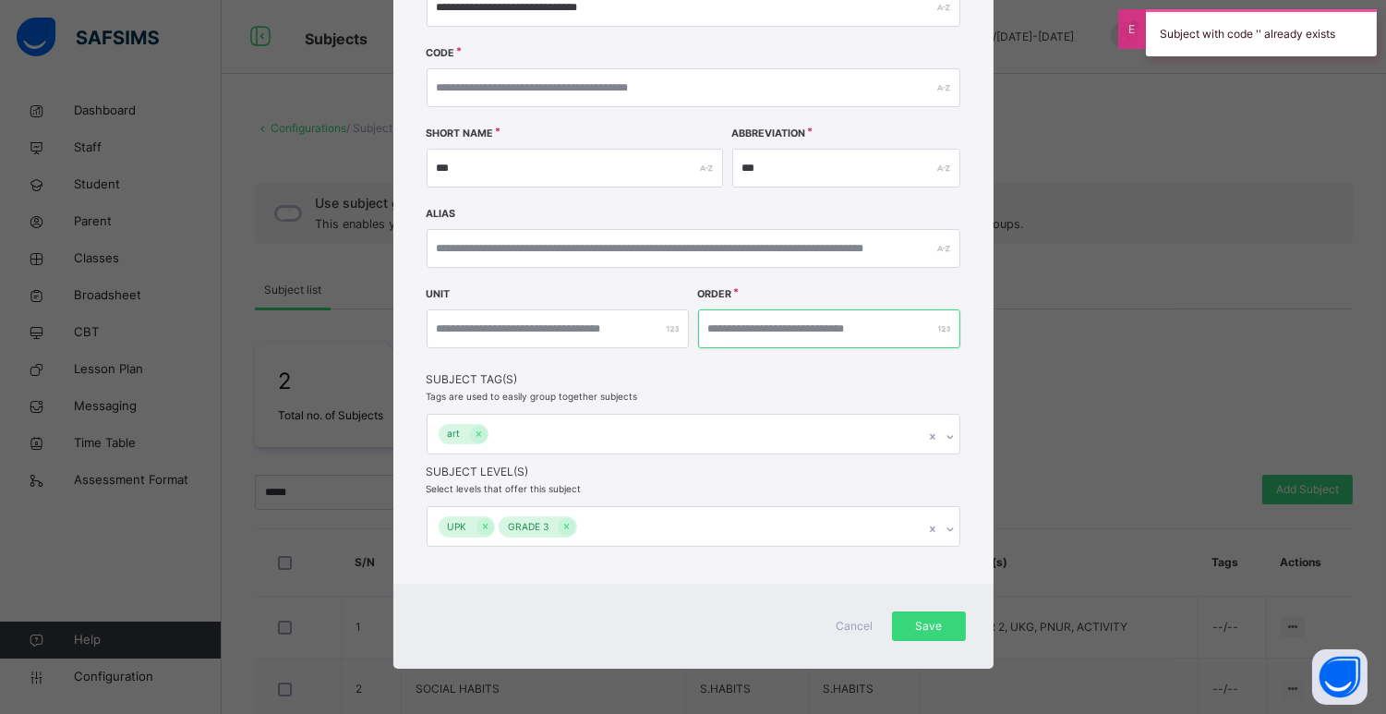
click at [716, 317] on input "*" at bounding box center [829, 328] width 262 height 39
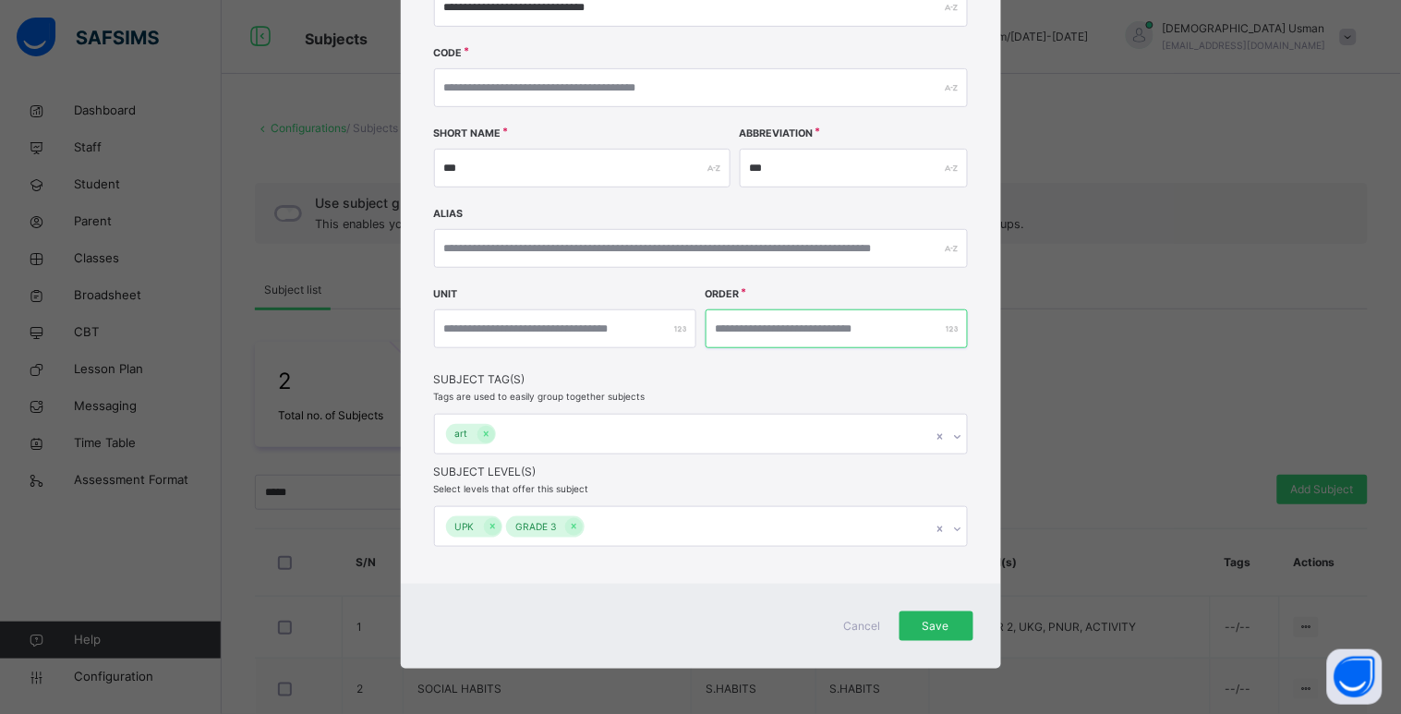
type input "*"
click at [918, 620] on span "Save" at bounding box center [936, 626] width 46 height 17
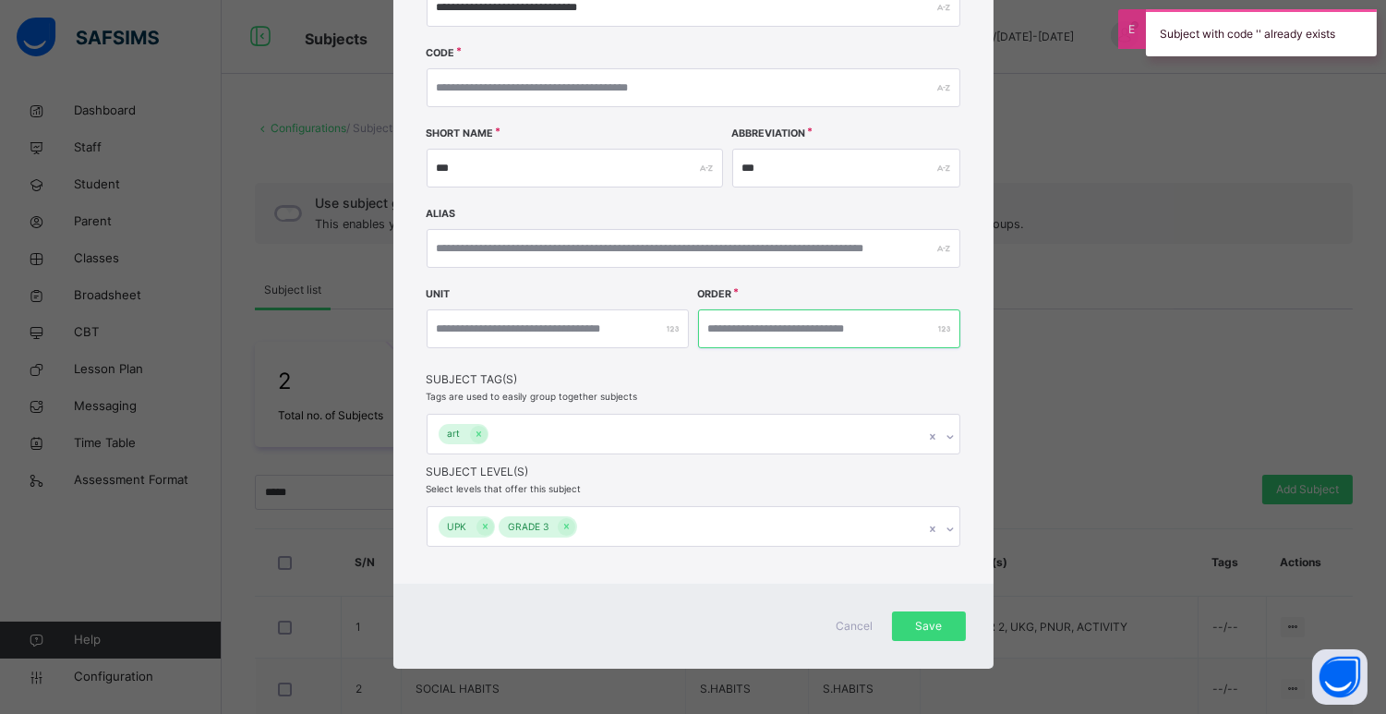
click at [712, 324] on input "*" at bounding box center [829, 328] width 262 height 39
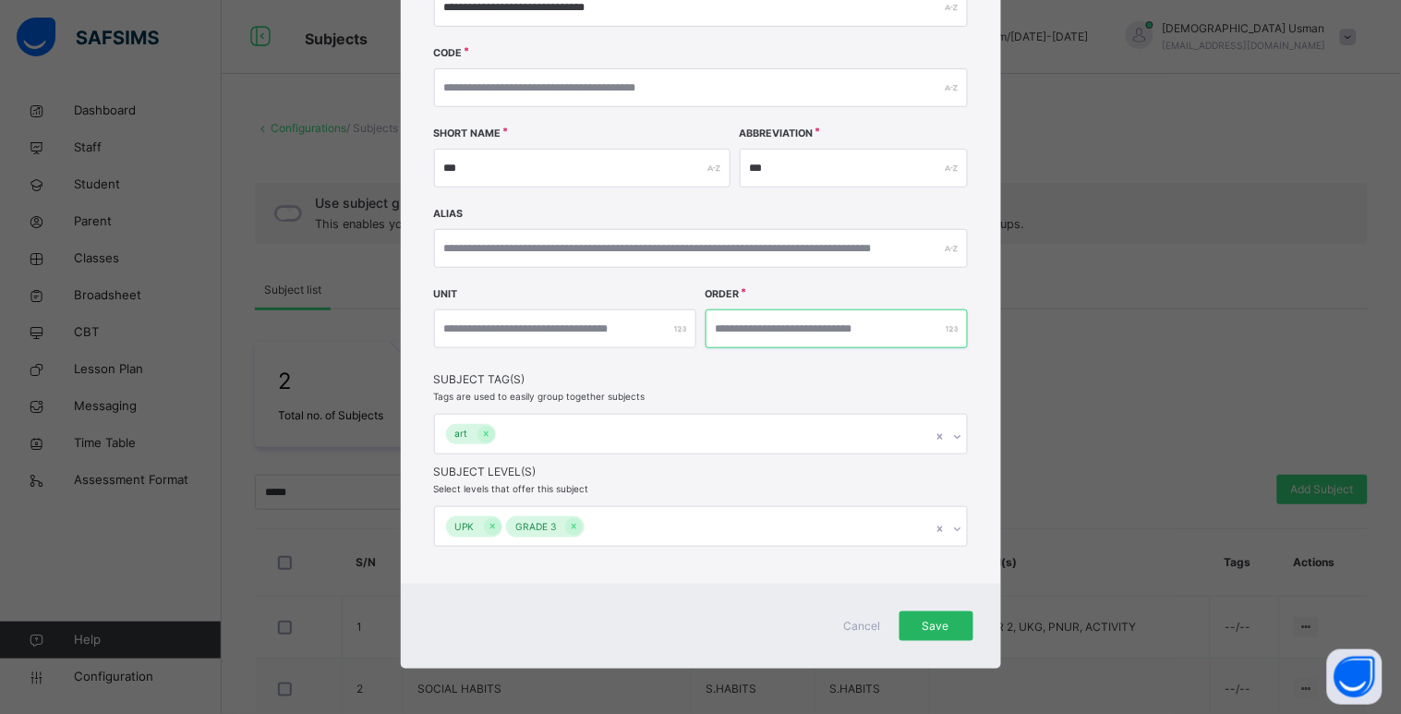
type input "*"
click at [947, 623] on span "Save" at bounding box center [936, 626] width 46 height 17
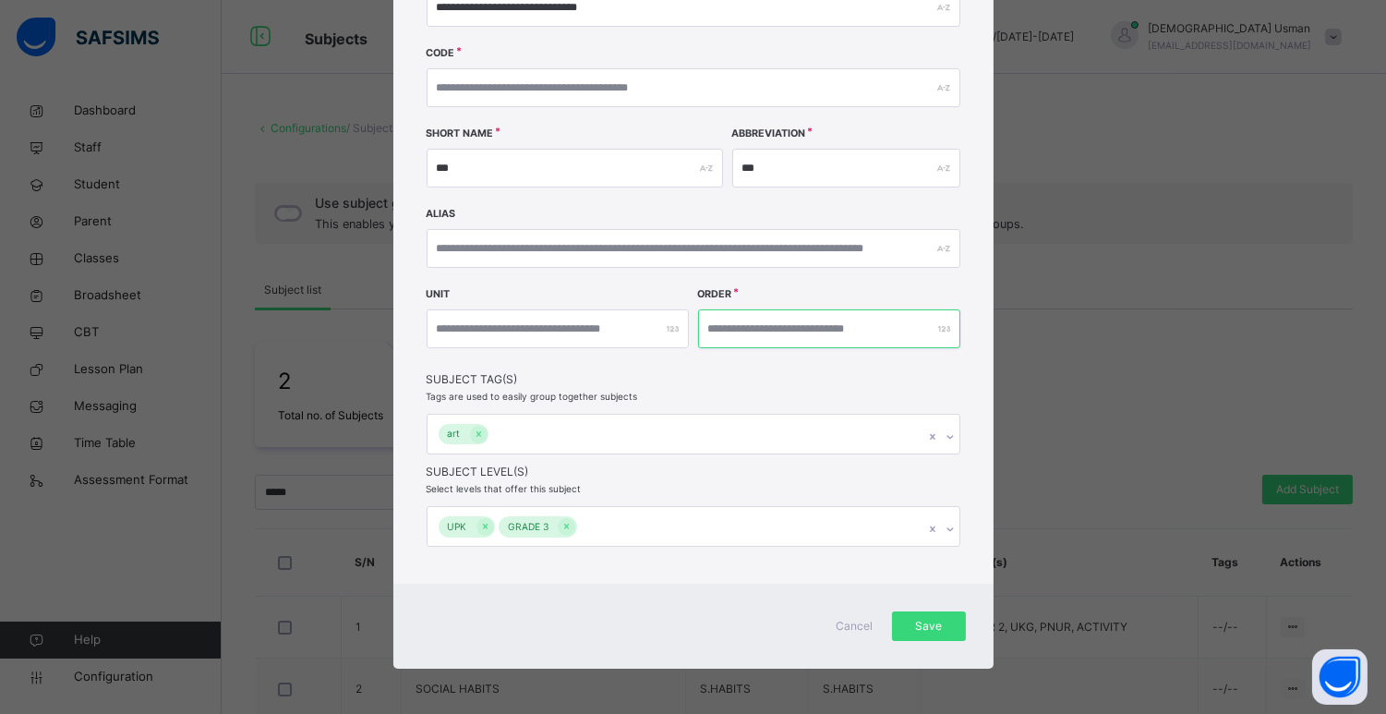
click at [718, 331] on input "*" at bounding box center [829, 328] width 262 height 39
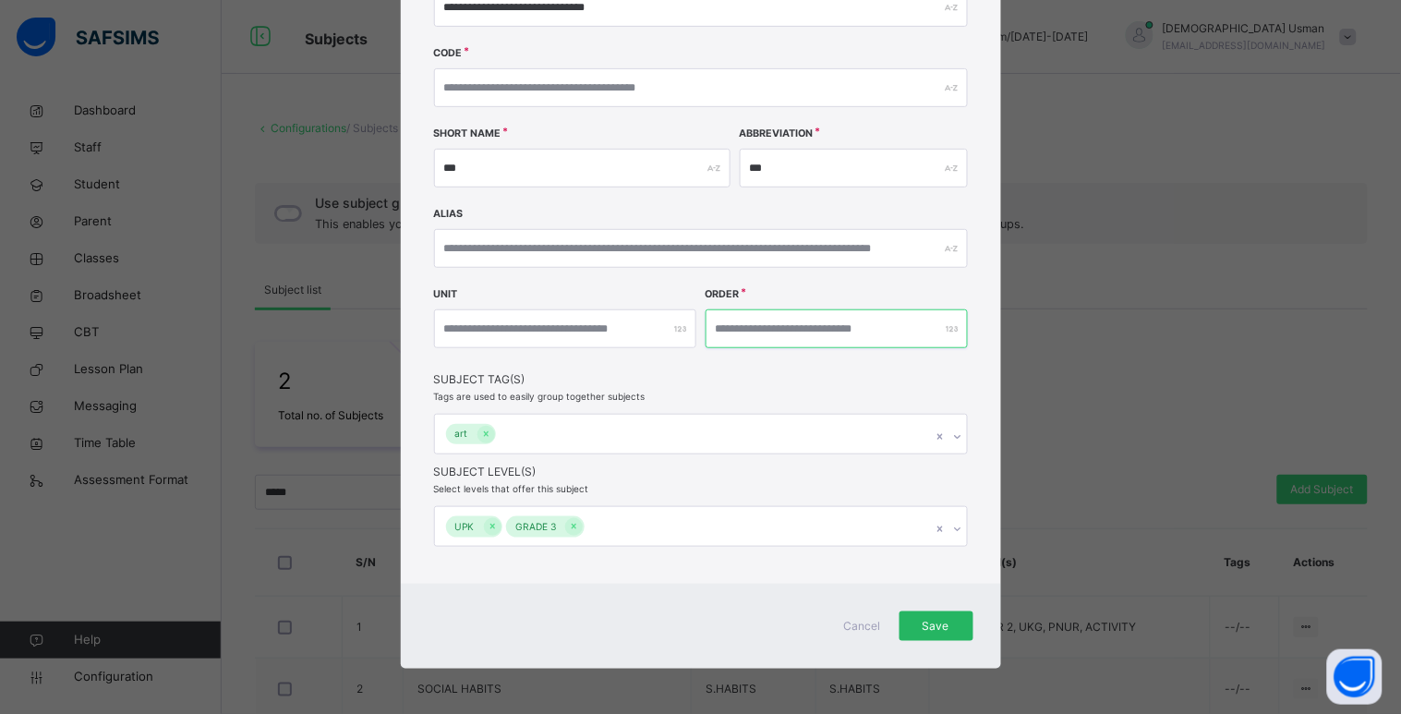
type input "*"
click at [949, 625] on span "Save" at bounding box center [936, 626] width 46 height 17
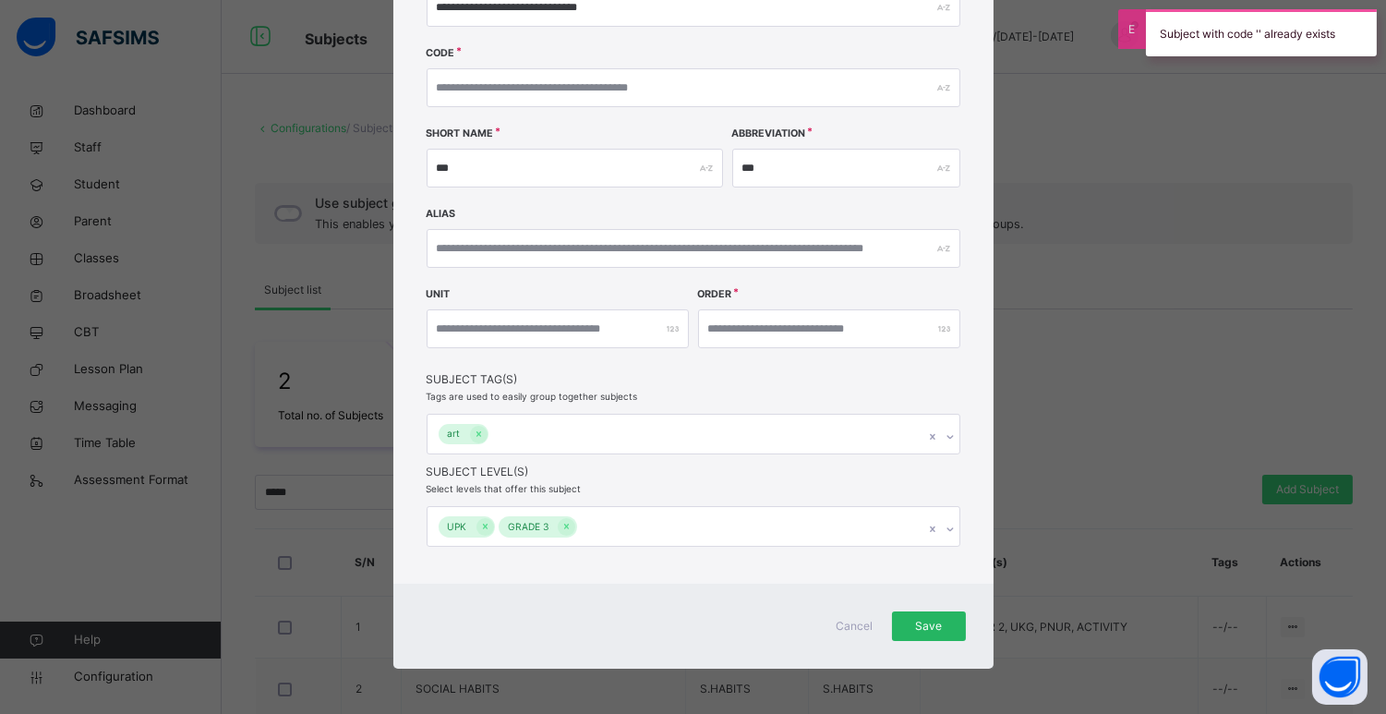
click at [949, 625] on div "Save" at bounding box center [929, 626] width 74 height 30
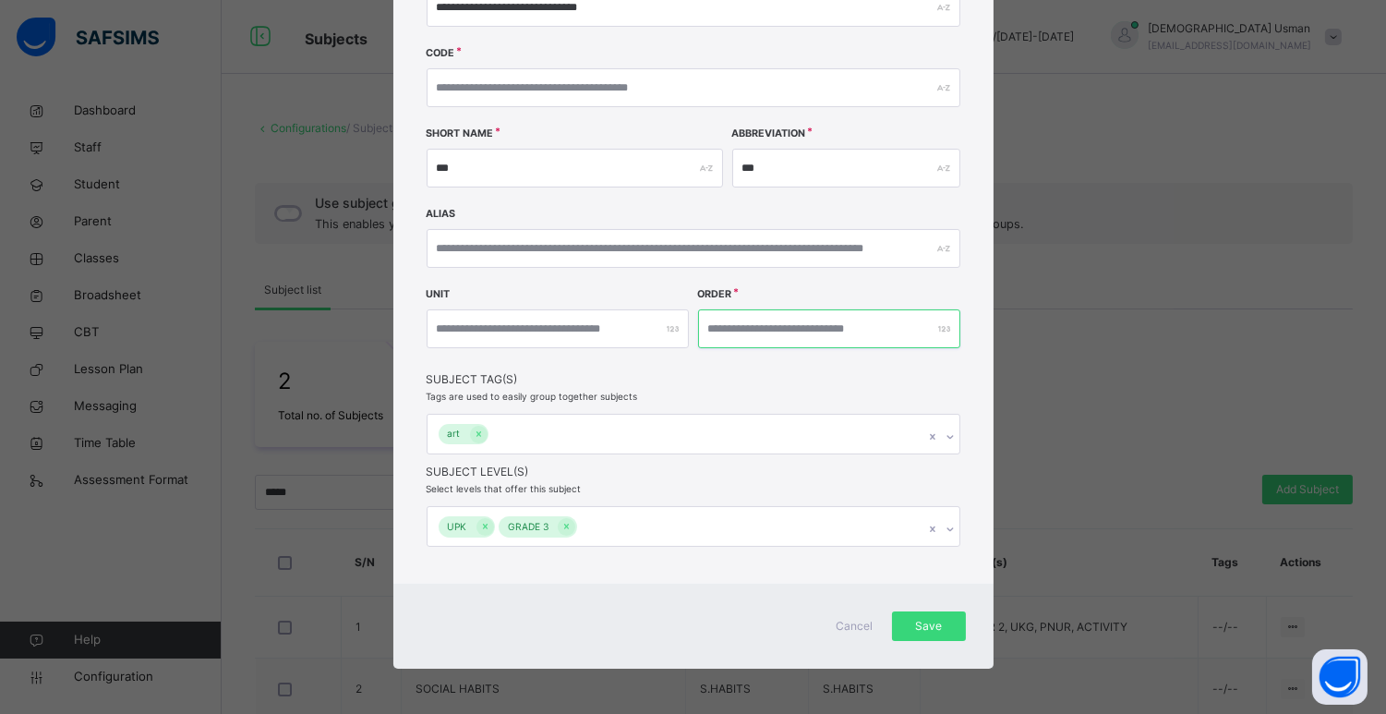
click at [709, 320] on input "*" at bounding box center [829, 328] width 262 height 39
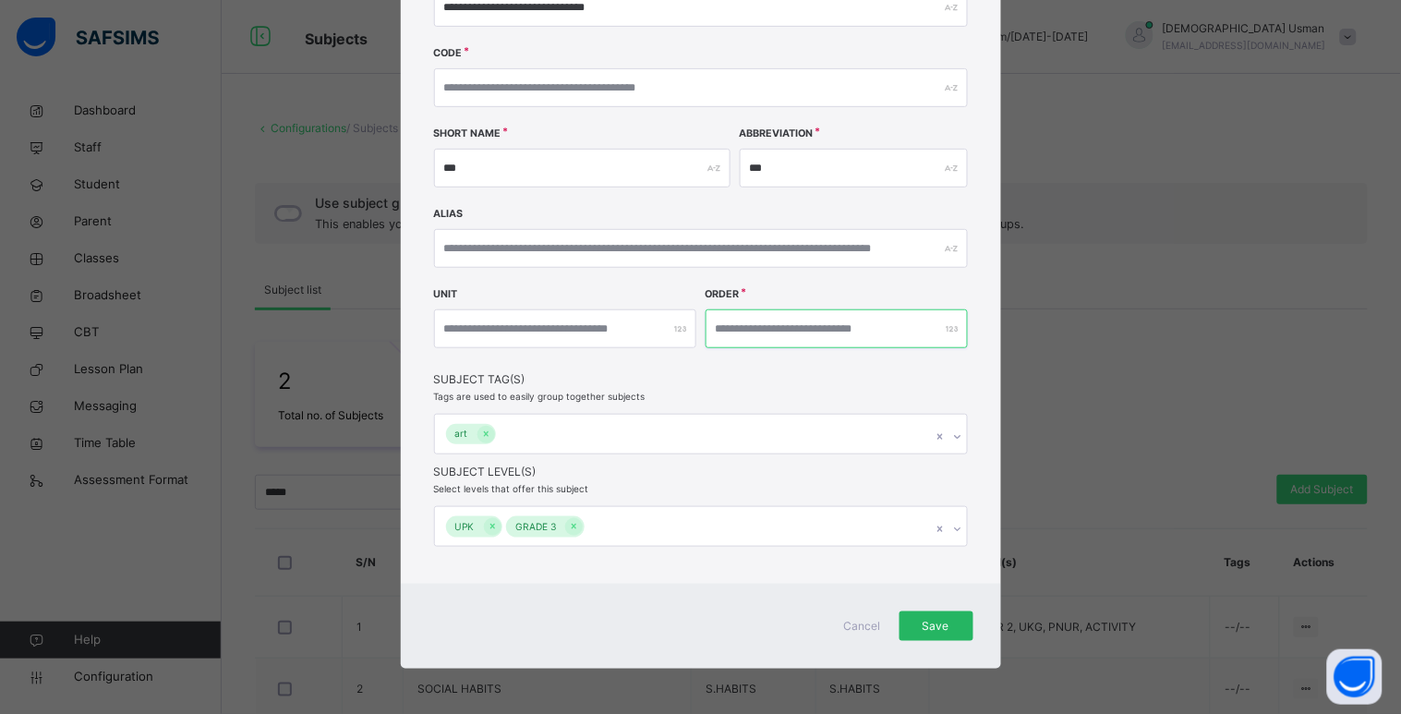
type input "*"
click at [931, 623] on span "Save" at bounding box center [936, 626] width 46 height 17
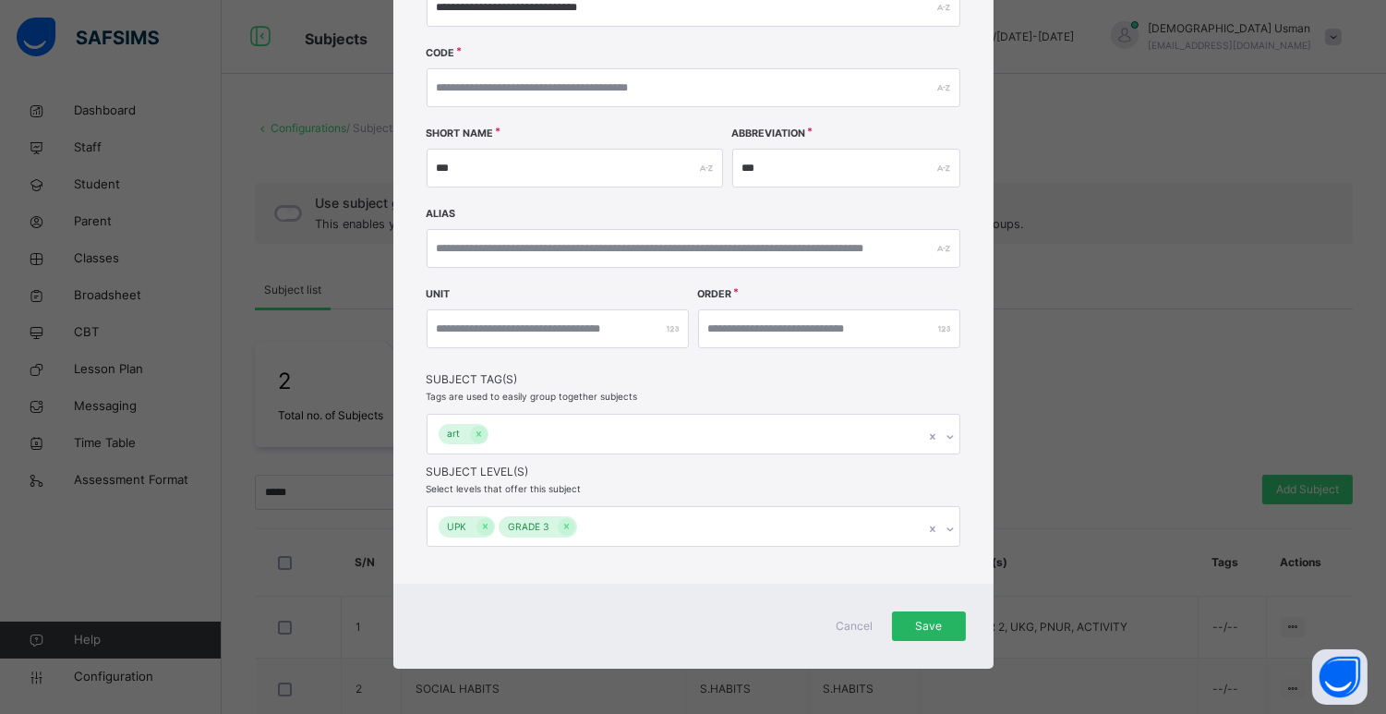
click at [923, 611] on div "Save" at bounding box center [929, 626] width 74 height 30
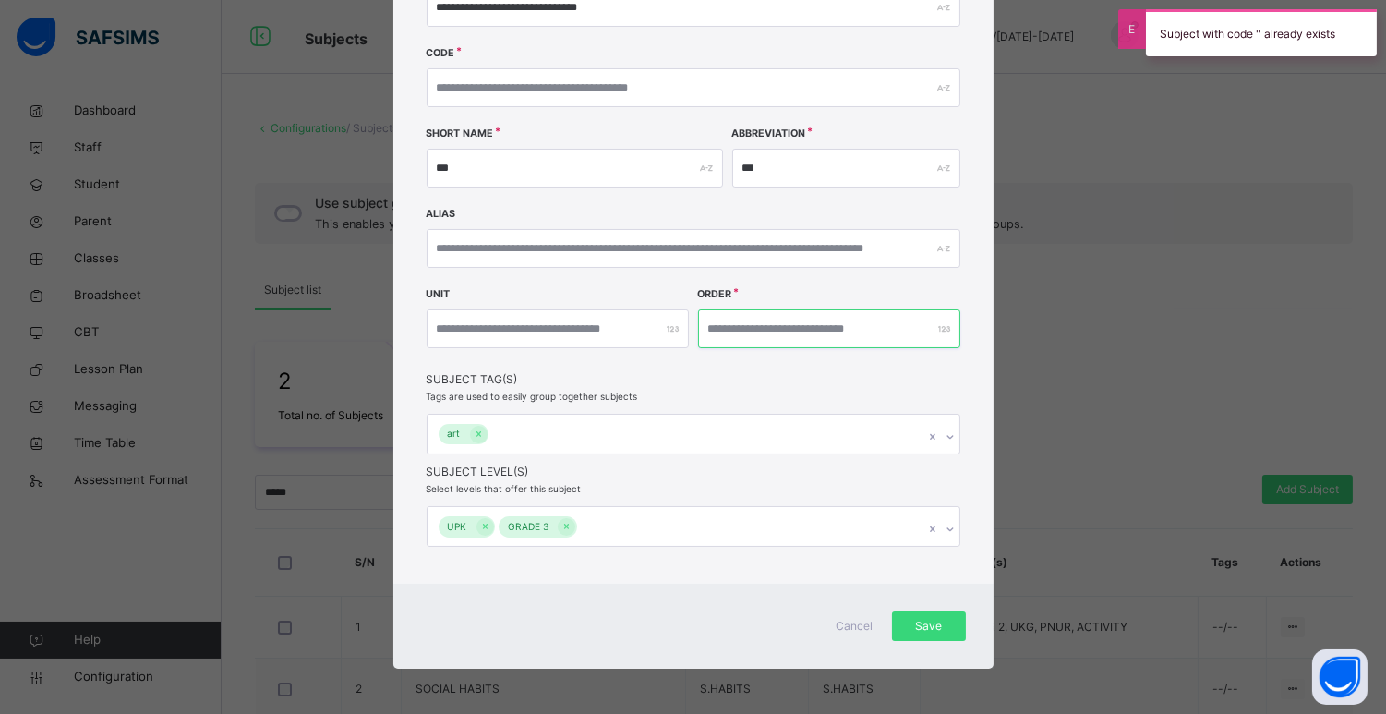
click at [729, 328] on input "*" at bounding box center [829, 328] width 262 height 39
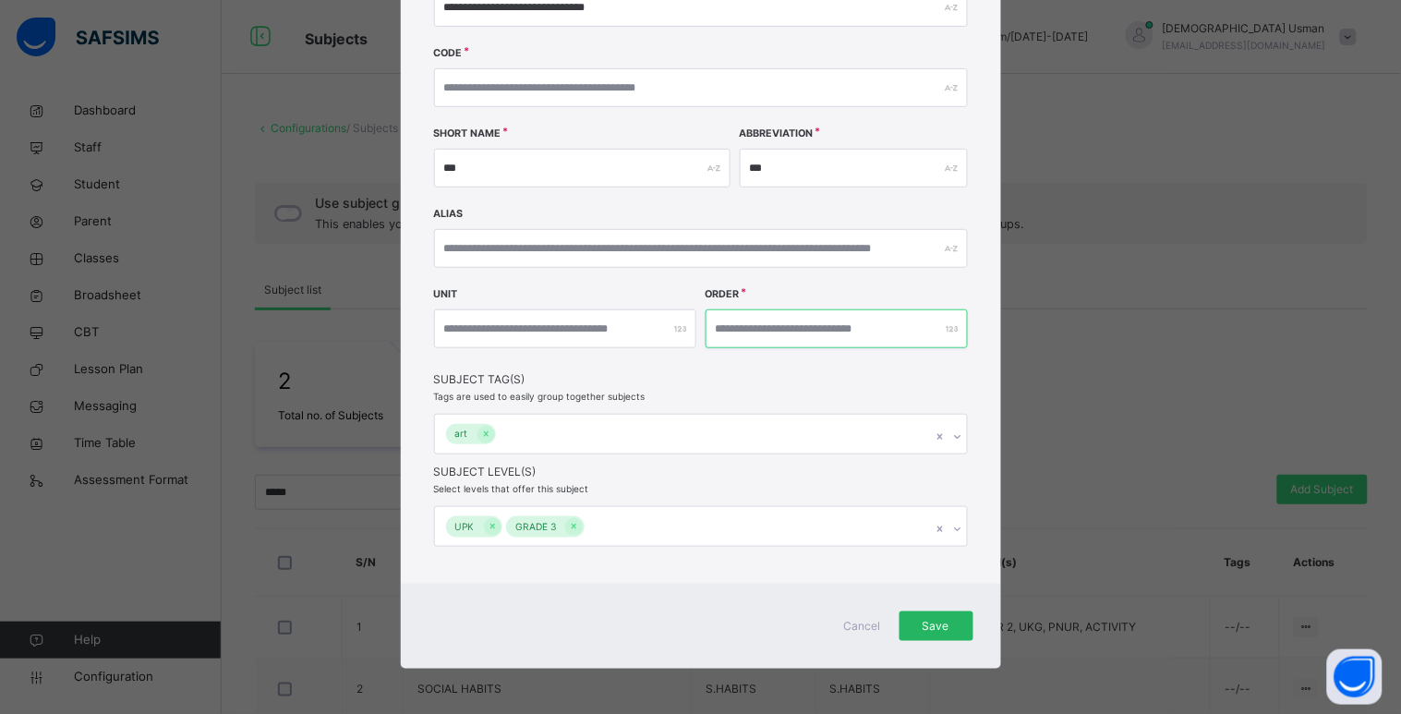
type input "*"
click at [927, 629] on span "Save" at bounding box center [936, 626] width 46 height 17
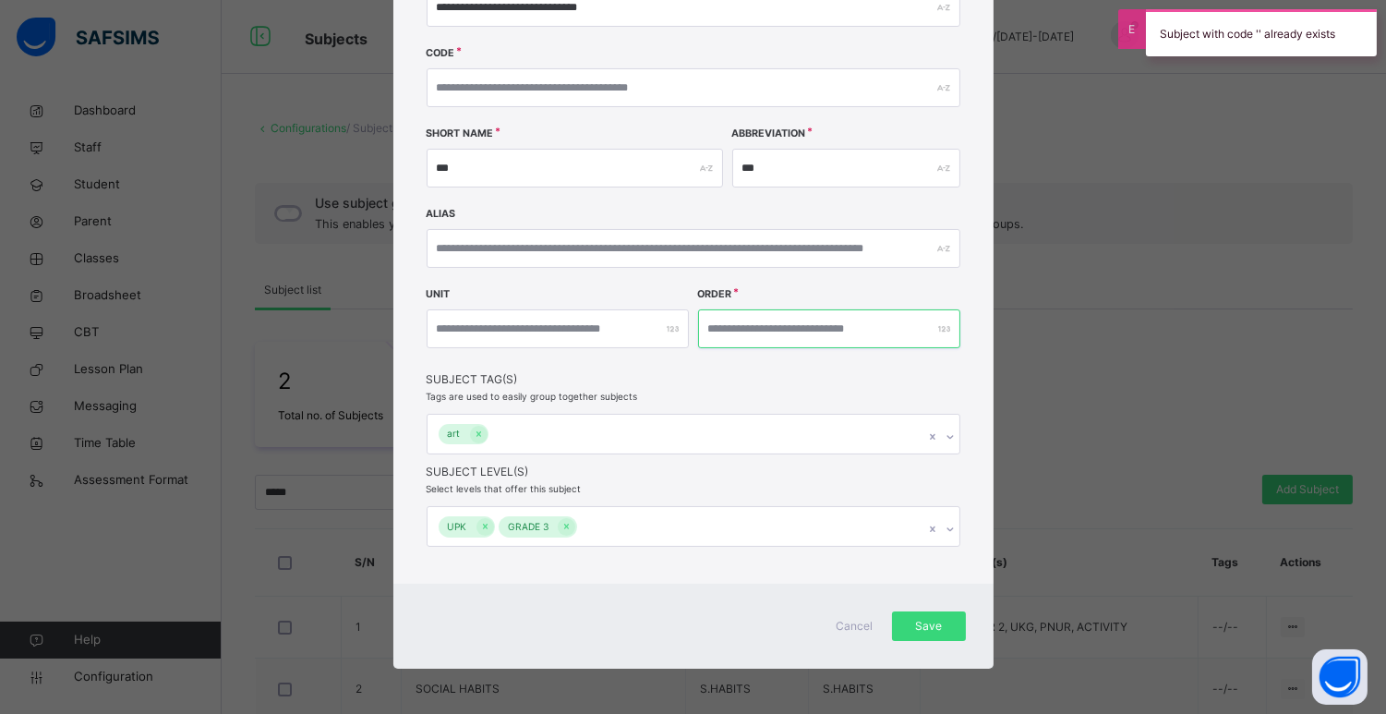
click at [724, 324] on input "*" at bounding box center [829, 328] width 262 height 39
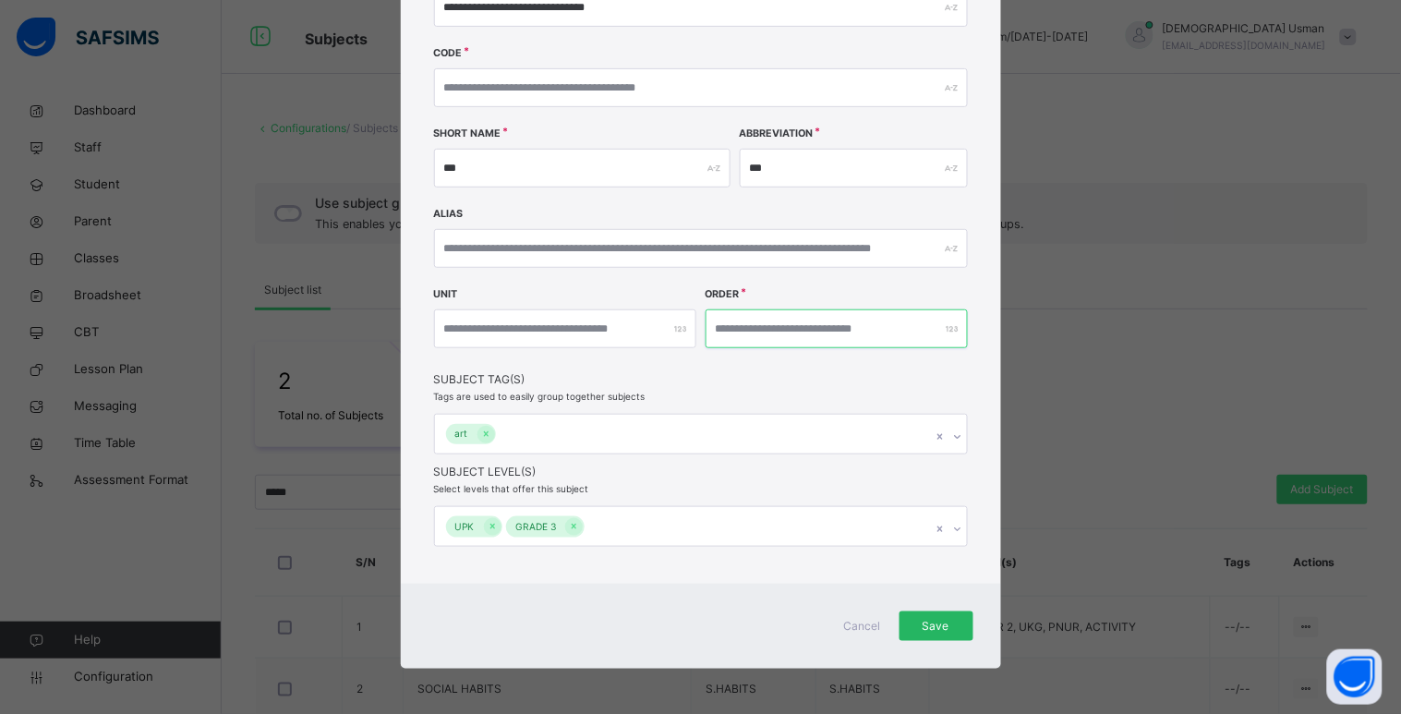
type input "*"
click at [933, 620] on span "Save" at bounding box center [936, 626] width 46 height 17
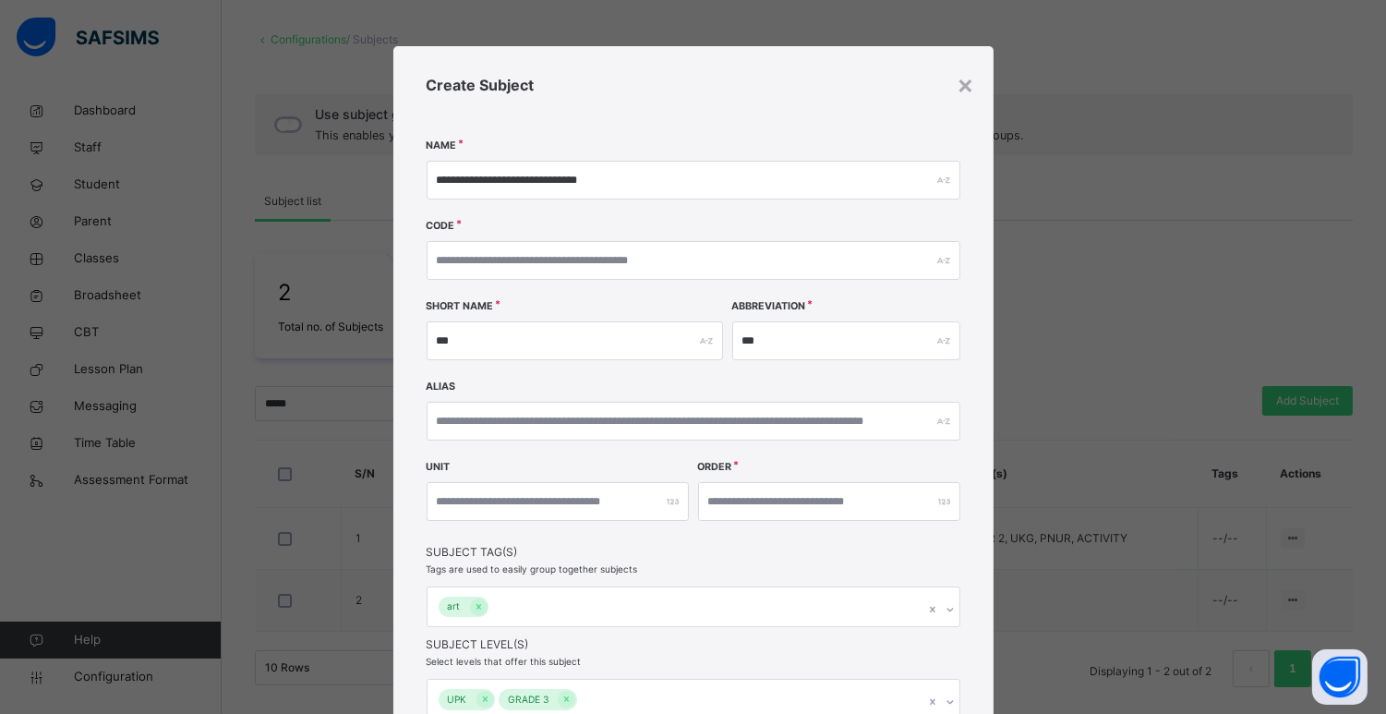
scroll to position [0, 0]
